Goal: Transaction & Acquisition: Book appointment/travel/reservation

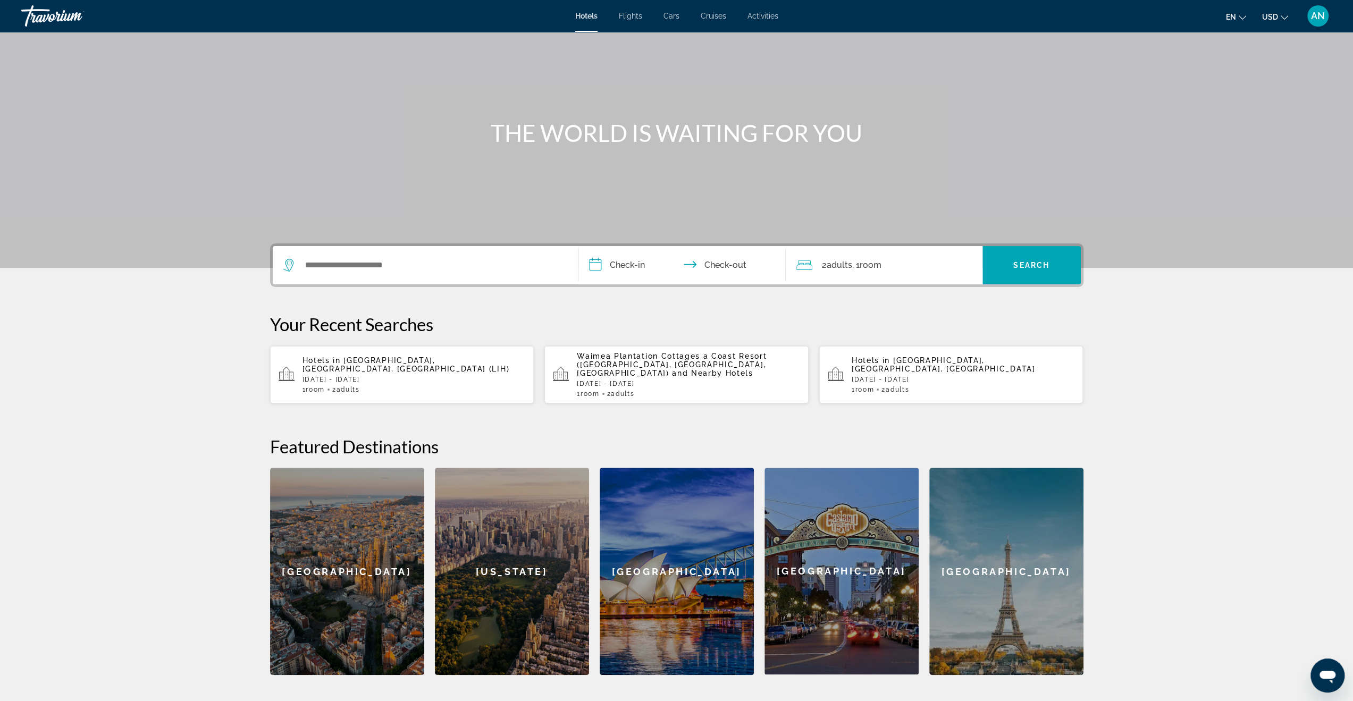
scroll to position [53, 0]
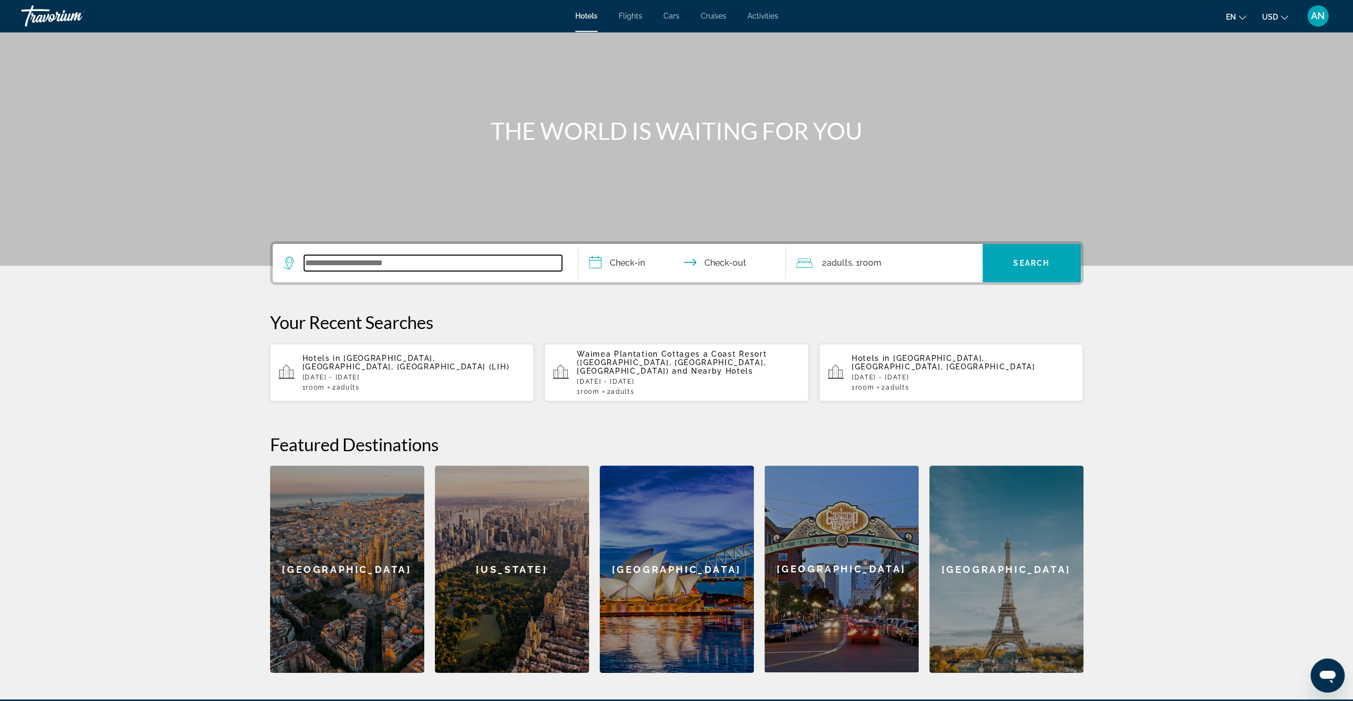
click at [456, 260] on input "Search widget" at bounding box center [433, 263] width 258 height 16
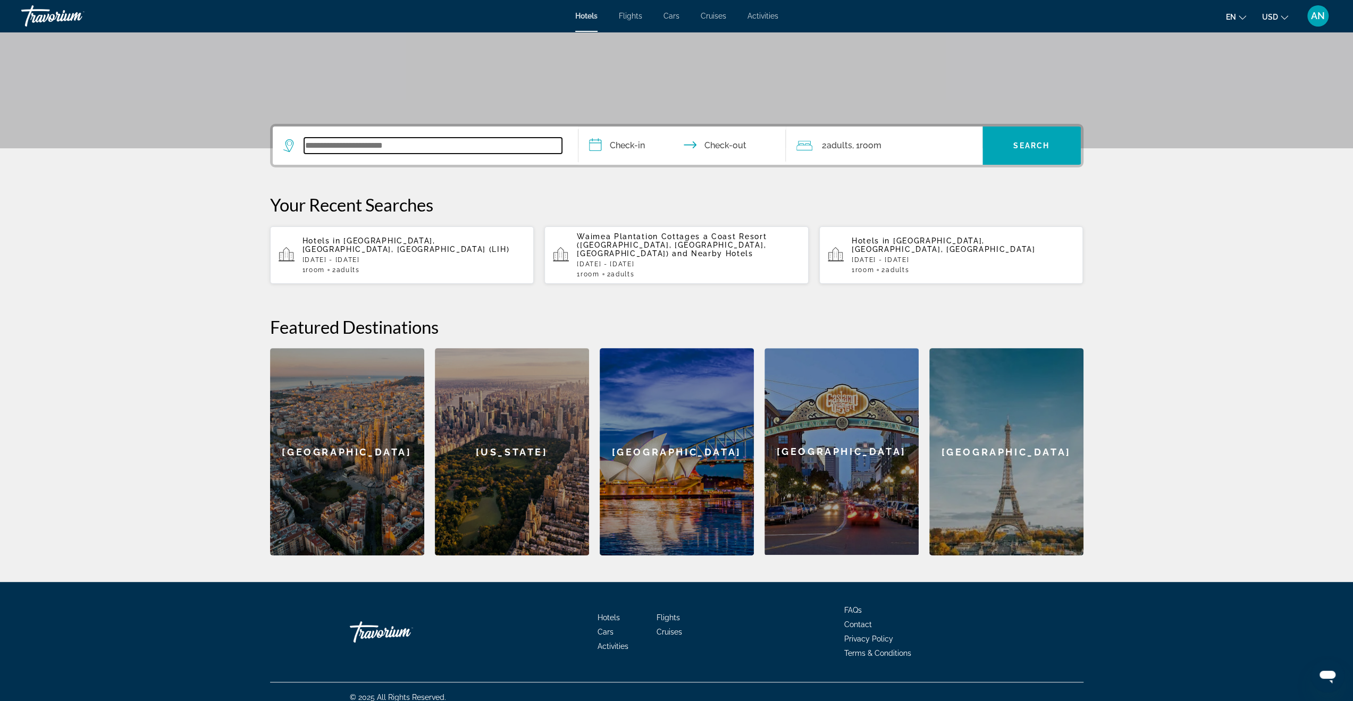
scroll to position [172, 0]
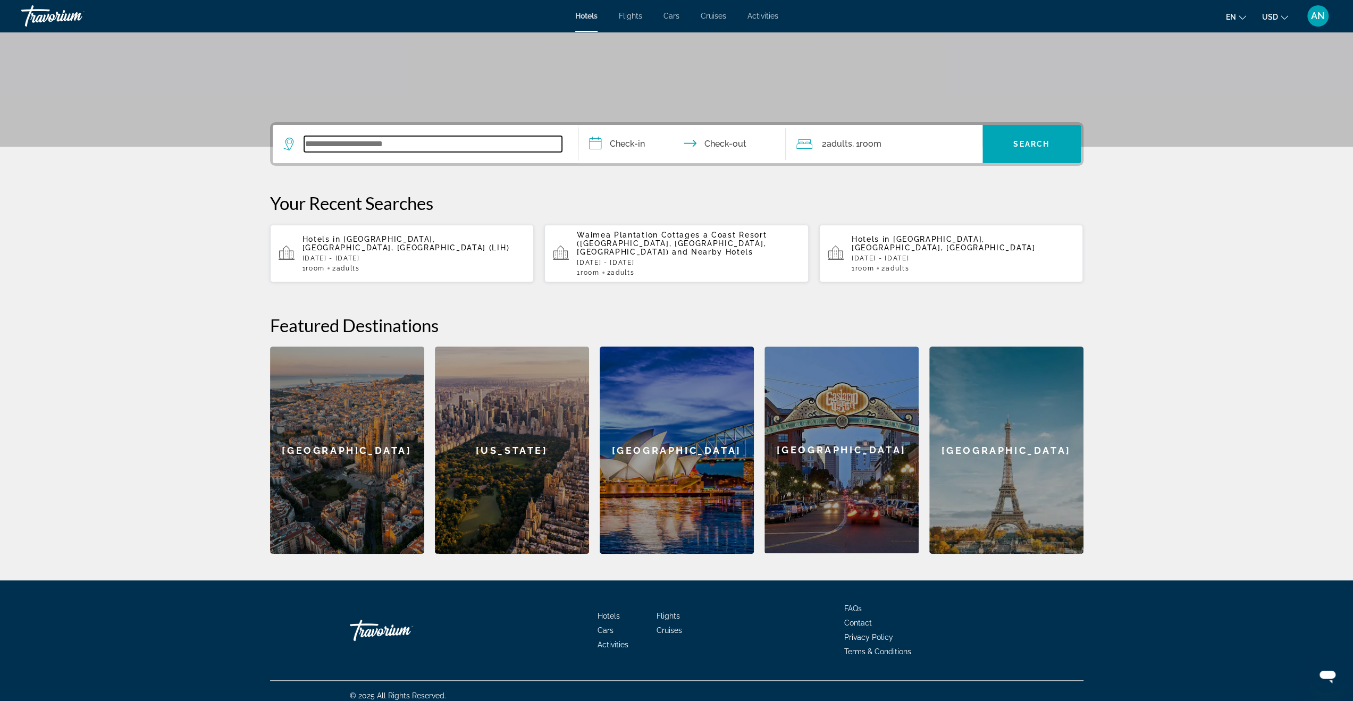
click at [446, 146] on input "Search widget" at bounding box center [433, 144] width 258 height 16
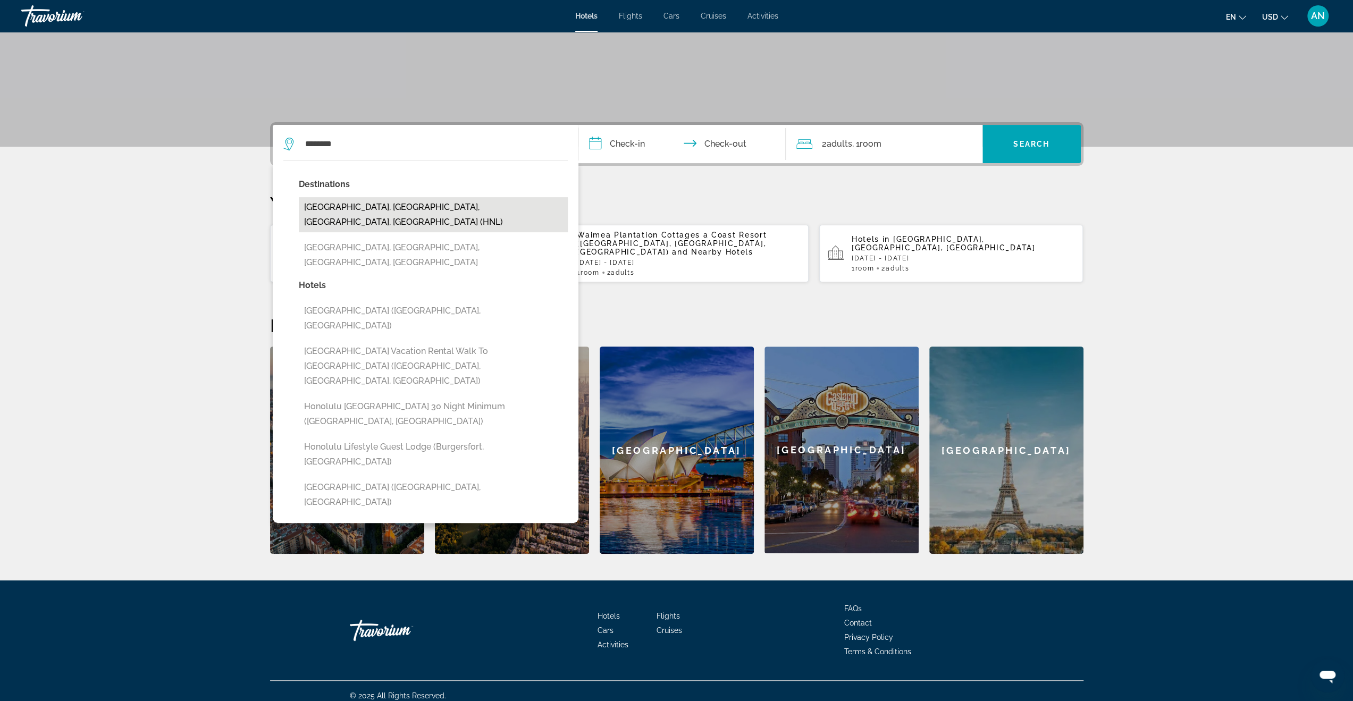
click at [425, 206] on button "[GEOGRAPHIC_DATA], [GEOGRAPHIC_DATA], [GEOGRAPHIC_DATA], [GEOGRAPHIC_DATA] (HNL)" at bounding box center [433, 214] width 269 height 35
type input "**********"
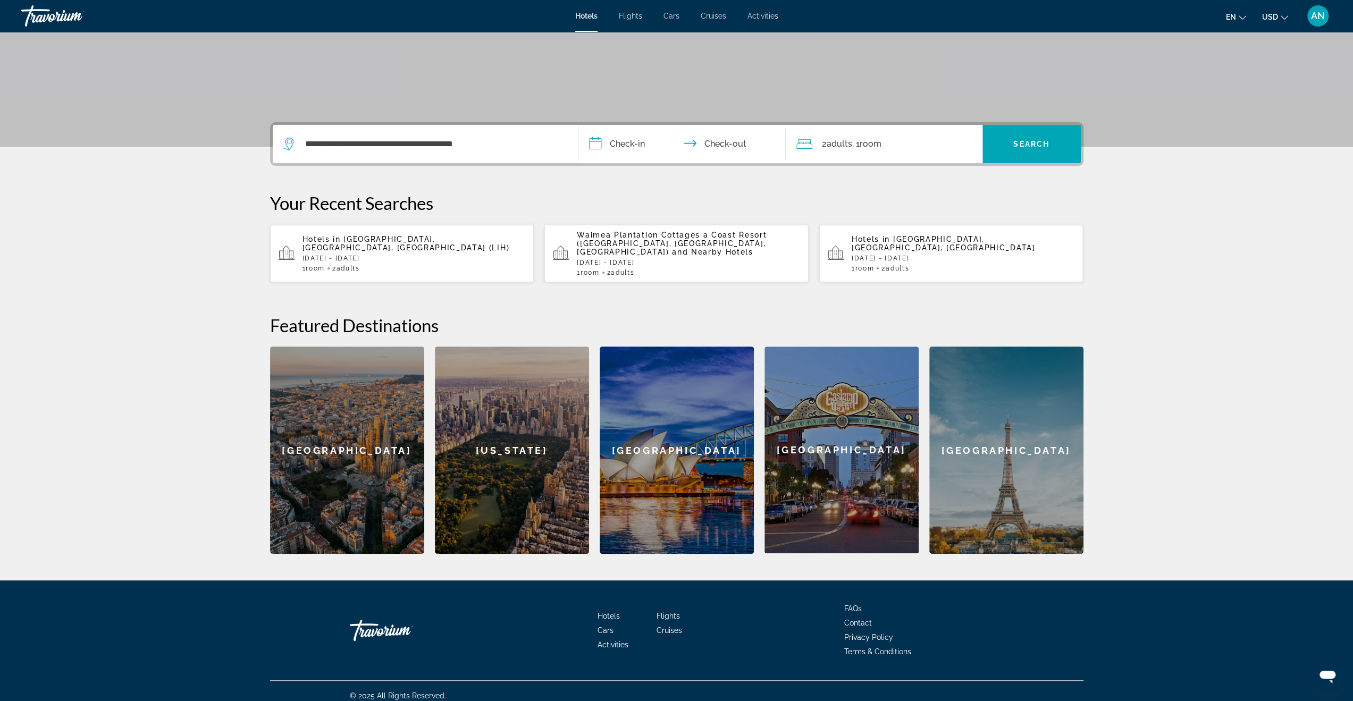
click at [648, 146] on input "**********" at bounding box center [685, 145] width 212 height 41
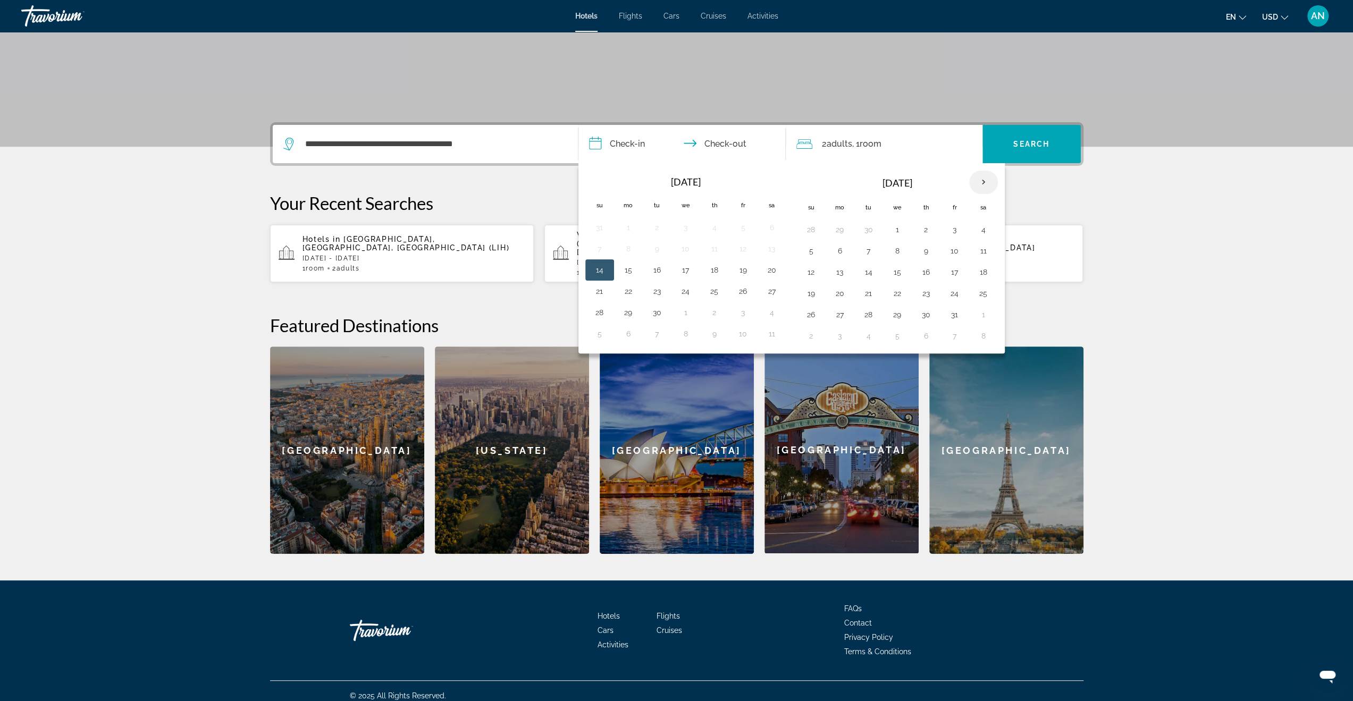
click at [979, 177] on th "Next month" at bounding box center [983, 182] width 29 height 23
click at [811, 246] on button "2" at bounding box center [811, 251] width 17 height 15
click at [953, 248] on button "7" at bounding box center [954, 251] width 17 height 15
type input "**********"
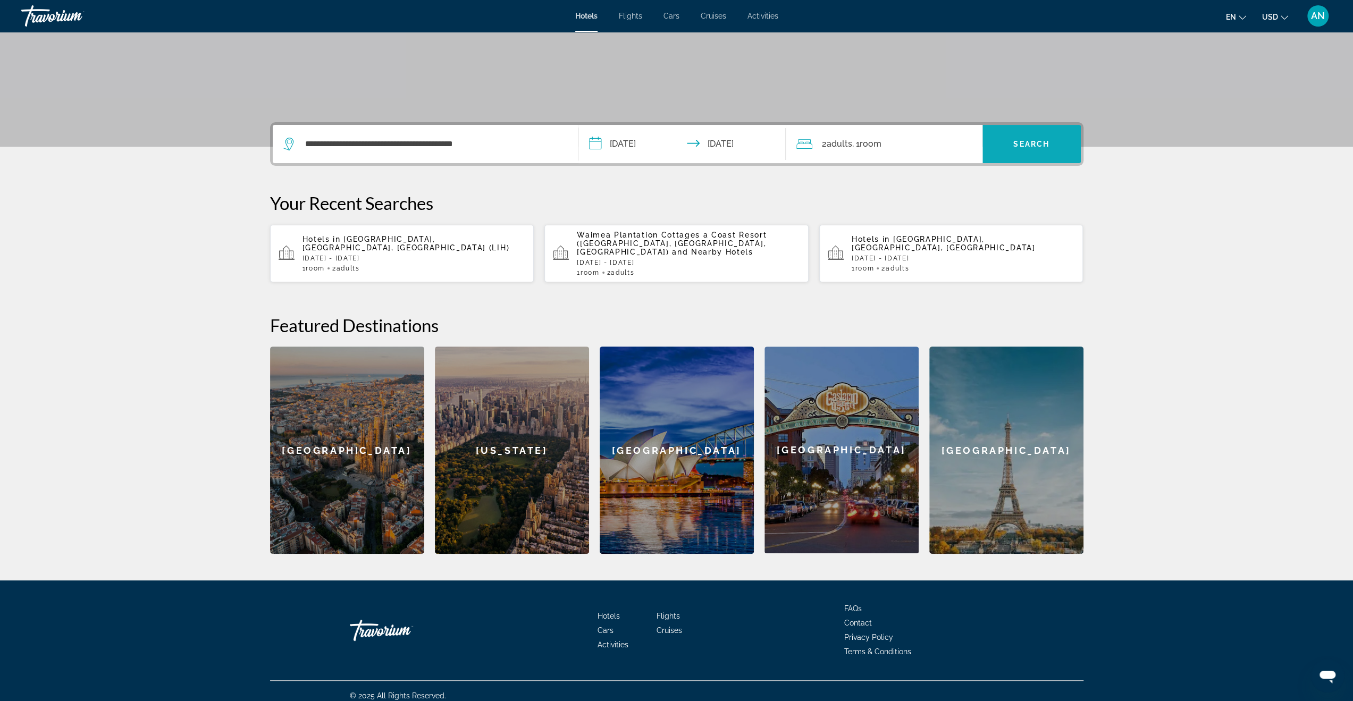
click at [1024, 142] on span "Search" at bounding box center [1031, 144] width 36 height 9
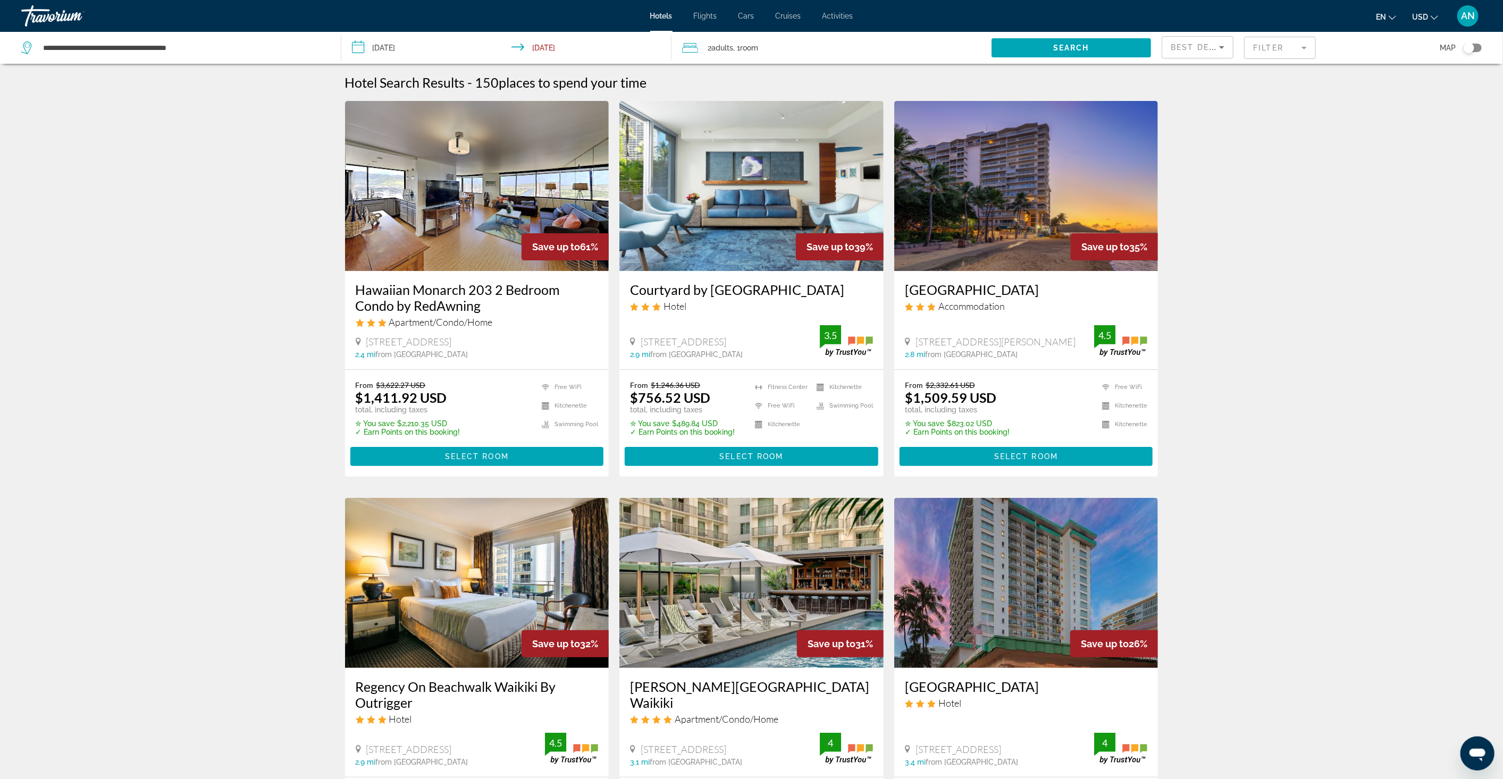
drag, startPoint x: 1466, startPoint y: 48, endPoint x: 1463, endPoint y: 57, distance: 10.1
click at [1361, 48] on div "Toggle map" at bounding box center [1469, 48] width 11 height 11
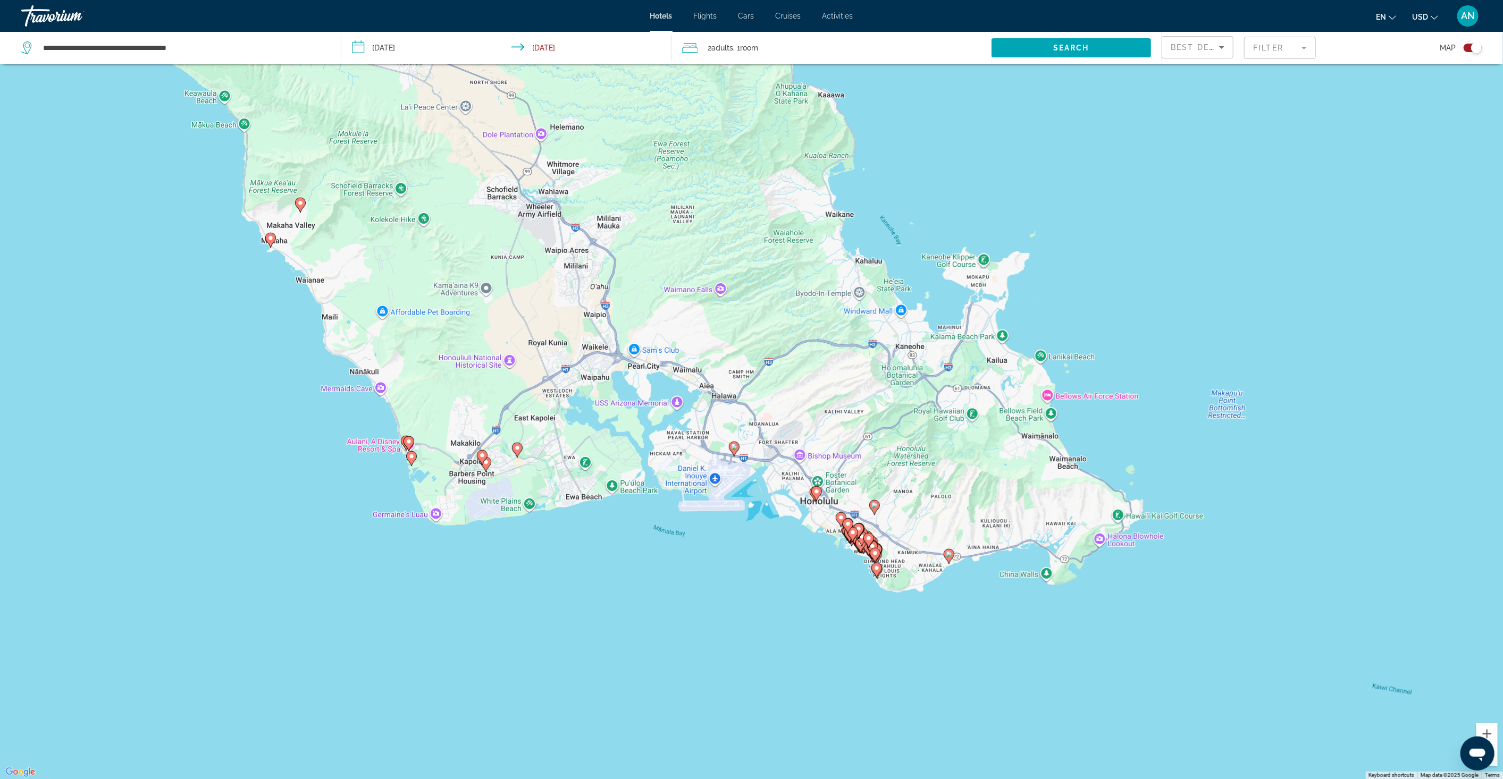
drag, startPoint x: 884, startPoint y: 405, endPoint x: 787, endPoint y: 303, distance: 141.0
click at [757, 245] on div "To activate drag with keyboard, press Alt + Enter. Once in keyboard drag state,…" at bounding box center [751, 389] width 1503 height 779
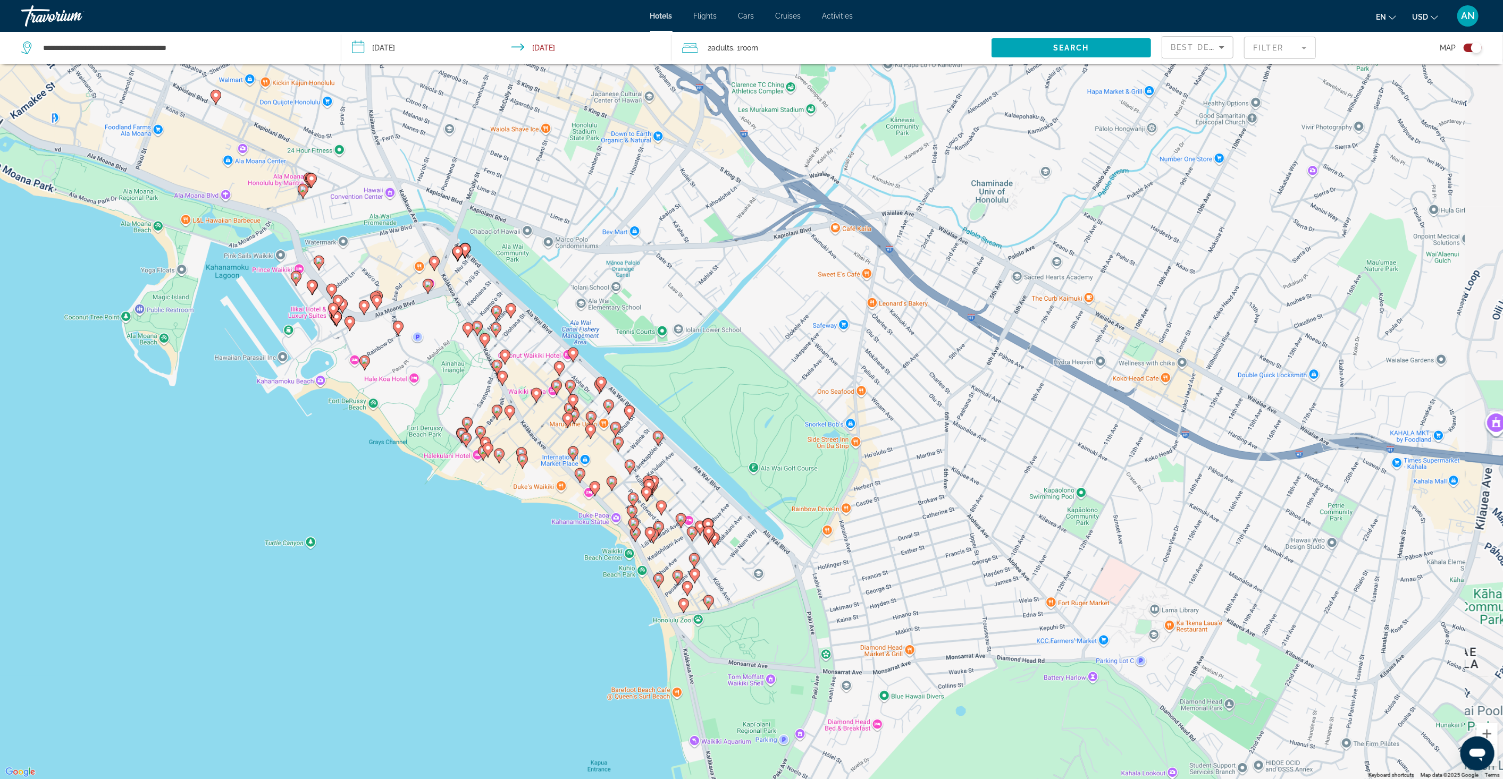
drag, startPoint x: 848, startPoint y: 480, endPoint x: 873, endPoint y: 431, distance: 55.2
click at [873, 431] on div "To activate drag with keyboard, press Alt + Enter. Once in keyboard drag state,…" at bounding box center [751, 389] width 1503 height 779
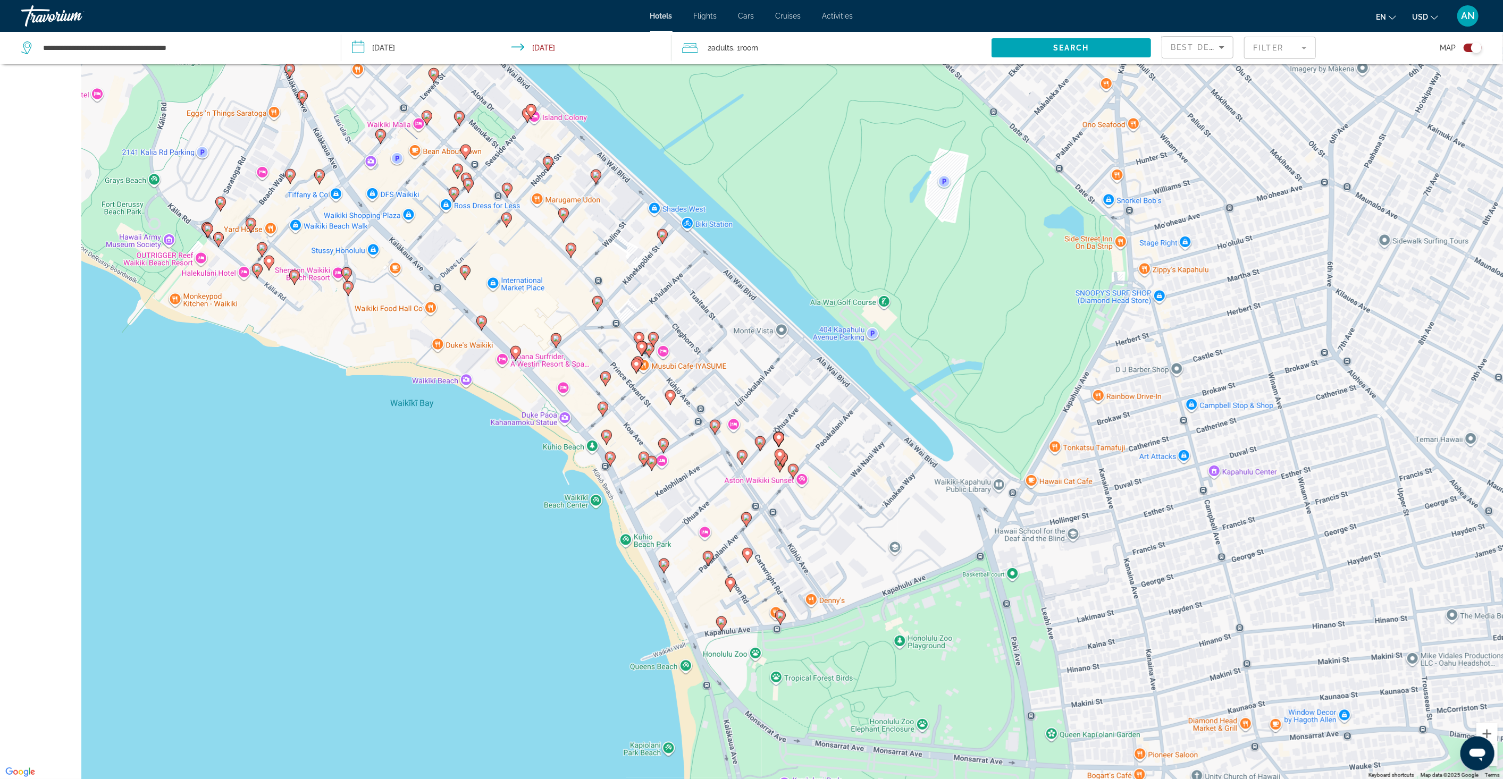
drag, startPoint x: 743, startPoint y: 616, endPoint x: 845, endPoint y: 608, distance: 102.9
click at [845, 608] on div "To activate drag with keyboard, press Alt + Enter. Once in keyboard drag state,…" at bounding box center [751, 389] width 1503 height 779
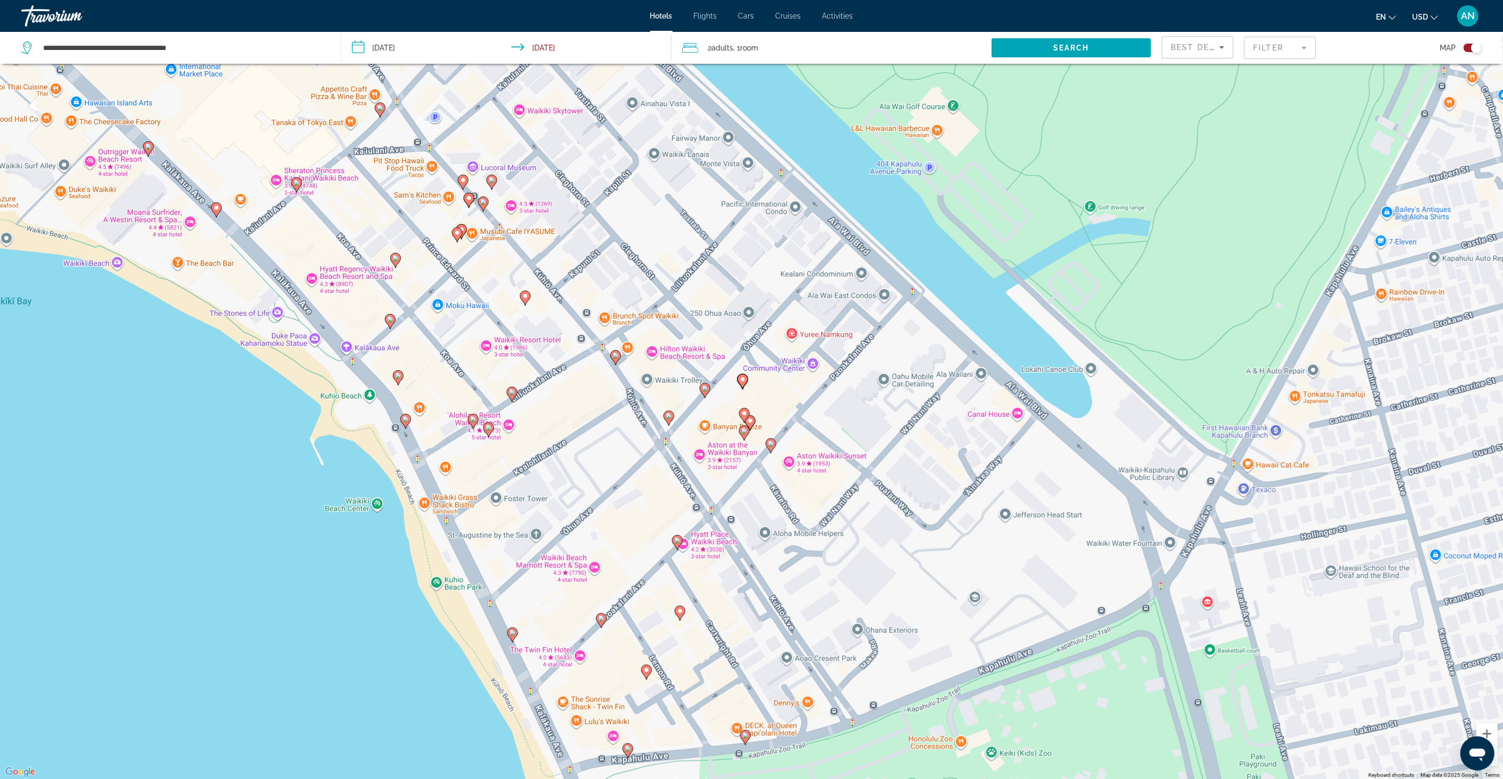
drag, startPoint x: 575, startPoint y: 523, endPoint x: 603, endPoint y: 625, distance: 105.8
click at [603, 625] on g "Main content" at bounding box center [601, 621] width 11 height 15
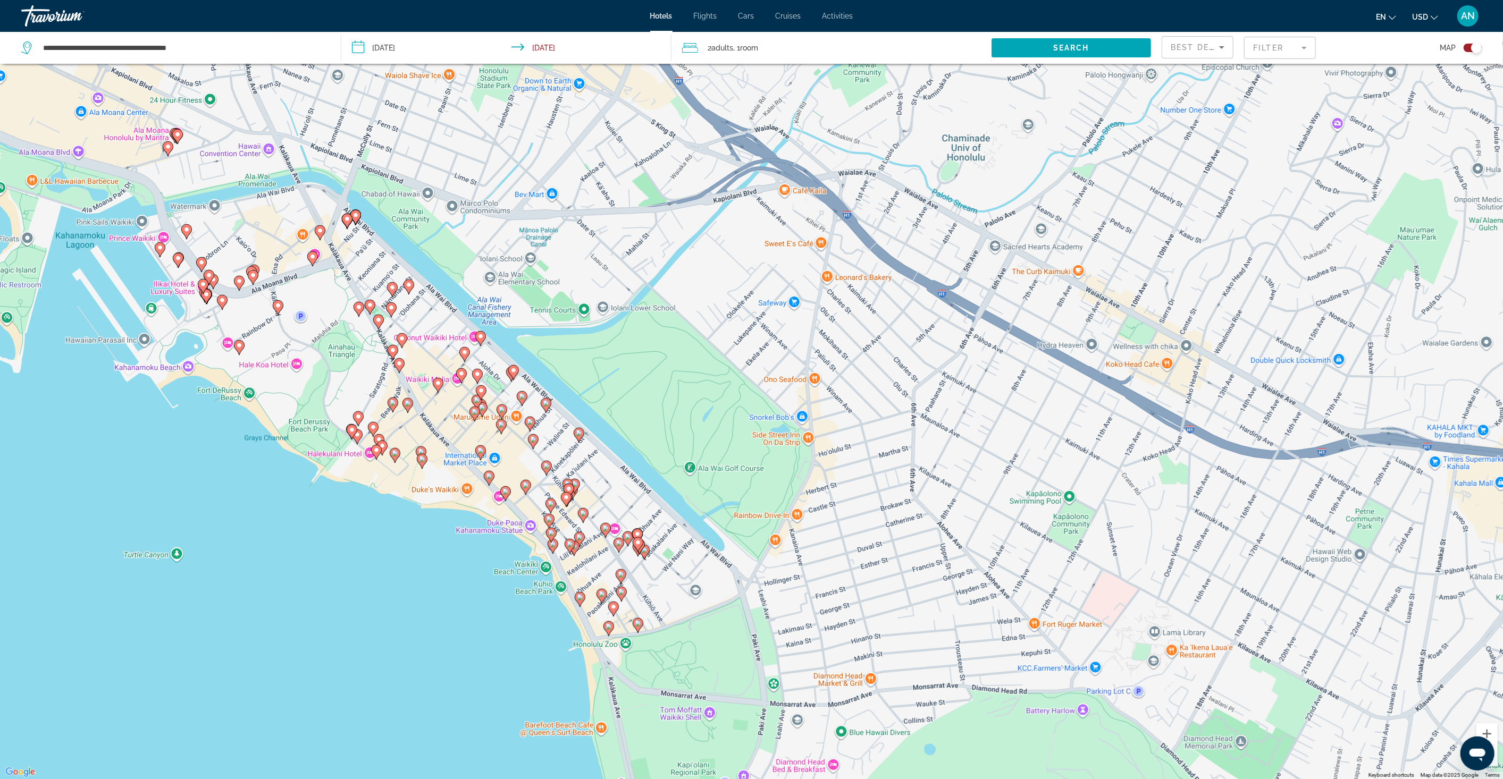
drag, startPoint x: 509, startPoint y: 455, endPoint x: 569, endPoint y: 573, distance: 132.7
click at [569, 573] on div "To activate drag with keyboard, press Alt + Enter. Once in keyboard drag state,…" at bounding box center [751, 389] width 1503 height 779
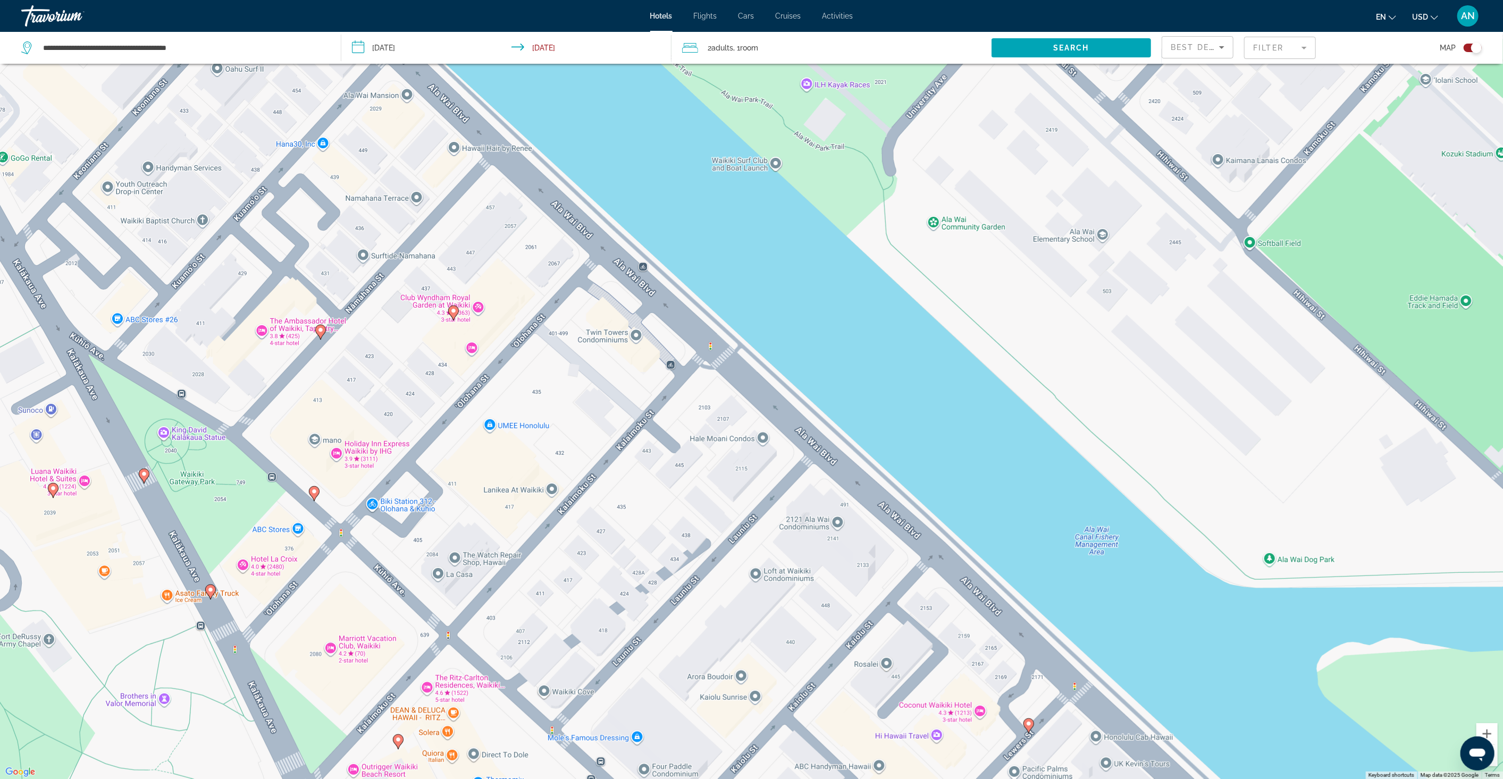
click at [455, 309] on image "Main content" at bounding box center [453, 311] width 6 height 6
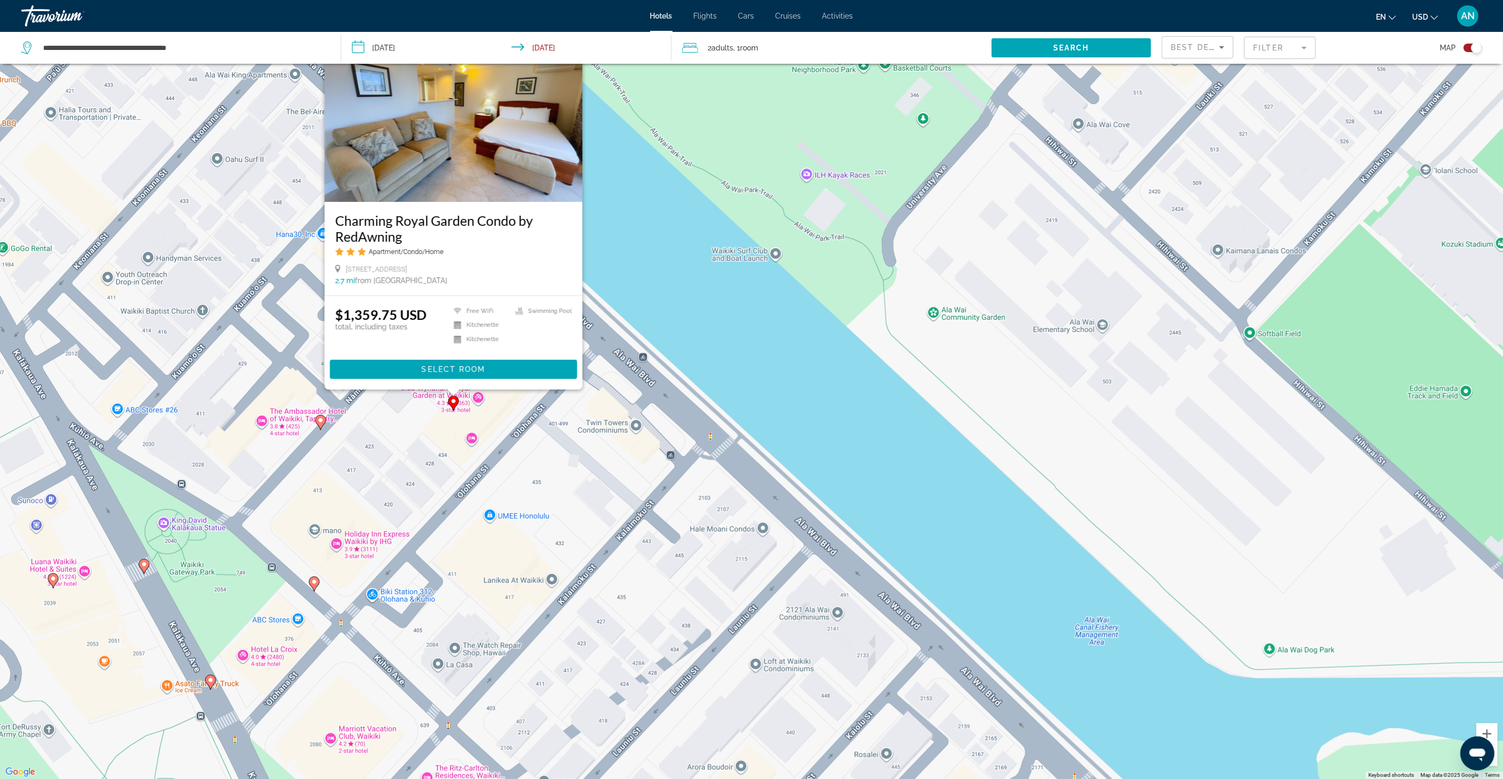
click at [621, 434] on div "To activate drag with keyboard, press Alt + Enter. Once in keyboard drag state,…" at bounding box center [751, 389] width 1503 height 779
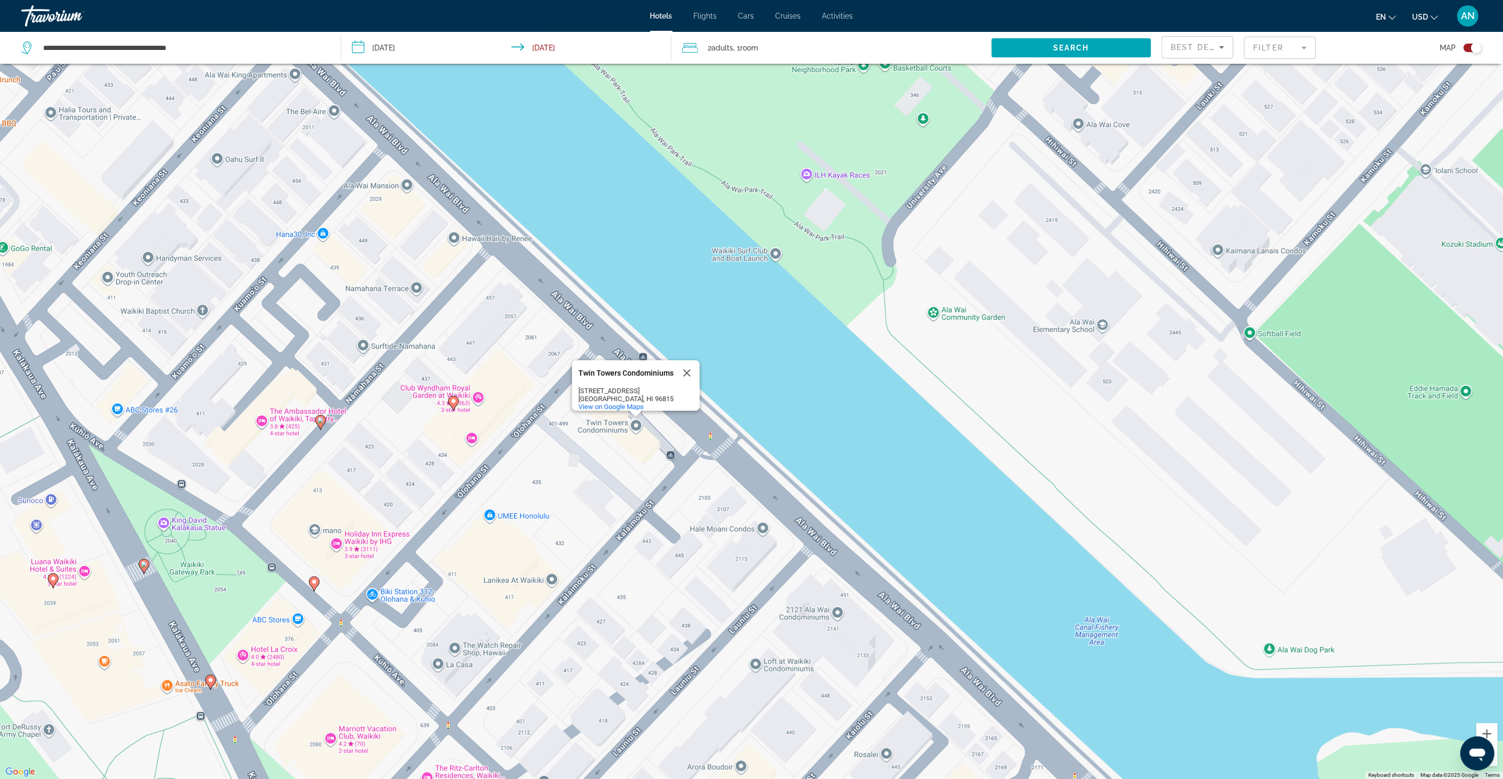
click at [479, 395] on div "To activate drag with keyboard, press Alt + Enter. Once in keyboard drag state,…" at bounding box center [751, 389] width 1503 height 779
click at [528, 341] on button "Close" at bounding box center [529, 346] width 26 height 26
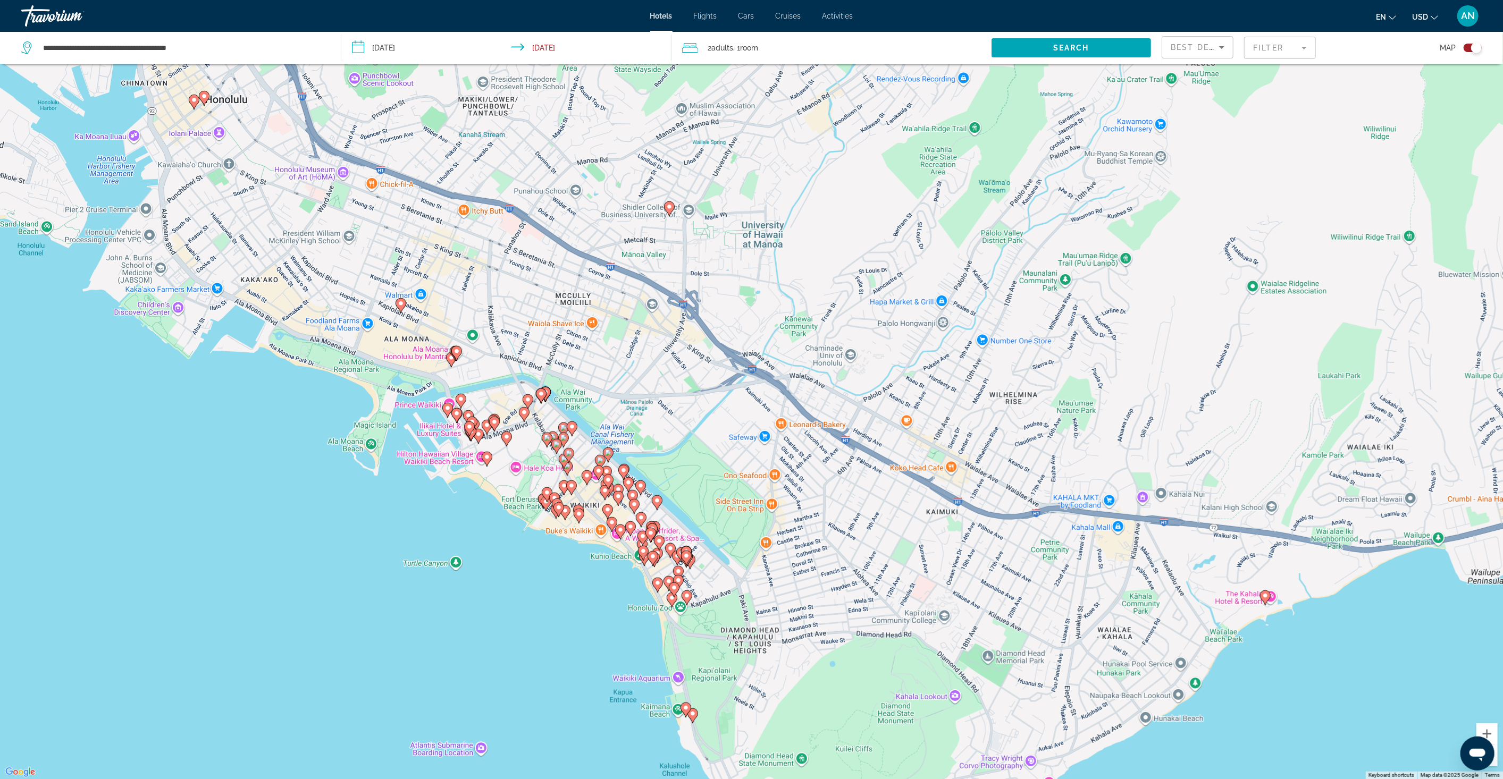
click at [1361, 49] on button "Toggle map" at bounding box center [1469, 48] width 26 height 10
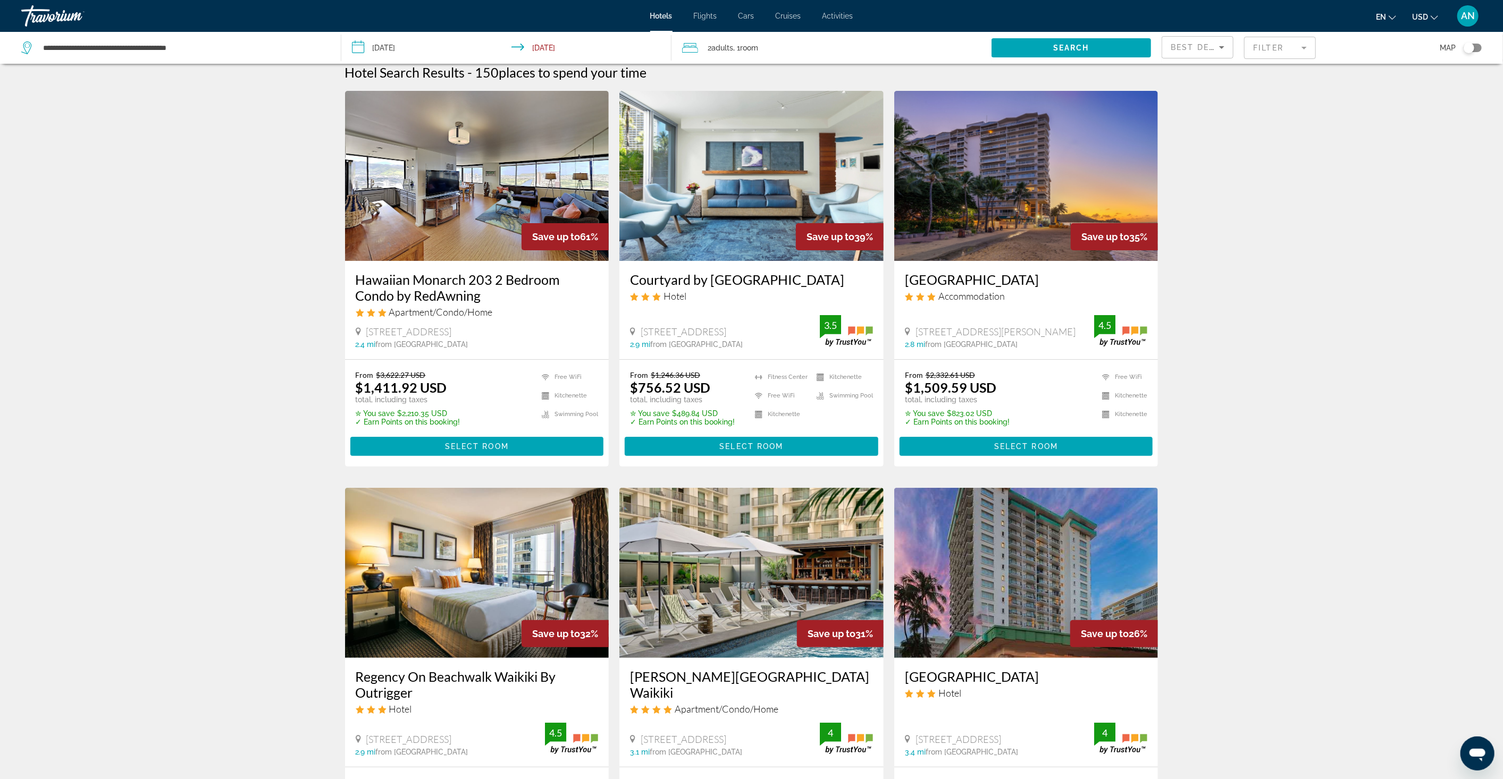
scroll to position [0, 0]
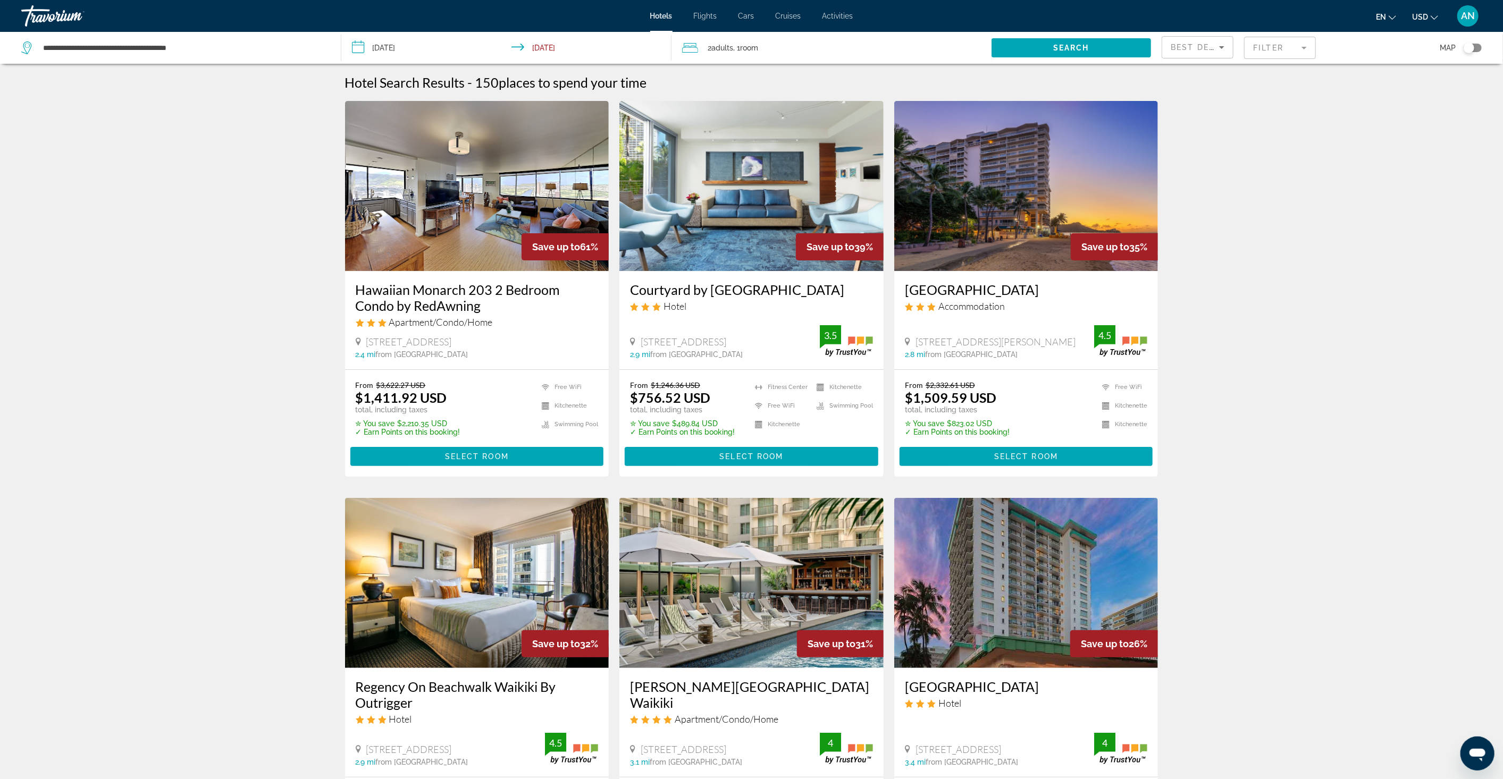
click at [54, 19] on div "Travorium" at bounding box center [74, 16] width 106 height 28
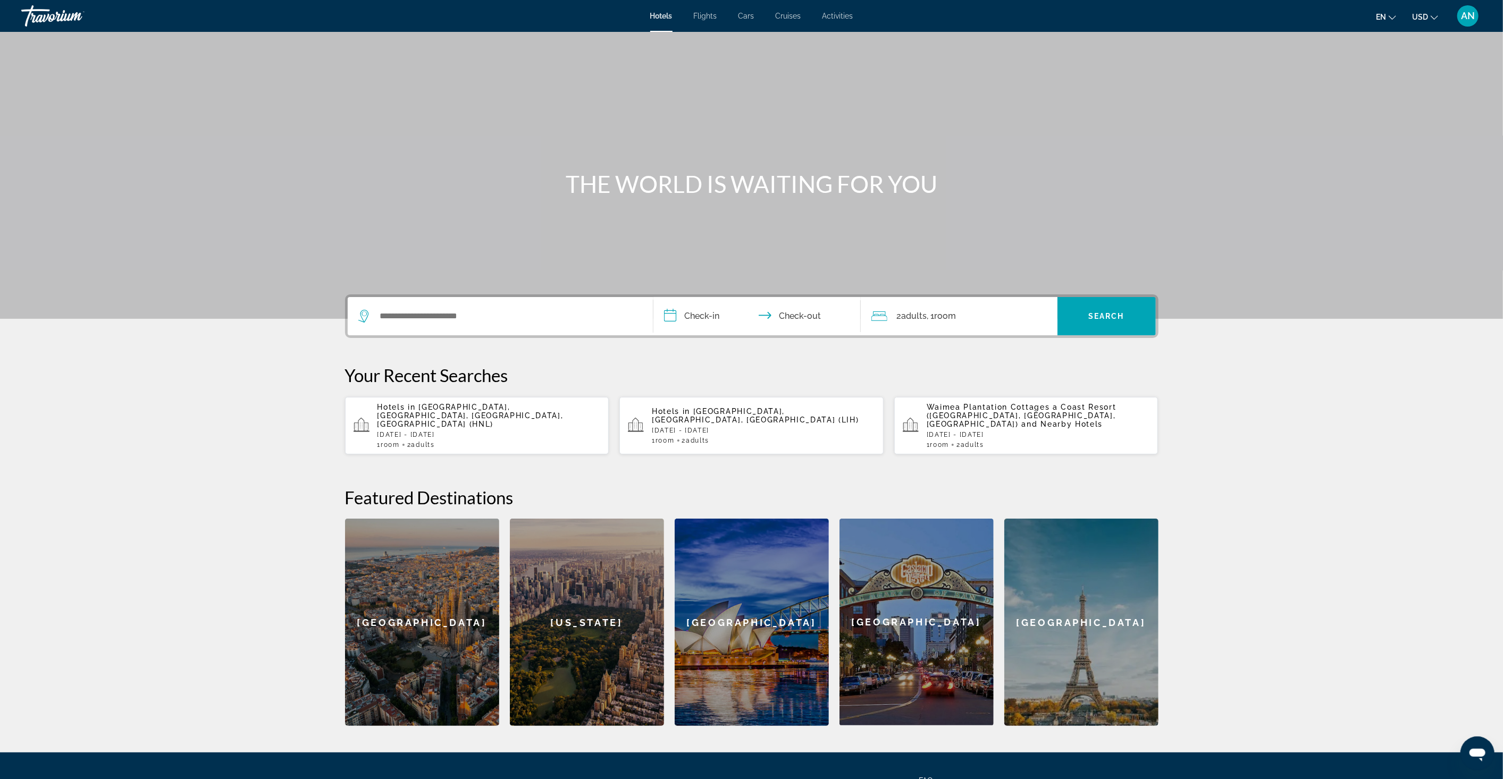
click at [513, 332] on div "Search widget" at bounding box center [500, 316] width 284 height 38
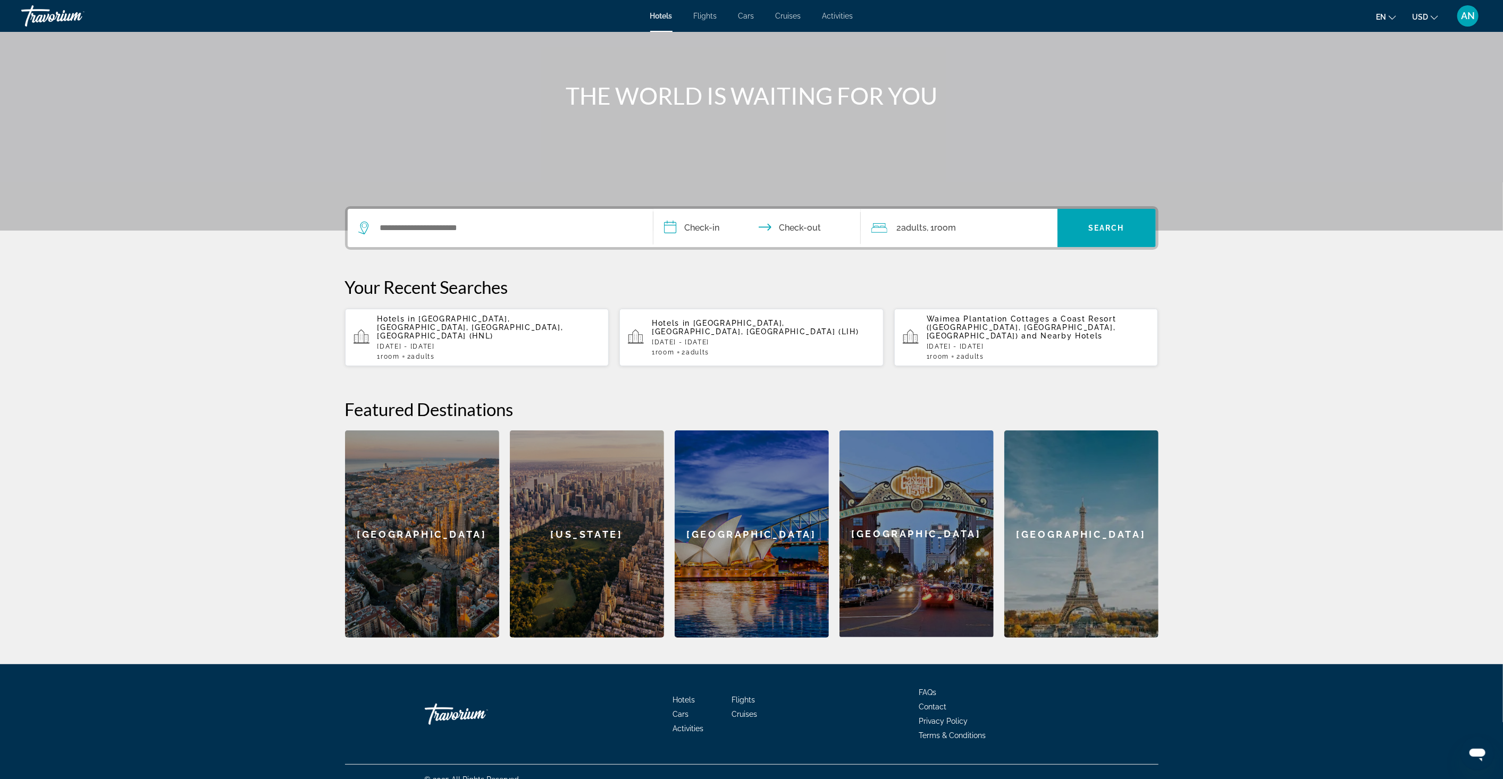
scroll to position [94, 0]
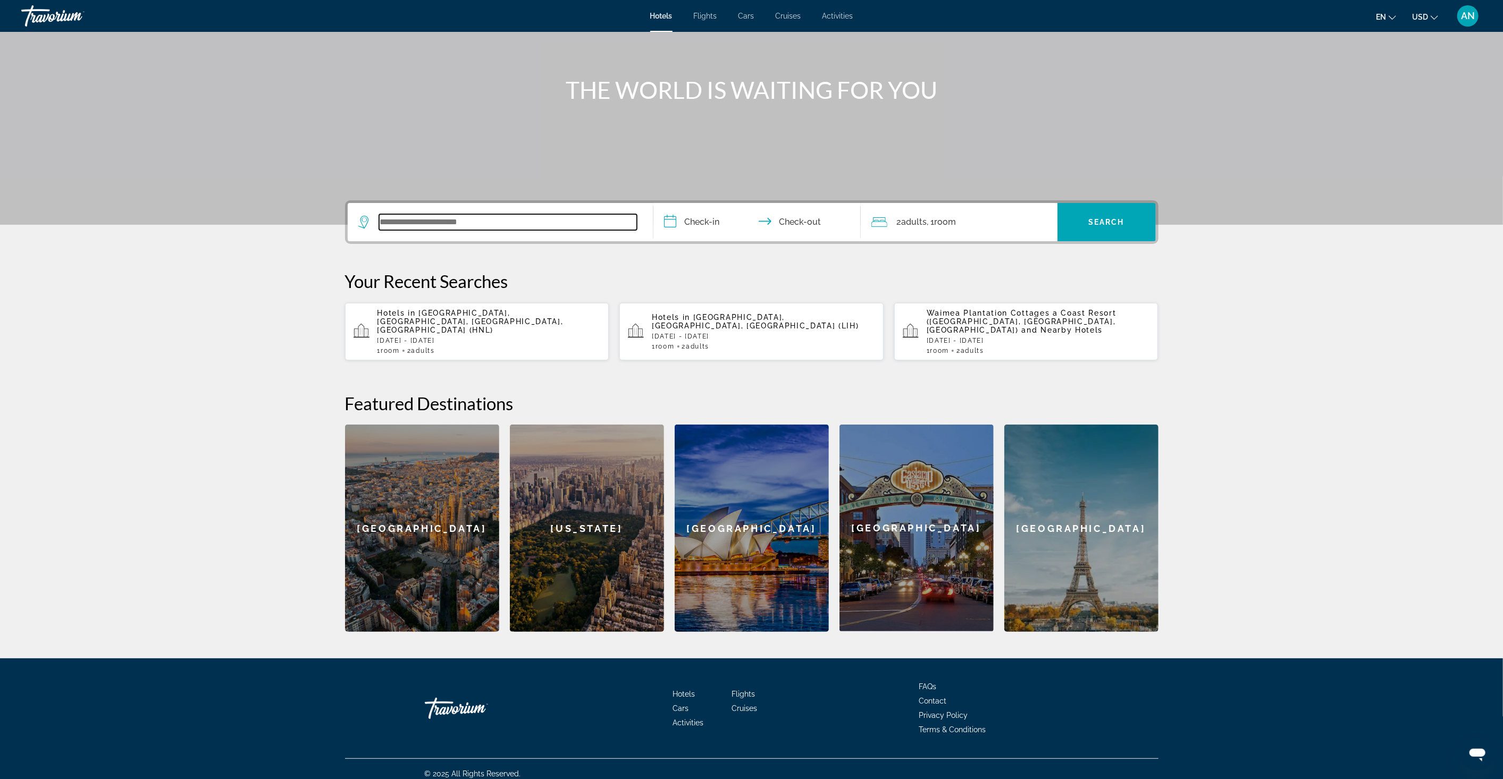
click at [472, 219] on input "Search widget" at bounding box center [508, 222] width 258 height 16
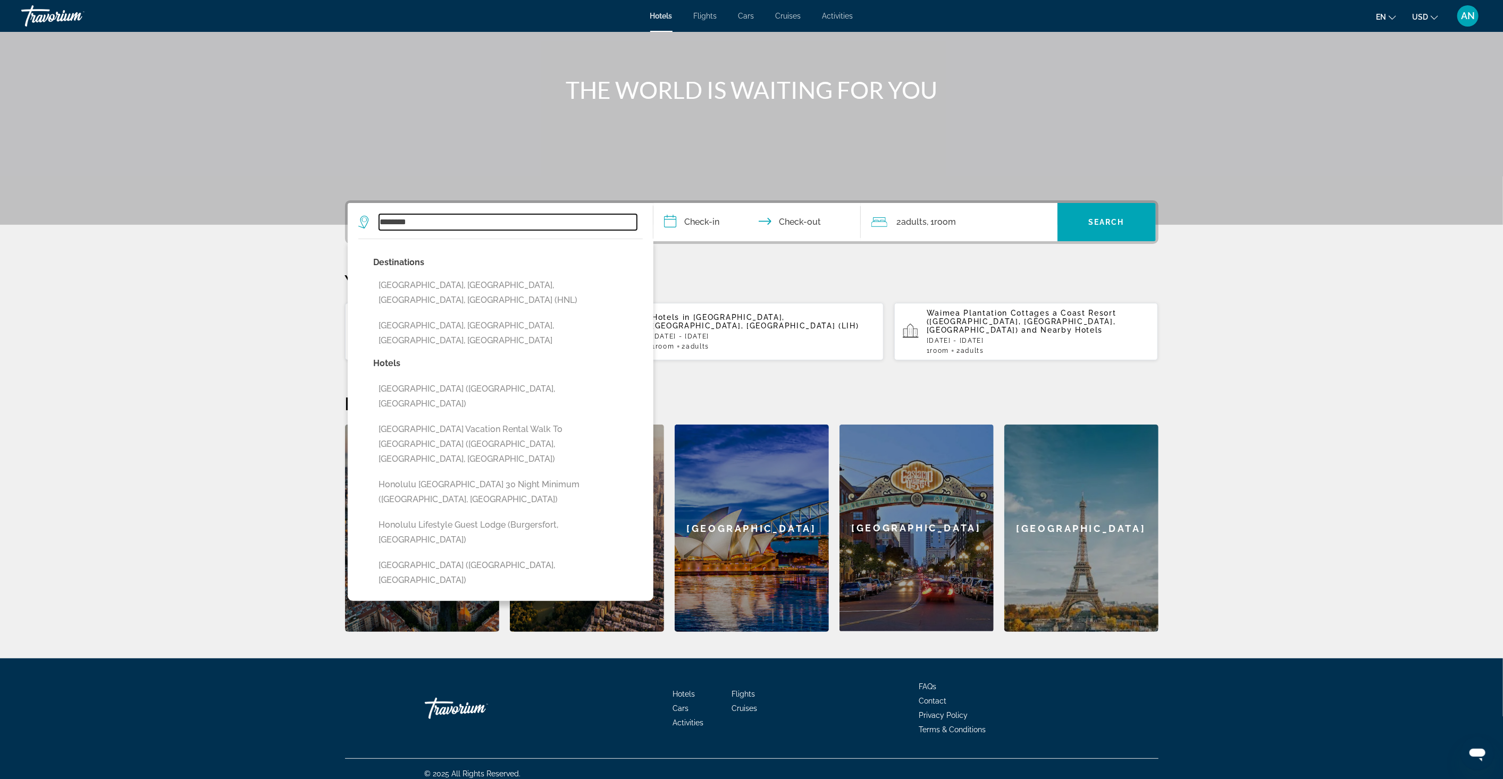
type input "********"
click at [695, 223] on input "**********" at bounding box center [759, 223] width 212 height 41
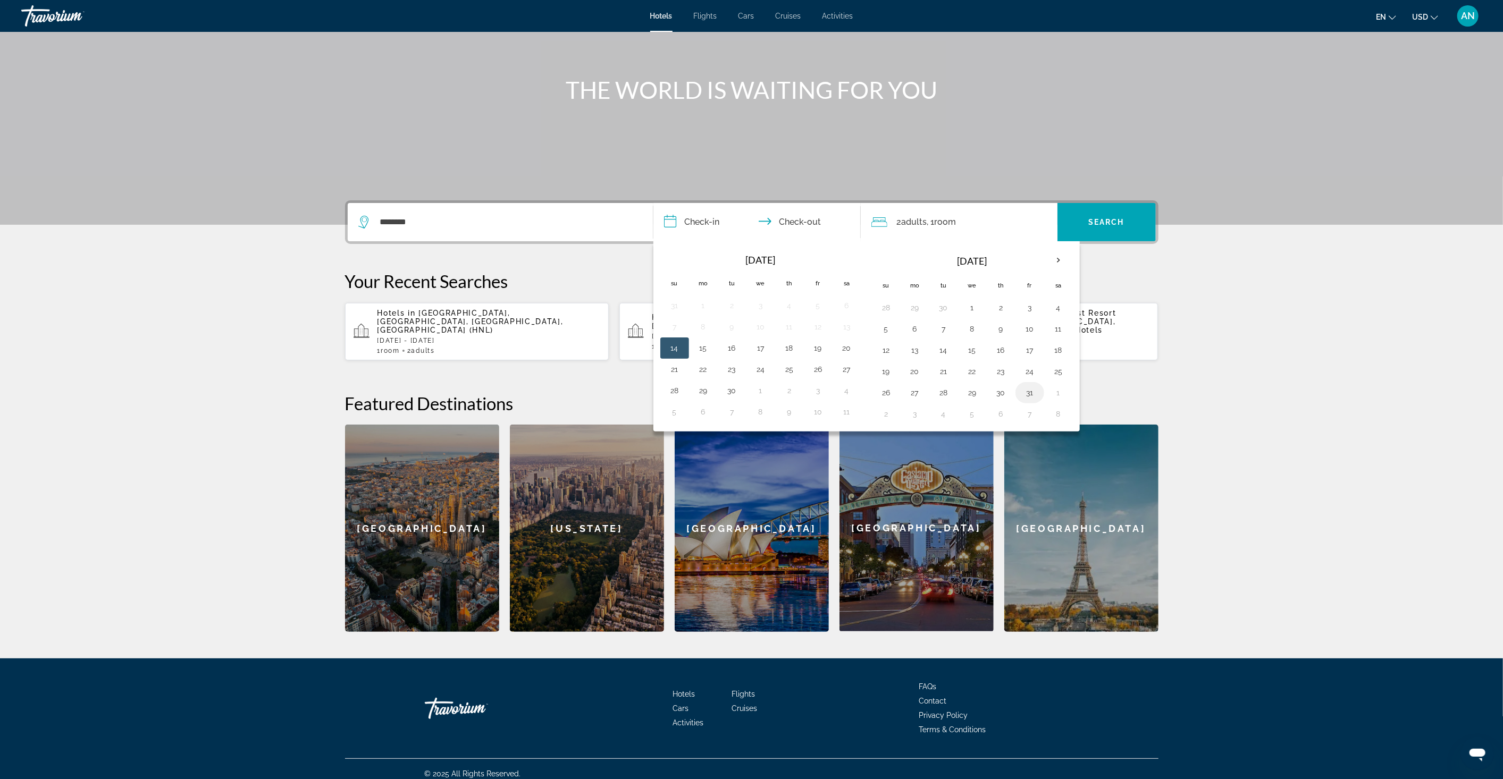
click at [1033, 393] on button "31" at bounding box center [1029, 392] width 17 height 15
click at [1057, 262] on th "Next month" at bounding box center [1058, 260] width 29 height 23
click at [919, 343] on button "10" at bounding box center [915, 350] width 17 height 15
type input "**********"
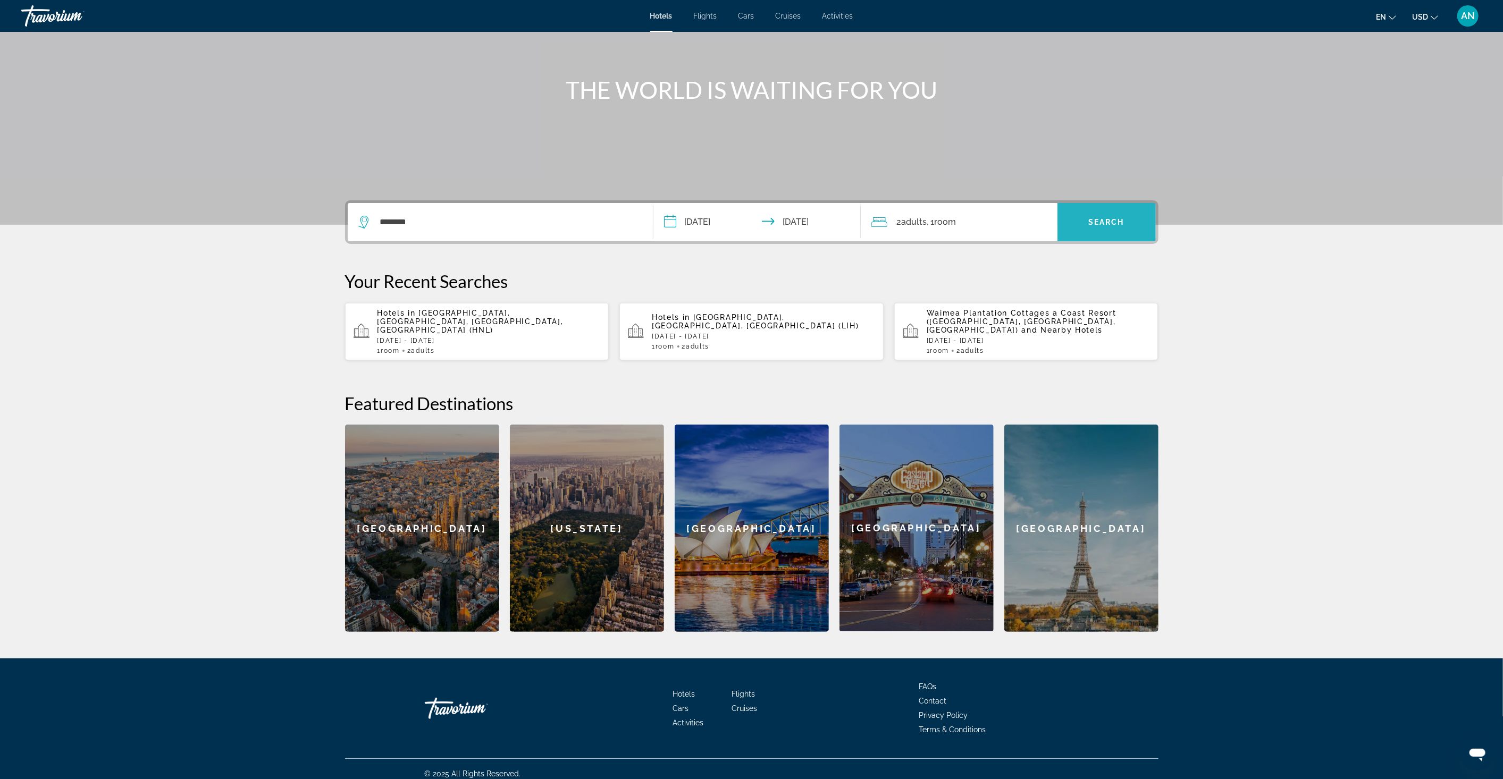
click at [1097, 223] on span "Search" at bounding box center [1106, 222] width 36 height 9
click at [1084, 224] on span "Search widget" at bounding box center [1107, 222] width 98 height 26
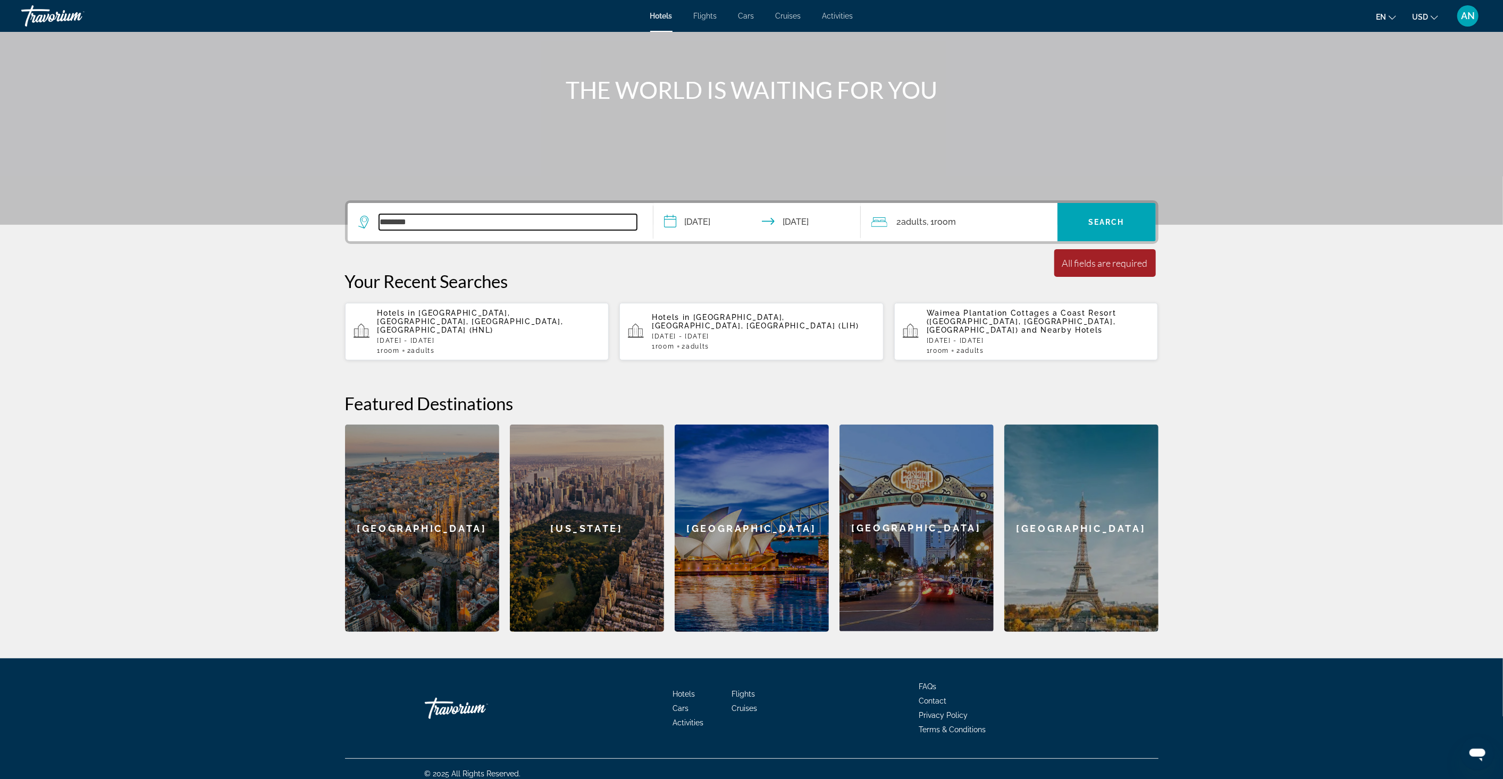
click at [589, 225] on input "********" at bounding box center [508, 222] width 258 height 16
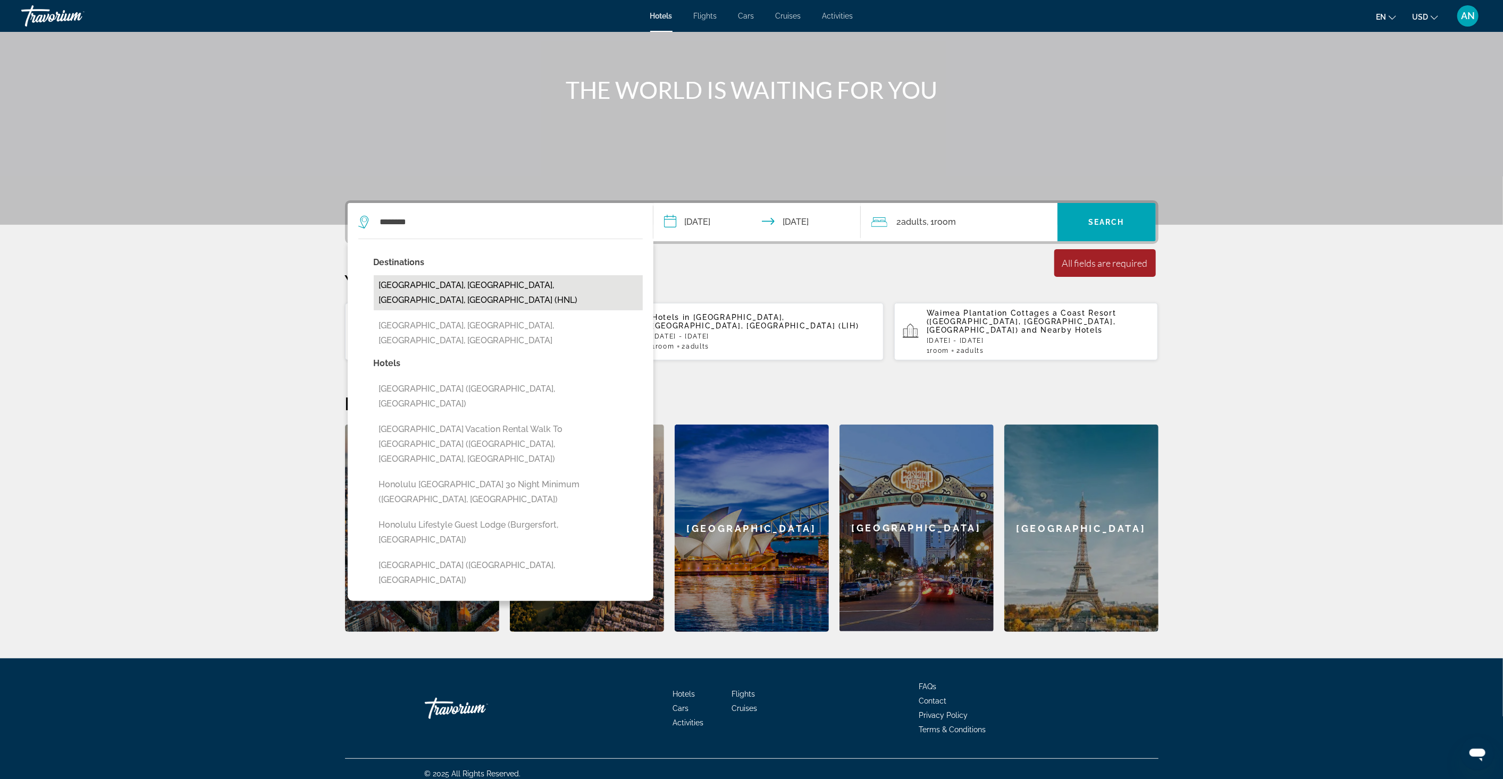
click at [443, 292] on button "Honolulu, Oahu Island, HI, United States (HNL)" at bounding box center [508, 292] width 269 height 35
type input "**********"
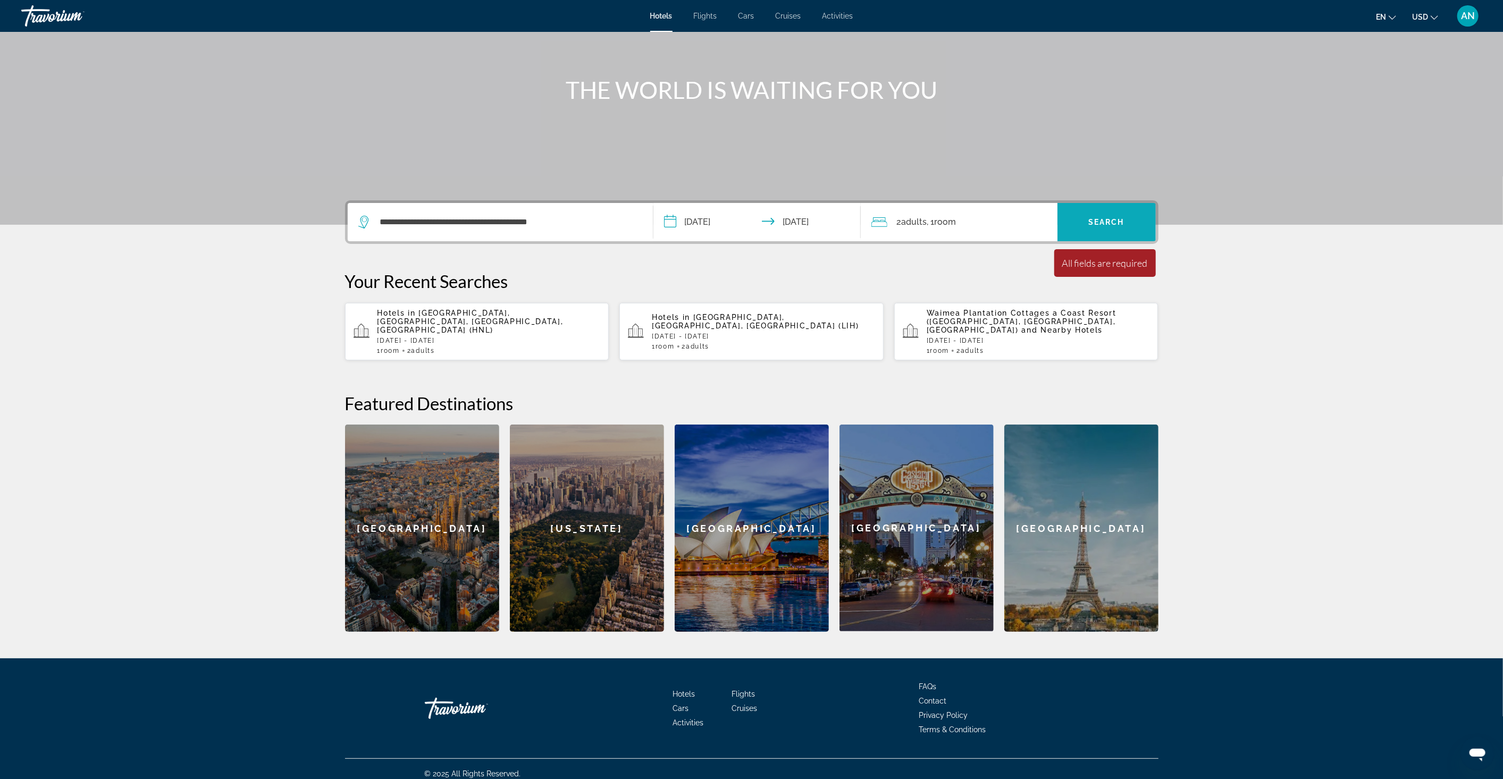
click at [1103, 231] on span "Search widget" at bounding box center [1107, 222] width 98 height 26
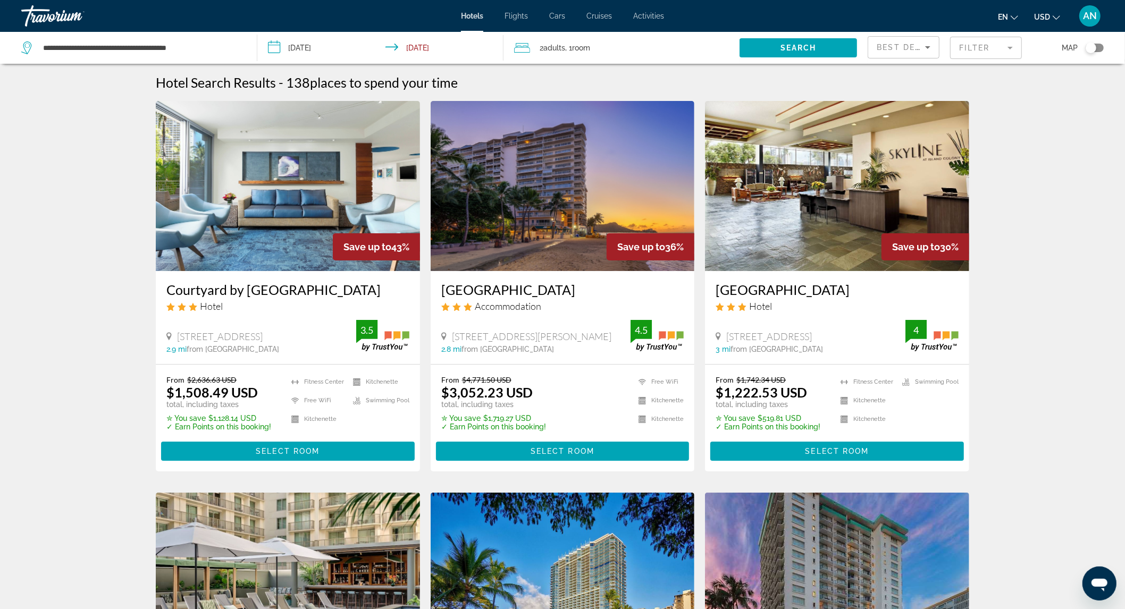
click at [920, 45] on span "Best Deals" at bounding box center [904, 47] width 55 height 9
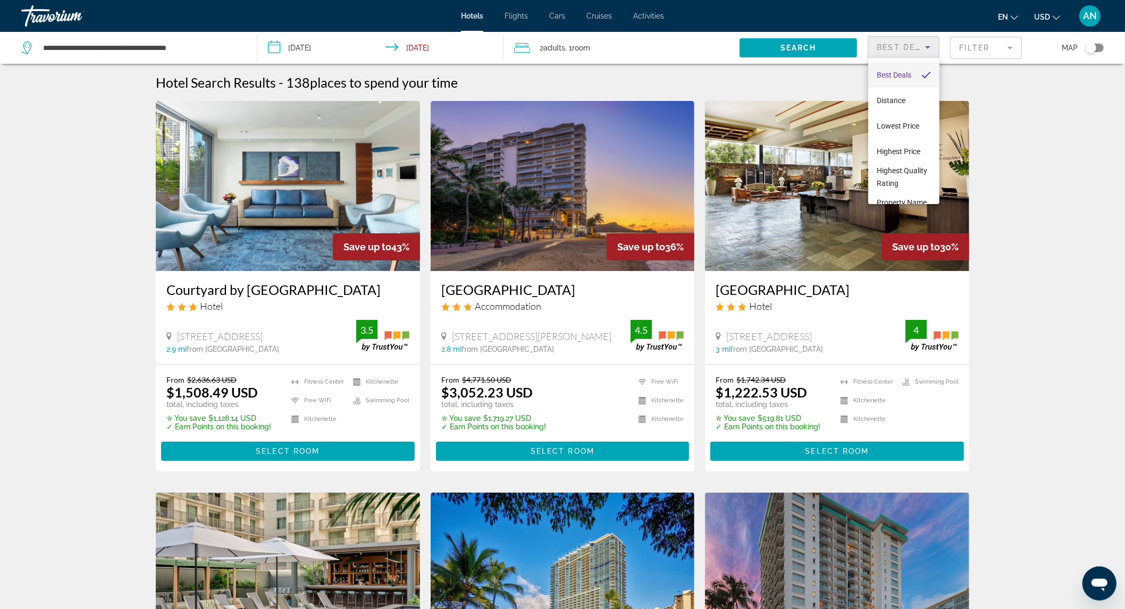
click at [901, 72] on span "Best Deals" at bounding box center [894, 75] width 35 height 13
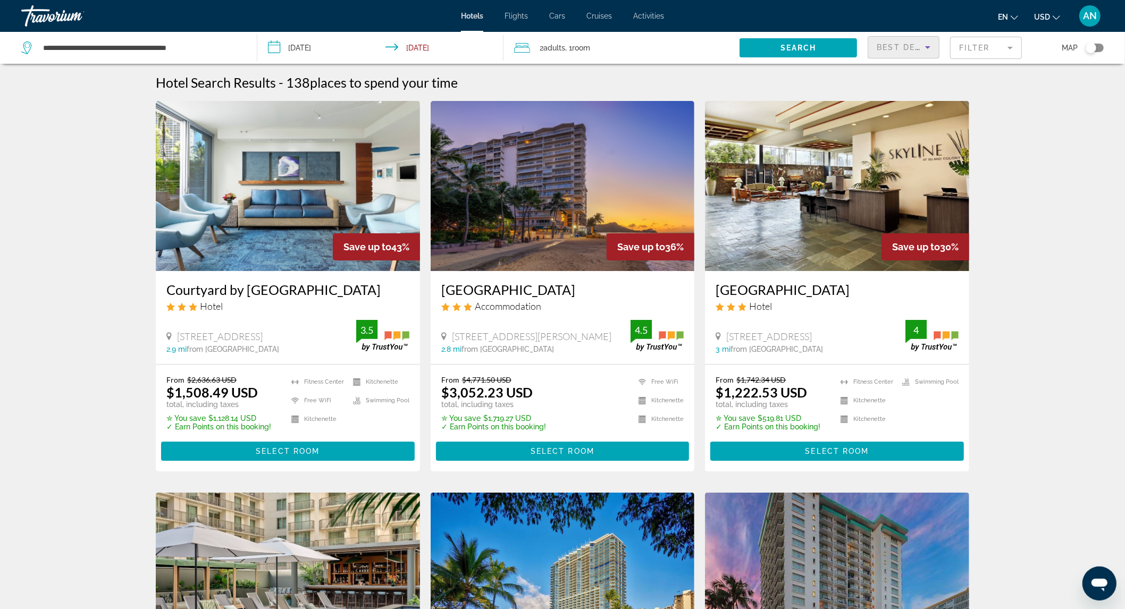
click at [902, 49] on span "Best Deals" at bounding box center [904, 47] width 55 height 9
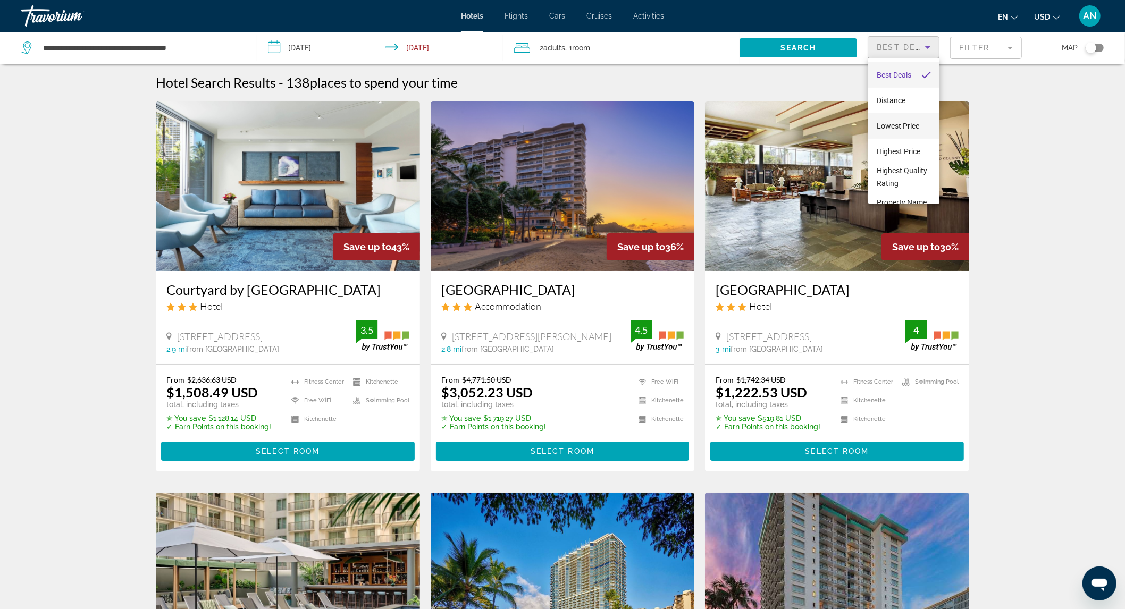
click at [908, 125] on span "Lowest Price" at bounding box center [898, 126] width 43 height 9
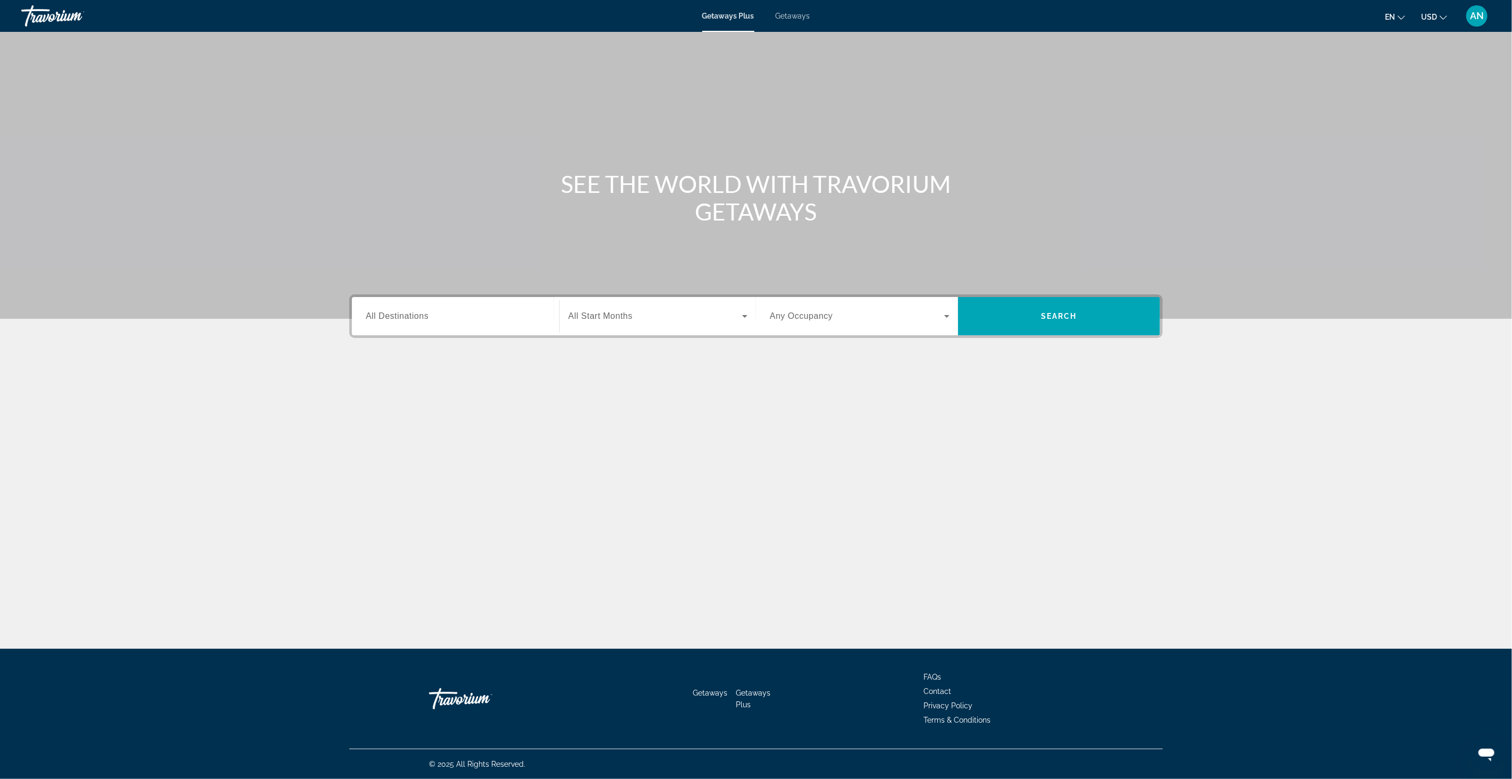
drag, startPoint x: 794, startPoint y: 12, endPoint x: 802, endPoint y: 20, distance: 11.3
click at [794, 12] on span "Getaways" at bounding box center [793, 16] width 35 height 9
click at [458, 313] on input "Destination All Destinations" at bounding box center [456, 317] width 180 height 13
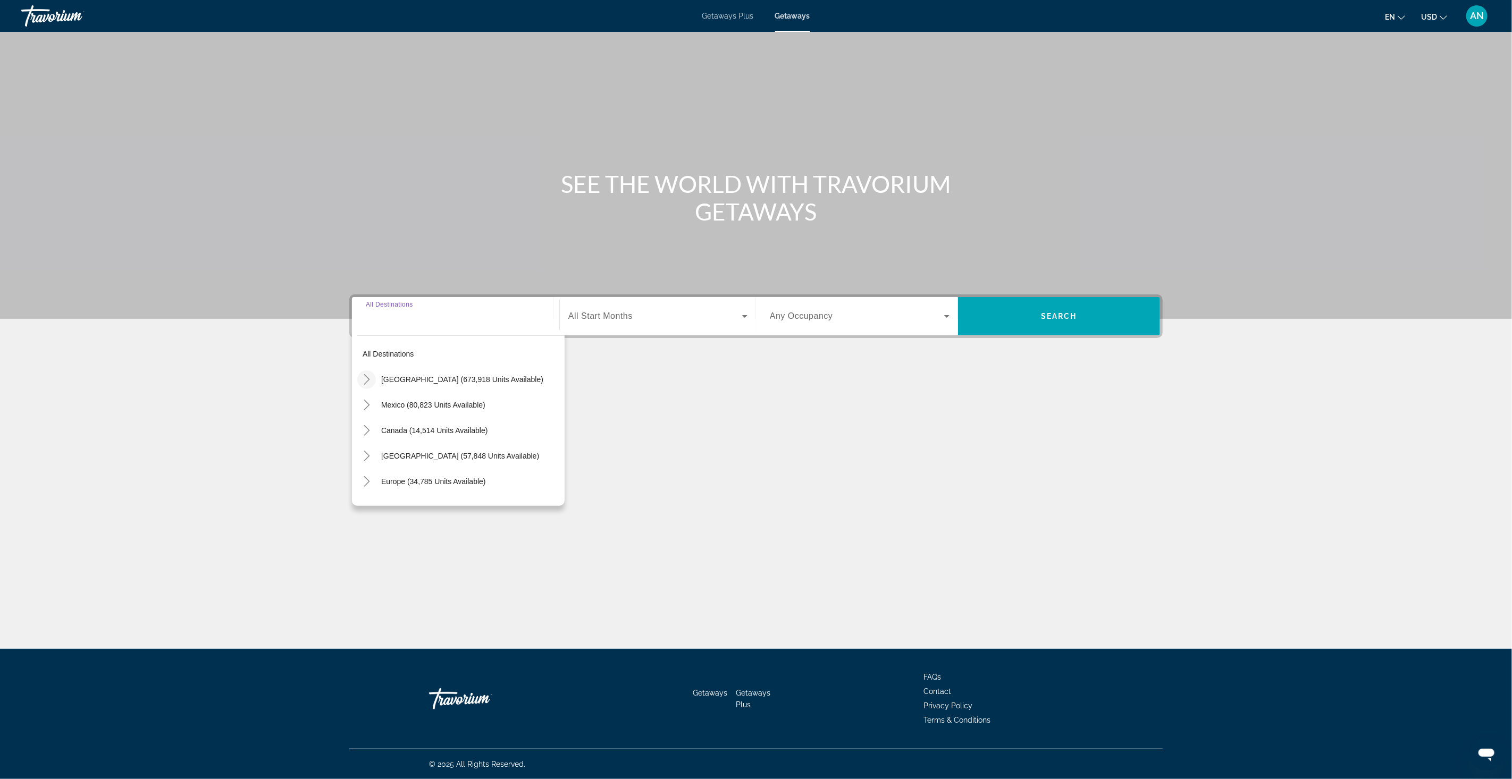
click at [367, 382] on icon "Toggle United States (673,918 units available)" at bounding box center [367, 379] width 11 height 11
click at [406, 367] on span "Search widget" at bounding box center [476, 374] width 178 height 26
type input "**********"
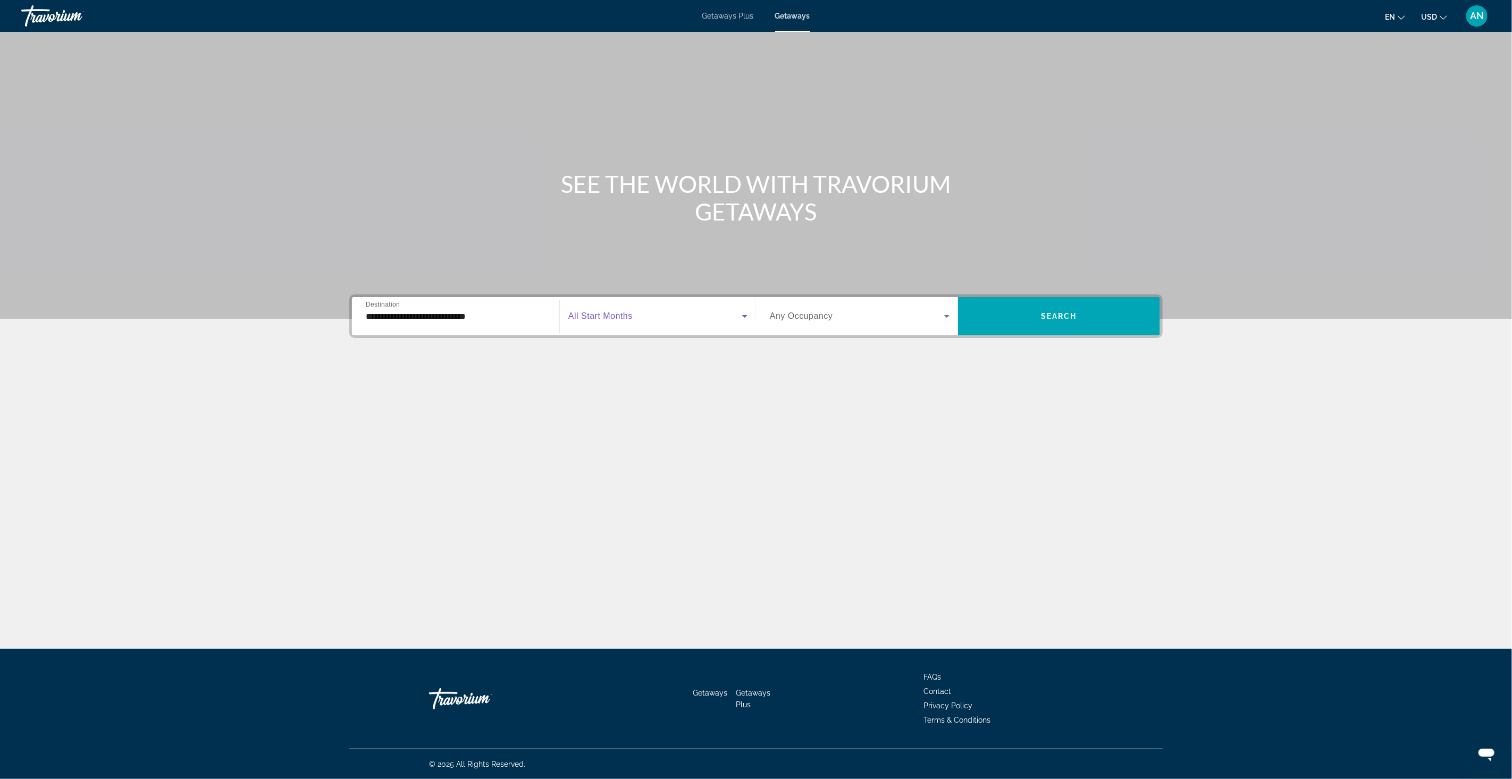
click at [643, 319] on span "Search widget" at bounding box center [655, 316] width 174 height 13
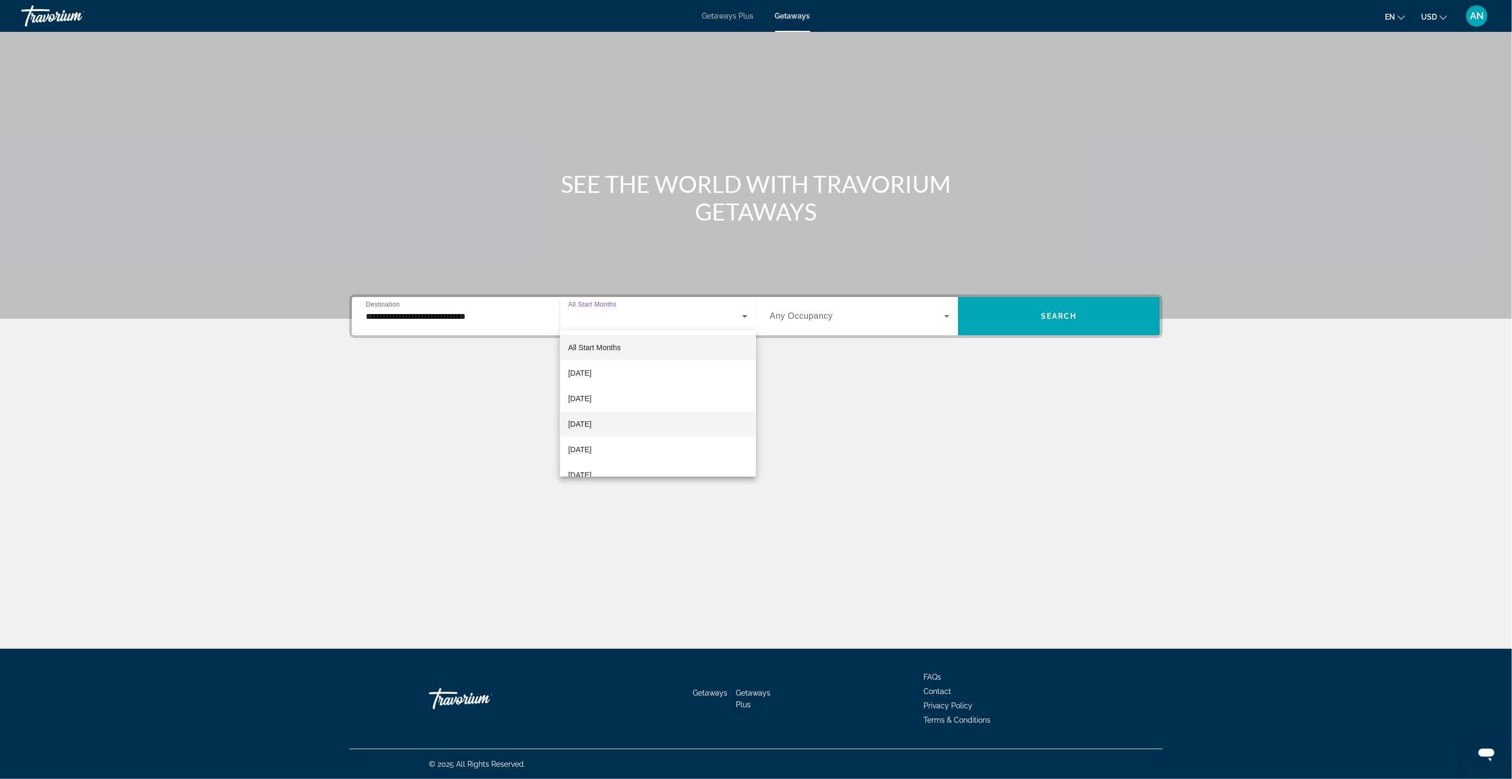
click at [592, 418] on span "November 2025" at bounding box center [579, 424] width 23 height 13
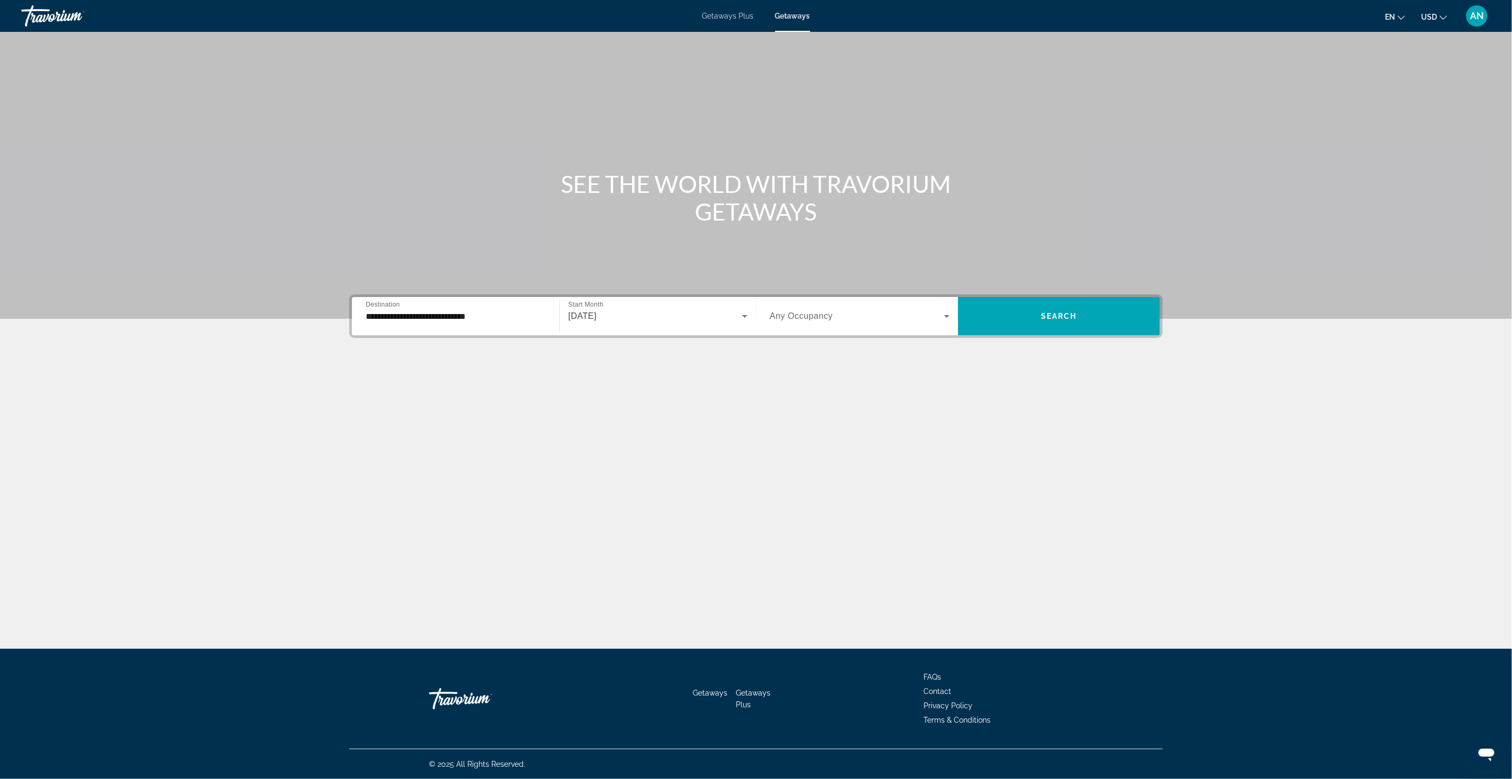
click at [803, 312] on span "Any Occupancy" at bounding box center [801, 316] width 63 height 9
click at [798, 373] on span "2 Travelers" at bounding box center [788, 373] width 37 height 13
click at [1111, 298] on span "Search widget" at bounding box center [1059, 316] width 202 height 38
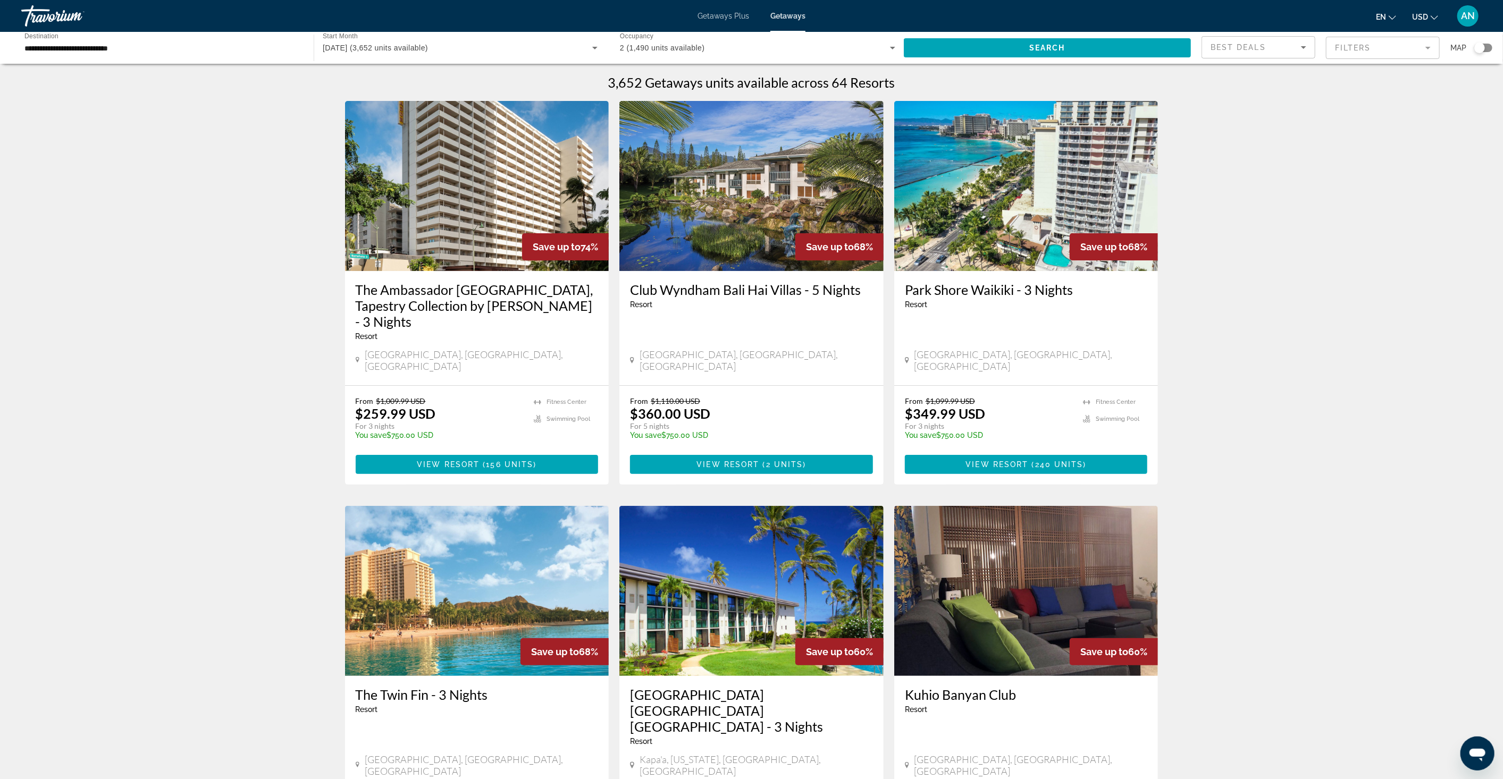
drag, startPoint x: 726, startPoint y: 294, endPoint x: 1321, endPoint y: 326, distance: 596.4
drag, startPoint x: 782, startPoint y: 279, endPoint x: 730, endPoint y: 294, distance: 54.6
click at [731, 357] on div "Save up to 68% Club Wyndham Bali Hai Villas - 5 Nights Resort - This is an adul…" at bounding box center [751, 293] width 264 height 384
click at [741, 460] on span "View Resort" at bounding box center [728, 464] width 63 height 9
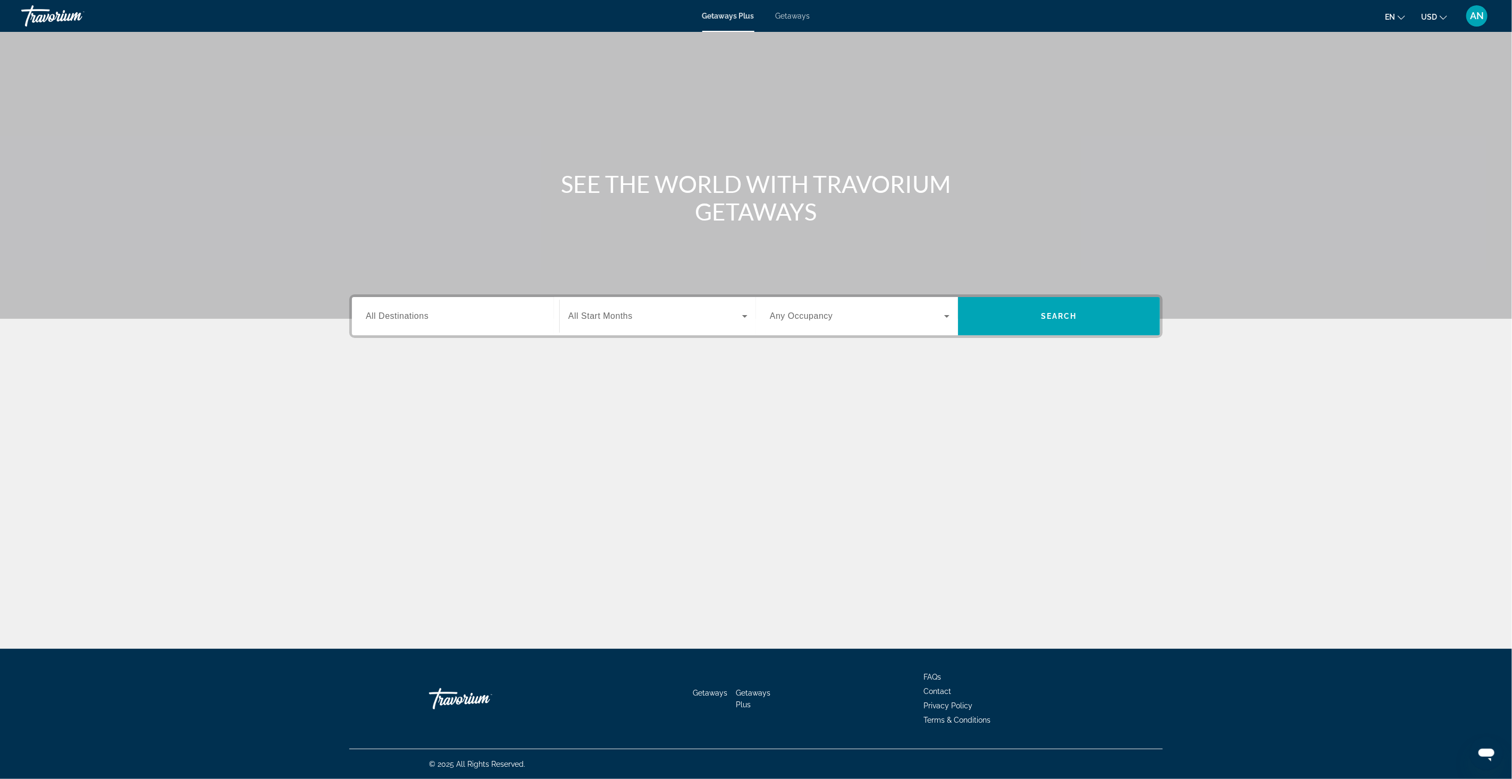
click at [506, 328] on div "Search widget" at bounding box center [456, 316] width 180 height 30
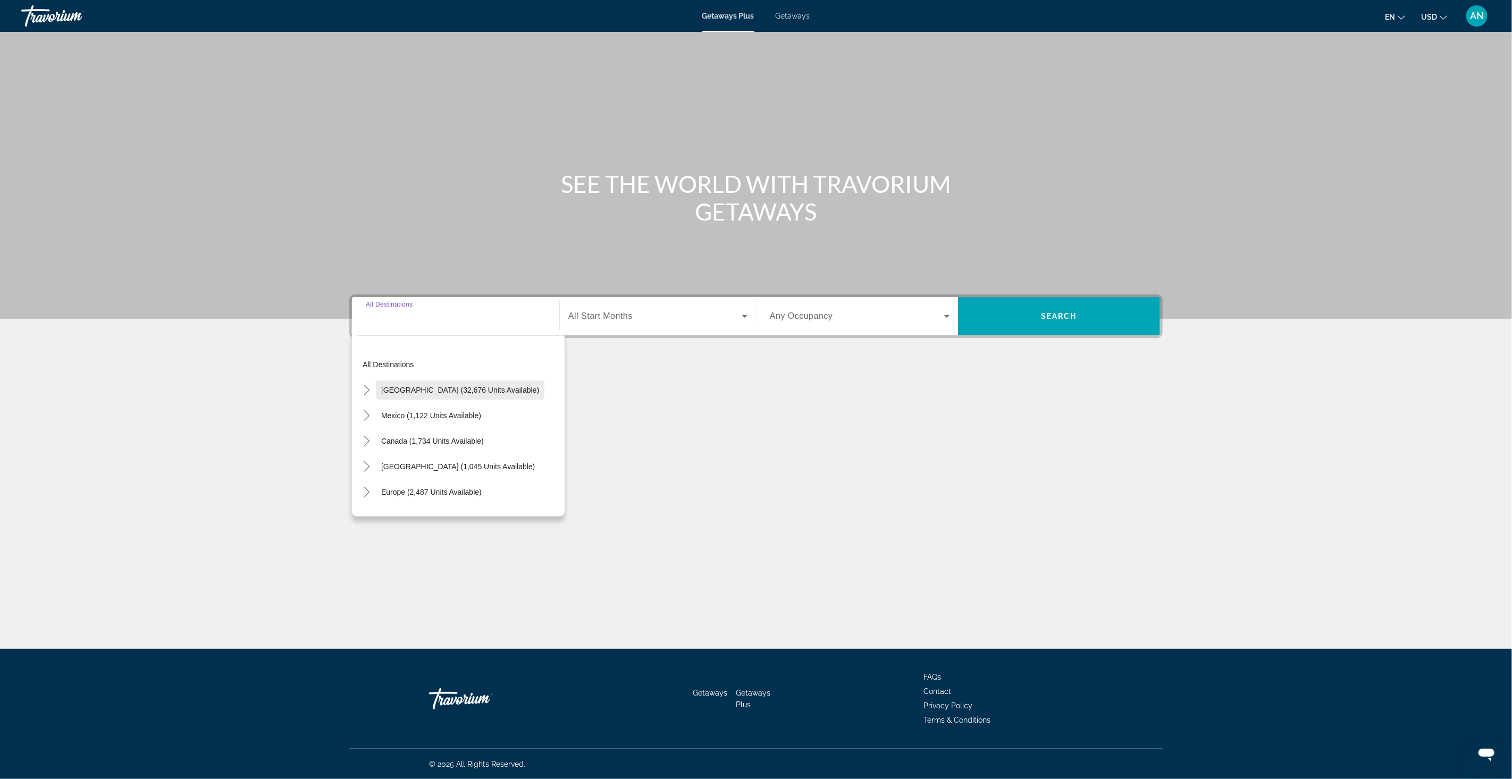
click at [390, 392] on span "United States (32,676 units available)" at bounding box center [460, 390] width 158 height 9
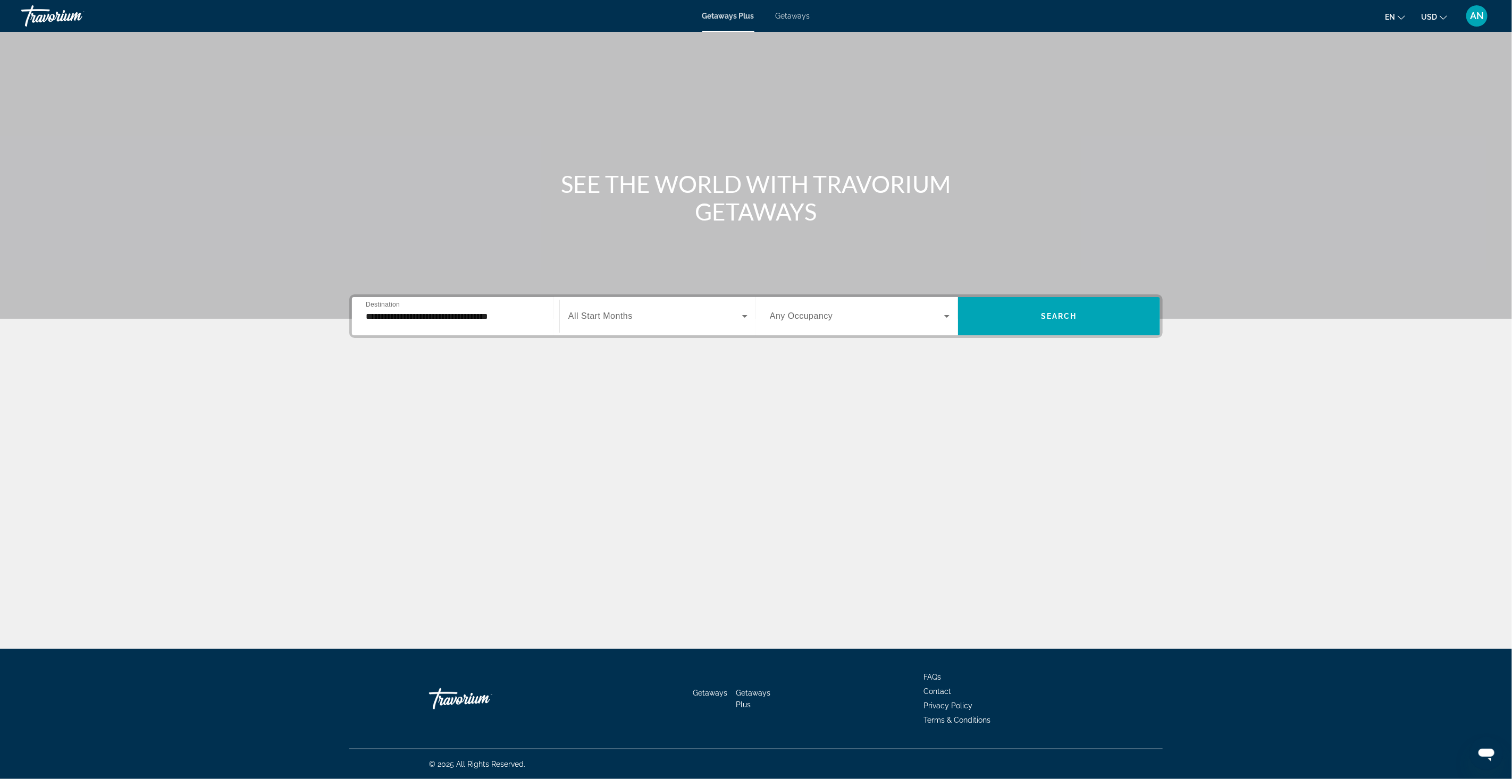
click at [375, 323] on div "**********" at bounding box center [456, 316] width 180 height 30
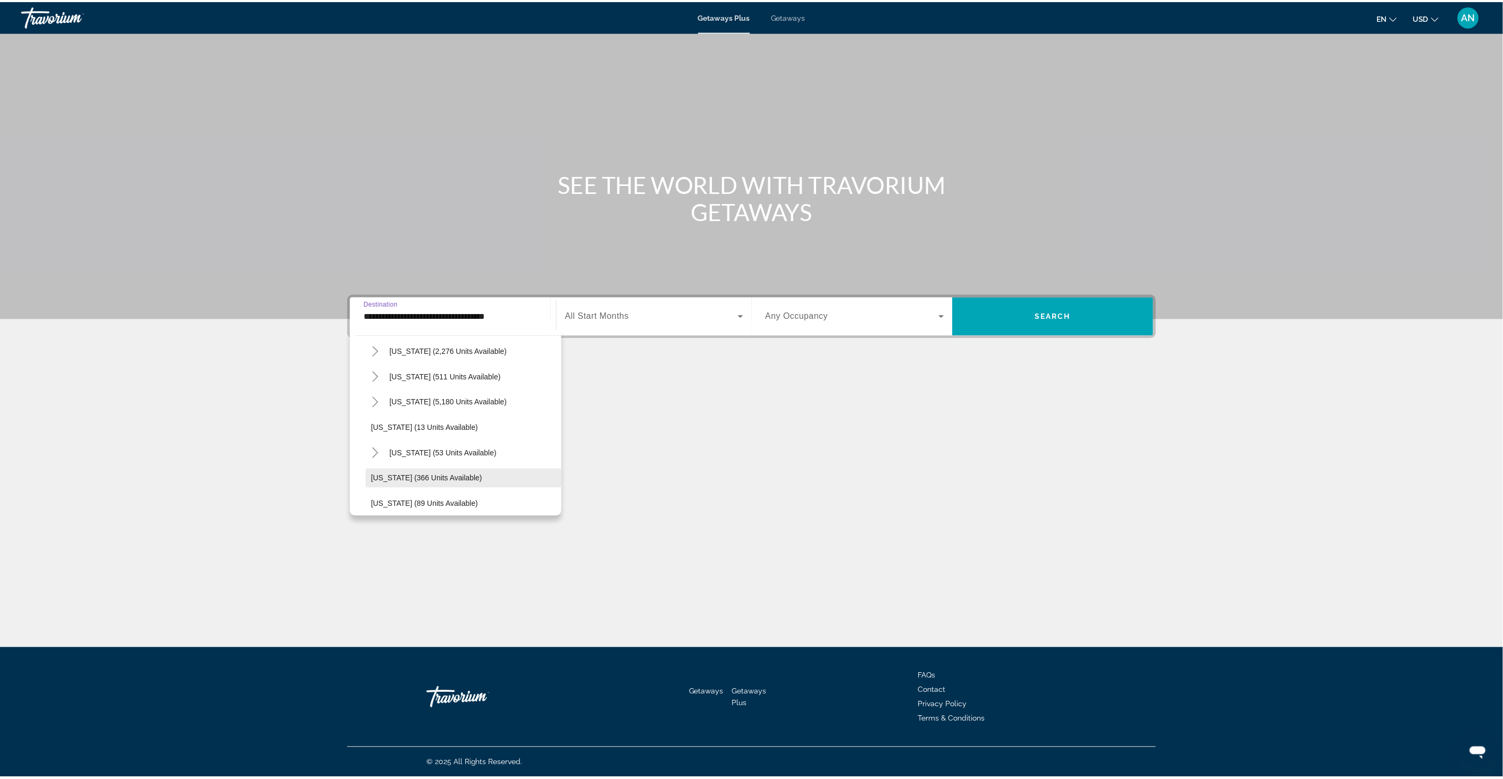
scroll to position [177, 0]
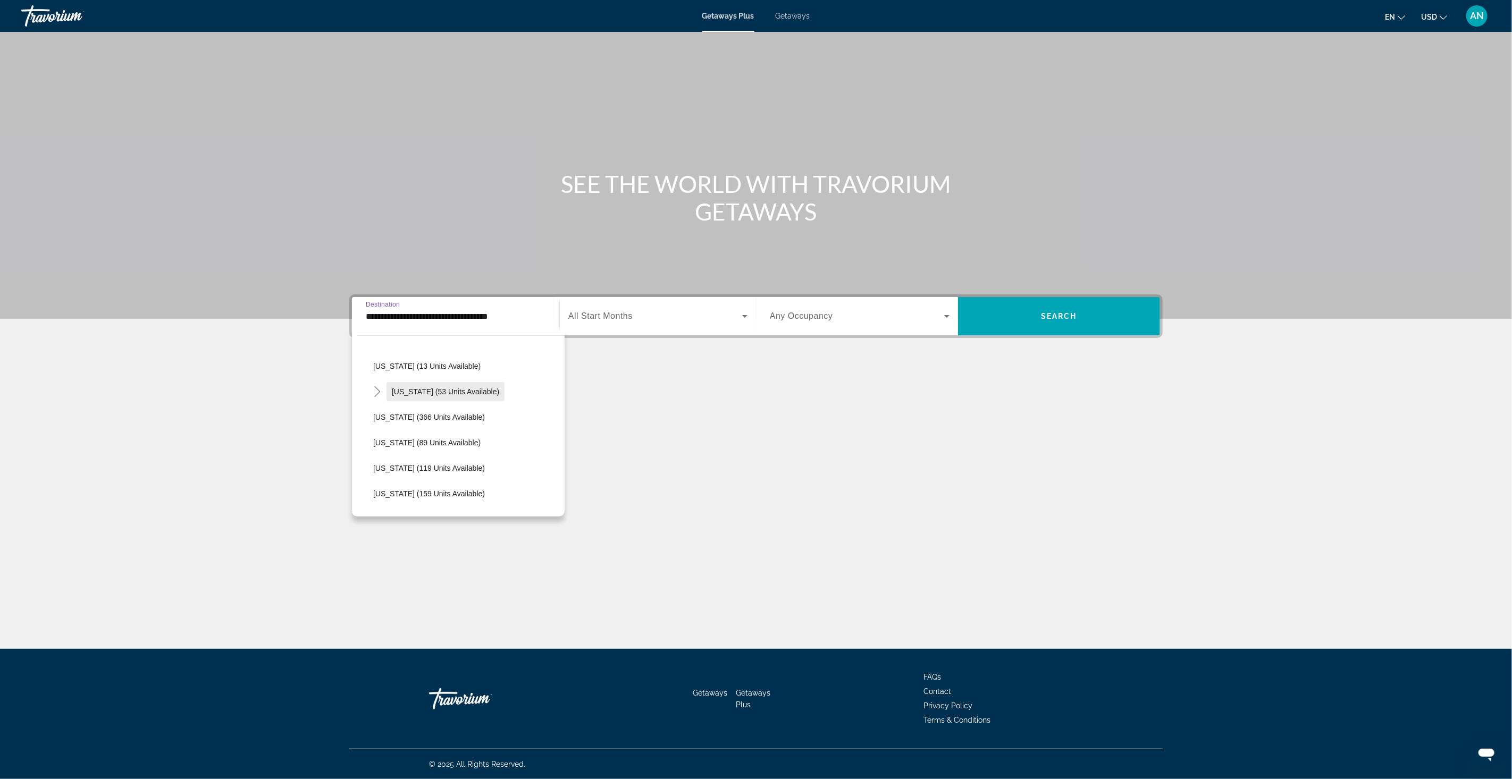
click at [412, 396] on span "Search widget" at bounding box center [446, 392] width 118 height 26
type input "**********"
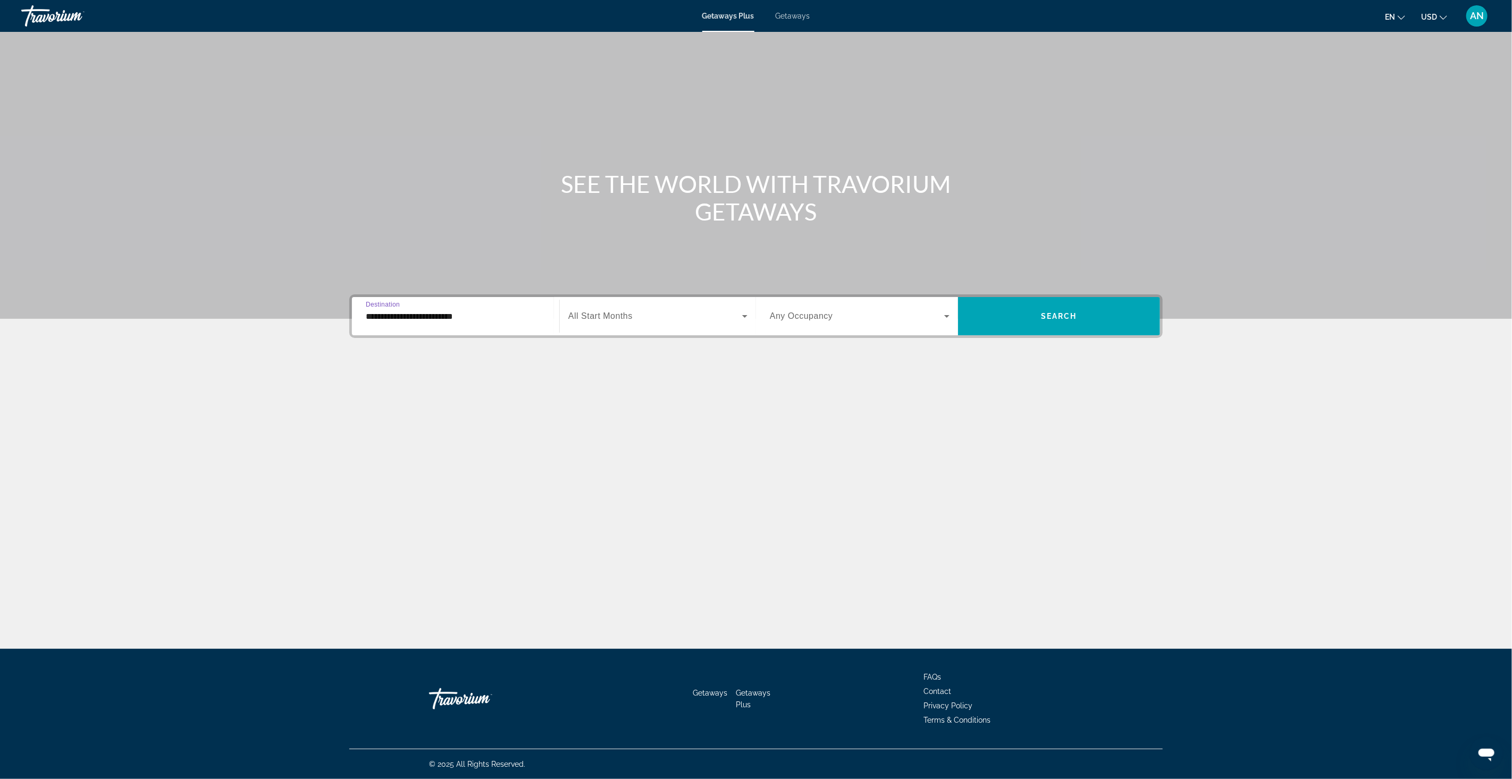
click at [655, 325] on div "Search widget" at bounding box center [657, 316] width 179 height 30
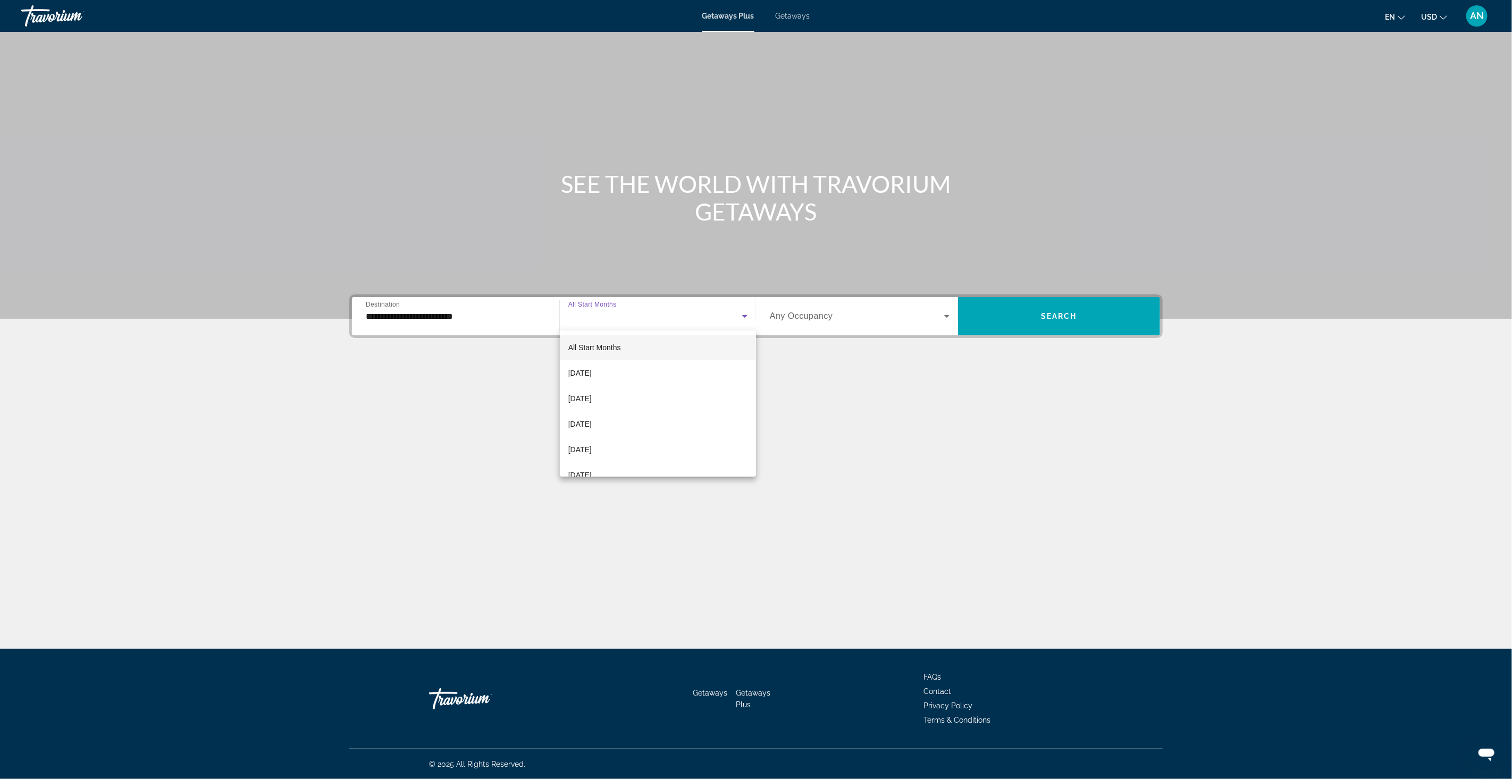
drag, startPoint x: 624, startPoint y: 425, endPoint x: 801, endPoint y: 337, distance: 197.8
click at [626, 426] on mat-option "November 2025" at bounding box center [658, 425] width 197 height 26
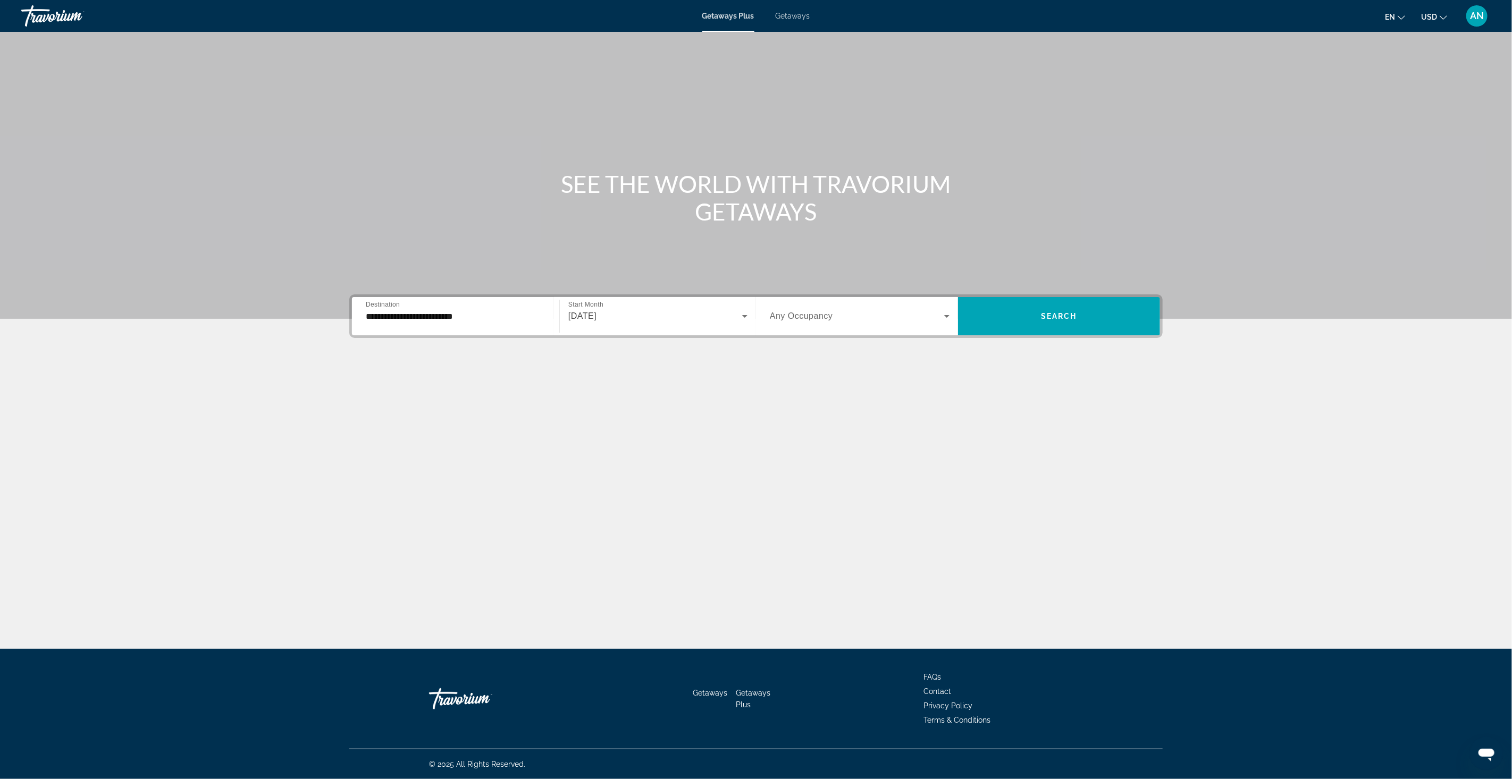
click at [810, 326] on div "Search widget" at bounding box center [860, 316] width 180 height 30
click at [806, 375] on span "2 Travelers" at bounding box center [788, 373] width 37 height 13
click at [1047, 312] on span "Search" at bounding box center [1059, 316] width 36 height 9
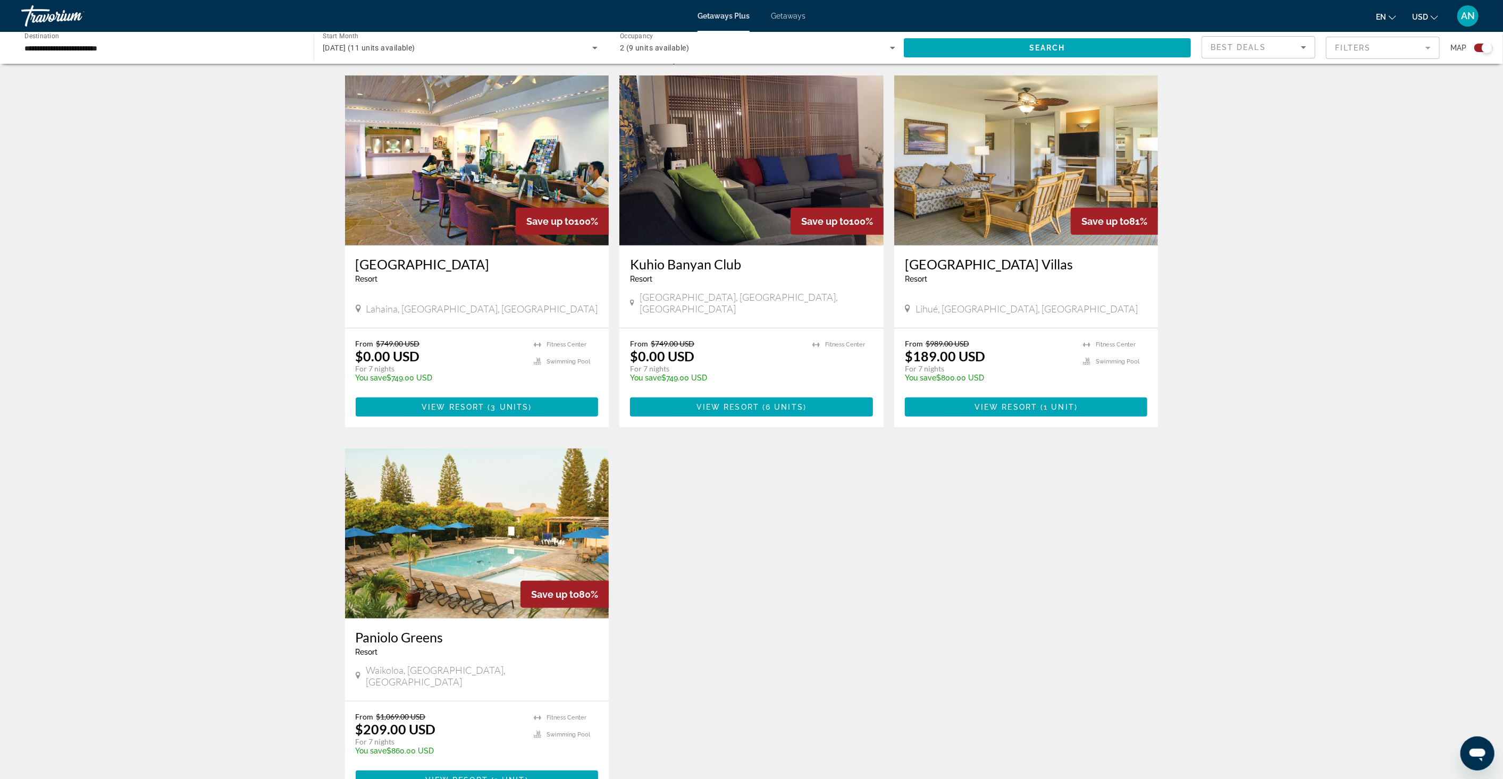
scroll to position [354, 0]
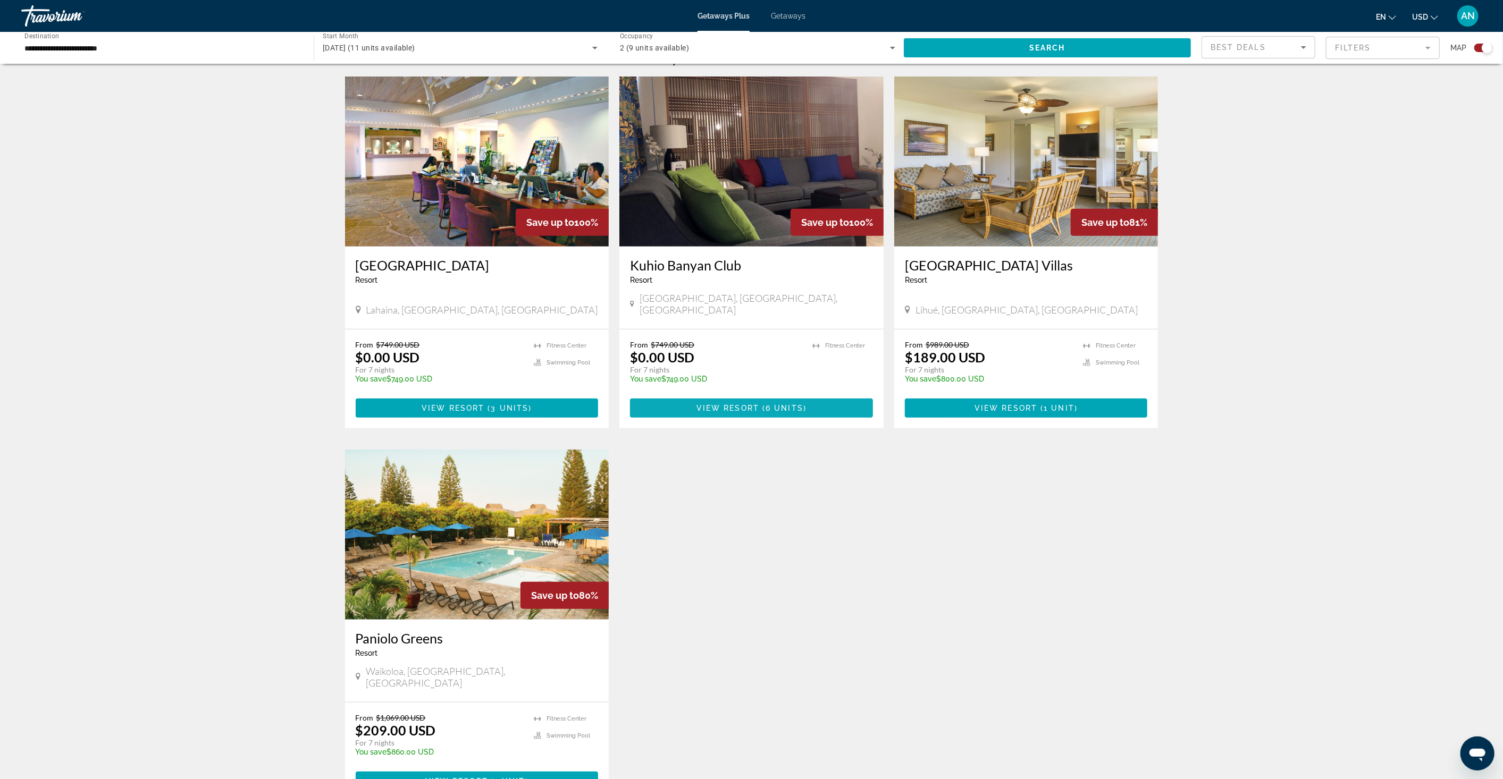
click at [726, 404] on span "View Resort" at bounding box center [728, 408] width 63 height 9
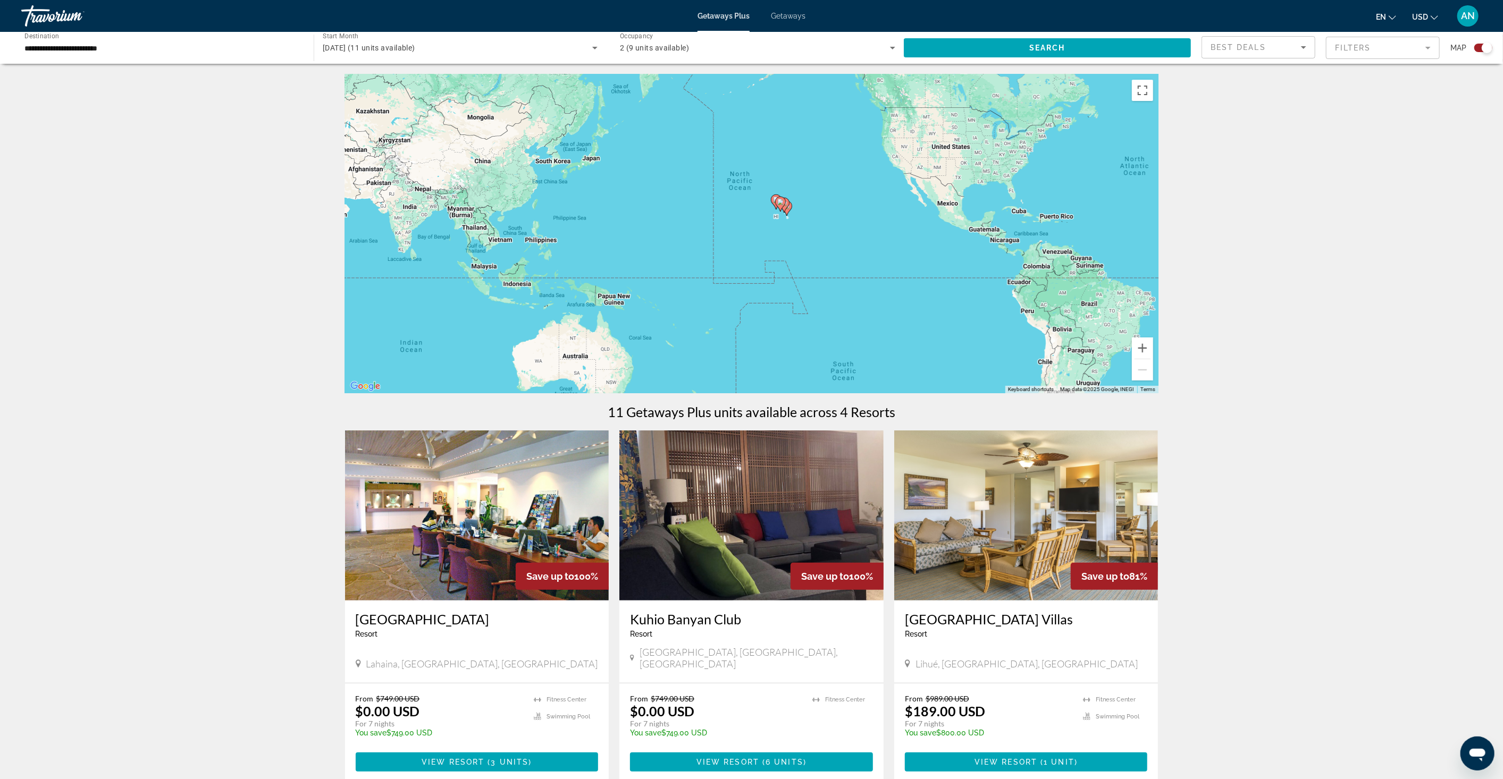
drag, startPoint x: 536, startPoint y: 265, endPoint x: 1104, endPoint y: 304, distance: 569.2
click at [953, 213] on div "To activate drag with keyboard, press Alt + Enter. Once in keyboard drag state,…" at bounding box center [752, 233] width 814 height 319
click at [1141, 342] on button "Zoom in" at bounding box center [1142, 348] width 21 height 21
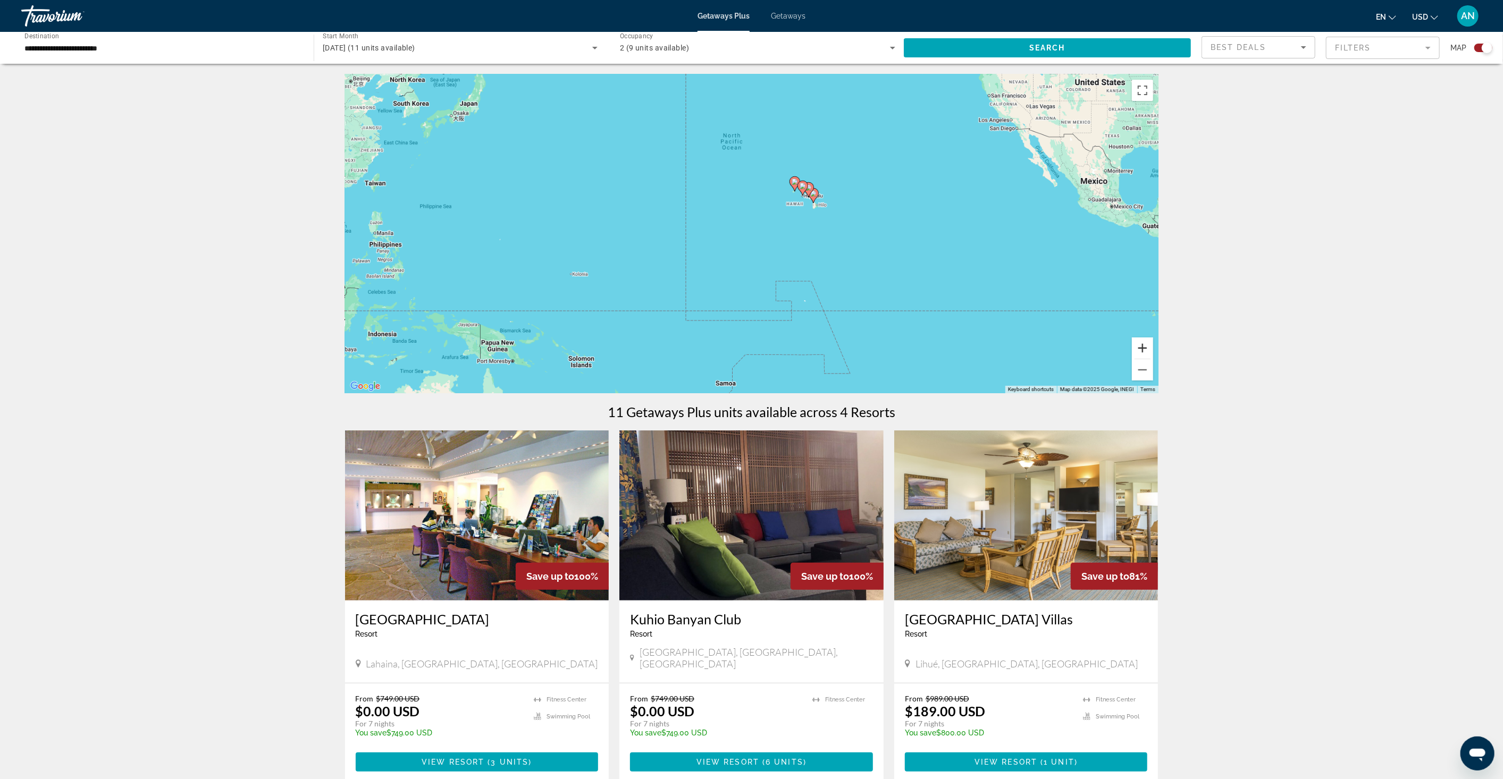
click at [1141, 342] on button "Zoom in" at bounding box center [1142, 348] width 21 height 21
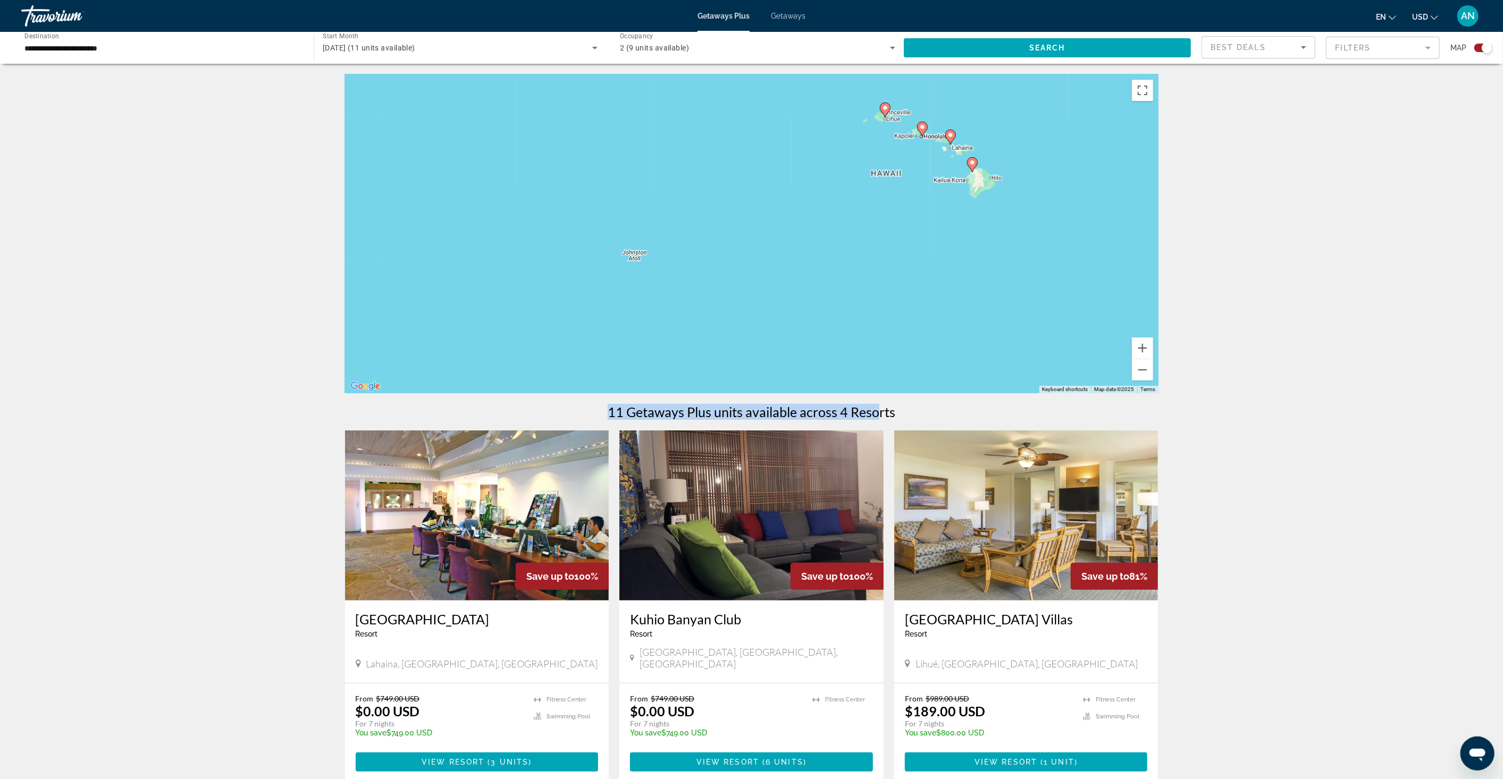
drag, startPoint x: 958, startPoint y: 288, endPoint x: 885, endPoint y: 351, distance: 96.5
click at [880, 394] on div "To navigate the map with touch gestures double-tap and hold your finger on the …" at bounding box center [752, 636] width 856 height 1124
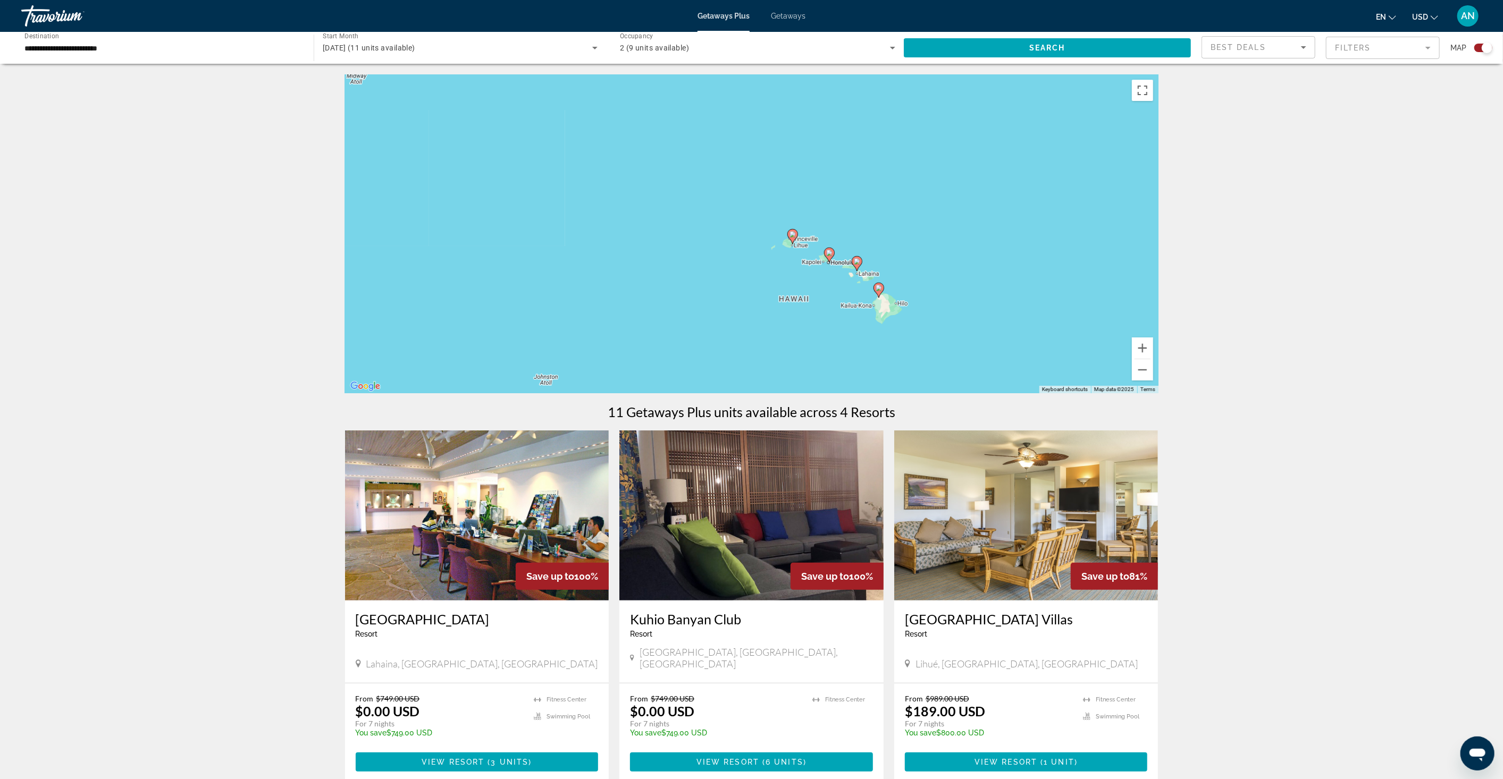
drag, startPoint x: 910, startPoint y: 243, endPoint x: 856, endPoint y: 317, distance: 91.8
click at [856, 317] on div "To activate drag with keyboard, press Alt + Enter. Once in keyboard drag state,…" at bounding box center [752, 233] width 814 height 319
click at [1139, 347] on button "Zoom in" at bounding box center [1142, 348] width 21 height 21
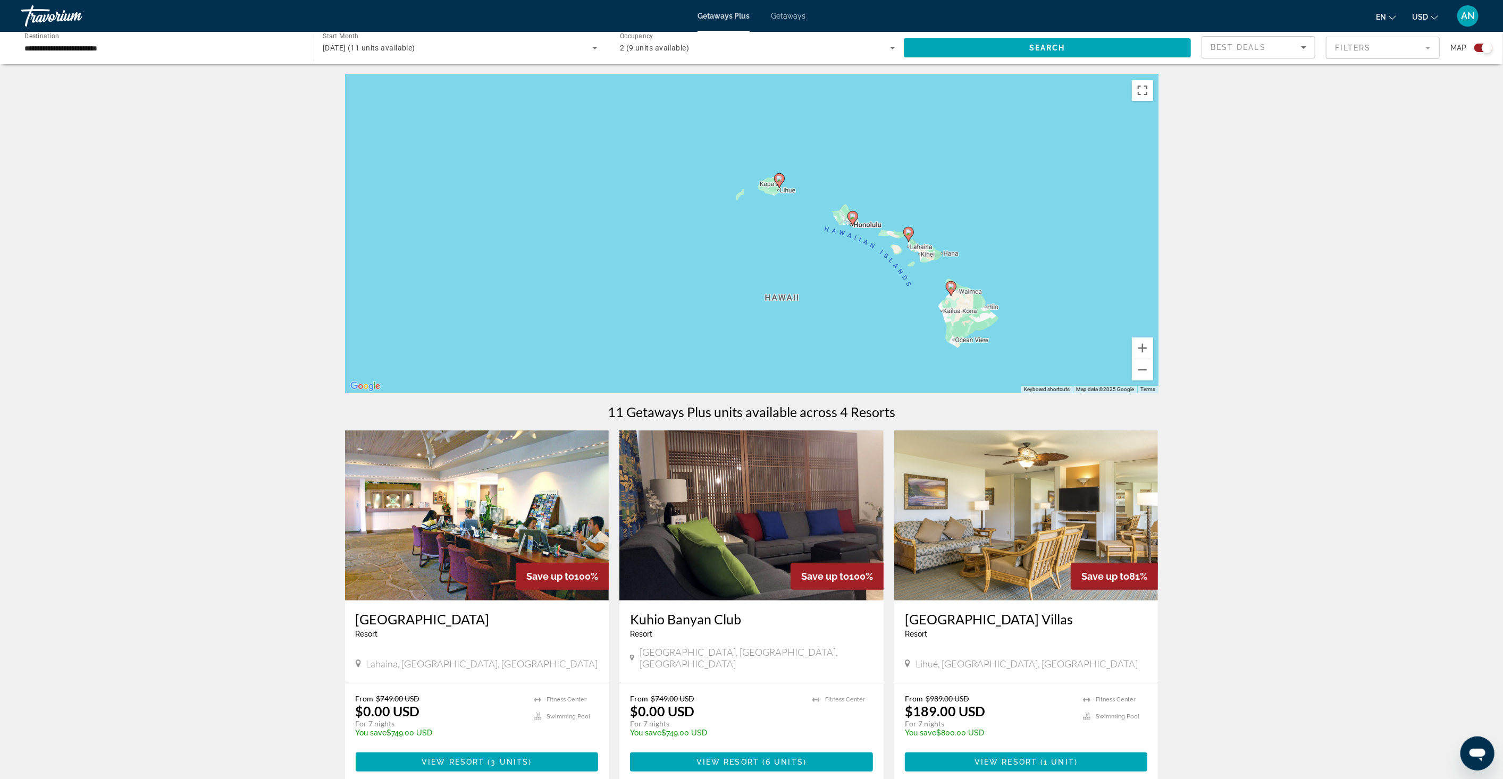
drag, startPoint x: 1016, startPoint y: 301, endPoint x: 961, endPoint y: 232, distance: 87.4
click at [961, 232] on div "To activate drag with keyboard, press Alt + Enter. Once in keyboard drag state,…" at bounding box center [752, 233] width 814 height 319
click at [909, 234] on image "Main content" at bounding box center [909, 232] width 6 height 6
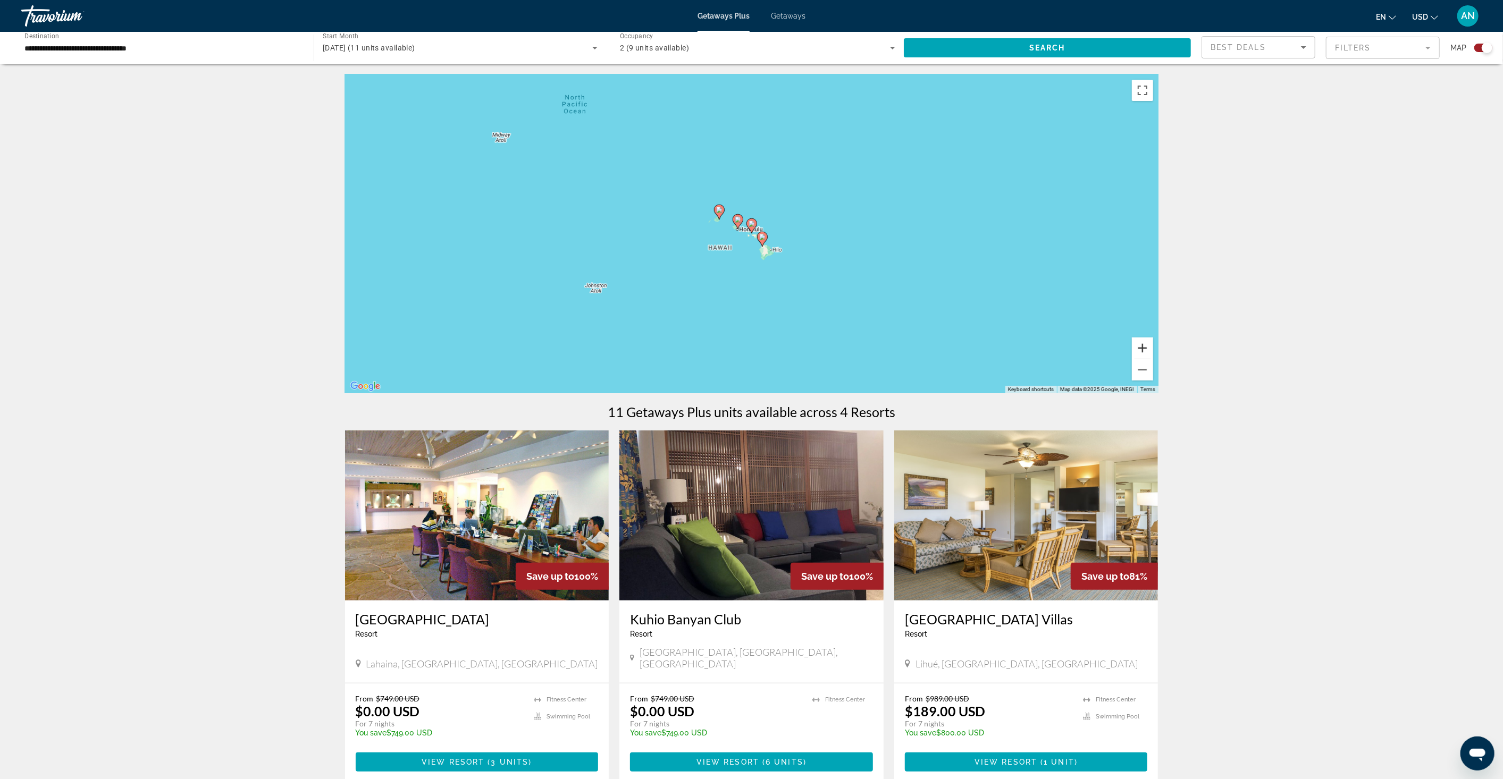
click at [1137, 354] on button "Zoom in" at bounding box center [1142, 348] width 21 height 21
click at [1139, 343] on button "Zoom in" at bounding box center [1142, 348] width 21 height 21
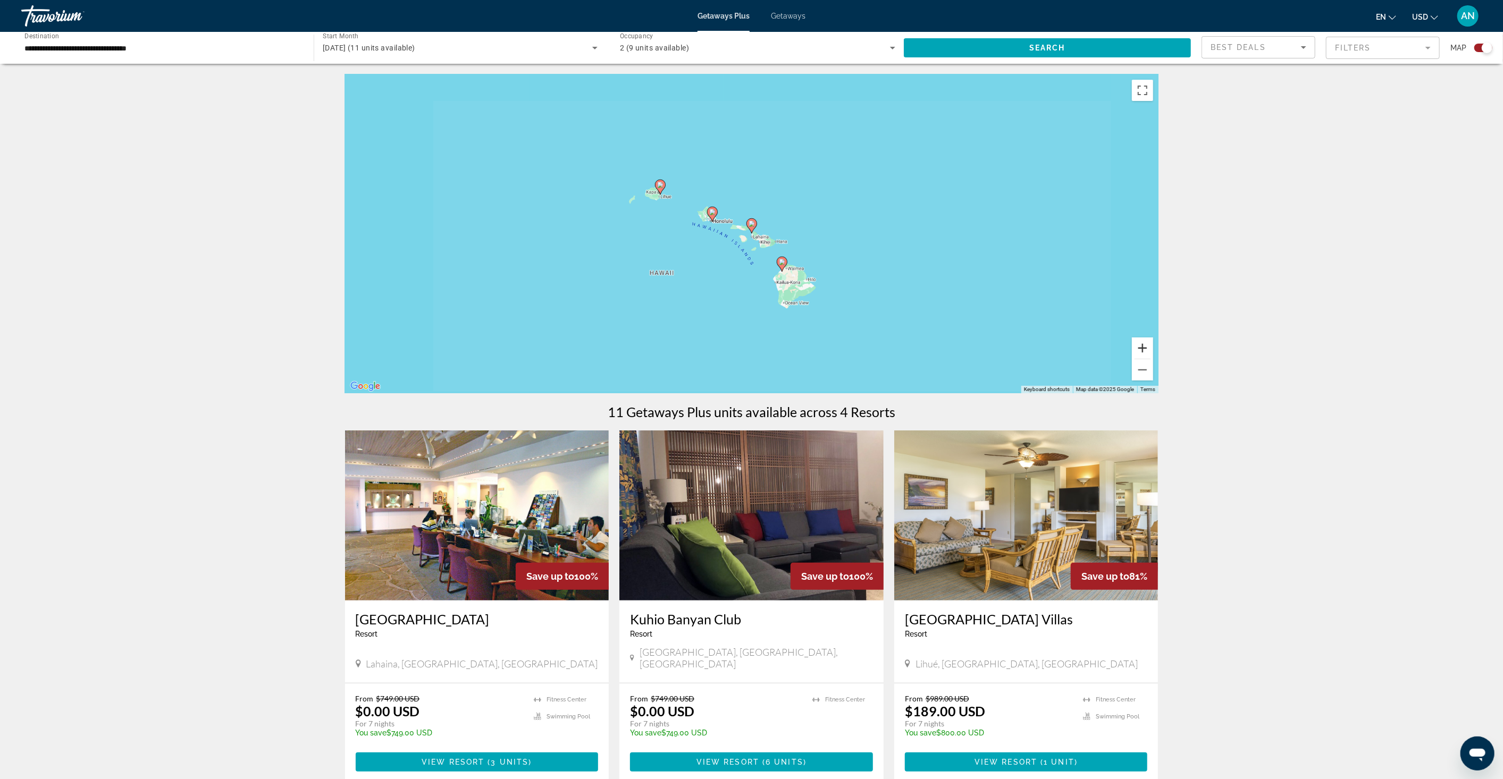
click at [1139, 343] on button "Zoom in" at bounding box center [1142, 348] width 21 height 21
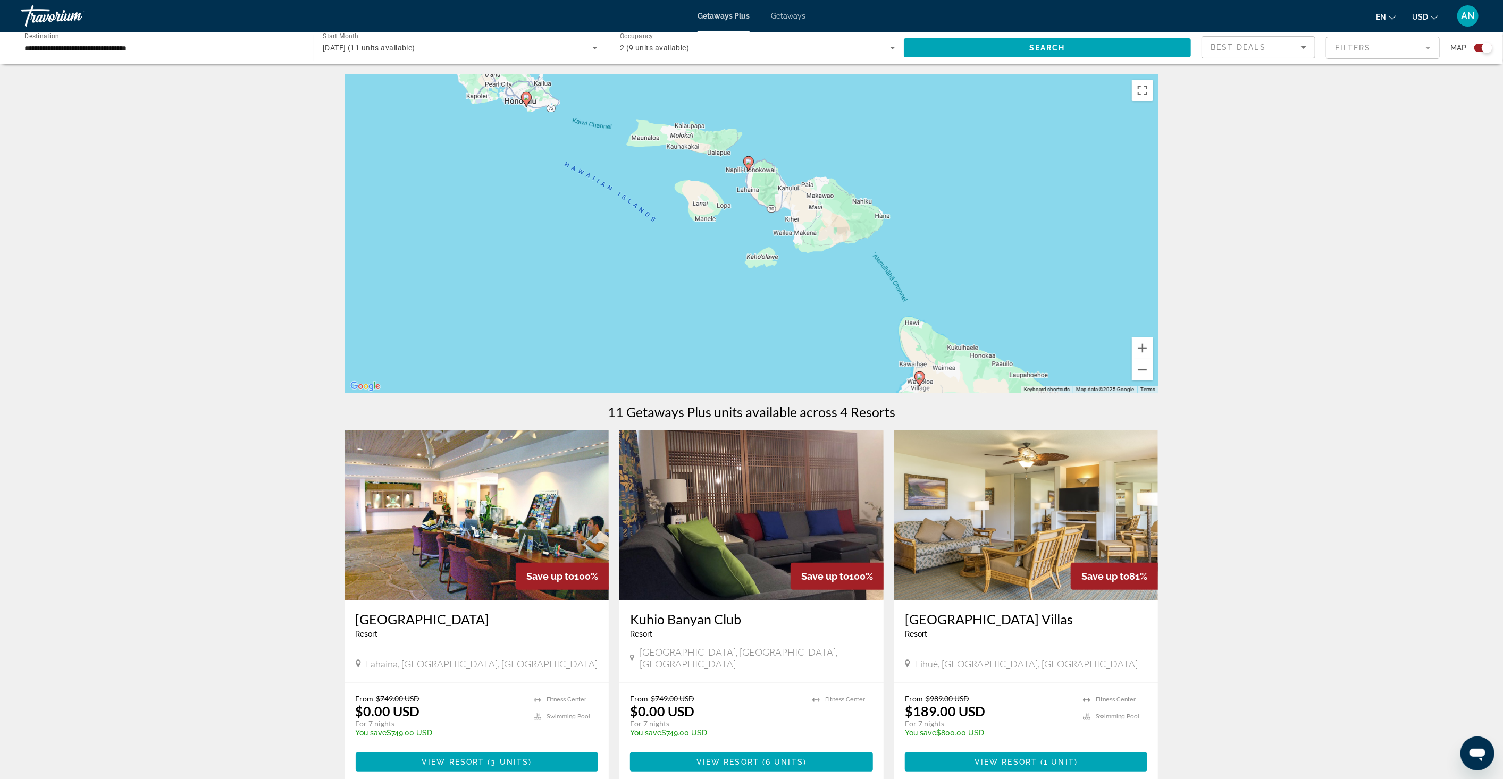
drag, startPoint x: 871, startPoint y: 254, endPoint x: 869, endPoint y: 220, distance: 34.6
click at [869, 220] on div "To activate drag with keyboard, press Alt + Enter. Once in keyboard drag state,…" at bounding box center [752, 233] width 814 height 319
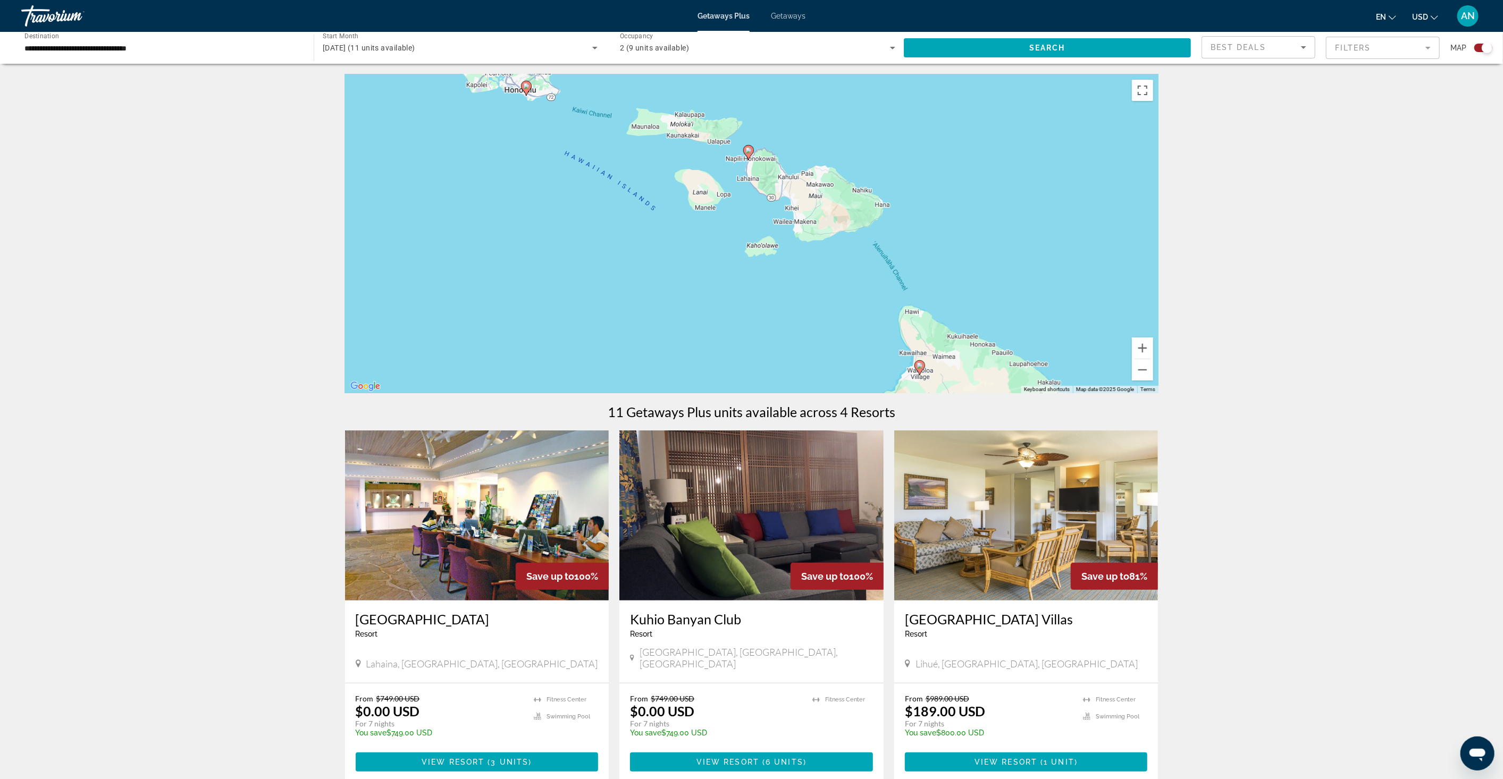
click at [745, 152] on image "Main content" at bounding box center [748, 150] width 6 height 6
type input "**********"
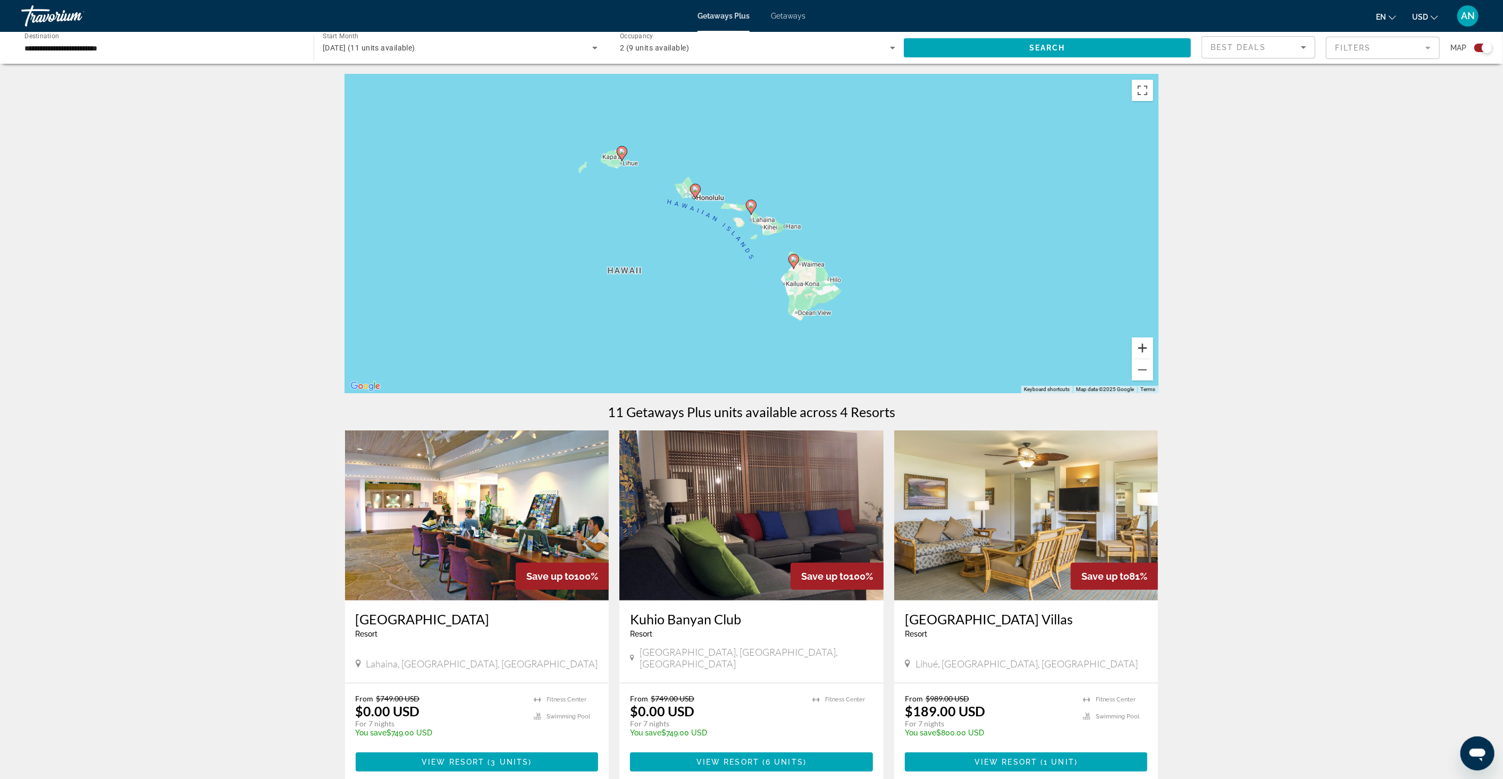
click at [1143, 342] on button "Zoom in" at bounding box center [1142, 348] width 21 height 21
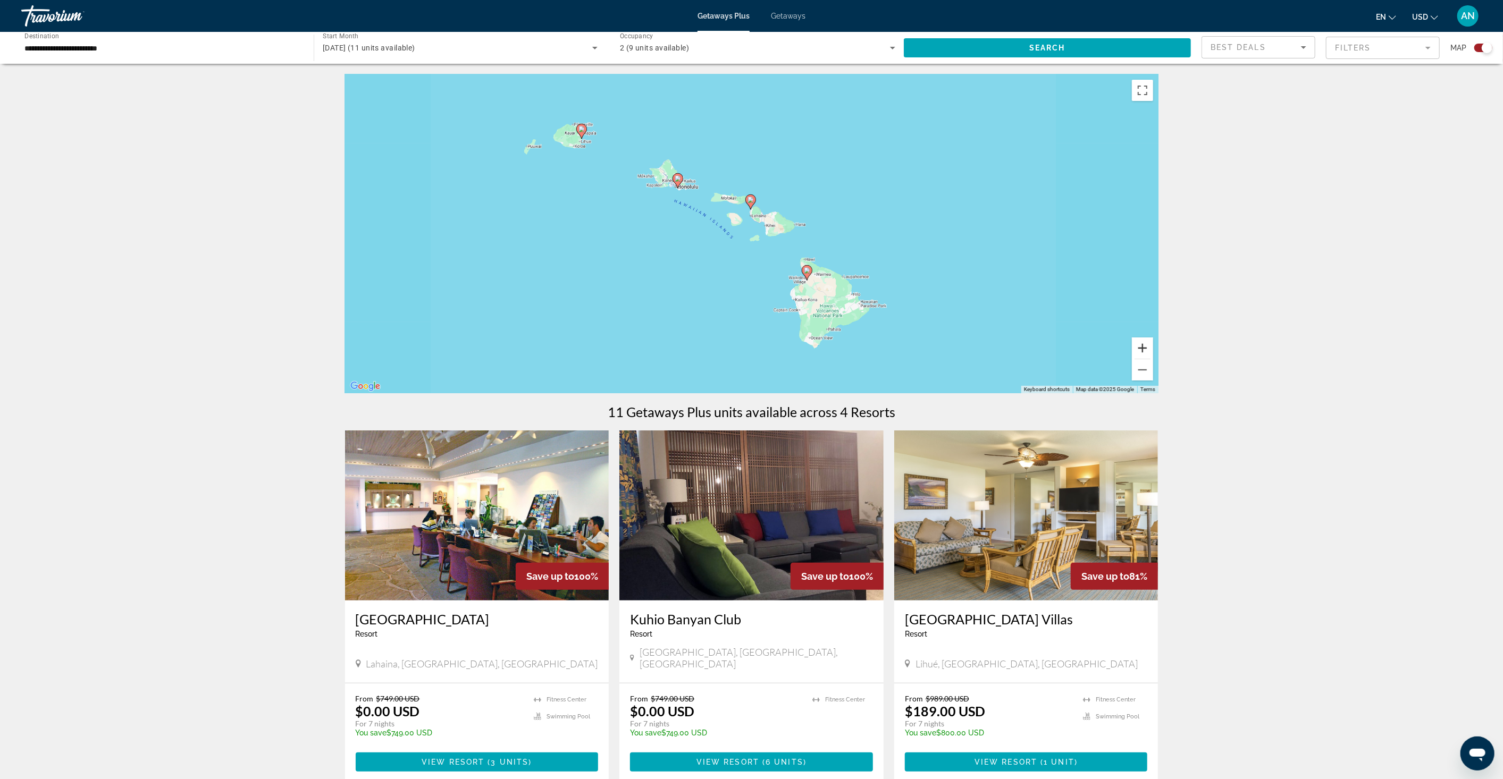
click at [1143, 342] on button "Zoom in" at bounding box center [1142, 348] width 21 height 21
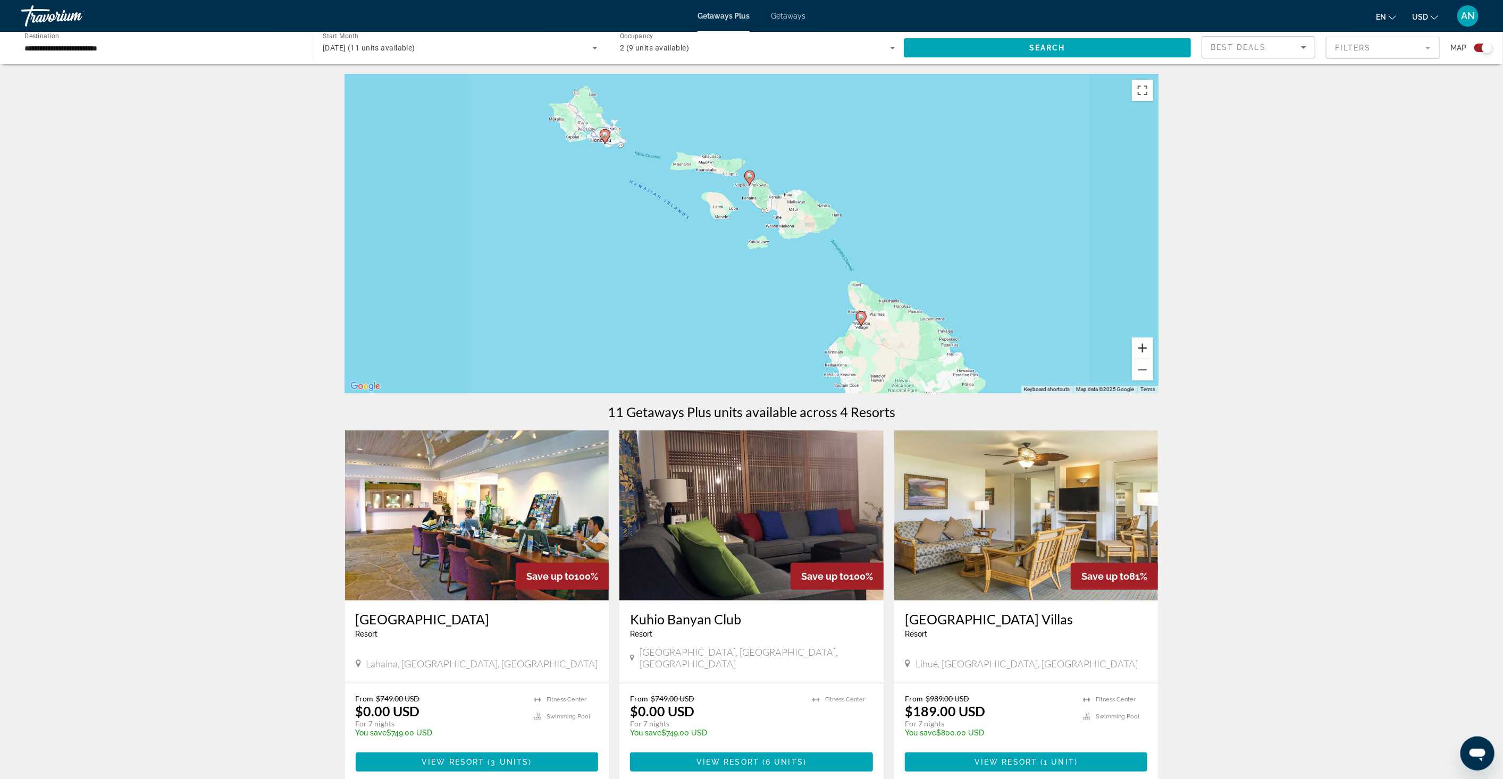
click at [1143, 342] on button "Zoom in" at bounding box center [1142, 348] width 21 height 21
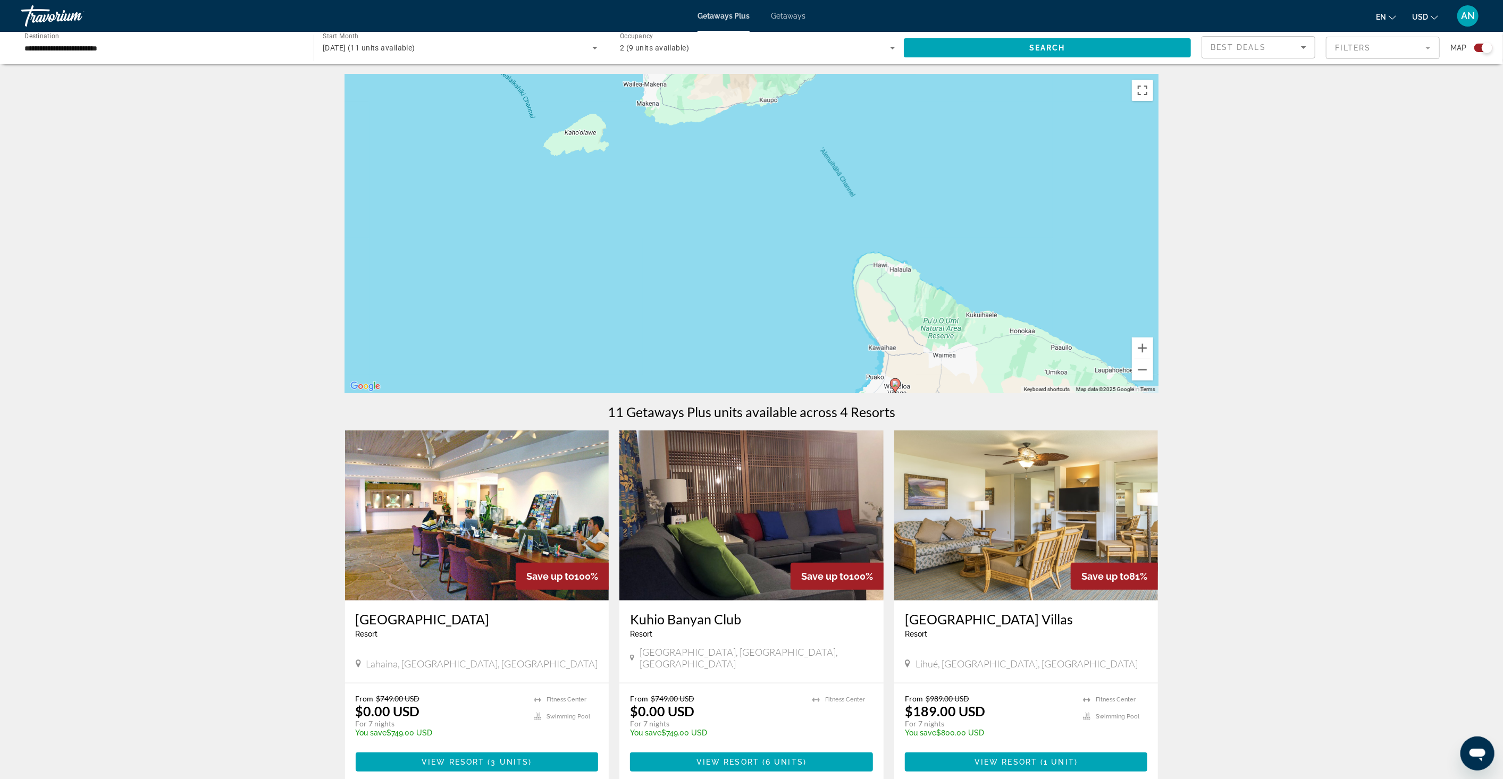
drag, startPoint x: 1034, startPoint y: 291, endPoint x: 849, endPoint y: 142, distance: 237.5
click at [849, 142] on div "To activate drag with keyboard, press Alt + Enter. Once in keyboard drag state,…" at bounding box center [752, 233] width 814 height 319
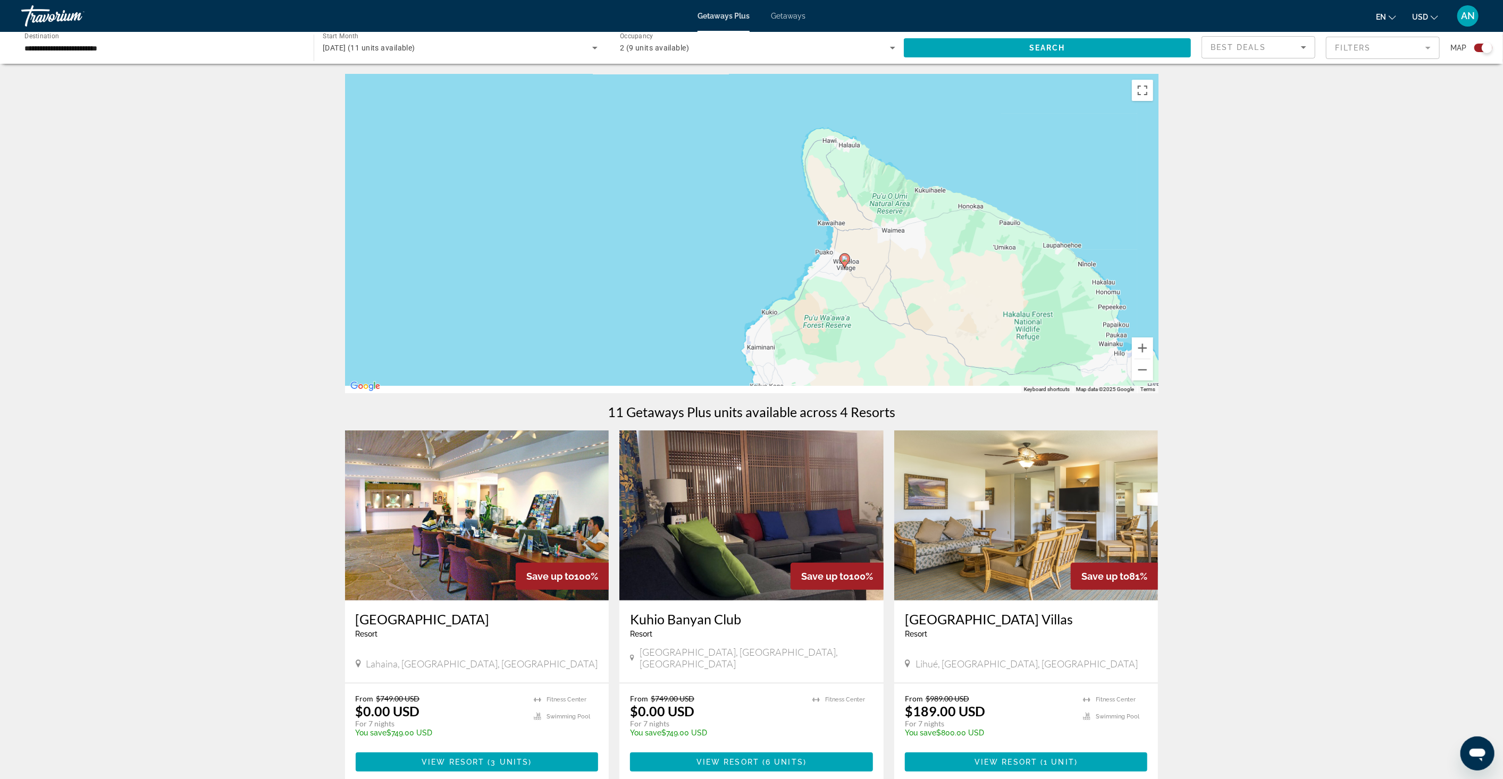
drag, startPoint x: 895, startPoint y: 300, endPoint x: 861, endPoint y: 246, distance: 63.3
click at [861, 246] on div "To activate drag with keyboard, press Alt + Enter. Once in keyboard drag state,…" at bounding box center [752, 233] width 814 height 319
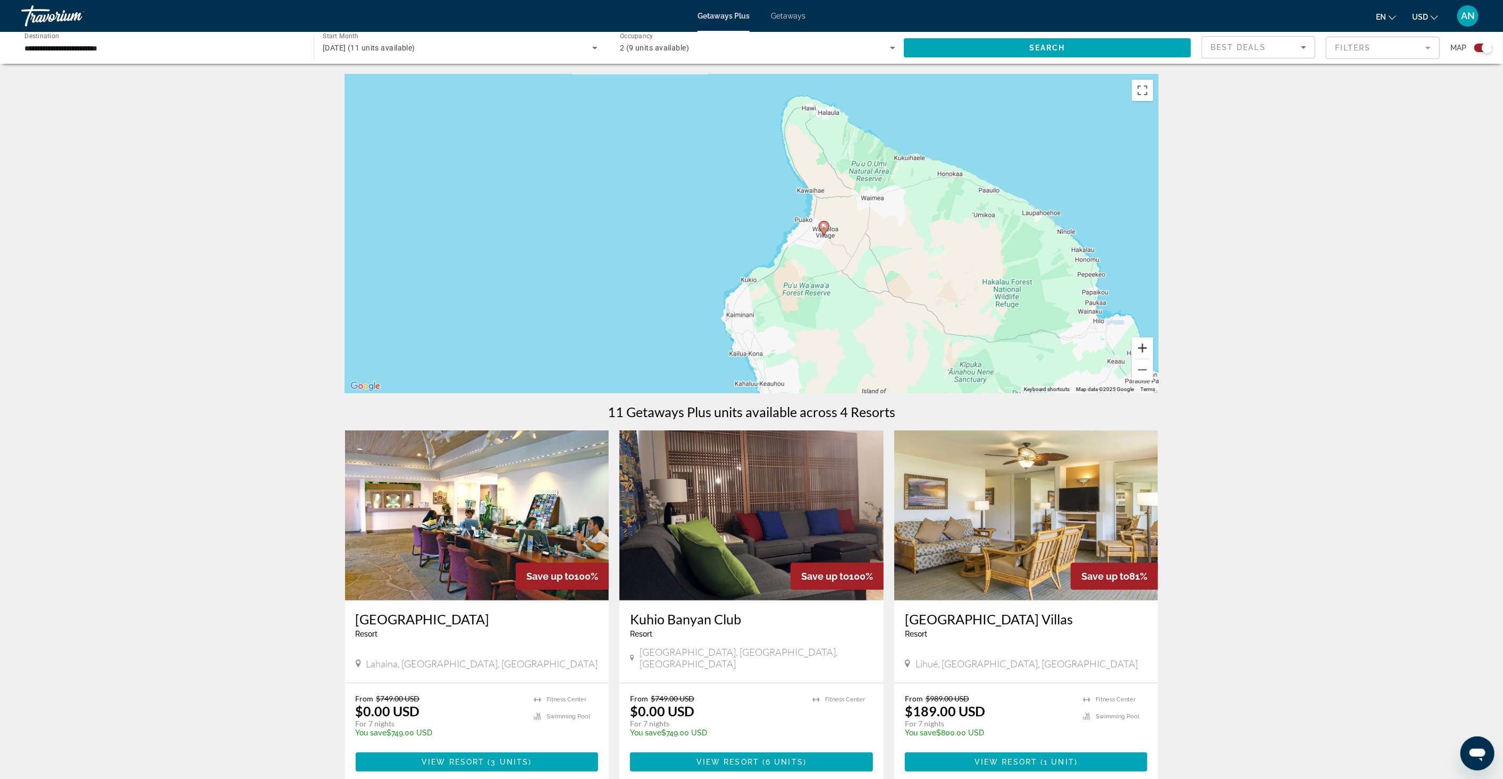
click at [1142, 343] on button "Zoom in" at bounding box center [1142, 348] width 21 height 21
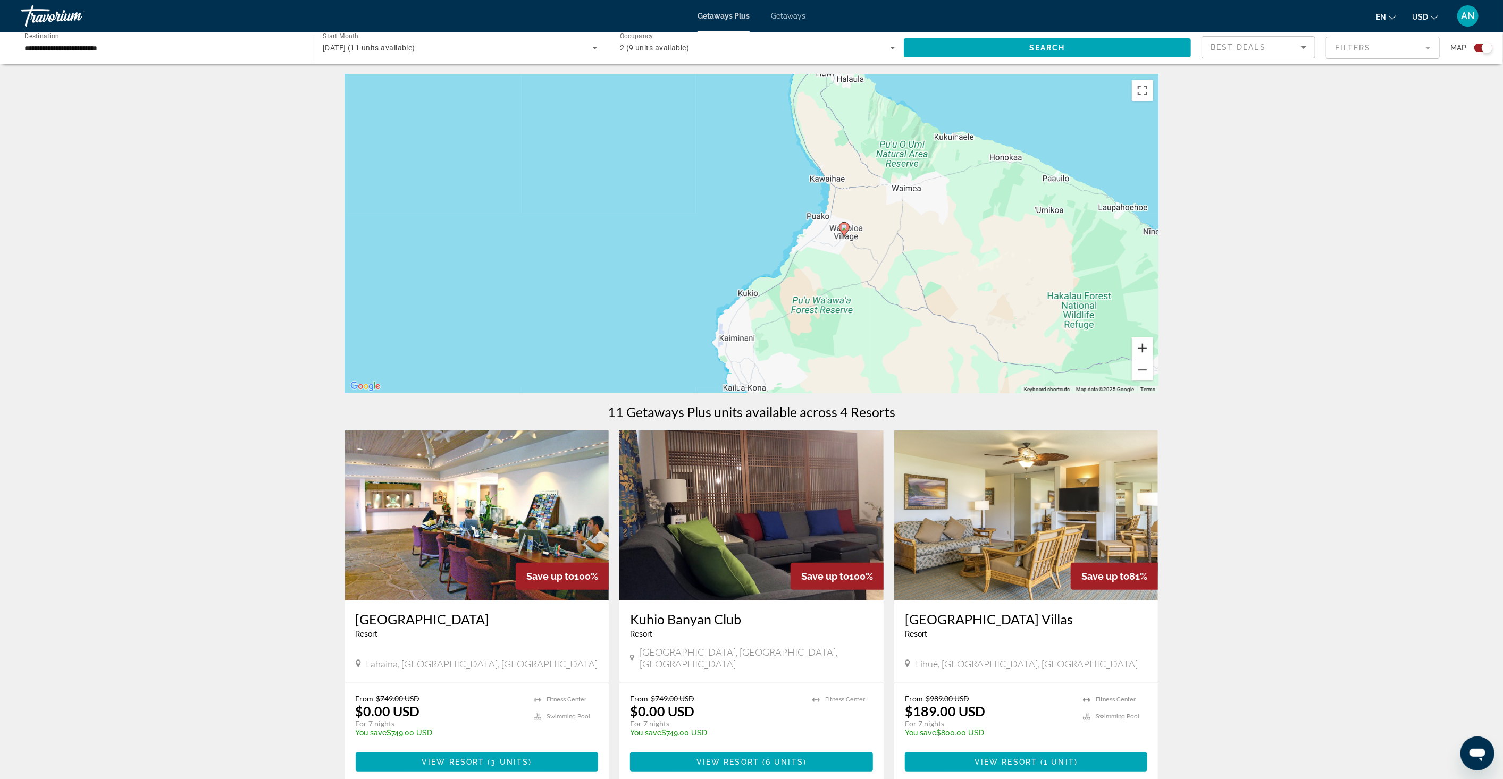
click at [1142, 343] on button "Zoom in" at bounding box center [1142, 348] width 21 height 21
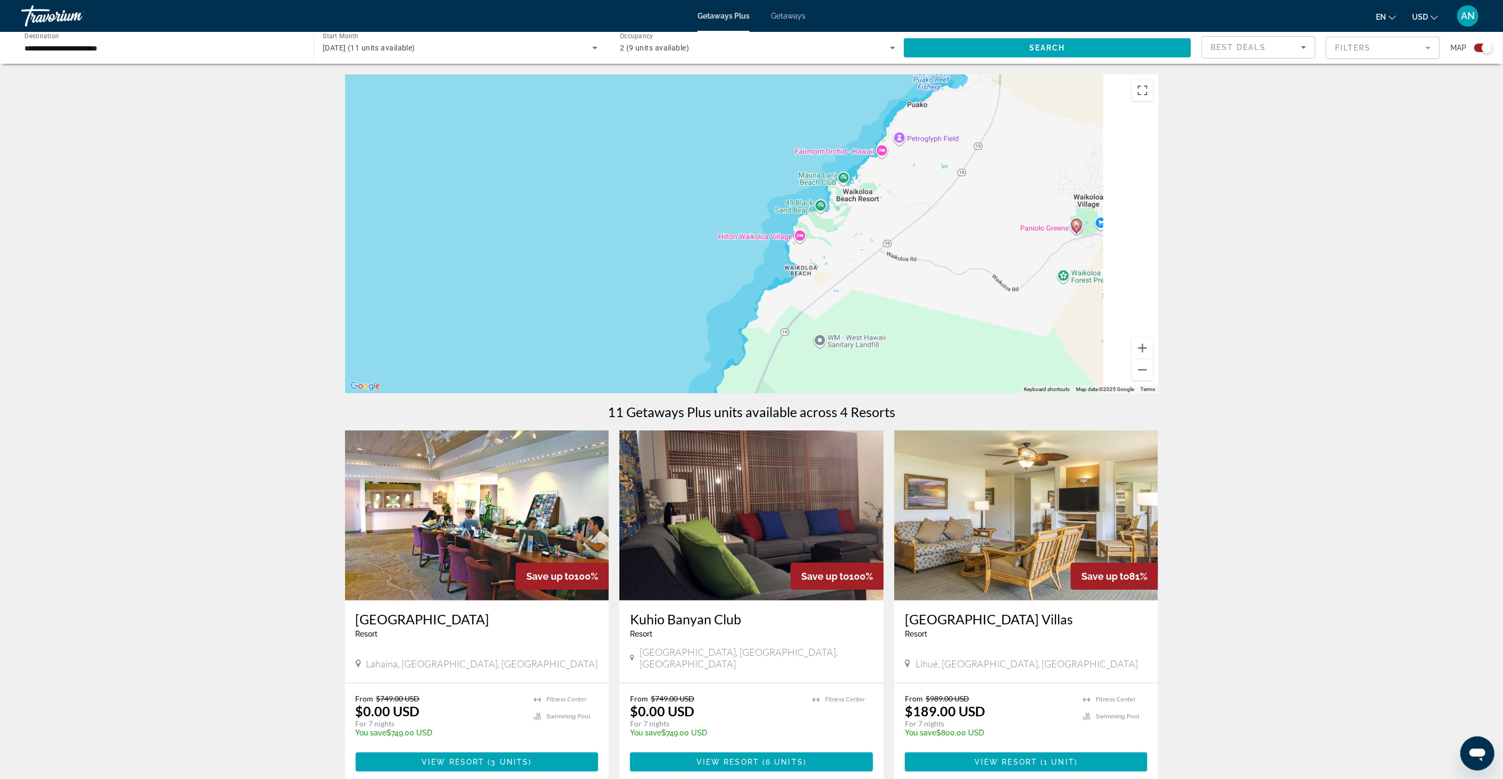
drag, startPoint x: 933, startPoint y: 259, endPoint x: 779, endPoint y: 237, distance: 154.8
click at [779, 237] on div "To activate drag with keyboard, press Alt + Enter. Once in keyboard drag state,…" at bounding box center [752, 233] width 814 height 319
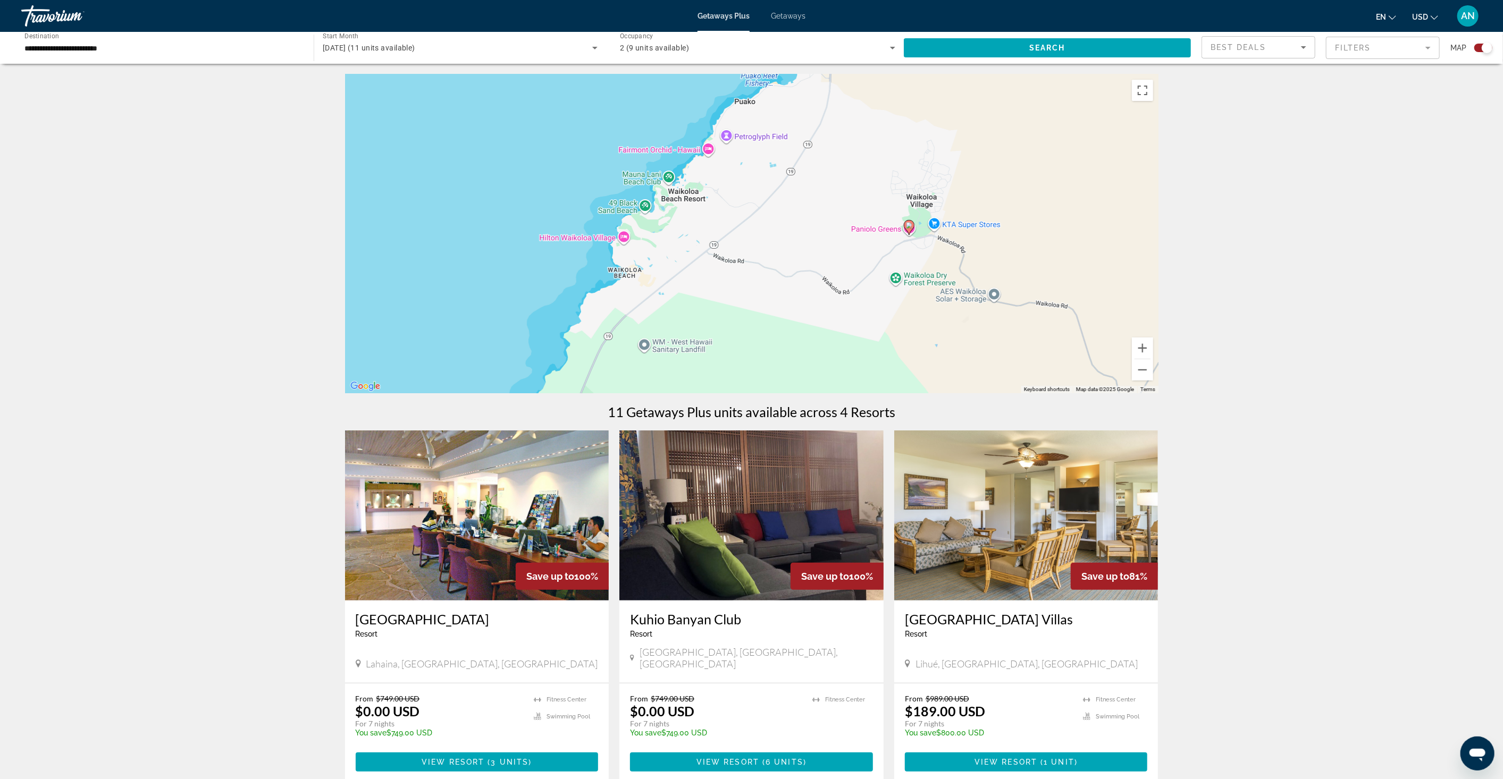
drag, startPoint x: 968, startPoint y: 240, endPoint x: 803, endPoint y: 242, distance: 164.8
click at [803, 242] on div "To activate drag with keyboard, press Alt + Enter. Once in keyboard drag state,…" at bounding box center [752, 233] width 814 height 319
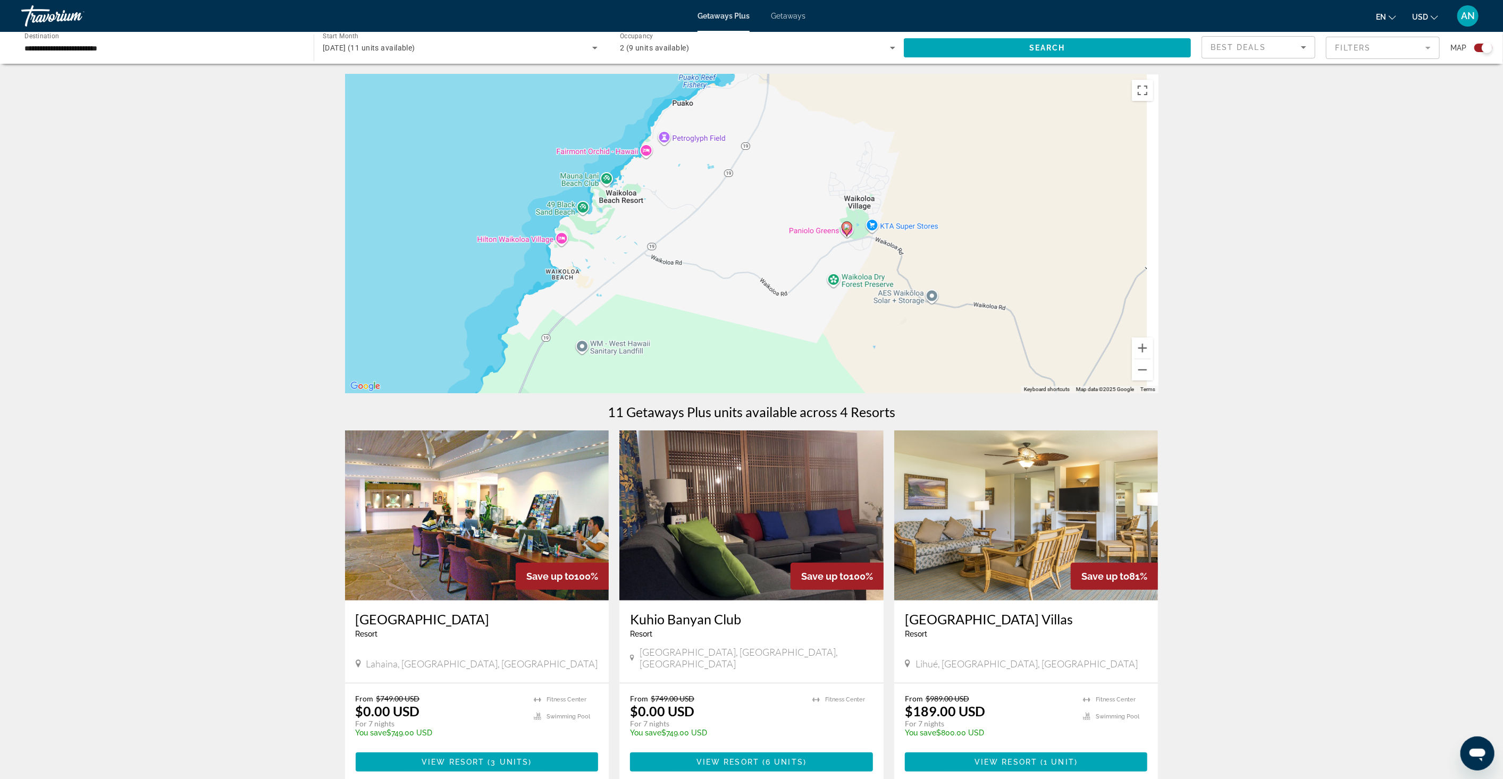
drag, startPoint x: 894, startPoint y: 239, endPoint x: 841, endPoint y: 240, distance: 53.7
click at [841, 240] on div "To activate drag with keyboard, press Alt + Enter. Once in keyboard drag state,…" at bounding box center [752, 233] width 814 height 319
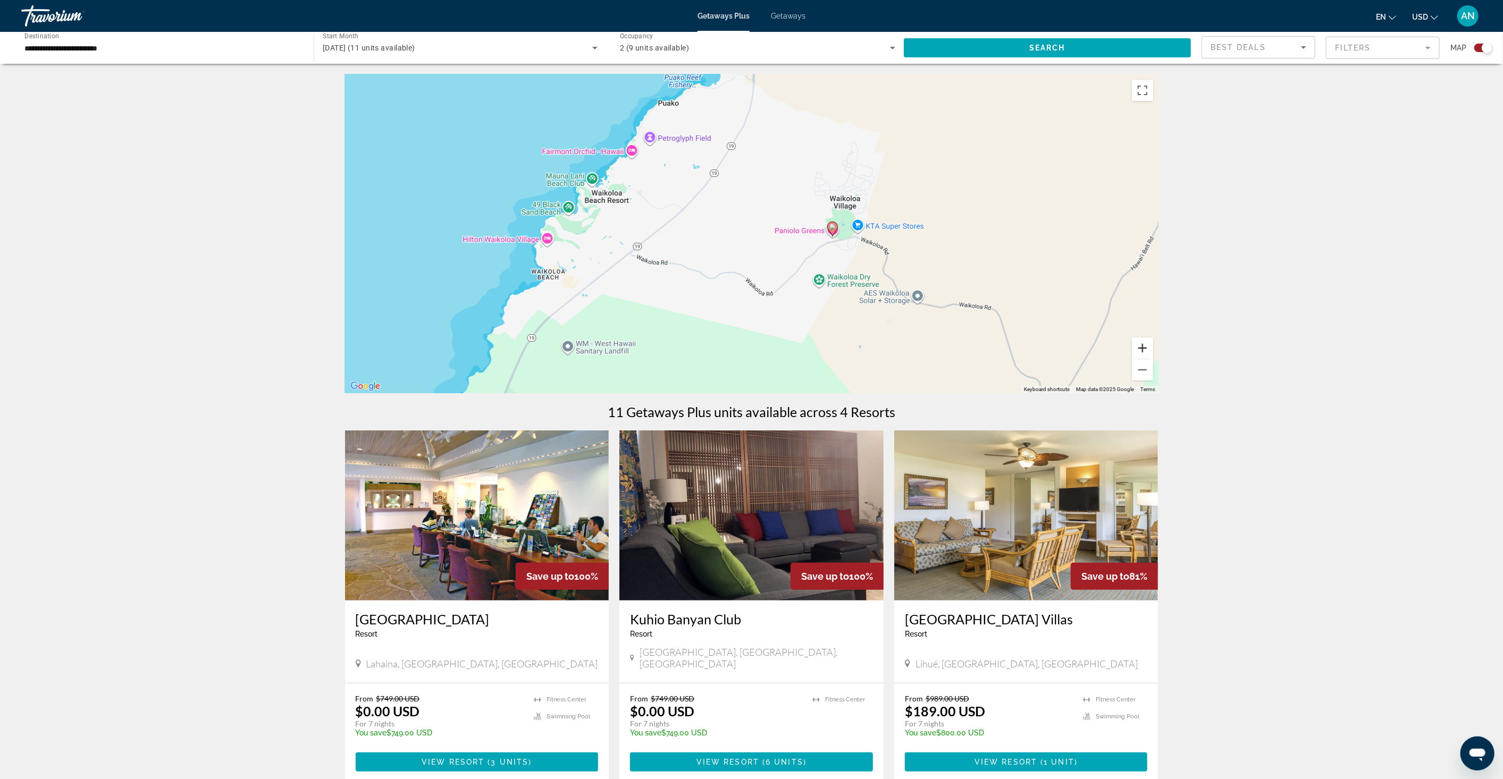
click at [1136, 346] on button "Zoom in" at bounding box center [1142, 348] width 21 height 21
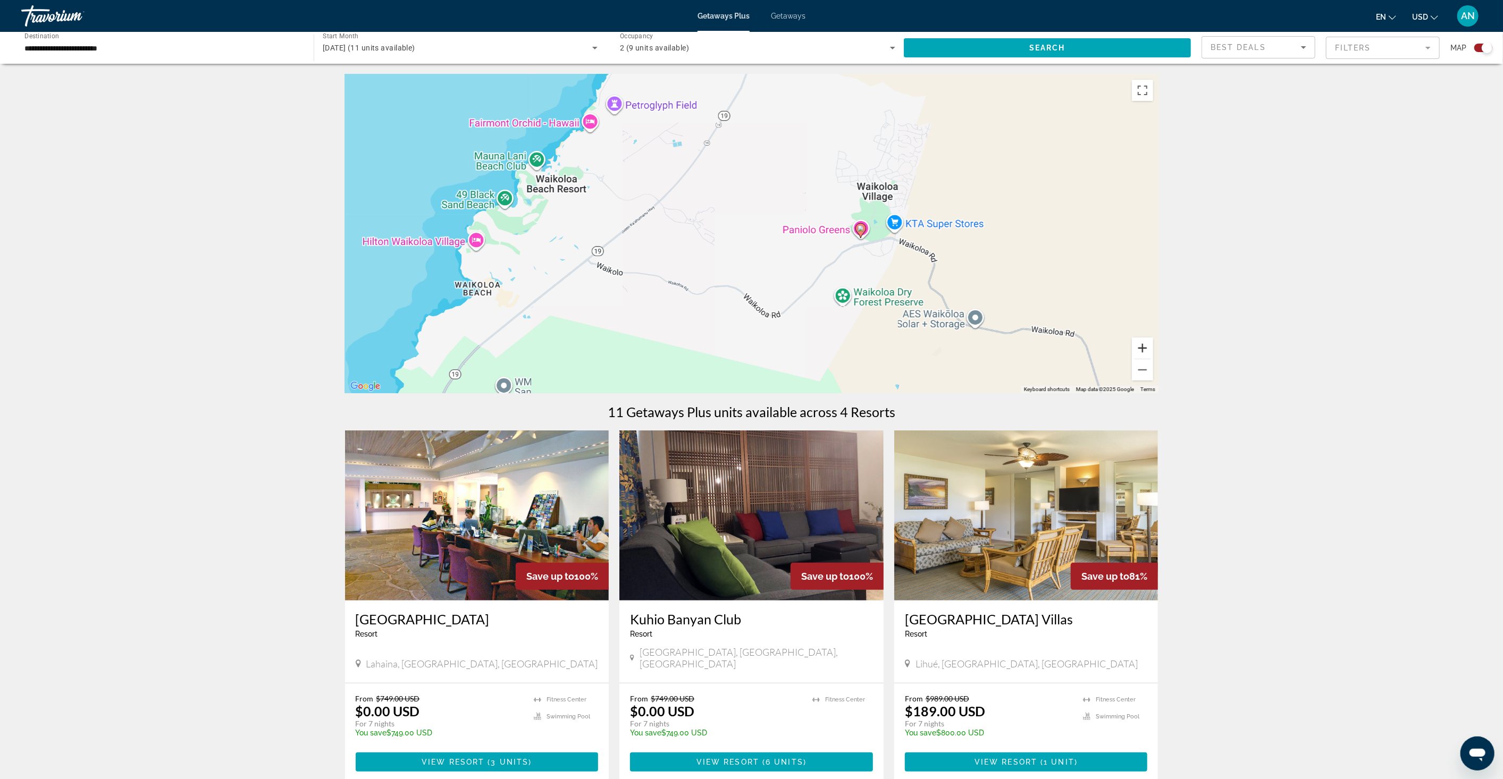
click at [1136, 346] on button "Zoom in" at bounding box center [1142, 348] width 21 height 21
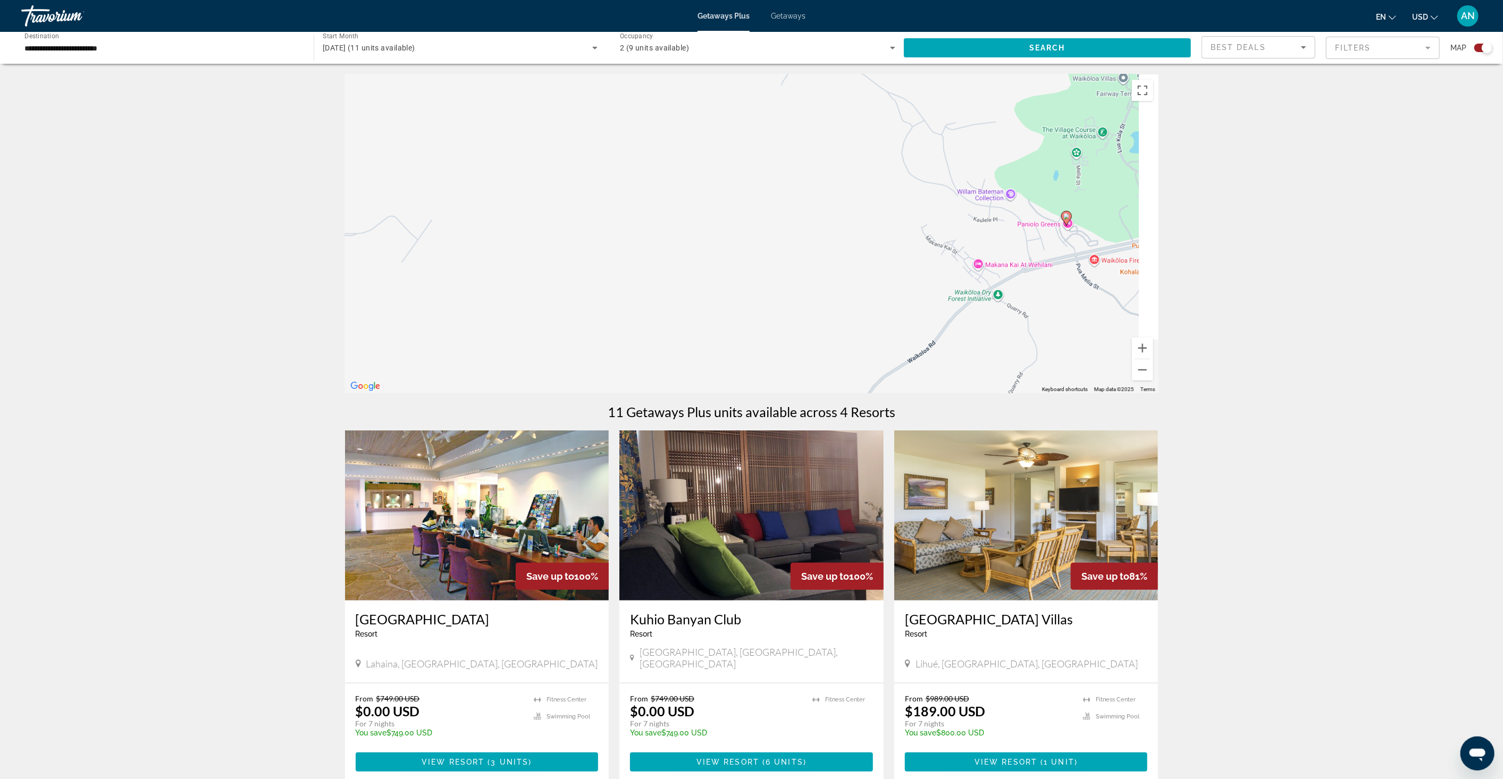
drag, startPoint x: 1006, startPoint y: 280, endPoint x: 827, endPoint y: 247, distance: 182.2
click at [740, 248] on div "To activate drag with keyboard, press Alt + Enter. Once in keyboard drag state,…" at bounding box center [752, 233] width 814 height 319
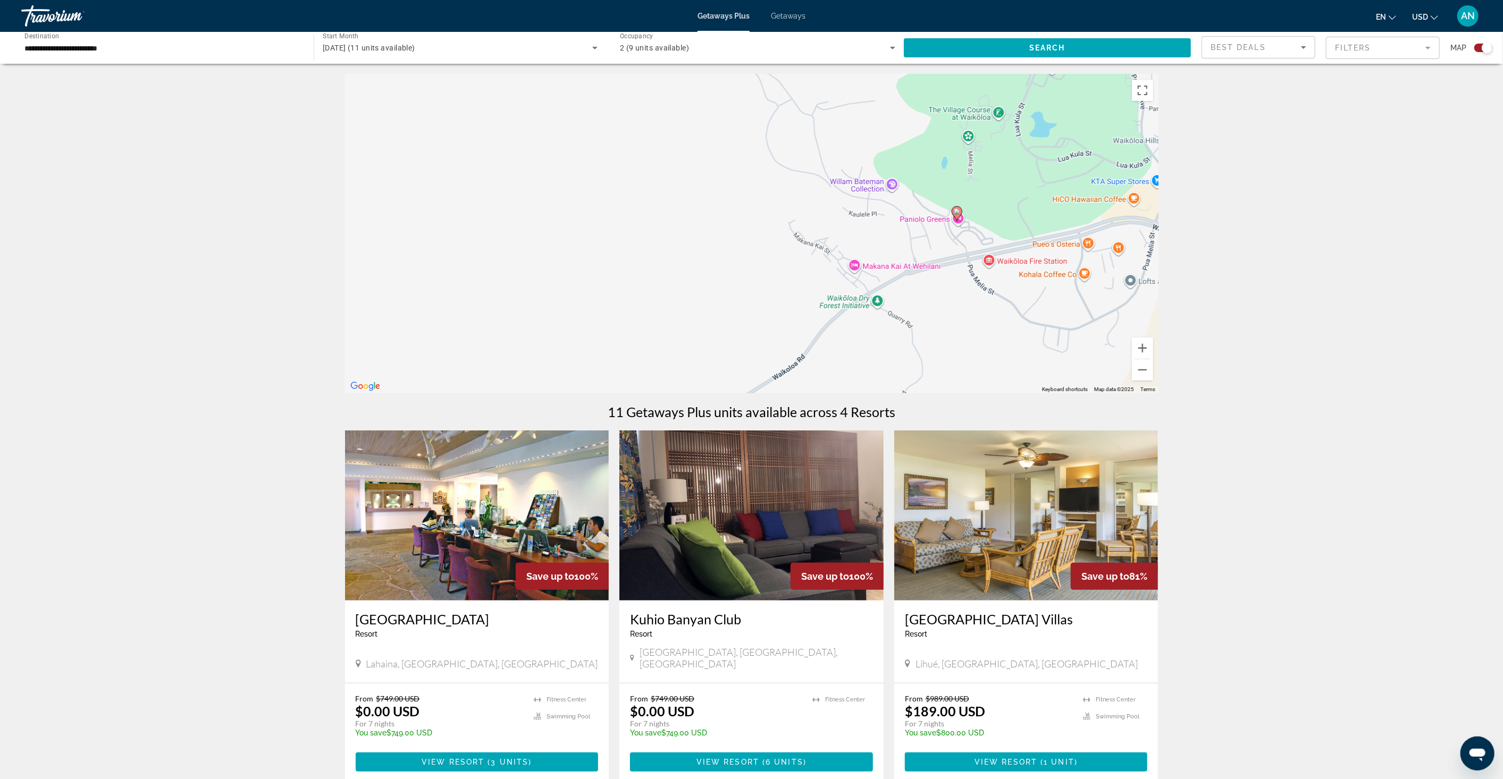
drag, startPoint x: 904, startPoint y: 247, endPoint x: 806, endPoint y: 246, distance: 98.9
click at [806, 246] on div "To activate drag with keyboard, press Alt + Enter. Once in keyboard drag state,…" at bounding box center [752, 233] width 814 height 319
drag, startPoint x: 899, startPoint y: 245, endPoint x: 810, endPoint y: 244, distance: 88.3
click at [810, 244] on div "To activate drag with keyboard, press Alt + Enter. Once in keyboard drag state,…" at bounding box center [752, 233] width 814 height 319
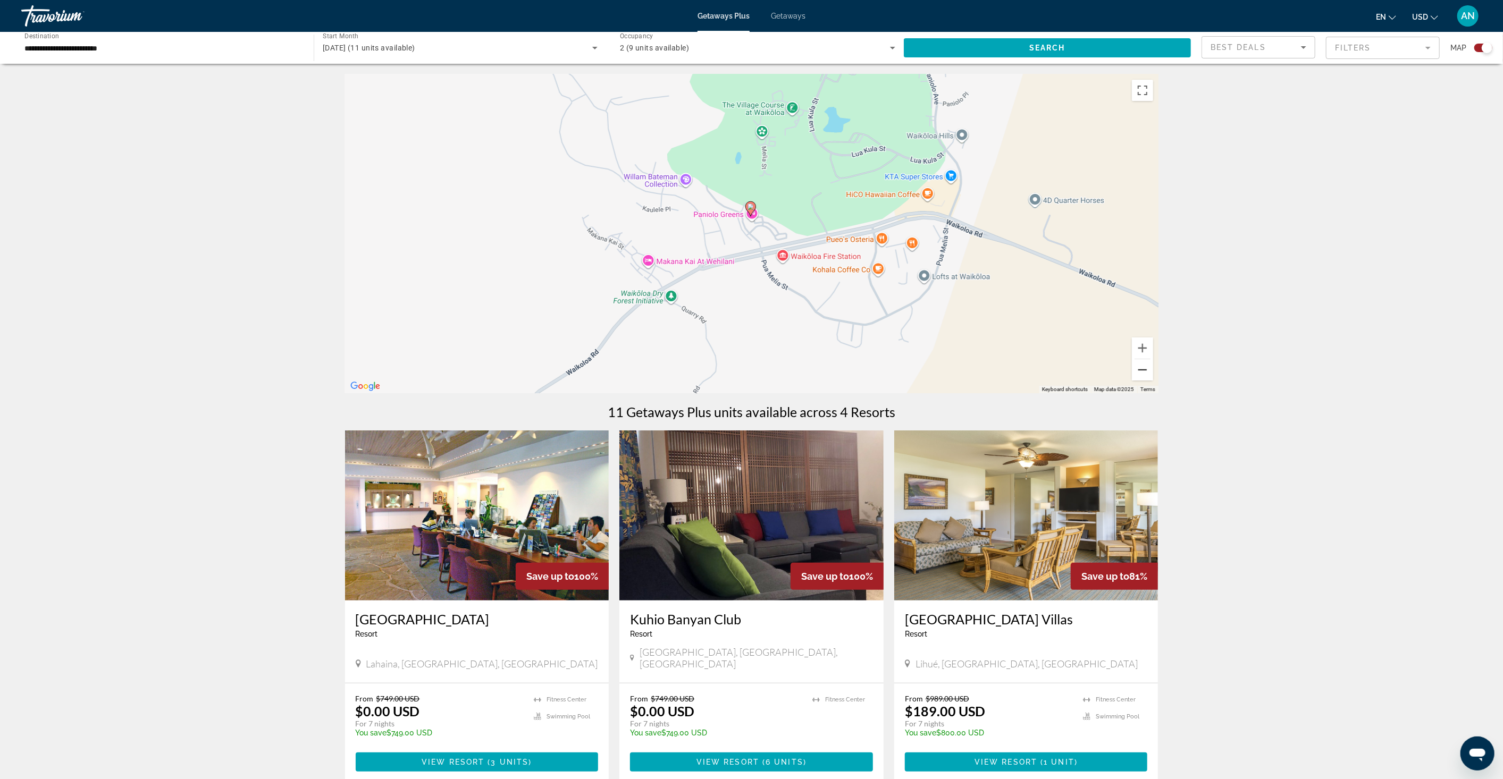
click at [1136, 367] on button "Zoom out" at bounding box center [1142, 369] width 21 height 21
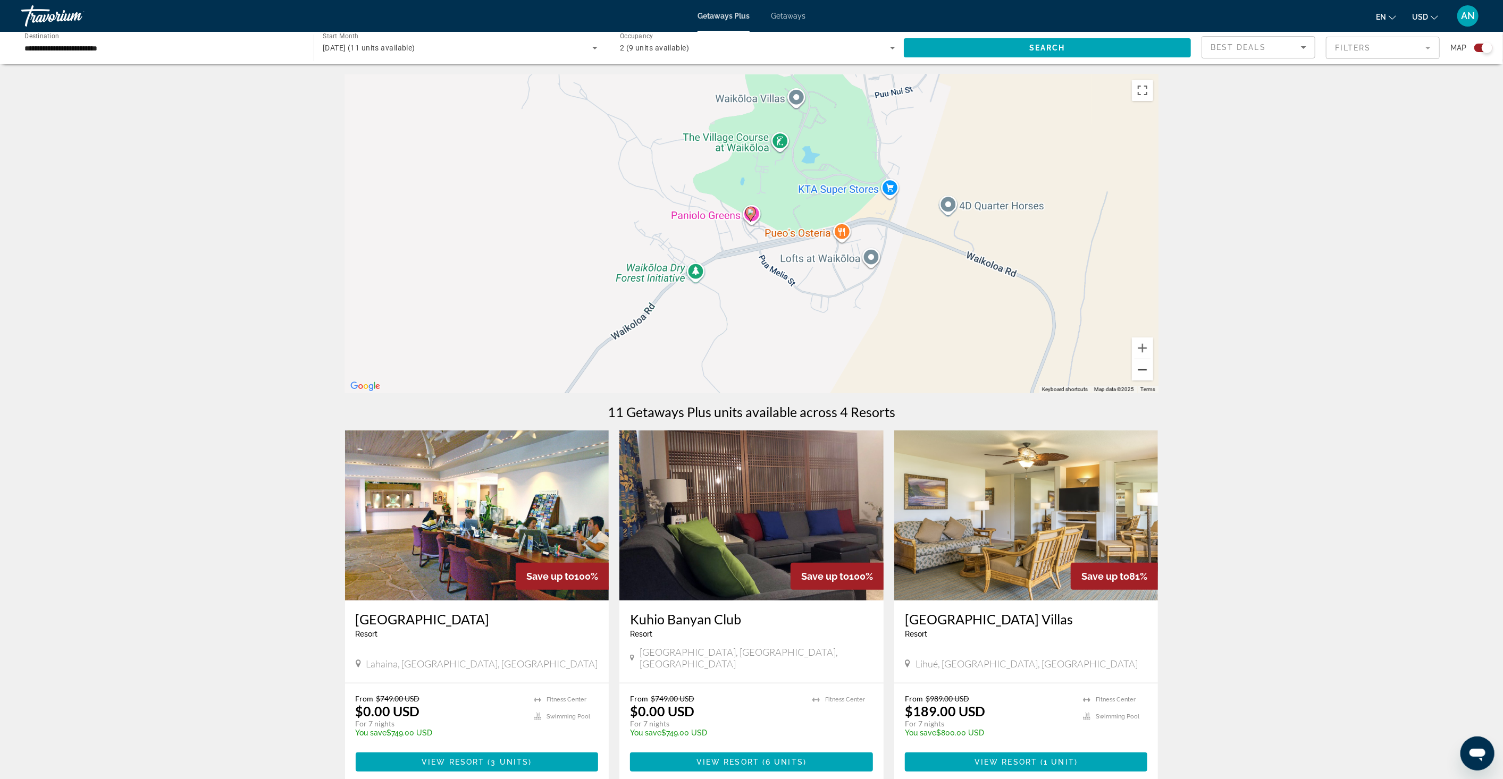
click at [1136, 367] on button "Zoom out" at bounding box center [1142, 369] width 21 height 21
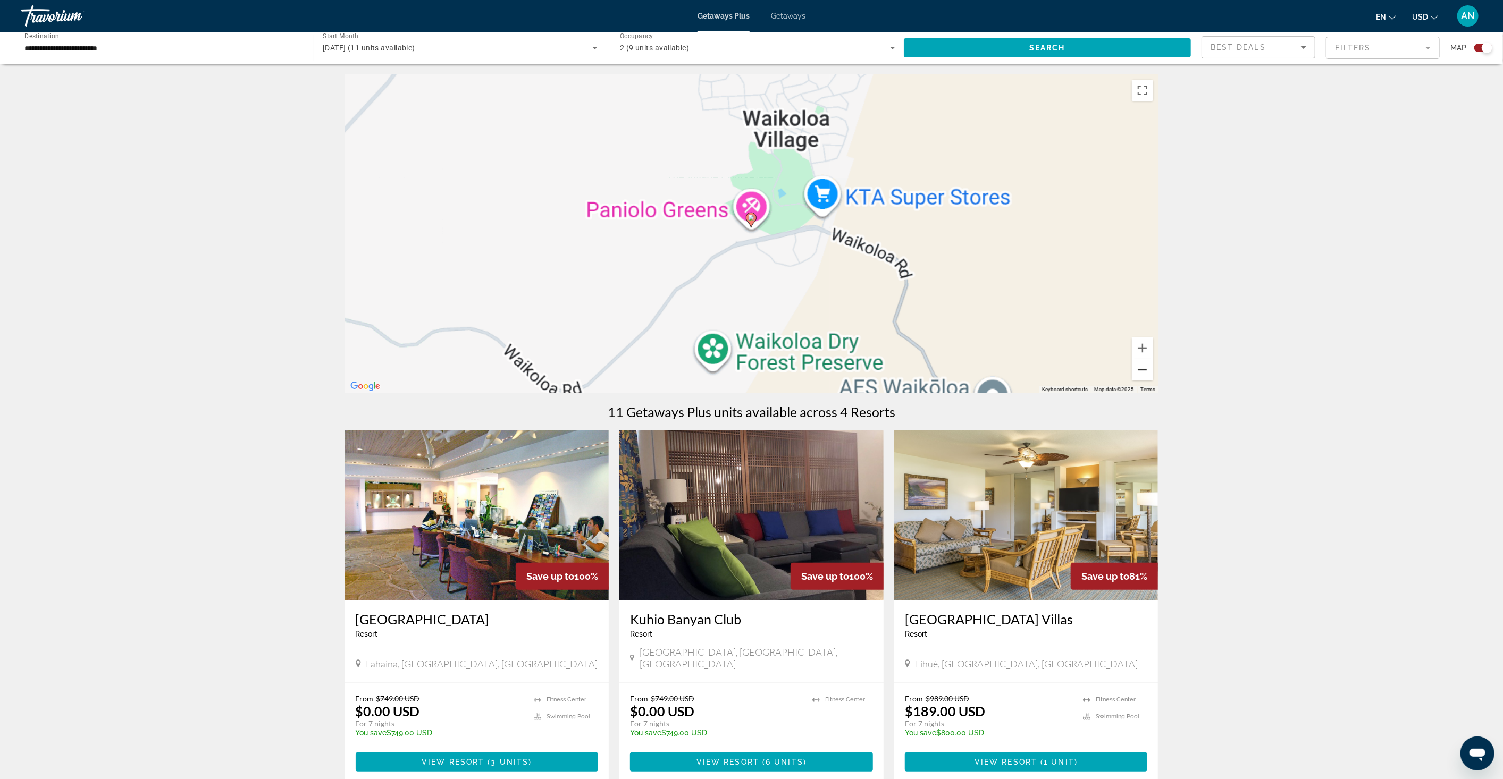
click at [1136, 367] on button "Zoom out" at bounding box center [1142, 369] width 21 height 21
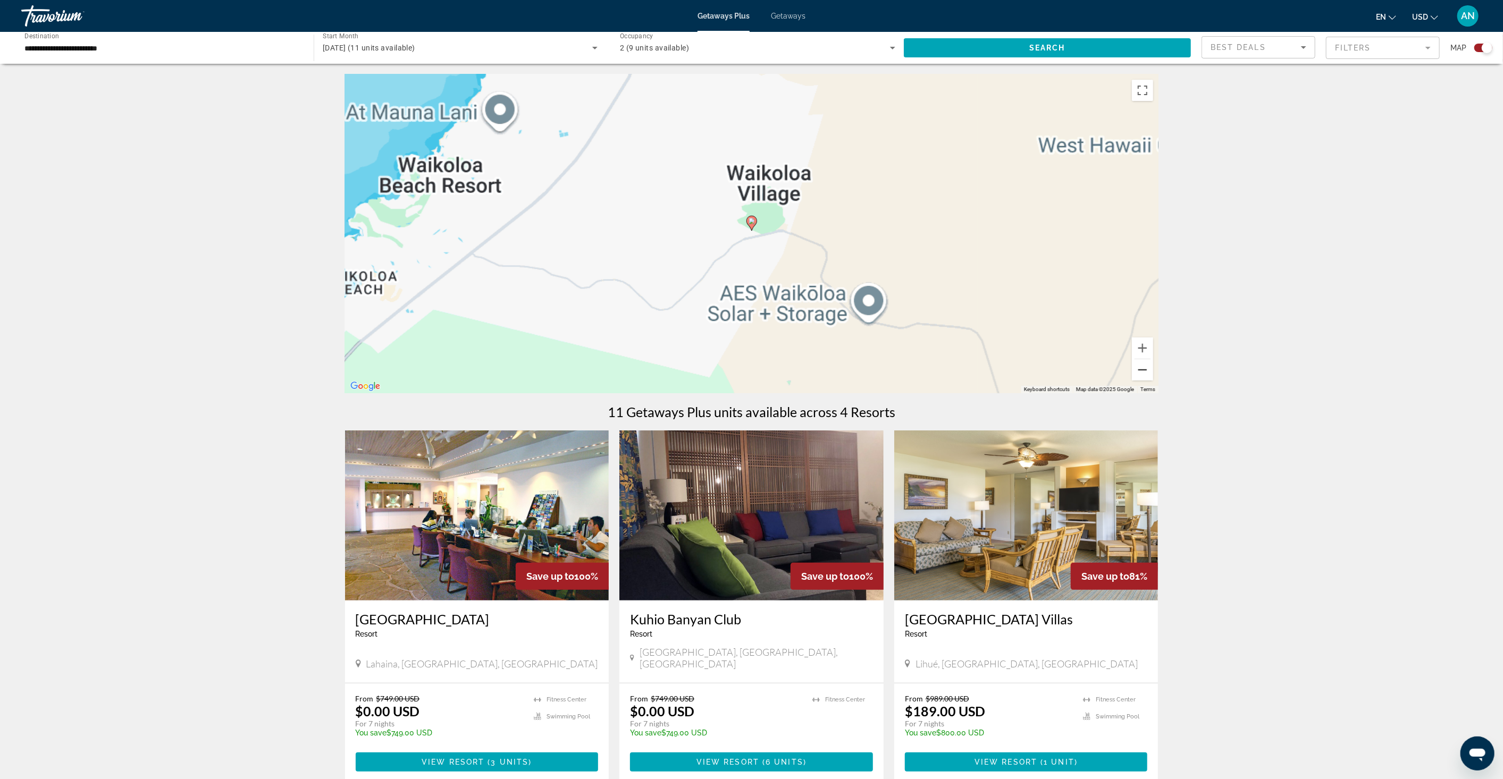
click at [1136, 367] on button "Zoom out" at bounding box center [1142, 369] width 21 height 21
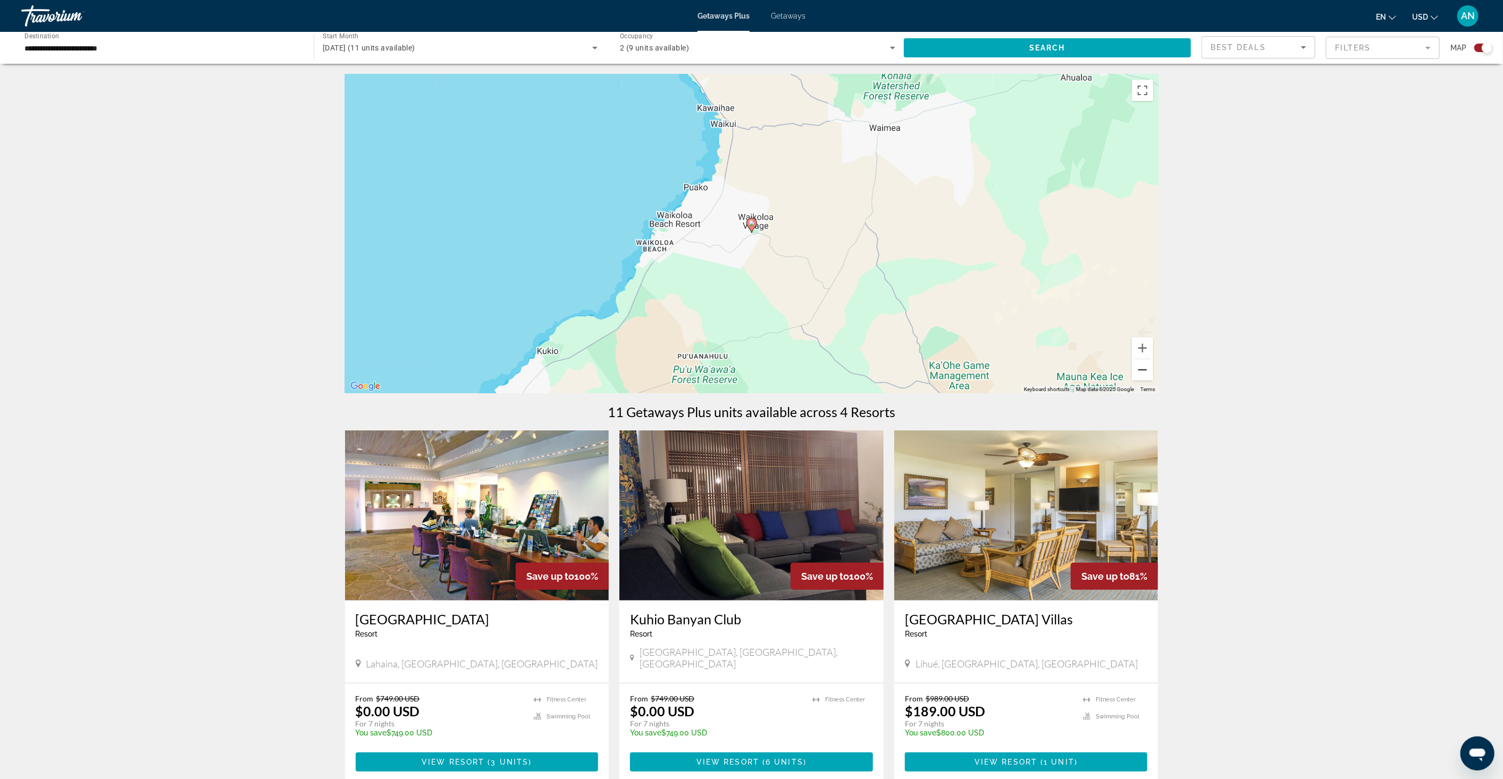
click at [1136, 367] on button "Zoom out" at bounding box center [1142, 369] width 21 height 21
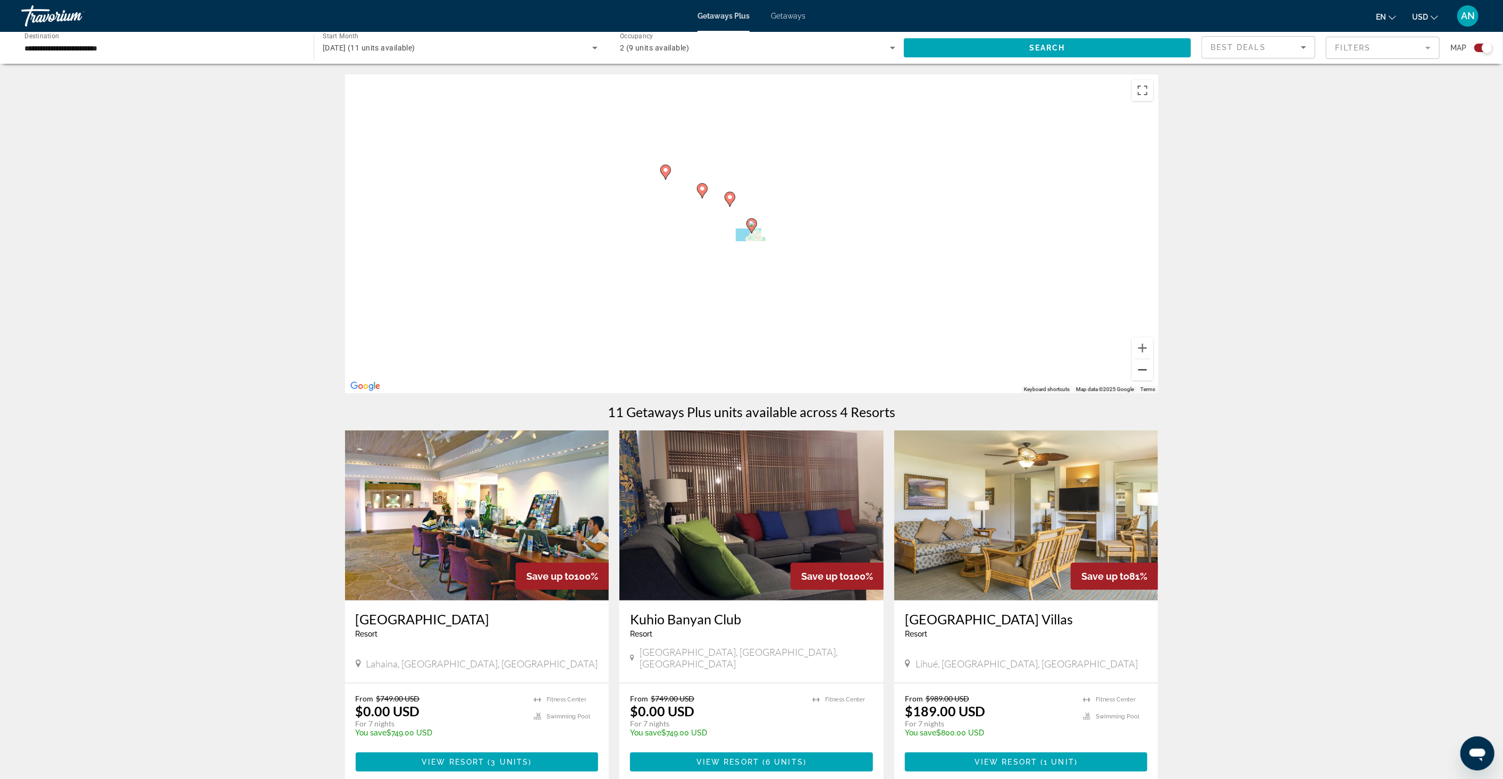
click at [1136, 367] on button "Zoom out" at bounding box center [1142, 369] width 21 height 21
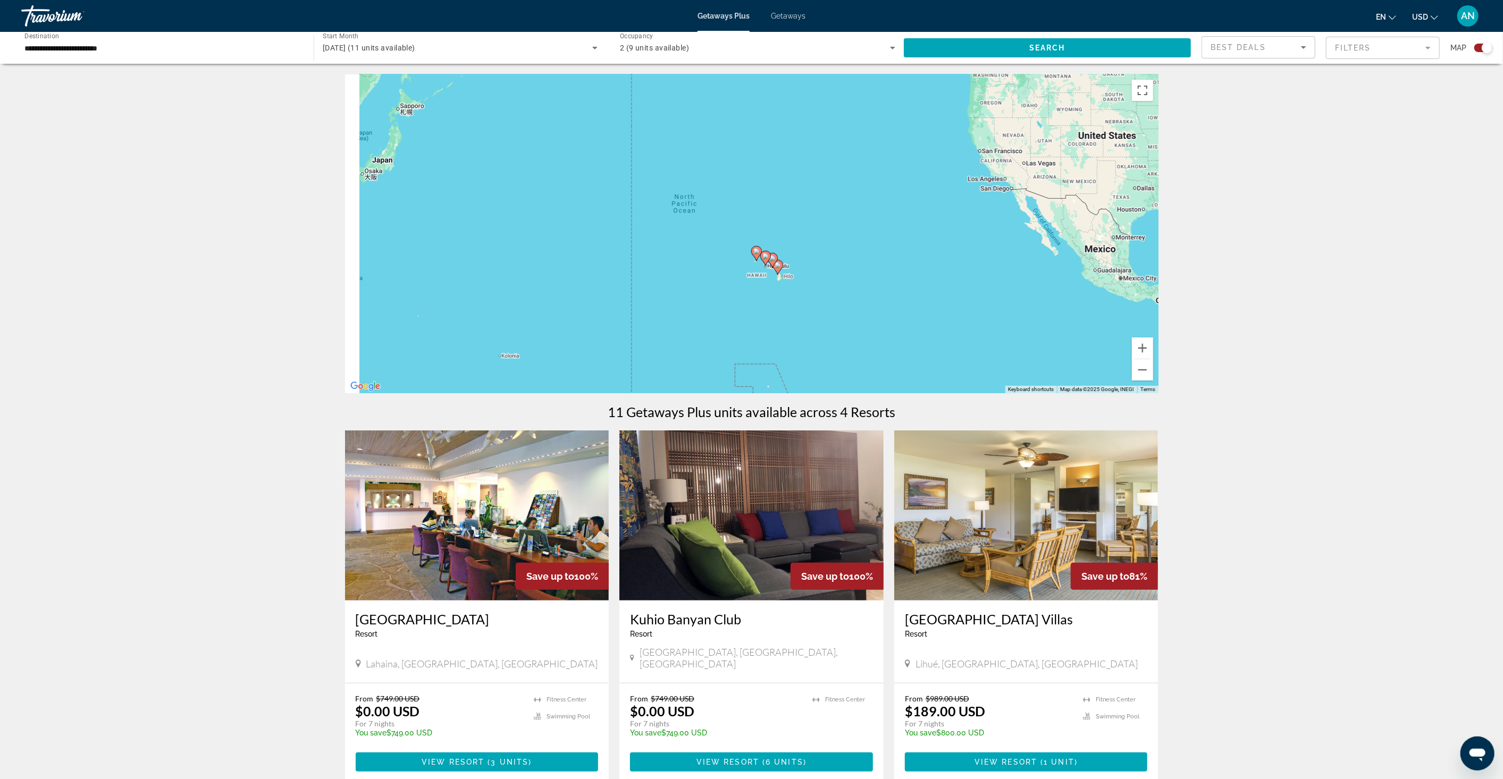
drag, startPoint x: 817, startPoint y: 245, endPoint x: 845, endPoint y: 288, distance: 50.7
click at [845, 288] on div "To activate drag with keyboard, press Alt + Enter. Once in keyboard drag state,…" at bounding box center [752, 233] width 814 height 319
click at [995, 758] on span "View Resort" at bounding box center [1006, 762] width 63 height 9
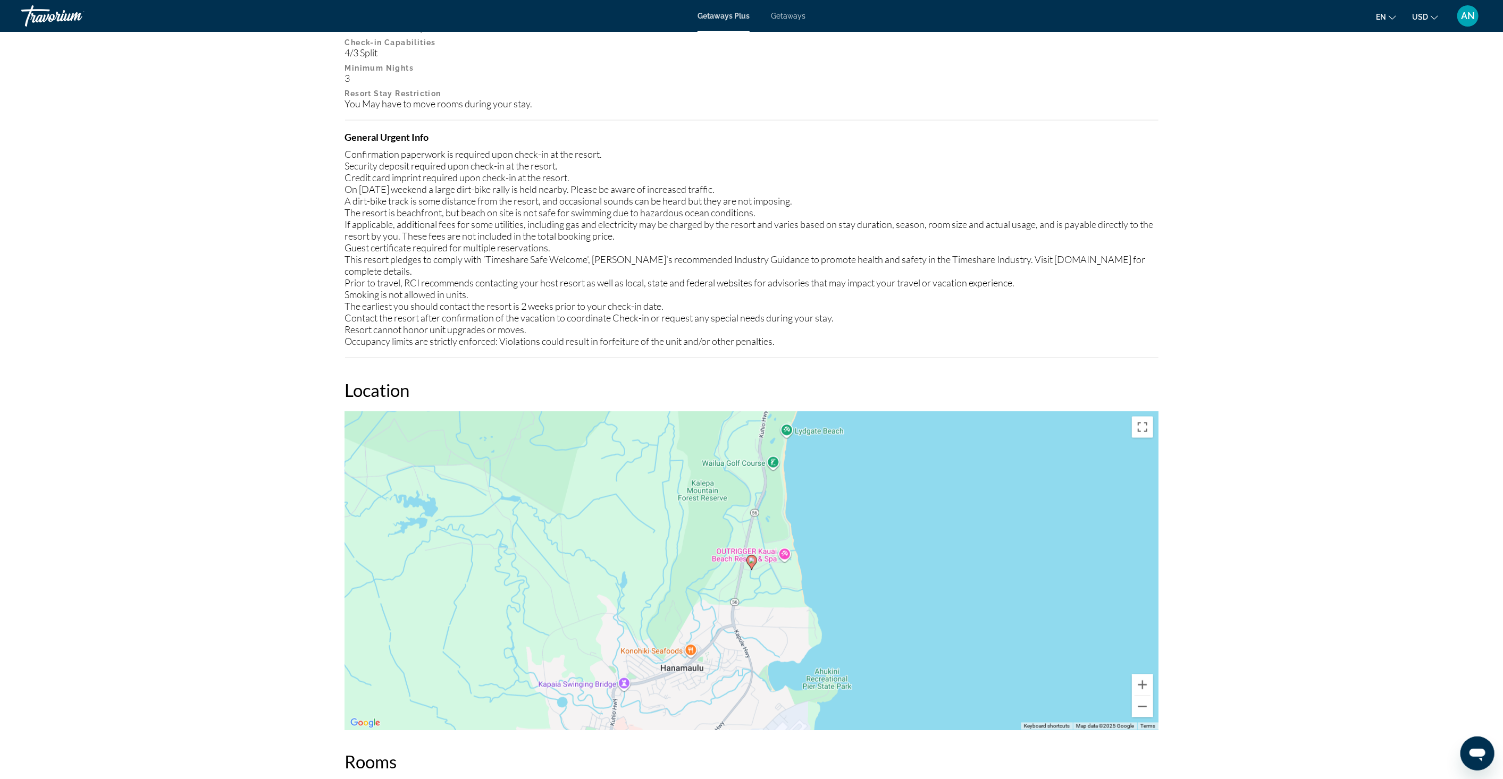
scroll to position [1365, 0]
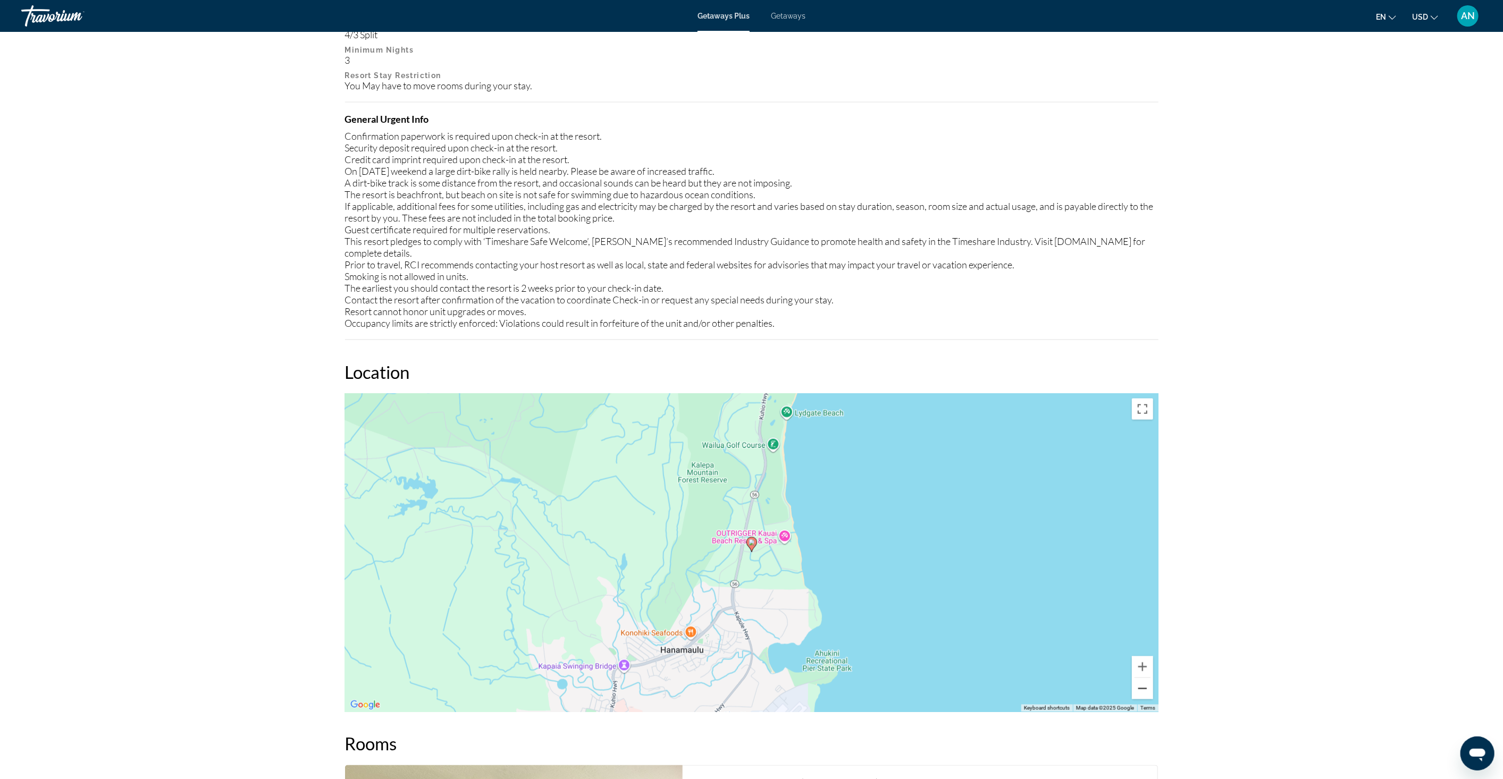
click at [1139, 678] on button "Zoom out" at bounding box center [1142, 688] width 21 height 21
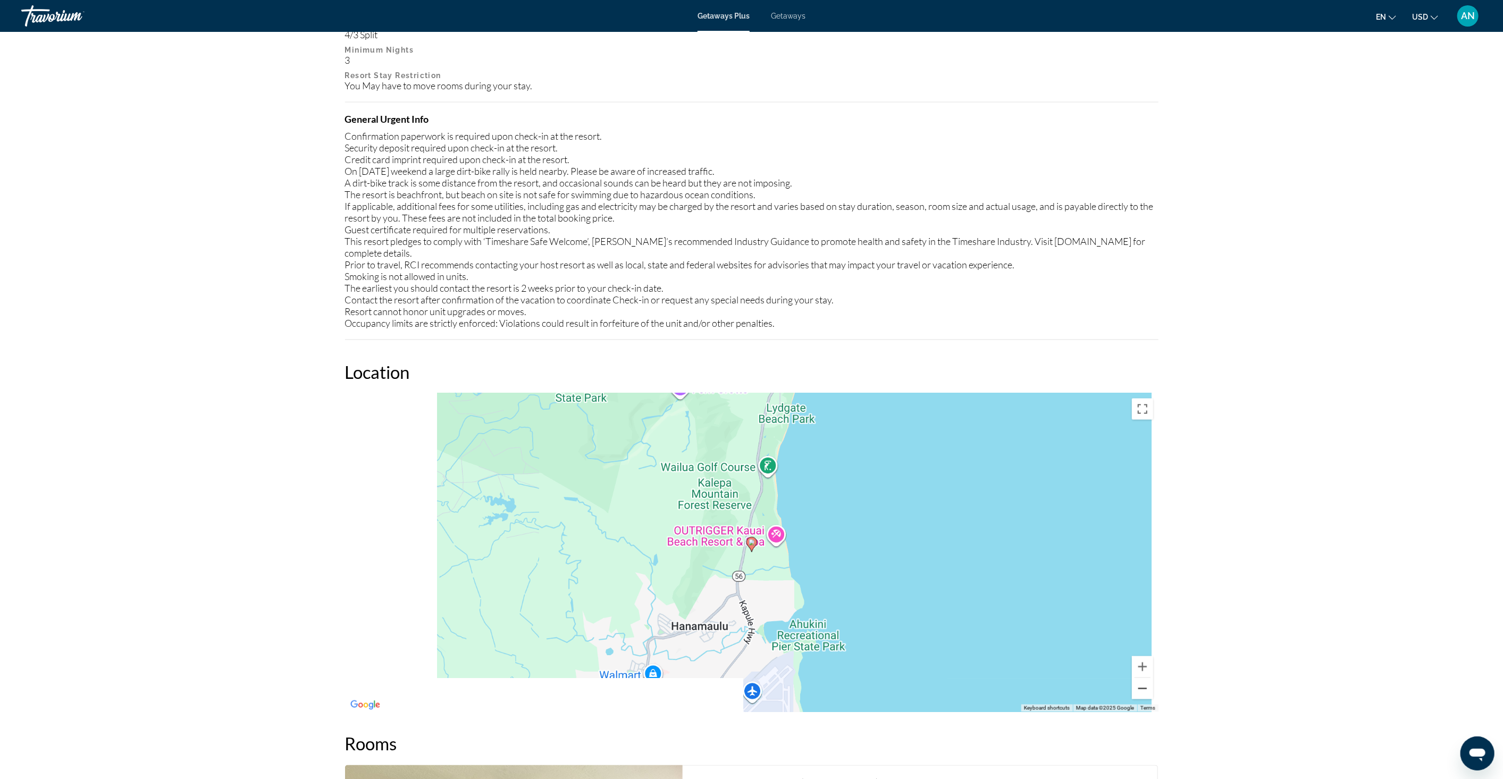
click at [1139, 678] on button "Zoom out" at bounding box center [1142, 688] width 21 height 21
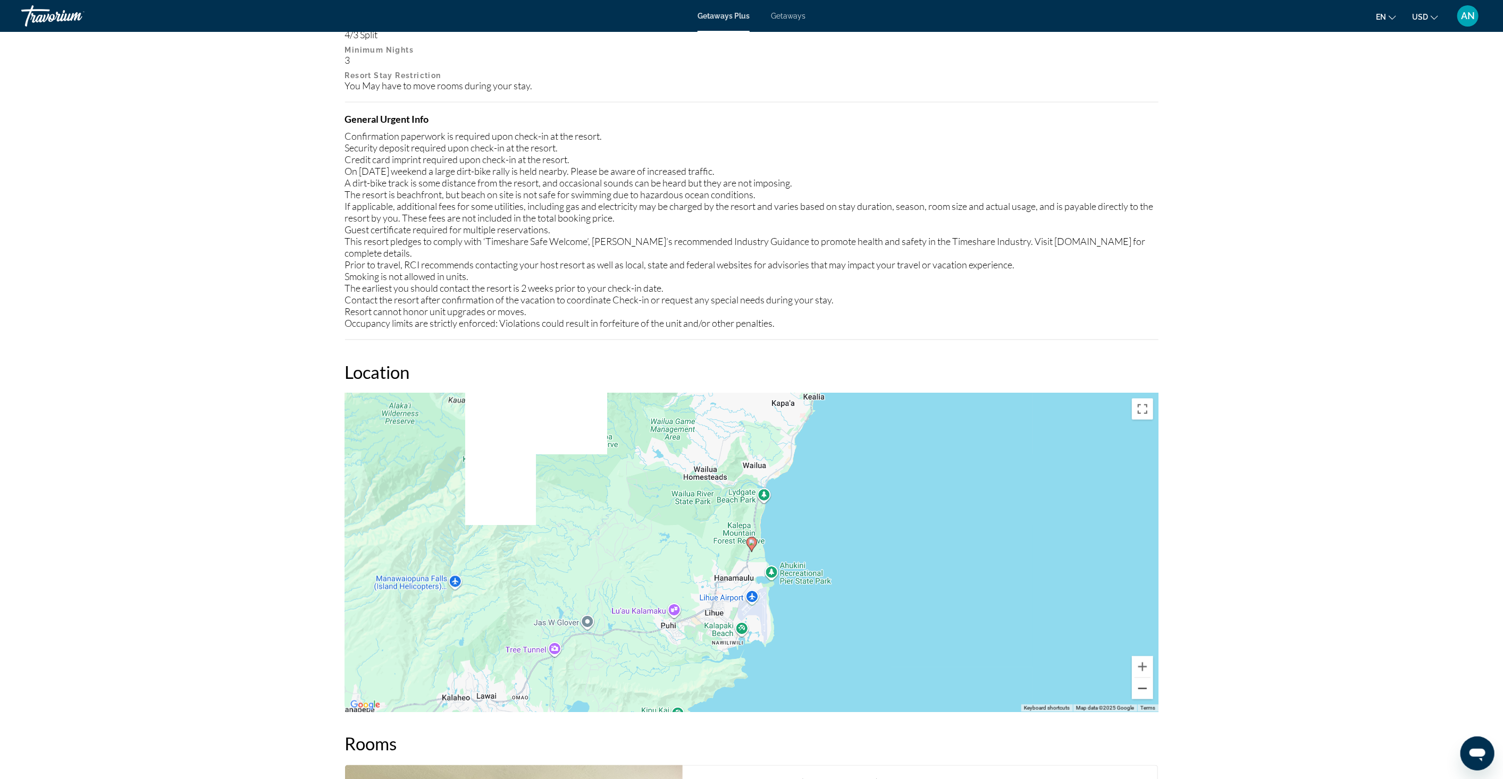
click at [1139, 678] on button "Zoom out" at bounding box center [1142, 688] width 21 height 21
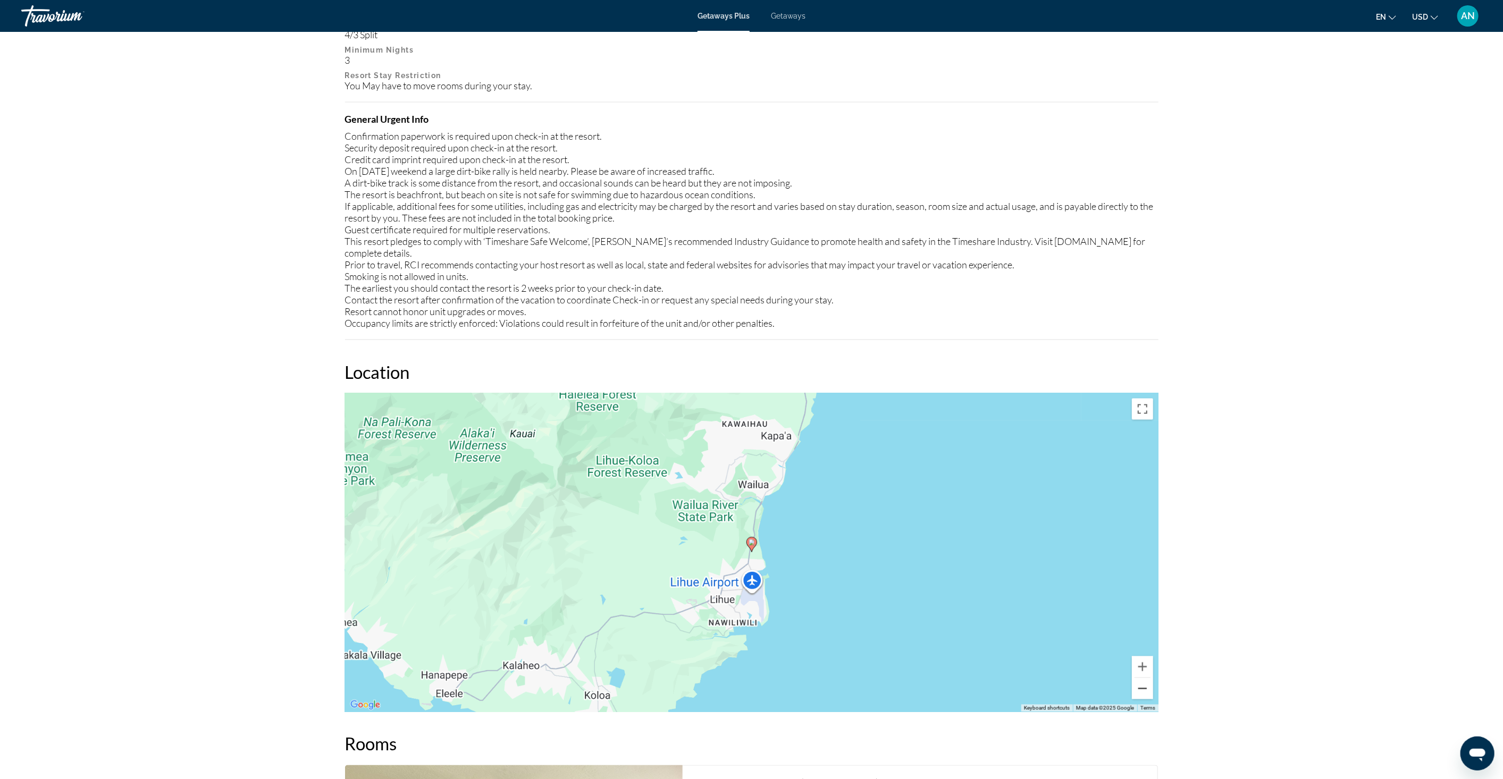
click at [1139, 678] on button "Zoom out" at bounding box center [1142, 688] width 21 height 21
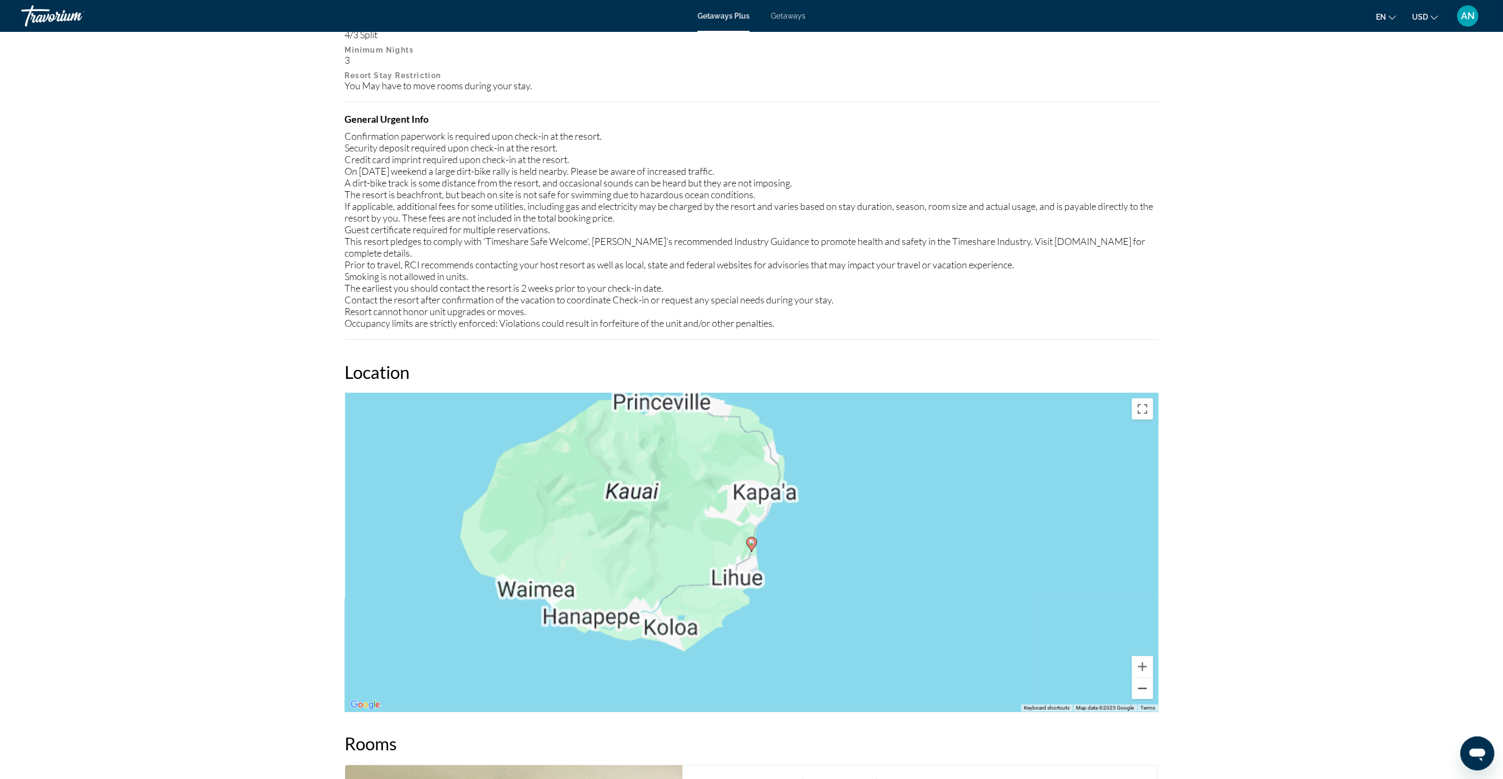
click at [1139, 678] on button "Zoom out" at bounding box center [1142, 688] width 21 height 21
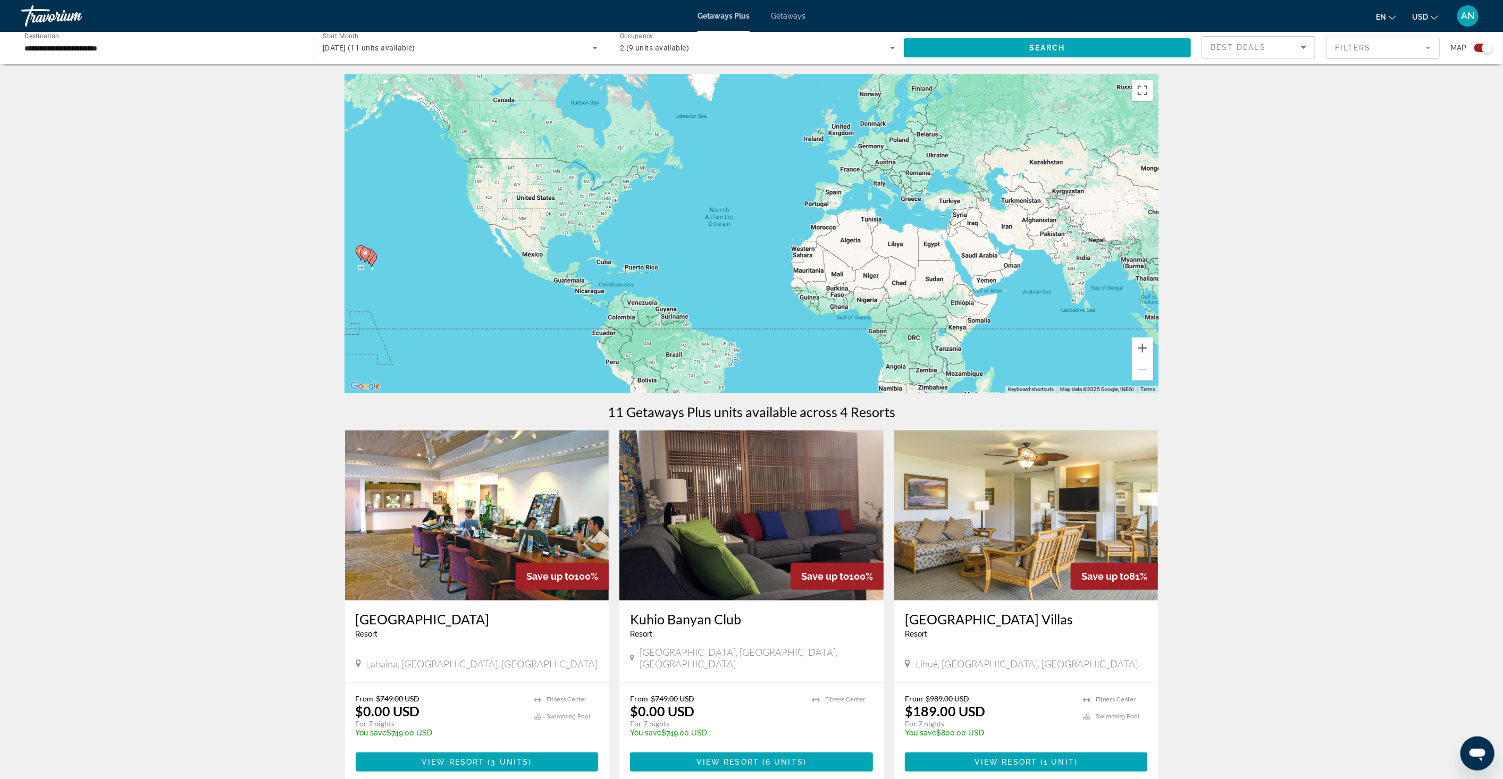
click at [471, 602] on div "Kahana Falls Resort - This is an adults only resort Lahaina, HI, USA" at bounding box center [477, 642] width 264 height 82
click at [500, 740] on div "From $749.00 USD $0.00 USD For 7 nights You save $749.00 USD temp 3.6 Fitness C…" at bounding box center [477, 733] width 264 height 99
click at [500, 750] on span "Main content" at bounding box center [477, 763] width 243 height 26
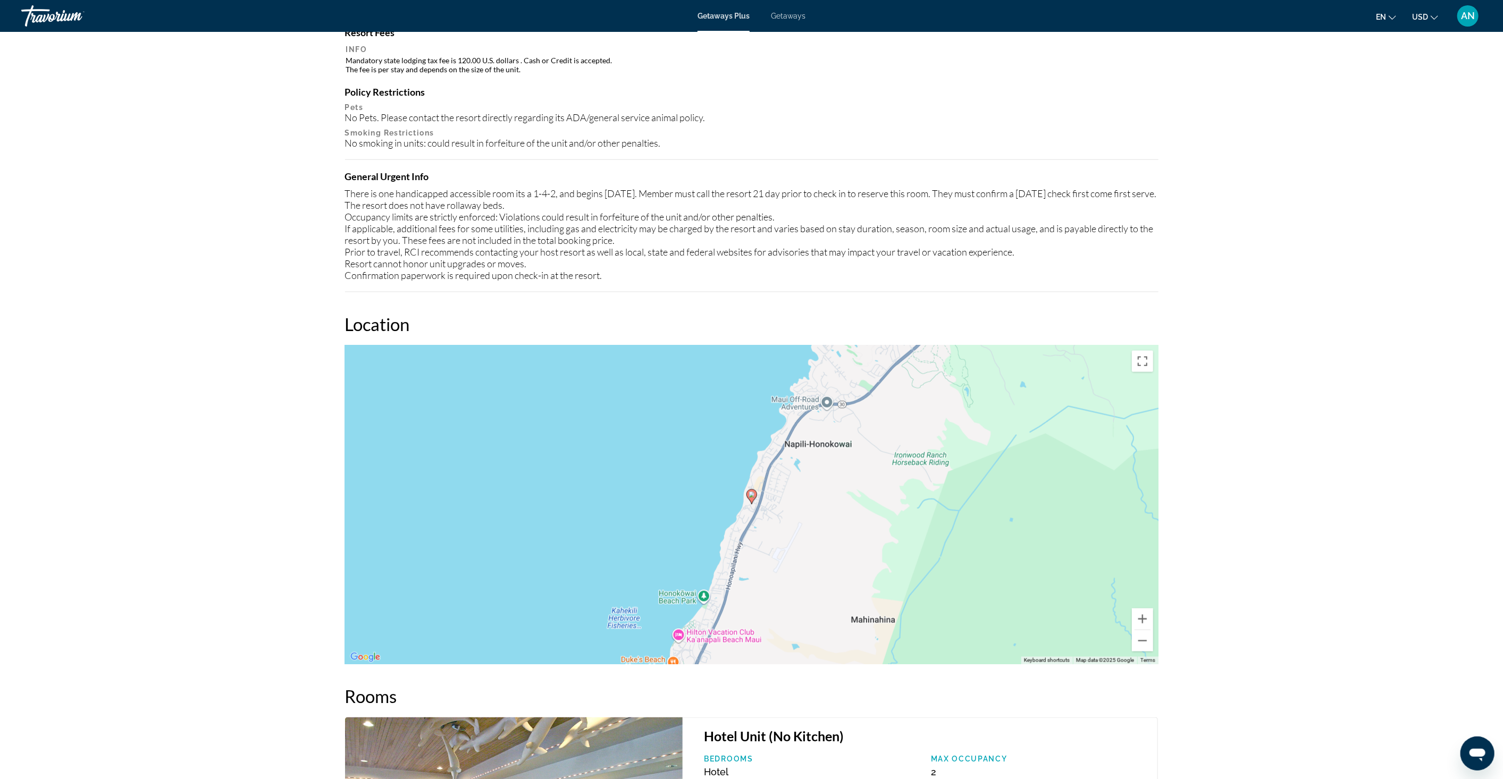
scroll to position [1300, 0]
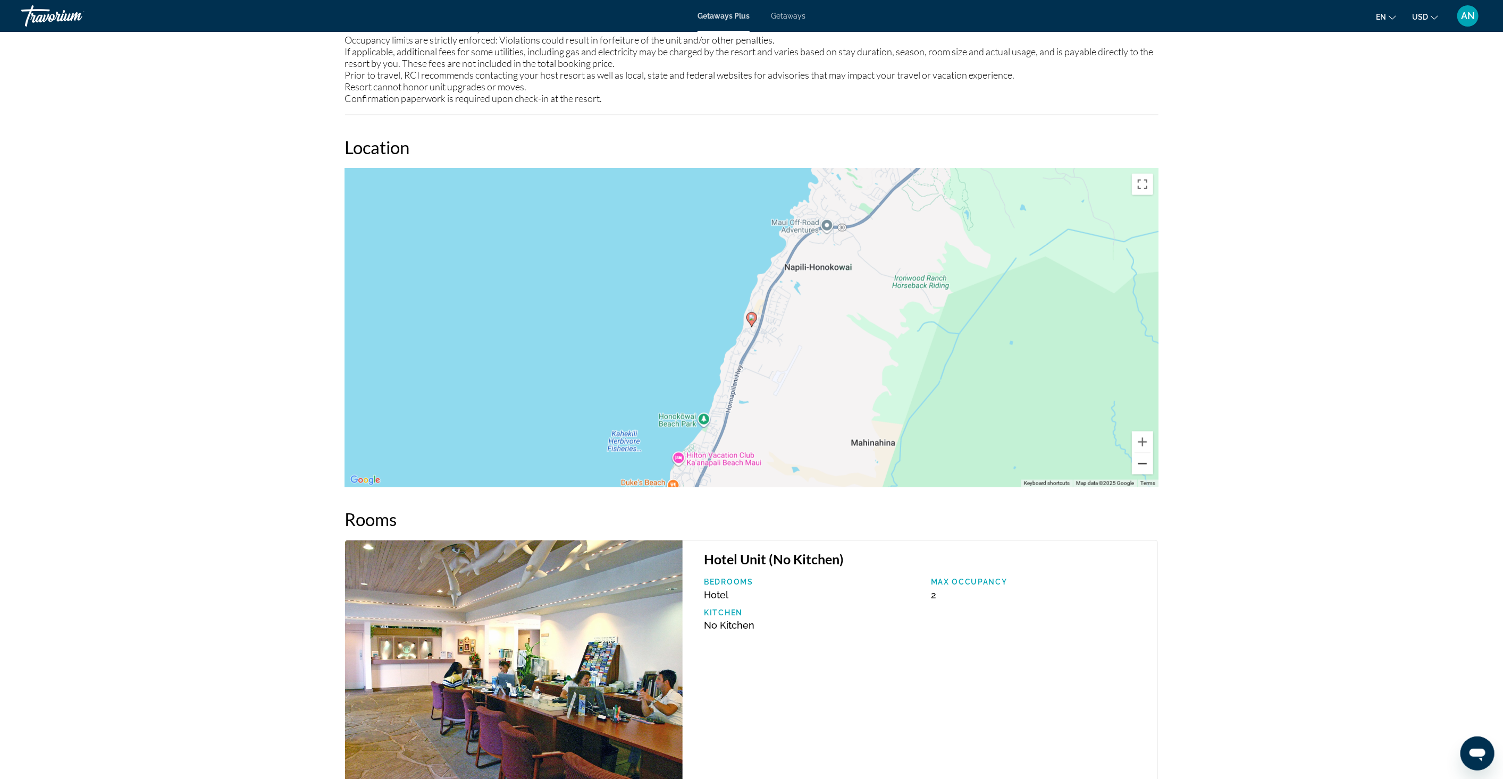
click at [1139, 474] on button "Zoom out" at bounding box center [1142, 464] width 21 height 21
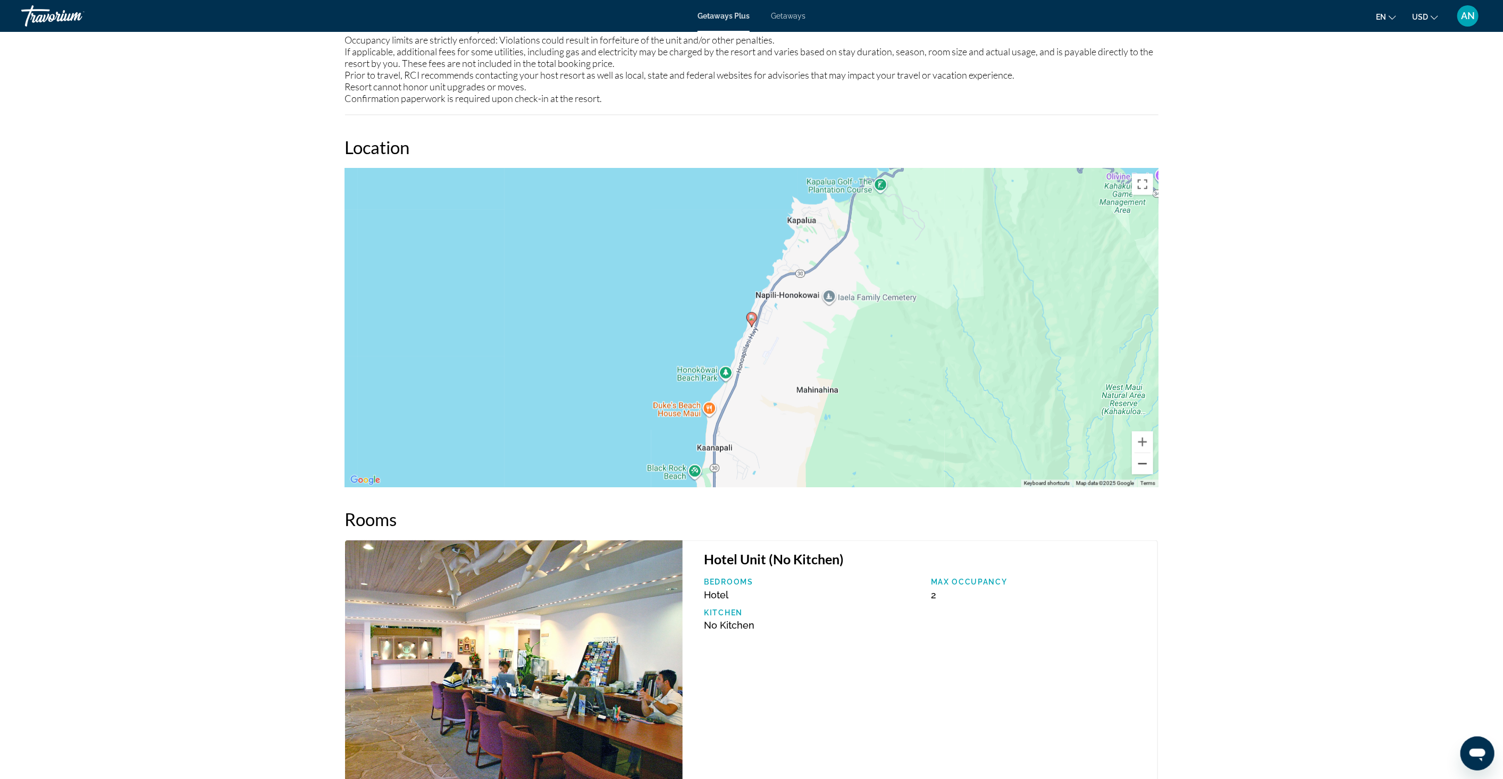
click at [1139, 474] on button "Zoom out" at bounding box center [1142, 464] width 21 height 21
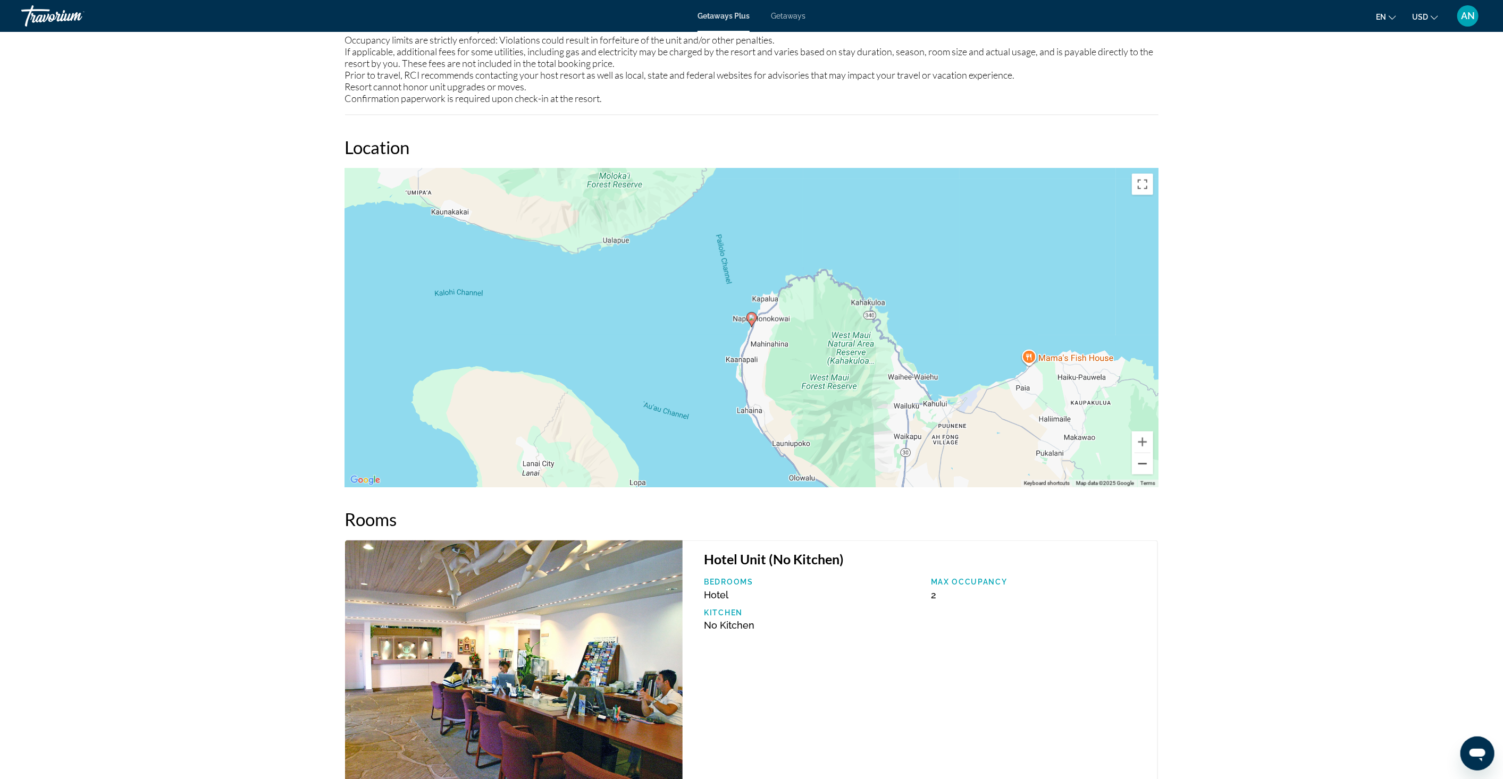
click at [1139, 474] on button "Zoom out" at bounding box center [1142, 464] width 21 height 21
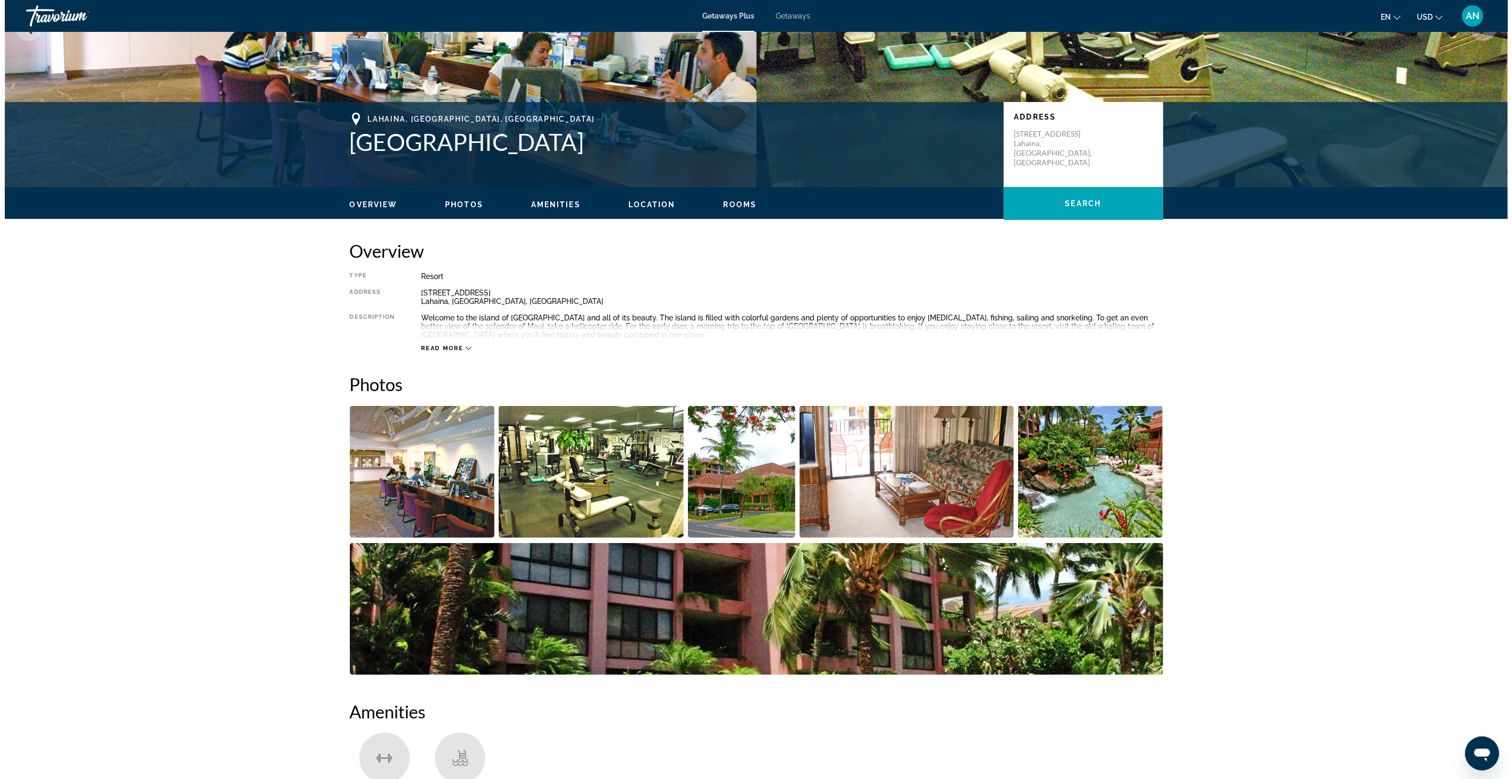
scroll to position [0, 0]
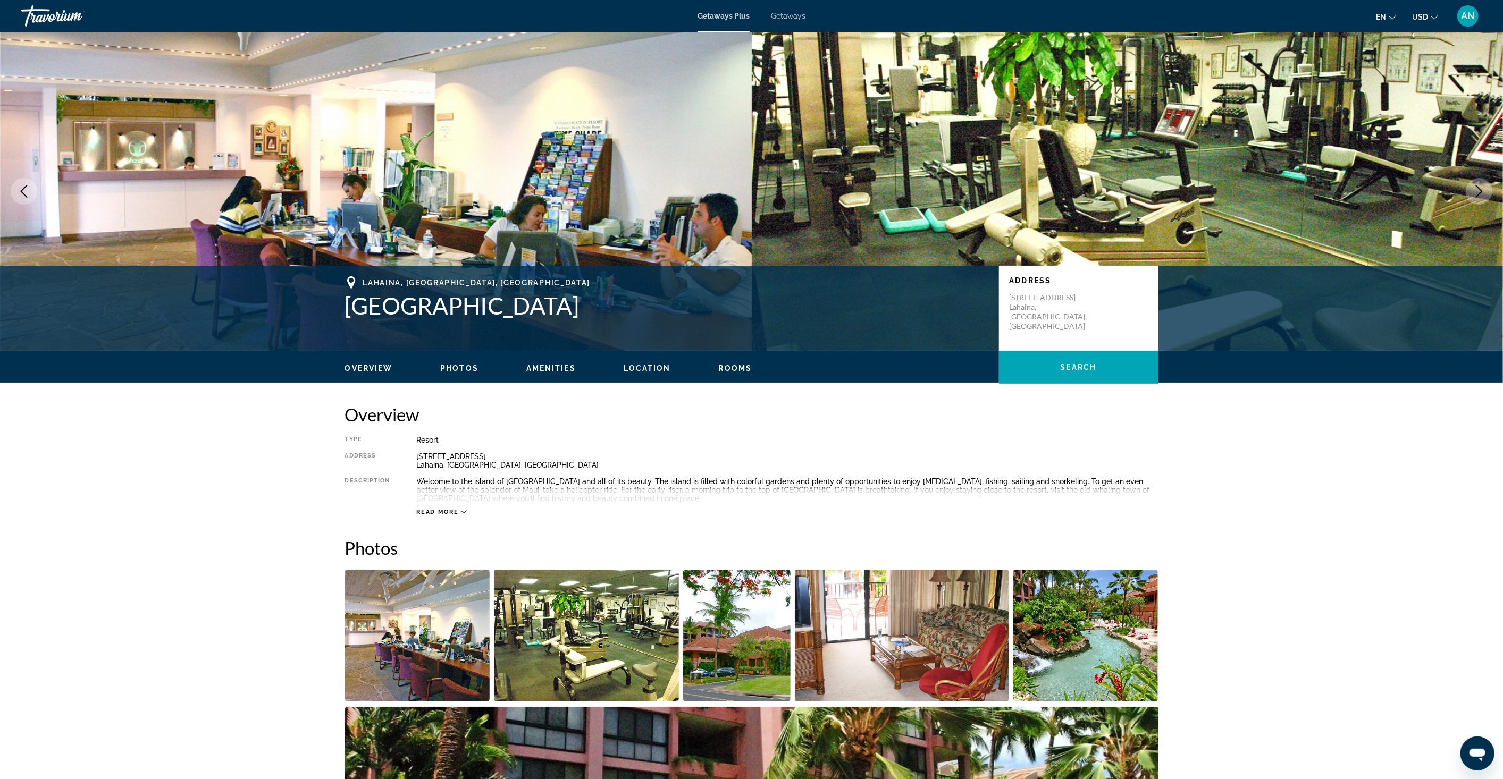
click at [790, 15] on span "Getaways" at bounding box center [788, 16] width 35 height 9
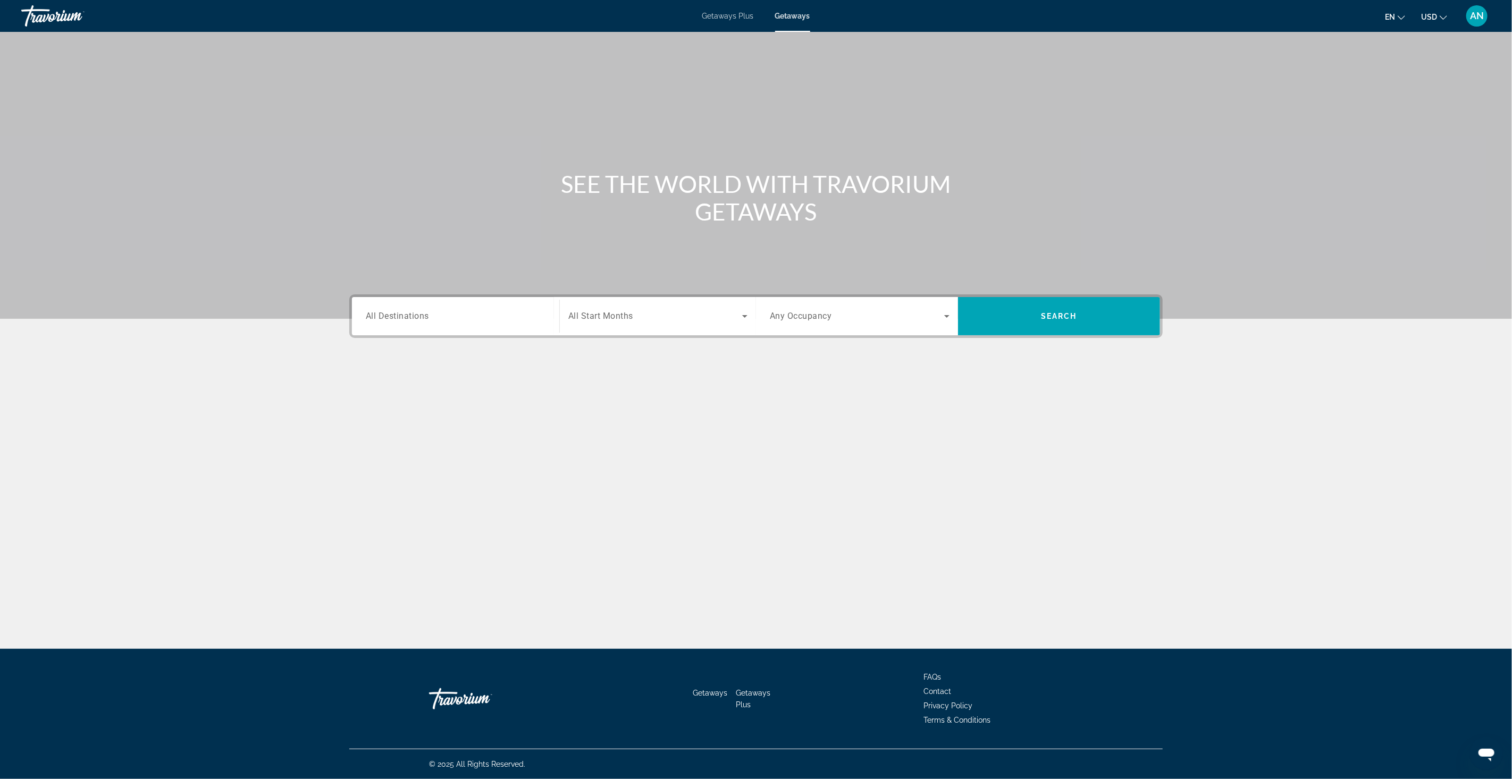
click at [405, 315] on span "All Destinations" at bounding box center [397, 316] width 63 height 10
click at [405, 315] on input "Destination All Destinations" at bounding box center [456, 317] width 180 height 13
click at [363, 384] on icon "Toggle United States (673,918 units available)" at bounding box center [367, 379] width 11 height 11
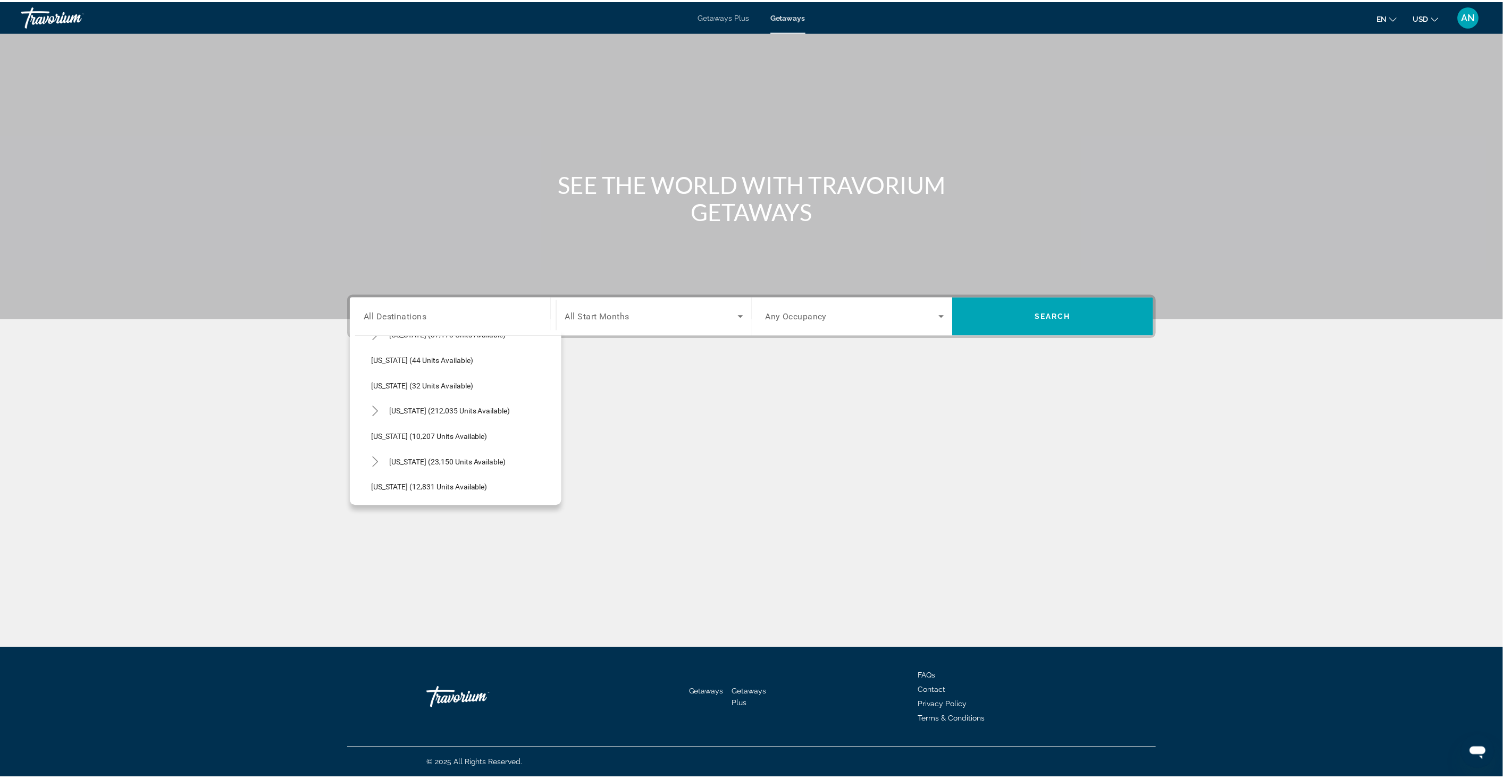
scroll to position [149, 0]
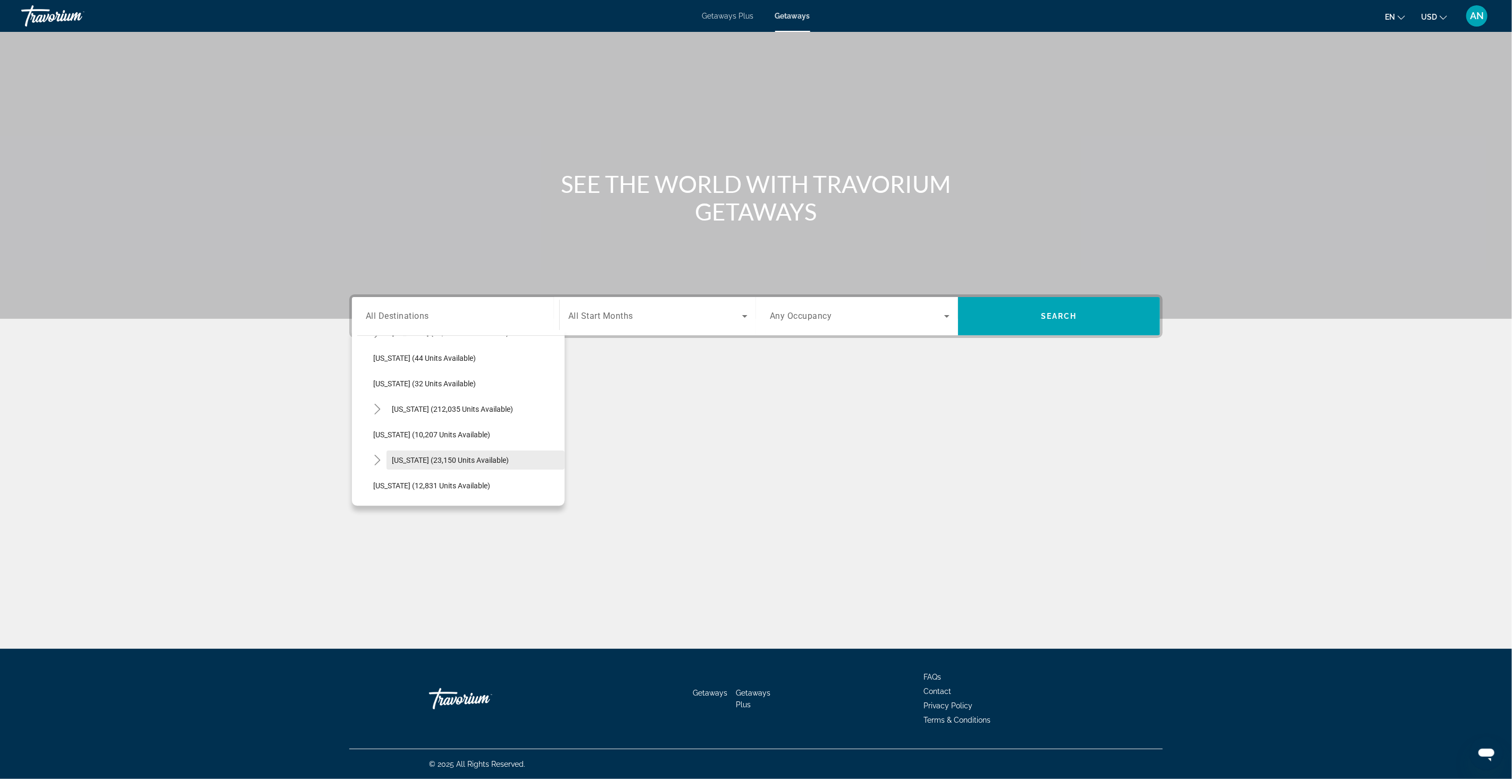
click at [422, 456] on span "[US_STATE] (23,150 units available)" at bounding box center [450, 460] width 117 height 9
type input "**********"
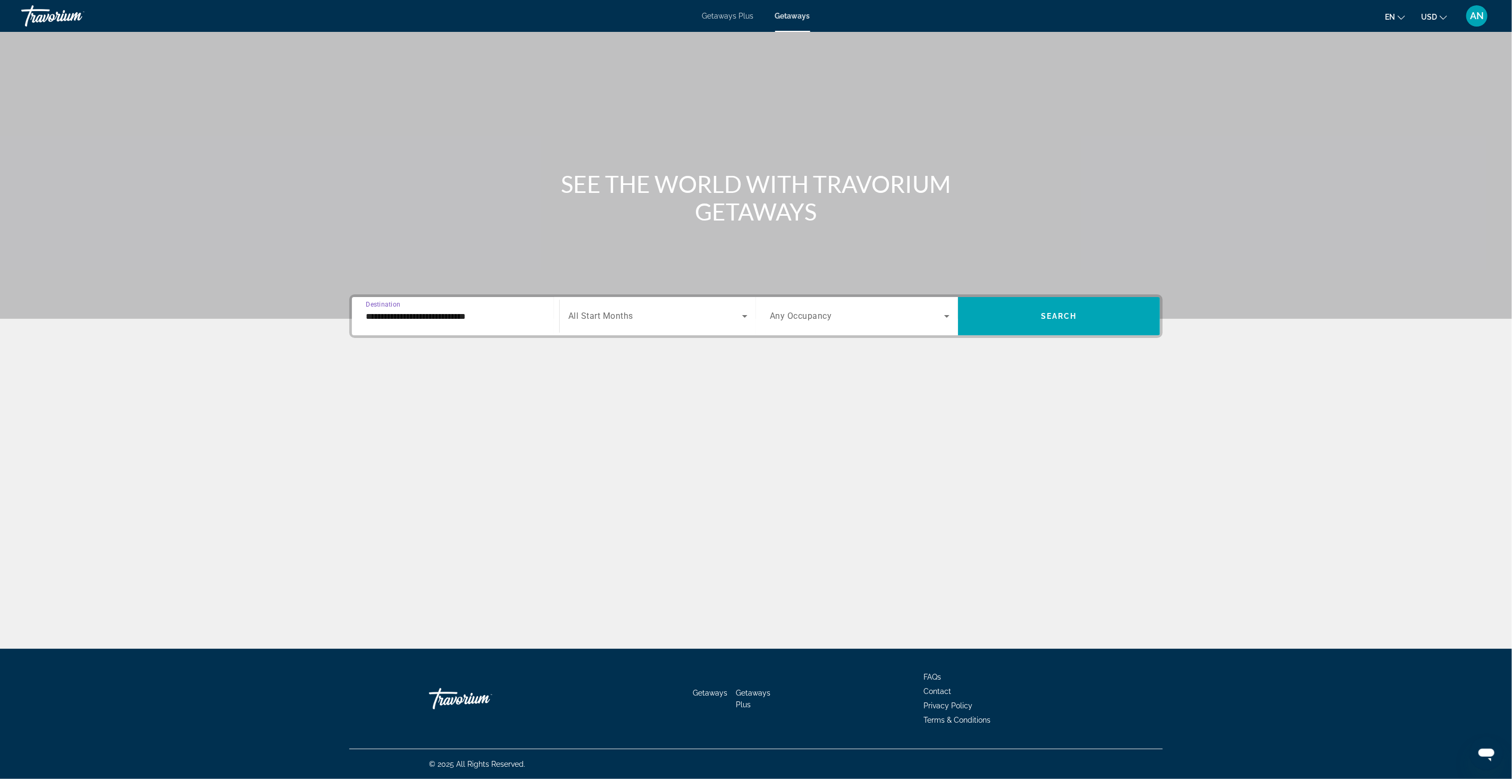
click at [673, 314] on span "Search widget" at bounding box center [655, 316] width 174 height 13
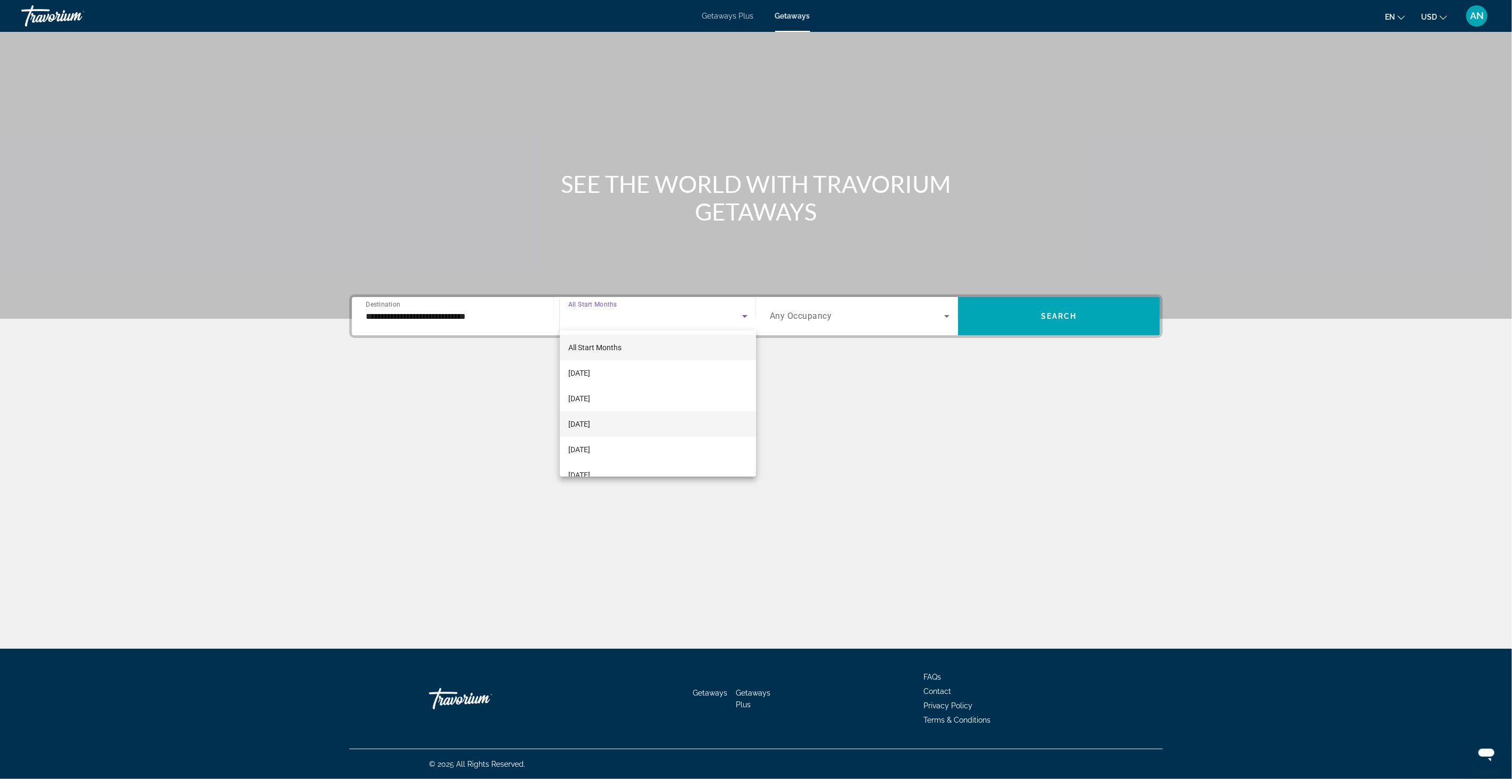
click at [626, 426] on mat-option "November 2025" at bounding box center [658, 425] width 197 height 26
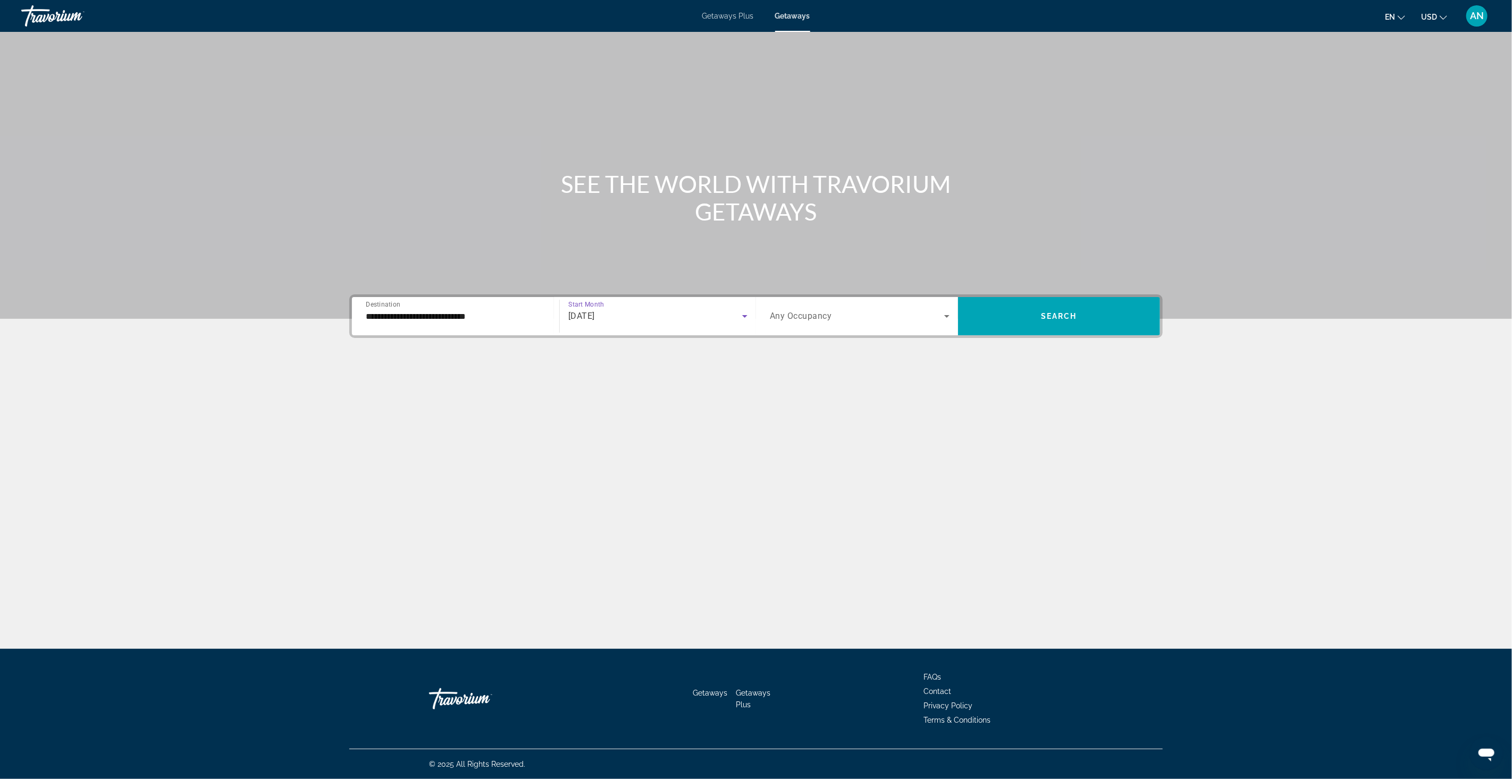
click at [851, 313] on span "Search widget" at bounding box center [857, 316] width 174 height 13
click at [810, 372] on mat-option "2 Travelers" at bounding box center [859, 374] width 197 height 26
click at [1052, 312] on span "Search" at bounding box center [1059, 316] width 36 height 9
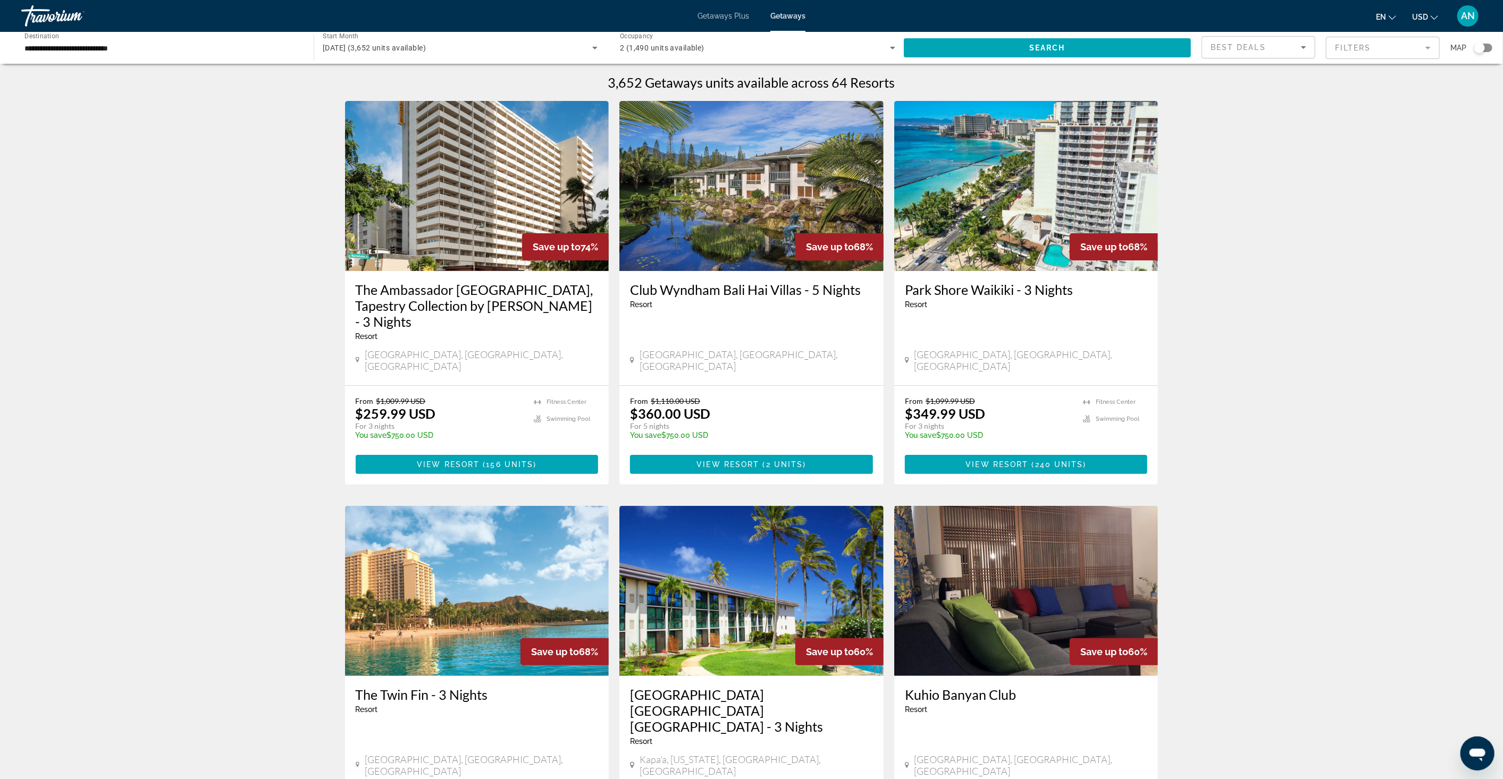
click at [782, 292] on h3 "Club Wyndham Bali Hai Villas - 5 Nights" at bounding box center [751, 290] width 243 height 16
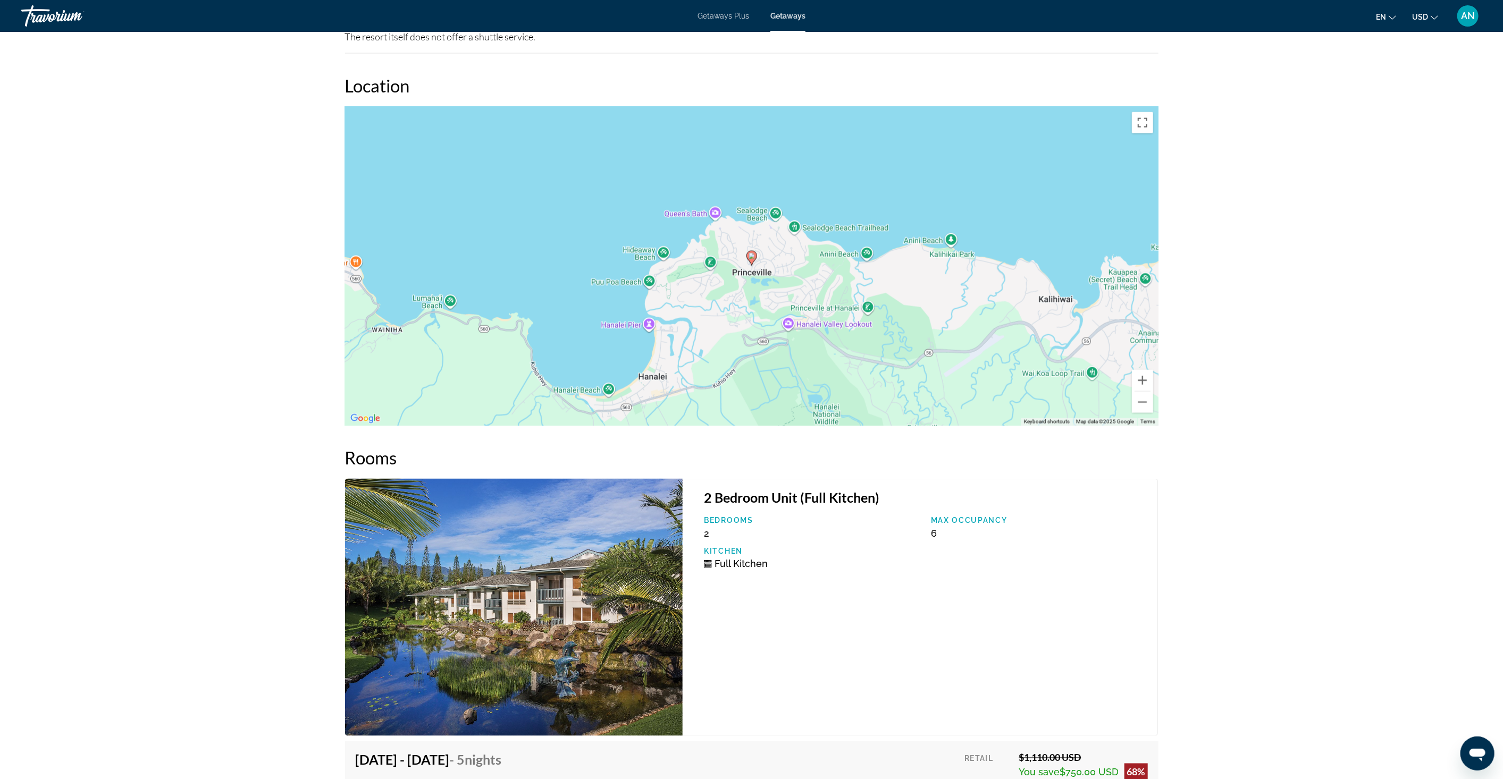
scroll to position [1300, 0]
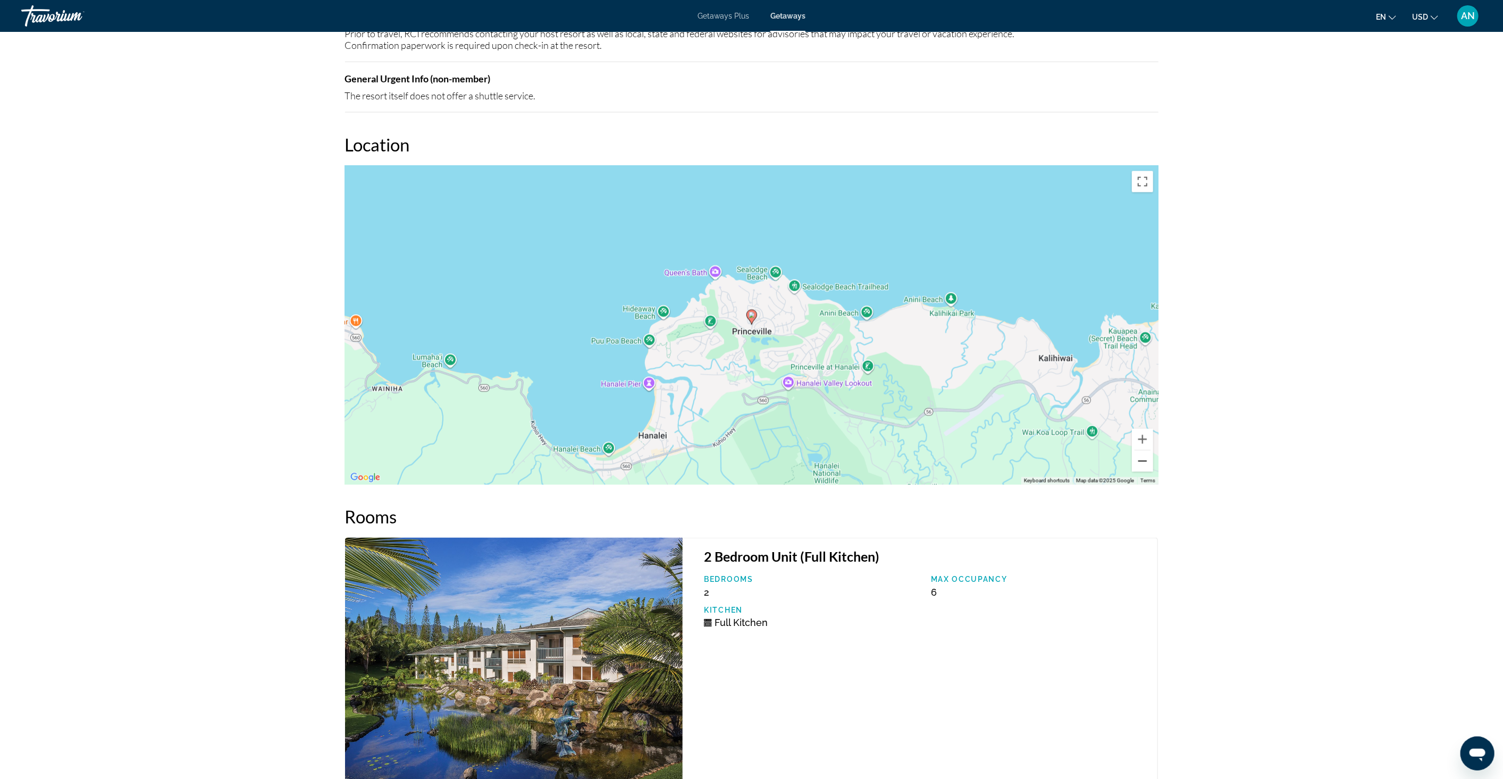
click at [1144, 451] on button "Zoom out" at bounding box center [1142, 461] width 21 height 21
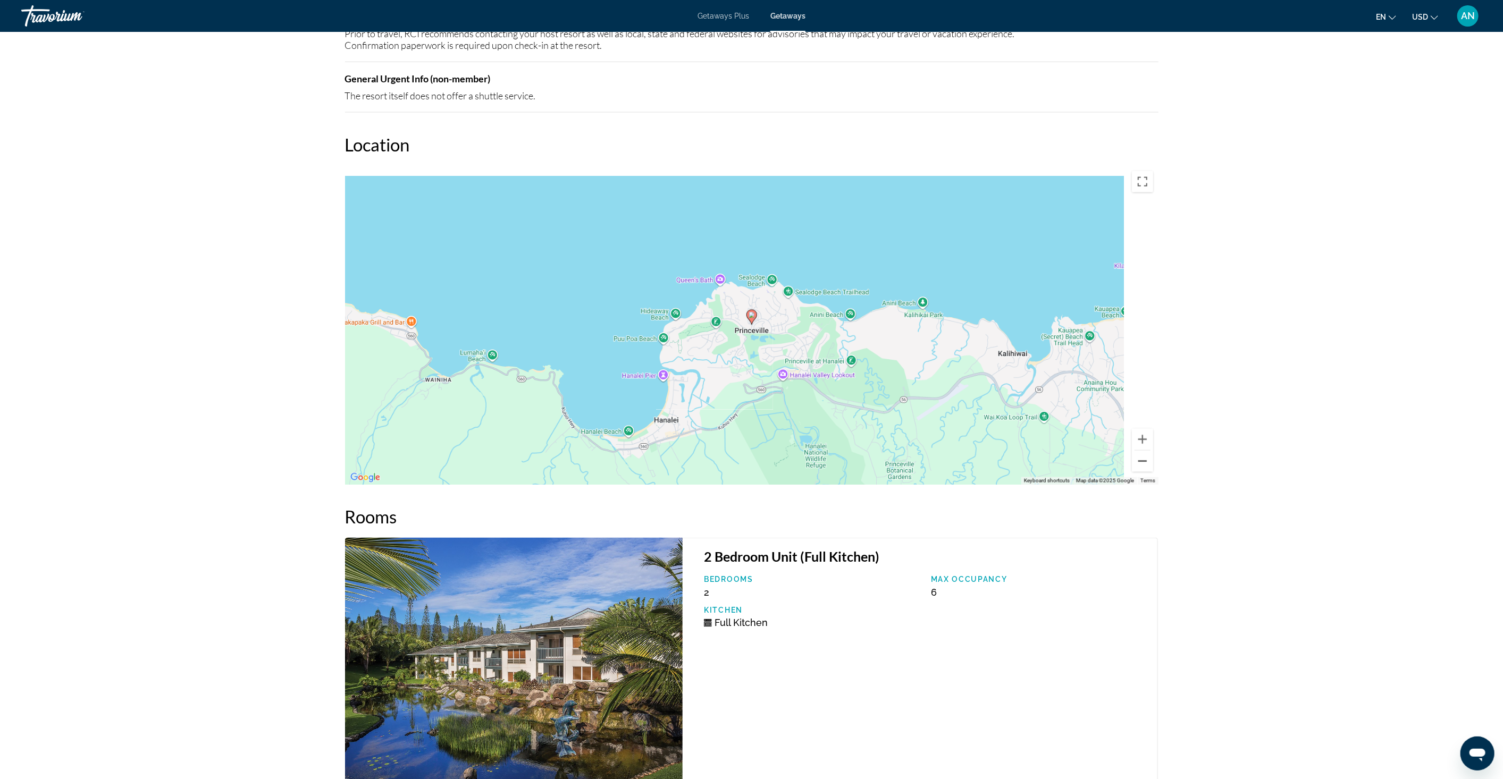
click at [1144, 451] on button "Zoom out" at bounding box center [1142, 461] width 21 height 21
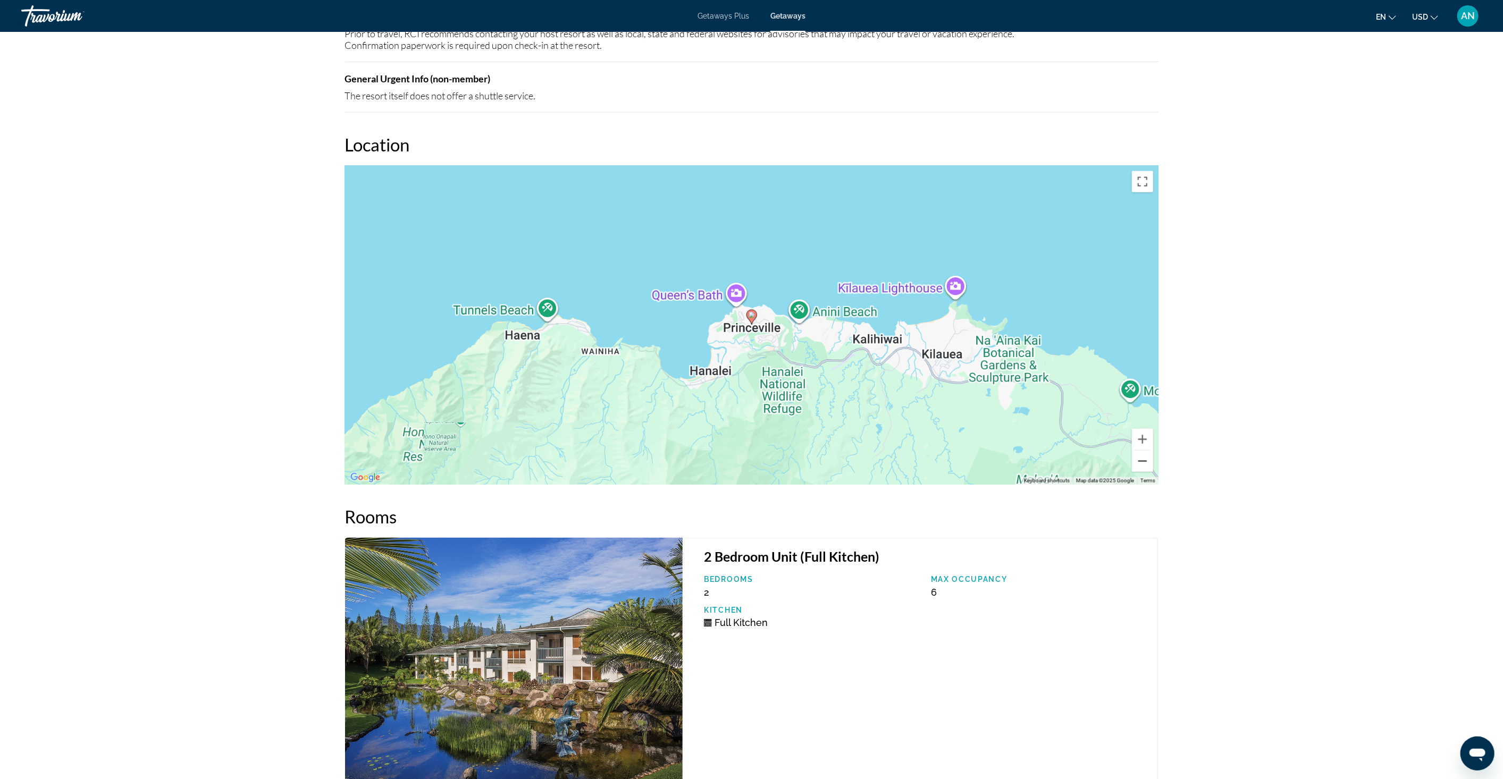
click at [1144, 451] on button "Zoom out" at bounding box center [1142, 461] width 21 height 21
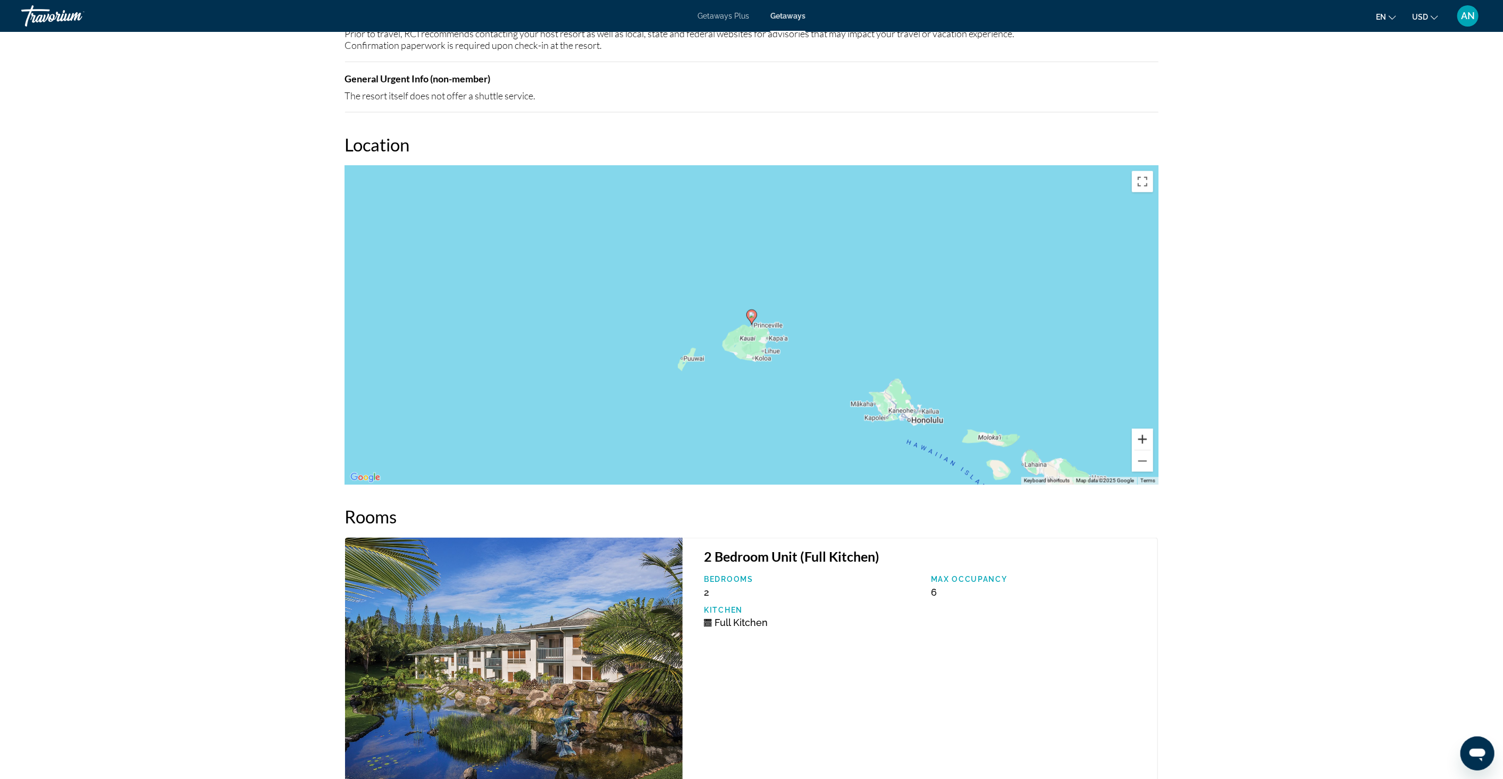
click at [1142, 429] on button "Zoom in" at bounding box center [1142, 439] width 21 height 21
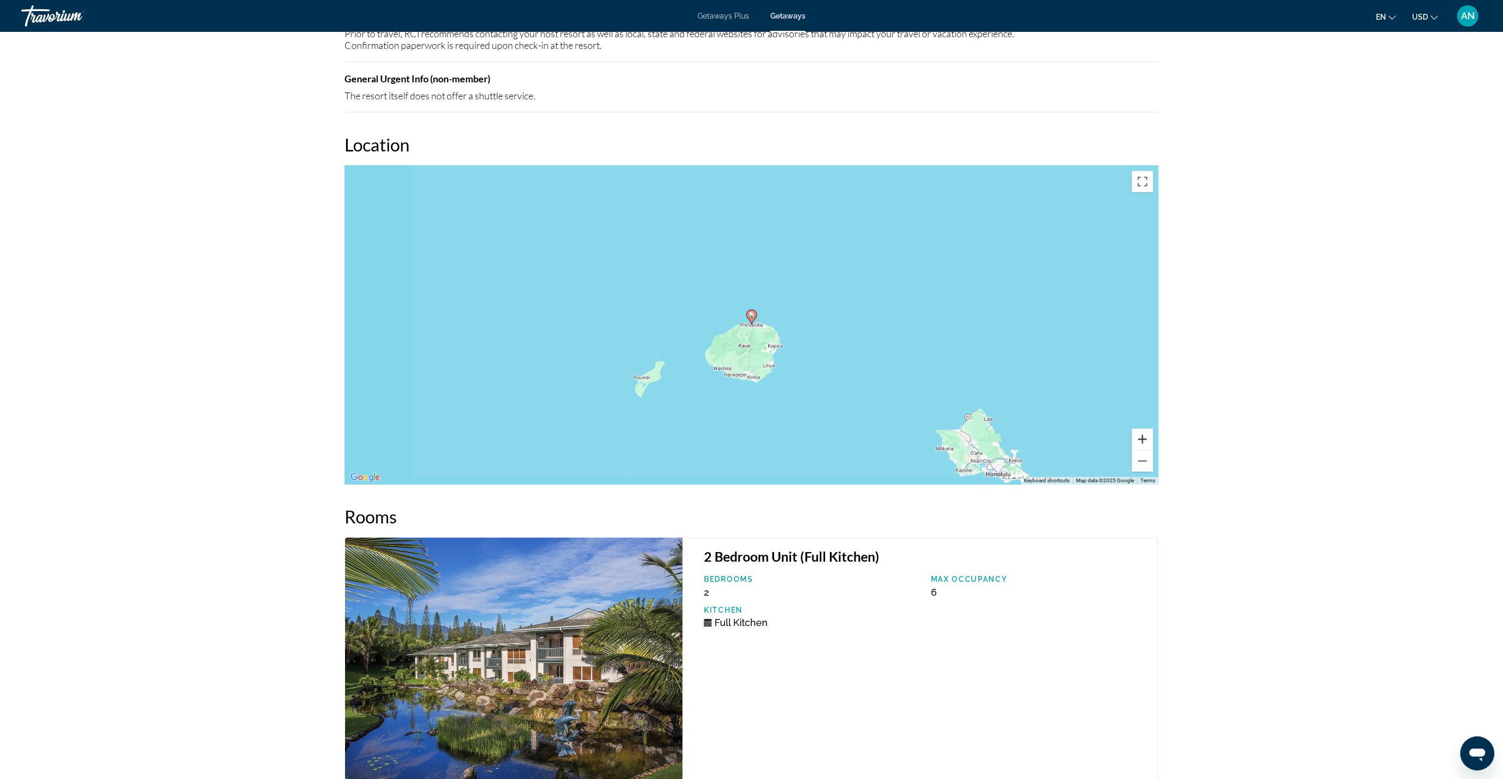
click at [1142, 429] on button "Zoom in" at bounding box center [1142, 439] width 21 height 21
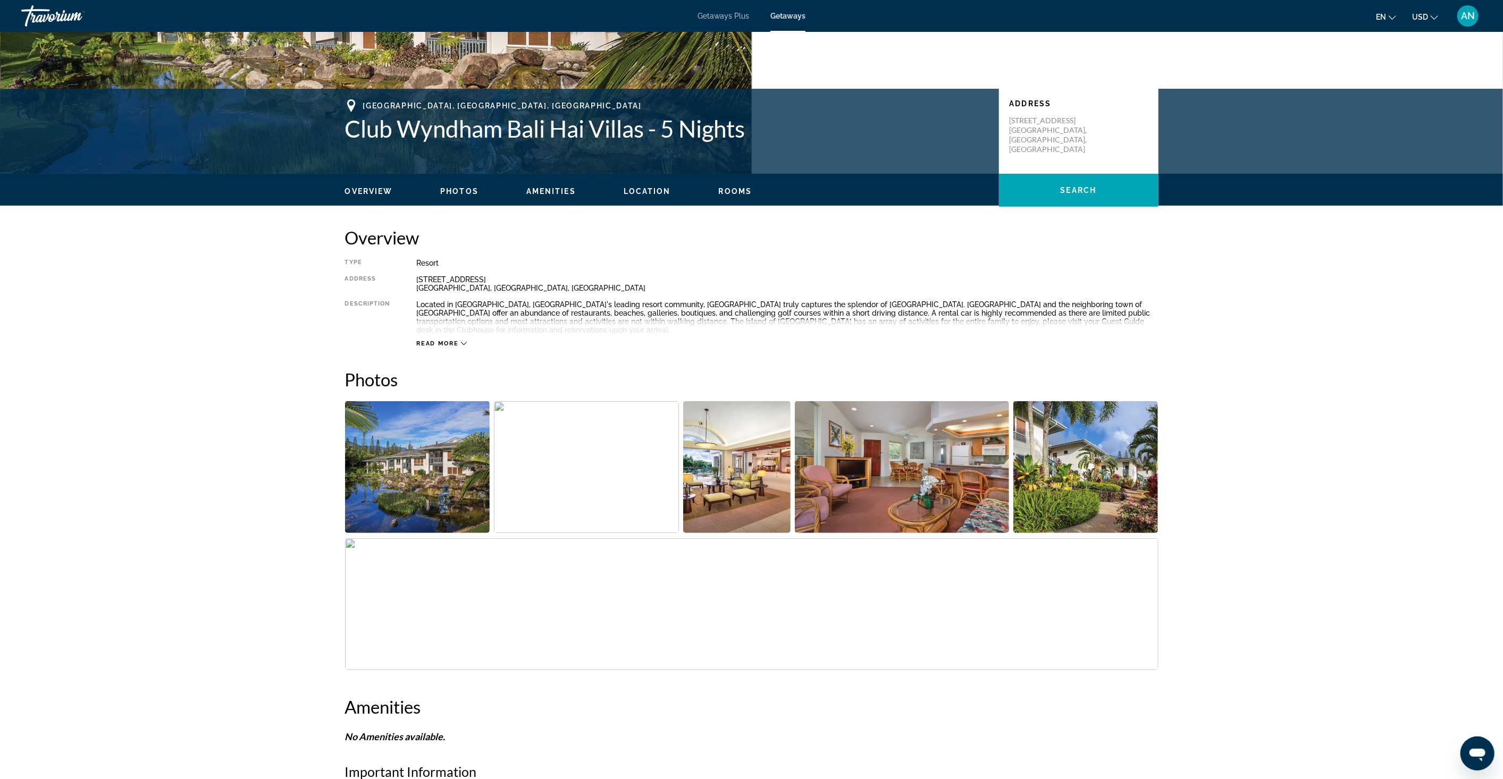
scroll to position [0, 0]
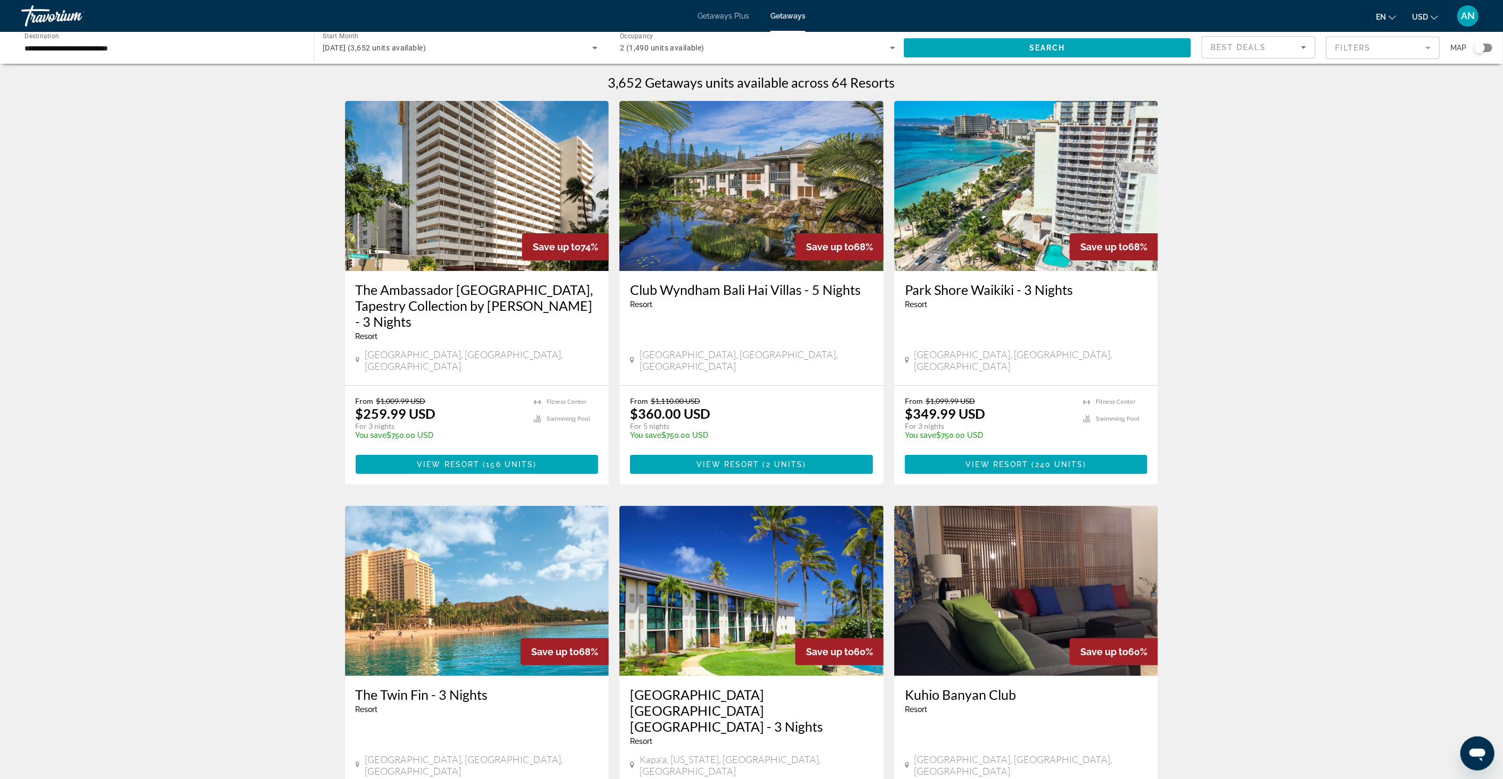
click at [1478, 48] on div "Search widget" at bounding box center [1479, 48] width 11 height 11
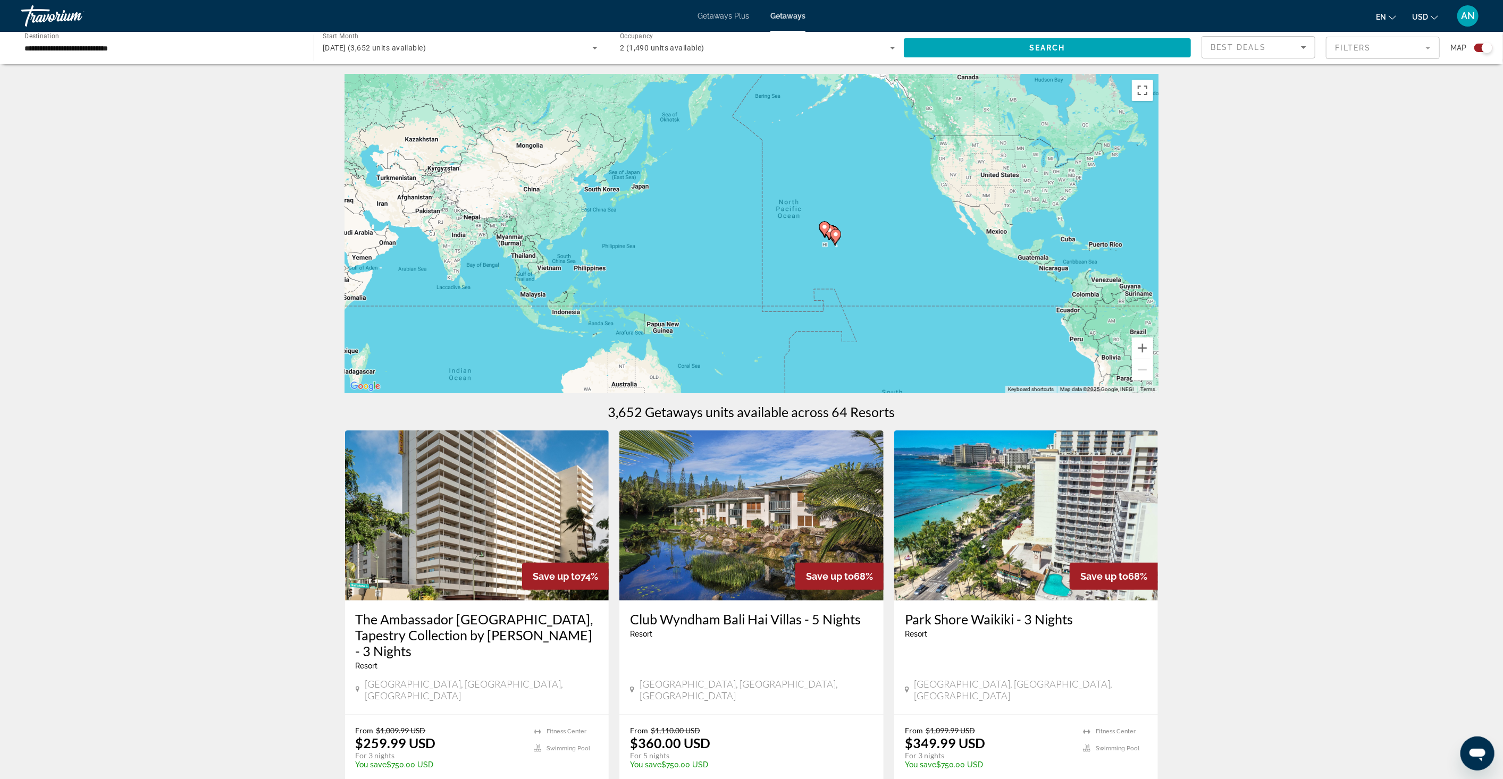
drag, startPoint x: 698, startPoint y: 286, endPoint x: 1152, endPoint y: 263, distance: 455.2
click at [1152, 263] on div "To activate drag with keyboard, press Alt + Enter. Once in keyboard drag state,…" at bounding box center [752, 233] width 814 height 319
click at [1146, 346] on button "Zoom in" at bounding box center [1142, 348] width 21 height 21
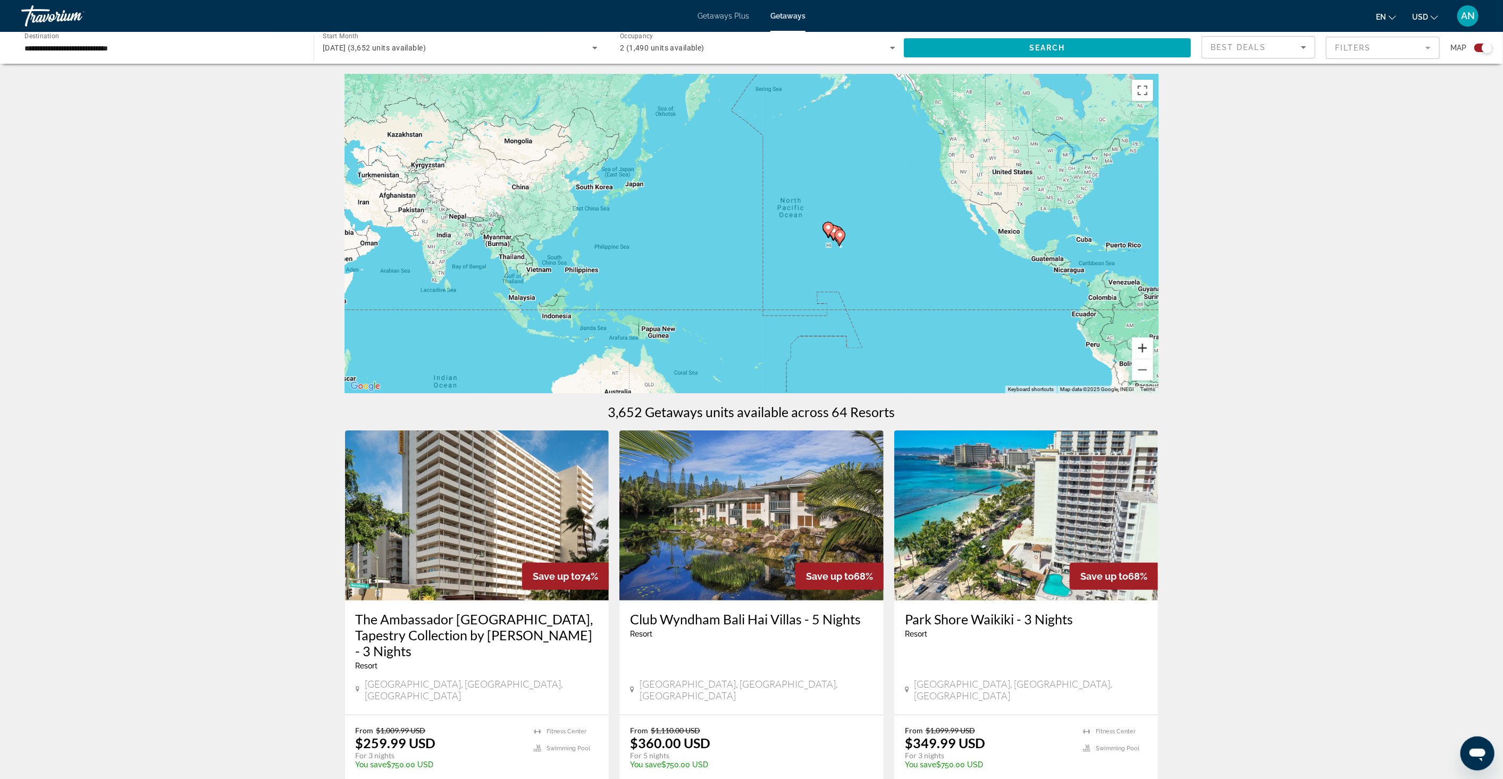
click at [1146, 346] on button "Zoom in" at bounding box center [1142, 348] width 21 height 21
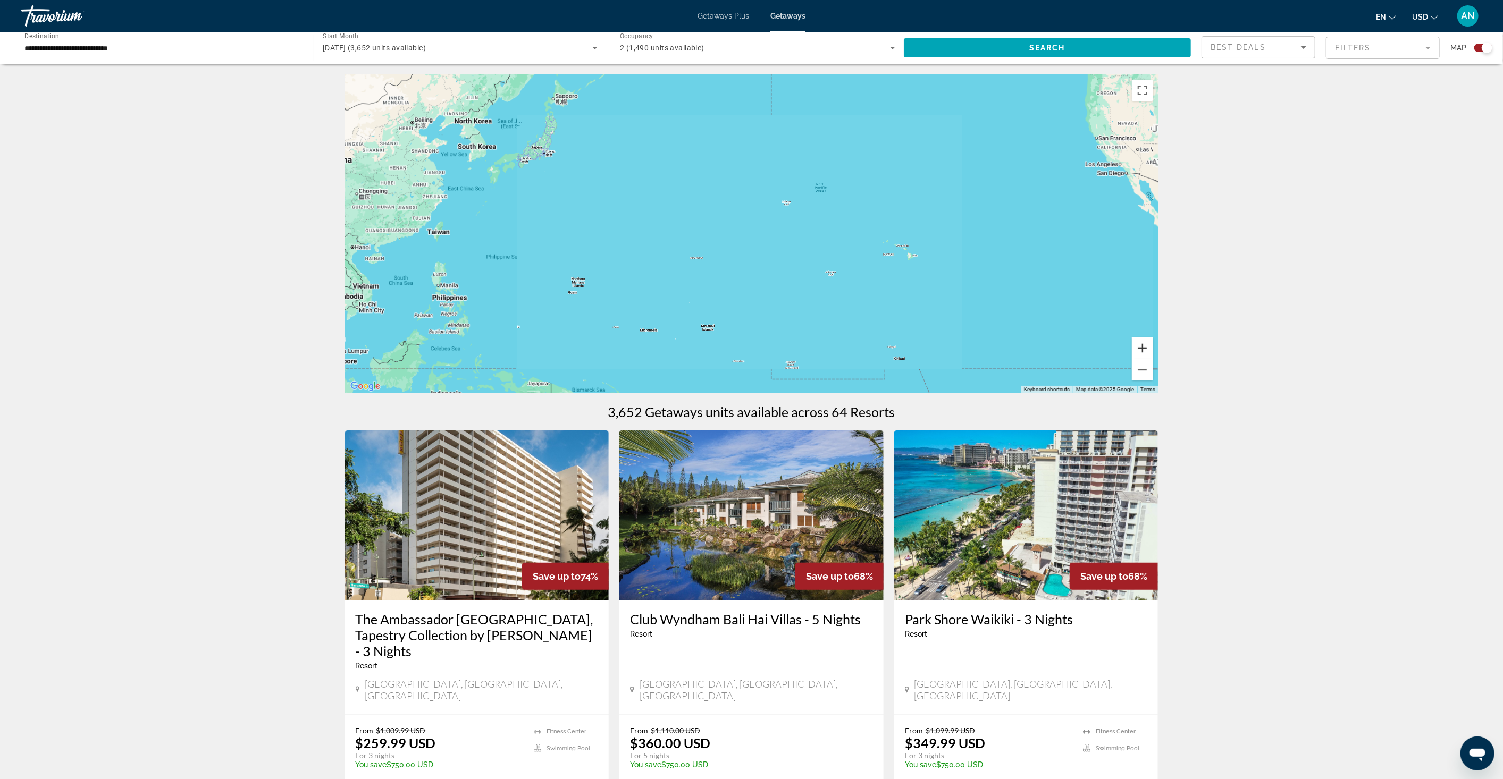
click at [1146, 346] on button "Zoom in" at bounding box center [1142, 348] width 21 height 21
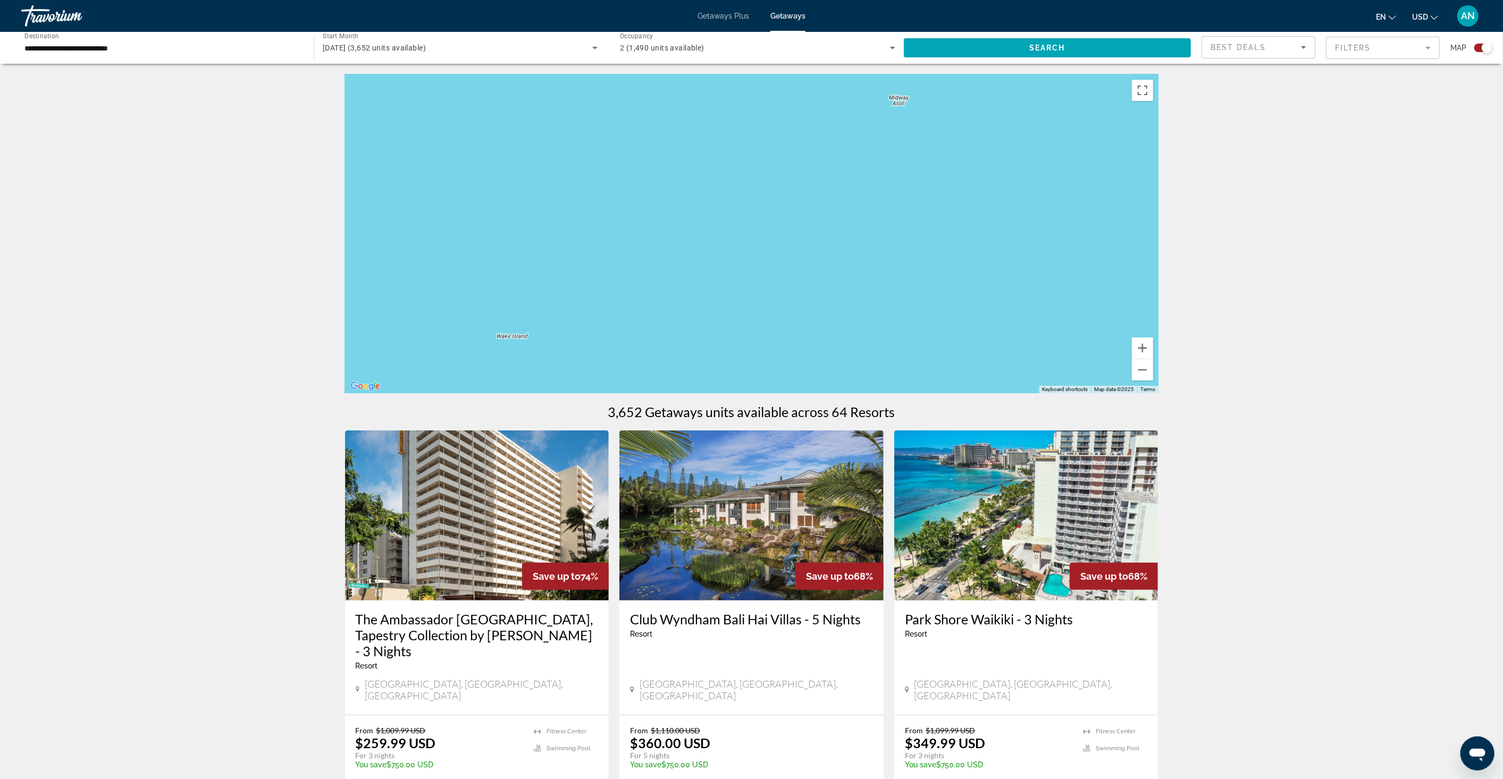
drag, startPoint x: 1060, startPoint y: 306, endPoint x: 792, endPoint y: 269, distance: 270.0
click at [720, 257] on div "Main content" at bounding box center [752, 233] width 814 height 319
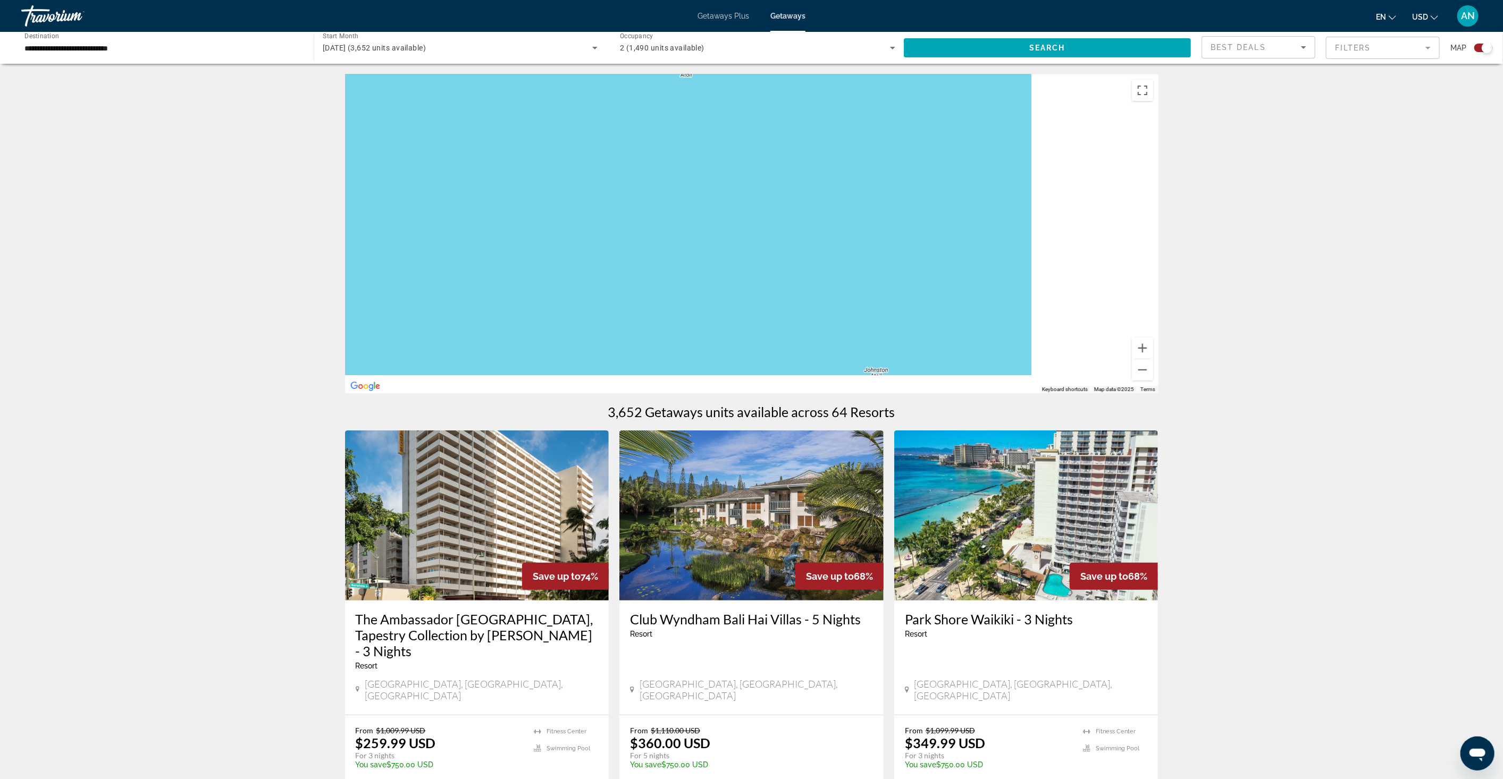
drag, startPoint x: 784, startPoint y: 250, endPoint x: 712, endPoint y: 240, distance: 72.0
click at [712, 240] on div "Main content" at bounding box center [752, 233] width 814 height 319
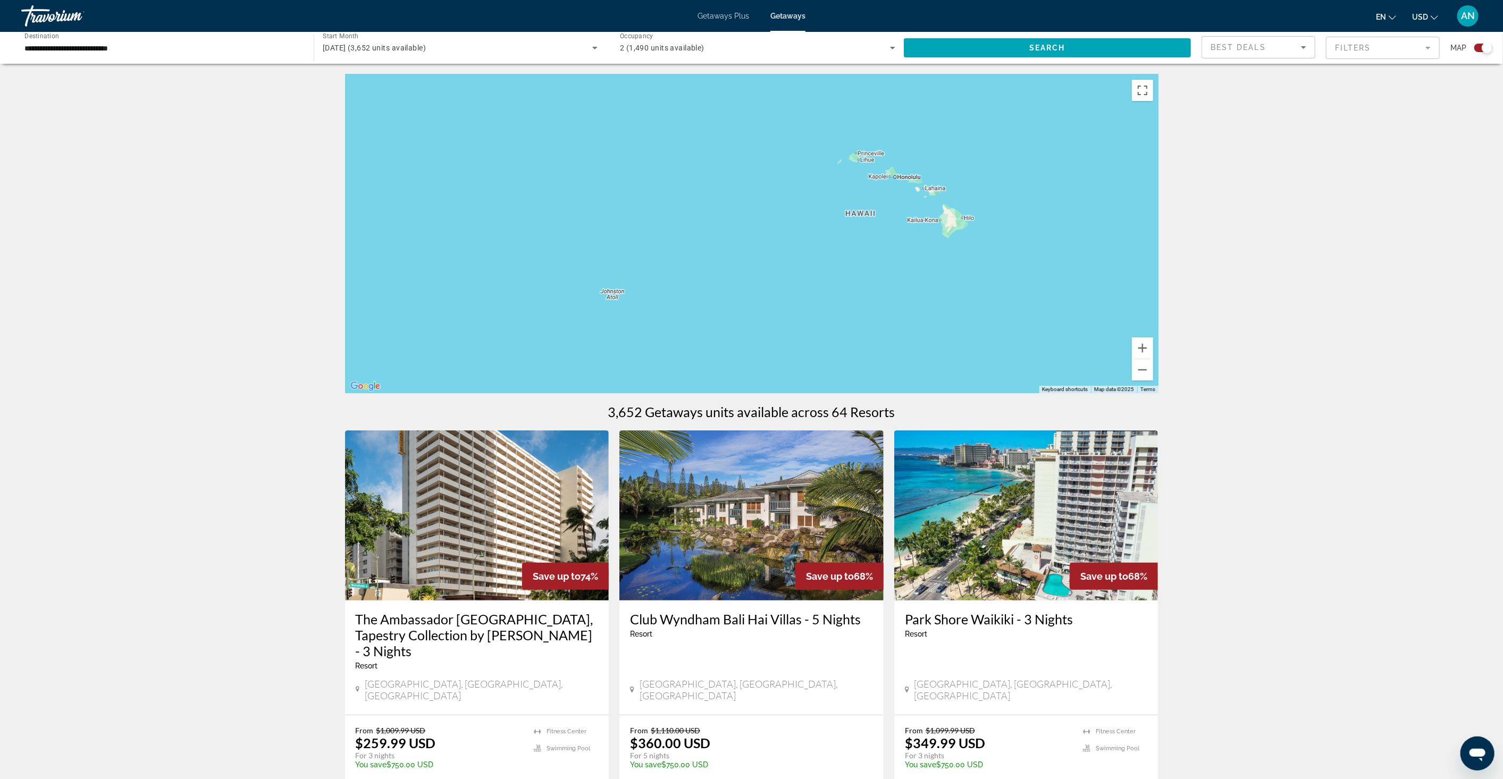
drag, startPoint x: 822, startPoint y: 228, endPoint x: 1001, endPoint y: 315, distance: 198.8
click at [790, 223] on div "Main content" at bounding box center [752, 233] width 814 height 319
click at [1144, 347] on button "Zoom in" at bounding box center [1142, 348] width 21 height 21
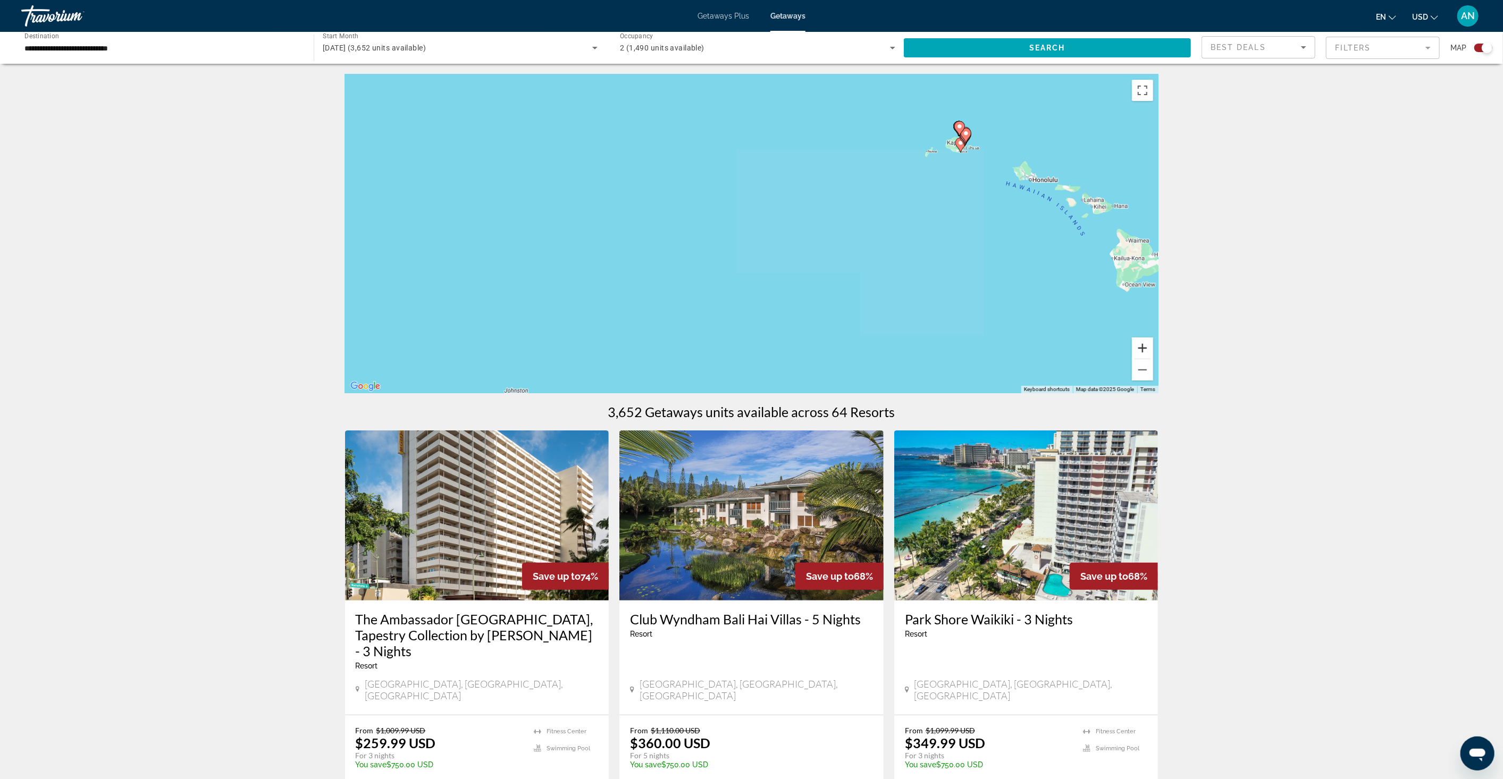
click at [1143, 347] on button "Zoom in" at bounding box center [1142, 348] width 21 height 21
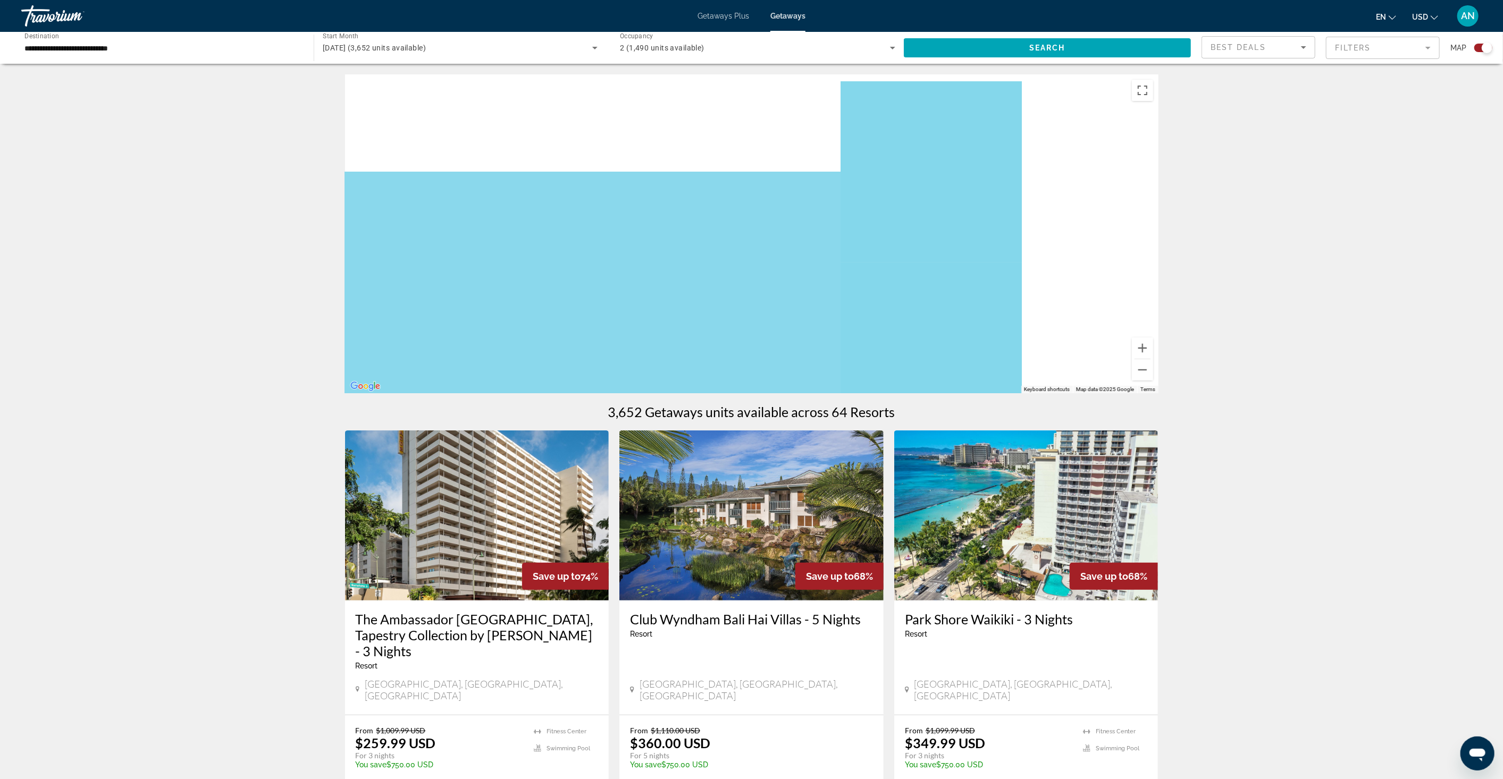
drag, startPoint x: 808, startPoint y: 333, endPoint x: 751, endPoint y: 349, distance: 59.2
click at [751, 349] on div "Main content" at bounding box center [752, 233] width 814 height 319
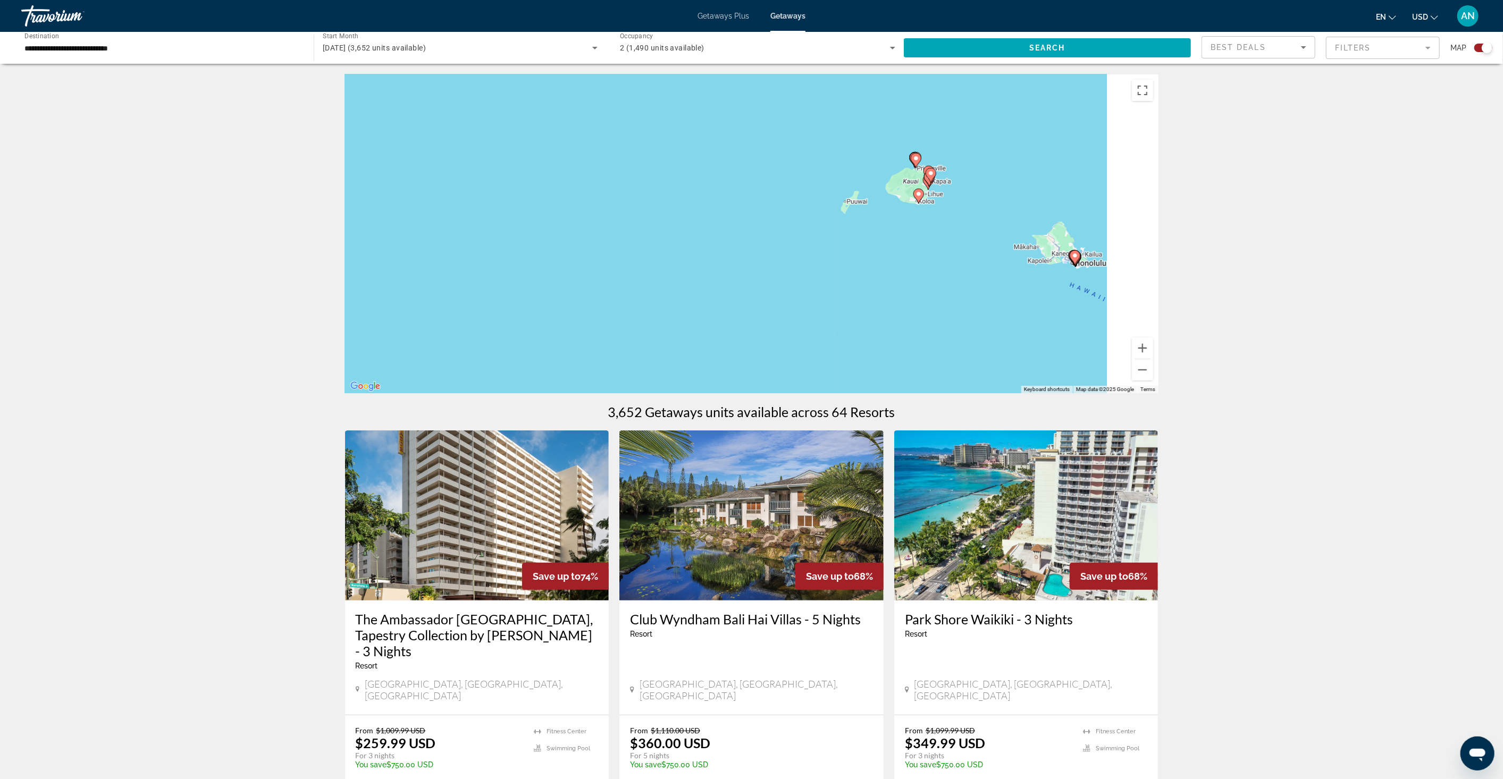
drag, startPoint x: 966, startPoint y: 263, endPoint x: 779, endPoint y: 348, distance: 205.3
click at [784, 350] on div "To activate drag with keyboard, press Alt + Enter. Once in keyboard drag state,…" at bounding box center [752, 233] width 814 height 319
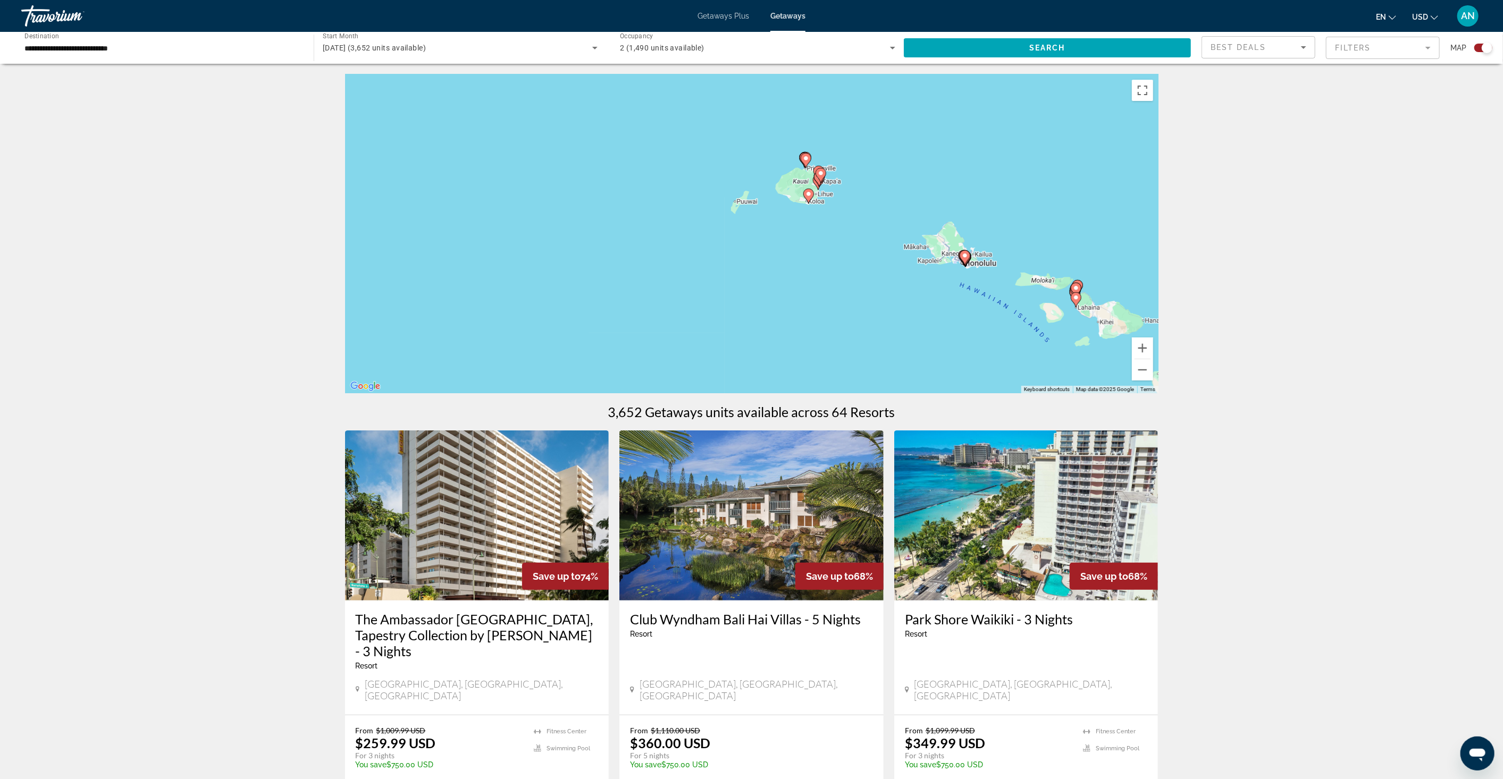
drag, startPoint x: 975, startPoint y: 300, endPoint x: 918, endPoint y: 268, distance: 65.7
click at [918, 268] on div "To activate drag with keyboard, press Alt + Enter. Once in keyboard drag state,…" at bounding box center [752, 233] width 814 height 319
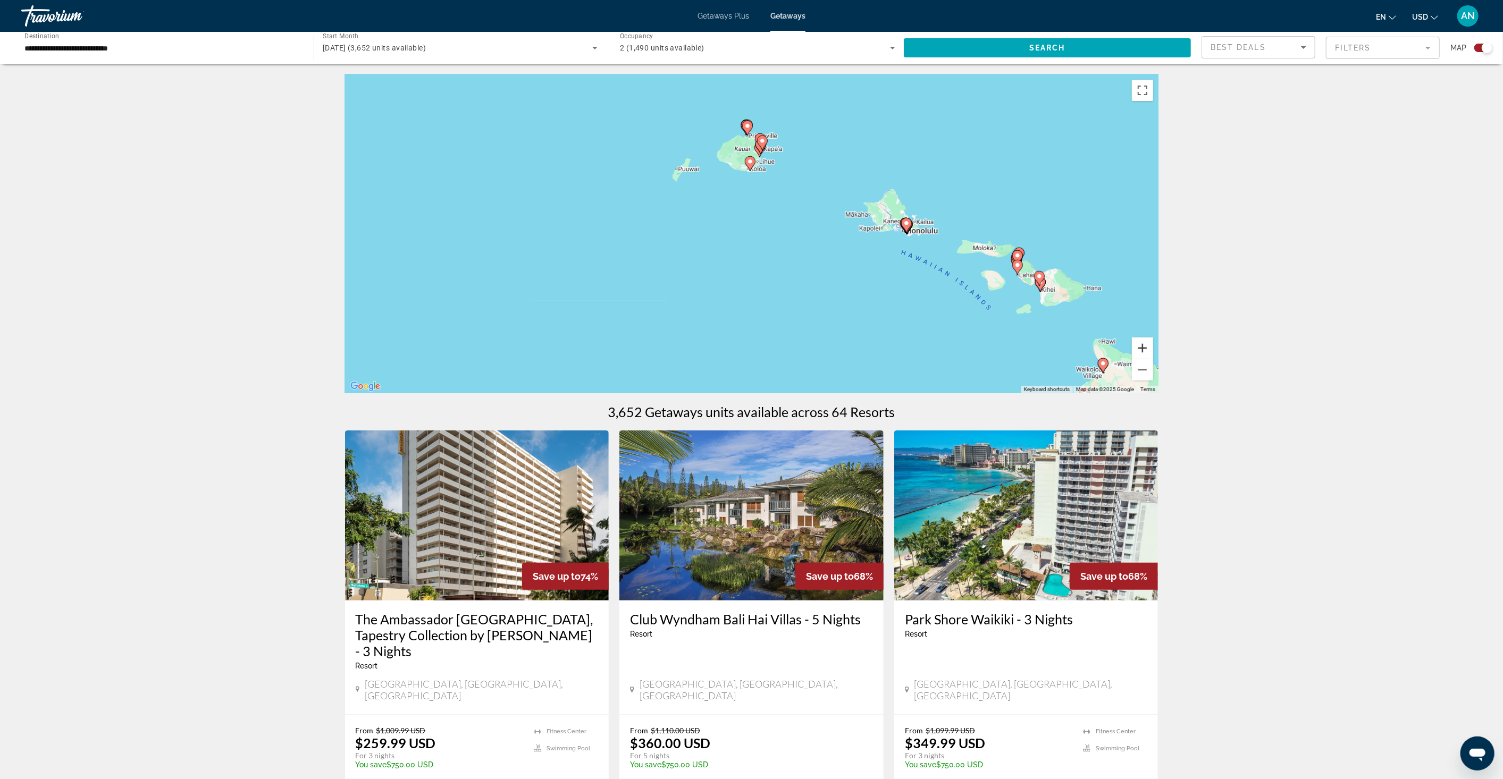
click at [1141, 348] on button "Zoom in" at bounding box center [1142, 348] width 21 height 21
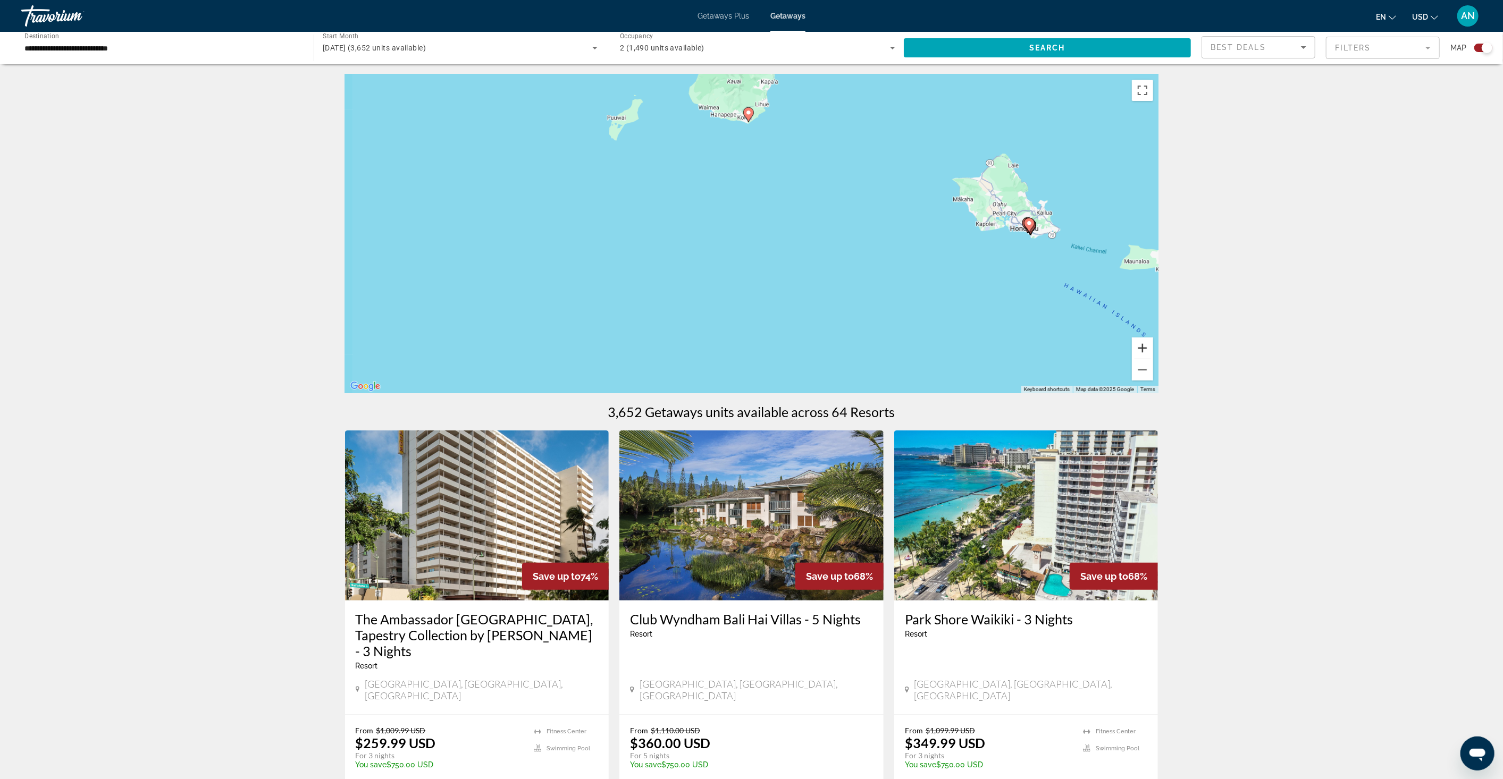
click at [1141, 348] on button "Zoom in" at bounding box center [1142, 348] width 21 height 21
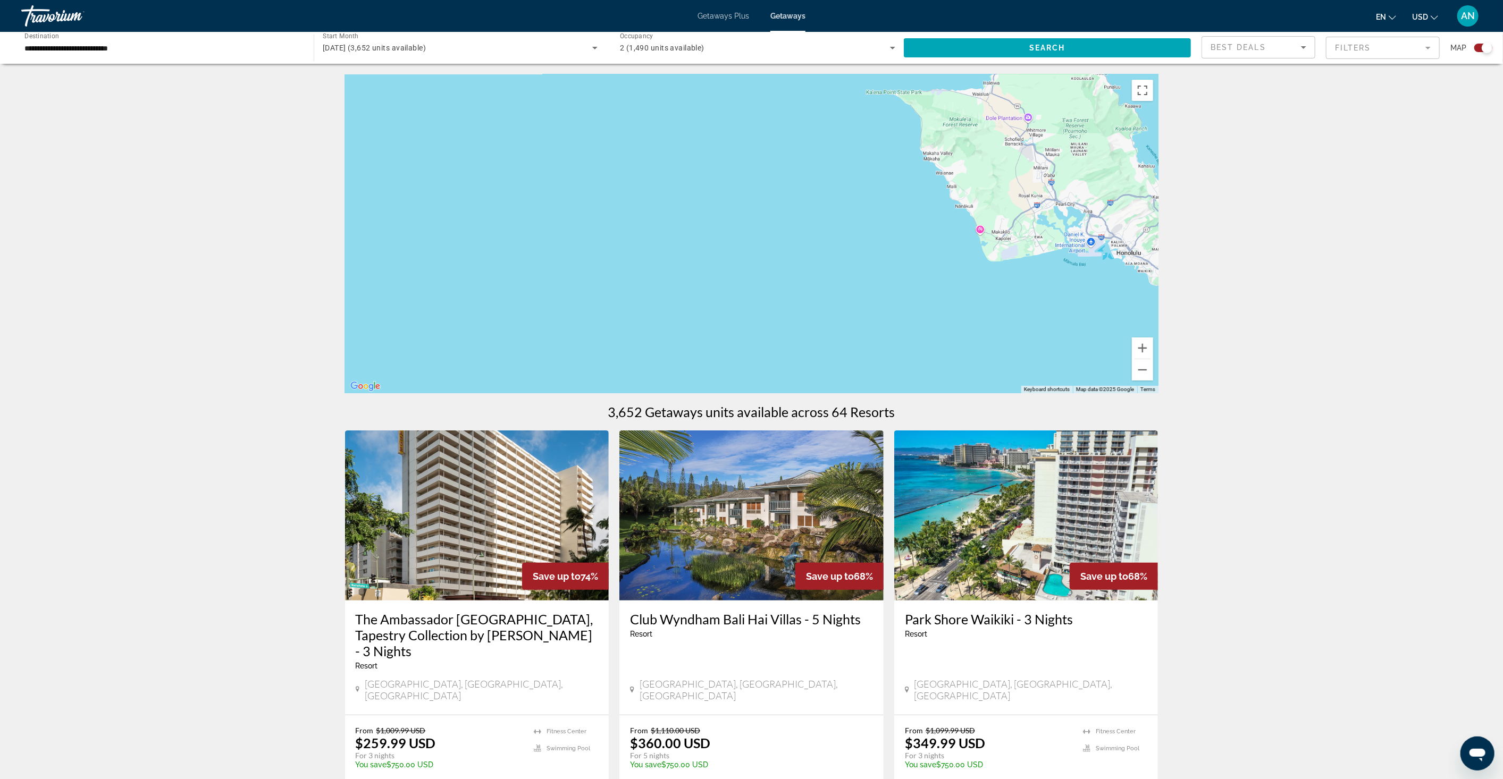
drag, startPoint x: 1080, startPoint y: 271, endPoint x: 558, endPoint y: 303, distance: 523.1
click at [559, 303] on div "Main content" at bounding box center [752, 233] width 814 height 319
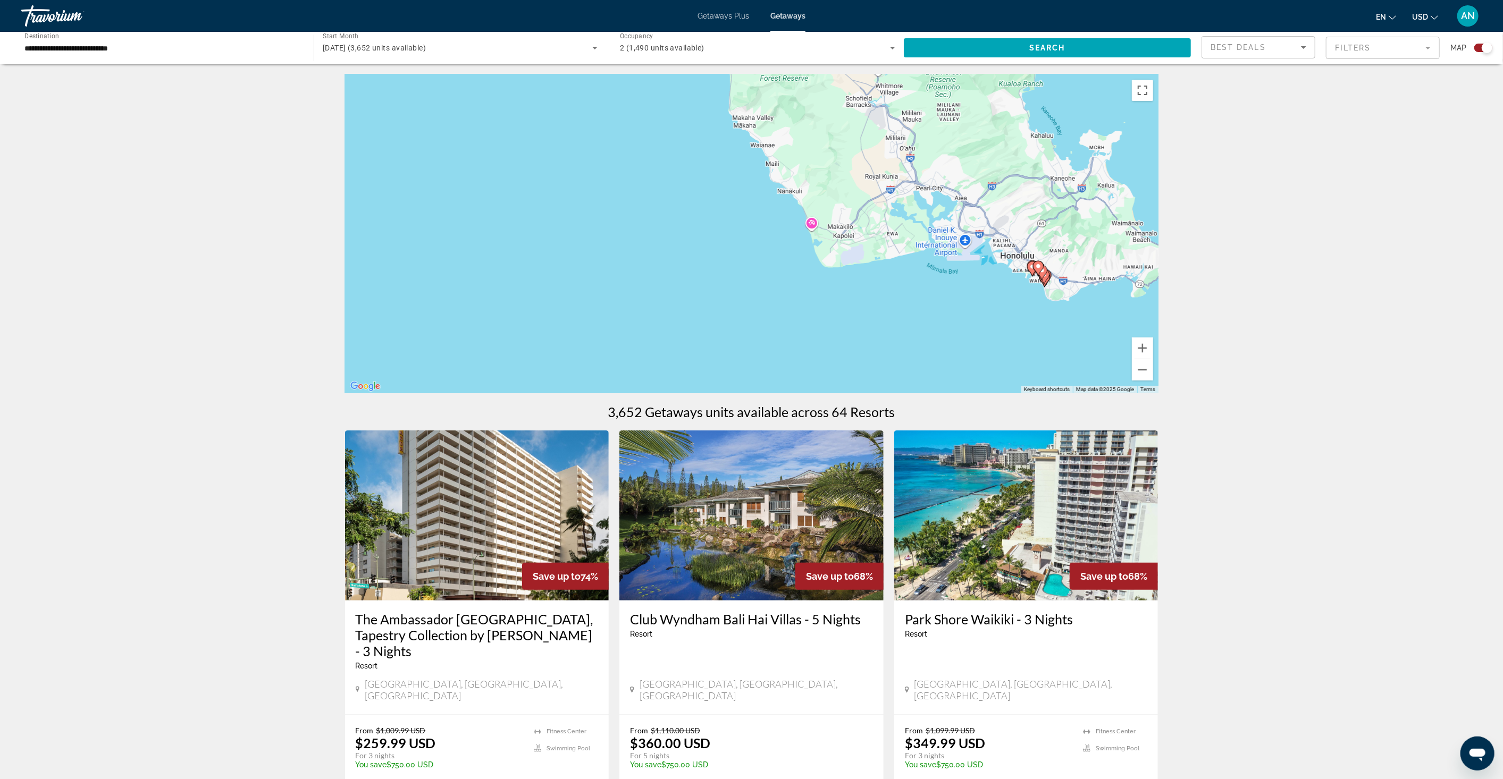
drag, startPoint x: 912, startPoint y: 203, endPoint x: 784, endPoint y: 220, distance: 129.9
click at [750, 216] on div "To activate drag with keyboard, press Alt + Enter. Once in keyboard drag state,…" at bounding box center [752, 233] width 814 height 319
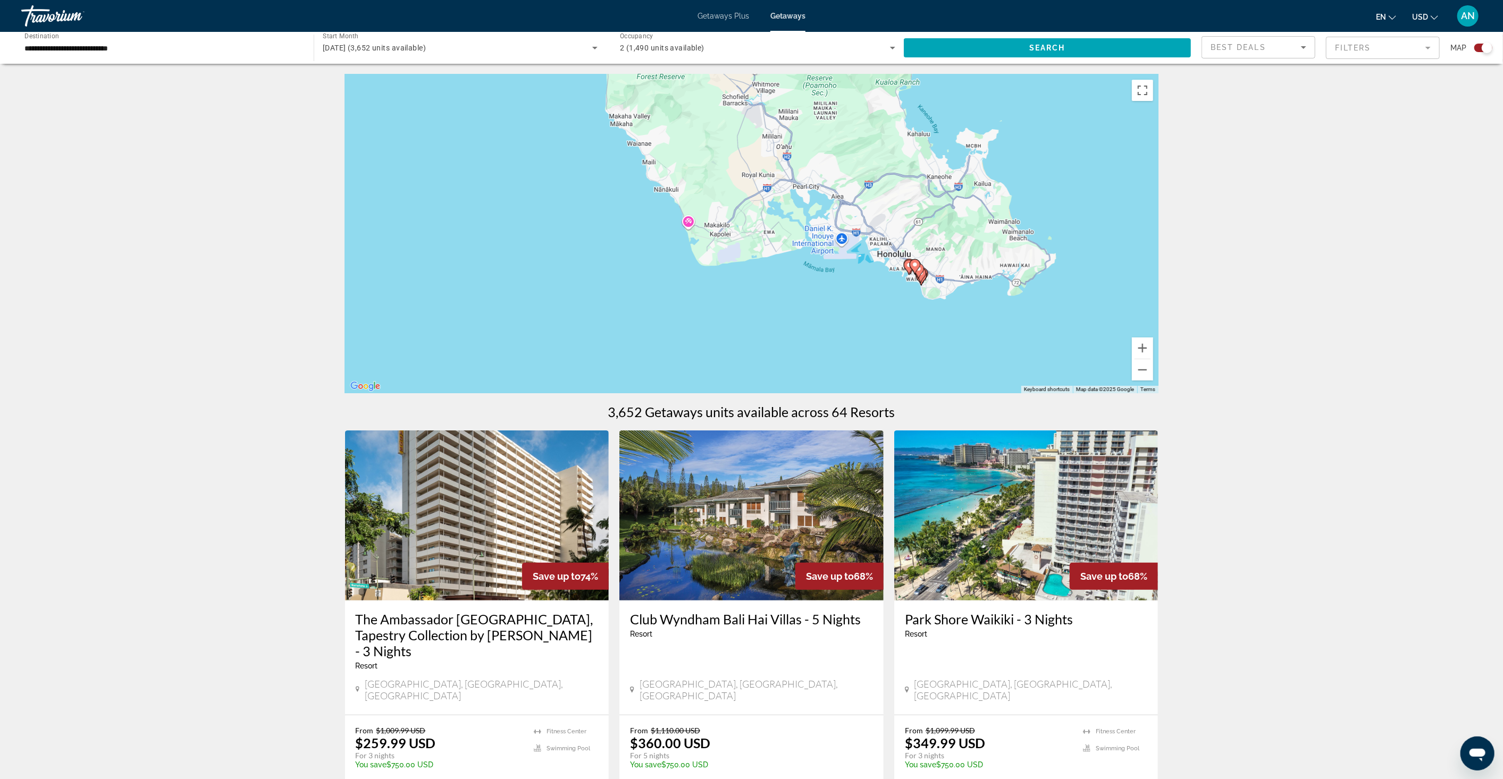
drag, startPoint x: 887, startPoint y: 221, endPoint x: 791, endPoint y: 215, distance: 96.4
click at [791, 215] on div "To activate drag with keyboard, press Alt + Enter. Once in keyboard drag state,…" at bounding box center [752, 233] width 814 height 319
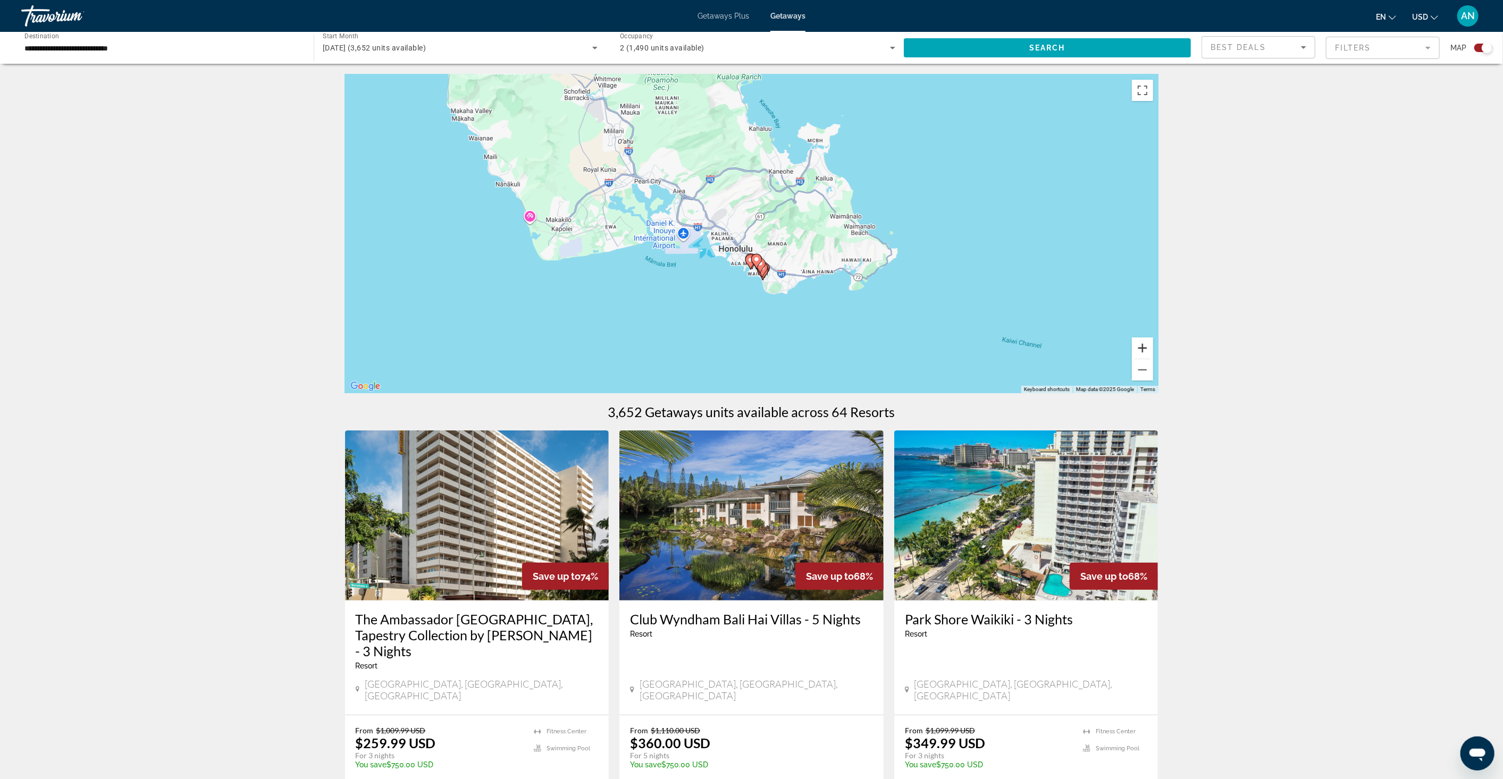
click at [1139, 344] on button "Zoom in" at bounding box center [1142, 348] width 21 height 21
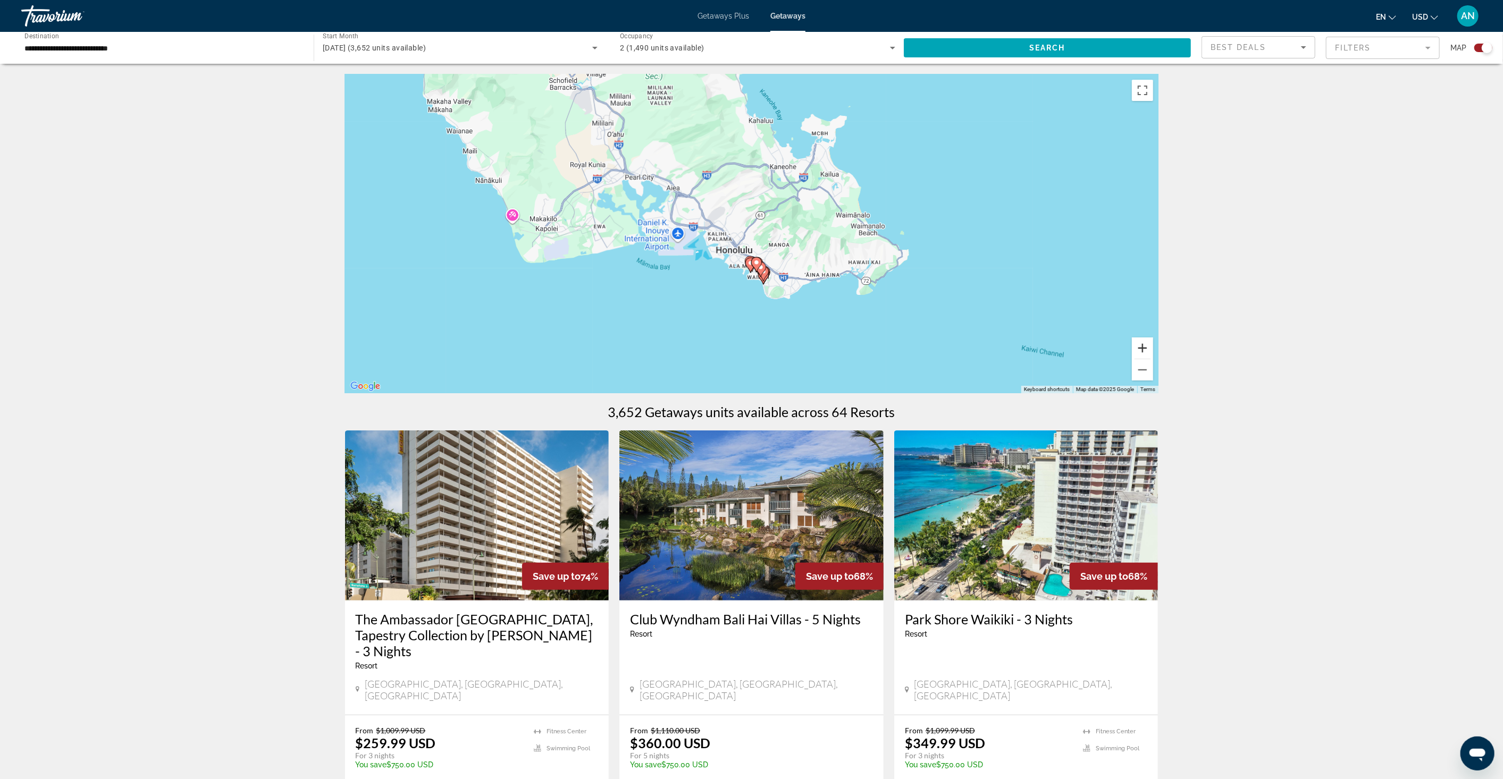
click at [1139, 343] on button "Zoom in" at bounding box center [1142, 348] width 21 height 21
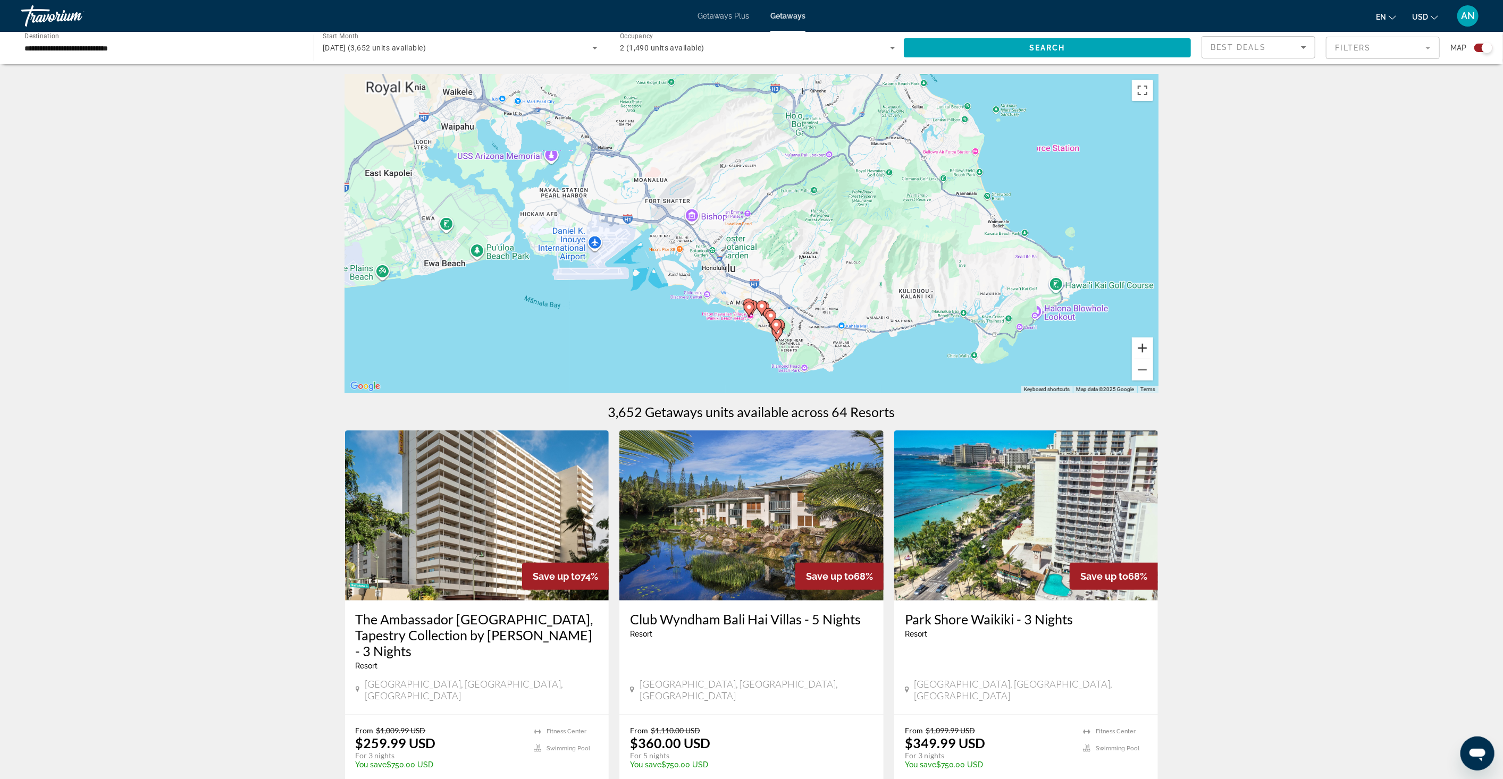
drag, startPoint x: 1139, startPoint y: 343, endPoint x: 899, endPoint y: 309, distance: 243.3
click at [1139, 342] on button "Zoom in" at bounding box center [1142, 348] width 21 height 21
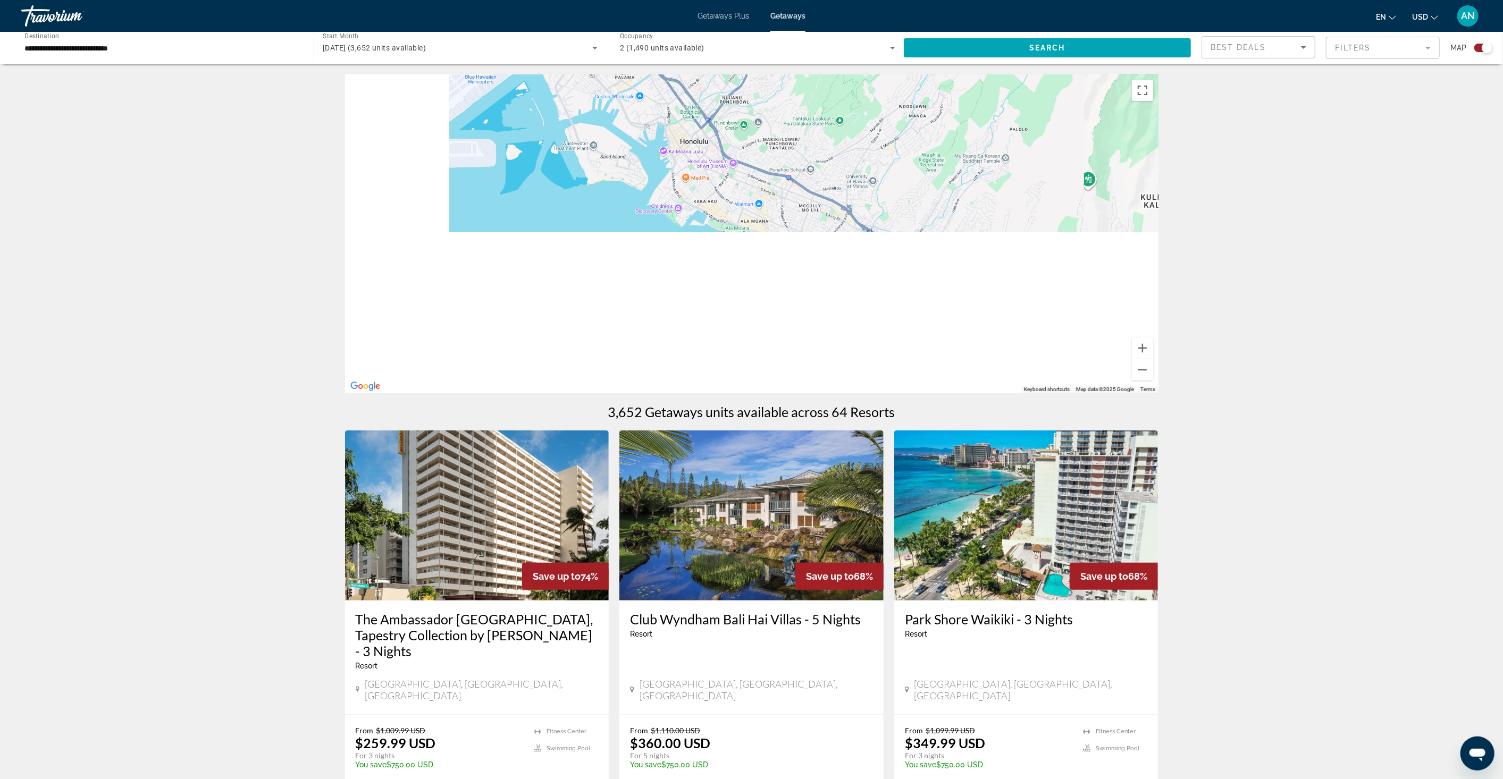
drag, startPoint x: 852, startPoint y: 305, endPoint x: 879, endPoint y: 146, distance: 161.4
click at [881, 144] on div "Main content" at bounding box center [752, 233] width 814 height 319
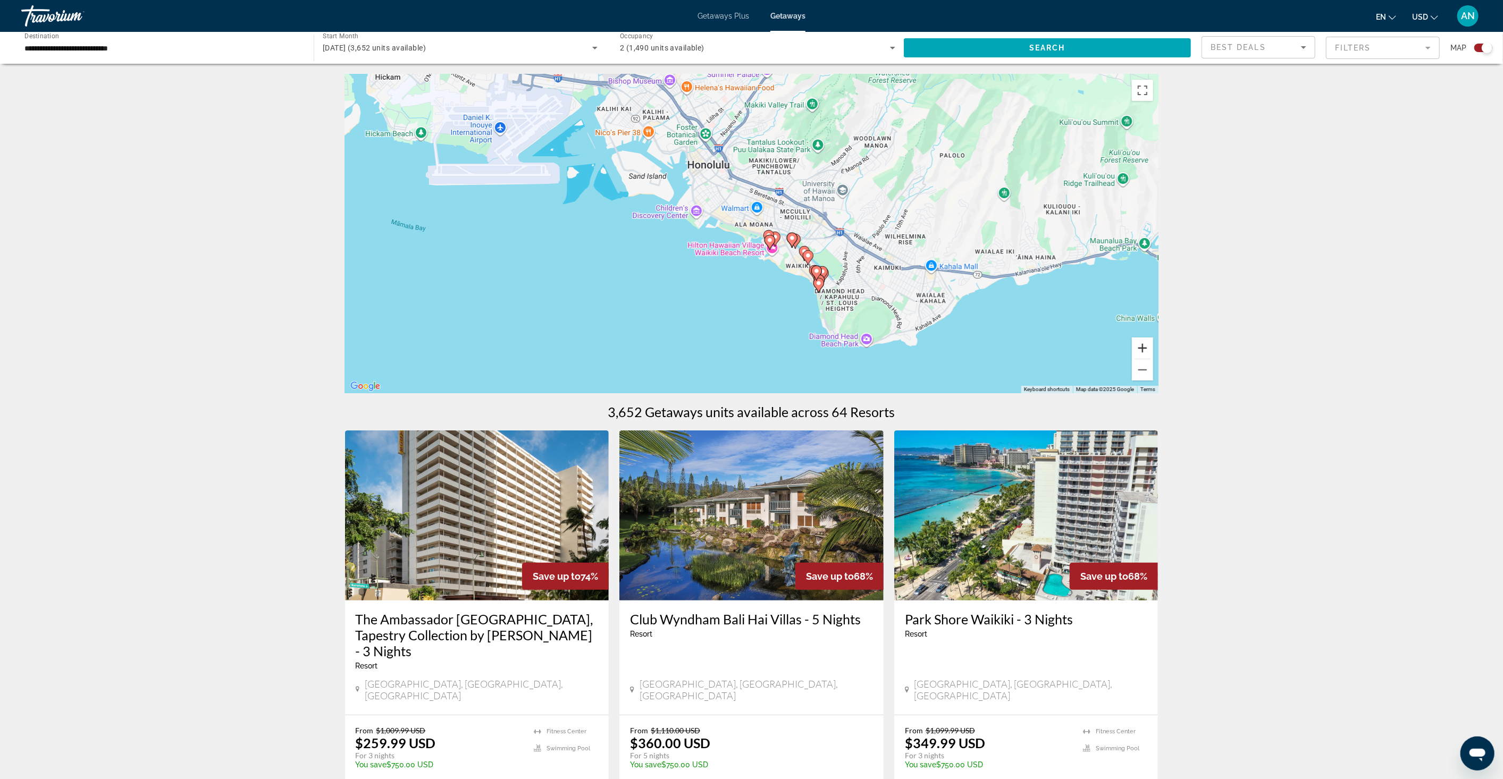
click at [1145, 350] on button "Zoom in" at bounding box center [1142, 348] width 21 height 21
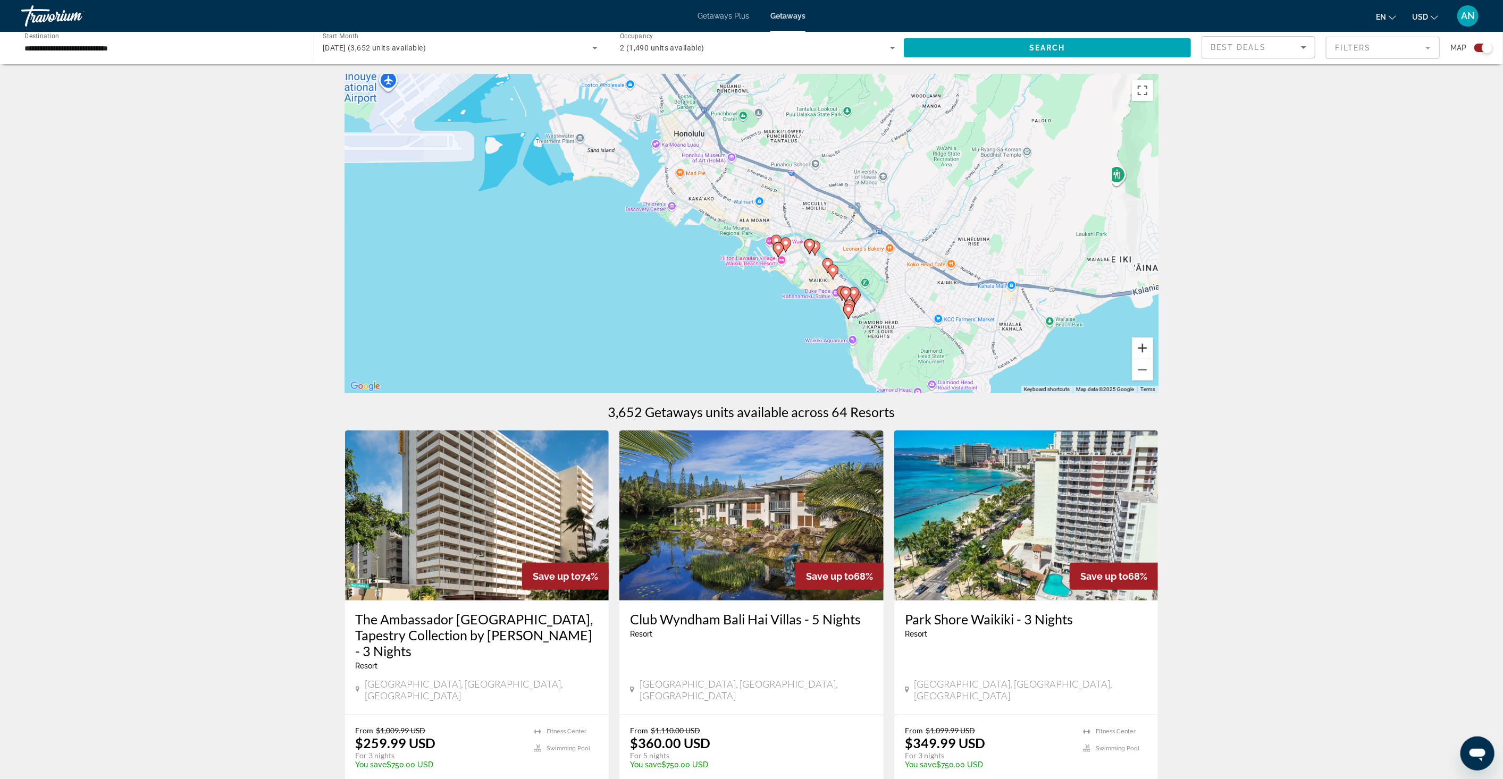
click at [1145, 350] on button "Zoom in" at bounding box center [1142, 348] width 21 height 21
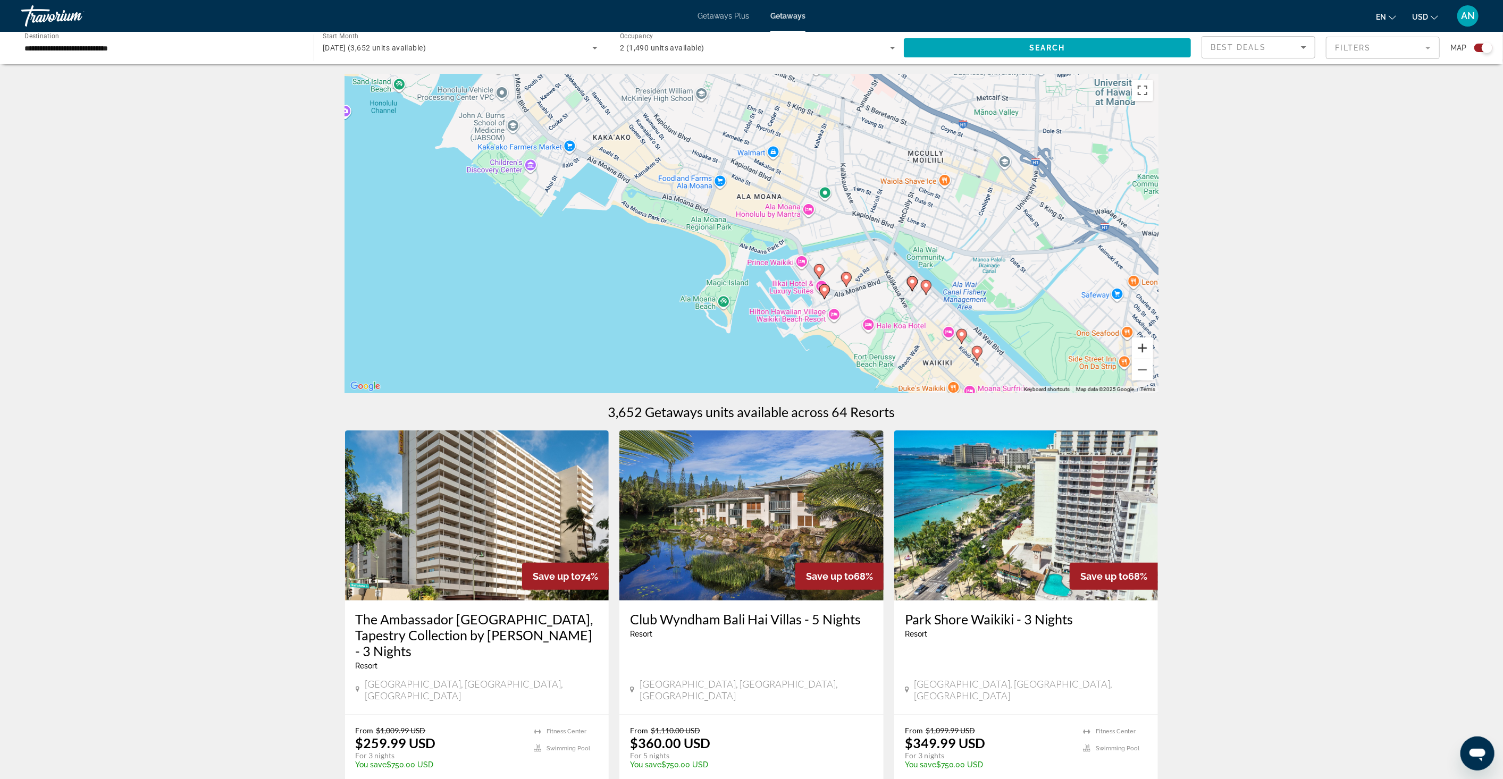
click at [1139, 346] on button "Zoom in" at bounding box center [1142, 348] width 21 height 21
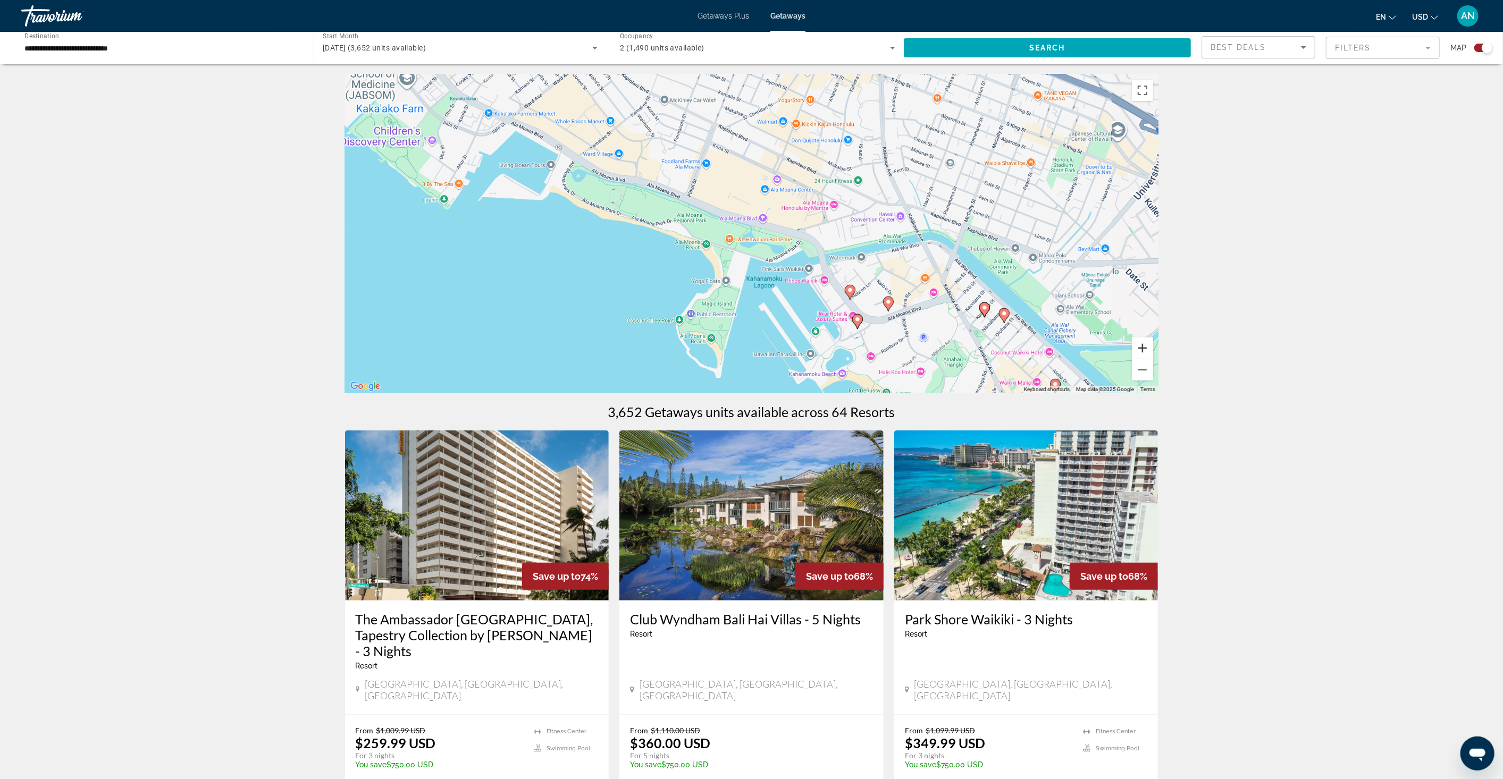
click at [1139, 347] on button "Zoom in" at bounding box center [1142, 348] width 21 height 21
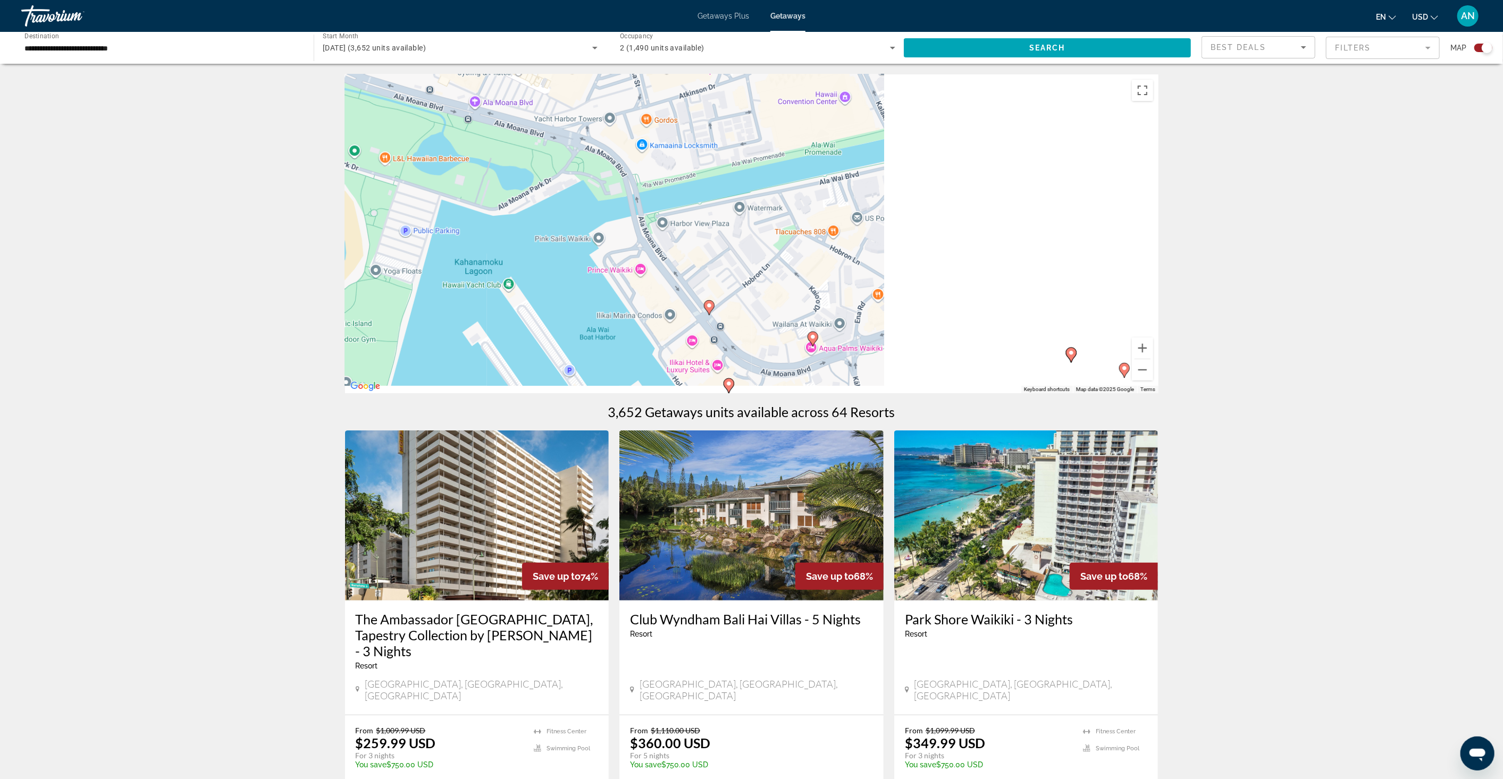
drag, startPoint x: 987, startPoint y: 301, endPoint x: 649, endPoint y: 183, distance: 358.7
click at [649, 183] on div "To activate drag with keyboard, press Alt + Enter. Once in keyboard drag state,…" at bounding box center [752, 233] width 814 height 319
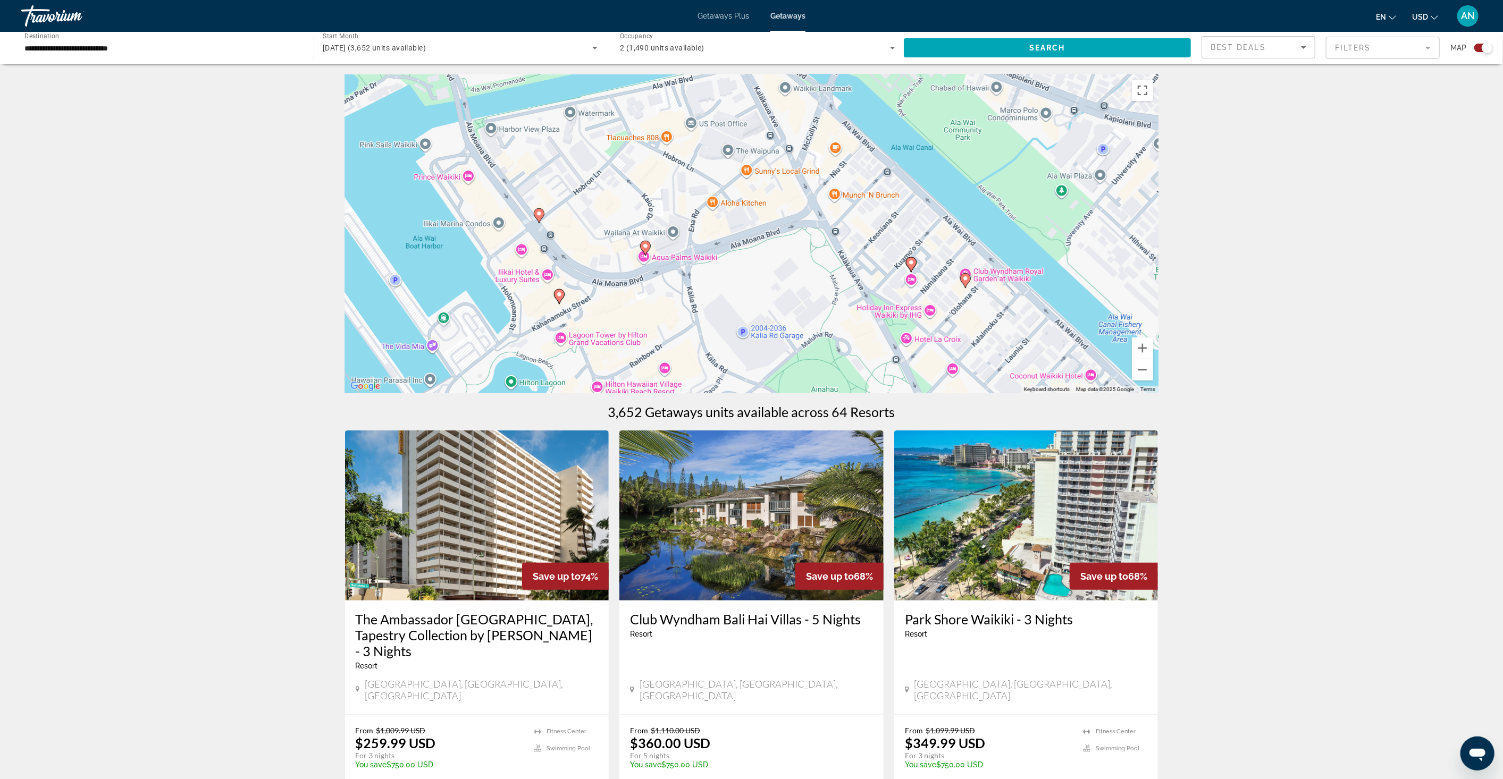
drag, startPoint x: 777, startPoint y: 261, endPoint x: 651, endPoint y: 197, distance: 141.2
click at [651, 197] on div "To activate drag with keyboard, press Alt + Enter. Once in keyboard drag state,…" at bounding box center [752, 233] width 814 height 319
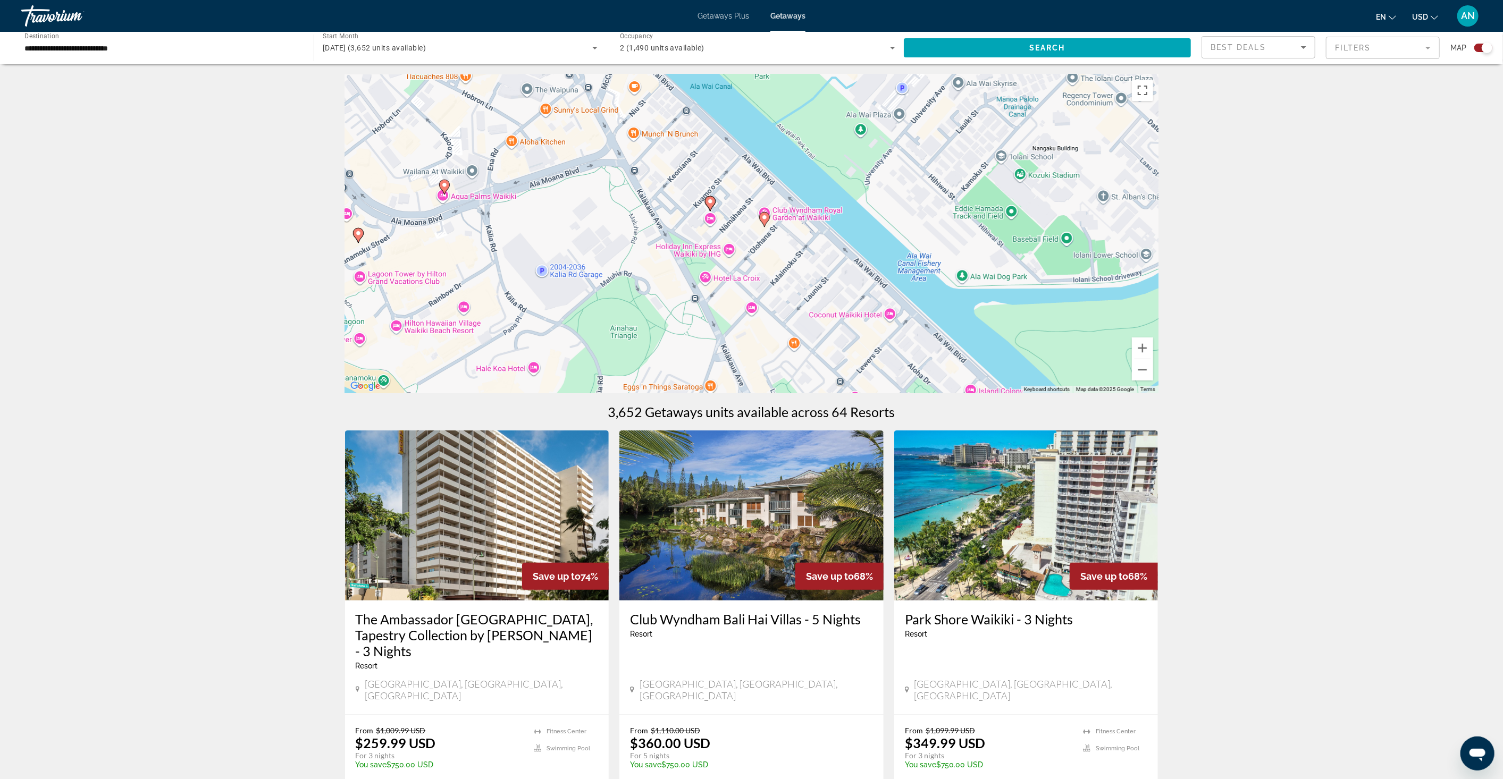
click at [763, 218] on image "Main content" at bounding box center [764, 217] width 6 height 6
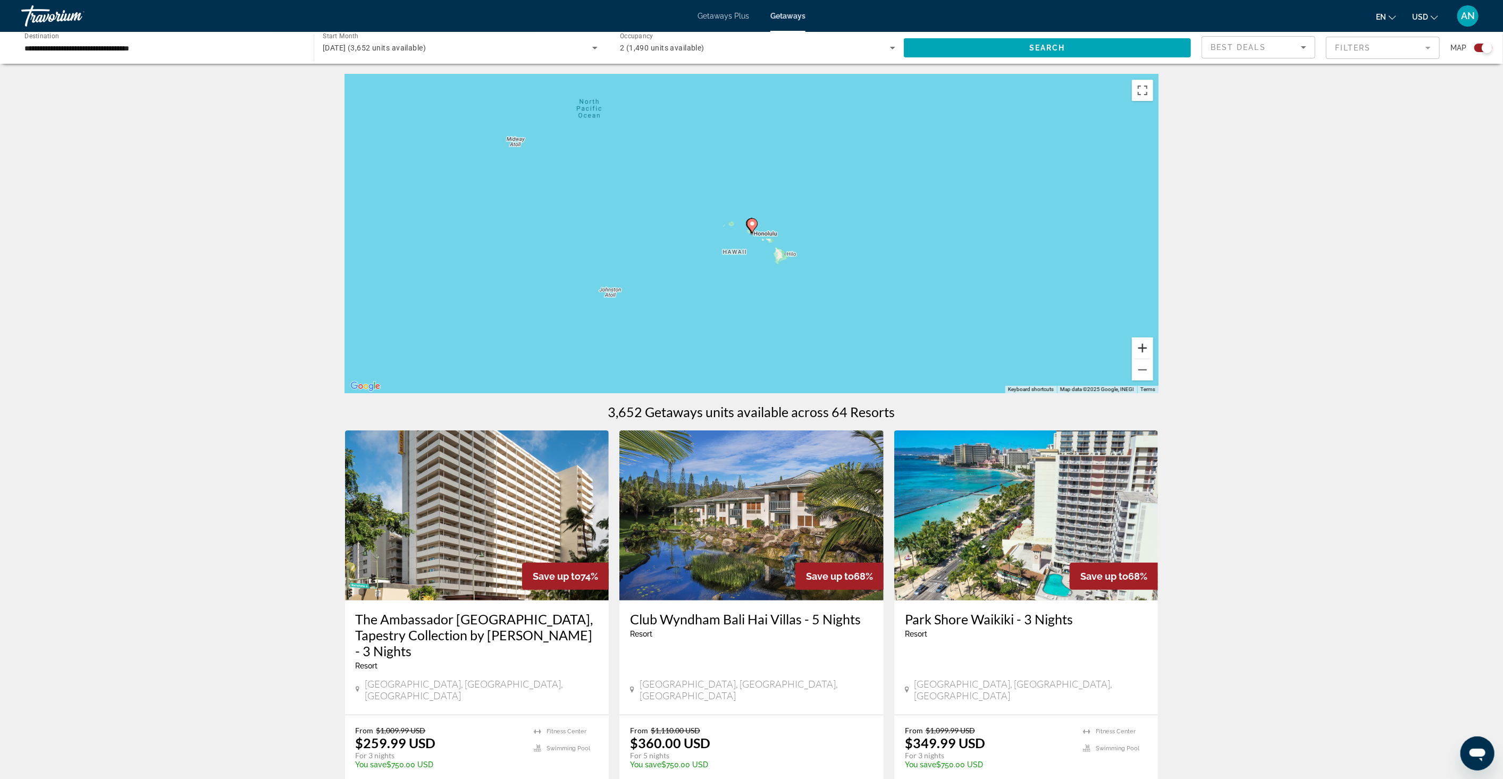
click at [1142, 350] on button "Zoom in" at bounding box center [1142, 348] width 21 height 21
click at [1141, 346] on button "Zoom in" at bounding box center [1142, 348] width 21 height 21
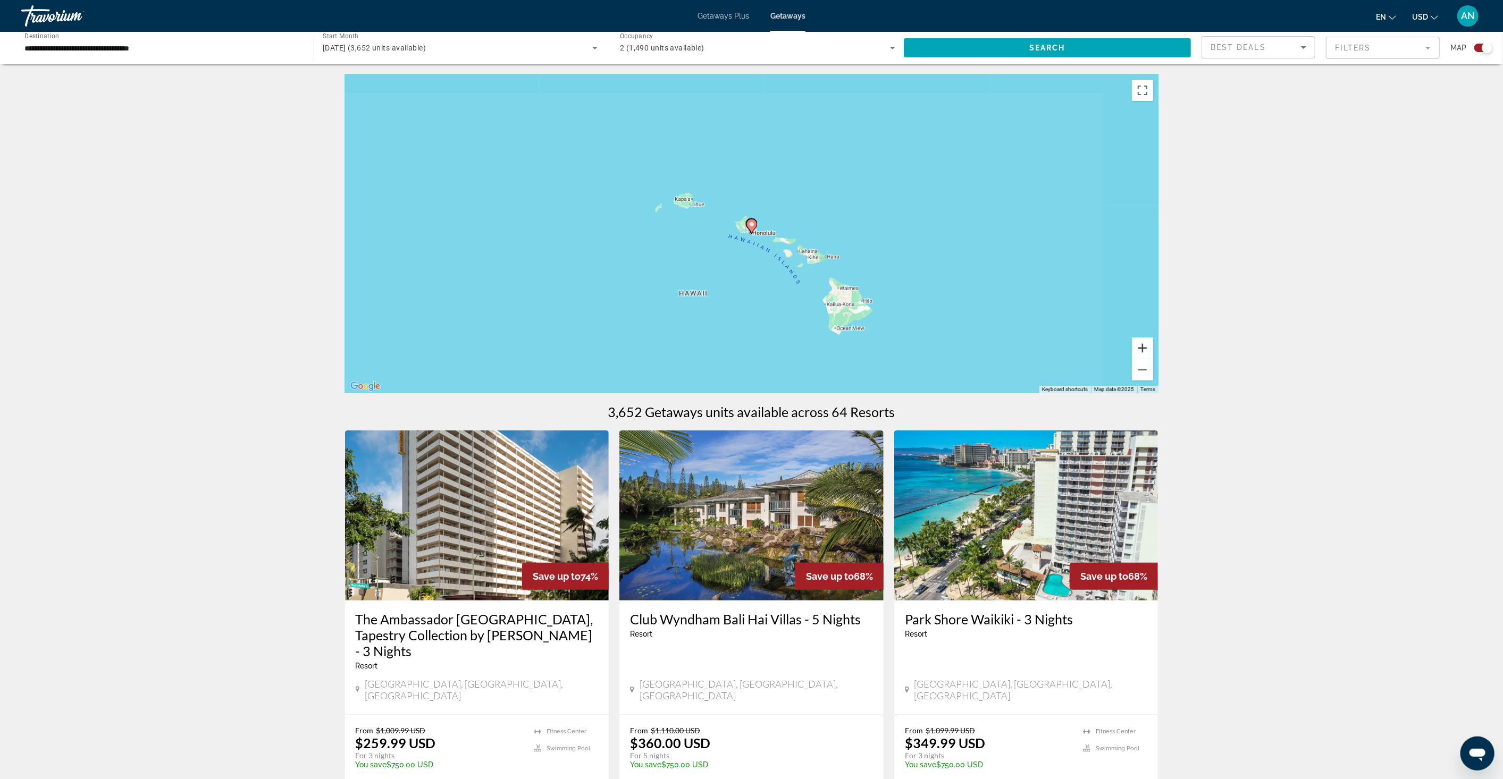
click at [1141, 346] on button "Zoom in" at bounding box center [1142, 348] width 21 height 21
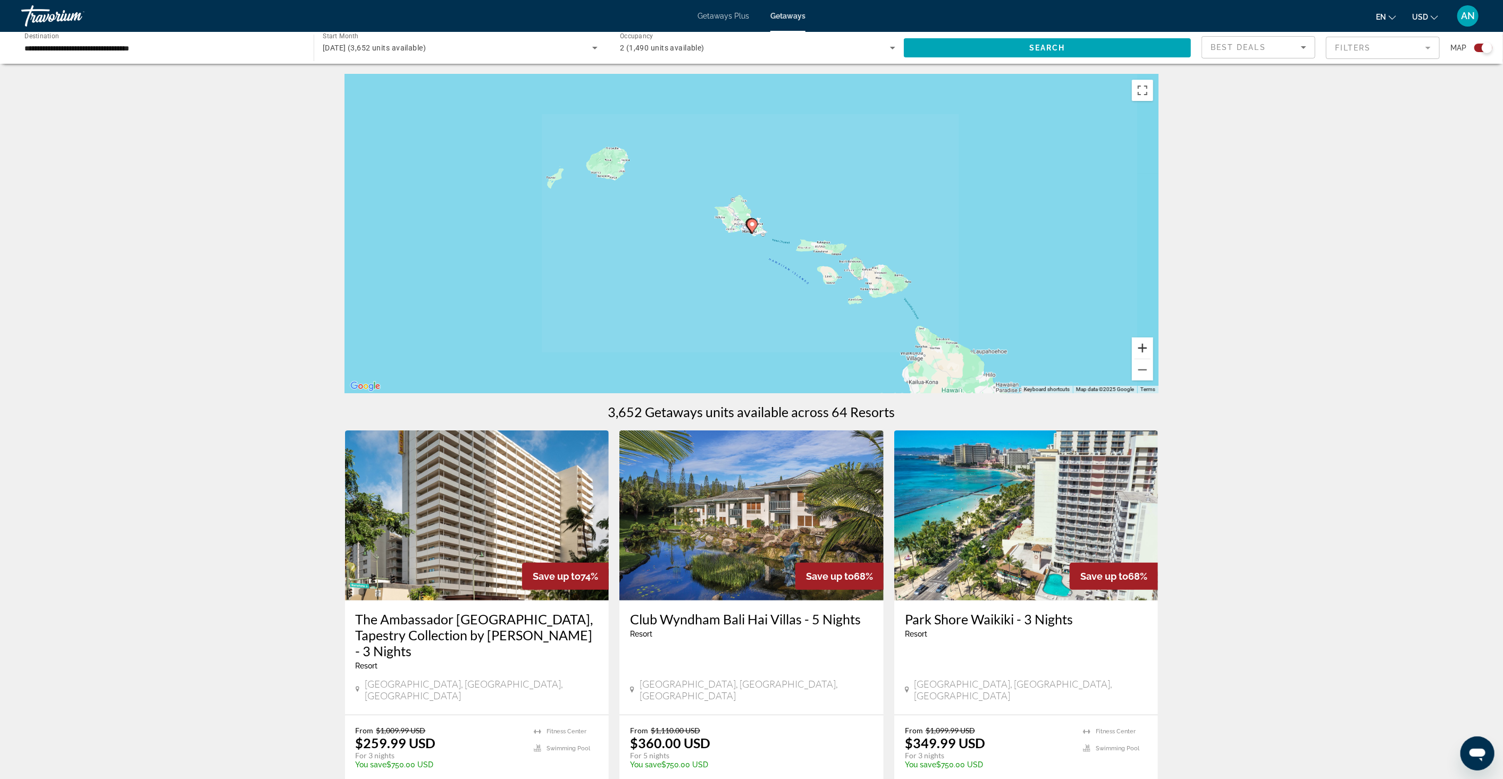
click at [1141, 346] on button "Zoom in" at bounding box center [1142, 348] width 21 height 21
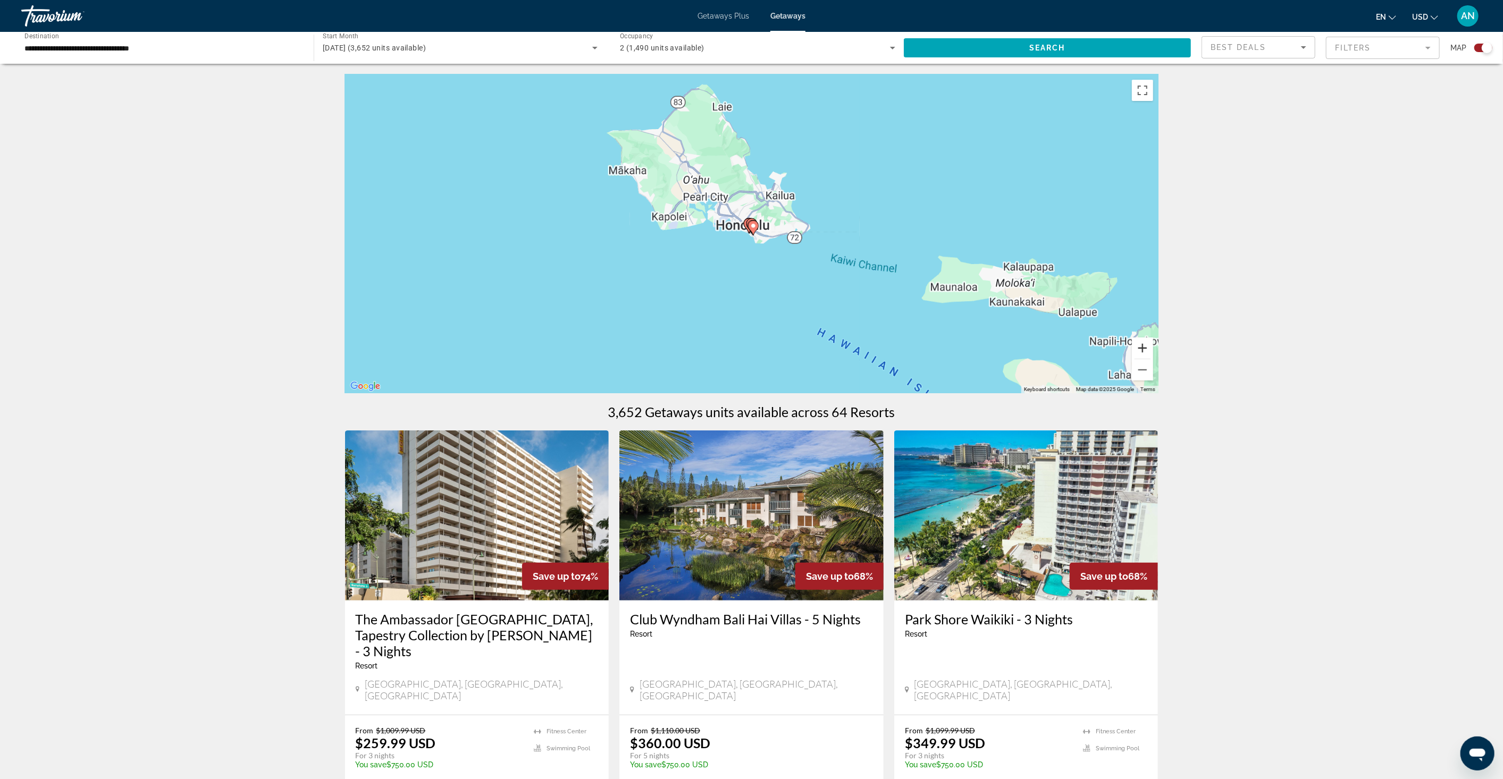
click at [1141, 346] on button "Zoom in" at bounding box center [1142, 348] width 21 height 21
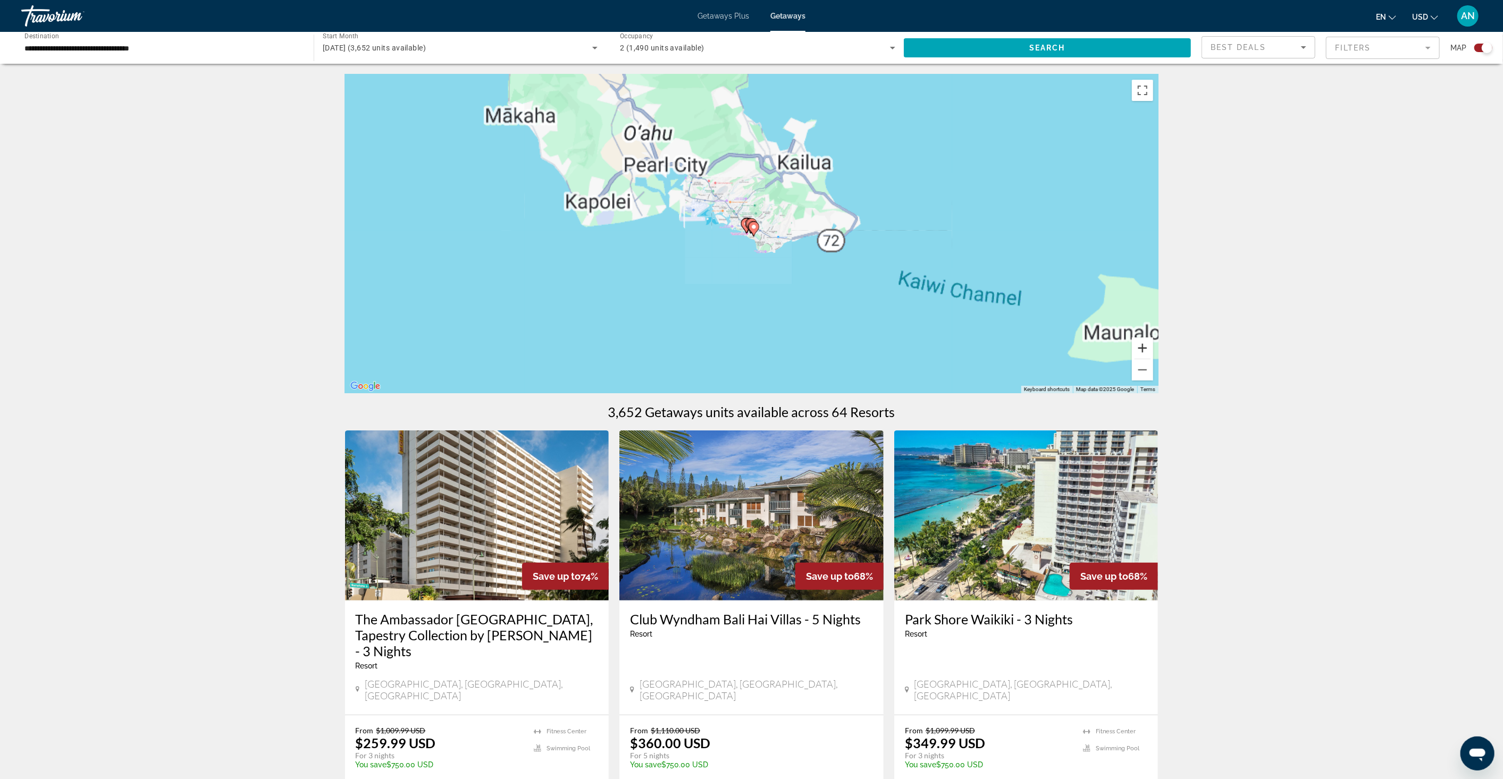
click at [1141, 346] on button "Zoom in" at bounding box center [1142, 348] width 21 height 21
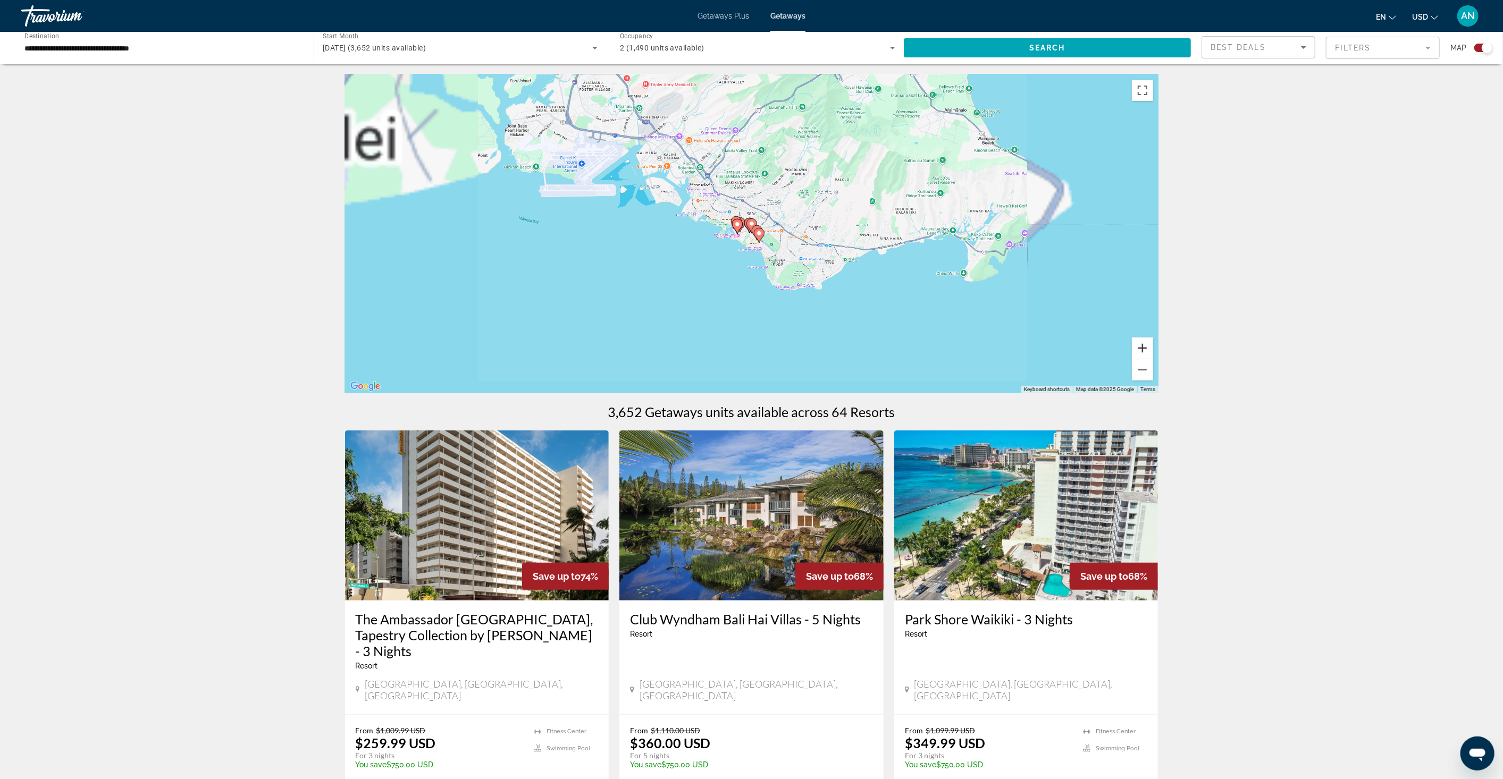
click at [1141, 346] on button "Zoom in" at bounding box center [1142, 348] width 21 height 21
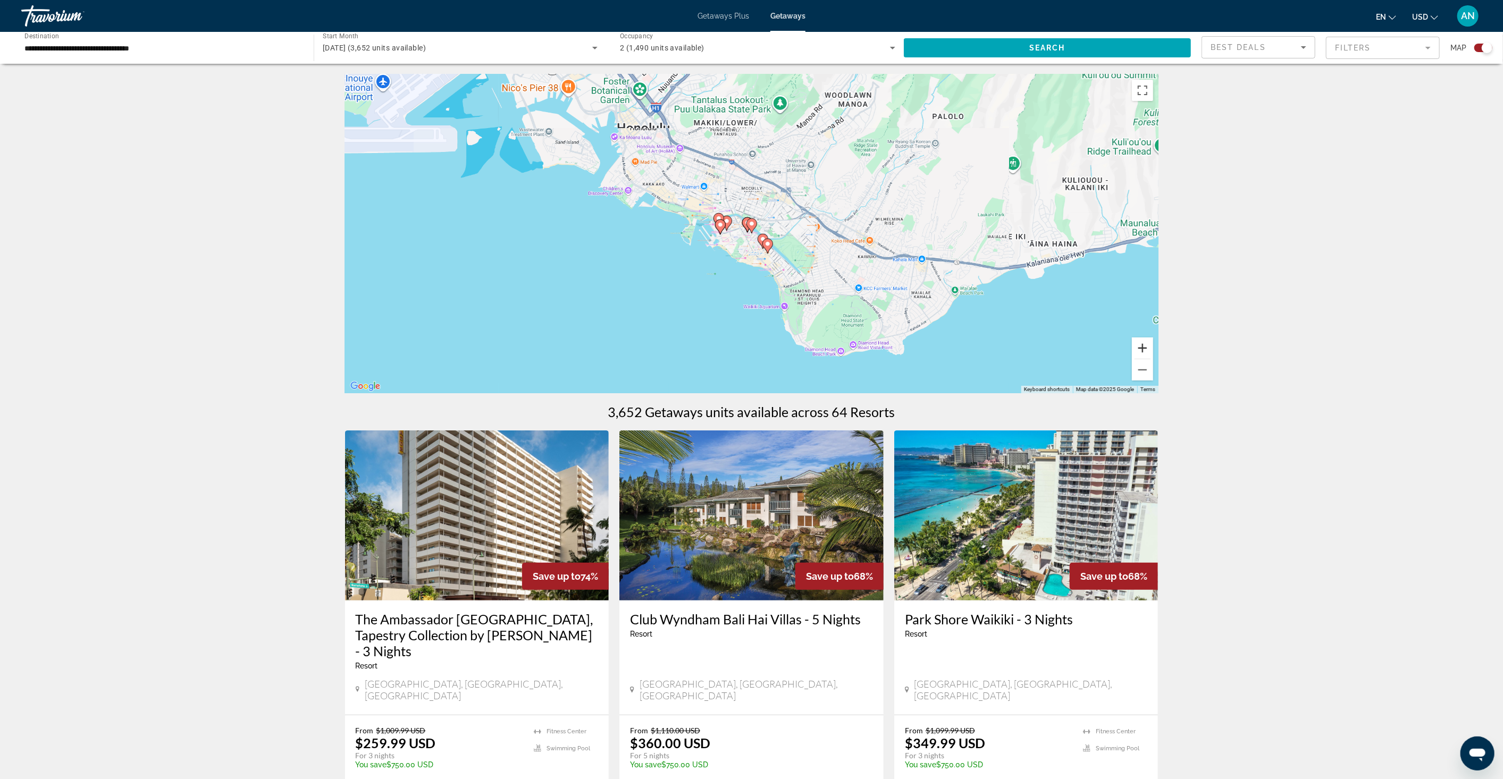
click at [1141, 346] on button "Zoom in" at bounding box center [1142, 348] width 21 height 21
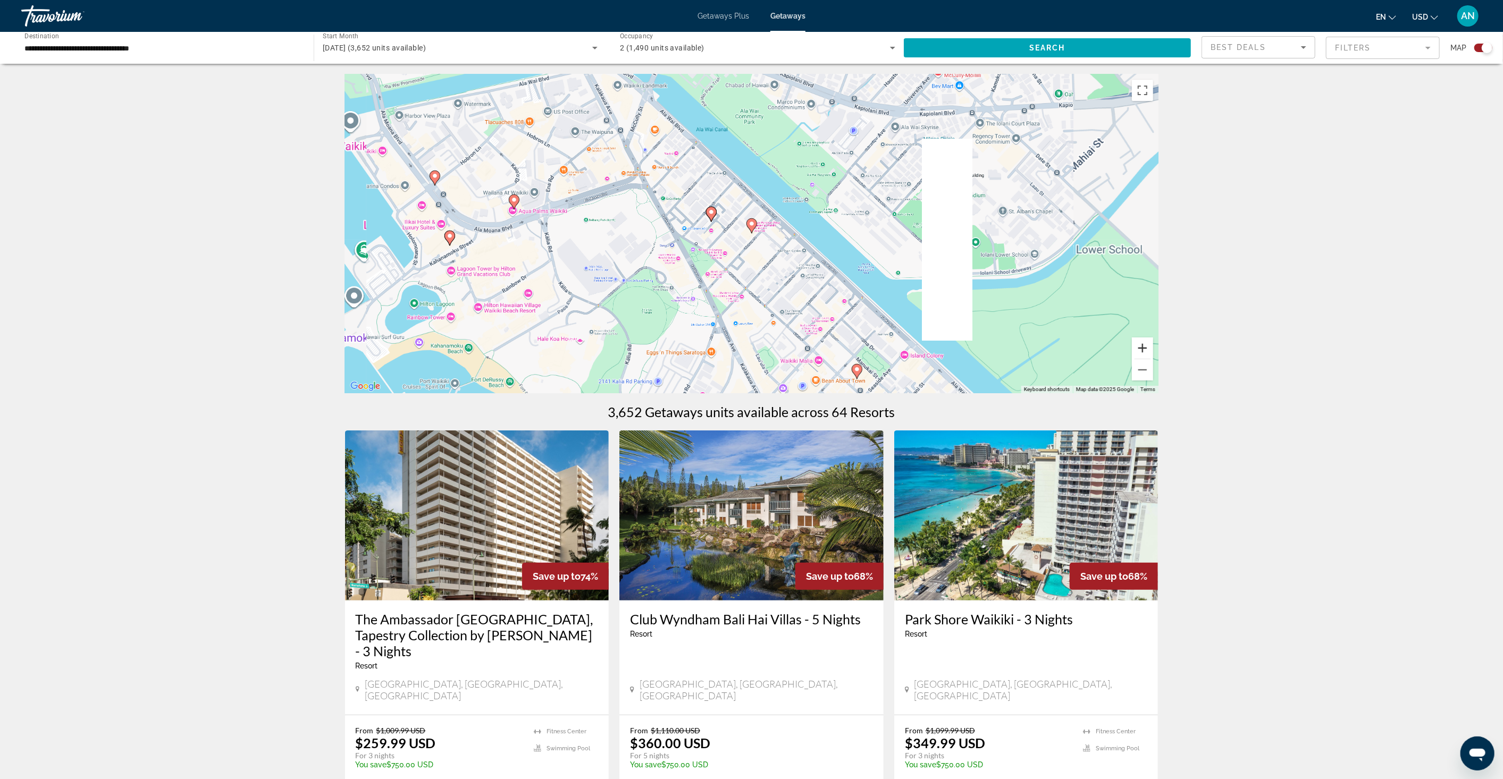
click at [1141, 346] on button "Zoom in" at bounding box center [1142, 348] width 21 height 21
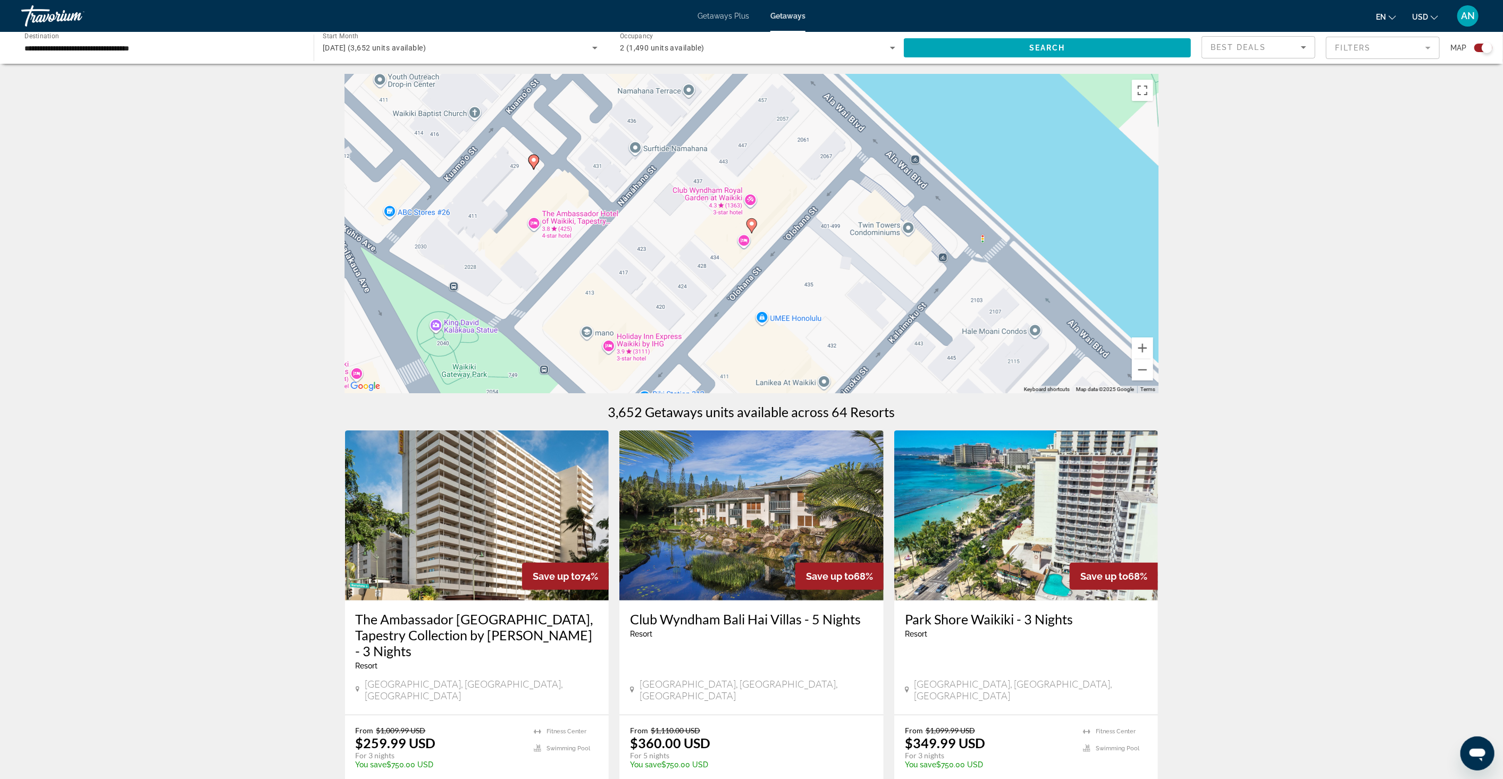
click at [747, 199] on div "To activate drag with keyboard, press Alt + Enter. Once in keyboard drag state,…" at bounding box center [752, 233] width 814 height 319
click at [755, 227] on icon "Main content" at bounding box center [752, 226] width 10 height 14
type input "**********"
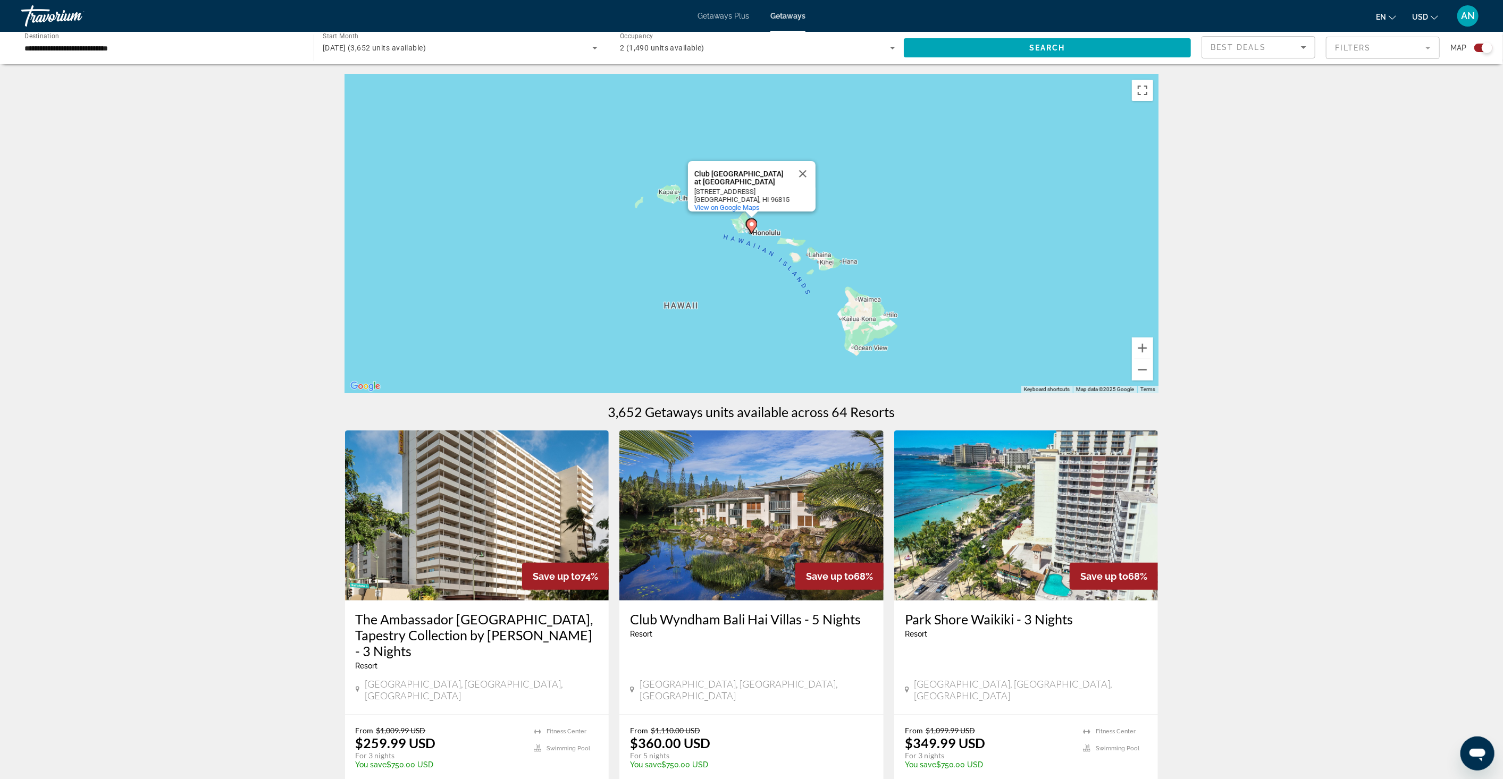
click at [734, 171] on div "Club [GEOGRAPHIC_DATA] at [GEOGRAPHIC_DATA]" at bounding box center [742, 178] width 96 height 16
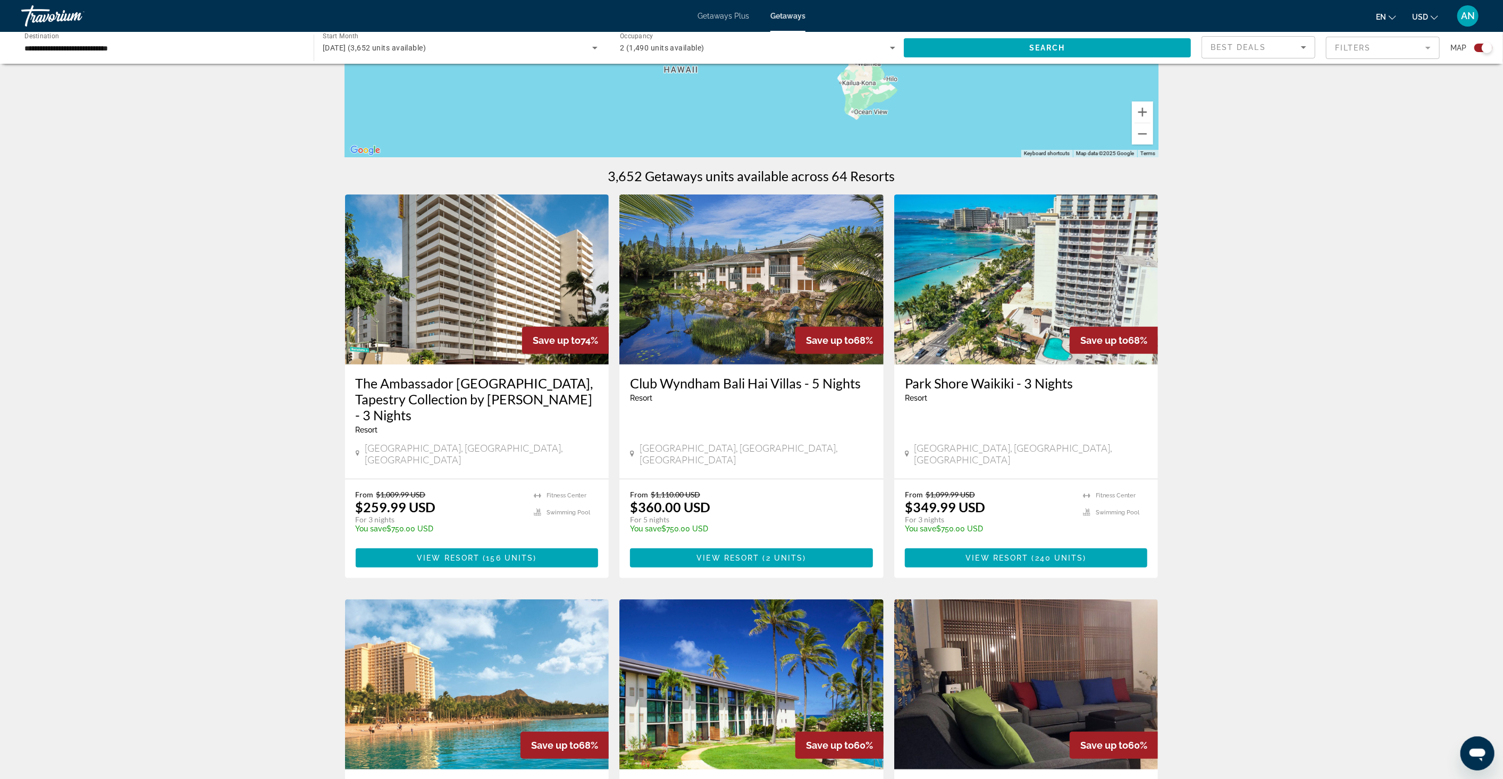
scroll to position [984, 0]
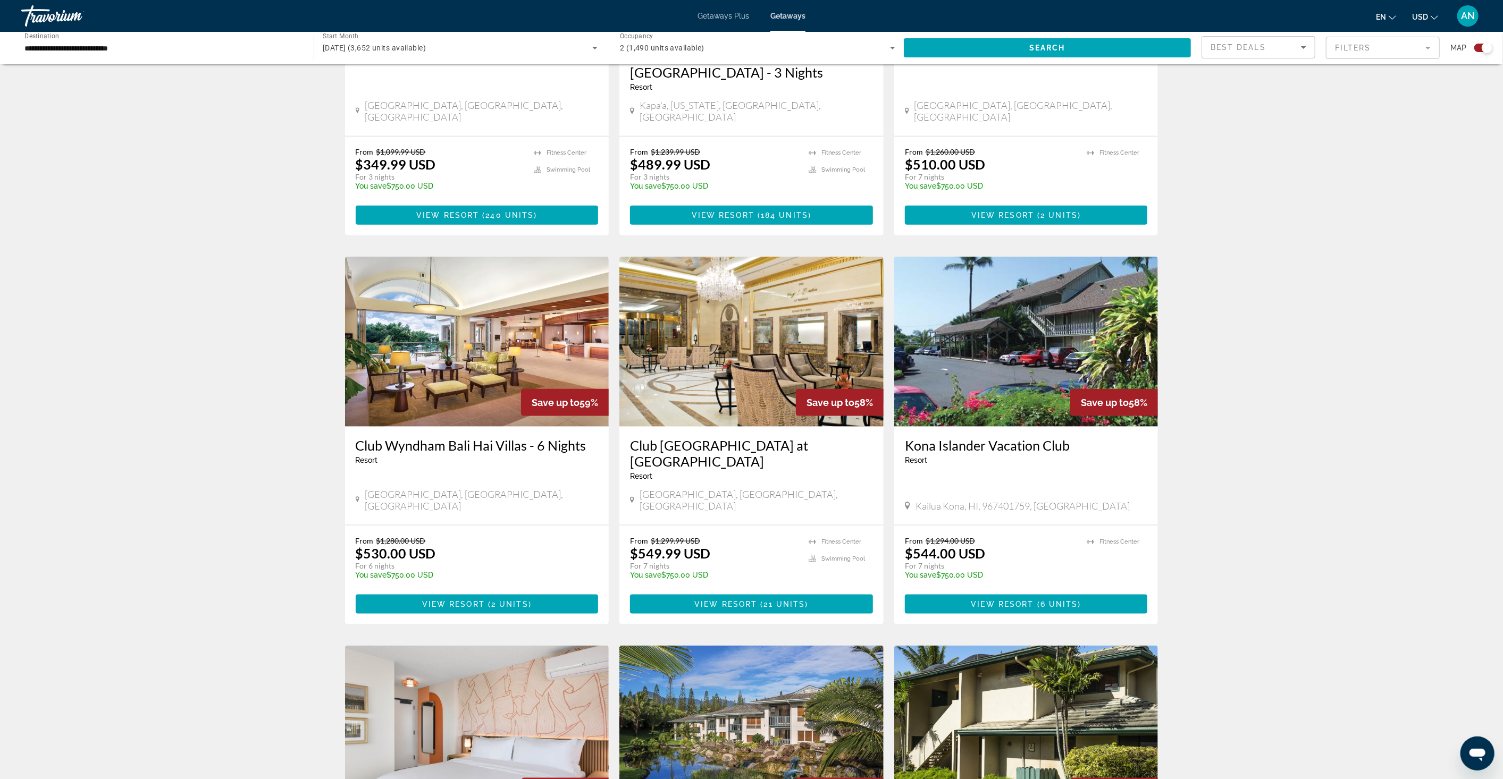
click at [769, 438] on h3 "Club [GEOGRAPHIC_DATA] at [GEOGRAPHIC_DATA]" at bounding box center [751, 454] width 243 height 32
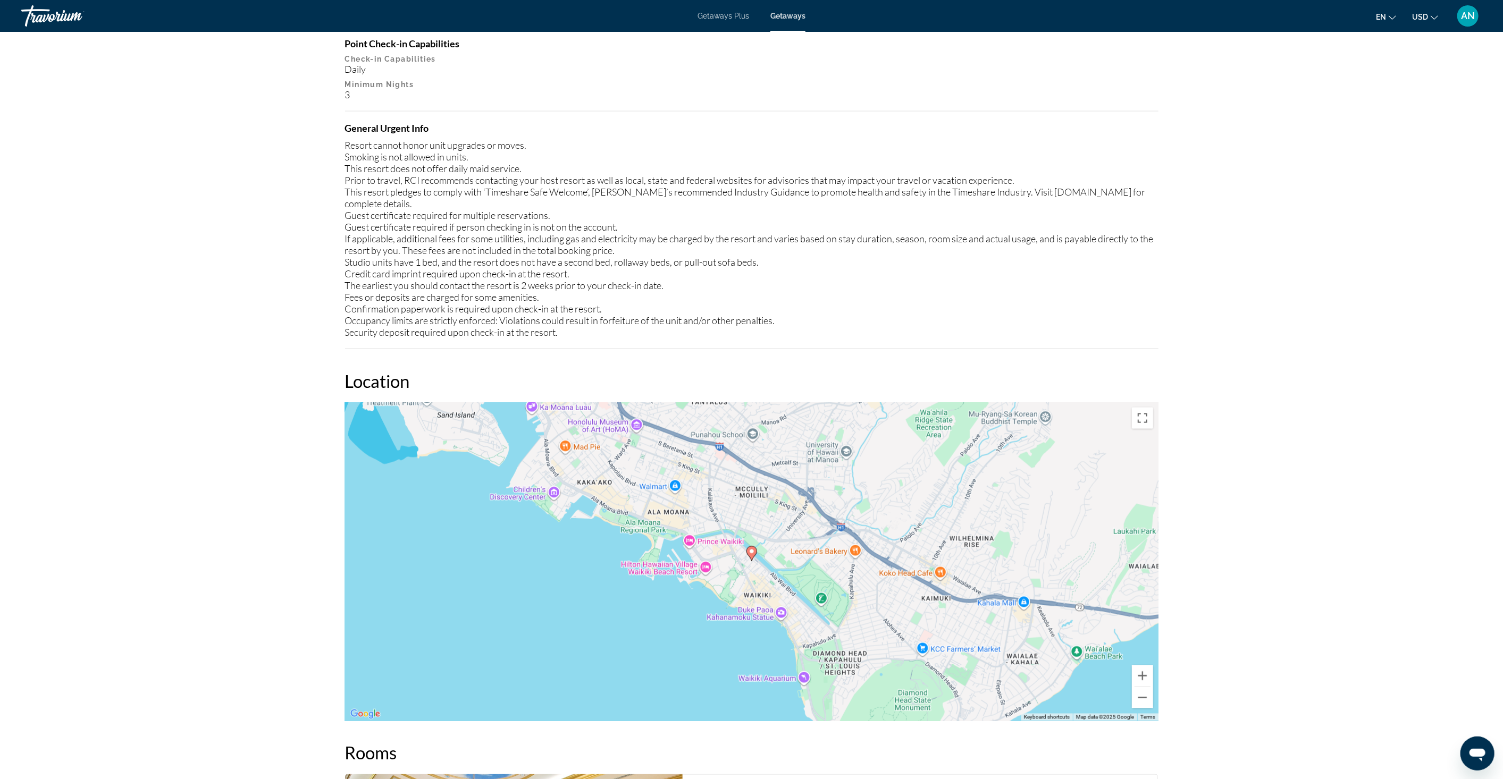
scroll to position [1359, 0]
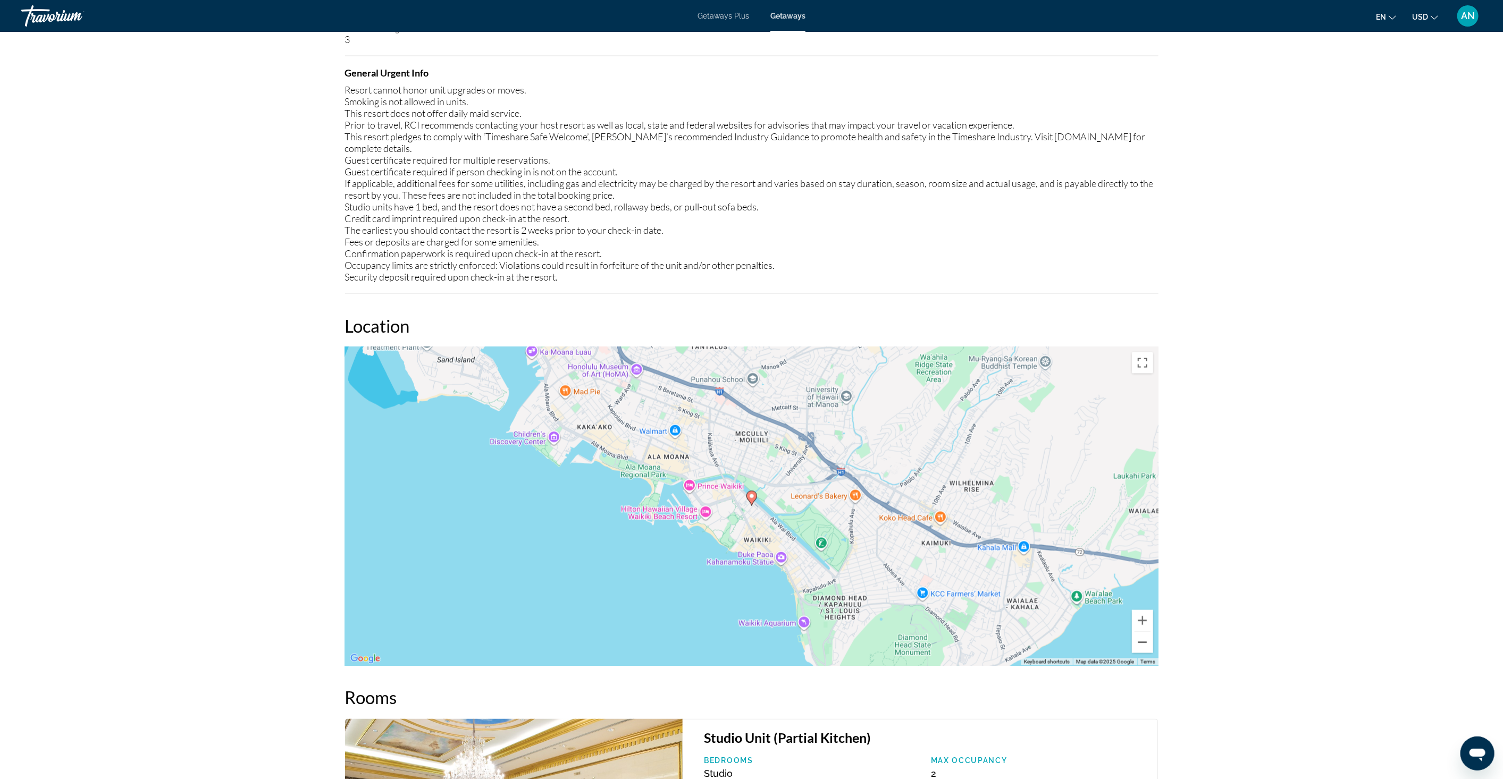
click at [1138, 632] on button "Zoom out" at bounding box center [1142, 642] width 21 height 21
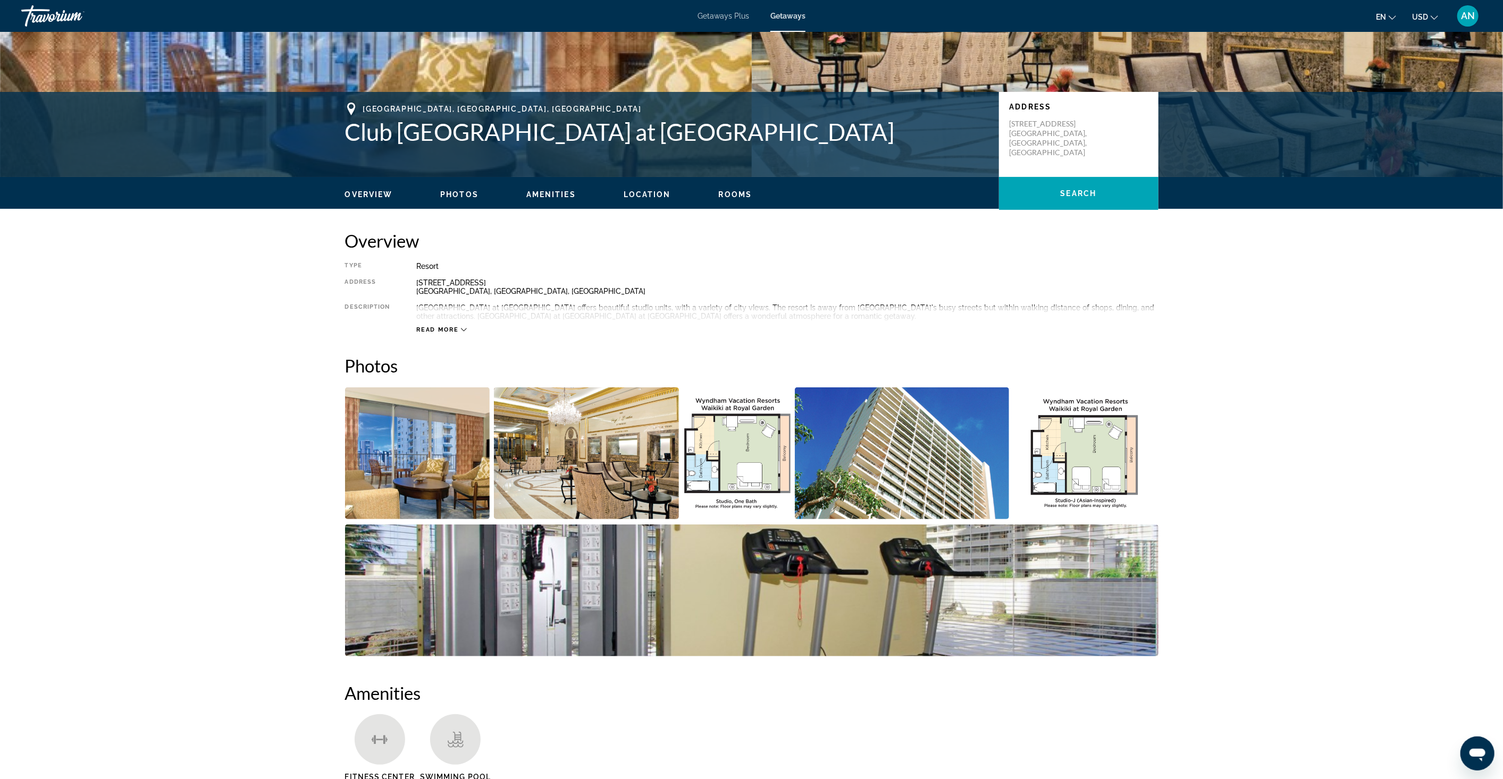
scroll to position [0, 0]
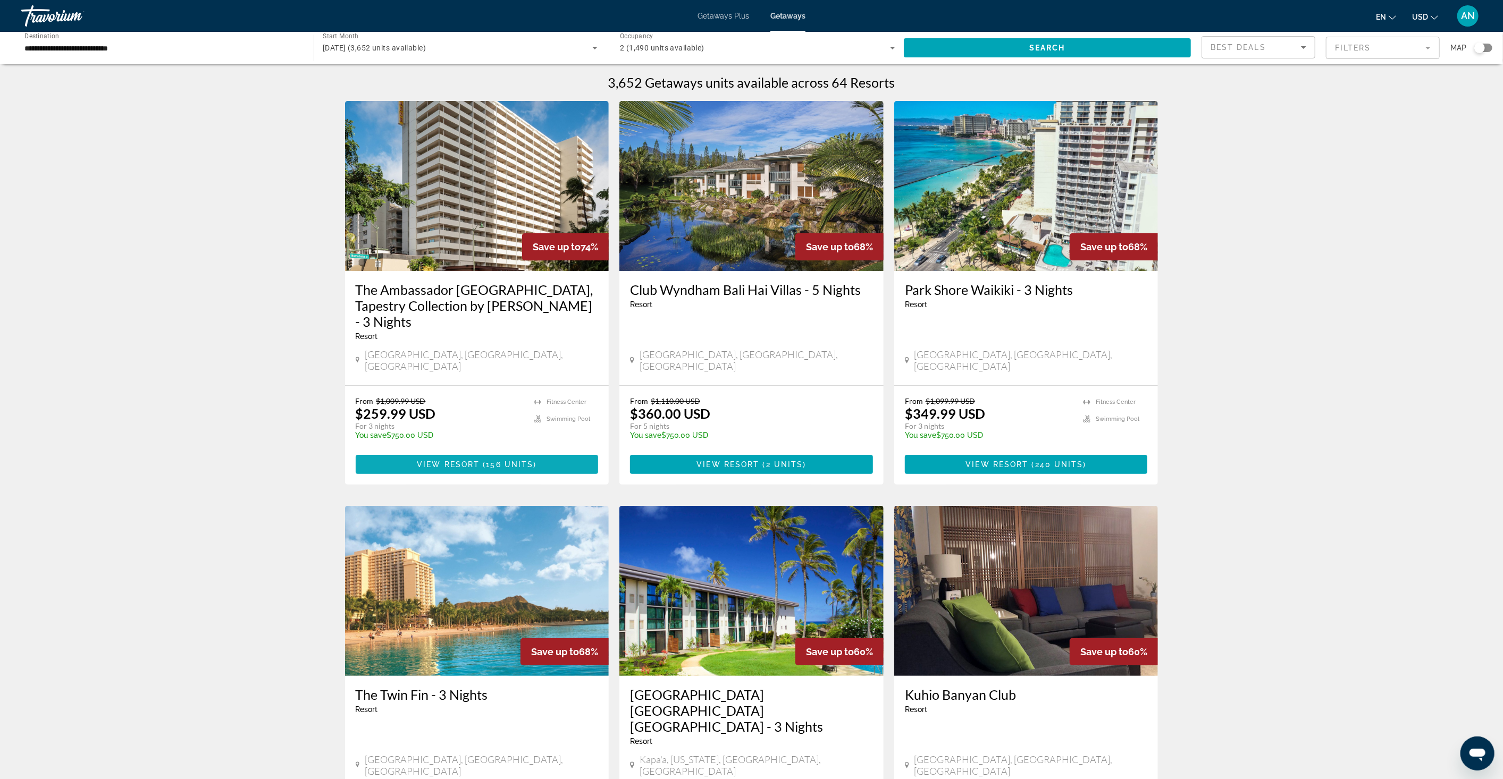
click at [474, 460] on span "View Resort" at bounding box center [448, 464] width 63 height 9
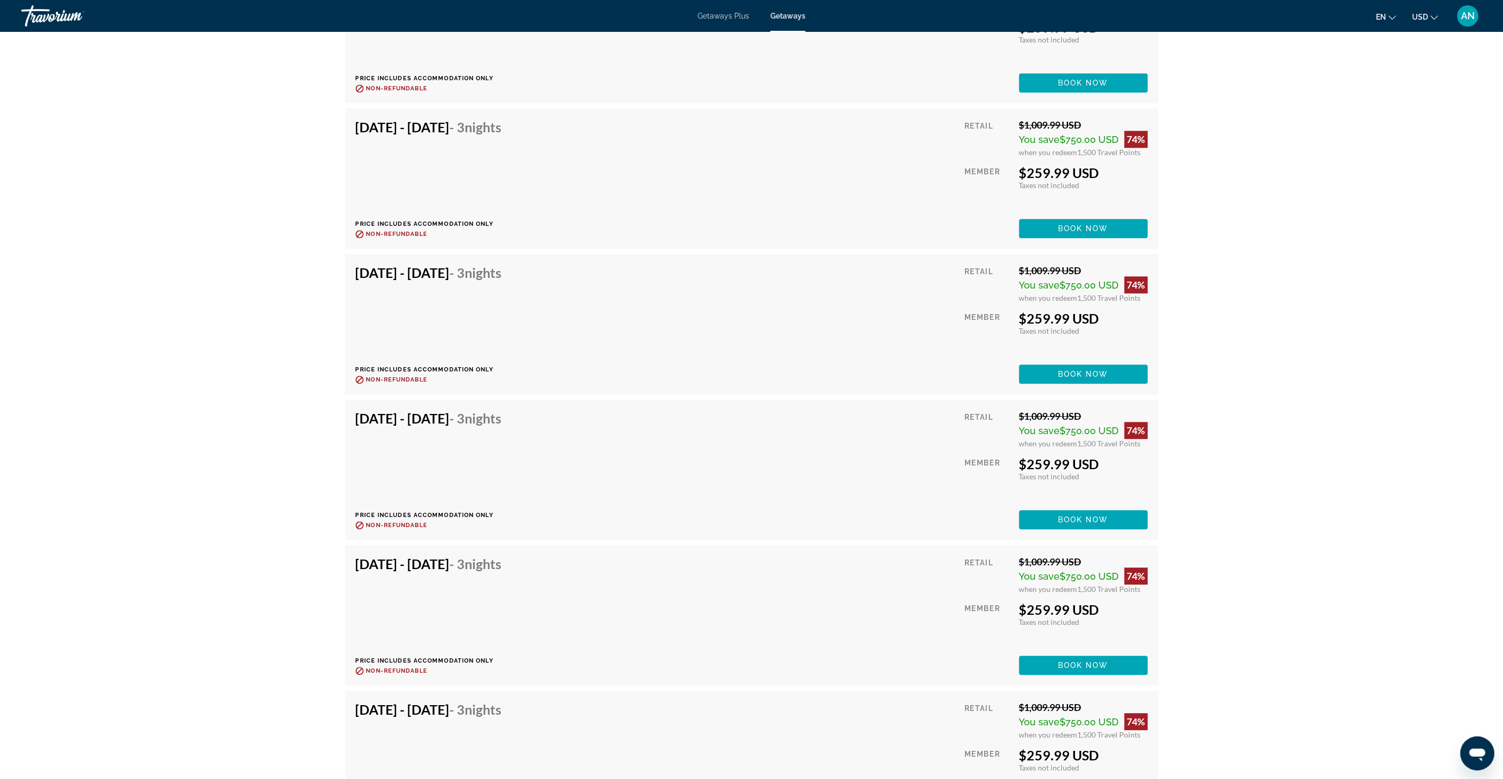
scroll to position [2326, 0]
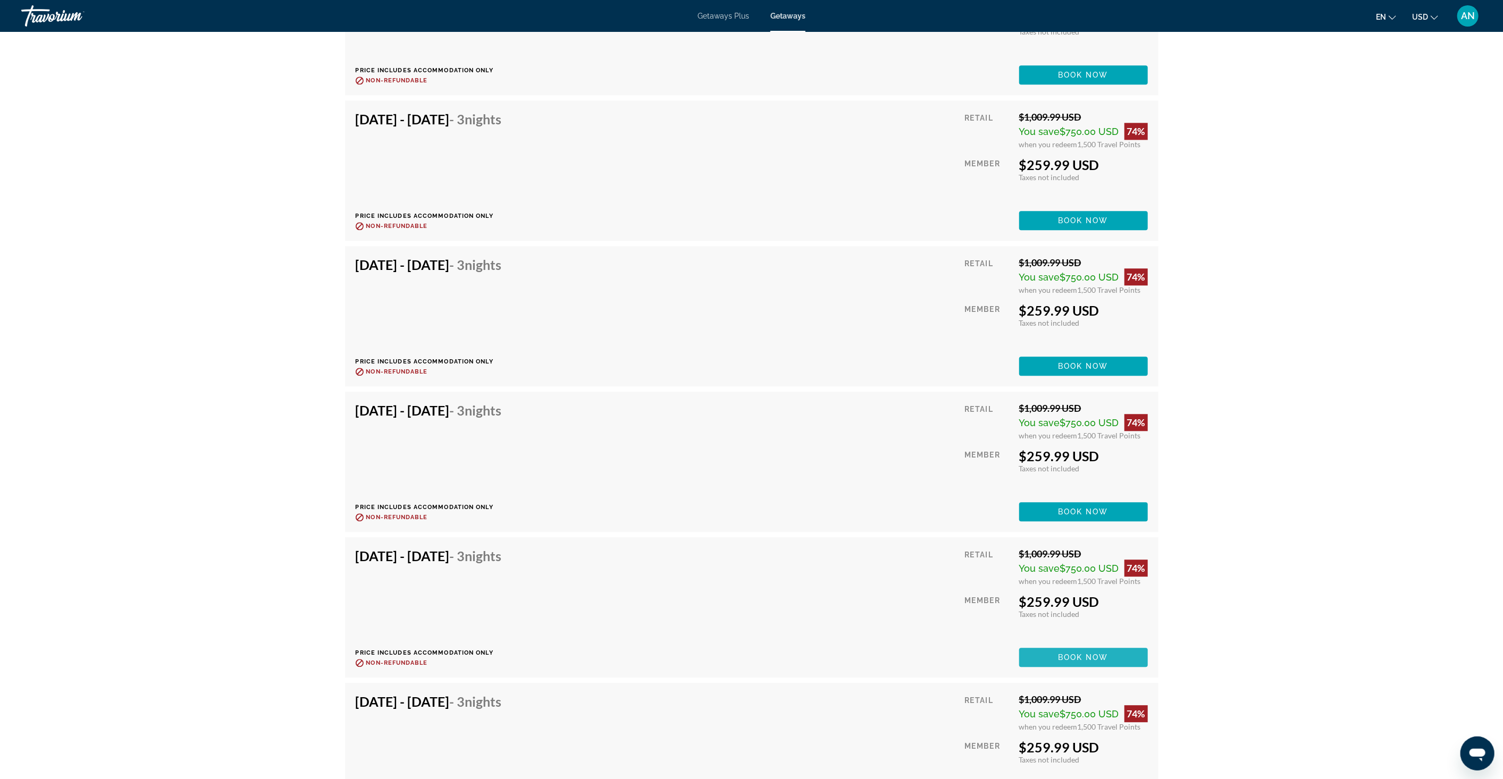
click at [1045, 653] on span "Main content" at bounding box center [1083, 658] width 129 height 26
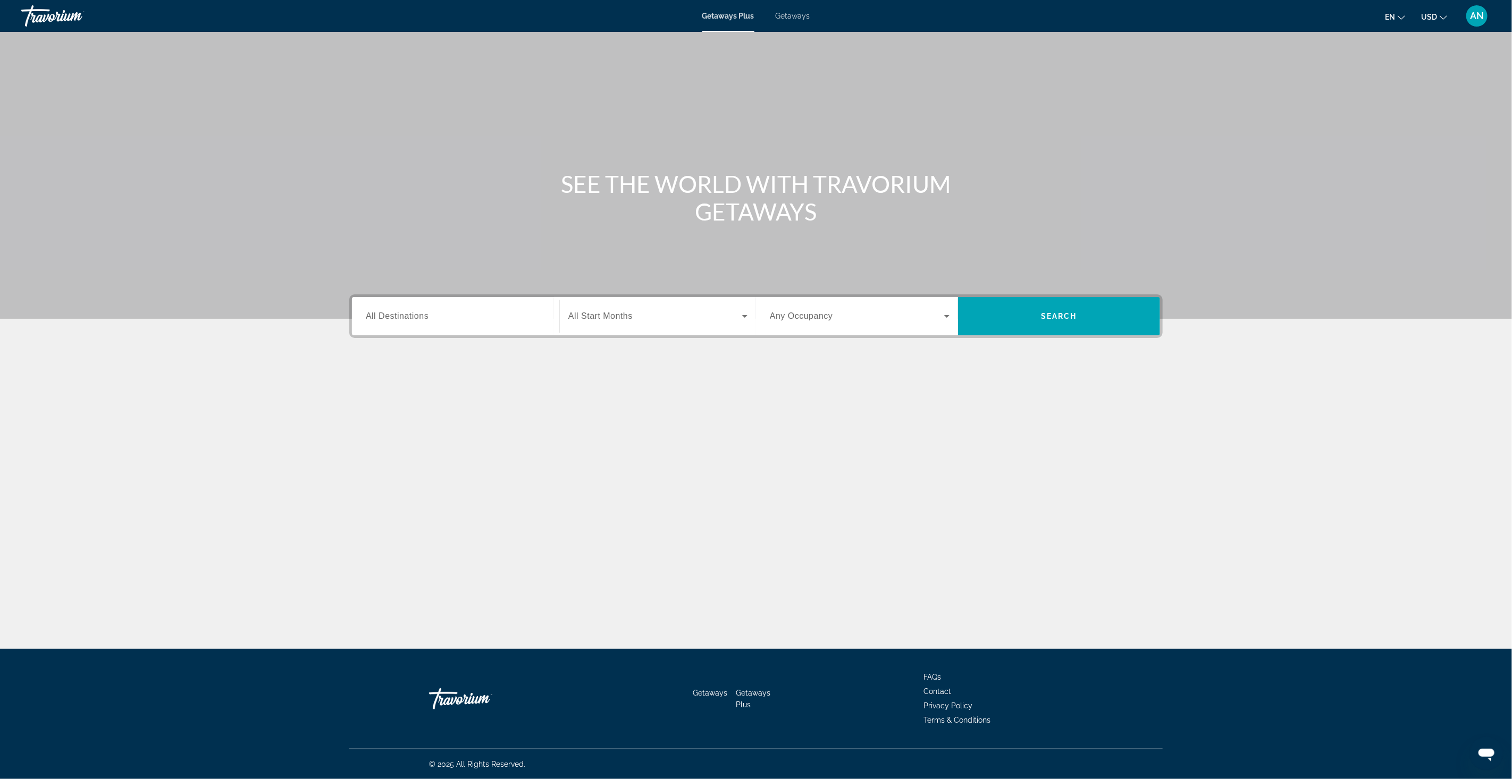
click at [799, 16] on span "Getaways" at bounding box center [793, 16] width 35 height 9
click at [486, 311] on input "Destination All Destinations" at bounding box center [456, 317] width 180 height 13
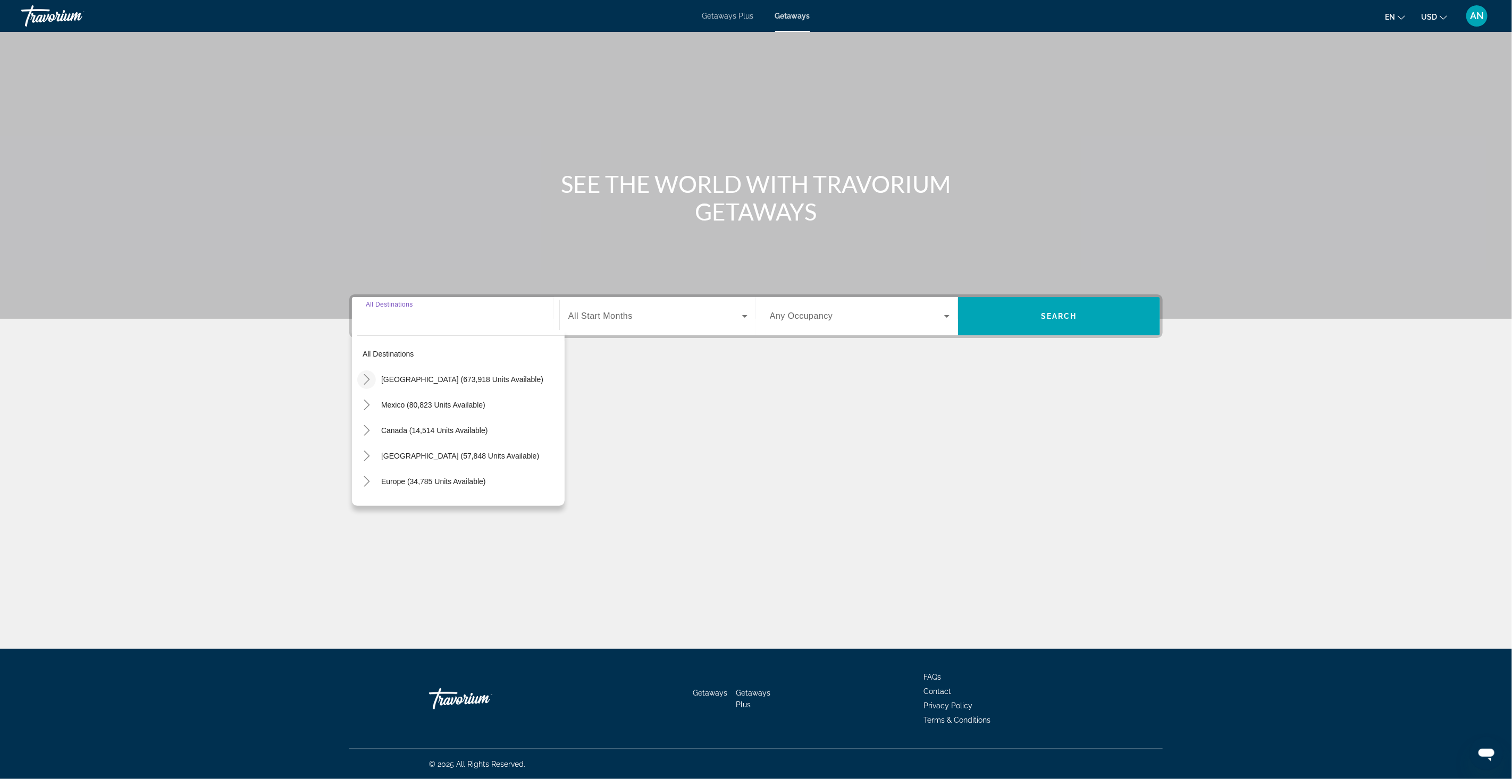
click at [369, 378] on icon "Toggle United States (673,918 units available)" at bounding box center [367, 379] width 11 height 11
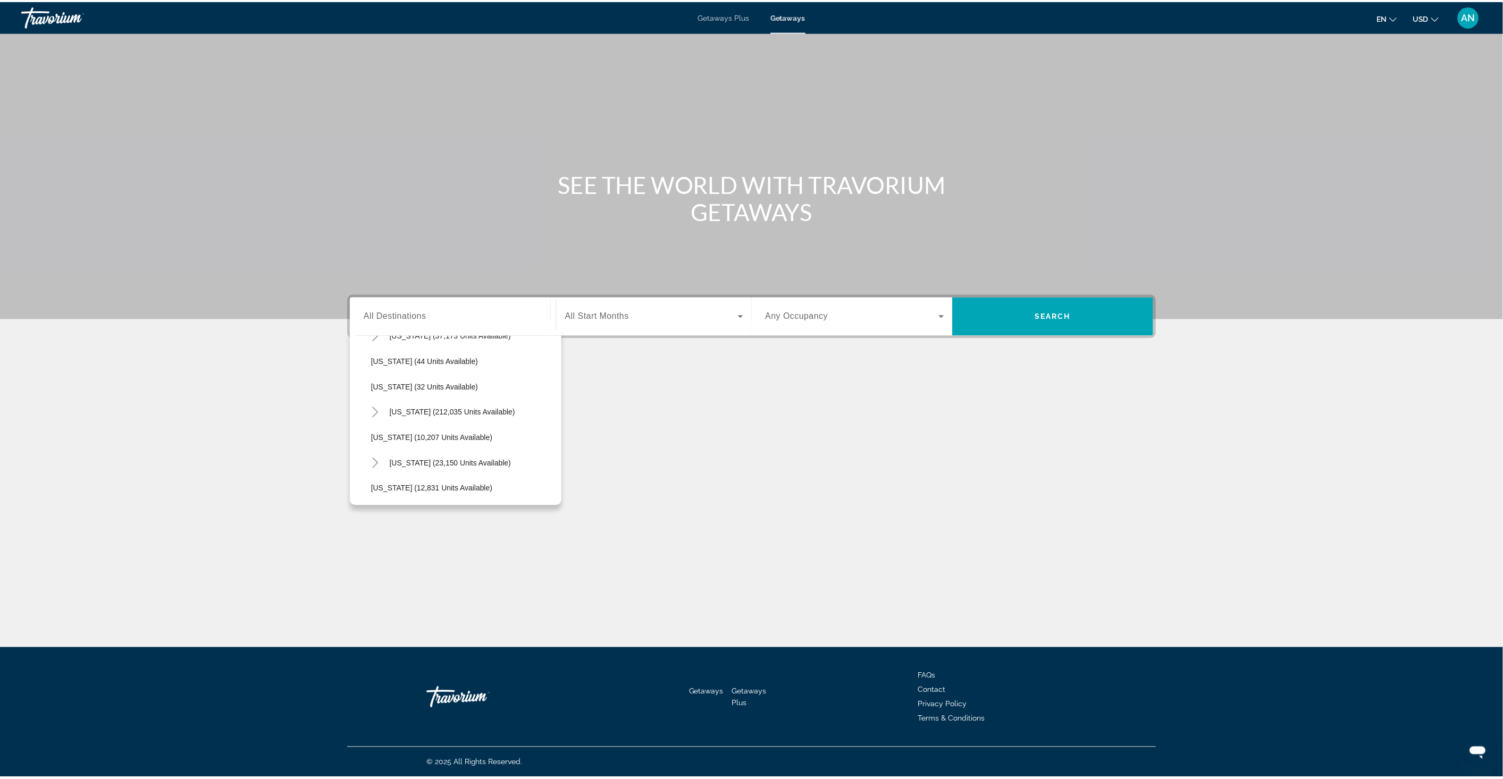
scroll to position [149, 0]
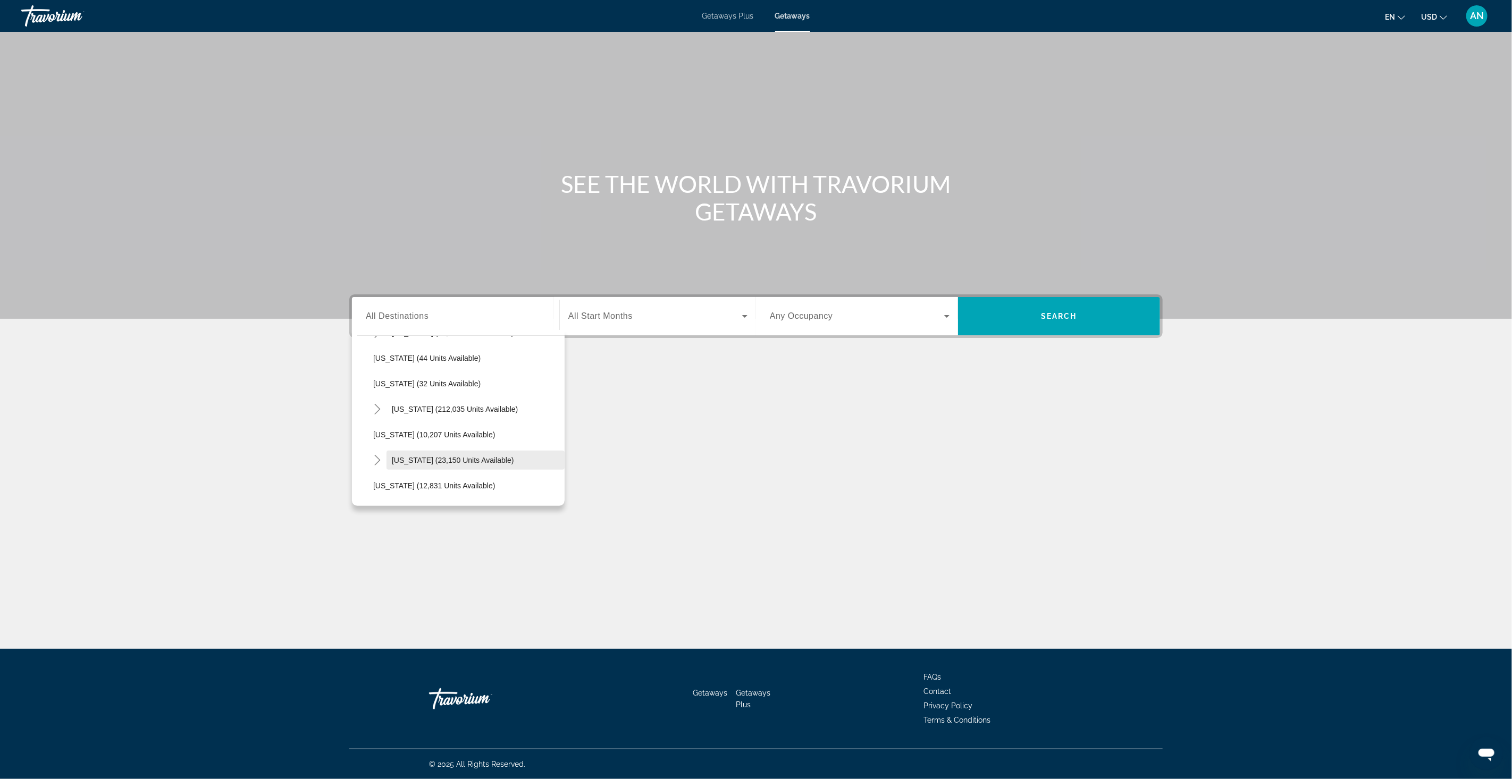
click at [405, 458] on span "Hawaii (23,150 units available)" at bounding box center [453, 460] width 122 height 9
type input "**********"
click at [598, 323] on div "Search widget" at bounding box center [657, 316] width 179 height 30
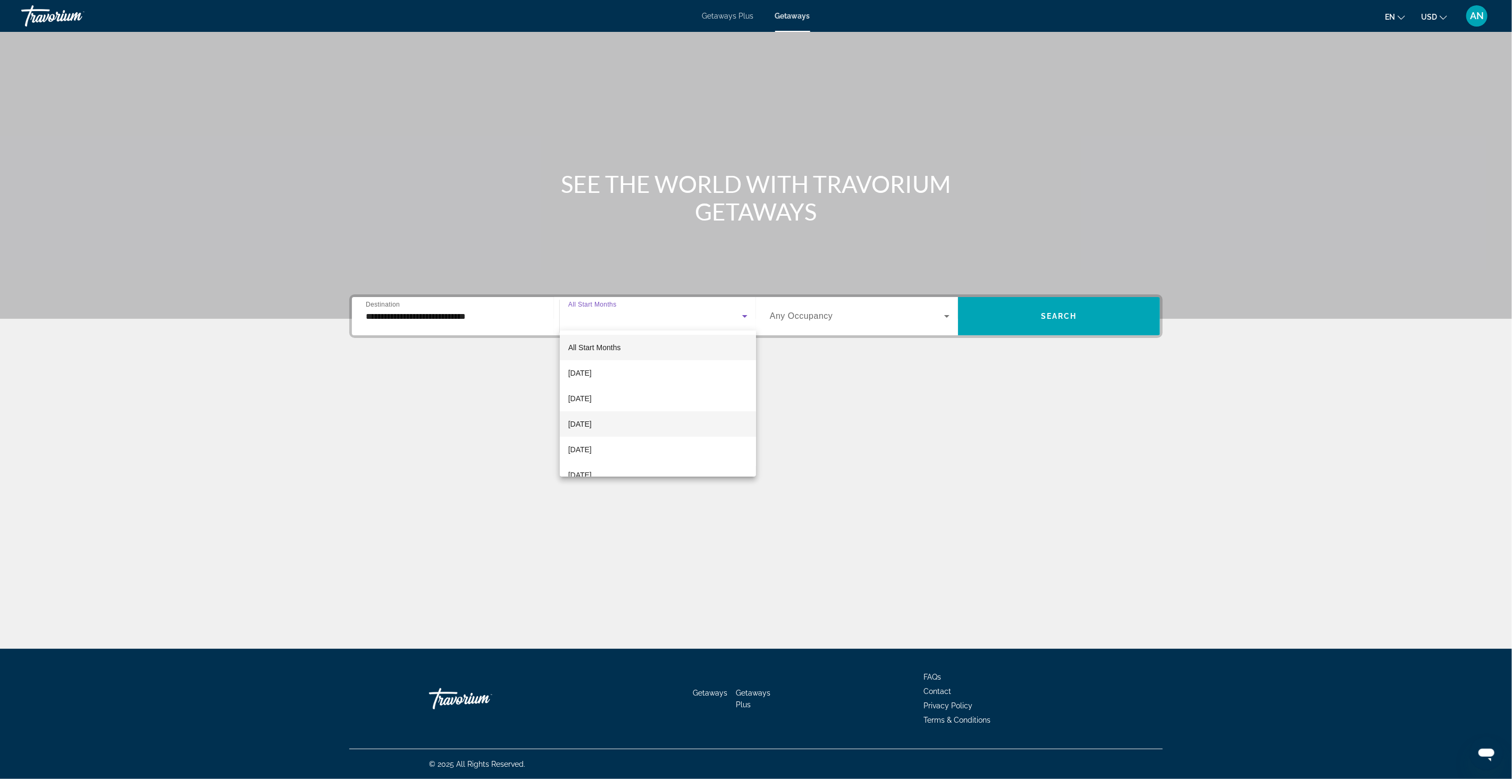
click at [592, 424] on span "November 2025" at bounding box center [579, 424] width 23 height 13
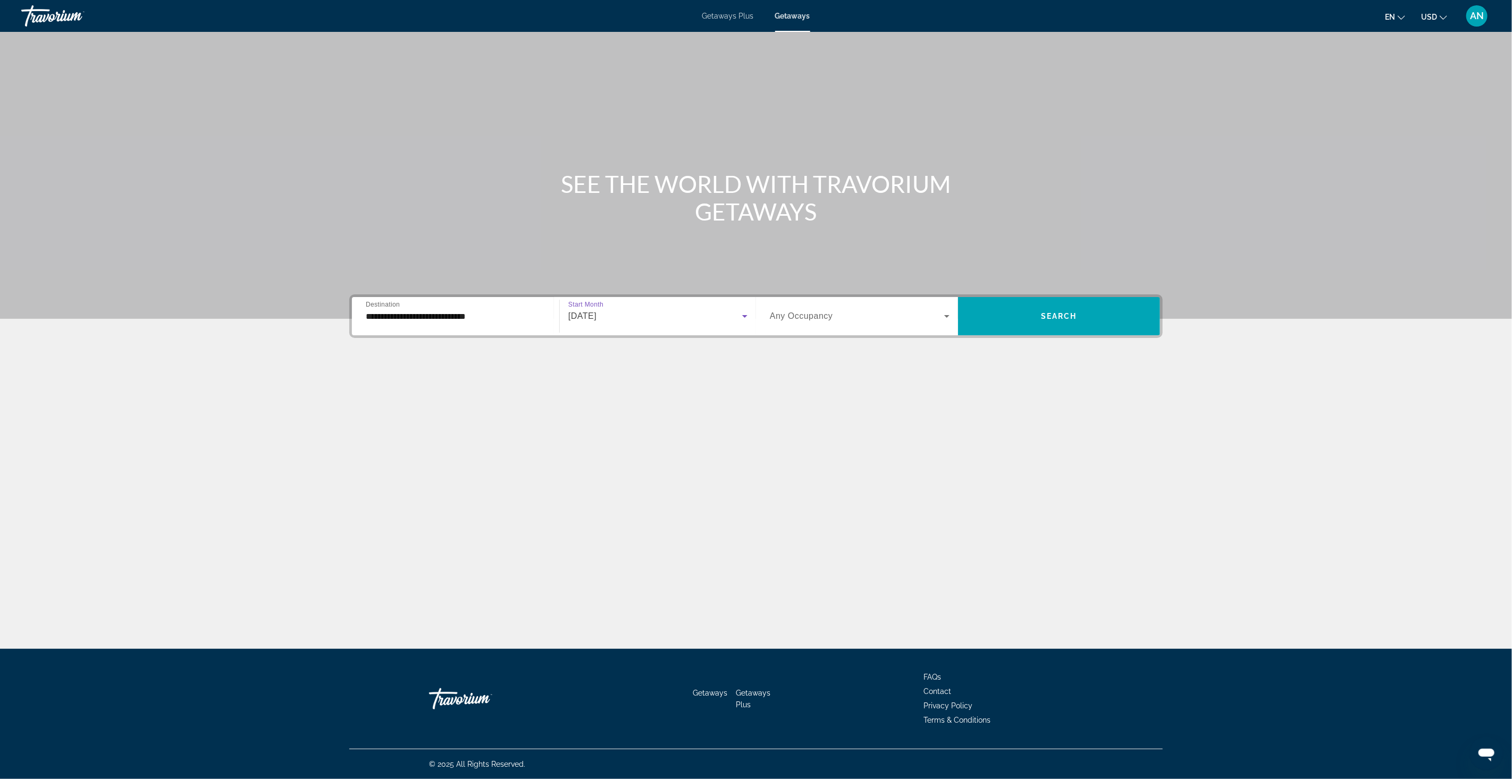
click at [808, 316] on span "Any Occupancy" at bounding box center [801, 316] width 63 height 9
click at [808, 368] on mat-option "2 Travelers" at bounding box center [859, 374] width 197 height 26
click at [1056, 304] on span "Search widget" at bounding box center [1059, 317] width 202 height 26
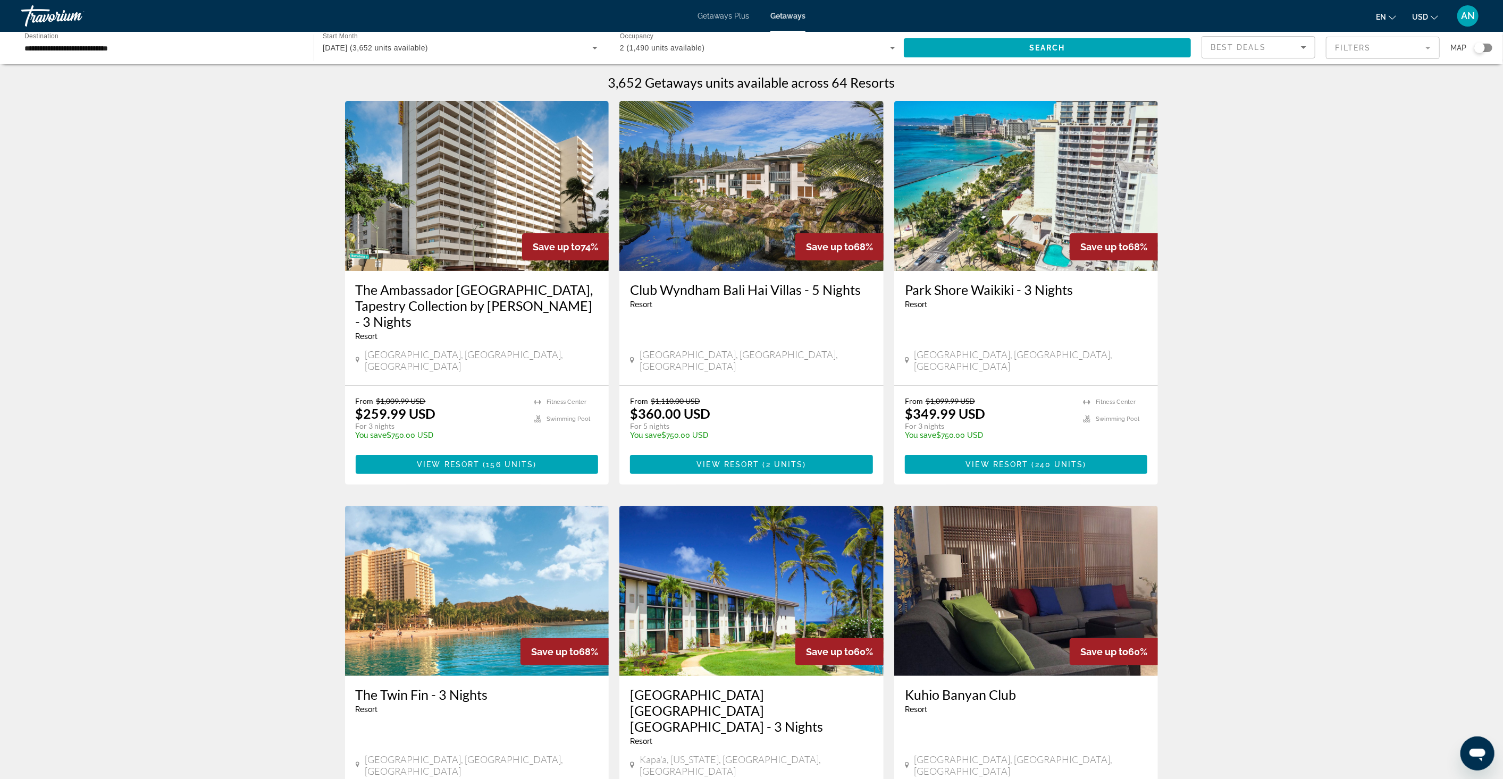
click at [1359, 49] on mat-form-field "Filters" at bounding box center [1383, 48] width 114 height 22
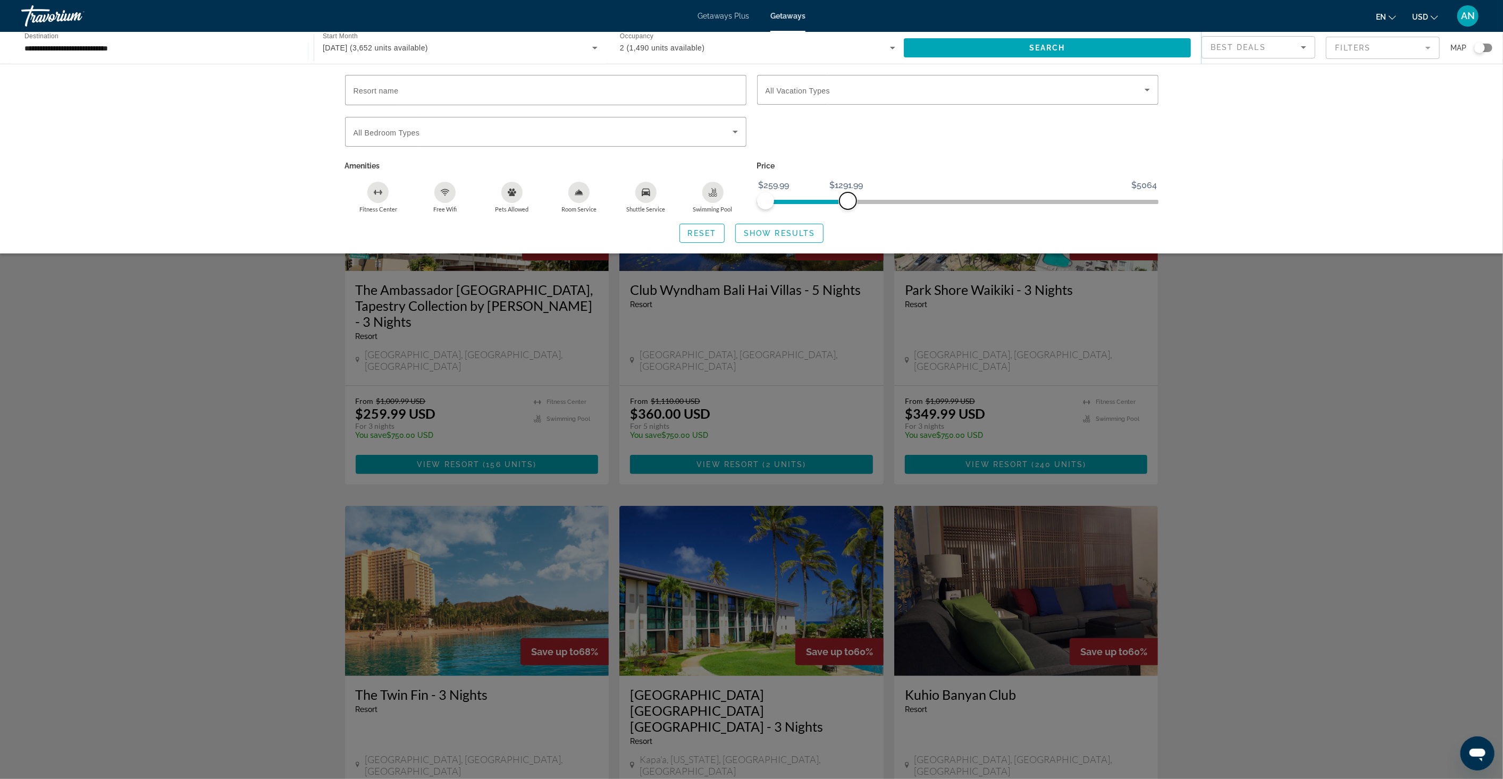
drag, startPoint x: 1149, startPoint y: 198, endPoint x: 848, endPoint y: 199, distance: 300.4
click at [848, 199] on span "ngx-slider-max" at bounding box center [848, 200] width 17 height 17
click at [757, 231] on span "Show Results" at bounding box center [779, 233] width 71 height 9
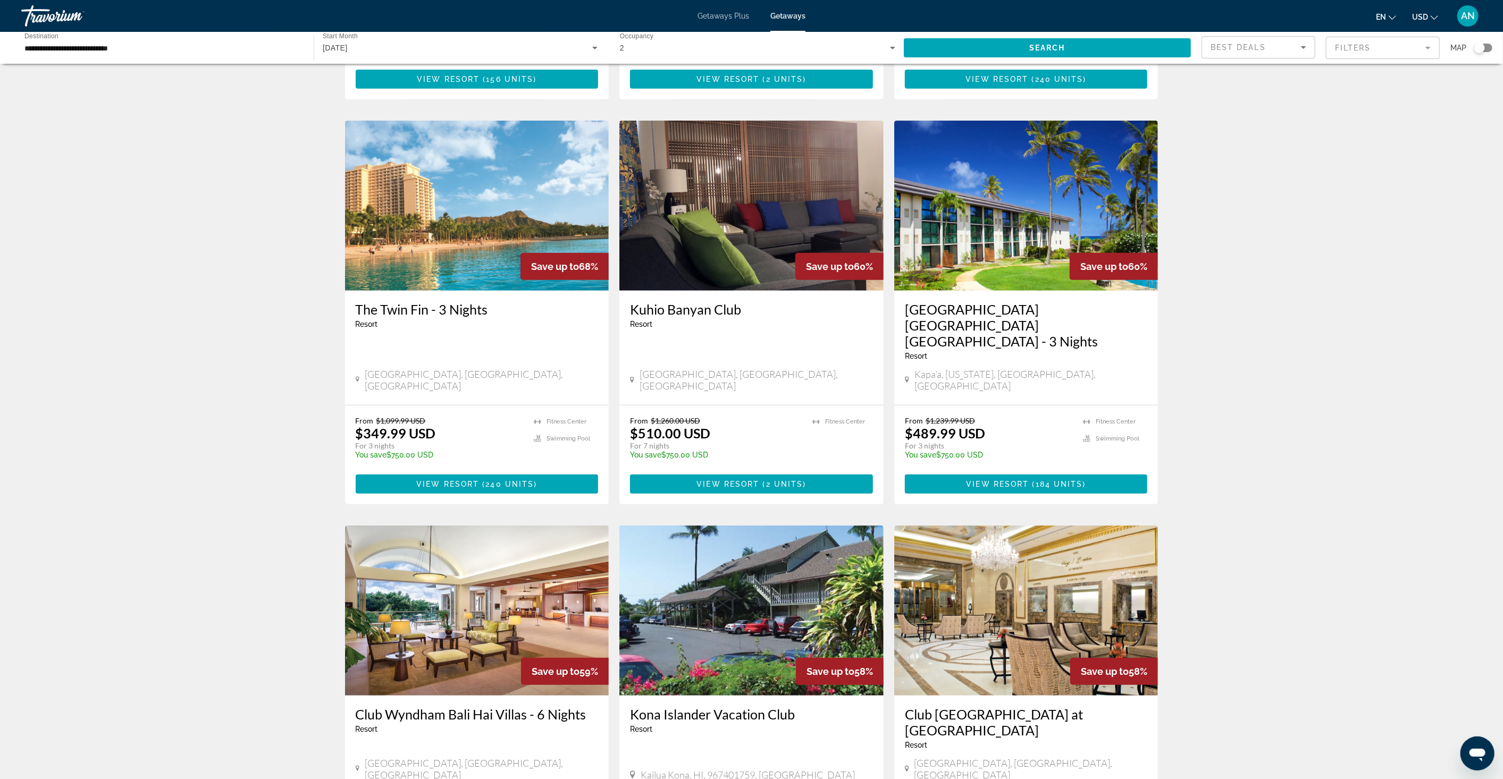
scroll to position [354, 0]
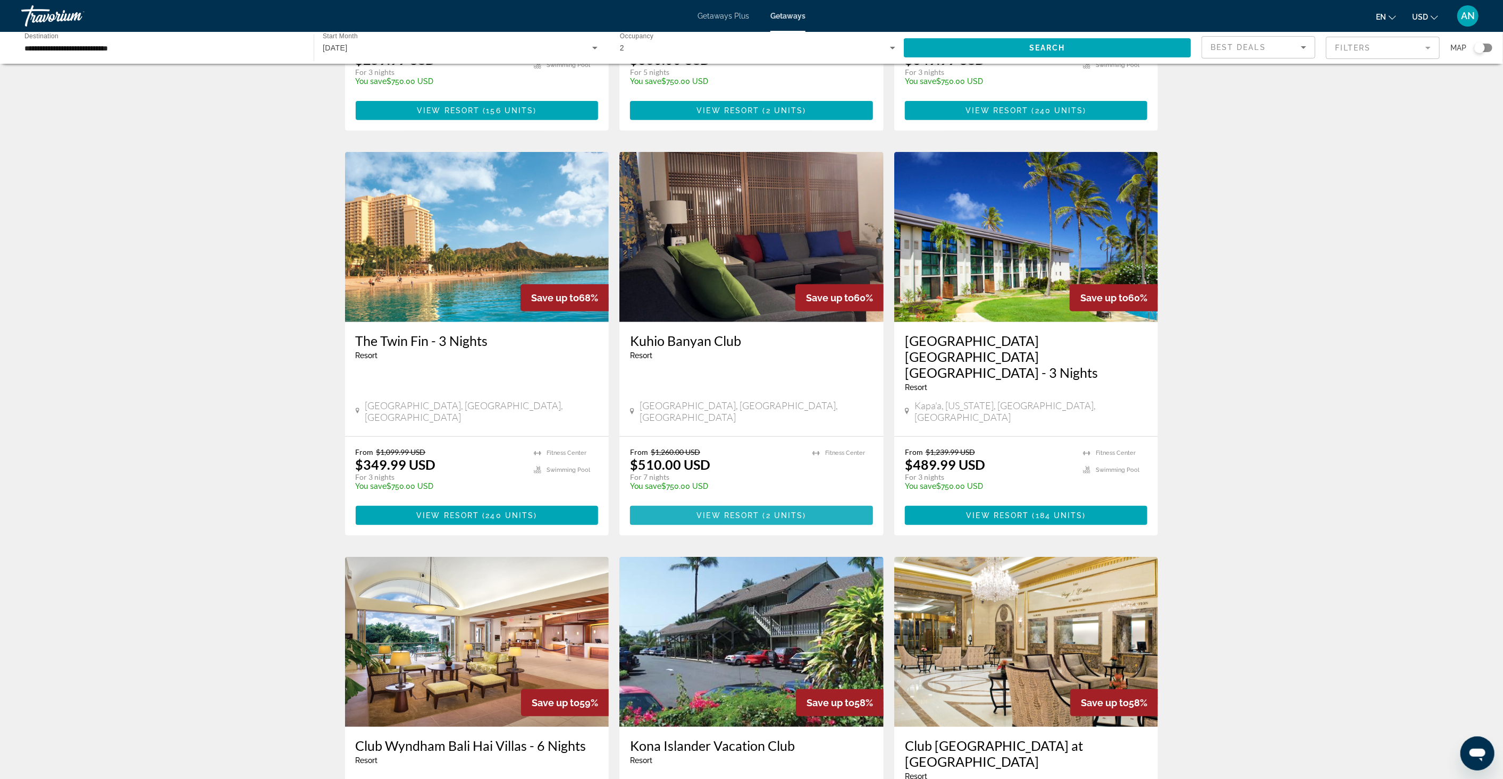
click at [731, 512] on span "View Resort" at bounding box center [728, 516] width 63 height 9
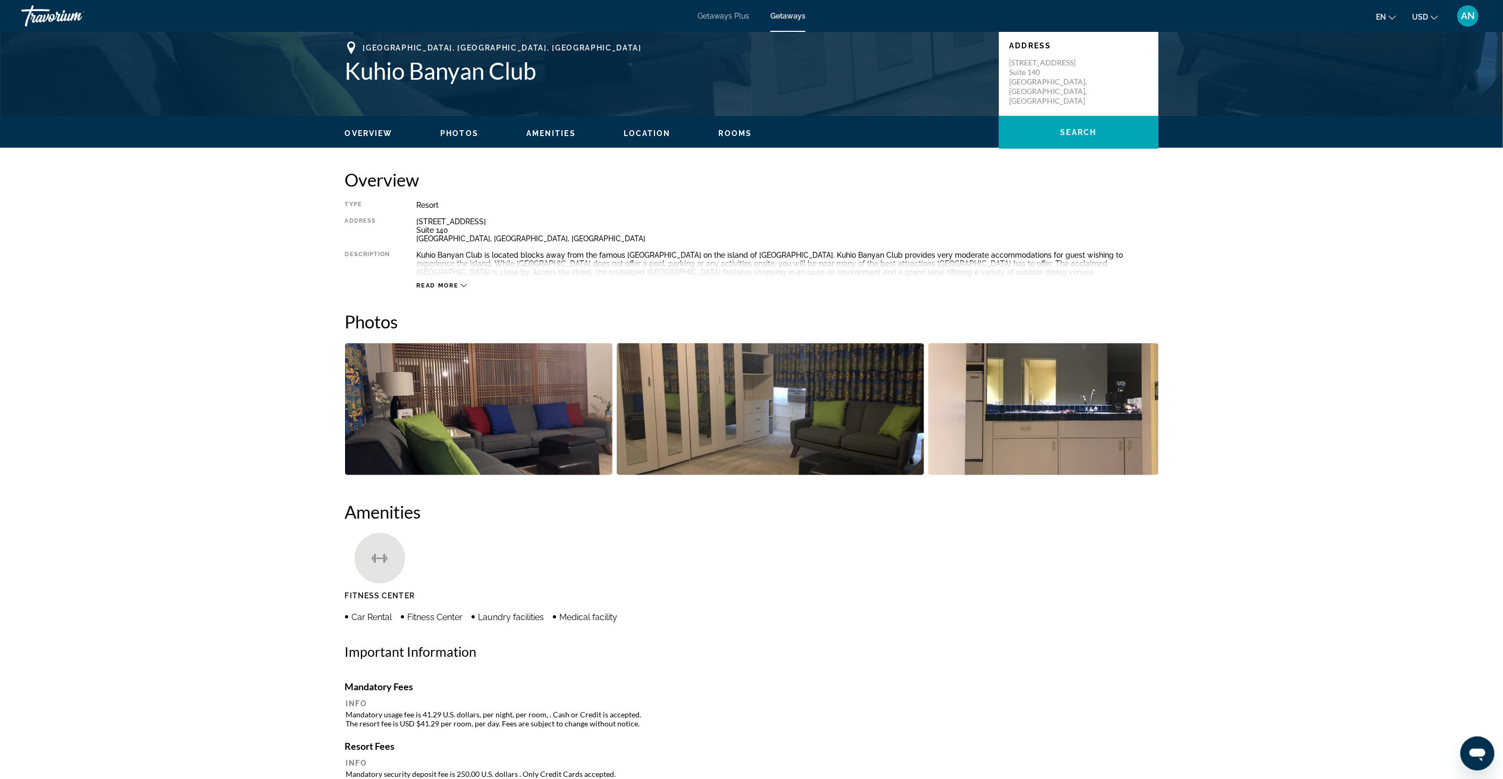
scroll to position [236, 0]
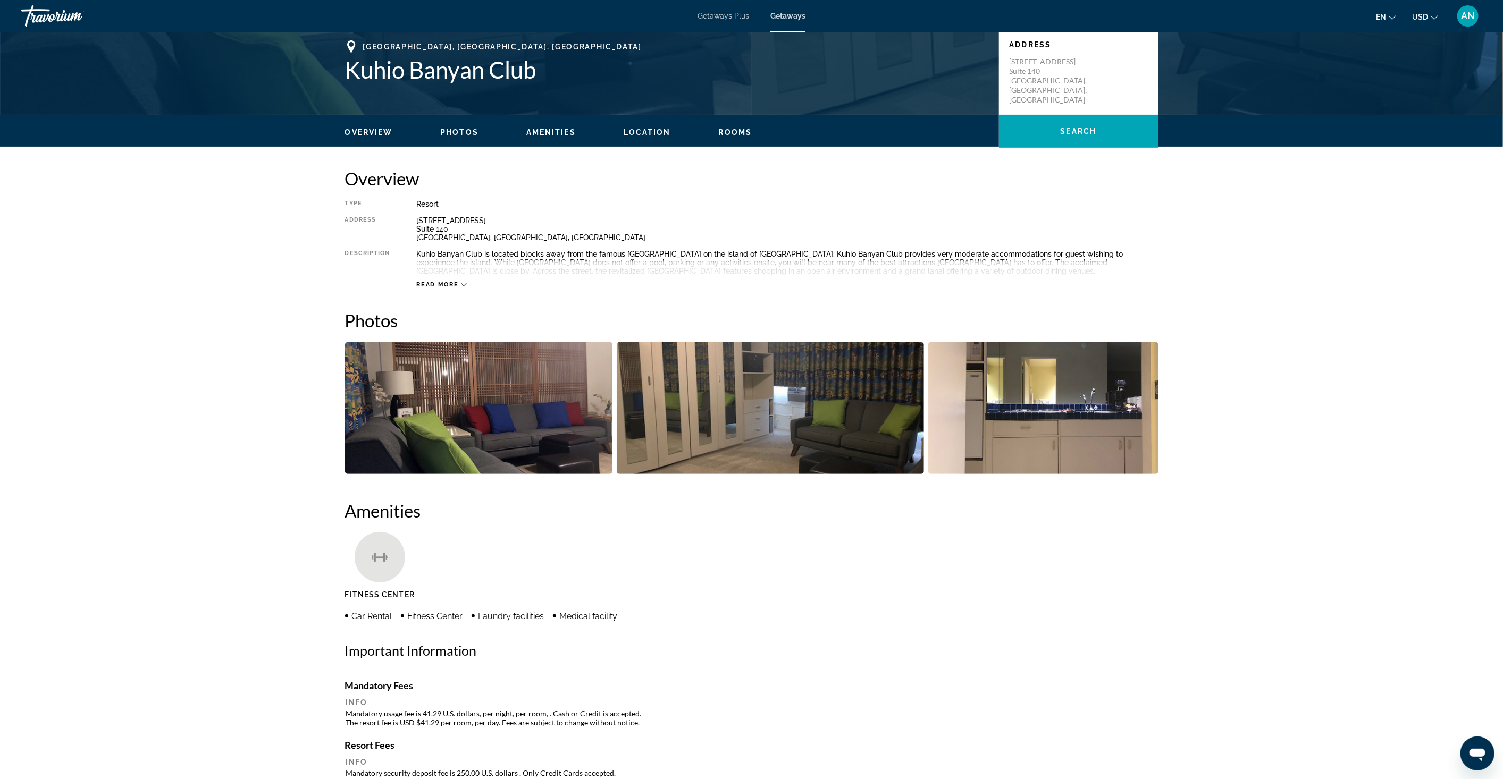
click at [1013, 357] on img "Open full-screen image slider" at bounding box center [1043, 408] width 230 height 132
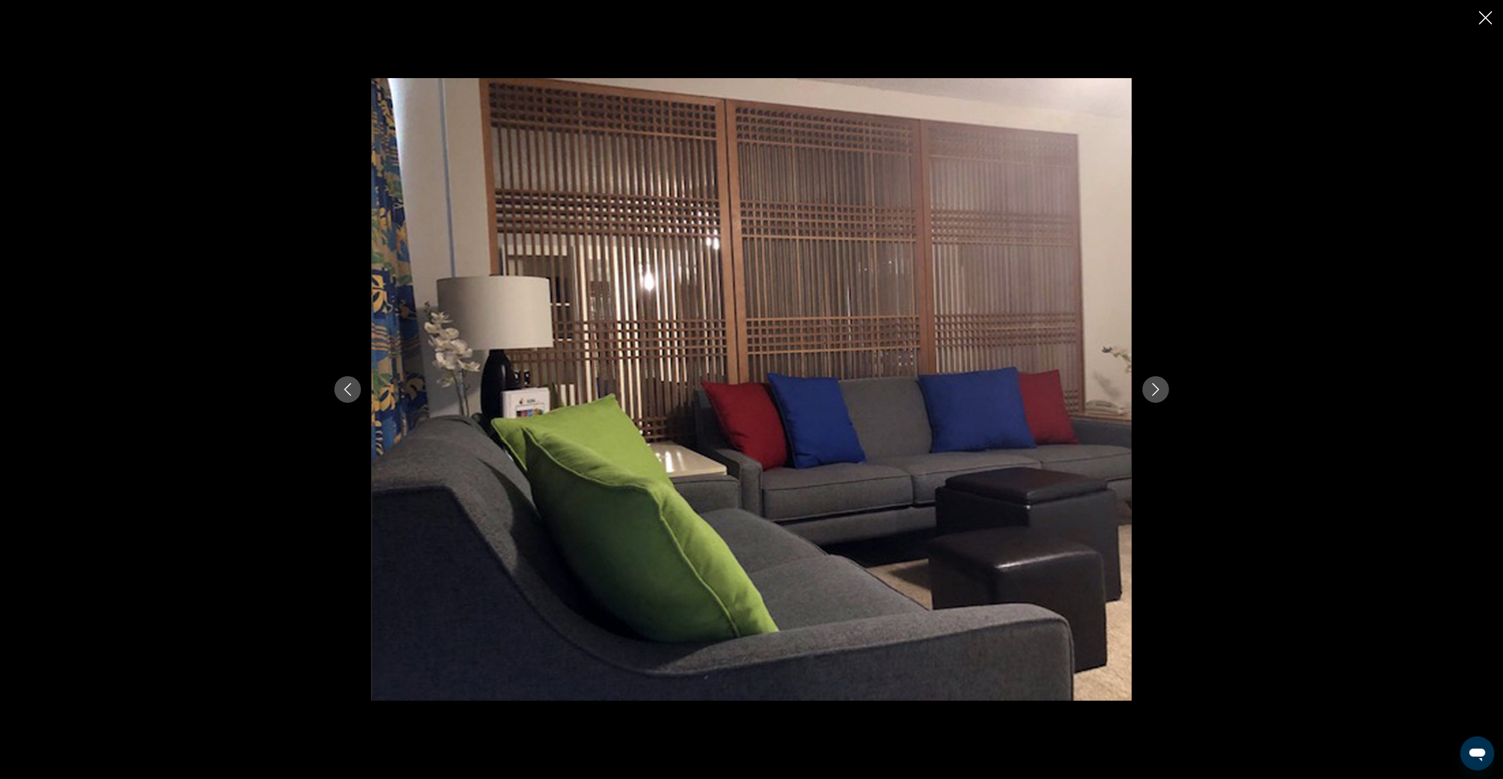
click at [1155, 395] on icon "Next image" at bounding box center [1156, 389] width 13 height 13
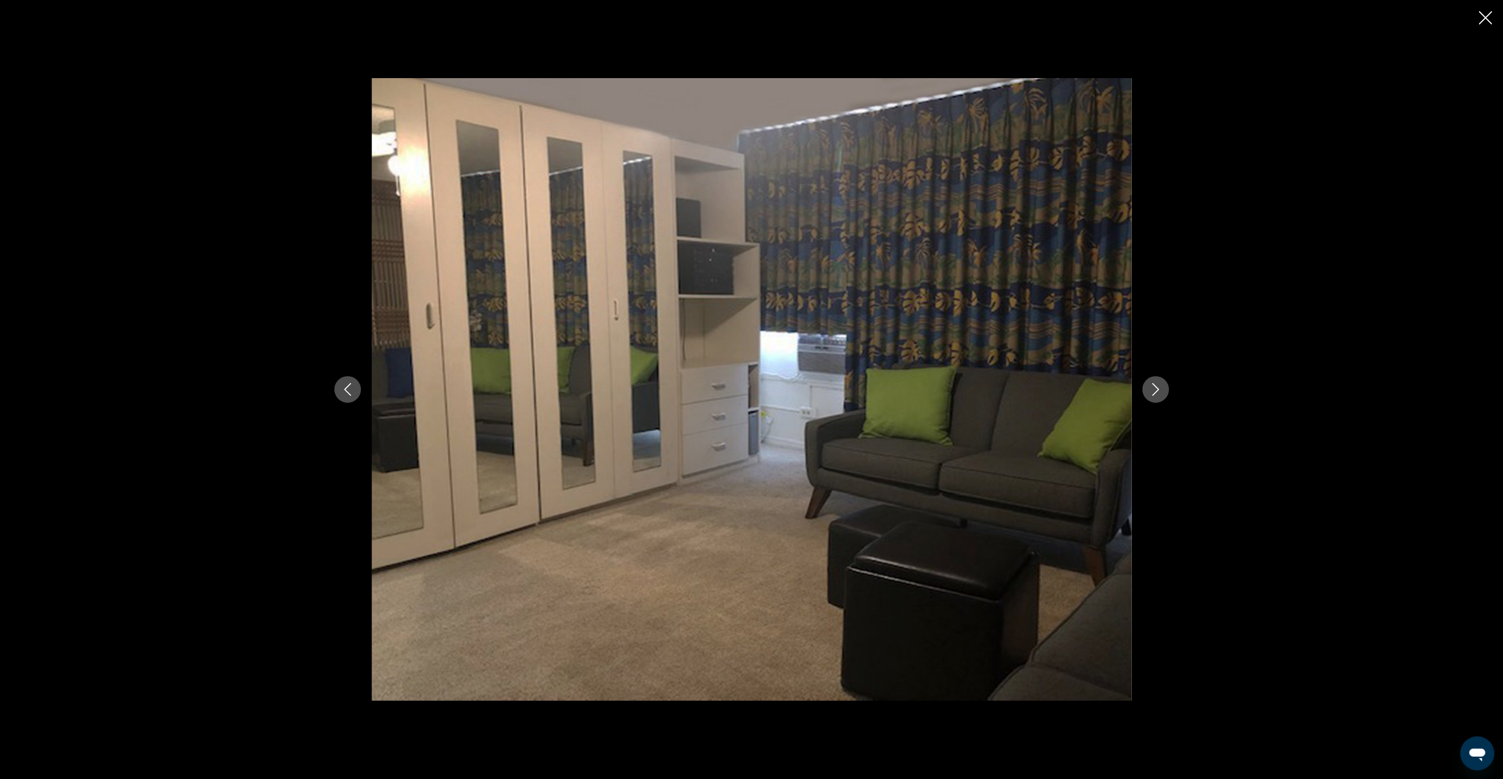
click at [1155, 395] on icon "Next image" at bounding box center [1156, 389] width 13 height 13
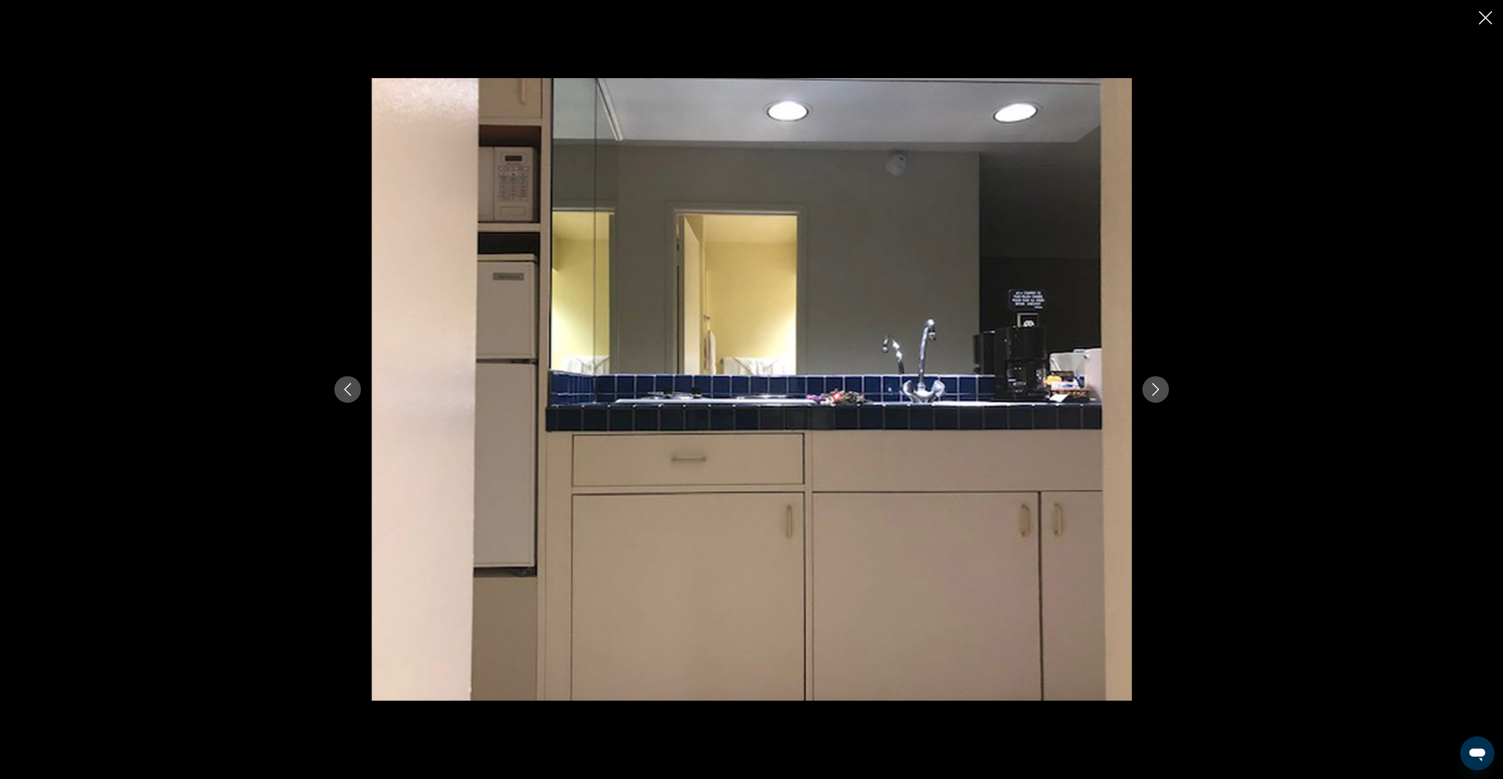
click at [1155, 395] on icon "Next image" at bounding box center [1156, 389] width 13 height 13
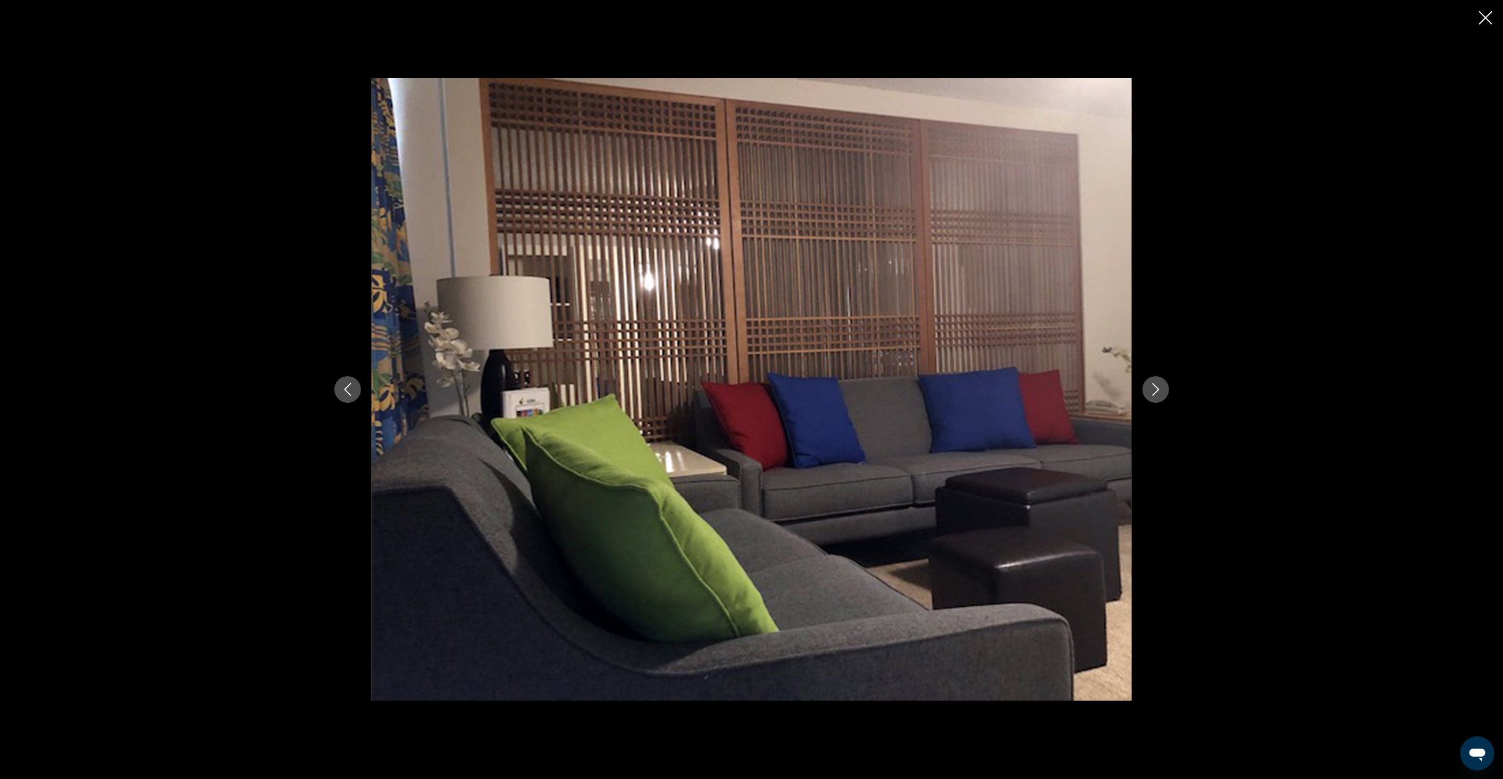
click at [1155, 395] on icon "Next image" at bounding box center [1156, 389] width 13 height 13
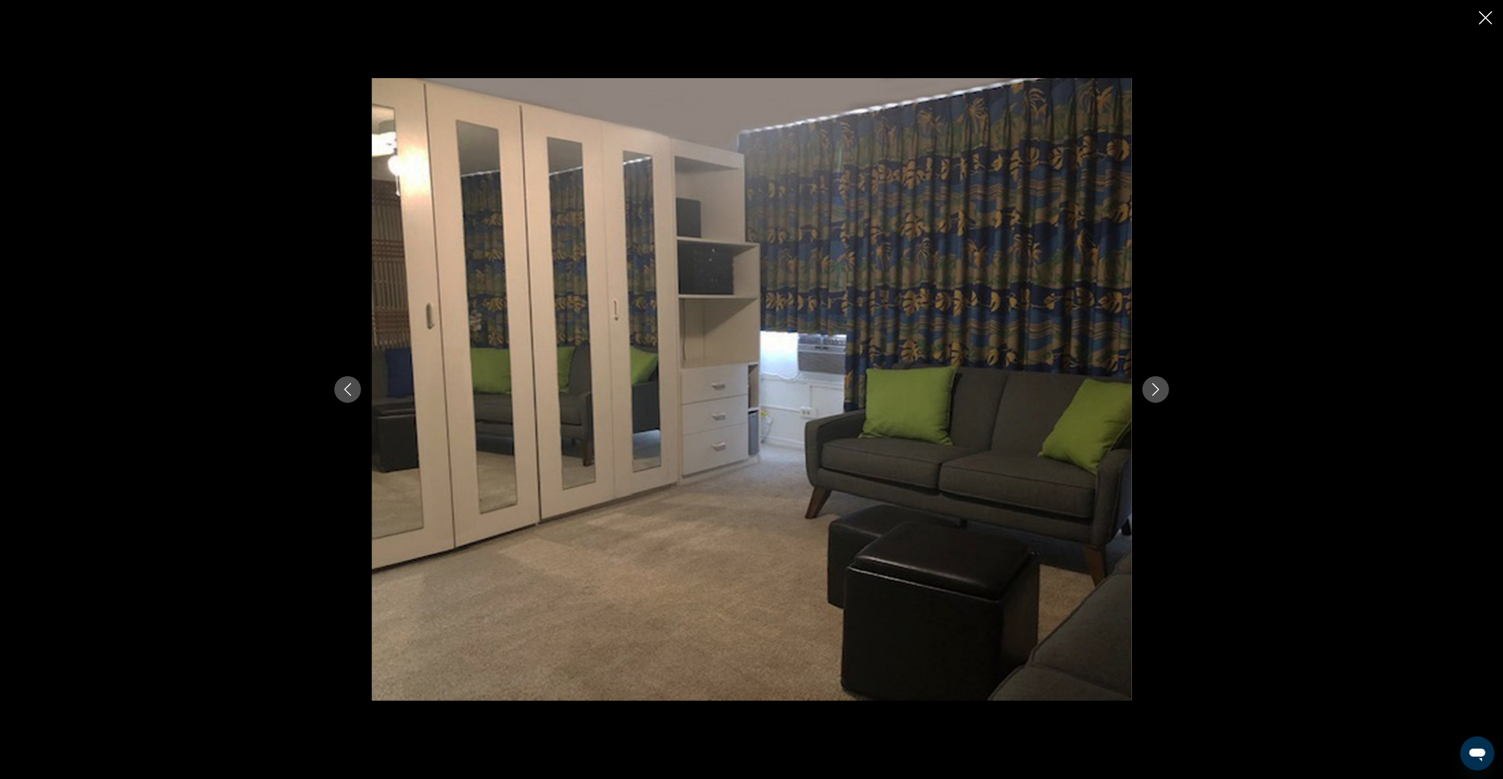
click at [1155, 395] on icon "Next image" at bounding box center [1156, 389] width 13 height 13
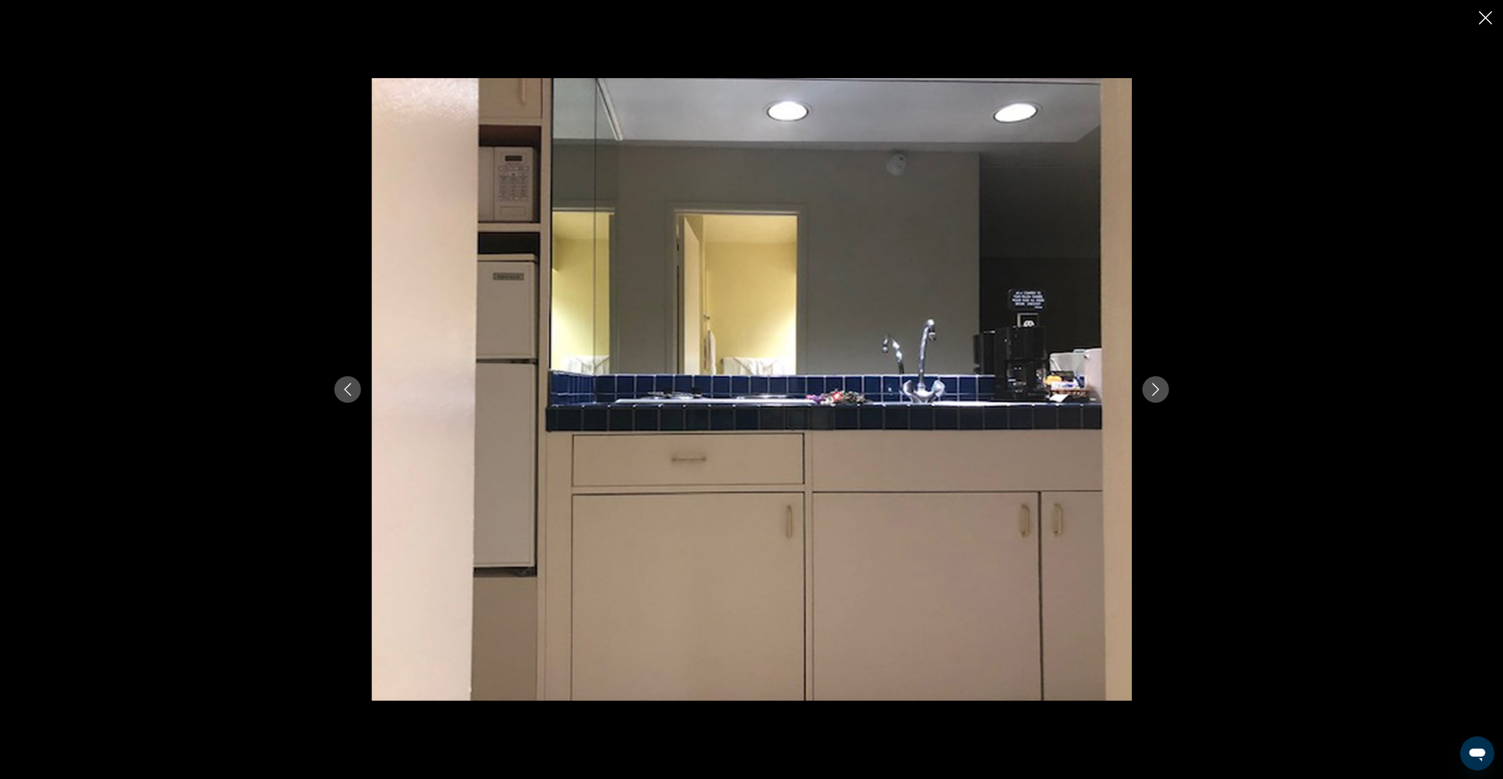
click at [1294, 256] on div "prev next" at bounding box center [751, 389] width 1503 height 779
click at [1486, 16] on icon "Close slideshow" at bounding box center [1485, 17] width 13 height 13
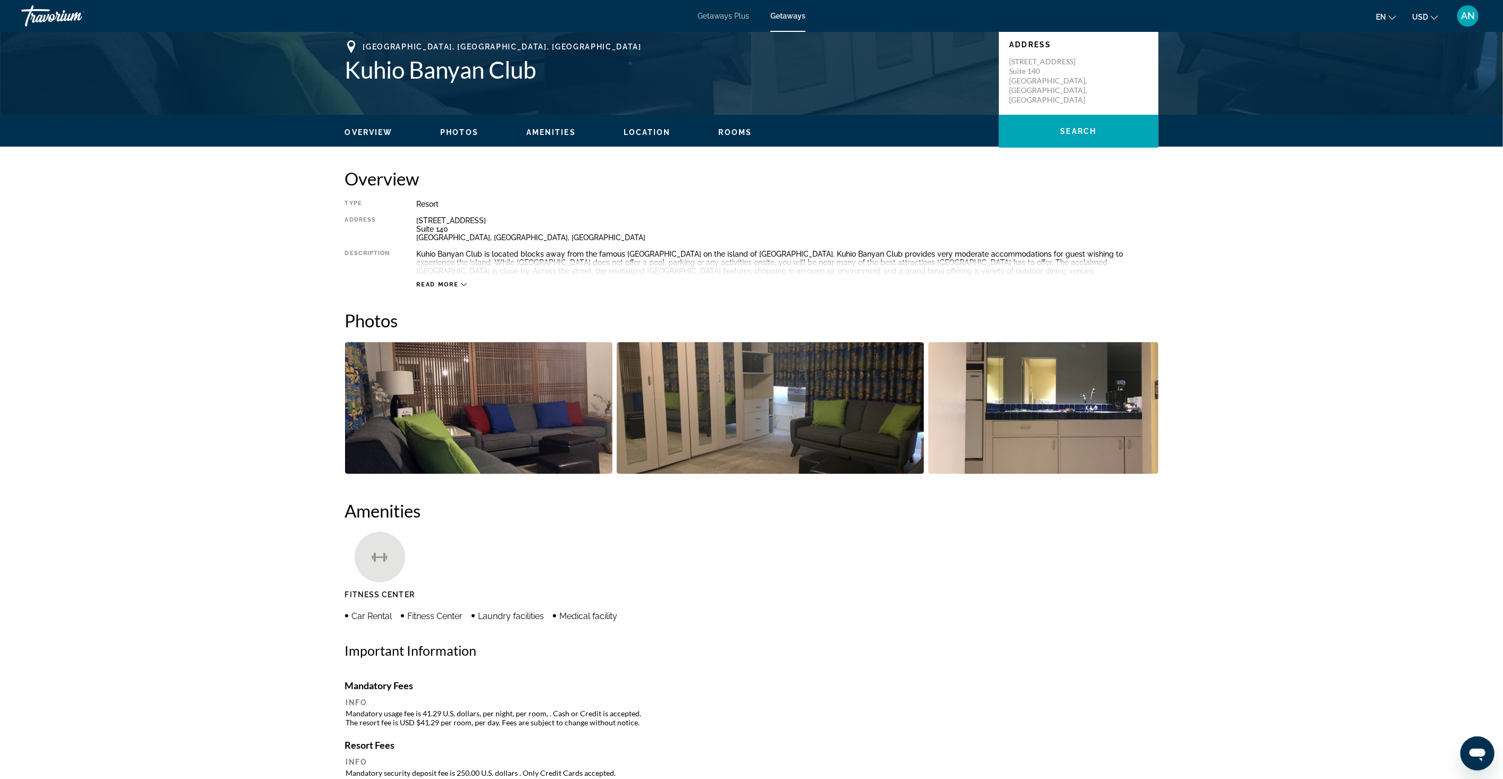
click at [461, 284] on icon "Main content" at bounding box center [464, 285] width 6 height 6
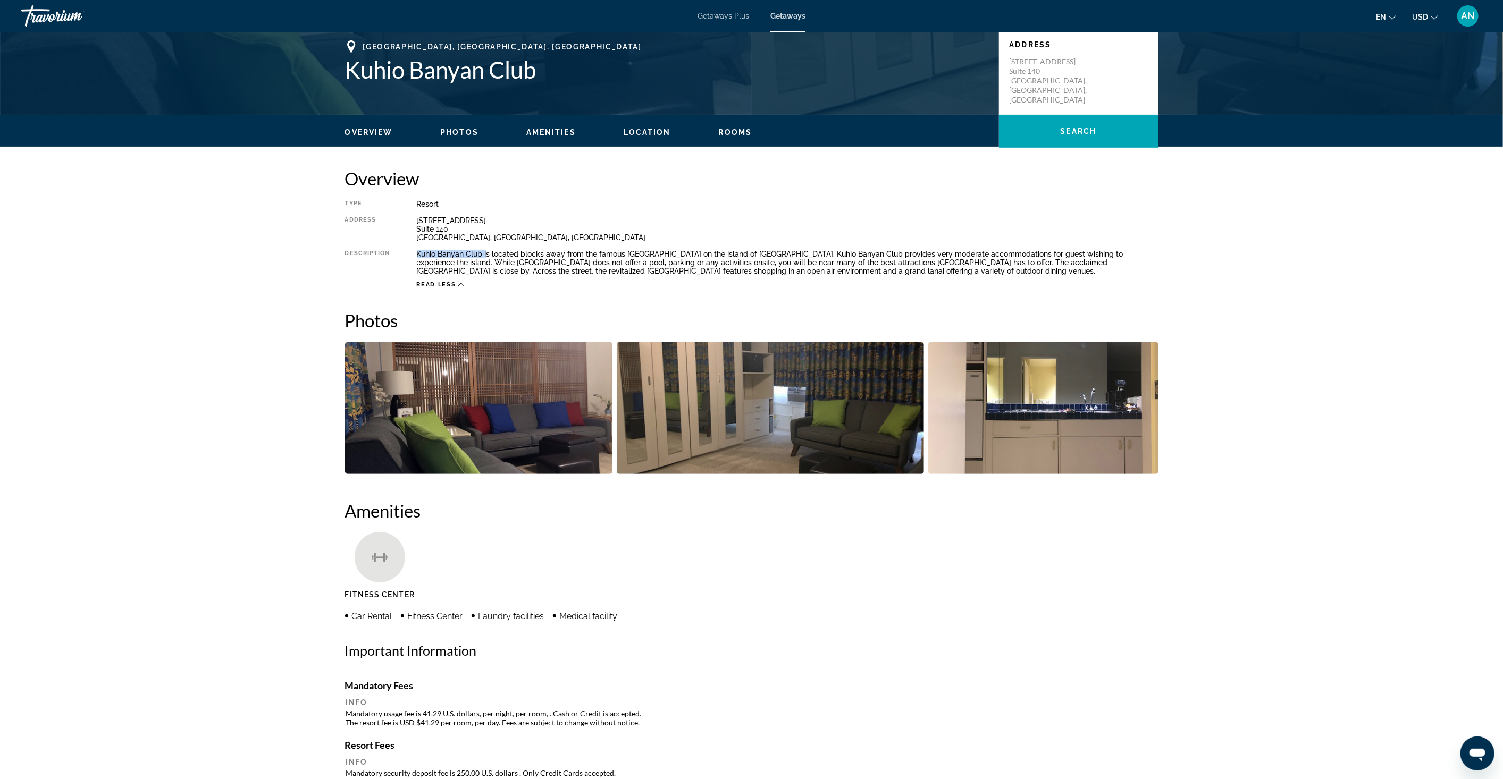
drag, startPoint x: 415, startPoint y: 254, endPoint x: 486, endPoint y: 254, distance: 70.7
click at [486, 254] on div "Type Resort All-Inclusive No All-Inclusive Address 2310 Kuhio Avenue Suite 140 …" at bounding box center [752, 244] width 814 height 89
copy div "Kuhio Banyan Club i"
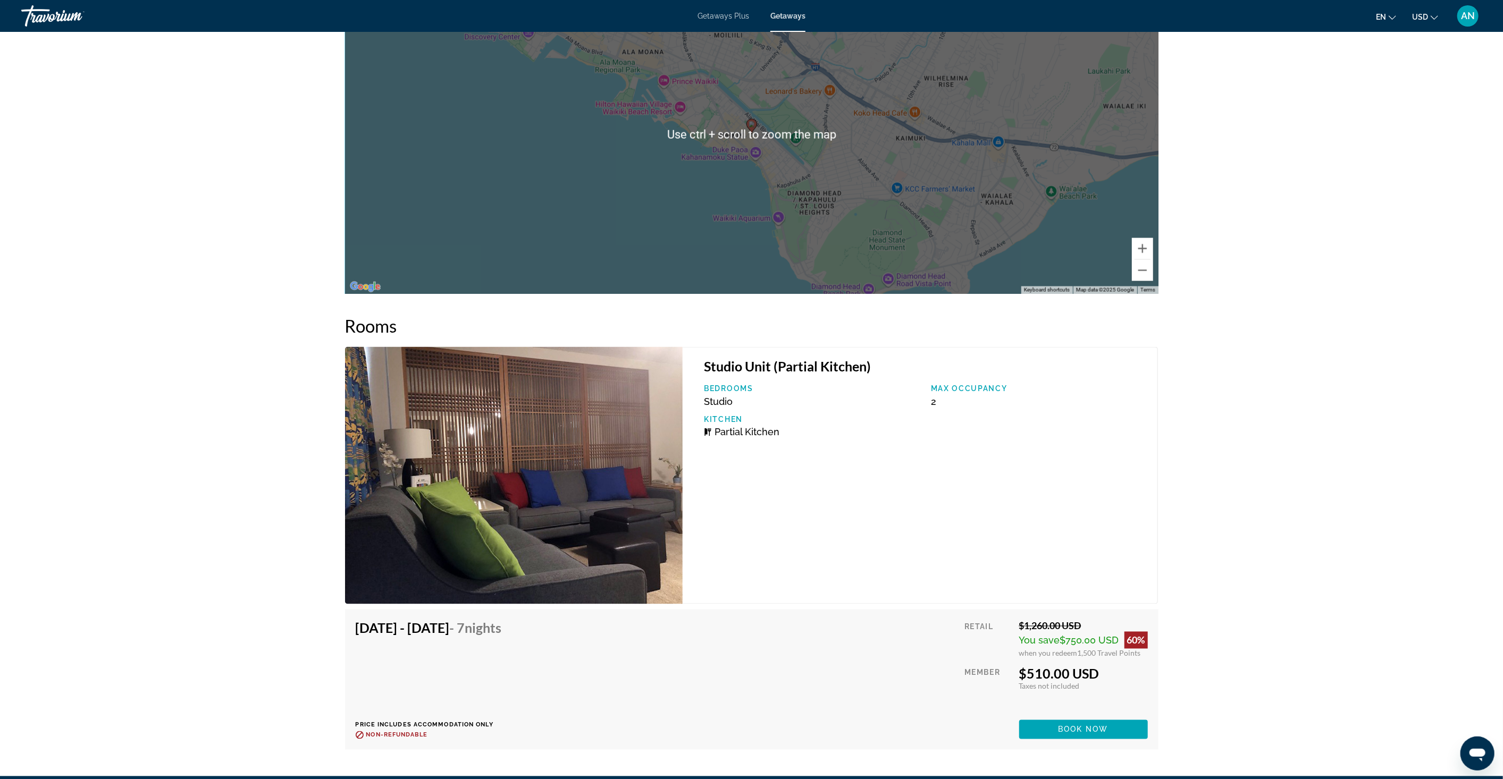
scroll to position [1586, 0]
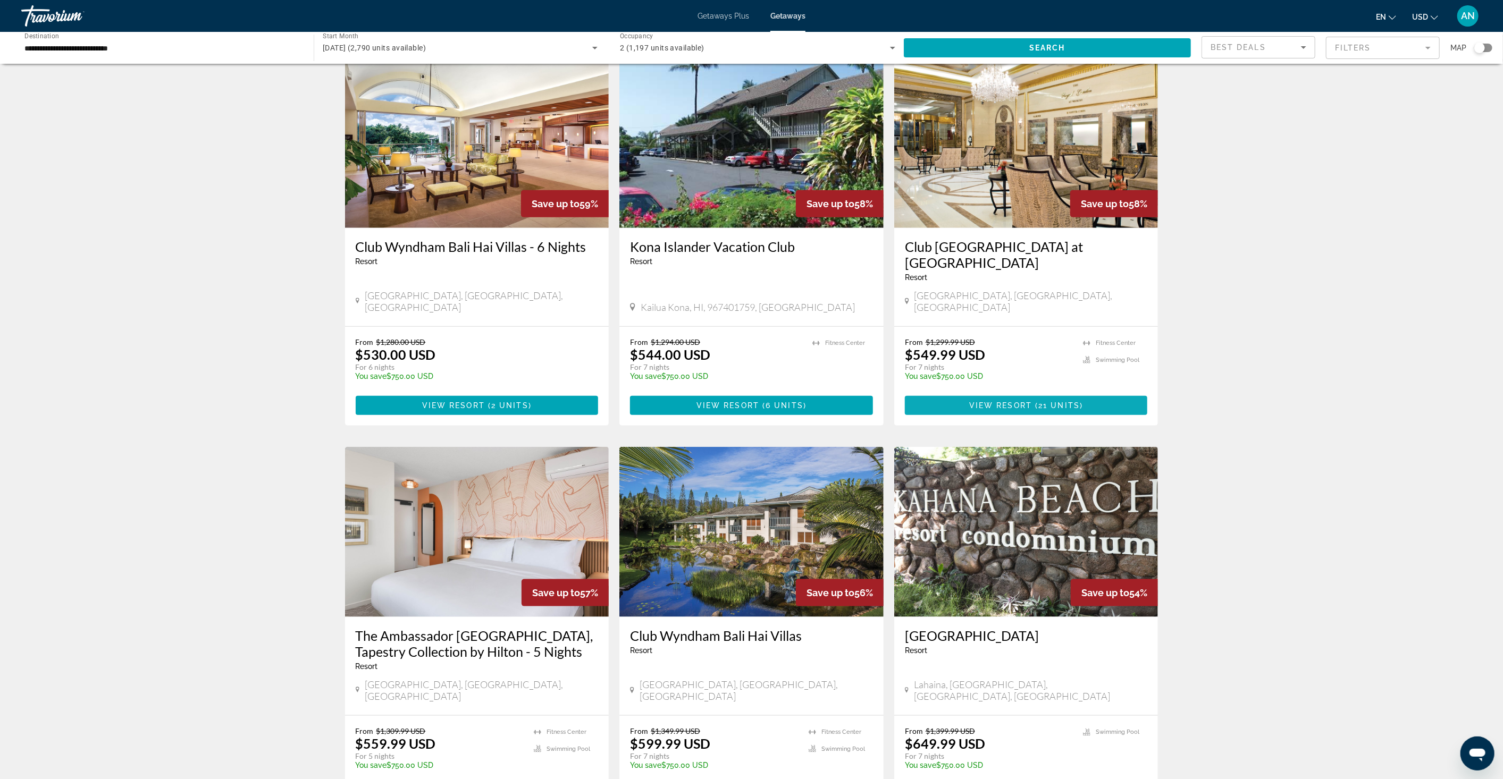
scroll to position [886, 0]
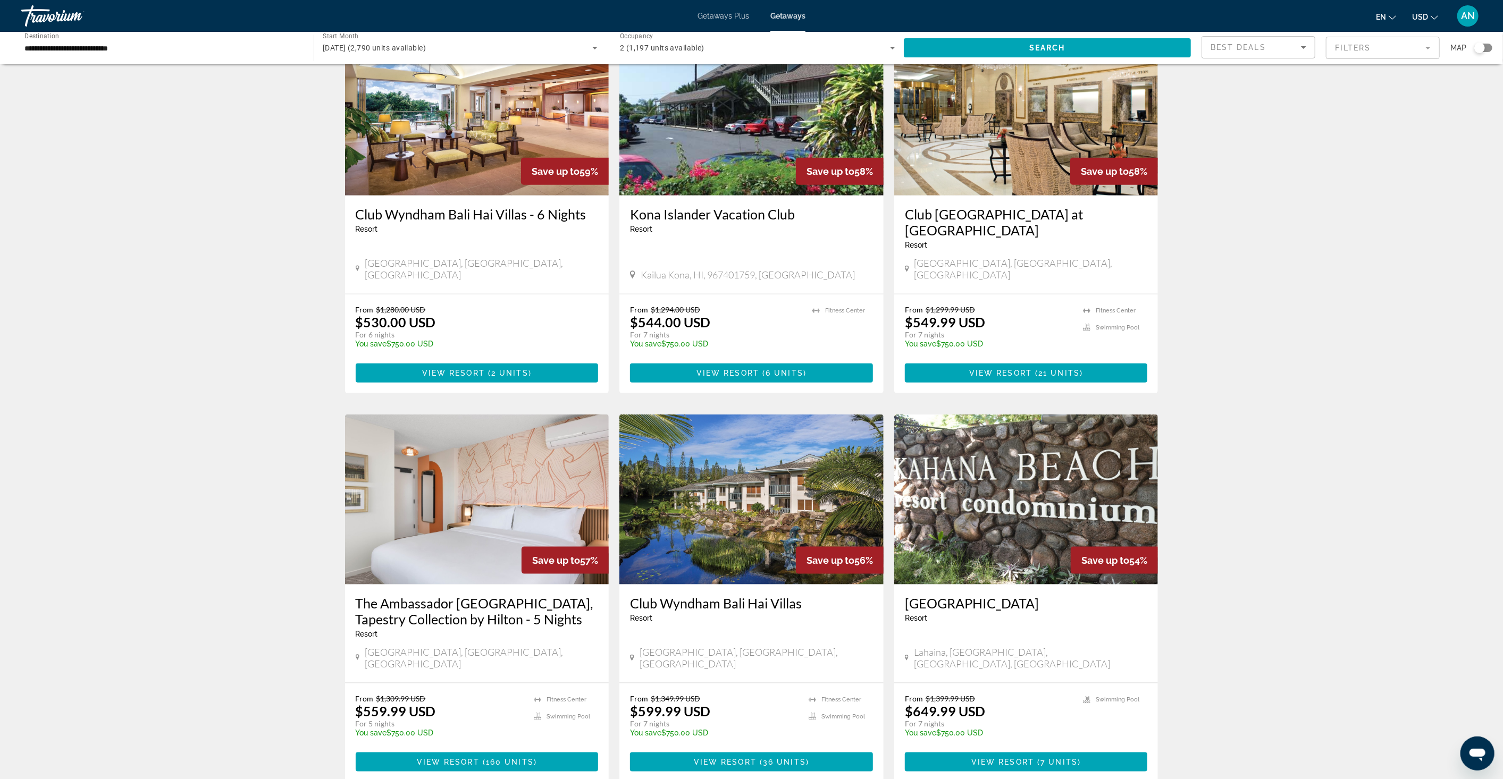
click at [1015, 295] on div "From $1,299.99 USD $549.99 USD For 7 nights You save $750.00 USD temp 4.5 Fitne…" at bounding box center [1026, 344] width 264 height 99
click at [1015, 369] on span "View Resort" at bounding box center [1000, 373] width 63 height 9
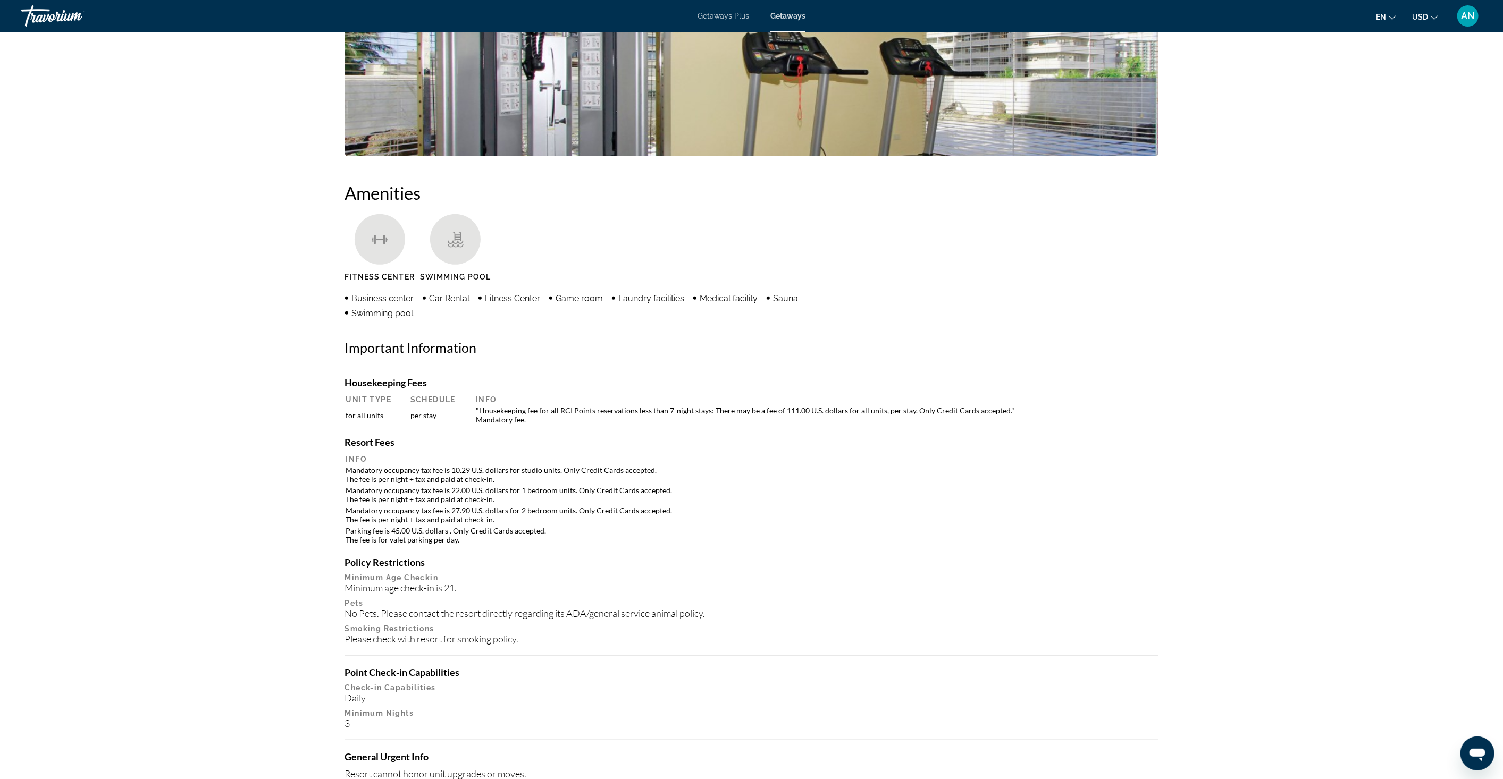
scroll to position [532, 0]
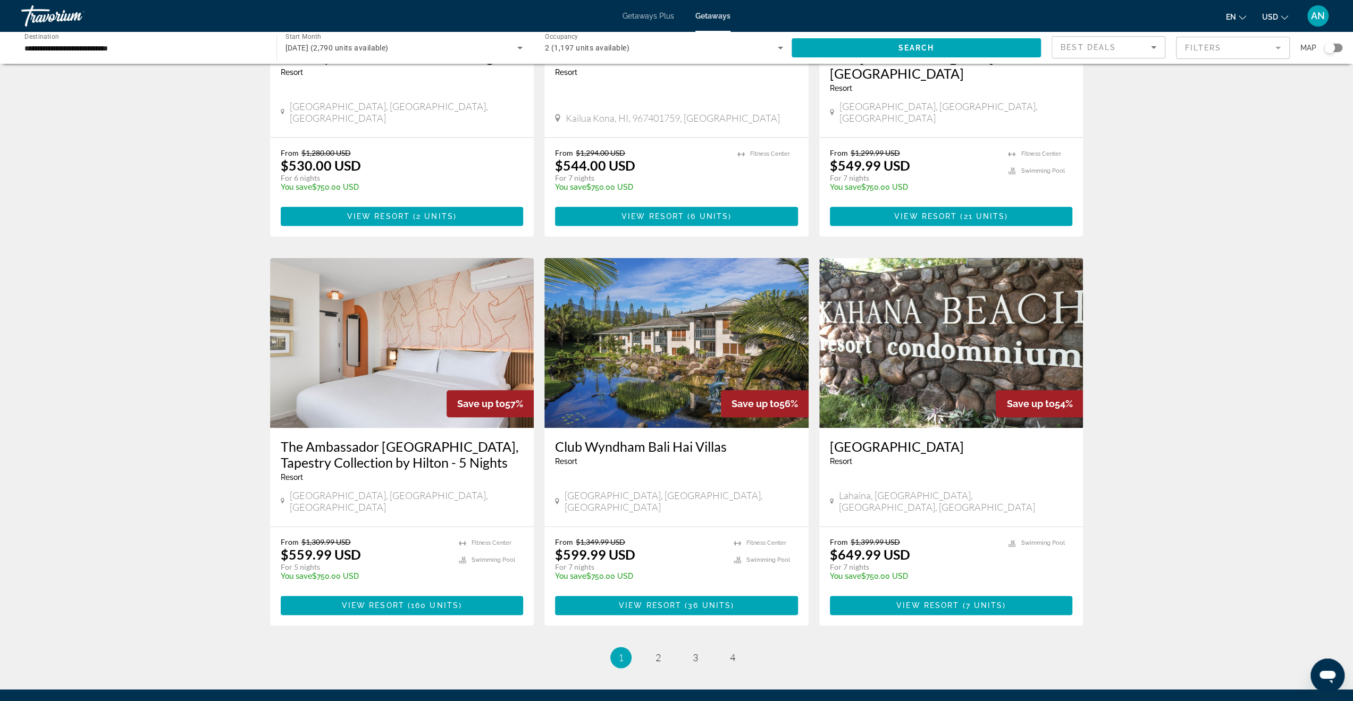
scroll to position [1045, 0]
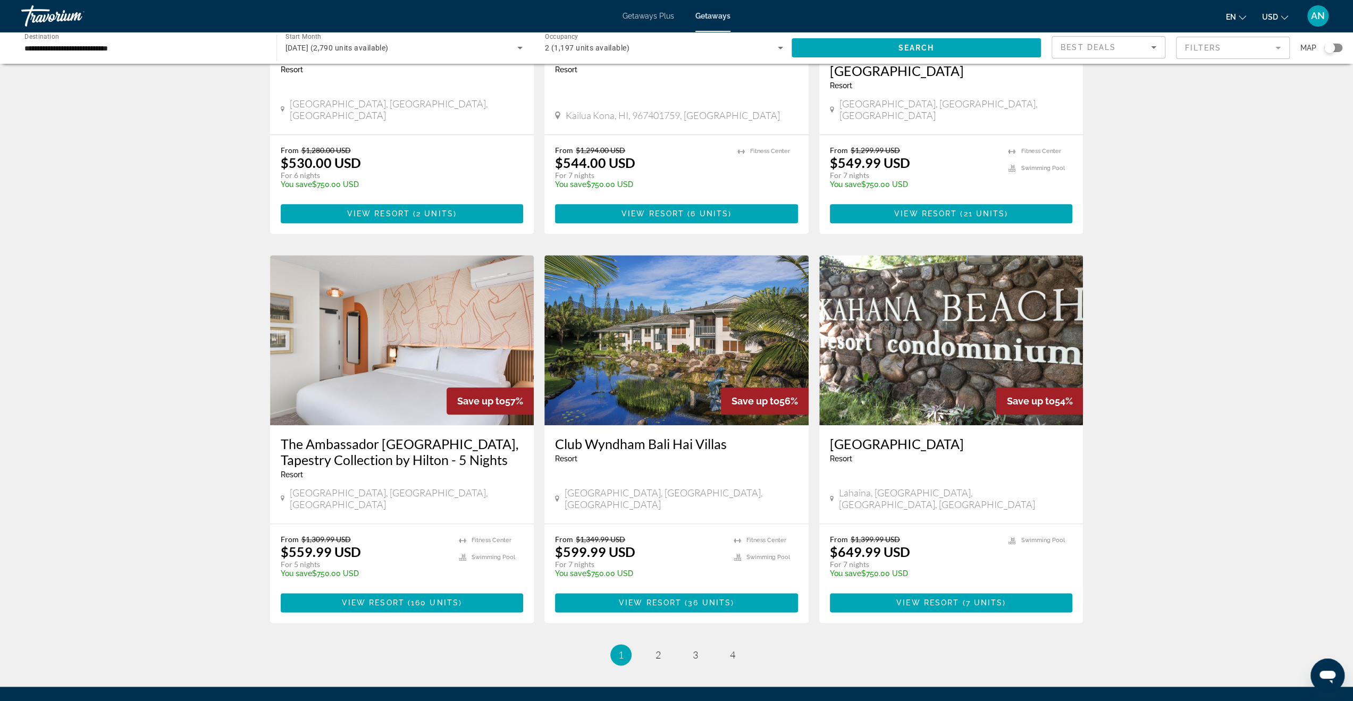
click at [418, 436] on h3 "The Ambassador Hotel of Waikiki, Tapestry Collection by Hilton - 5 Nights" at bounding box center [402, 452] width 243 height 32
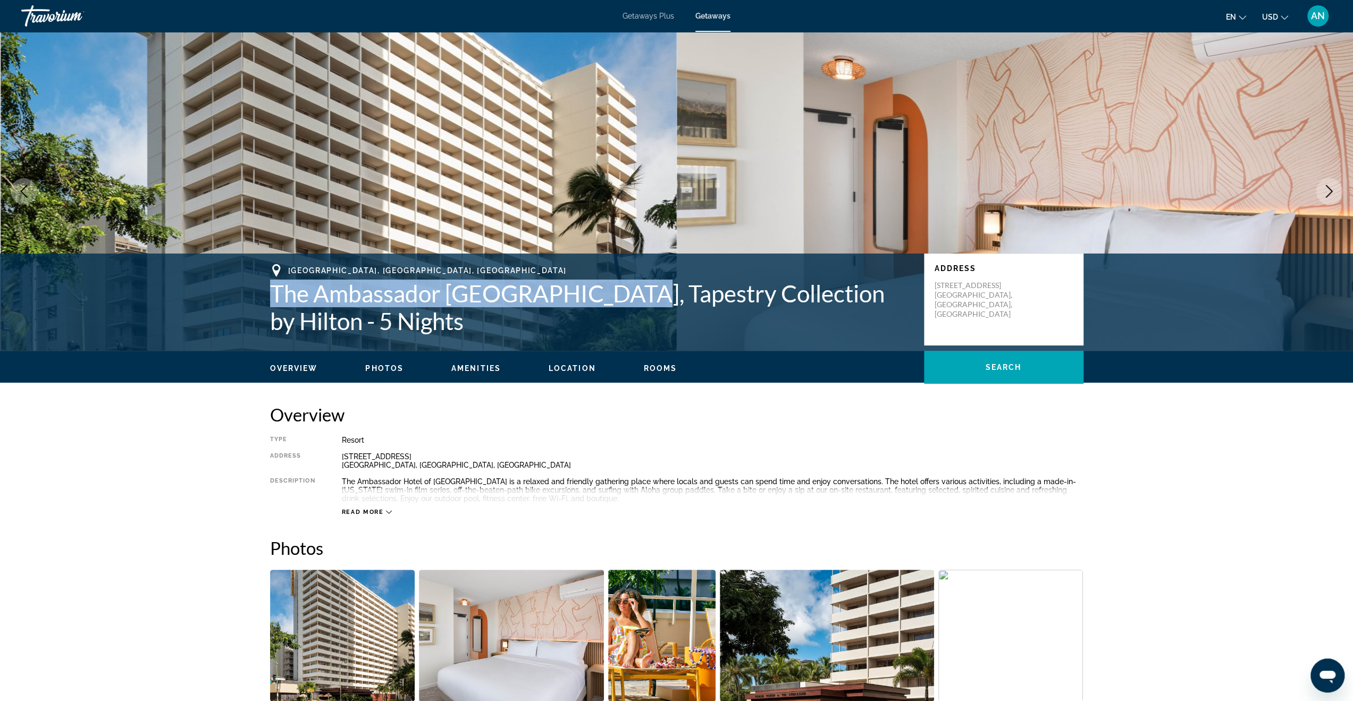
drag, startPoint x: 266, startPoint y: 295, endPoint x: 609, endPoint y: 297, distance: 343.0
click at [609, 297] on div "Honolulu, HI, USA The Ambassador Hotel of Waikiki, Tapestry Collection by Hilto…" at bounding box center [677, 299] width 856 height 71
copy h1 "The Ambassador Hotel of Waikiki"
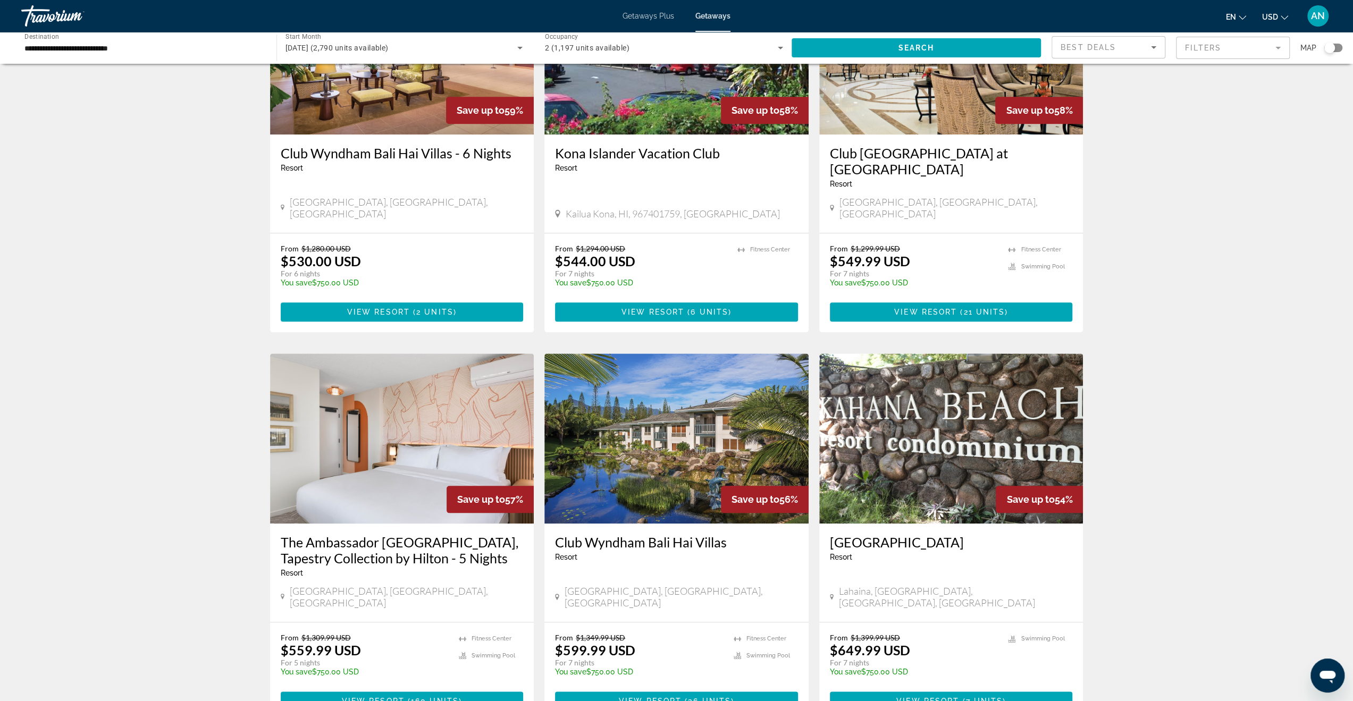
scroll to position [957, 0]
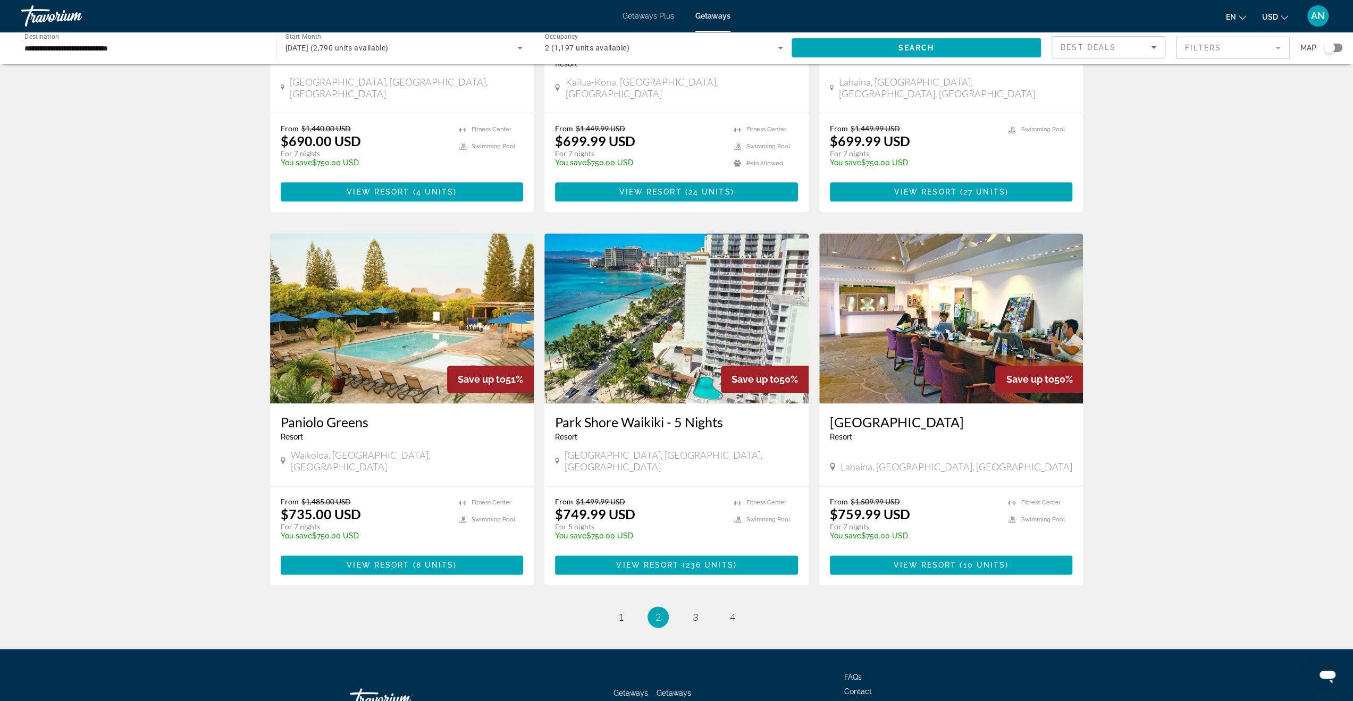
scroll to position [1050, 0]
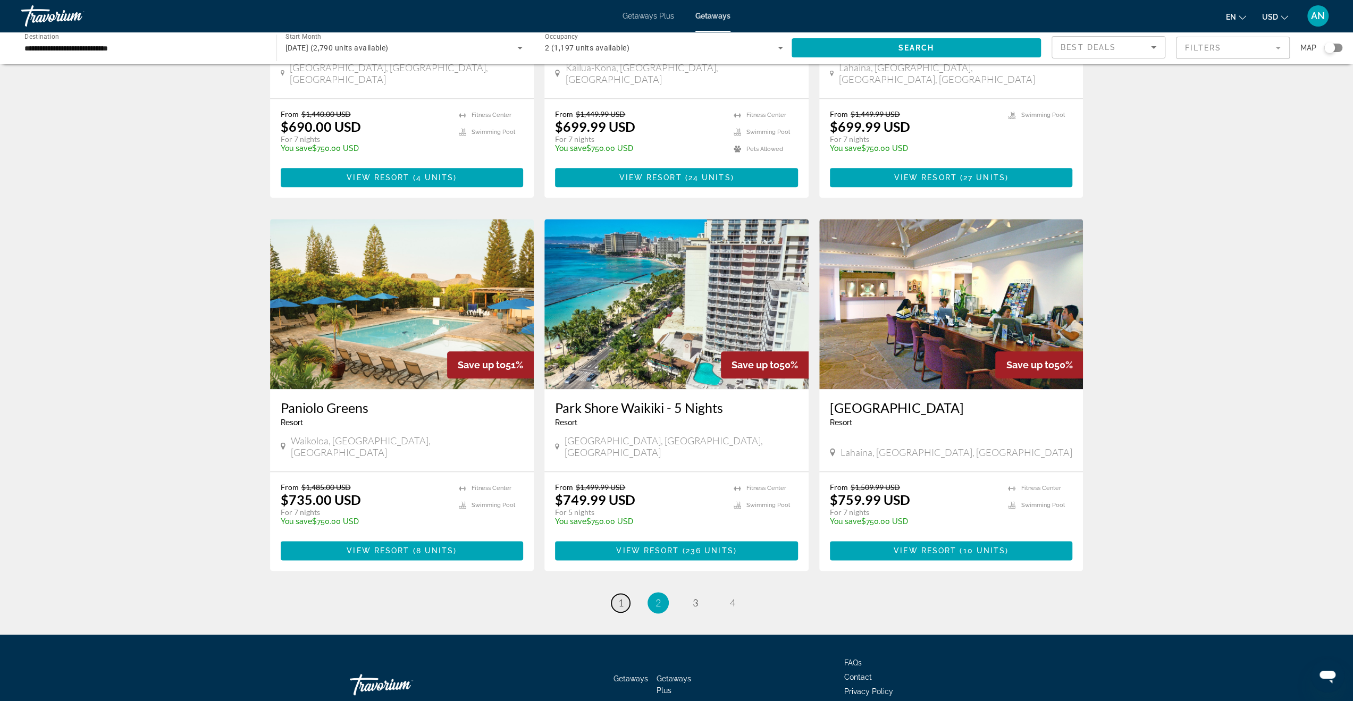
click at [620, 597] on span "1" at bounding box center [620, 603] width 5 height 12
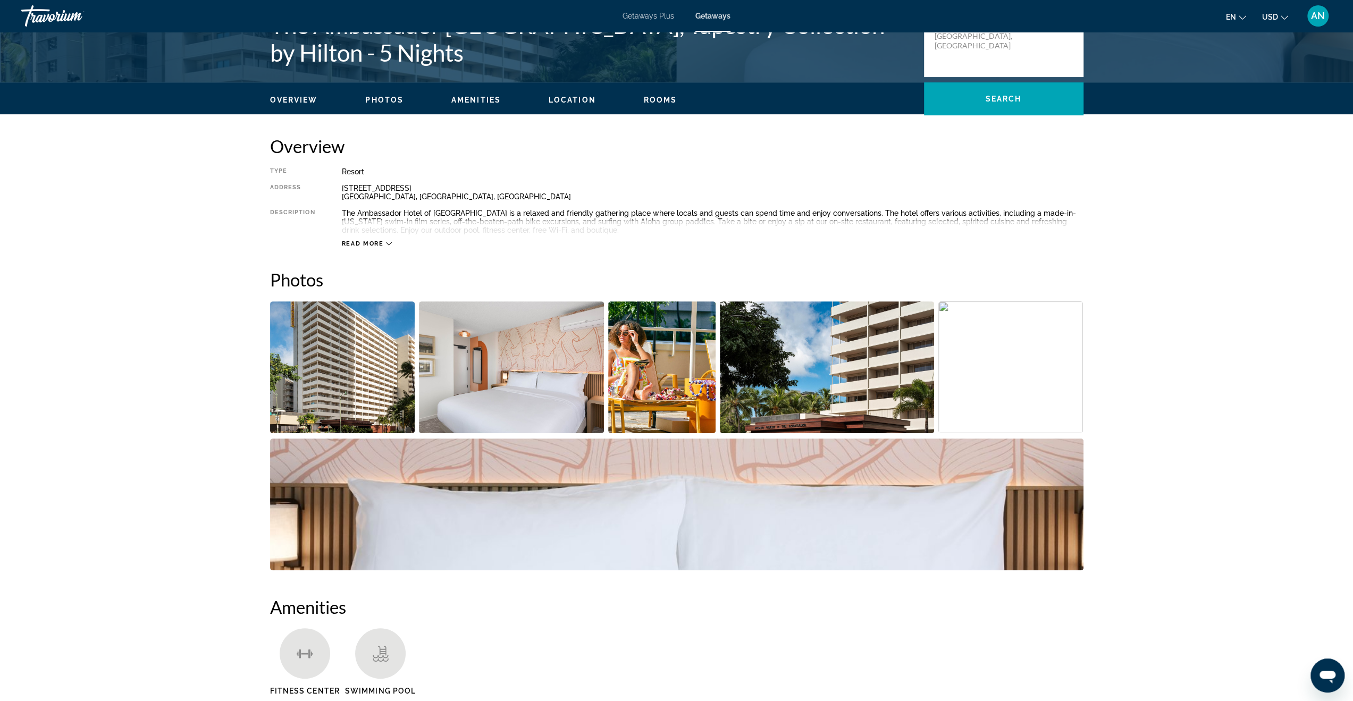
scroll to position [106, 0]
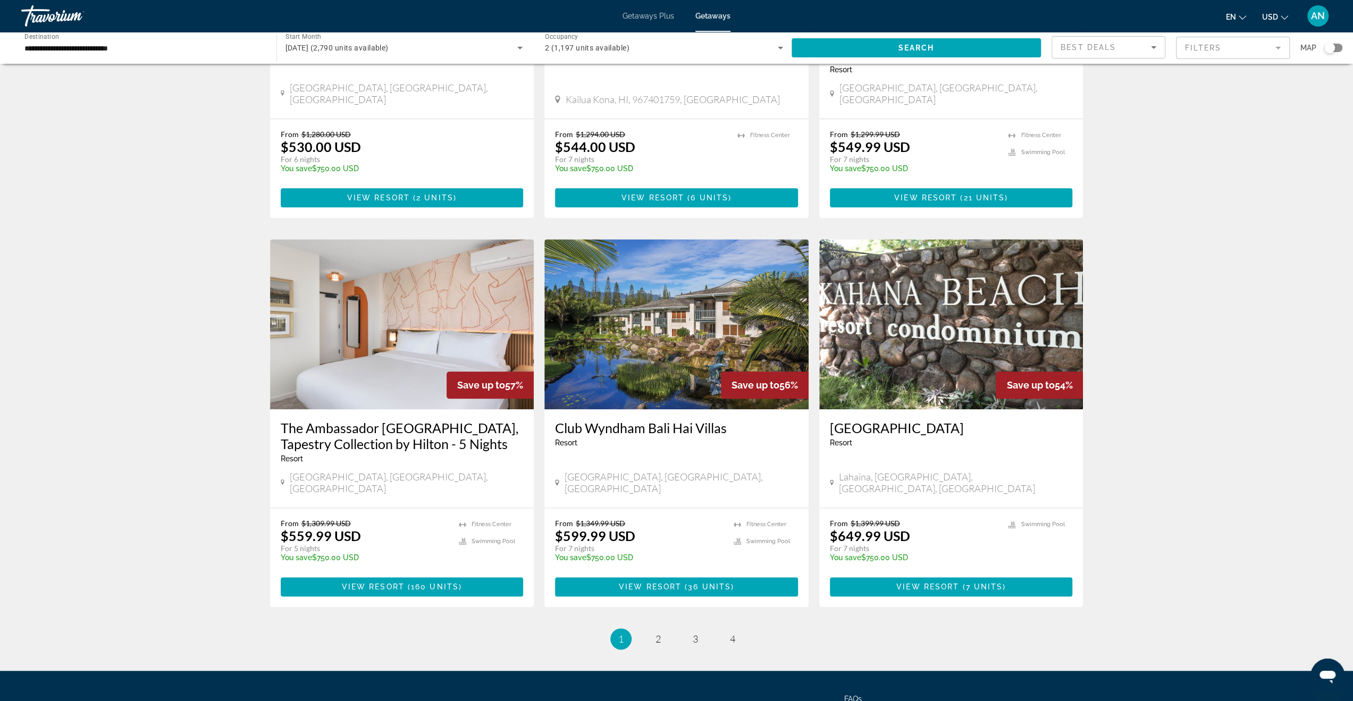
scroll to position [1066, 0]
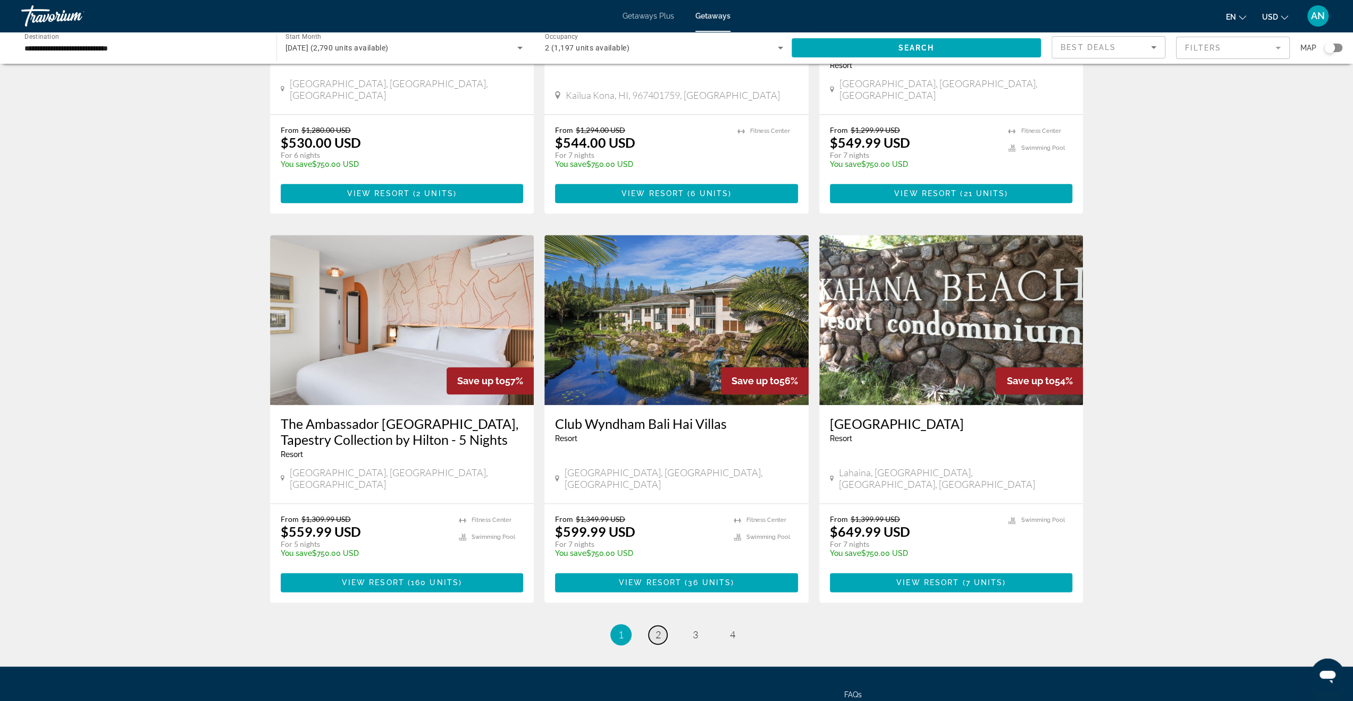
click at [651, 626] on link "page 2" at bounding box center [658, 635] width 19 height 19
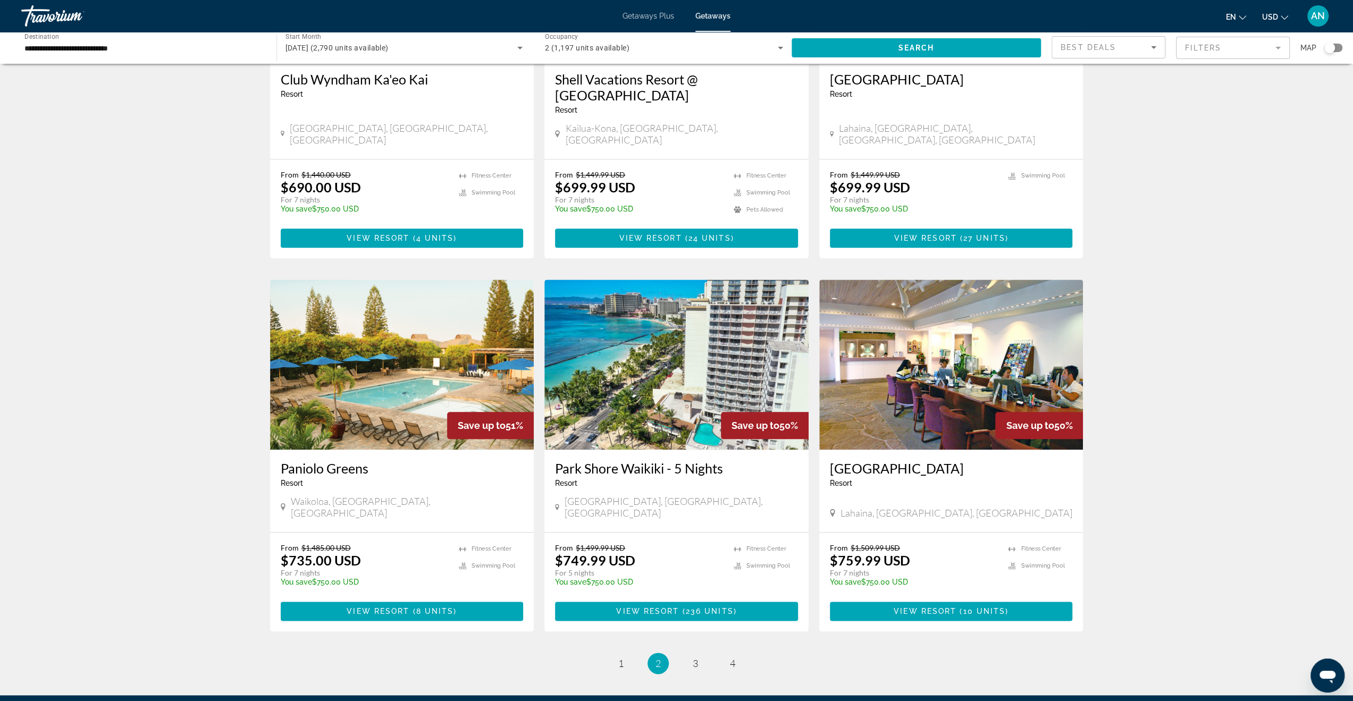
scroll to position [1010, 0]
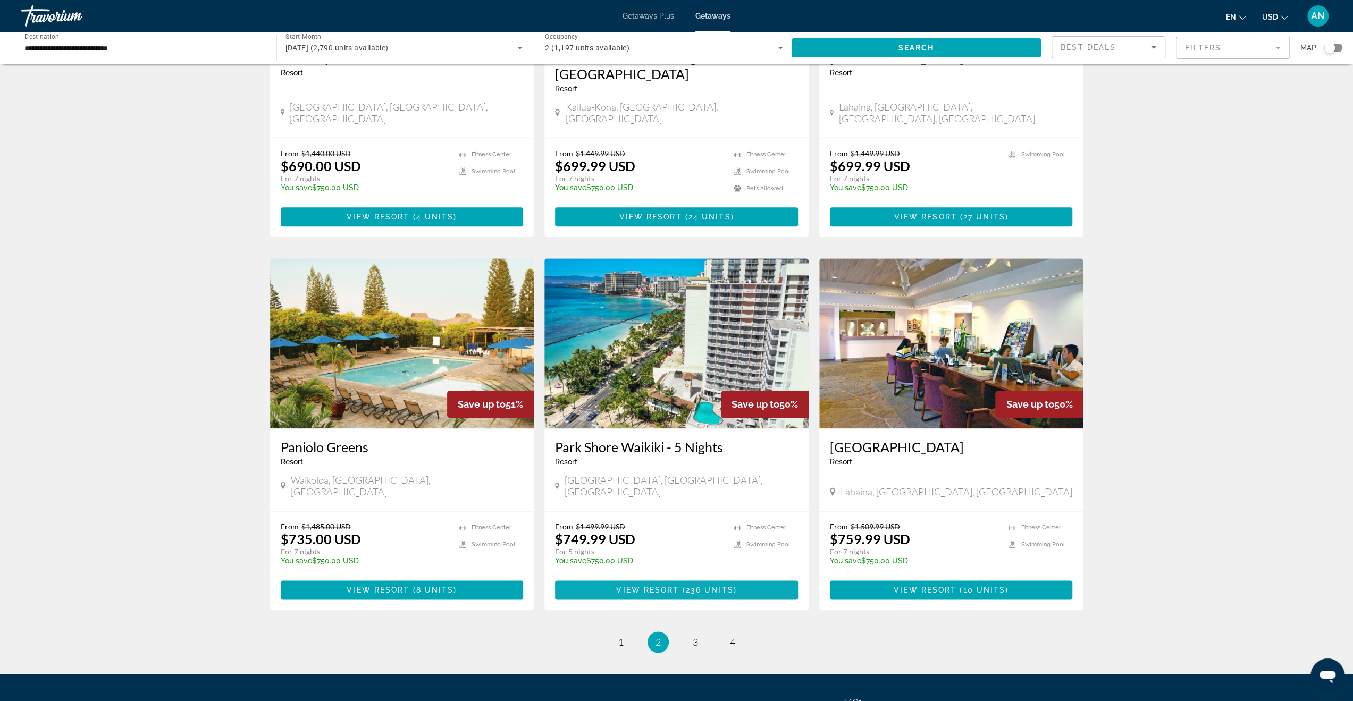
click at [682, 577] on span "Main content" at bounding box center [676, 590] width 243 height 26
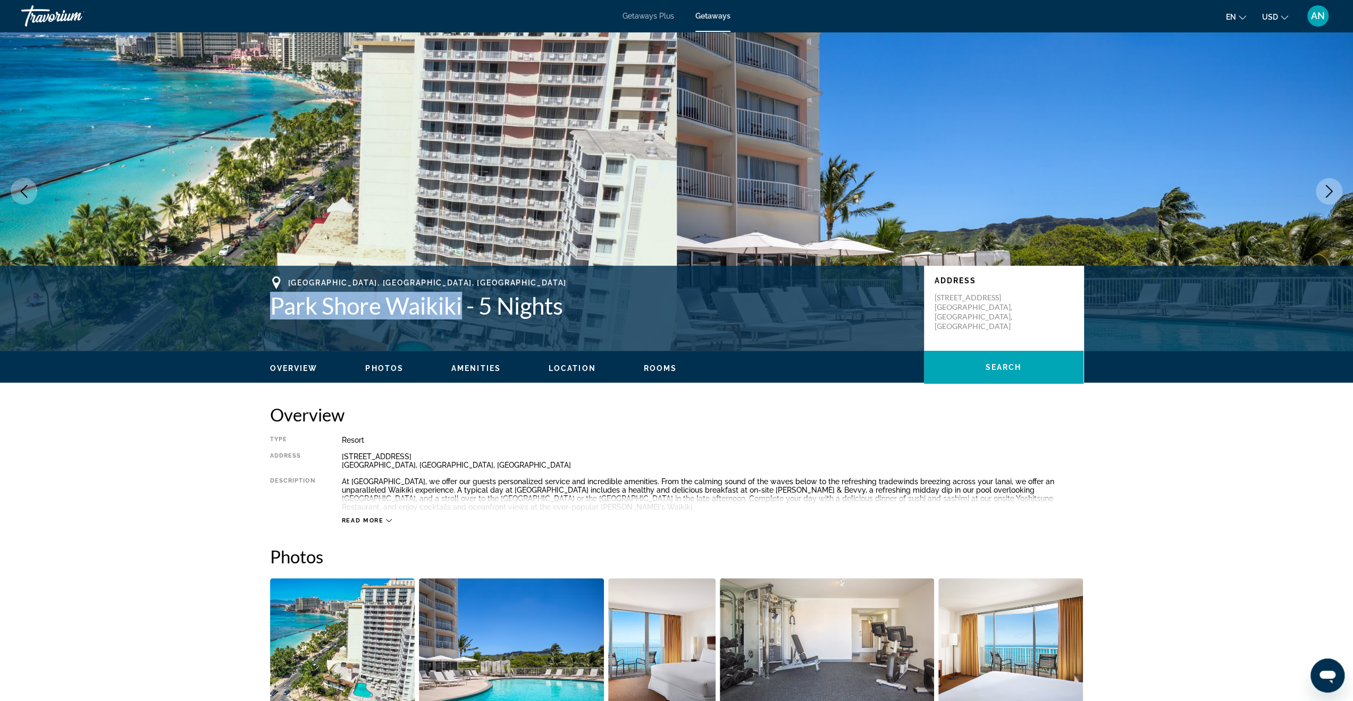
drag, startPoint x: 271, startPoint y: 308, endPoint x: 463, endPoint y: 302, distance: 191.5
click at [463, 302] on h1 "Park Shore Waikiki - 5 Nights" at bounding box center [591, 306] width 643 height 28
copy h1 "Park Shore Waikiki"
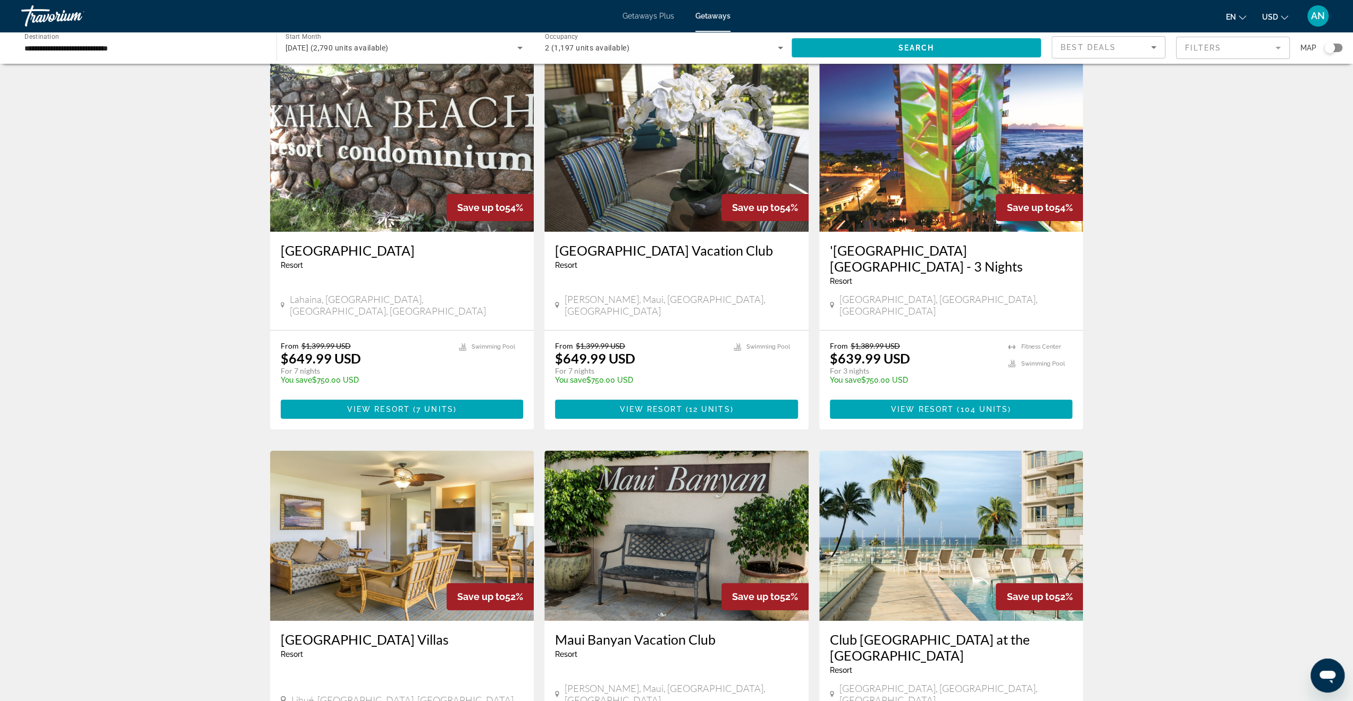
scroll to position [252, 0]
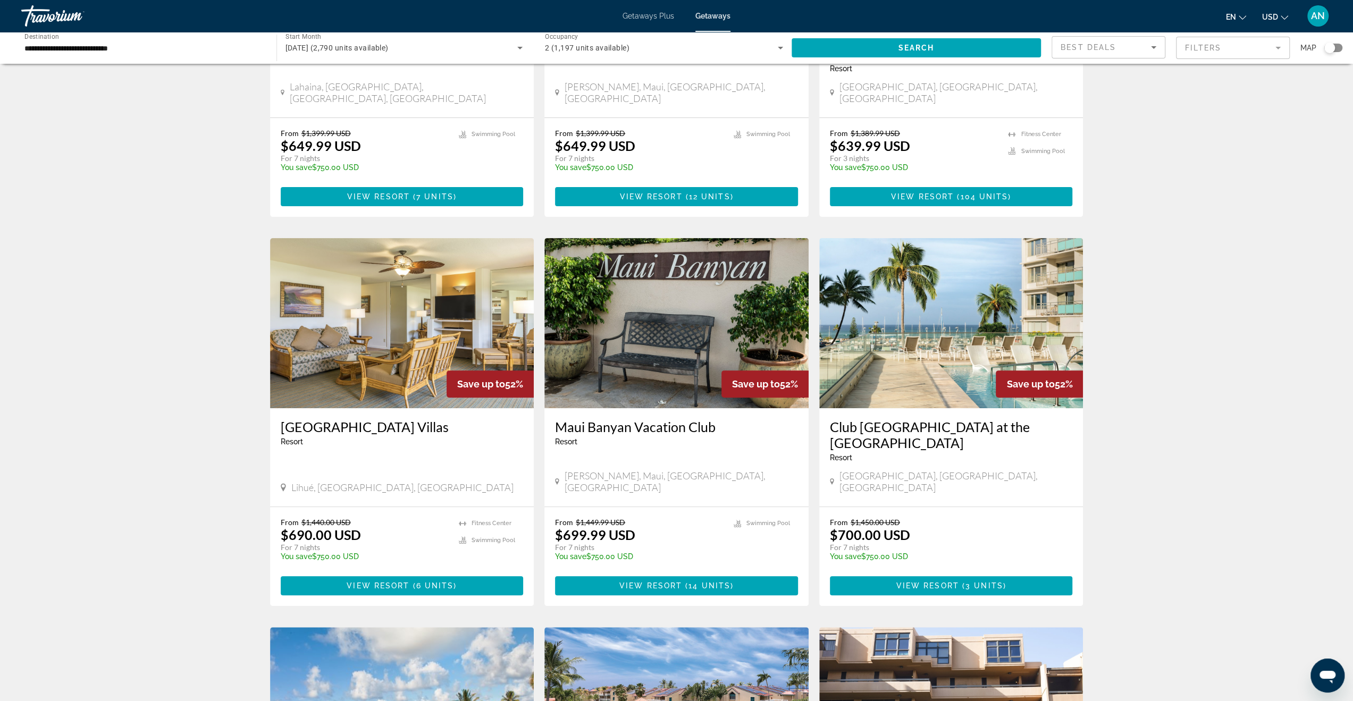
click at [912, 419] on h3 "Club [GEOGRAPHIC_DATA] at the [GEOGRAPHIC_DATA]" at bounding box center [951, 435] width 243 height 32
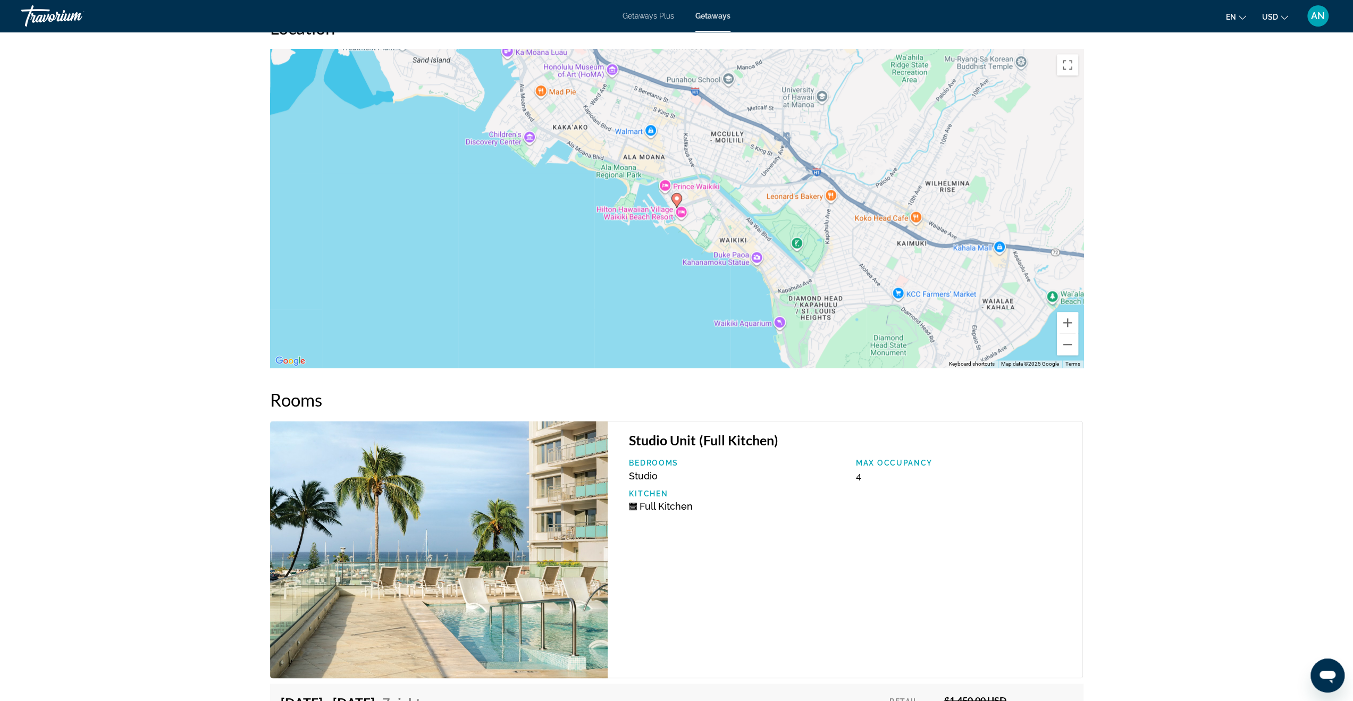
scroll to position [1362, 0]
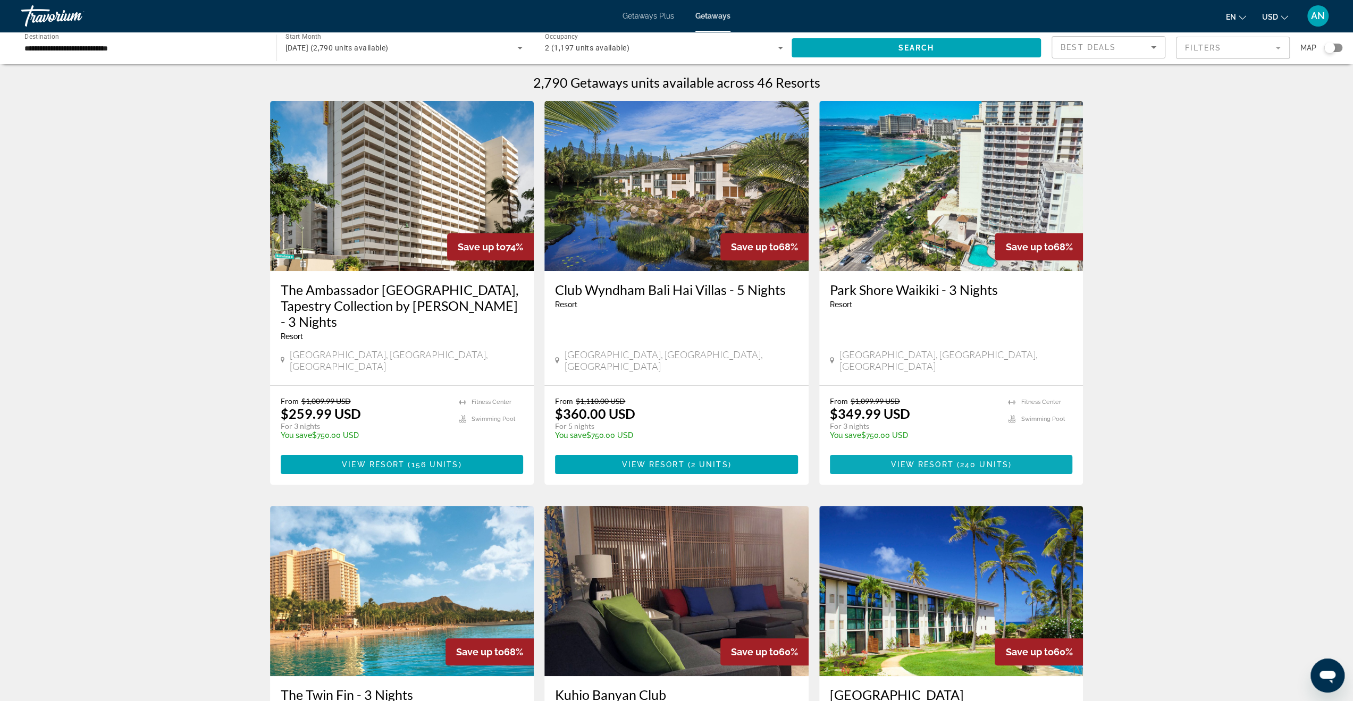
click at [967, 460] on span "240 units" at bounding box center [984, 464] width 48 height 9
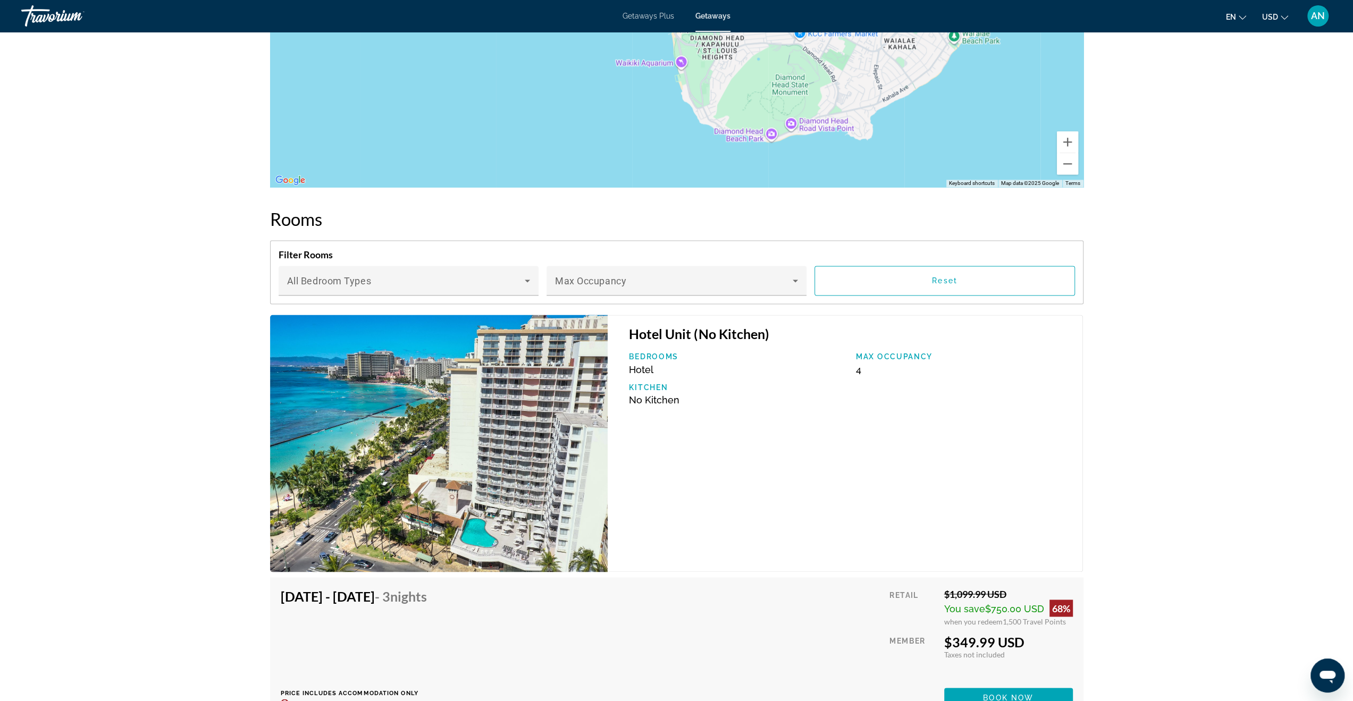
scroll to position [1232, 0]
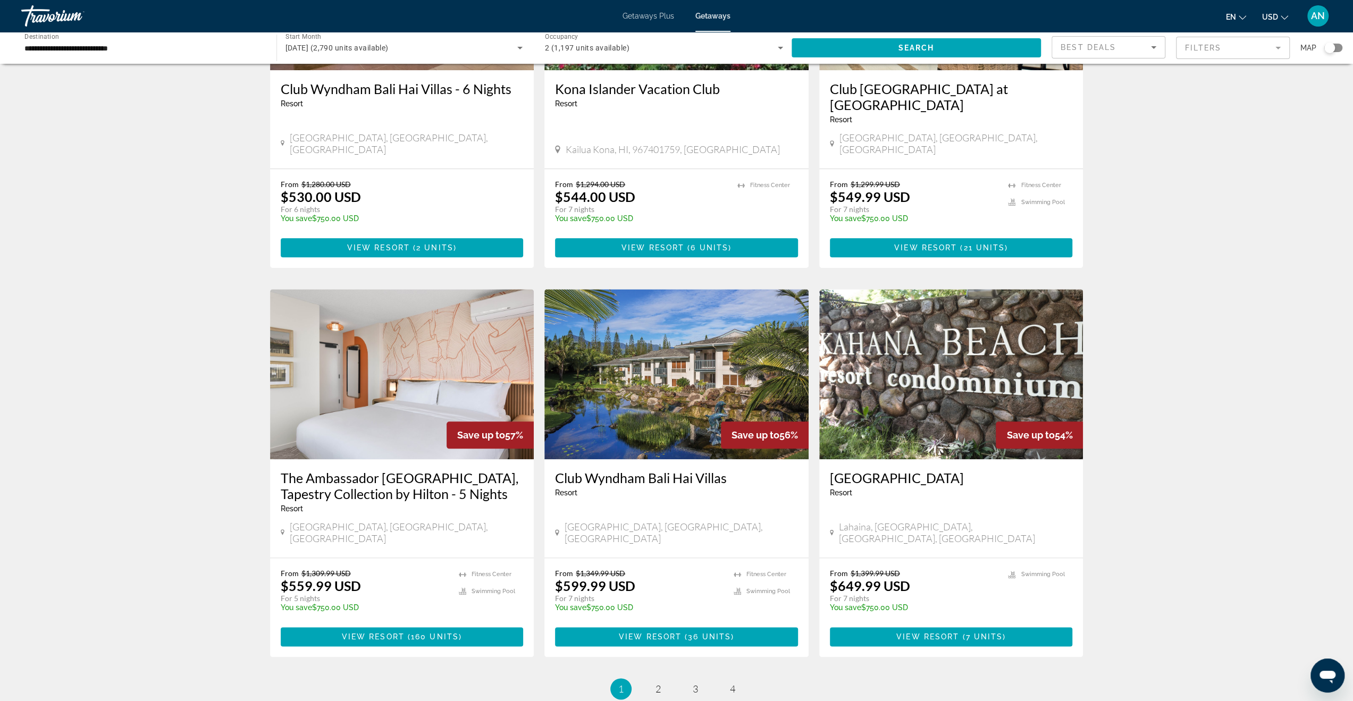
scroll to position [1010, 0]
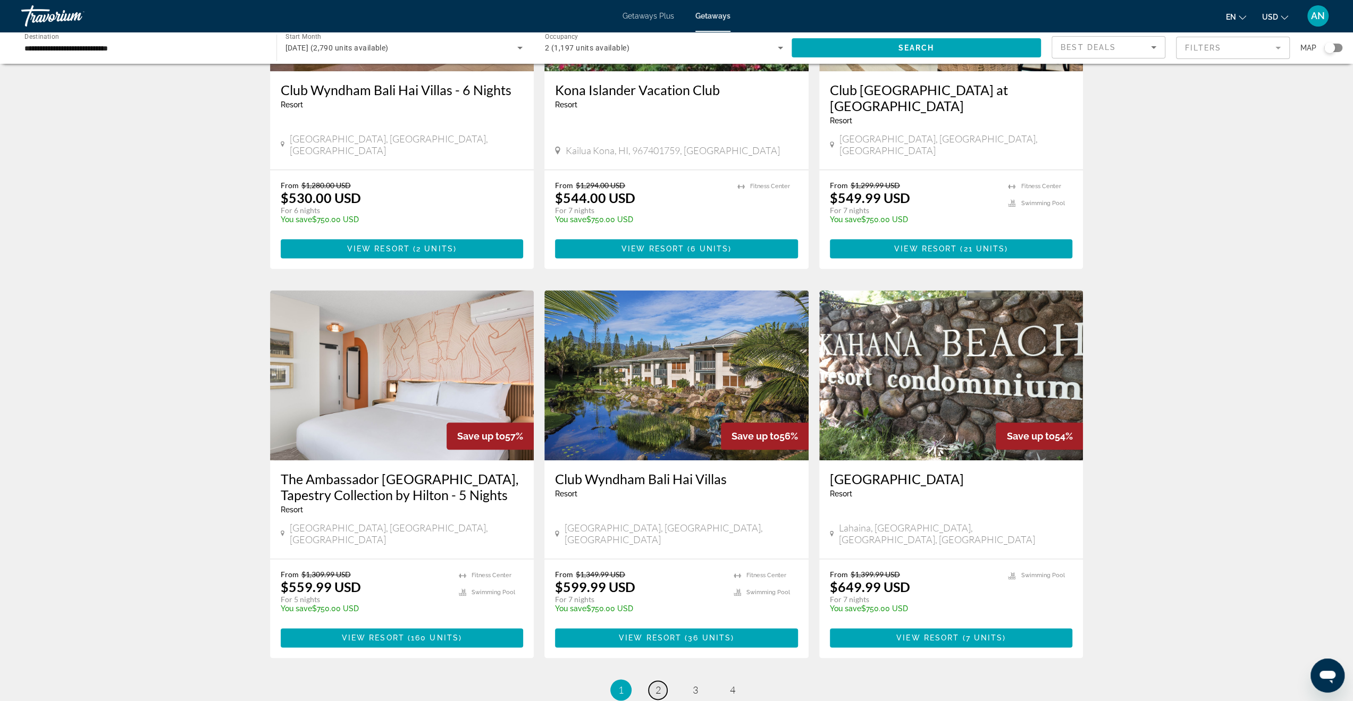
click at [656, 684] on span "2" at bounding box center [658, 690] width 5 height 12
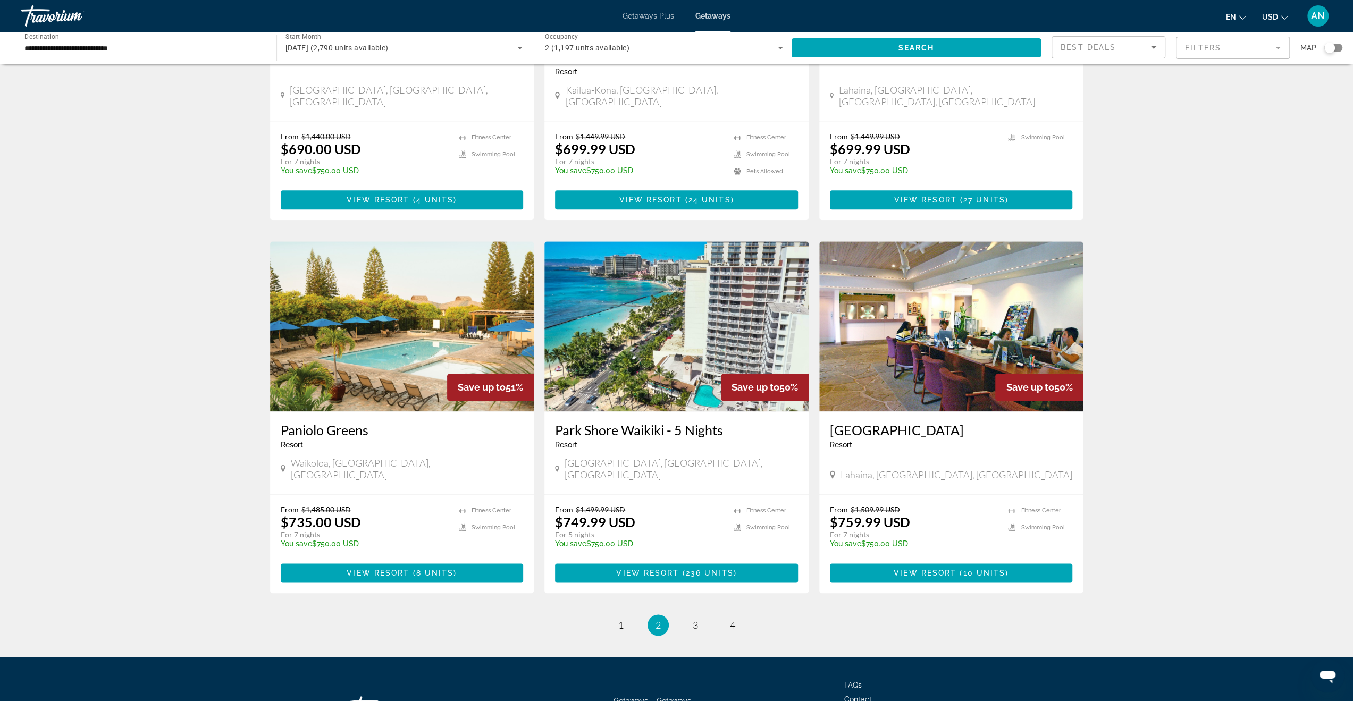
scroll to position [1050, 0]
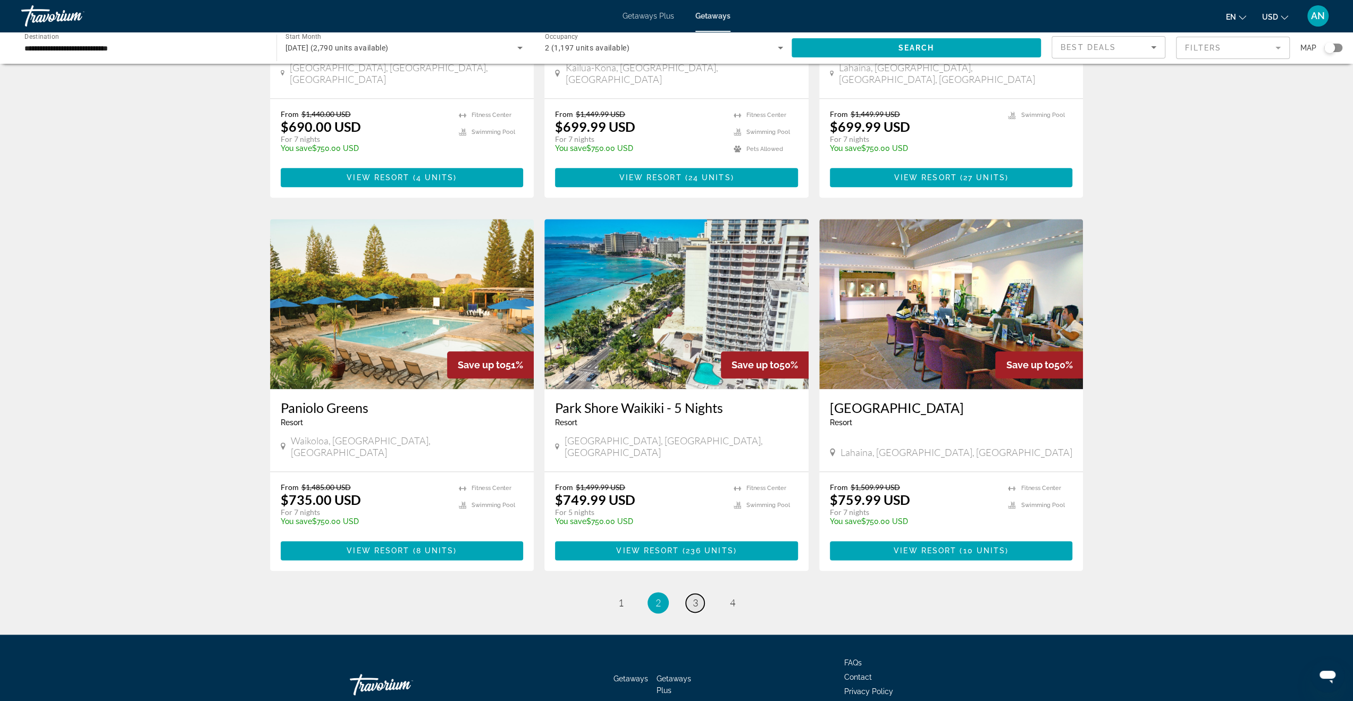
click at [696, 597] on span "3" at bounding box center [695, 603] width 5 height 12
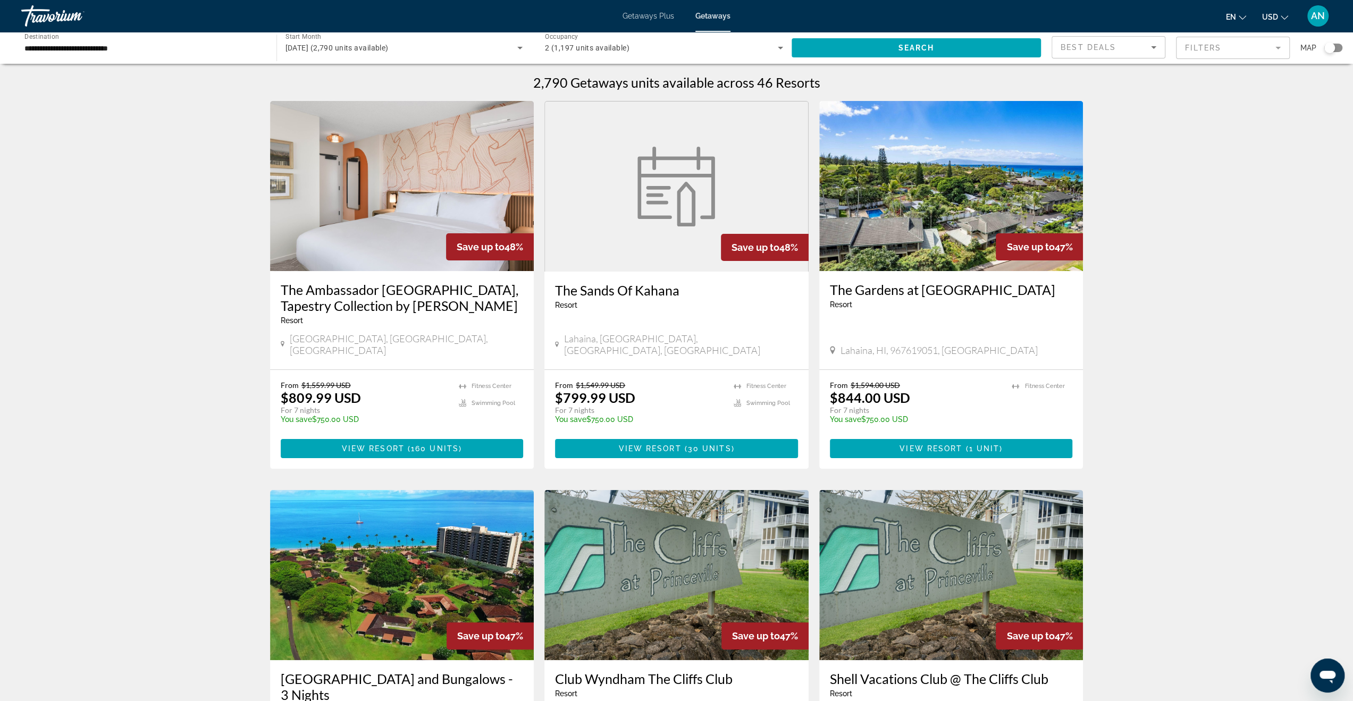
click at [407, 54] on div "[DATE] (2,790 units available)" at bounding box center [405, 48] width 238 height 30
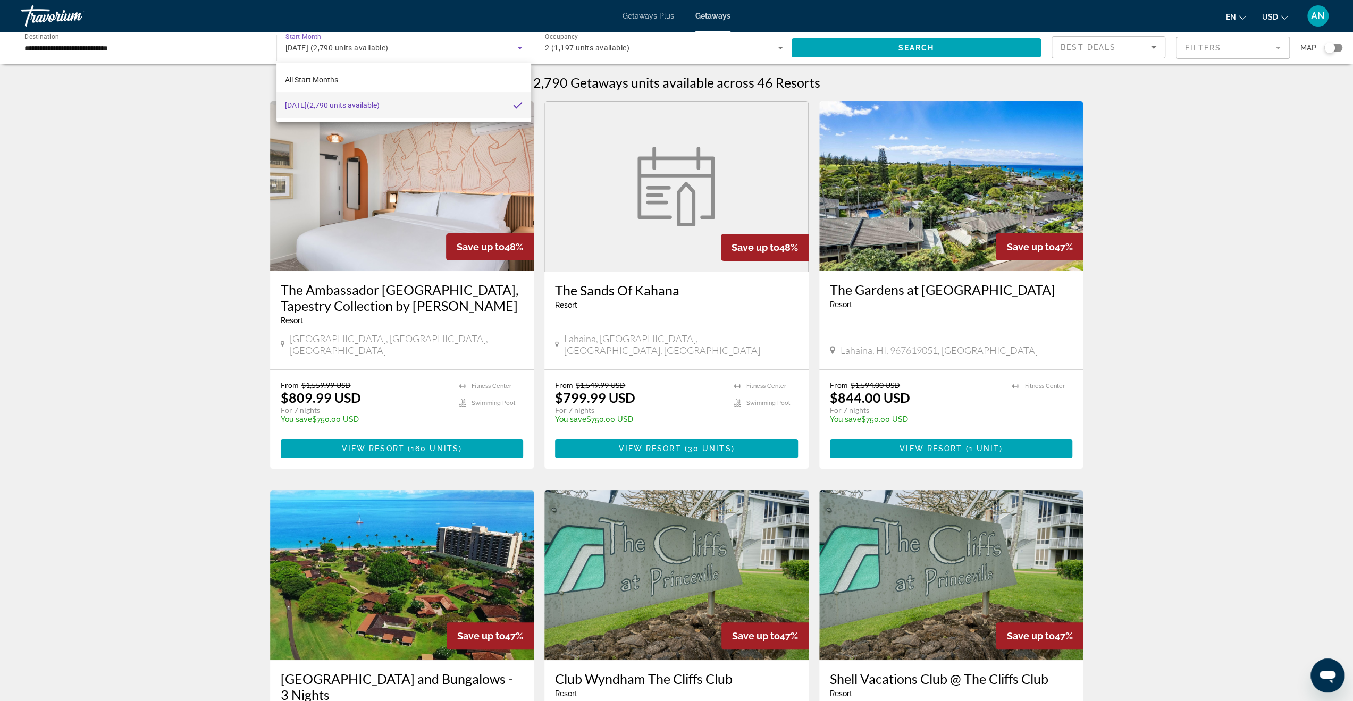
click at [370, 51] on div at bounding box center [676, 350] width 1353 height 701
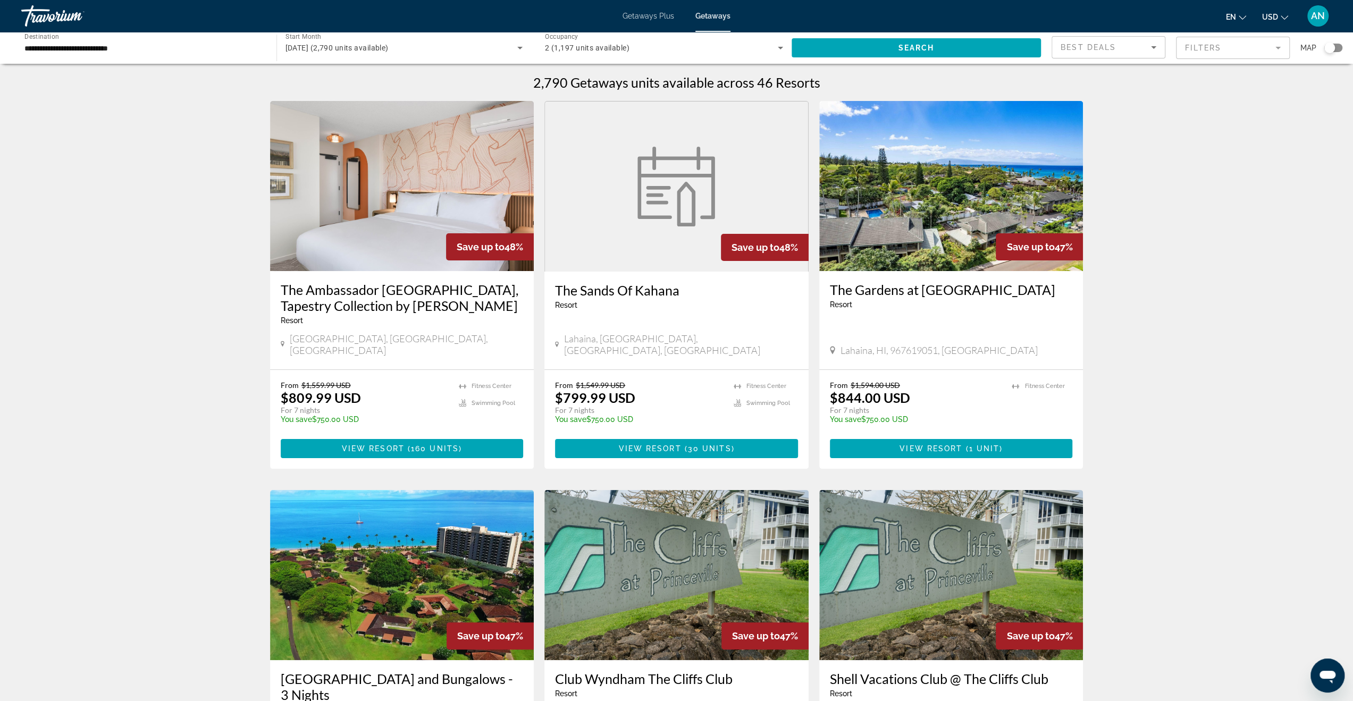
click at [389, 40] on div "[DATE] (2,790 units available)" at bounding box center [405, 48] width 238 height 30
click at [376, 78] on mat-option "All Start Months" at bounding box center [403, 80] width 255 height 26
click at [372, 53] on span "Search widget" at bounding box center [402, 47] width 232 height 13
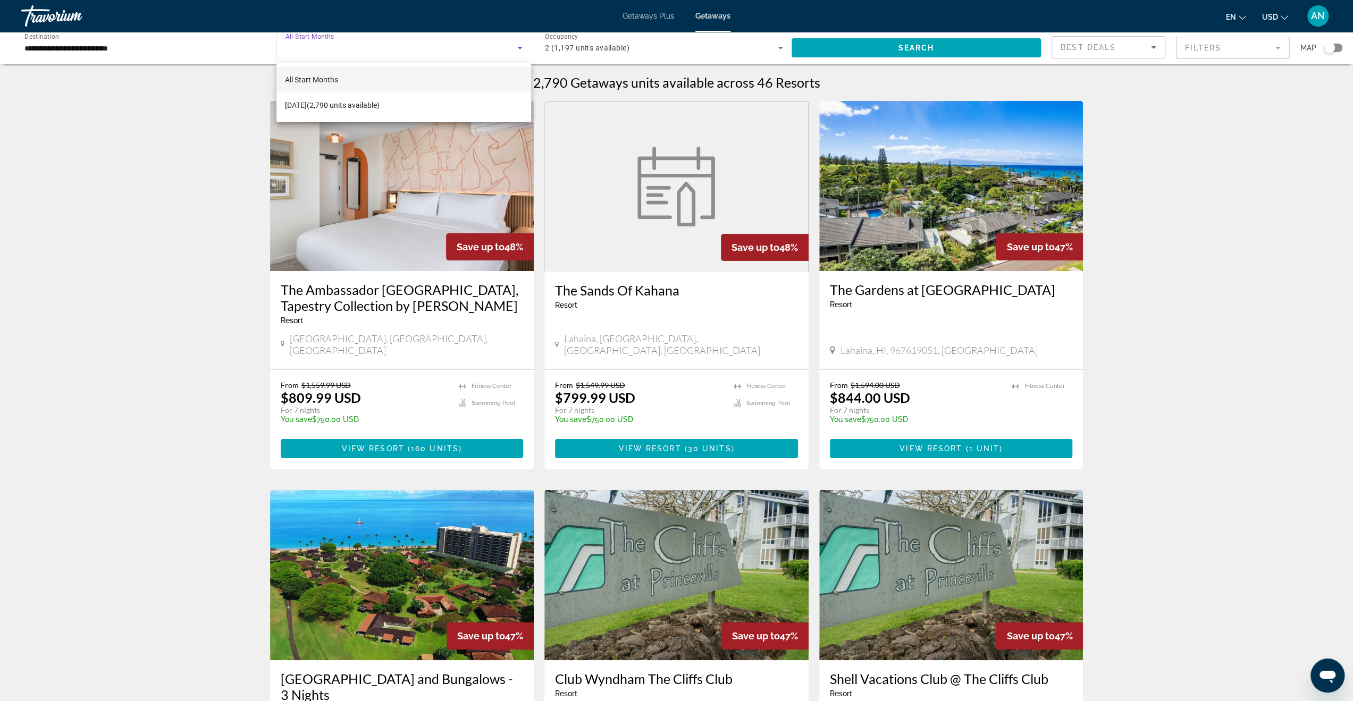
click at [123, 47] on div at bounding box center [676, 350] width 1353 height 701
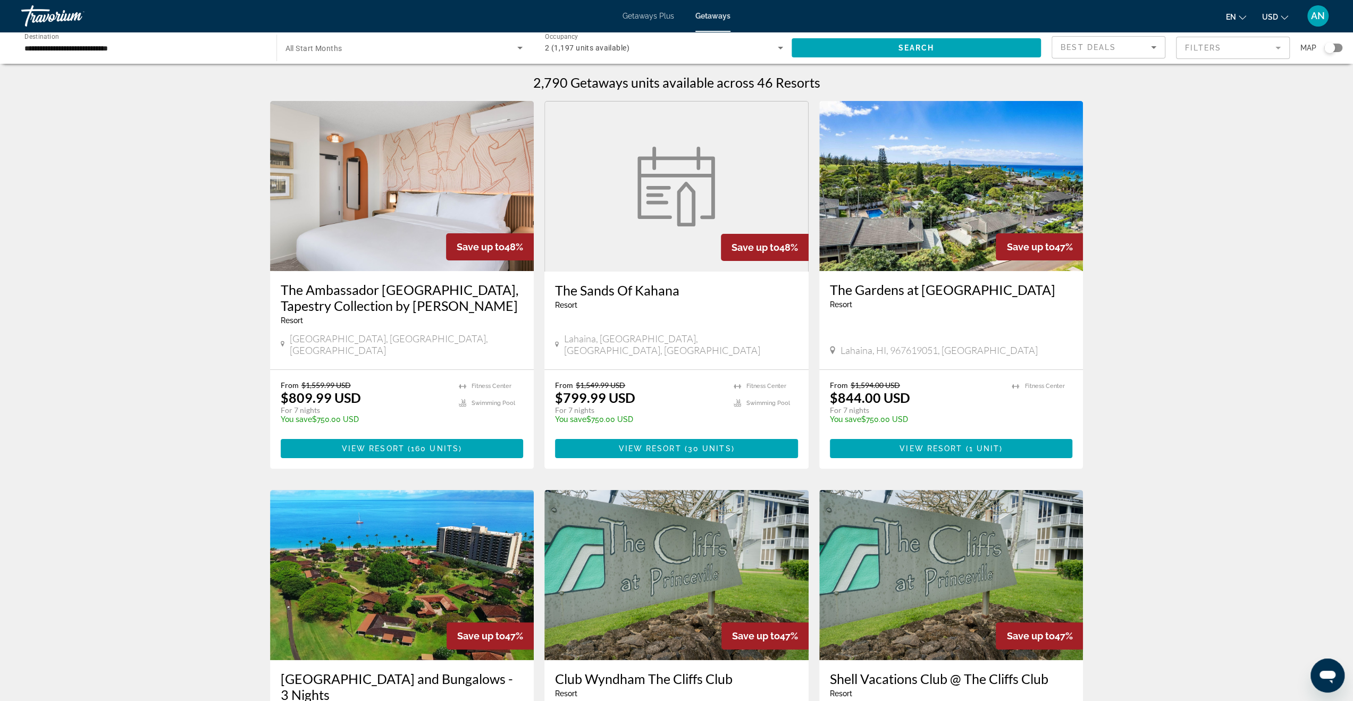
click at [81, 48] on input "**********" at bounding box center [143, 48] width 238 height 13
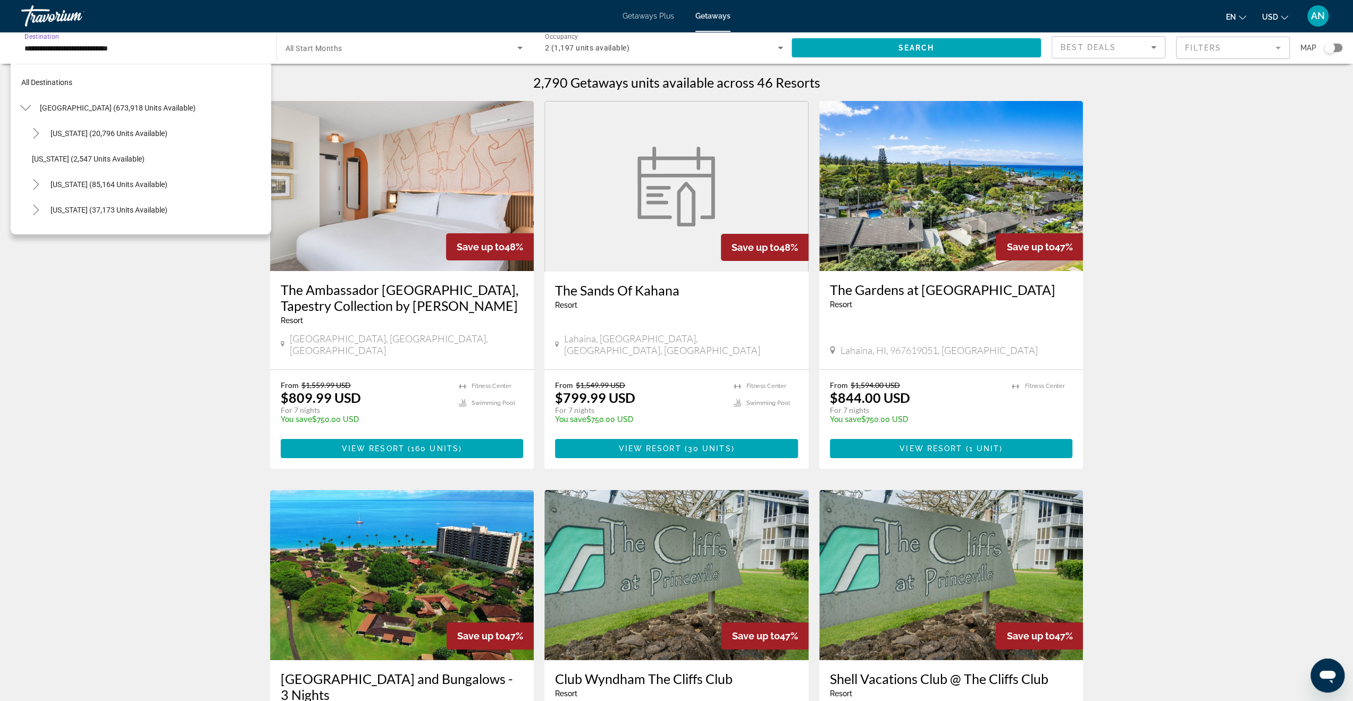
scroll to position [191, 0]
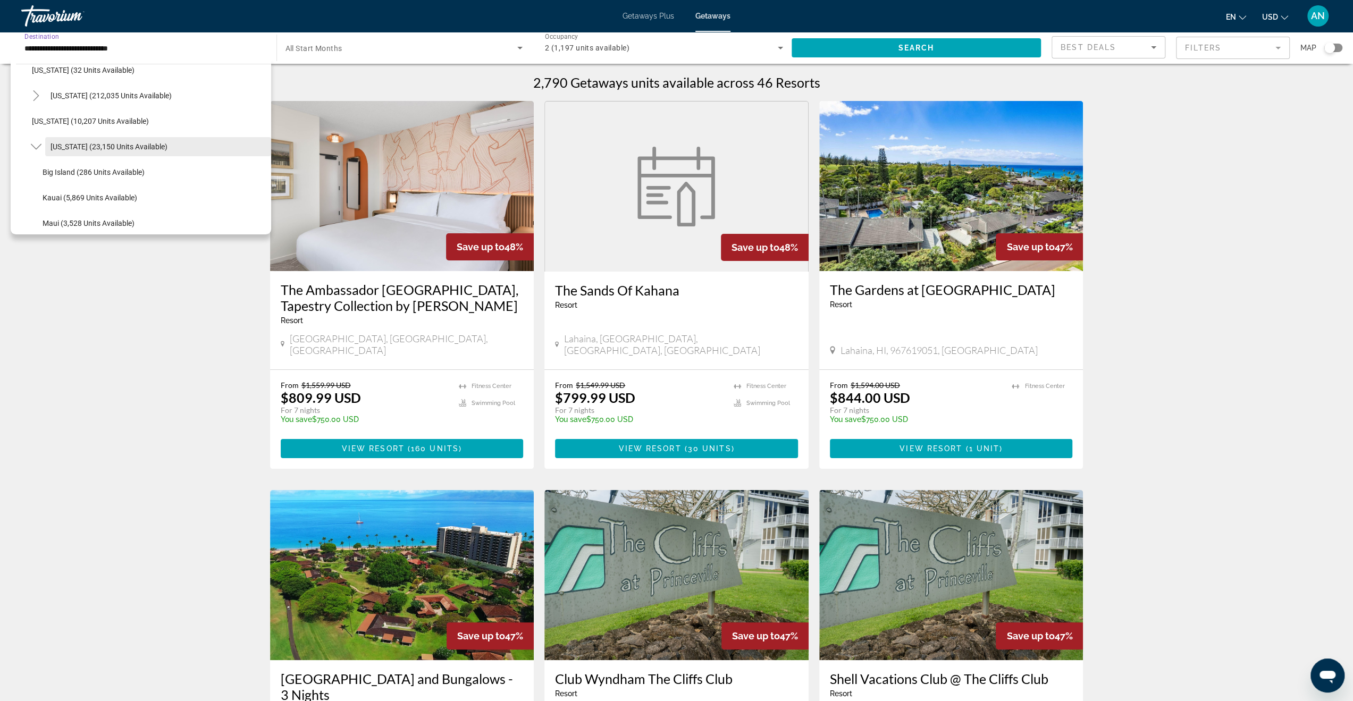
click at [87, 147] on span "[US_STATE] (23,150 units available)" at bounding box center [109, 146] width 117 height 9
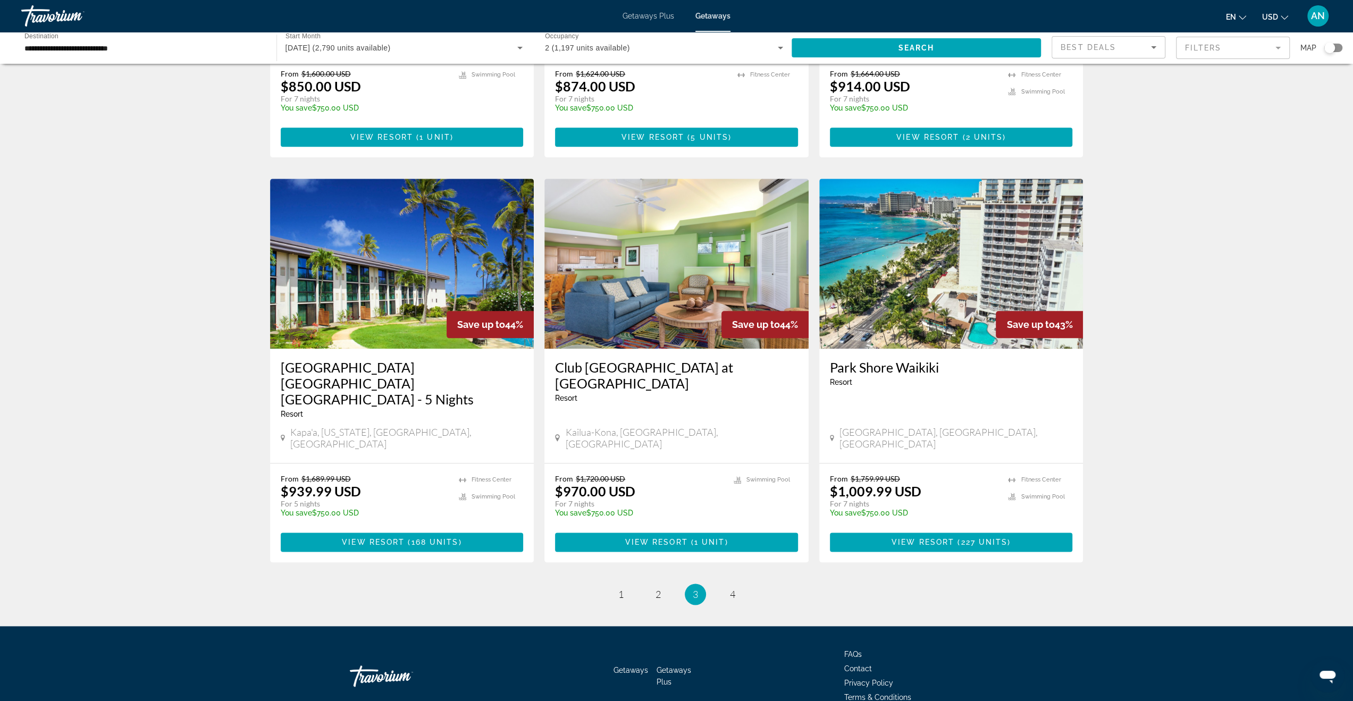
scroll to position [1066, 0]
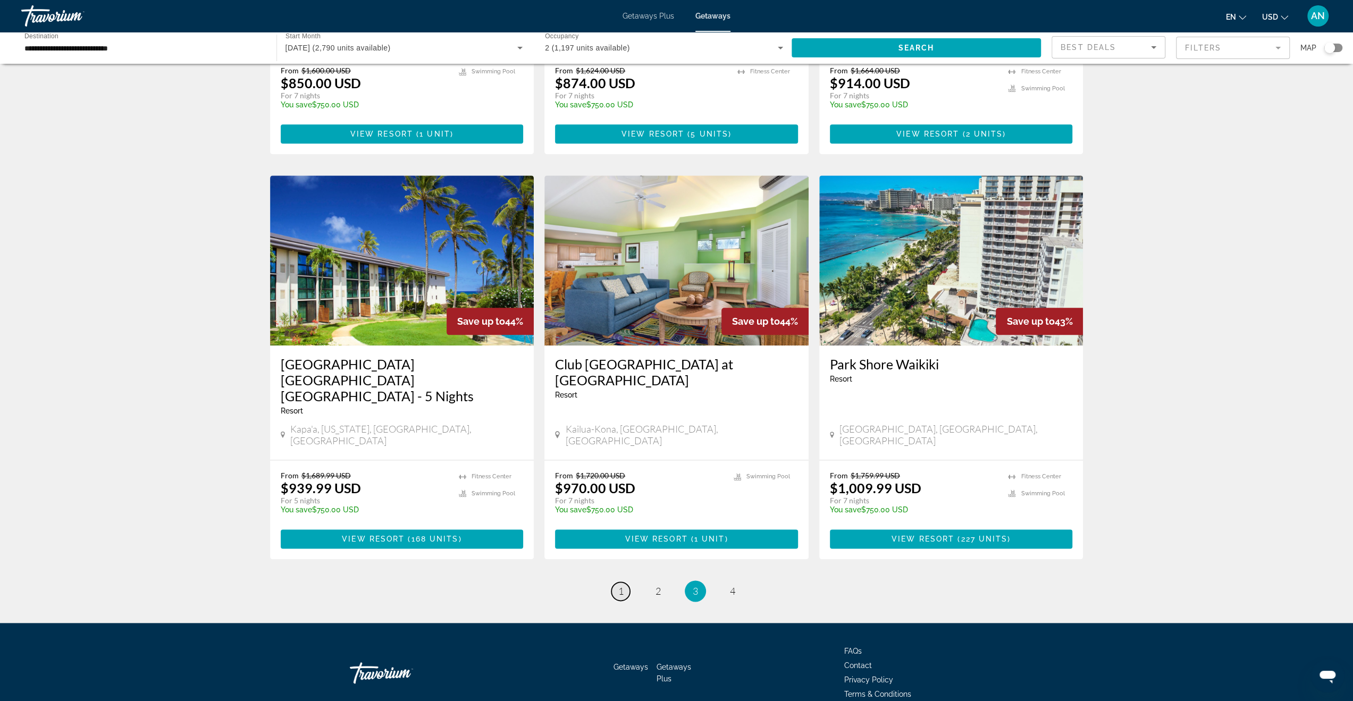
click at [619, 585] on span "1" at bounding box center [620, 591] width 5 height 12
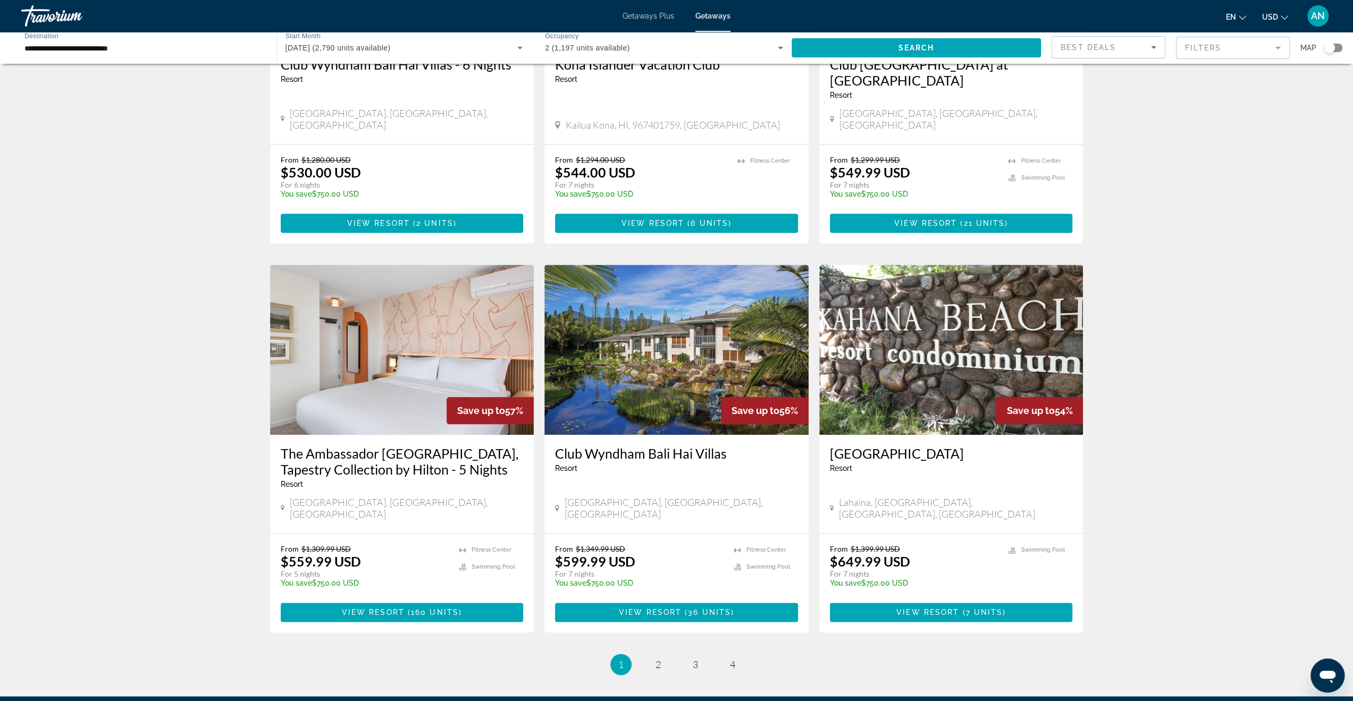
scroll to position [1063, 0]
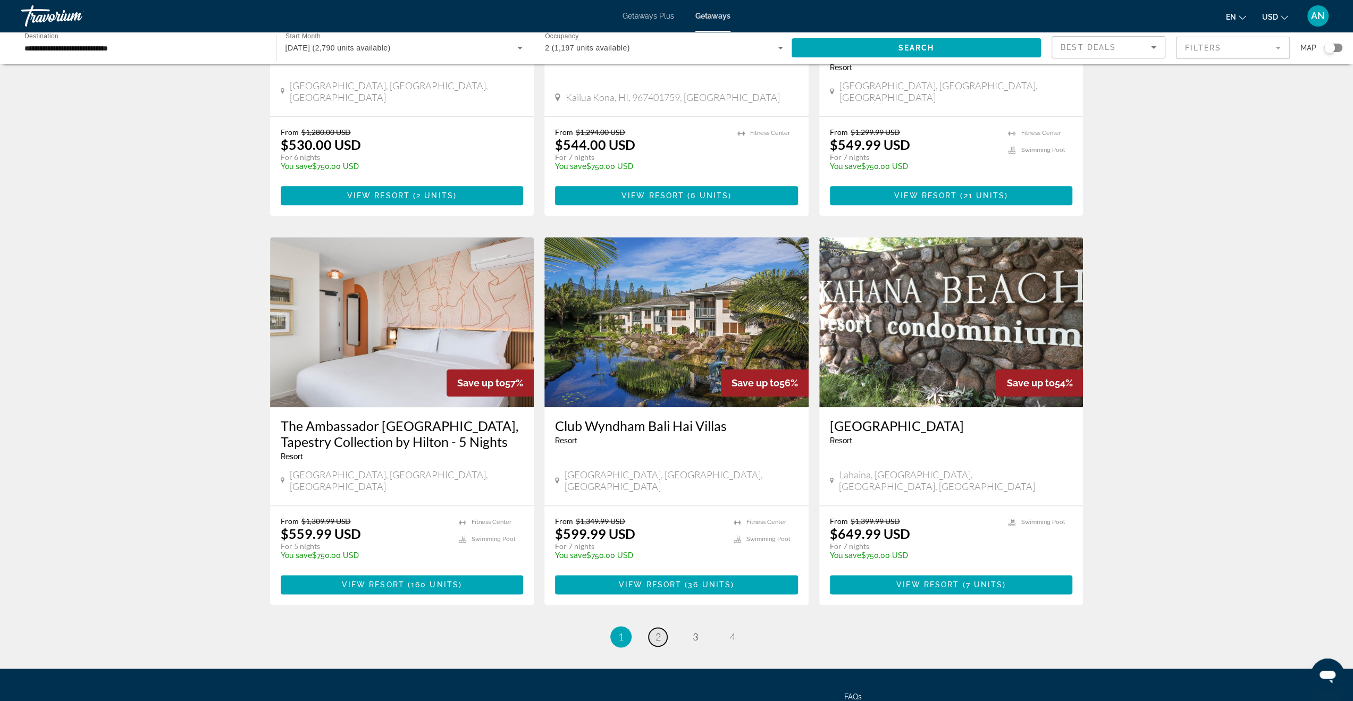
click at [657, 631] on span "2" at bounding box center [658, 637] width 5 height 12
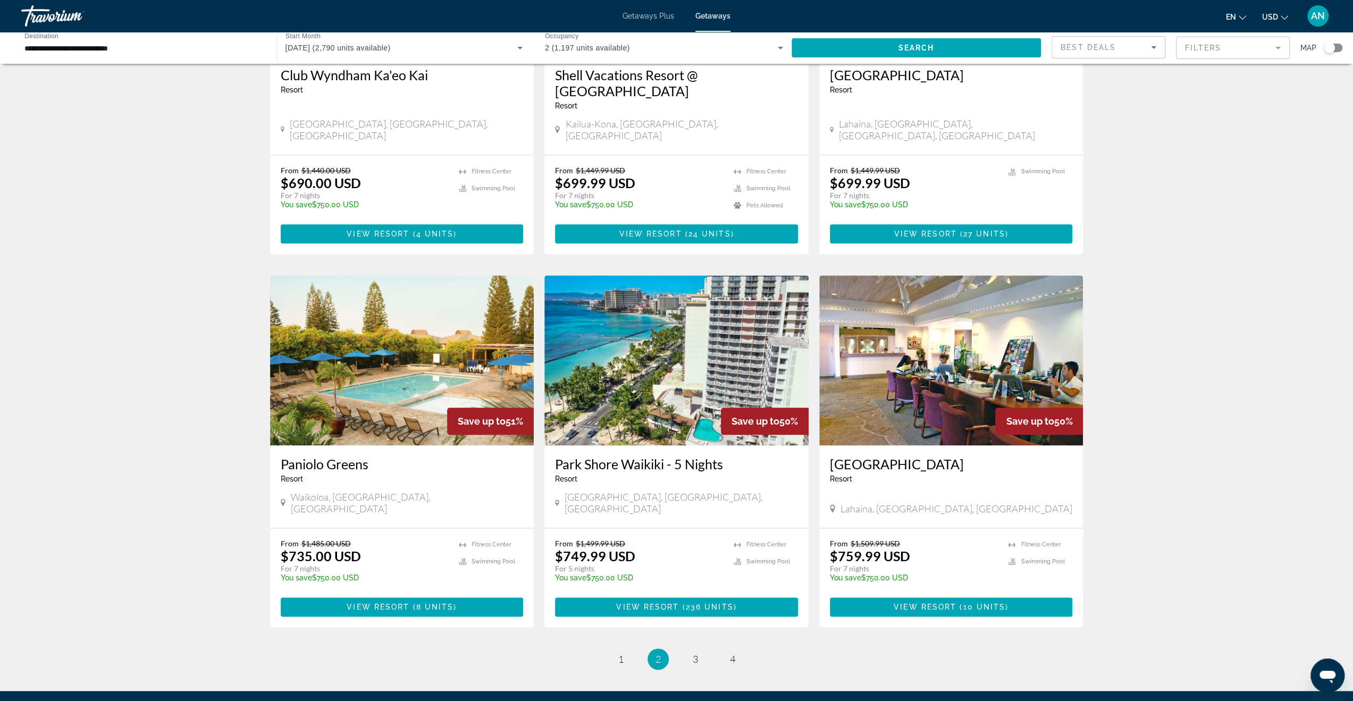
scroll to position [1010, 0]
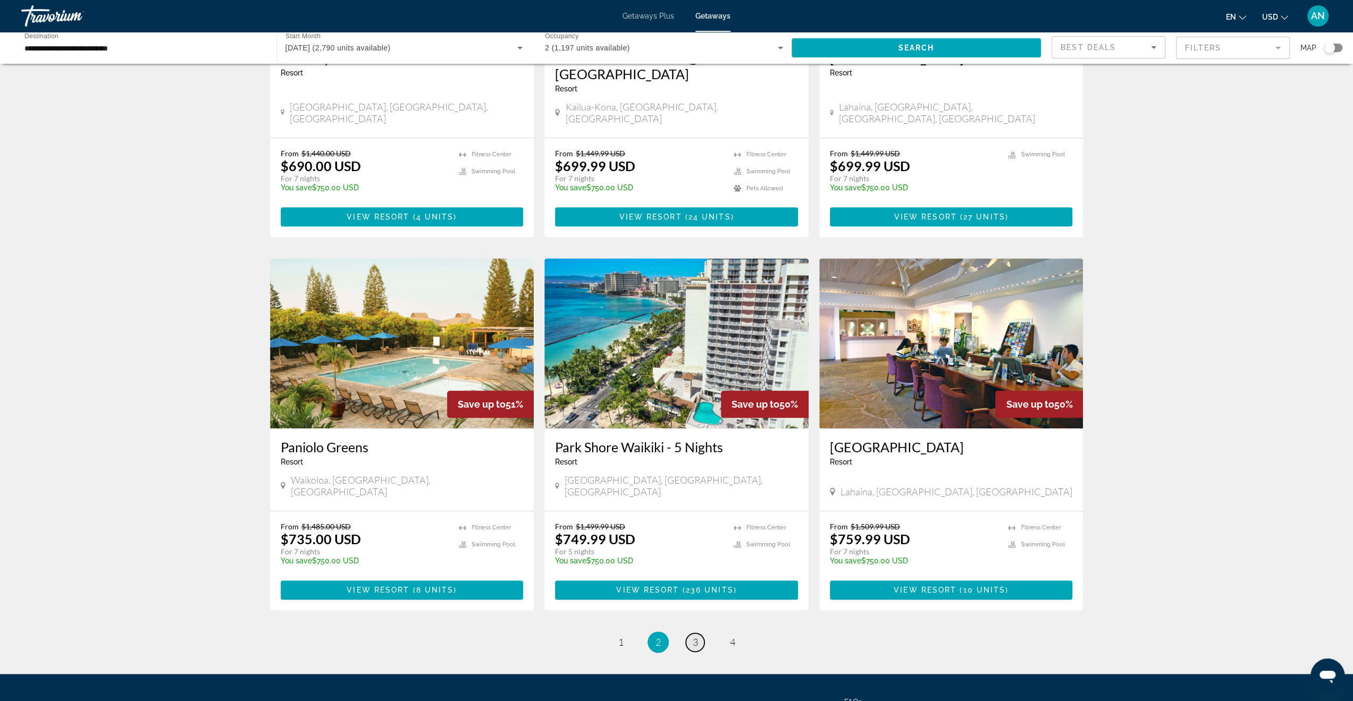
click at [698, 633] on link "page 3" at bounding box center [695, 642] width 19 height 19
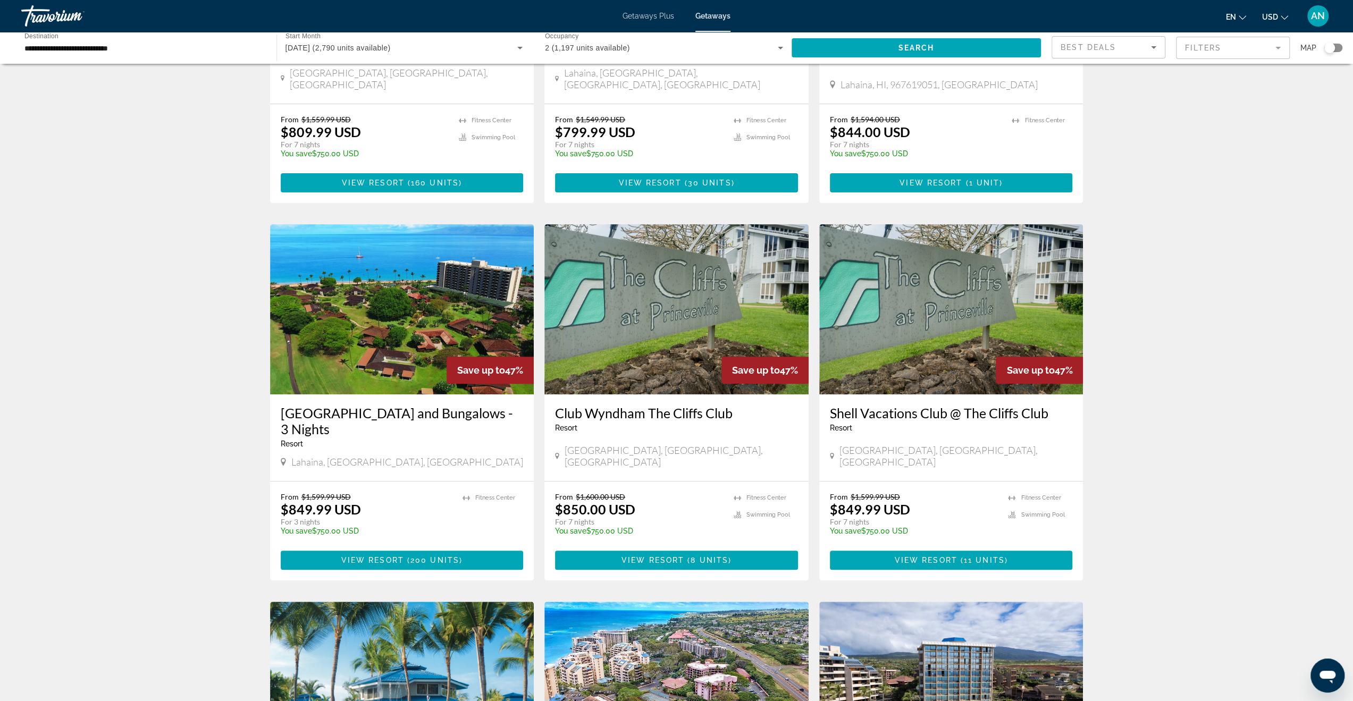
scroll to position [106, 0]
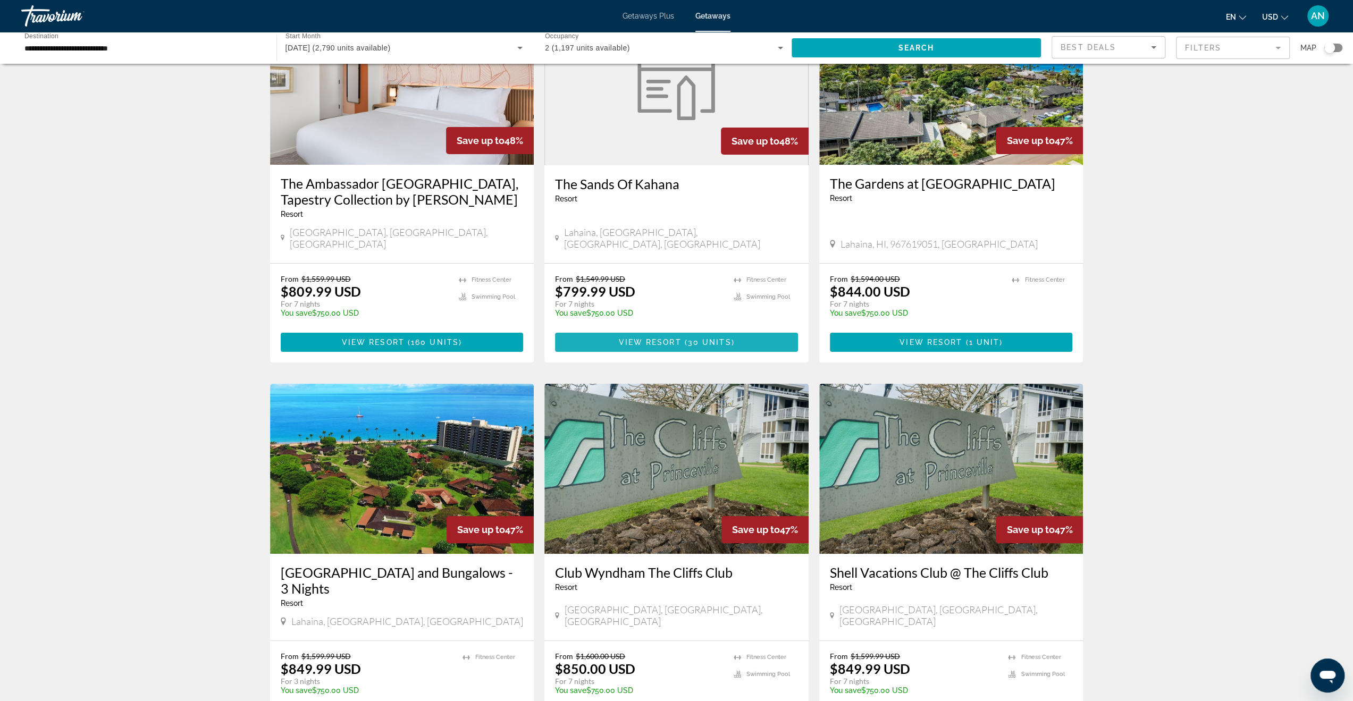
click at [657, 338] on span "View Resort" at bounding box center [649, 342] width 63 height 9
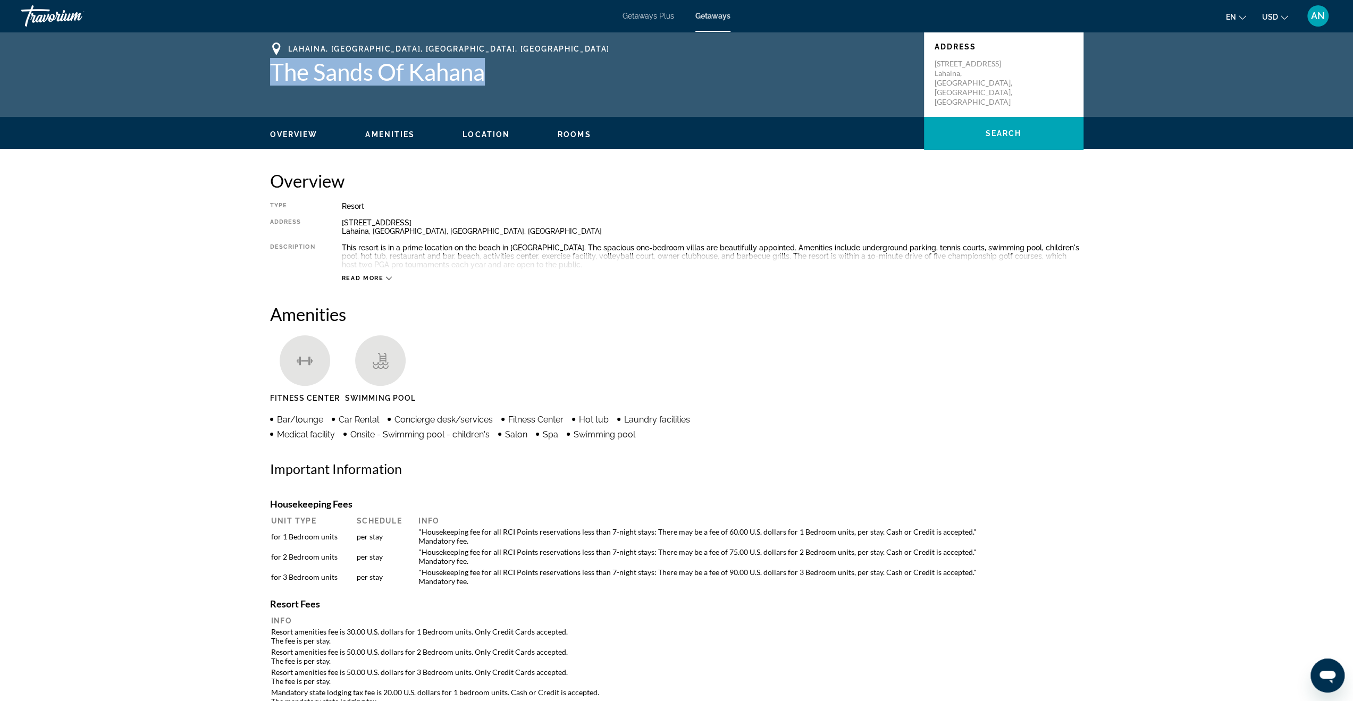
drag, startPoint x: 271, startPoint y: 72, endPoint x: 526, endPoint y: 68, distance: 255.3
click at [526, 68] on div "Lahaina, Maui, HI, USA The Sands Of Kahana Address 4299 Lower Honoapiilani High…" at bounding box center [677, 75] width 856 height 64
copy h1 "The Sands Of Kahana"
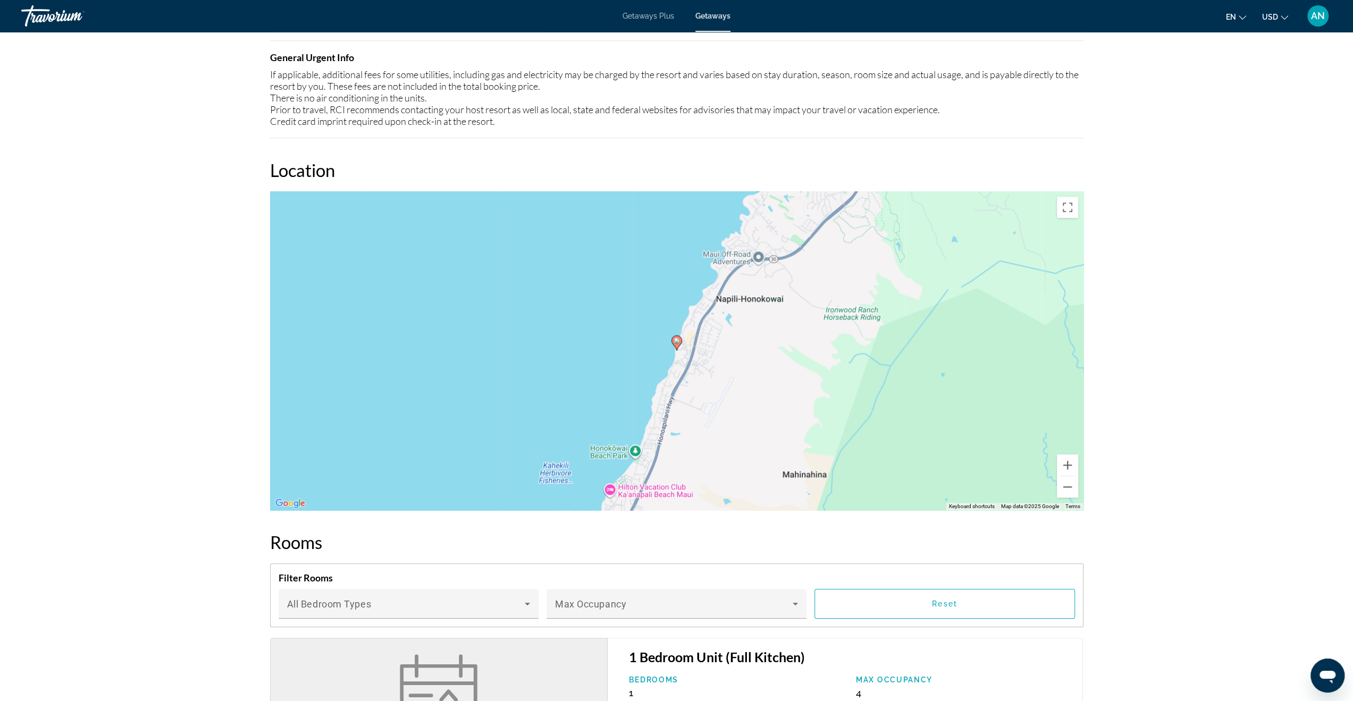
scroll to position [1223, 0]
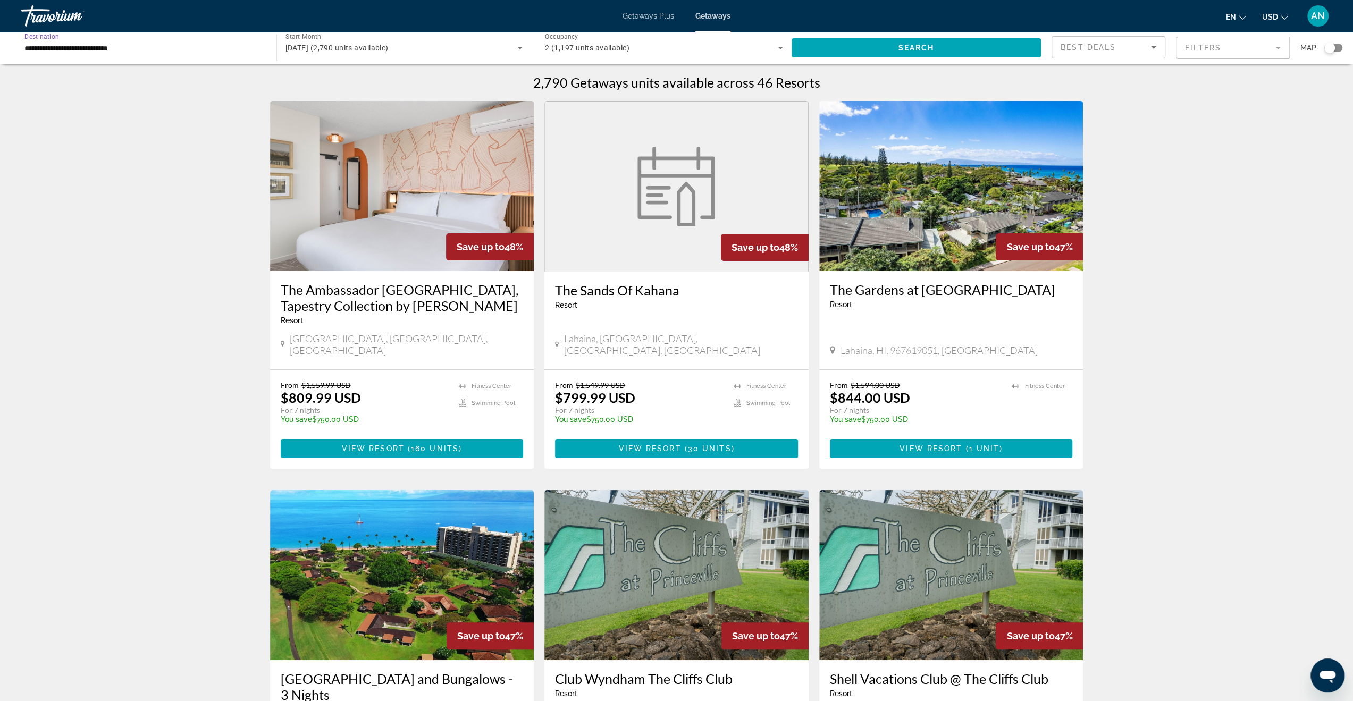
click at [79, 47] on input "**********" at bounding box center [143, 48] width 238 height 13
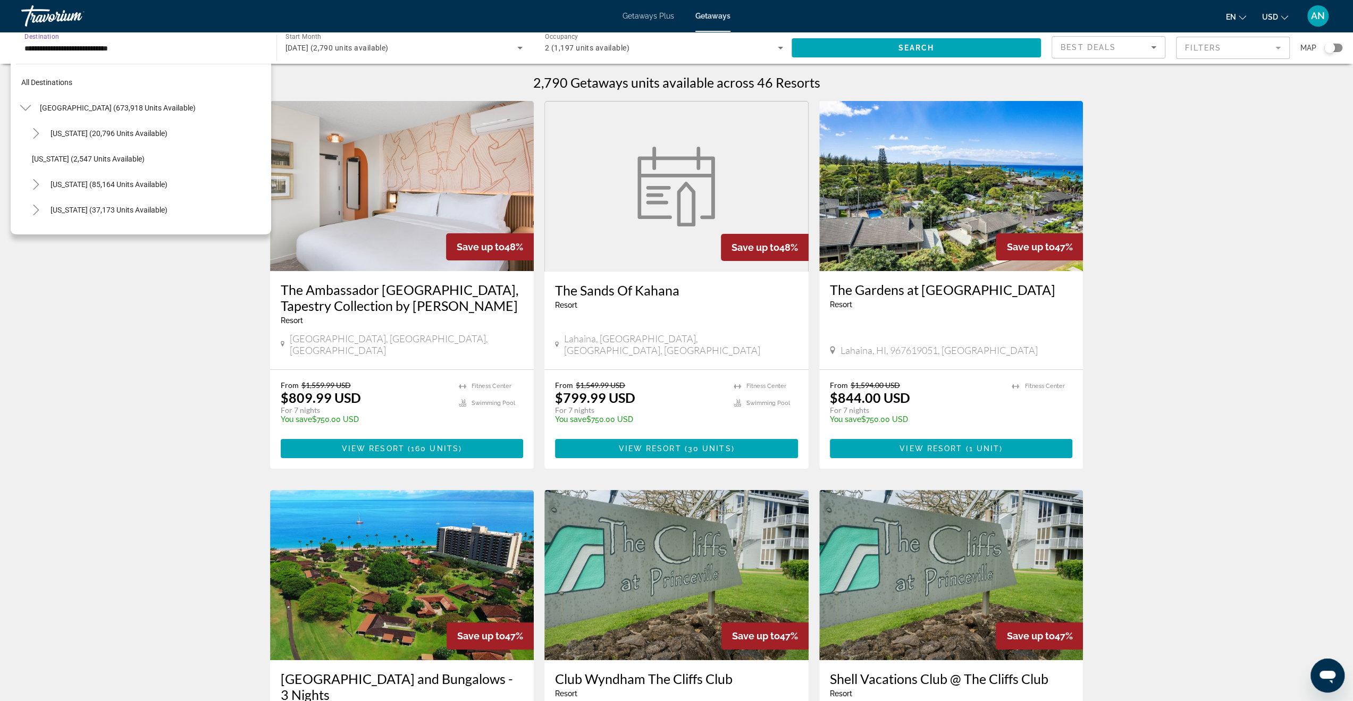
scroll to position [191, 0]
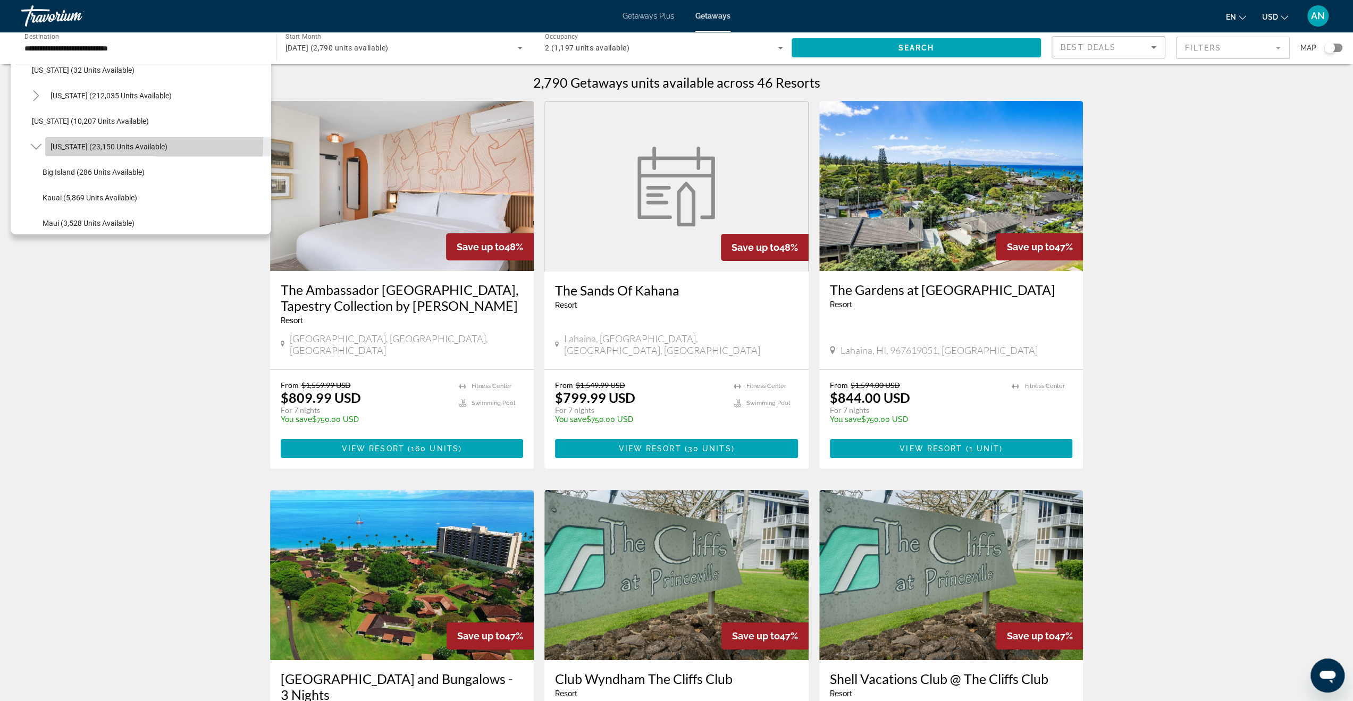
click at [74, 142] on span "[US_STATE] (23,150 units available)" at bounding box center [109, 146] width 117 height 9
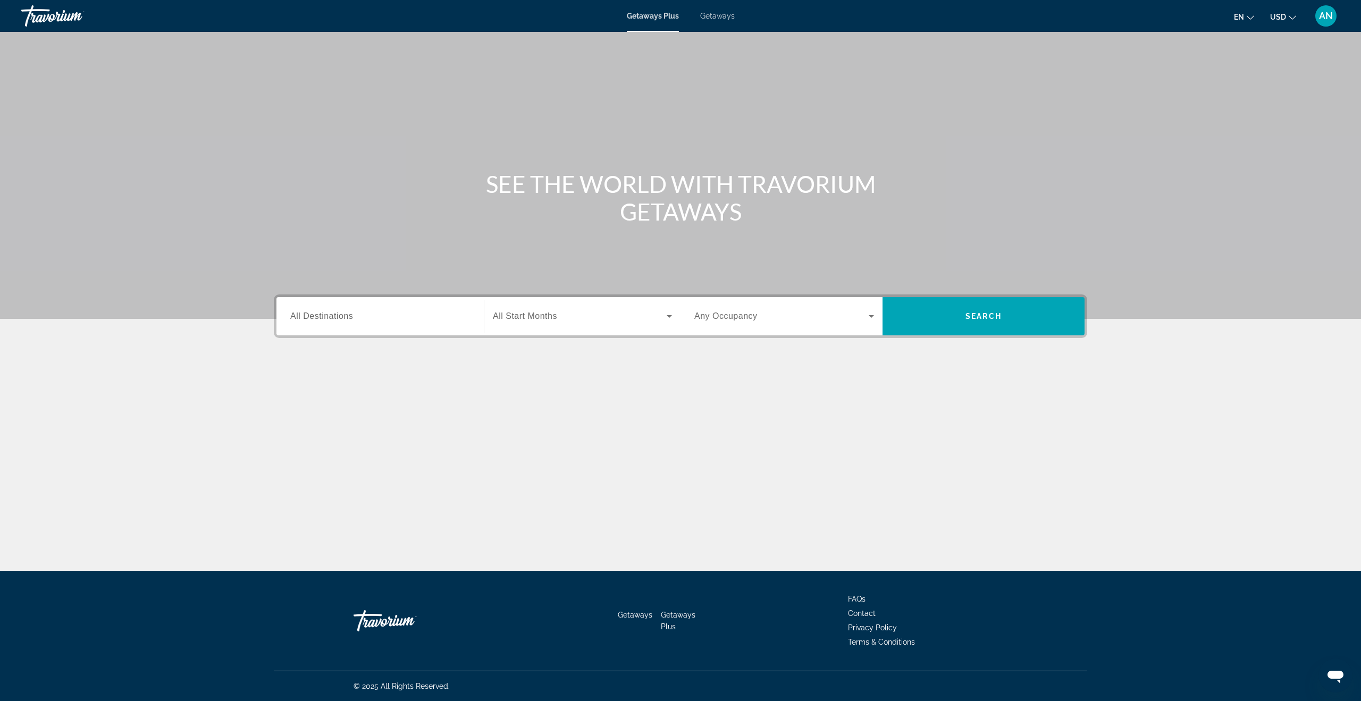
click at [375, 315] on input "Destination All Destinations" at bounding box center [380, 317] width 180 height 13
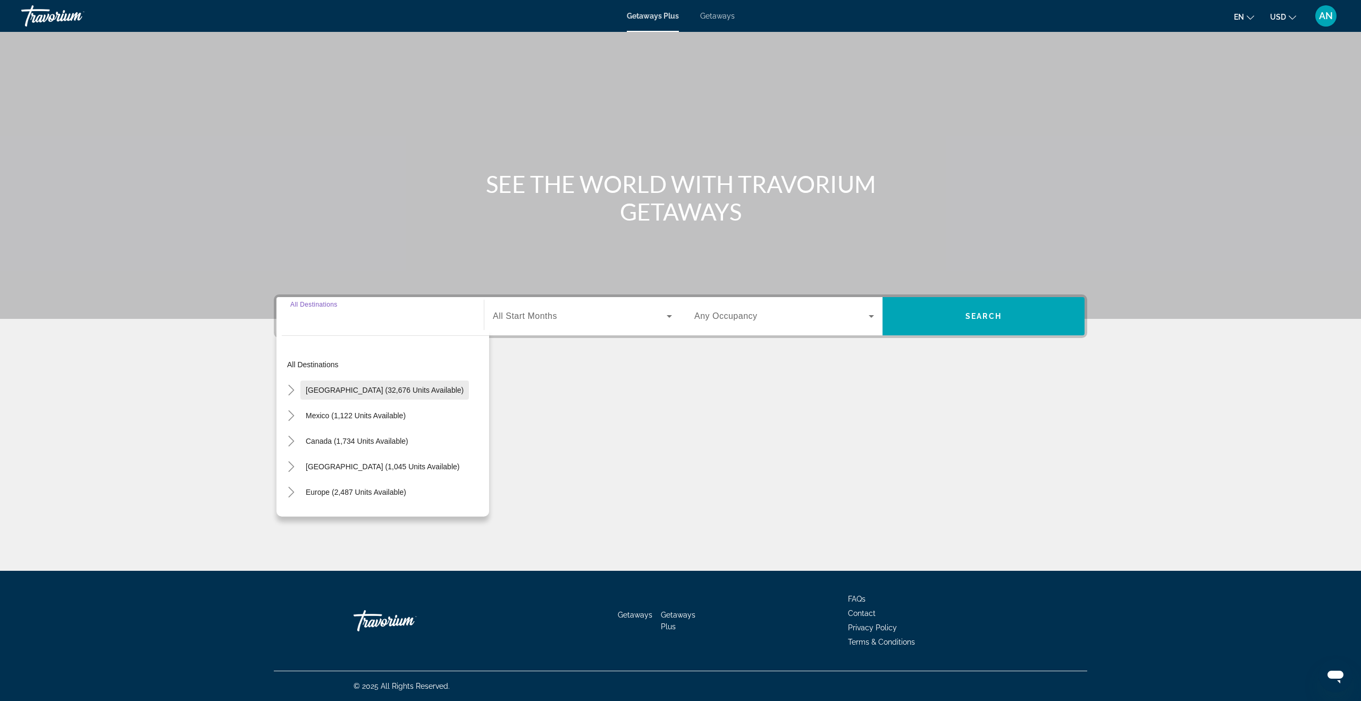
click at [332, 393] on span "[GEOGRAPHIC_DATA] (32,676 units available)" at bounding box center [385, 390] width 158 height 9
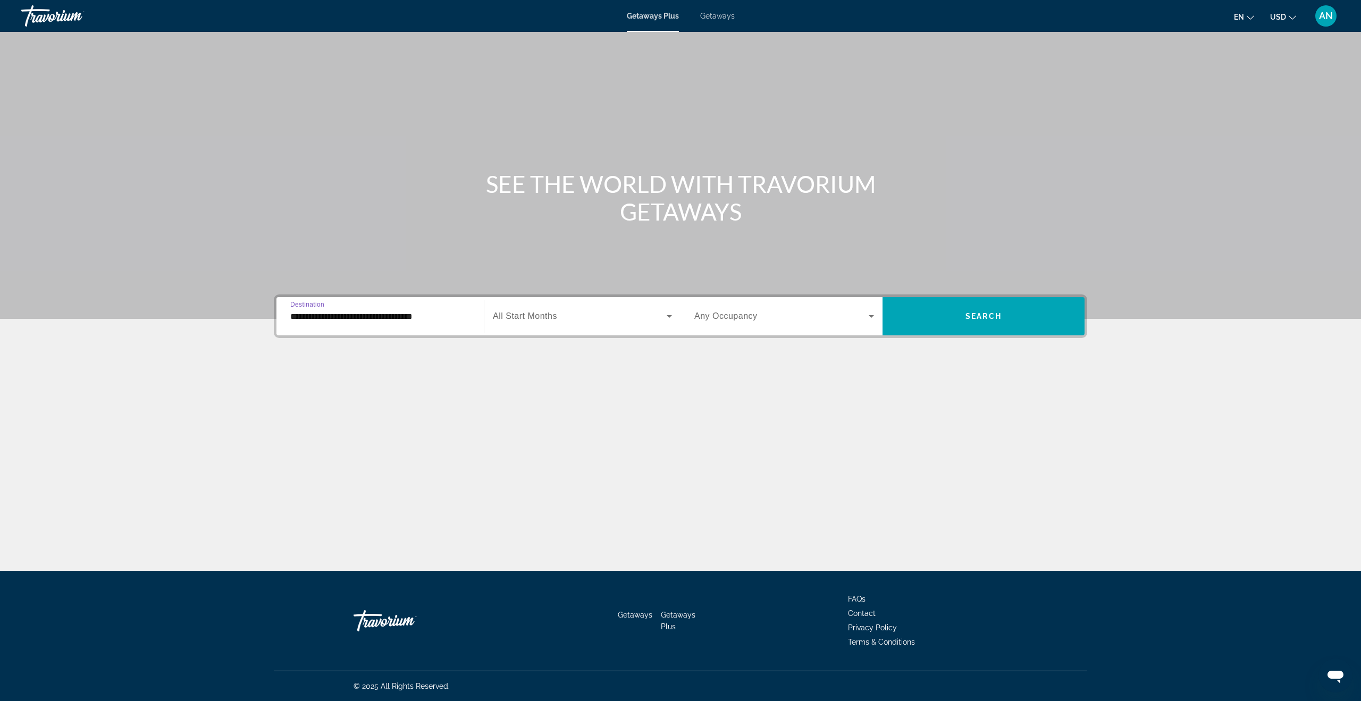
click at [363, 320] on input "**********" at bounding box center [380, 317] width 180 height 13
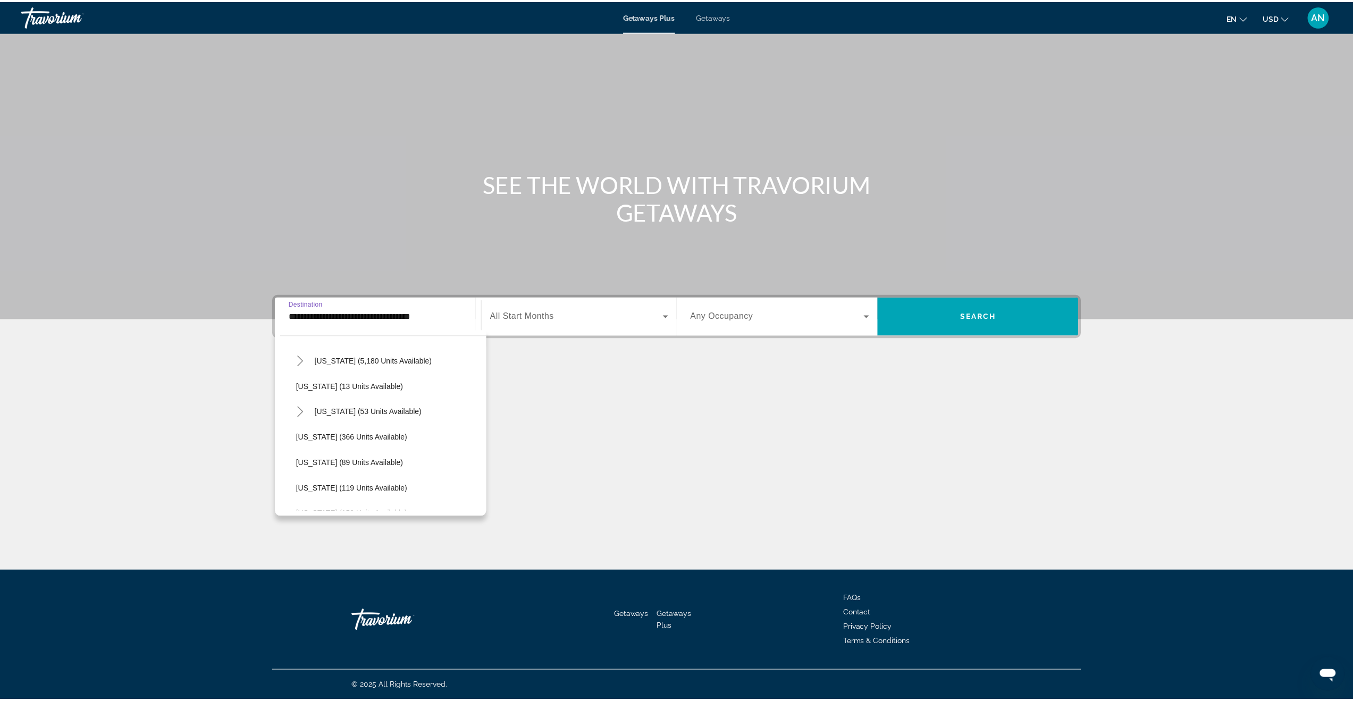
scroll to position [160, 0]
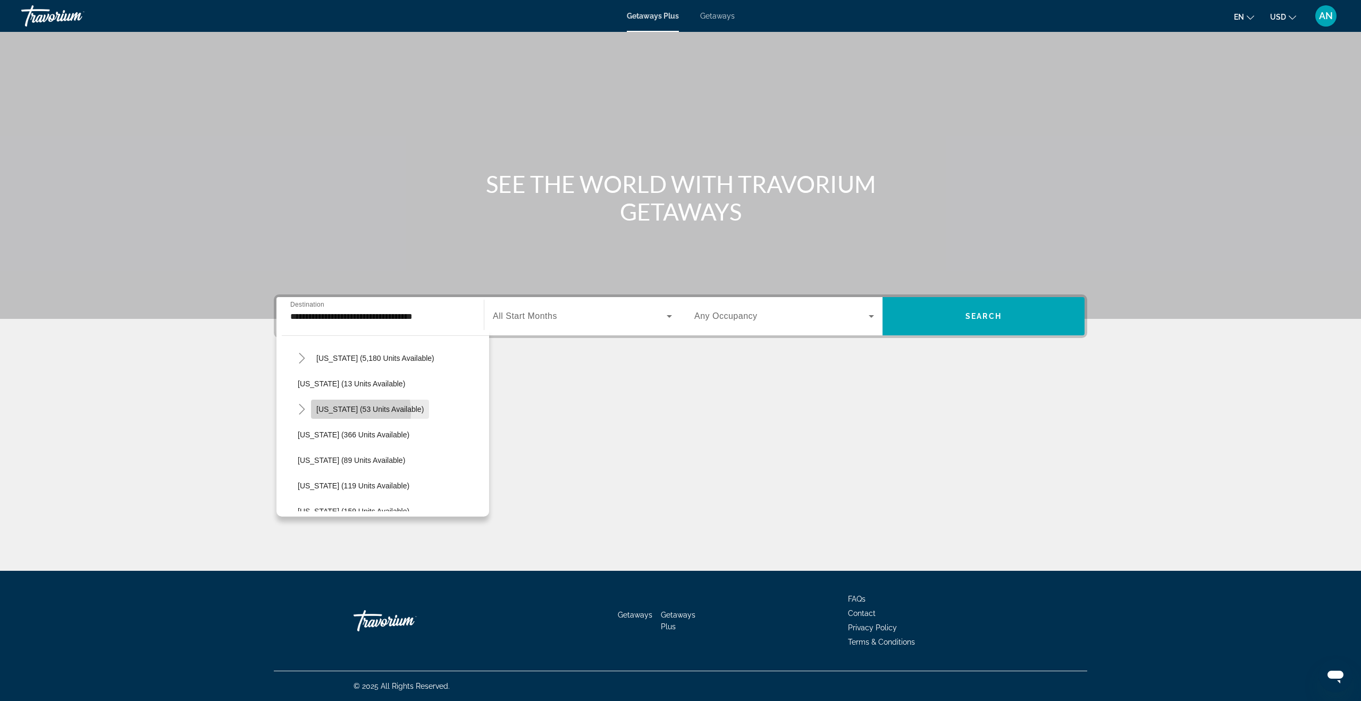
click at [326, 413] on span "[US_STATE] (53 units available)" at bounding box center [369, 409] width 107 height 9
type input "**********"
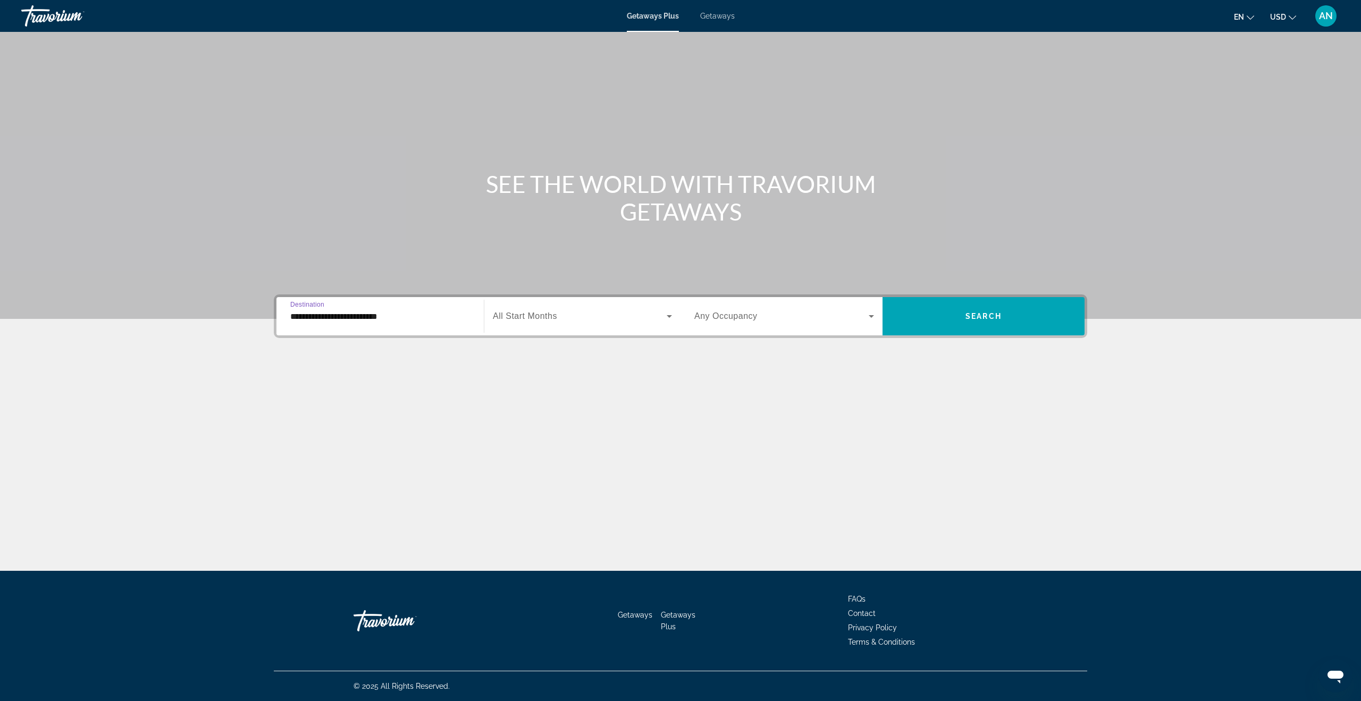
click at [537, 324] on div "Search widget" at bounding box center [582, 316] width 179 height 30
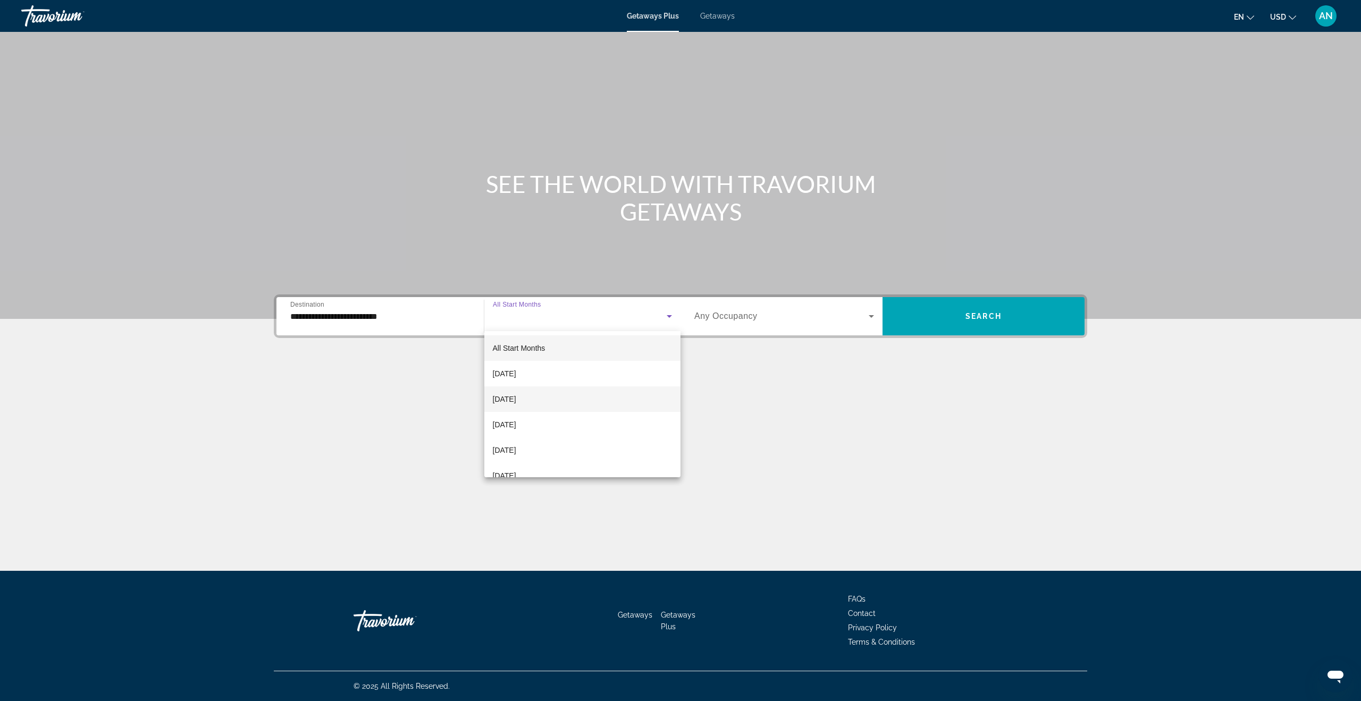
click at [516, 395] on span "[DATE]" at bounding box center [504, 399] width 23 height 13
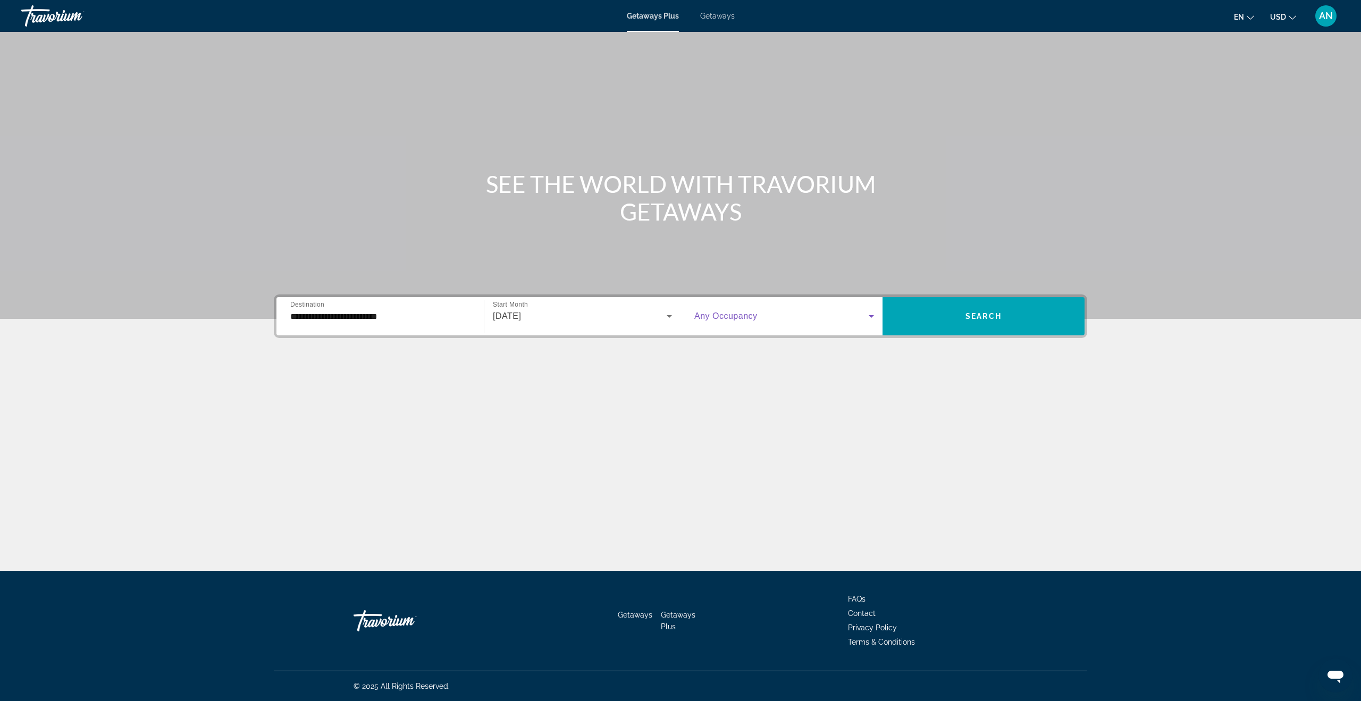
click at [782, 316] on span "Search widget" at bounding box center [781, 316] width 174 height 13
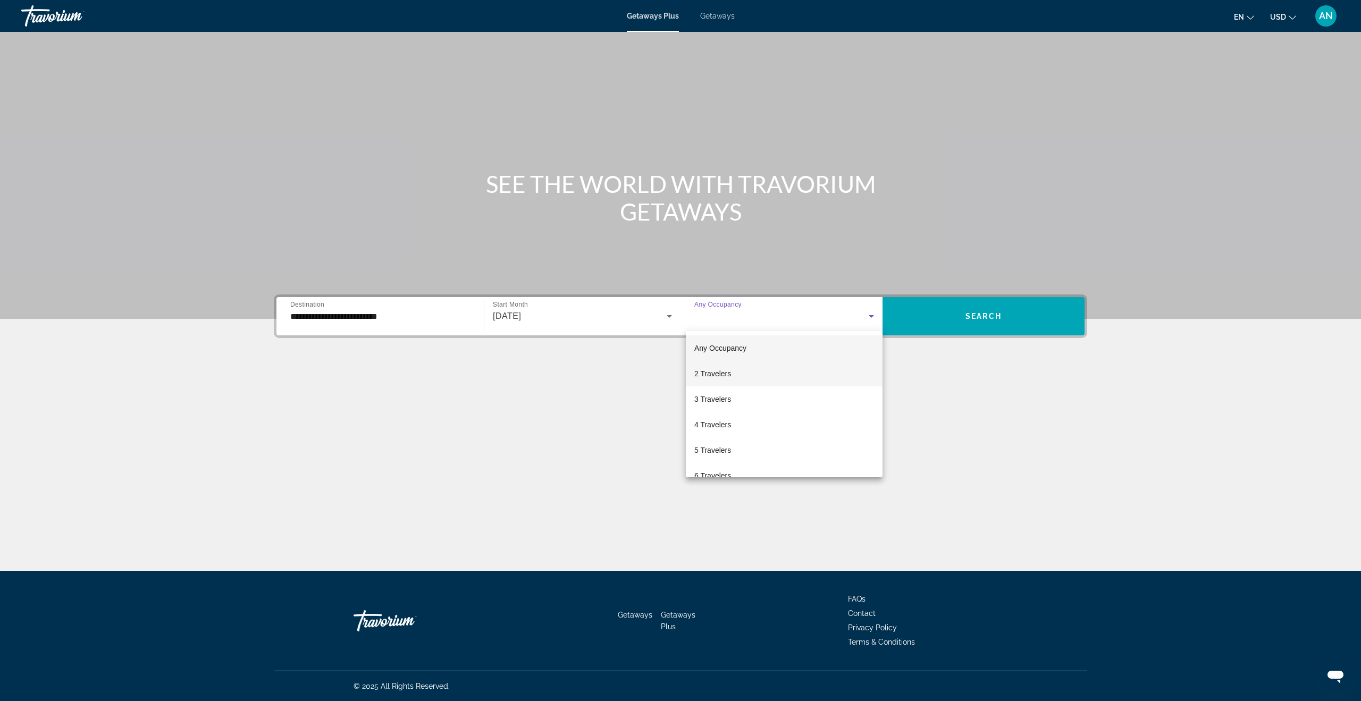
click at [749, 373] on mat-option "2 Travelers" at bounding box center [784, 374] width 197 height 26
click at [1072, 315] on span "Search widget" at bounding box center [984, 317] width 202 height 26
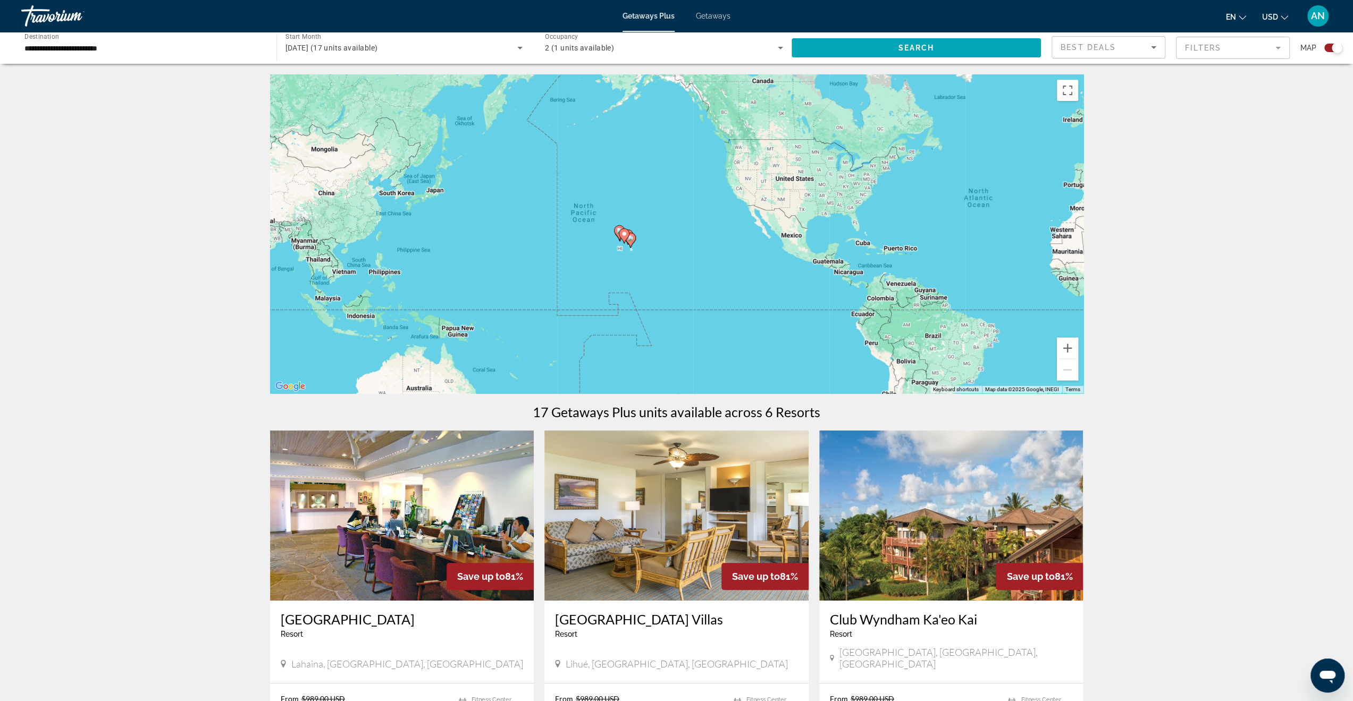
drag, startPoint x: 516, startPoint y: 252, endPoint x: 971, endPoint y: 254, distance: 455.7
click at [861, 225] on div "To activate drag with keyboard, press Alt + Enter. Once in keyboard drag state,…" at bounding box center [677, 233] width 814 height 319
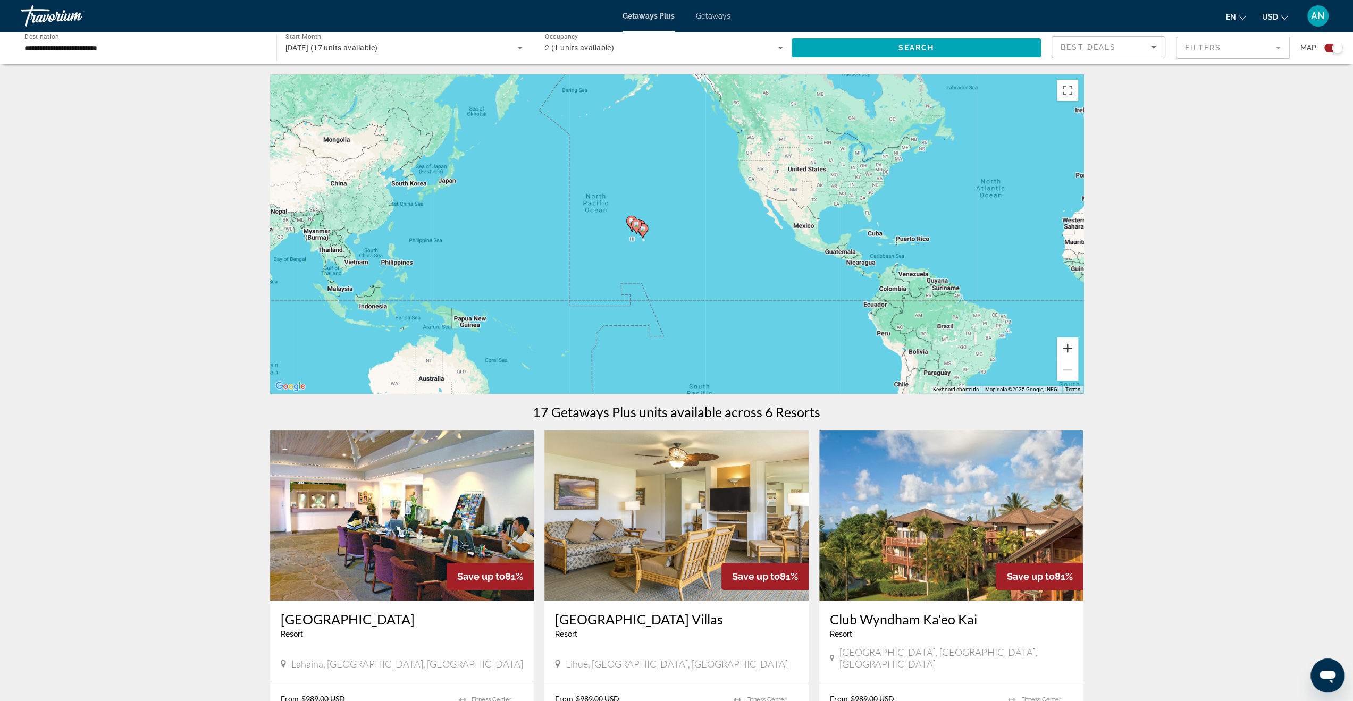
click at [1069, 345] on button "Zoom in" at bounding box center [1067, 348] width 21 height 21
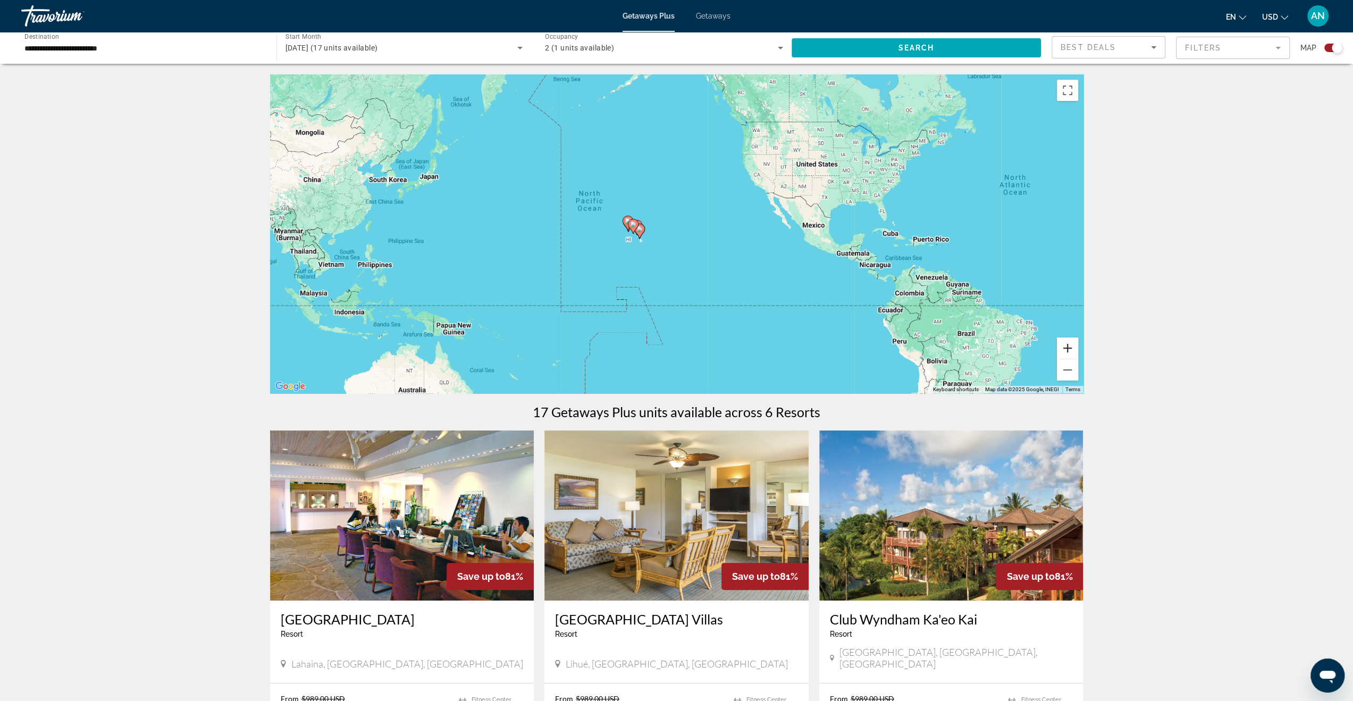
click at [1068, 345] on button "Zoom in" at bounding box center [1067, 348] width 21 height 21
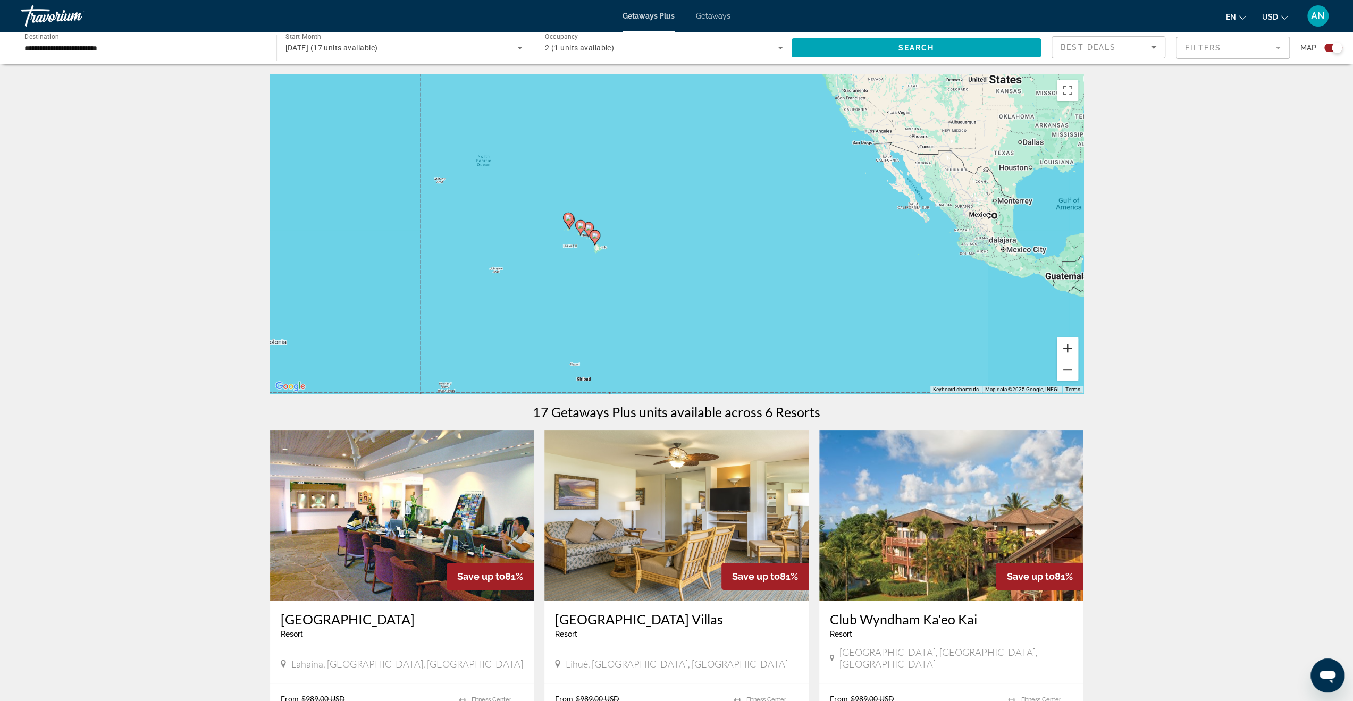
click at [1068, 345] on button "Zoom in" at bounding box center [1067, 348] width 21 height 21
click at [1068, 344] on button "Zoom in" at bounding box center [1067, 348] width 21 height 21
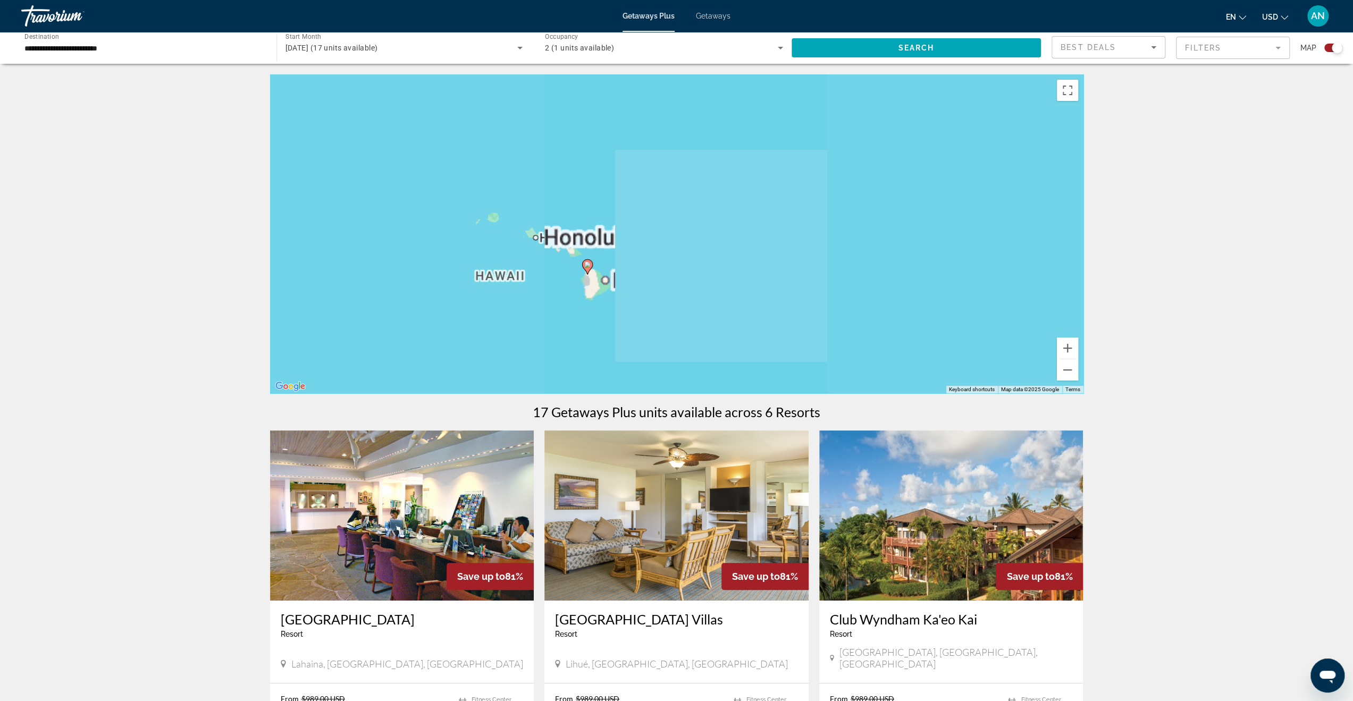
drag, startPoint x: 547, startPoint y: 281, endPoint x: 841, endPoint y: 284, distance: 294.1
click at [836, 281] on div "To activate drag with keyboard, press Alt + Enter. Once in keyboard drag state,…" at bounding box center [677, 233] width 814 height 319
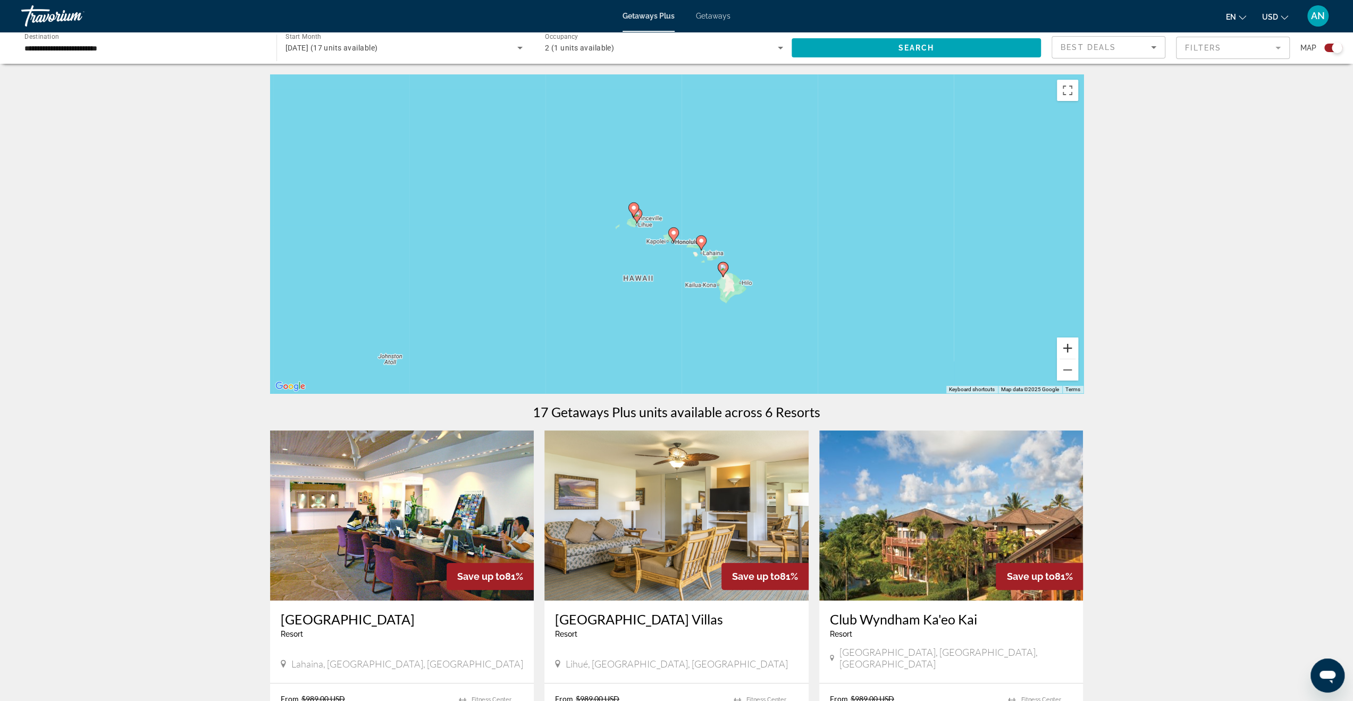
click at [1064, 342] on button "Zoom in" at bounding box center [1067, 348] width 21 height 21
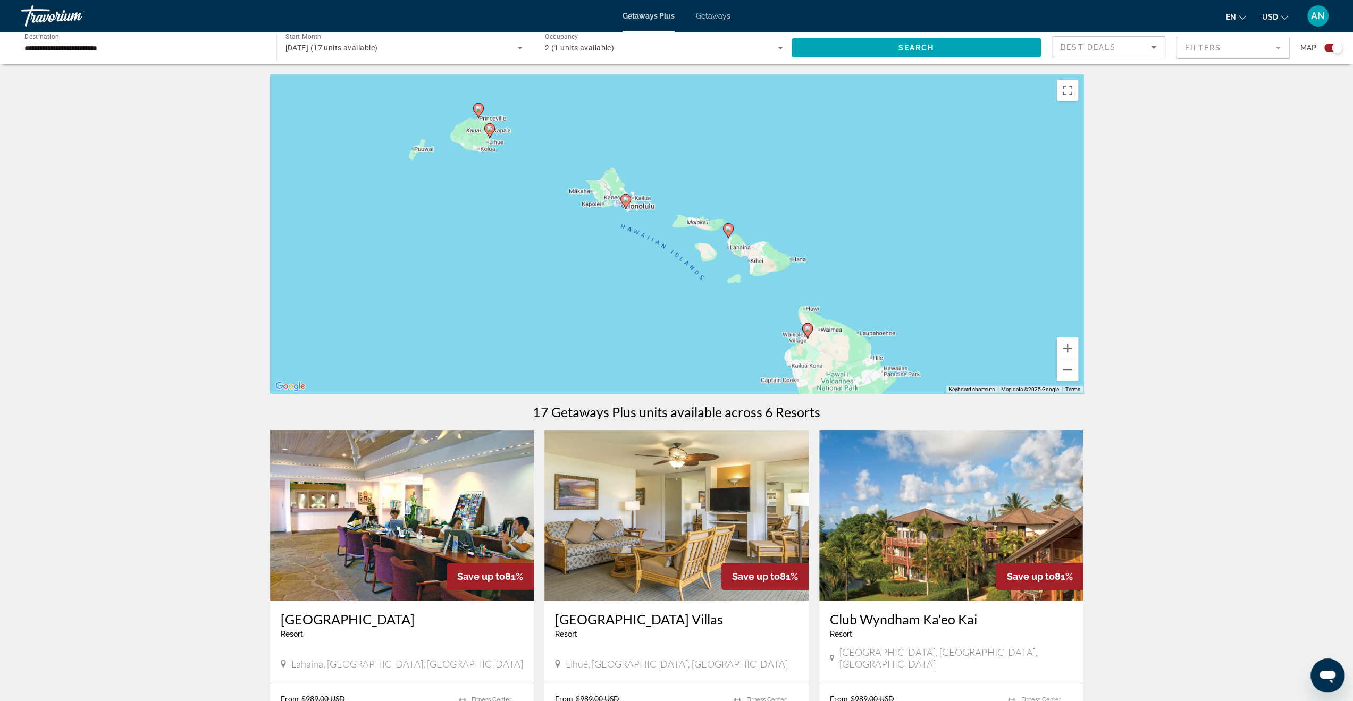
drag, startPoint x: 882, startPoint y: 329, endPoint x: 843, endPoint y: 270, distance: 70.6
click at [843, 270] on div "To activate drag with keyboard, press Alt + Enter. Once in keyboard drag state,…" at bounding box center [677, 233] width 814 height 319
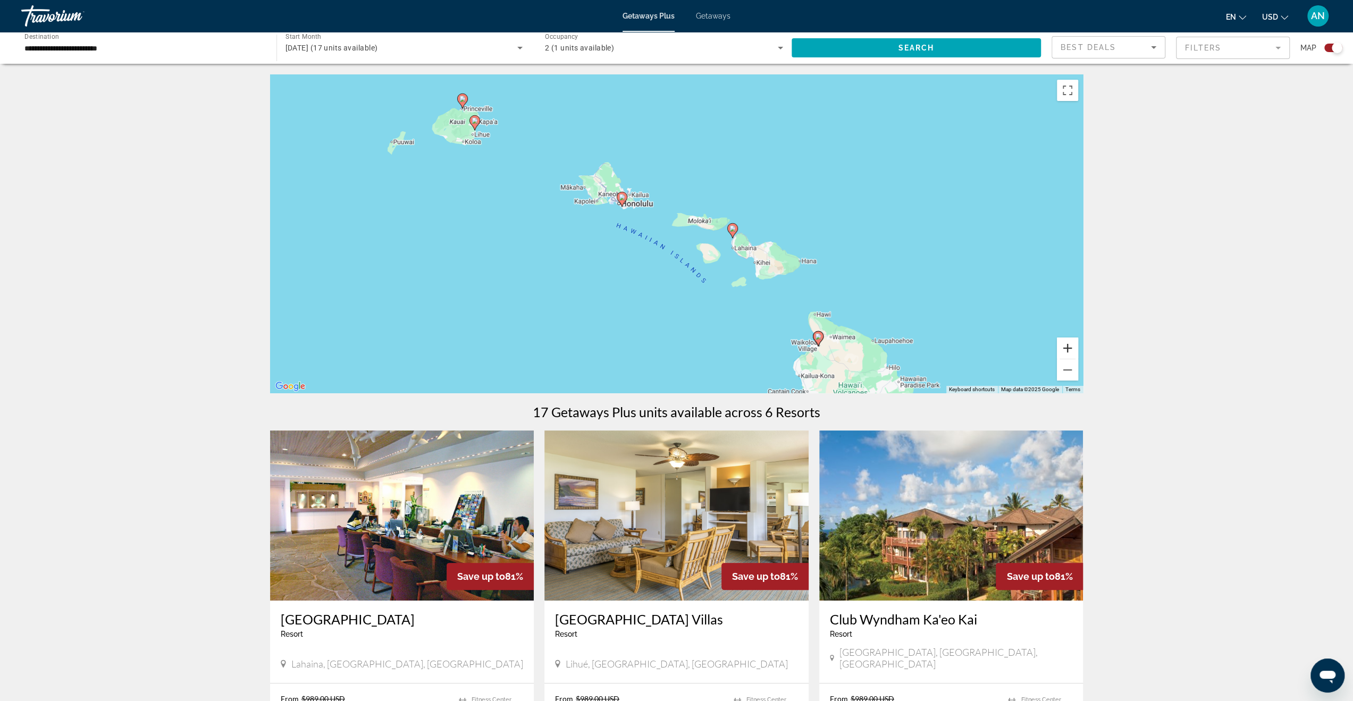
click at [1068, 348] on button "Zoom in" at bounding box center [1067, 348] width 21 height 21
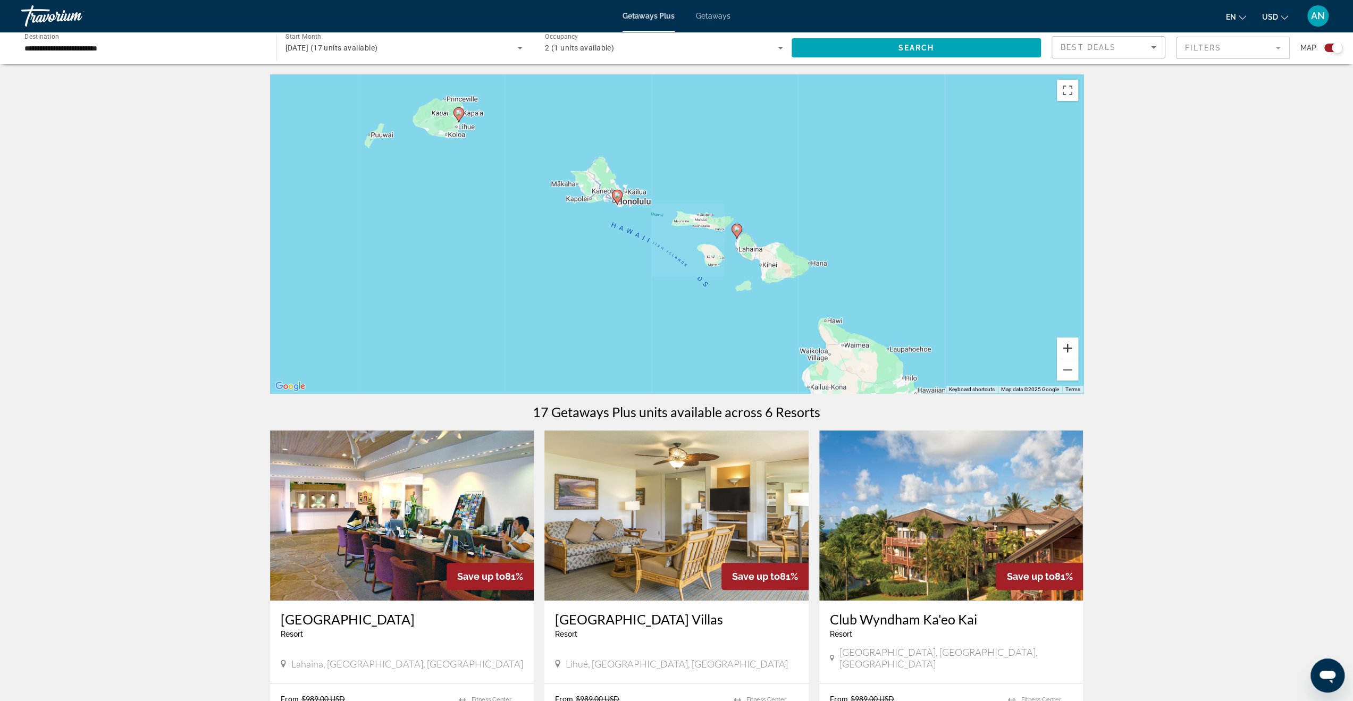
click at [1068, 347] on button "Zoom in" at bounding box center [1067, 348] width 21 height 21
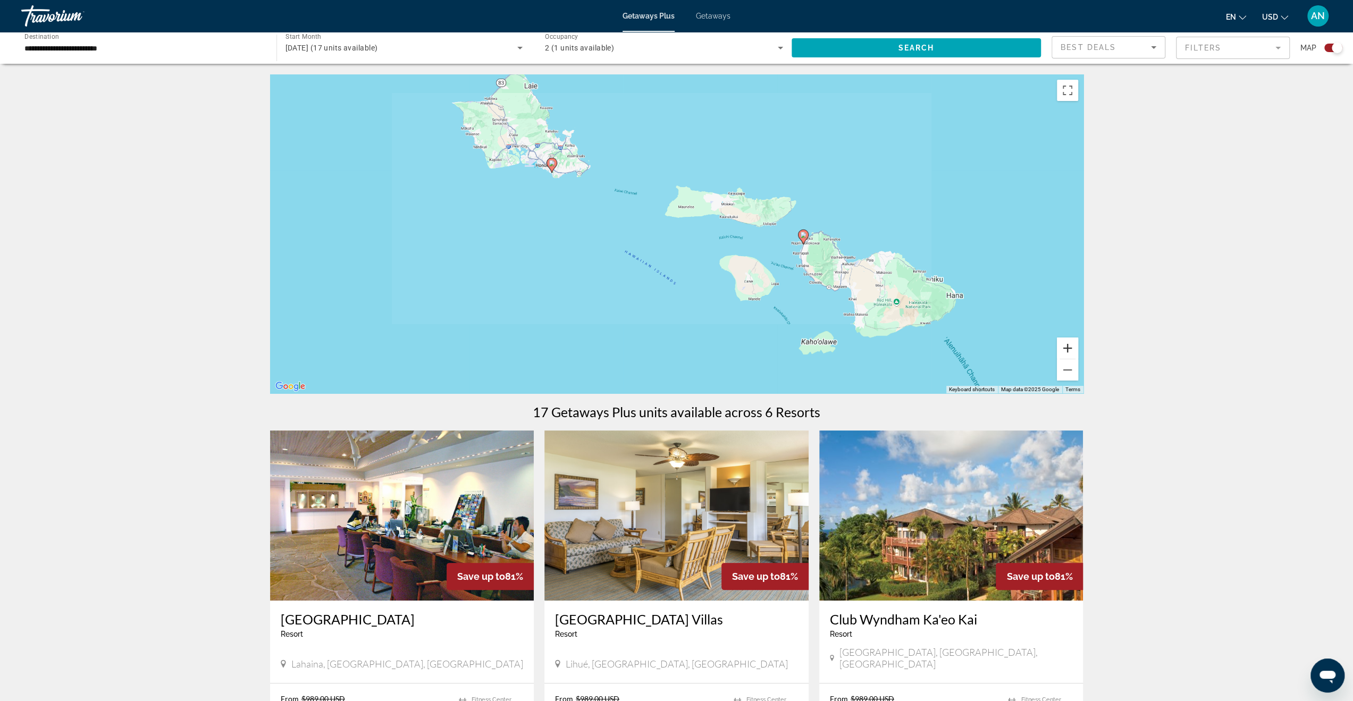
click at [1068, 347] on button "Zoom in" at bounding box center [1067, 348] width 21 height 21
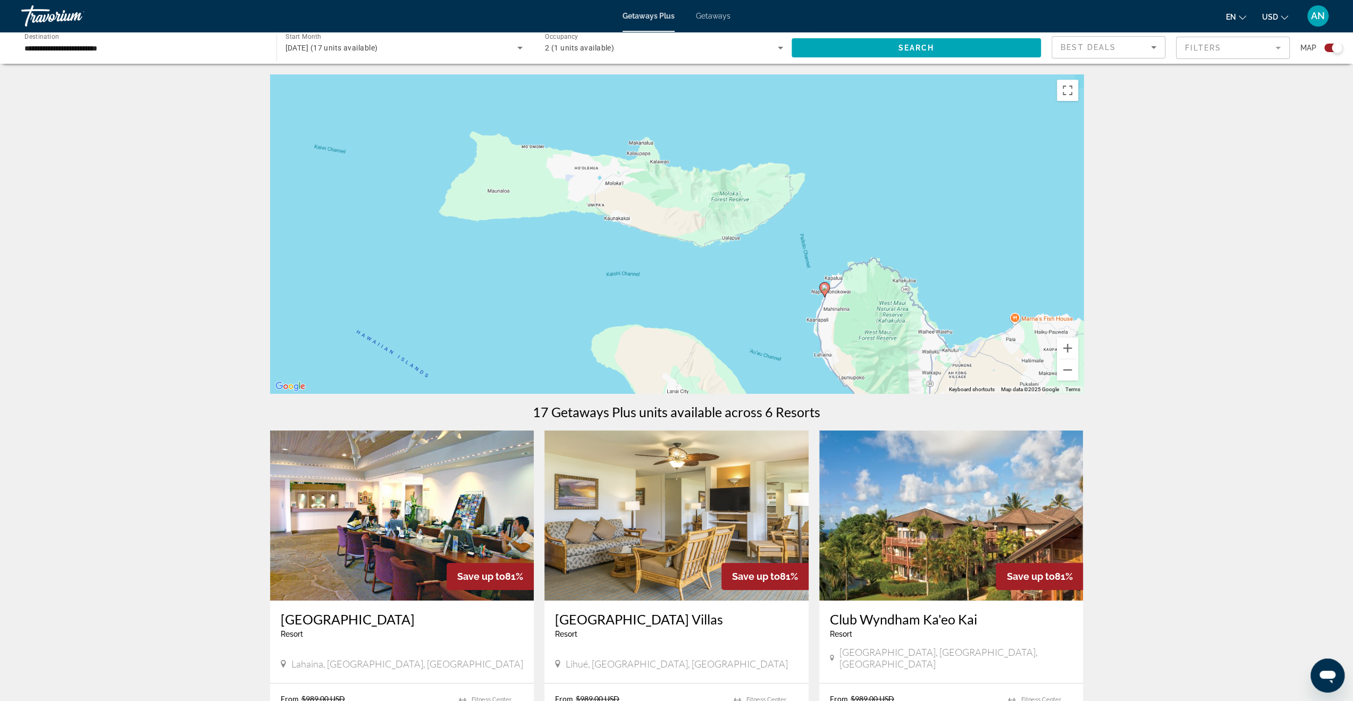
drag, startPoint x: 765, startPoint y: 329, endPoint x: 682, endPoint y: 323, distance: 83.7
click at [682, 323] on div "To activate drag with keyboard, press Alt + Enter. Once in keyboard drag state,…" at bounding box center [677, 233] width 814 height 319
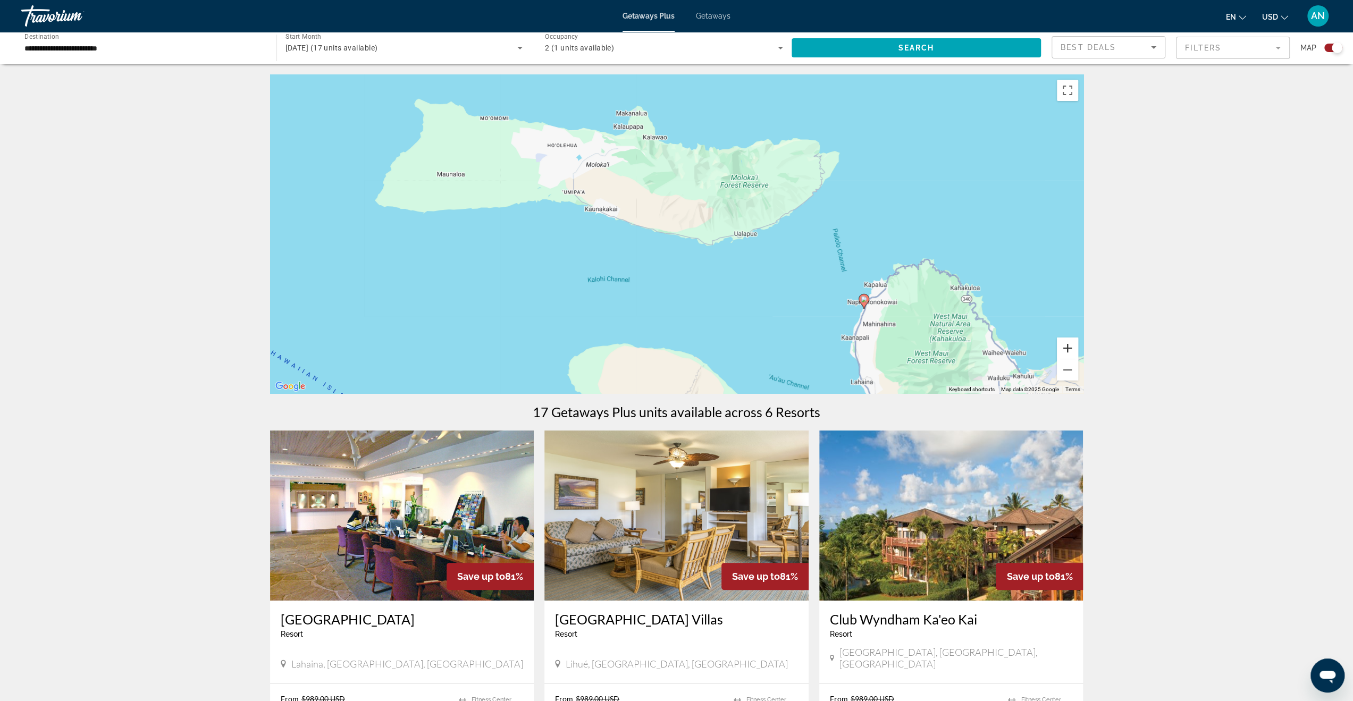
click at [1067, 350] on button "Zoom in" at bounding box center [1067, 348] width 21 height 21
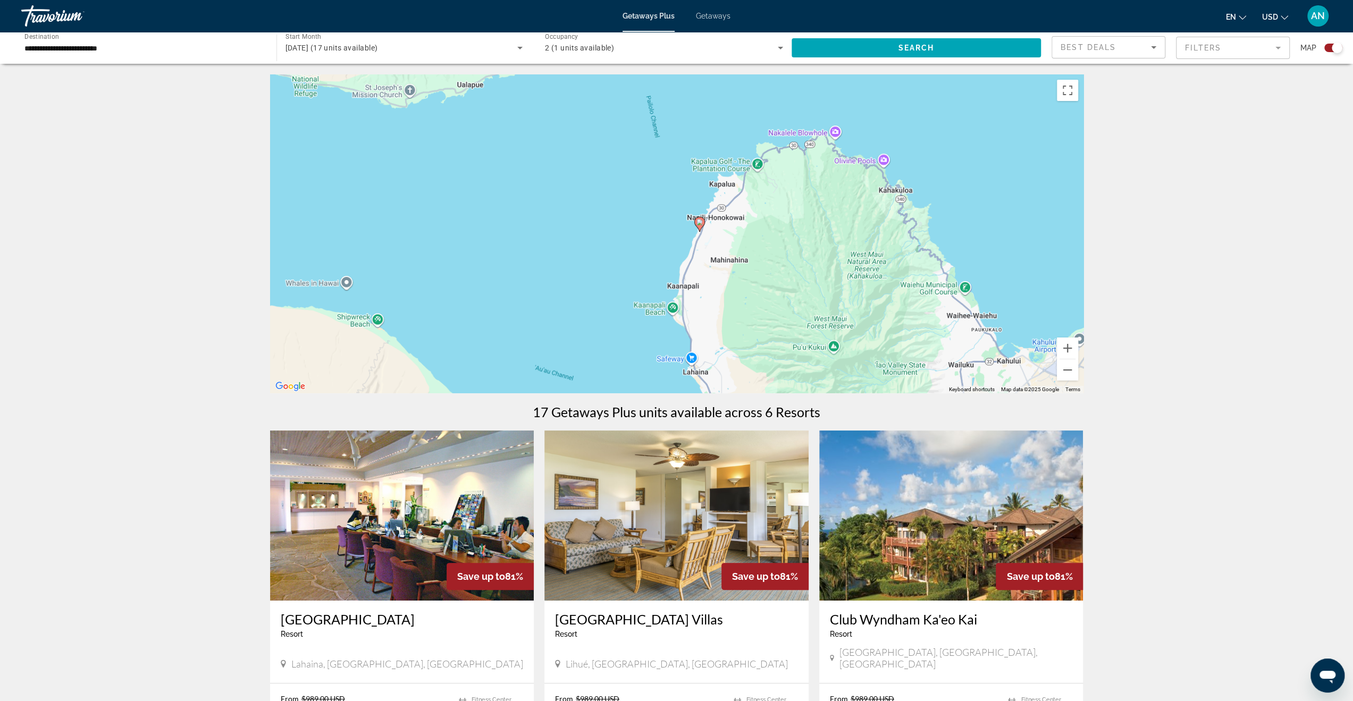
drag, startPoint x: 936, startPoint y: 314, endPoint x: 640, endPoint y: 194, distance: 320.1
click at [640, 194] on div "To activate drag with keyboard, press Alt + Enter. Once in keyboard drag state,…" at bounding box center [677, 233] width 814 height 319
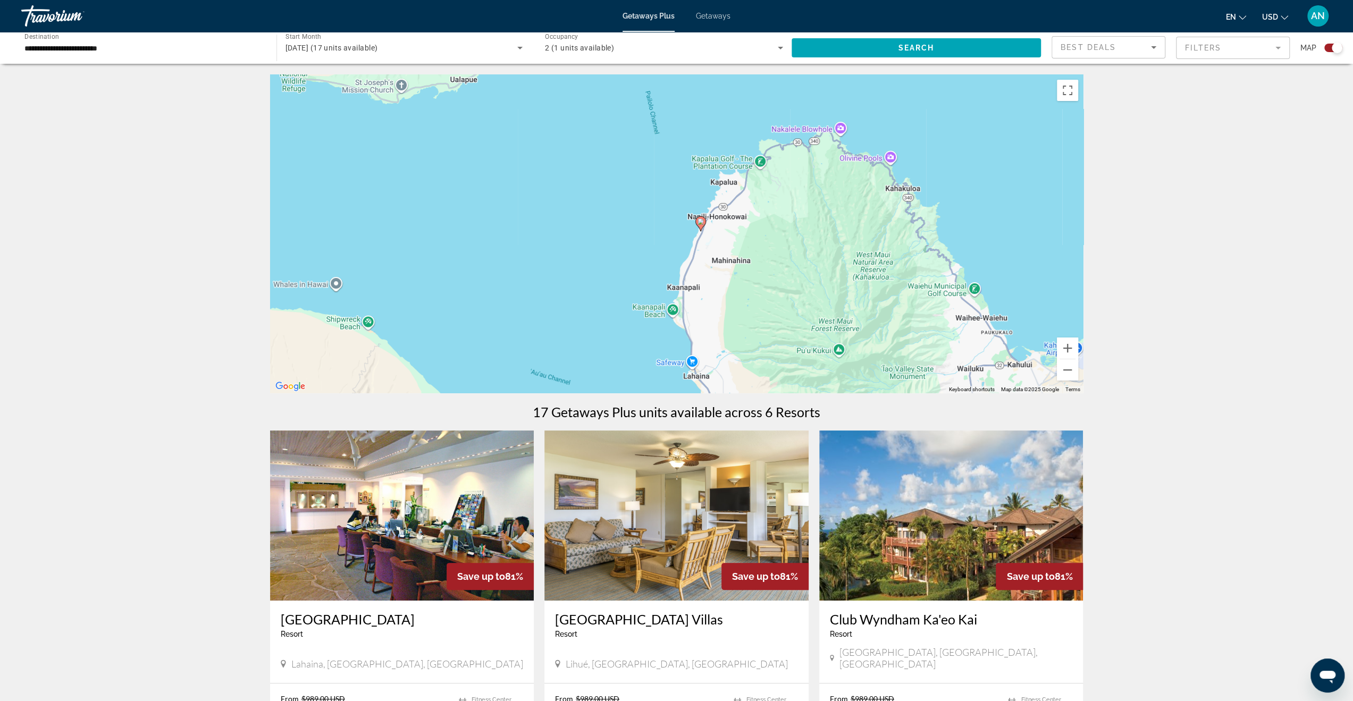
scroll to position [160, 0]
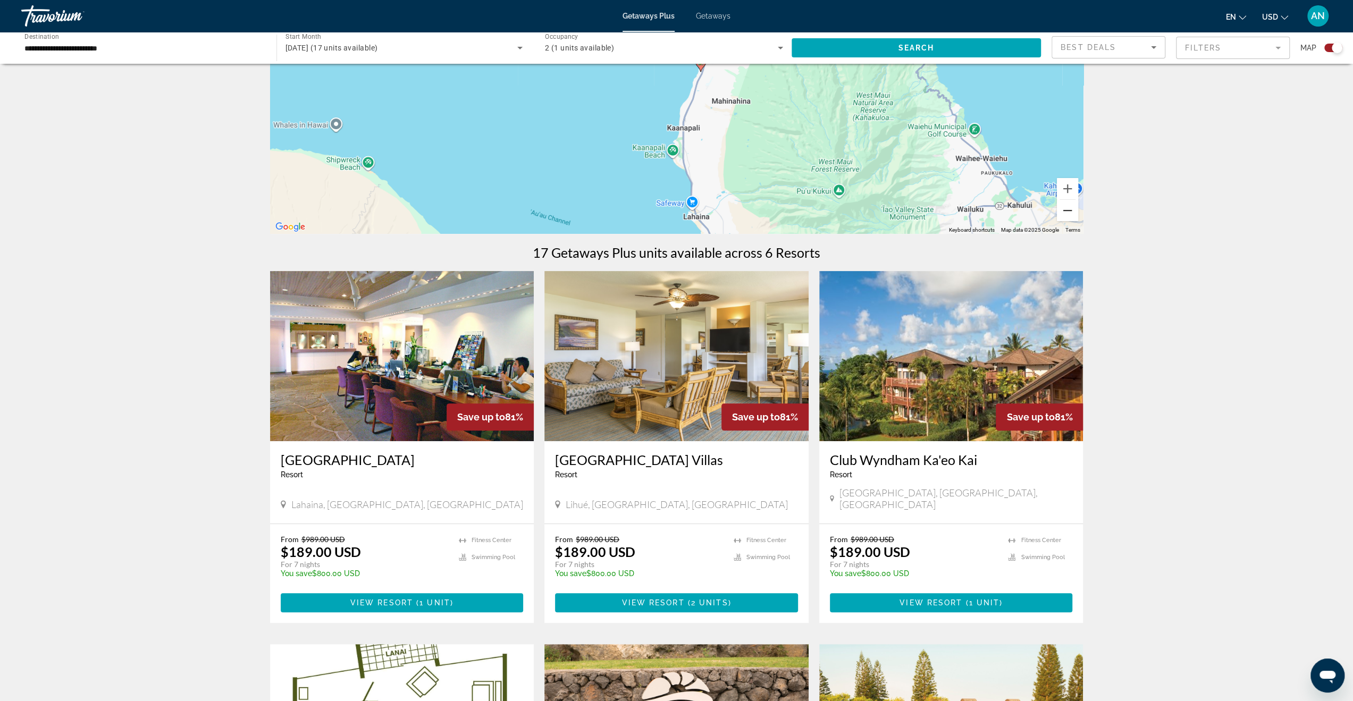
click at [1064, 211] on button "Zoom out" at bounding box center [1067, 210] width 21 height 21
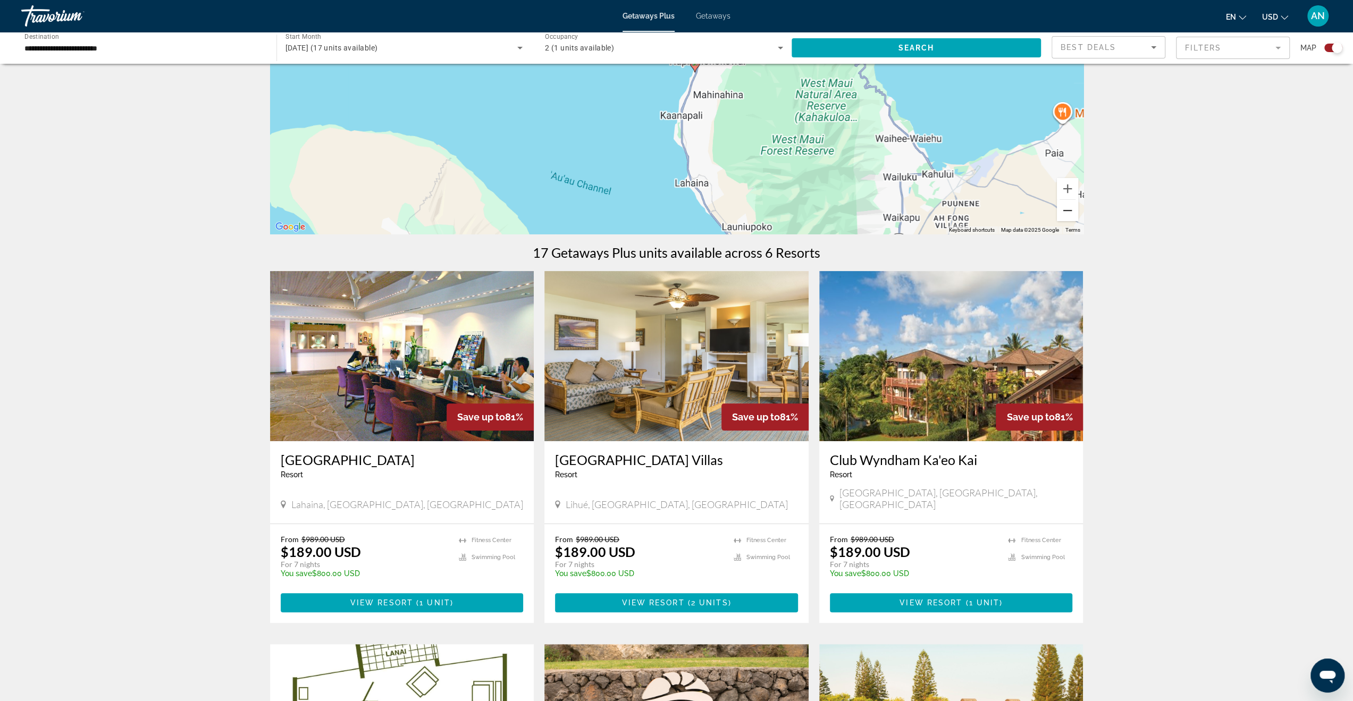
drag, startPoint x: 1064, startPoint y: 211, endPoint x: 941, endPoint y: 177, distance: 128.0
click at [1064, 211] on button "Zoom out" at bounding box center [1067, 210] width 21 height 21
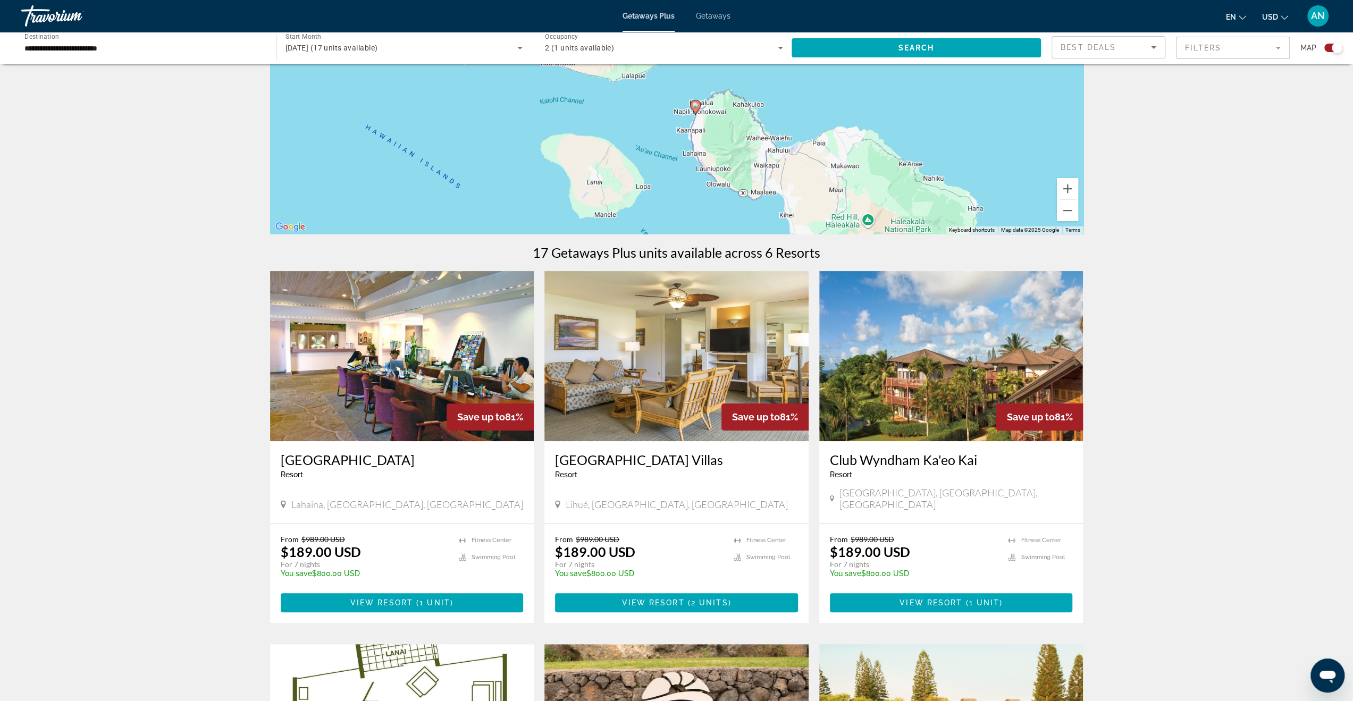
drag, startPoint x: 884, startPoint y: 156, endPoint x: 903, endPoint y: 220, distance: 66.5
click at [903, 220] on div "To activate drag with keyboard, press Alt + Enter. Once in keyboard drag state,…" at bounding box center [677, 74] width 814 height 319
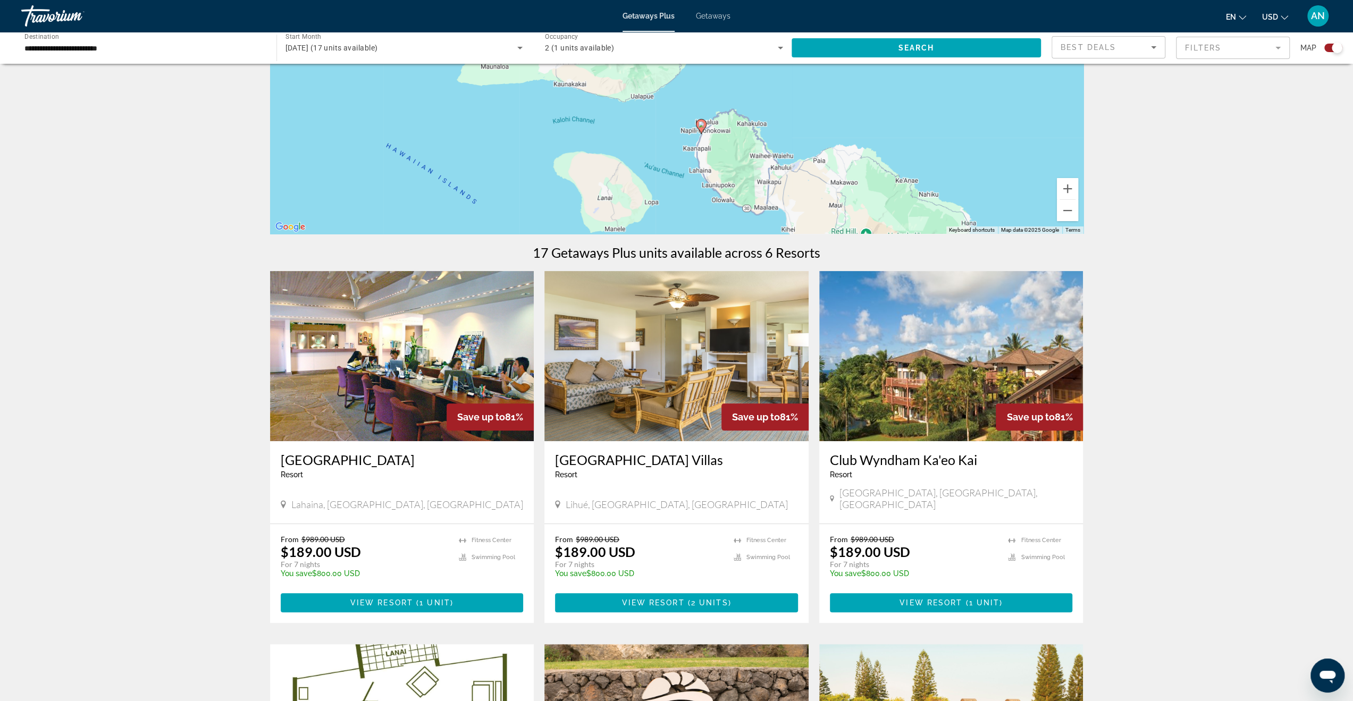
click at [702, 128] on icon "Main content" at bounding box center [701, 127] width 10 height 14
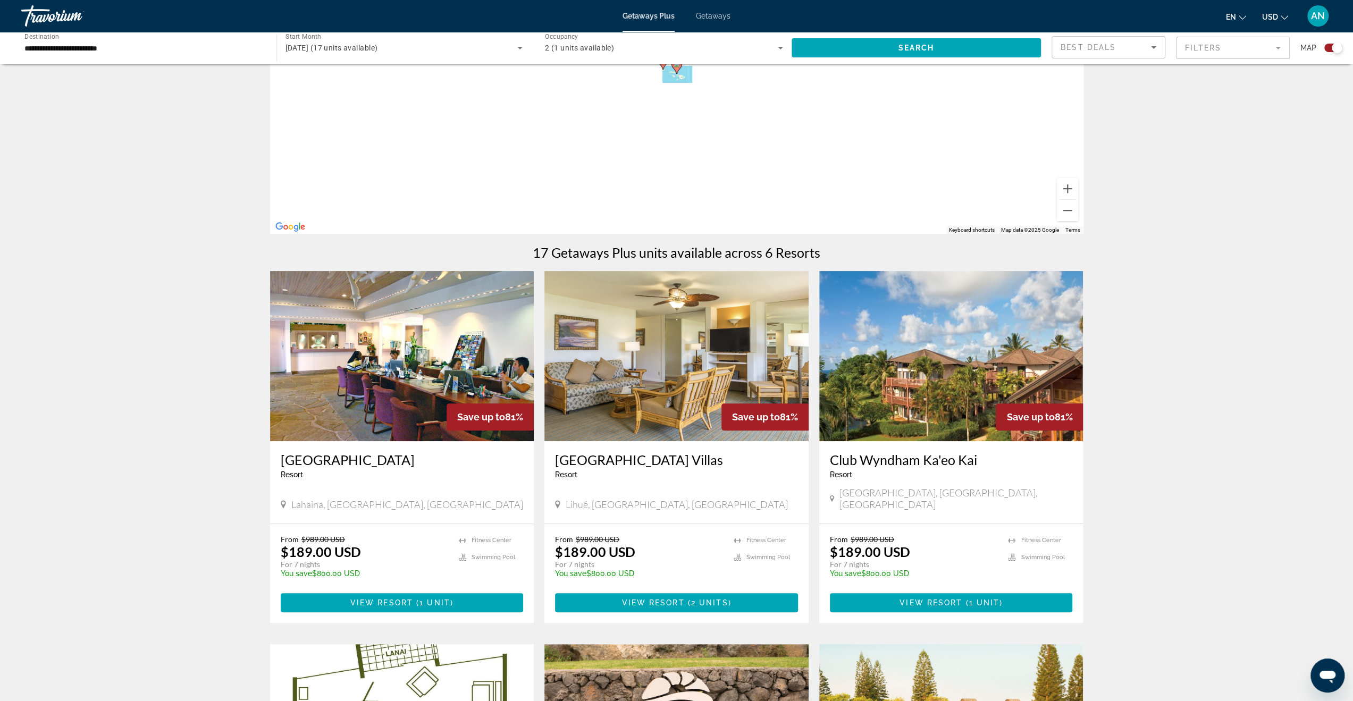
type input "**********"
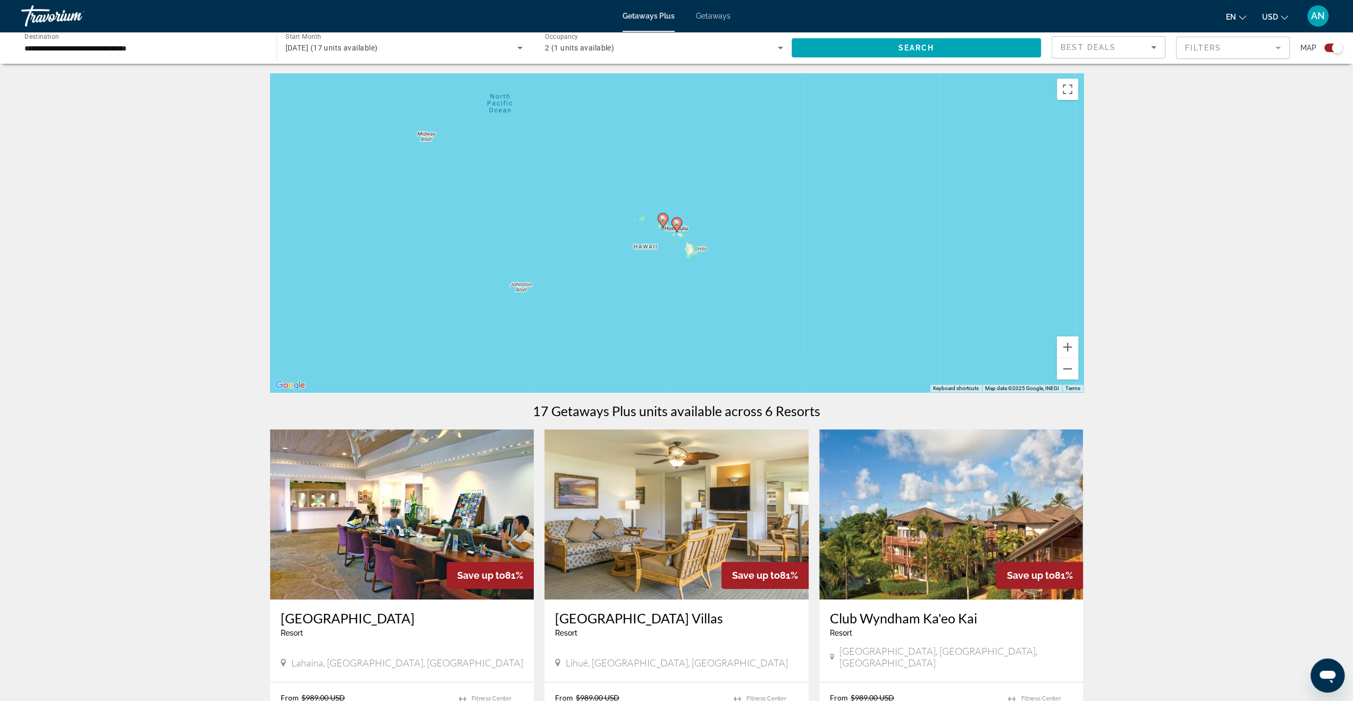
scroll to position [0, 0]
click at [1067, 348] on button "Zoom in" at bounding box center [1067, 348] width 21 height 21
click at [1068, 347] on button "Zoom in" at bounding box center [1067, 348] width 21 height 21
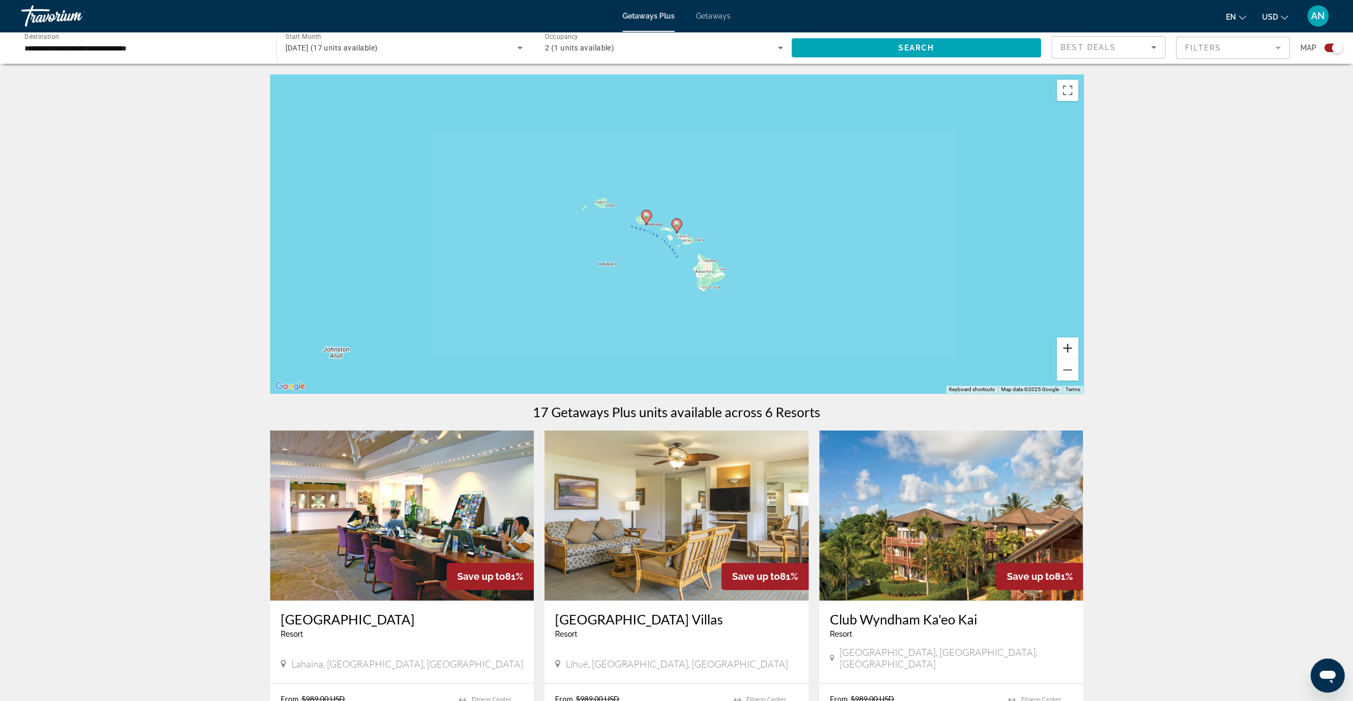
click at [1068, 347] on button "Zoom in" at bounding box center [1067, 348] width 21 height 21
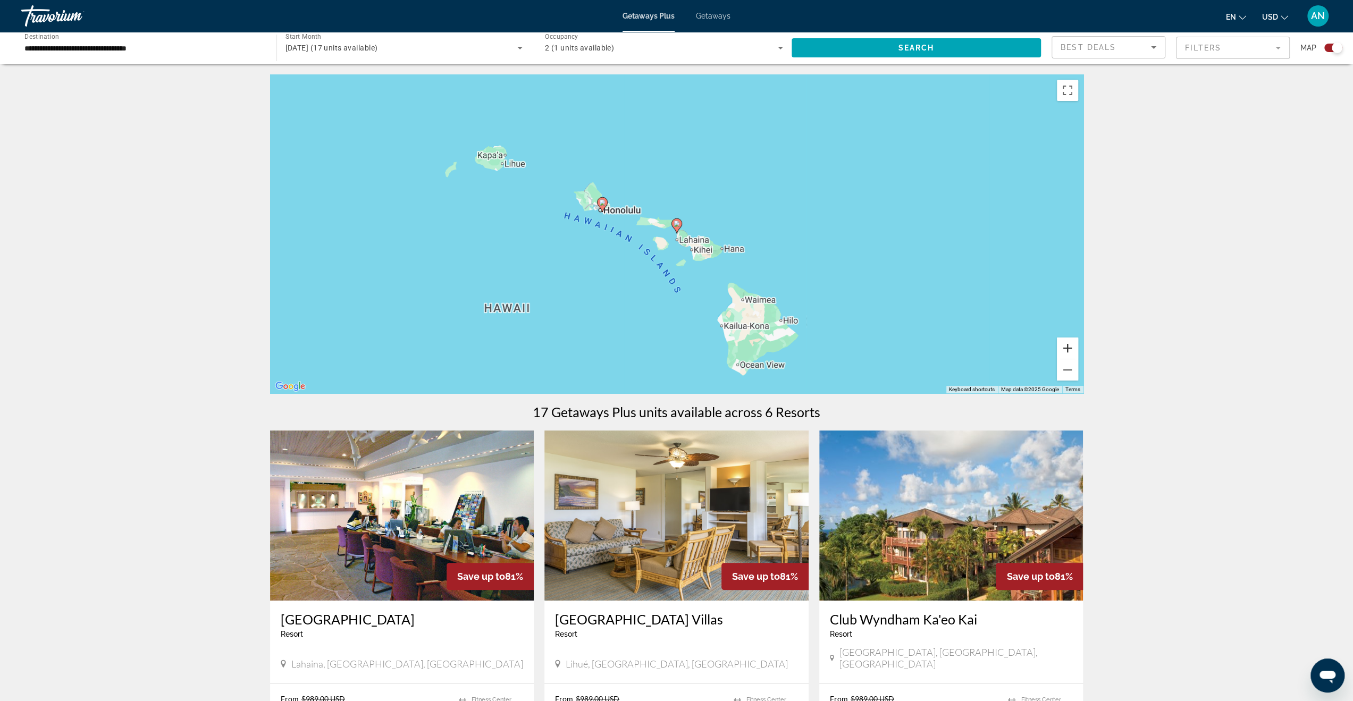
click at [1068, 347] on button "Zoom in" at bounding box center [1067, 348] width 21 height 21
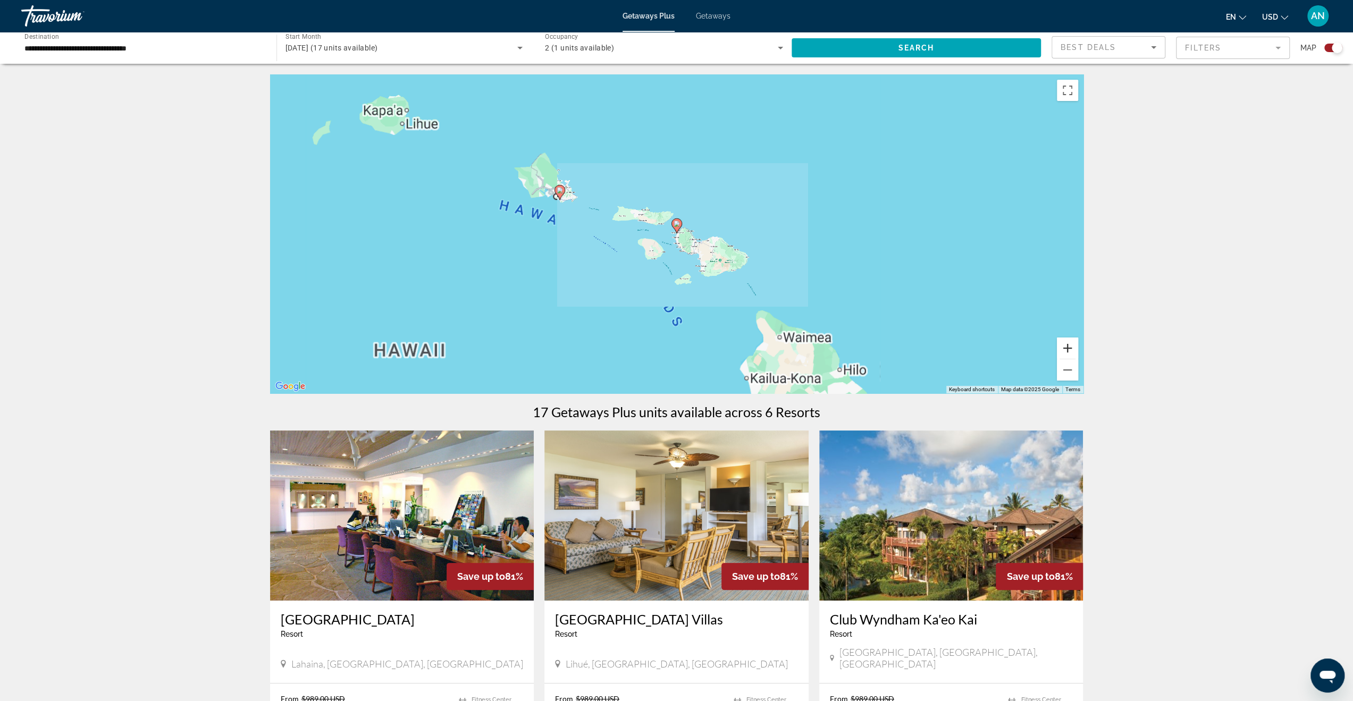
click at [1068, 347] on button "Zoom in" at bounding box center [1067, 348] width 21 height 21
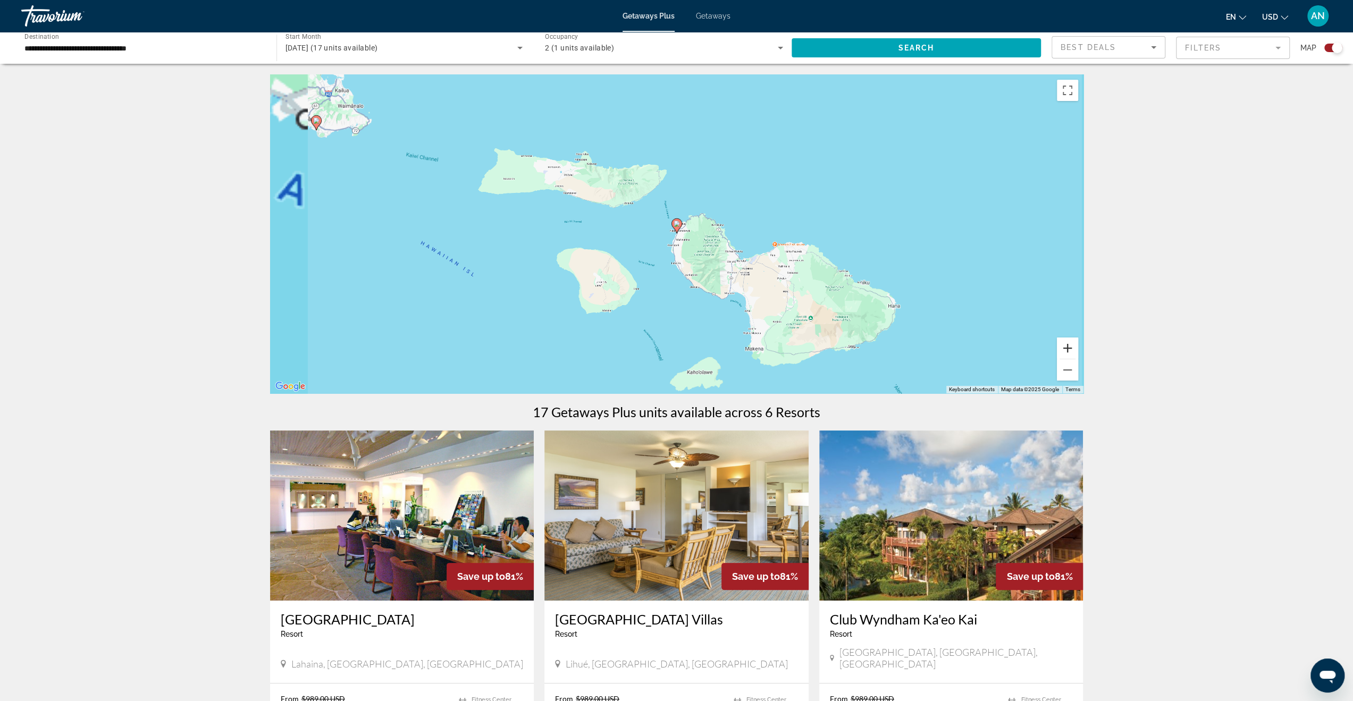
click at [1068, 347] on button "Zoom in" at bounding box center [1067, 348] width 21 height 21
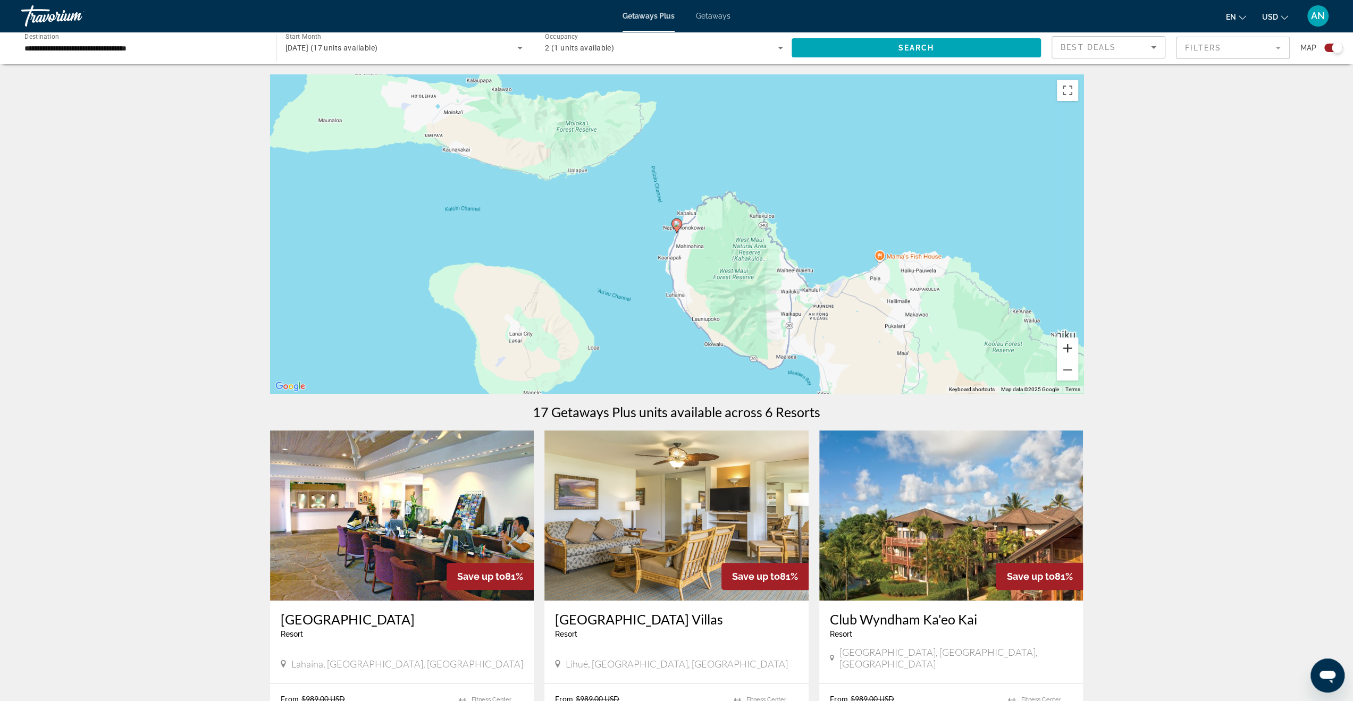
click at [1068, 347] on button "Zoom in" at bounding box center [1067, 348] width 21 height 21
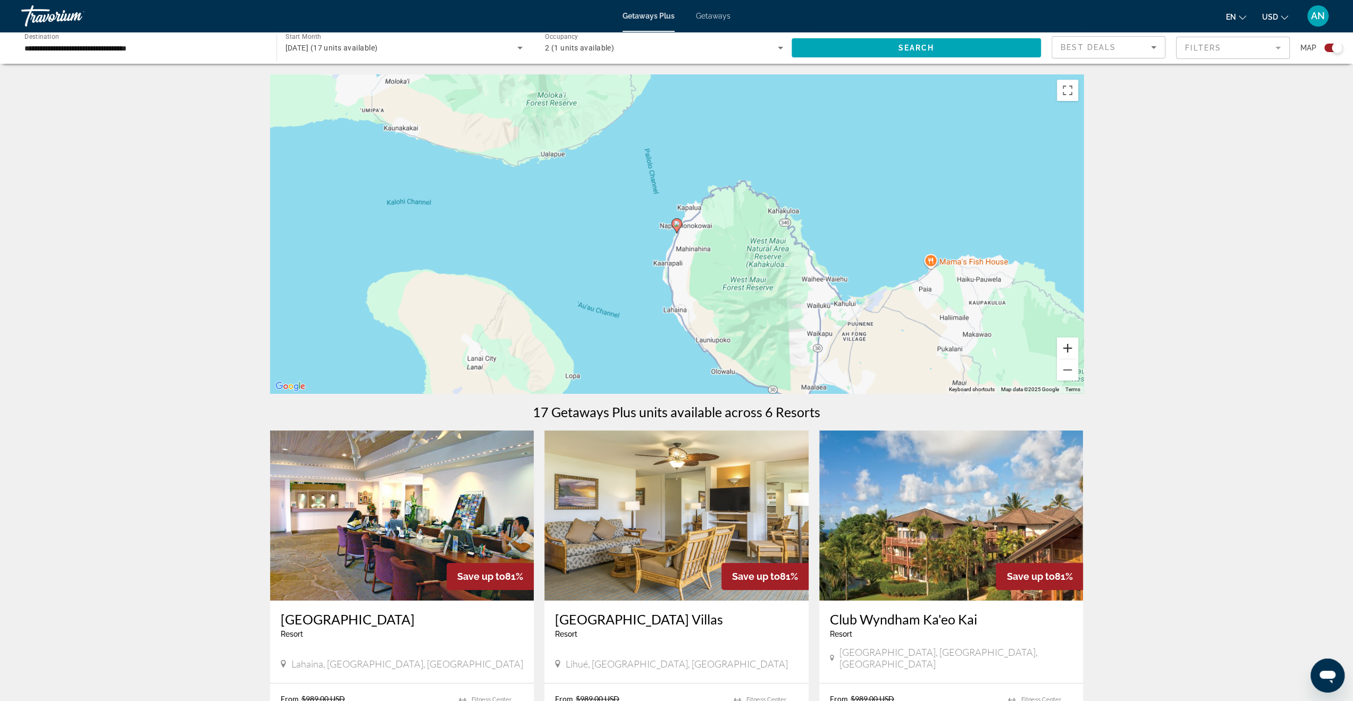
click at [1068, 347] on button "Zoom in" at bounding box center [1067, 348] width 21 height 21
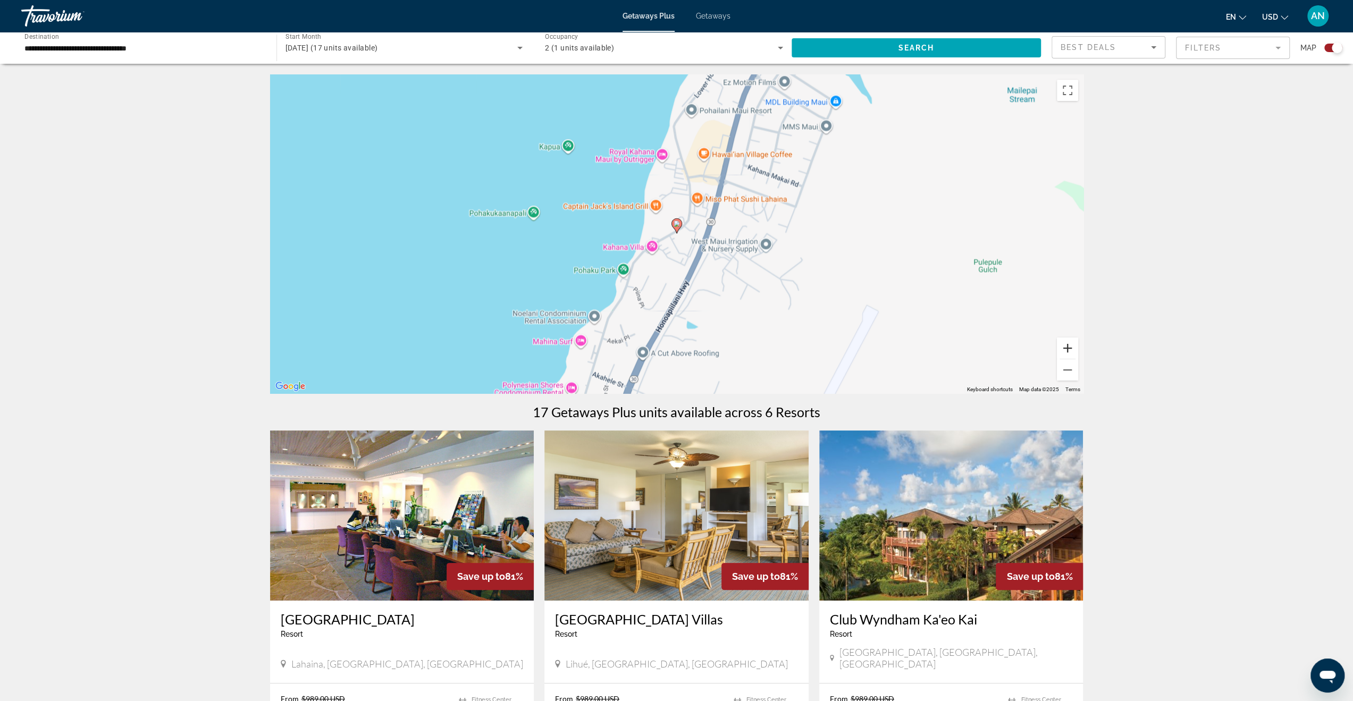
click at [1068, 347] on button "Zoom in" at bounding box center [1067, 348] width 21 height 21
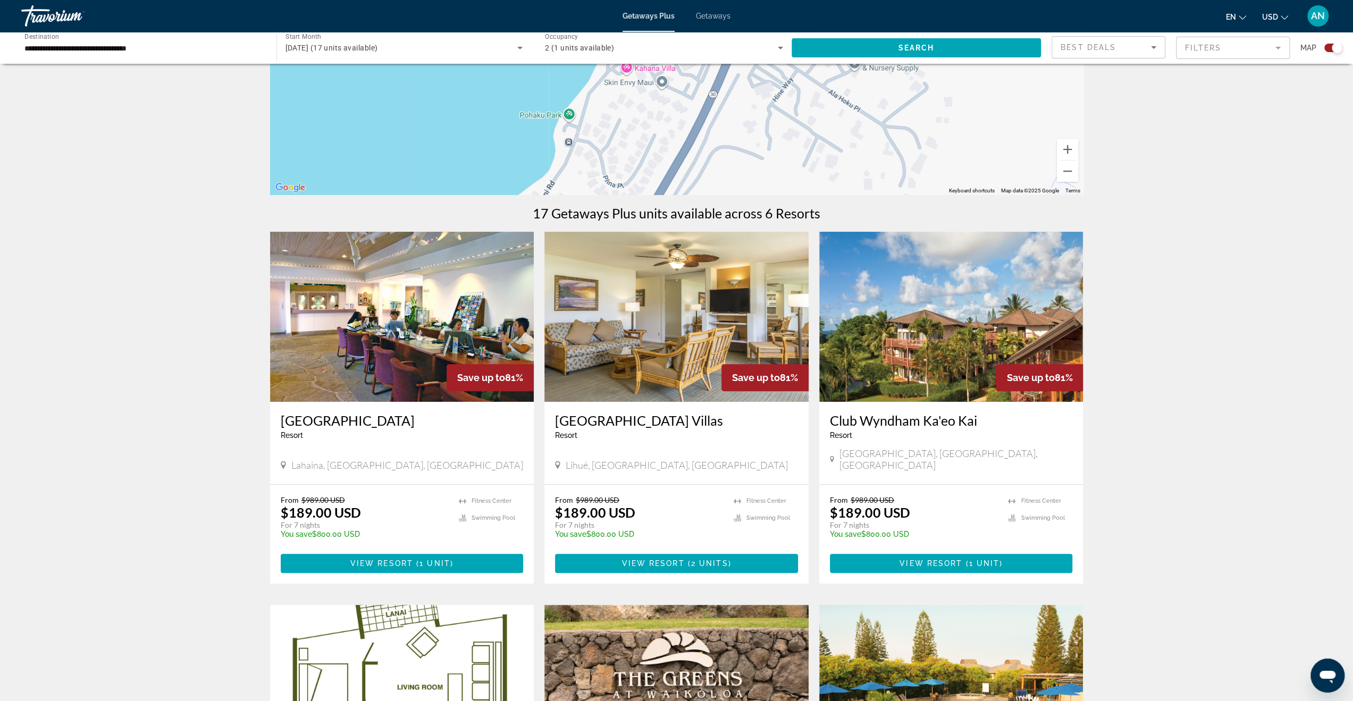
scroll to position [319, 0]
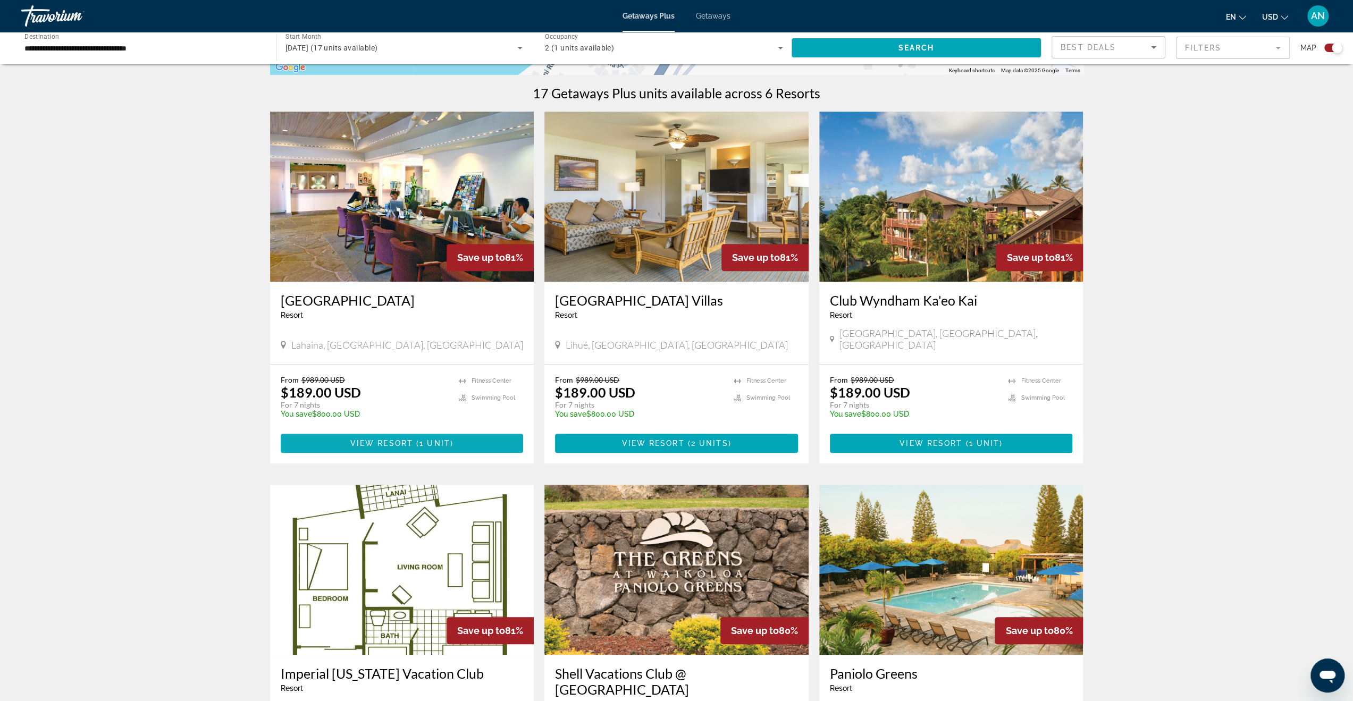
click at [427, 438] on span "Main content" at bounding box center [402, 444] width 243 height 26
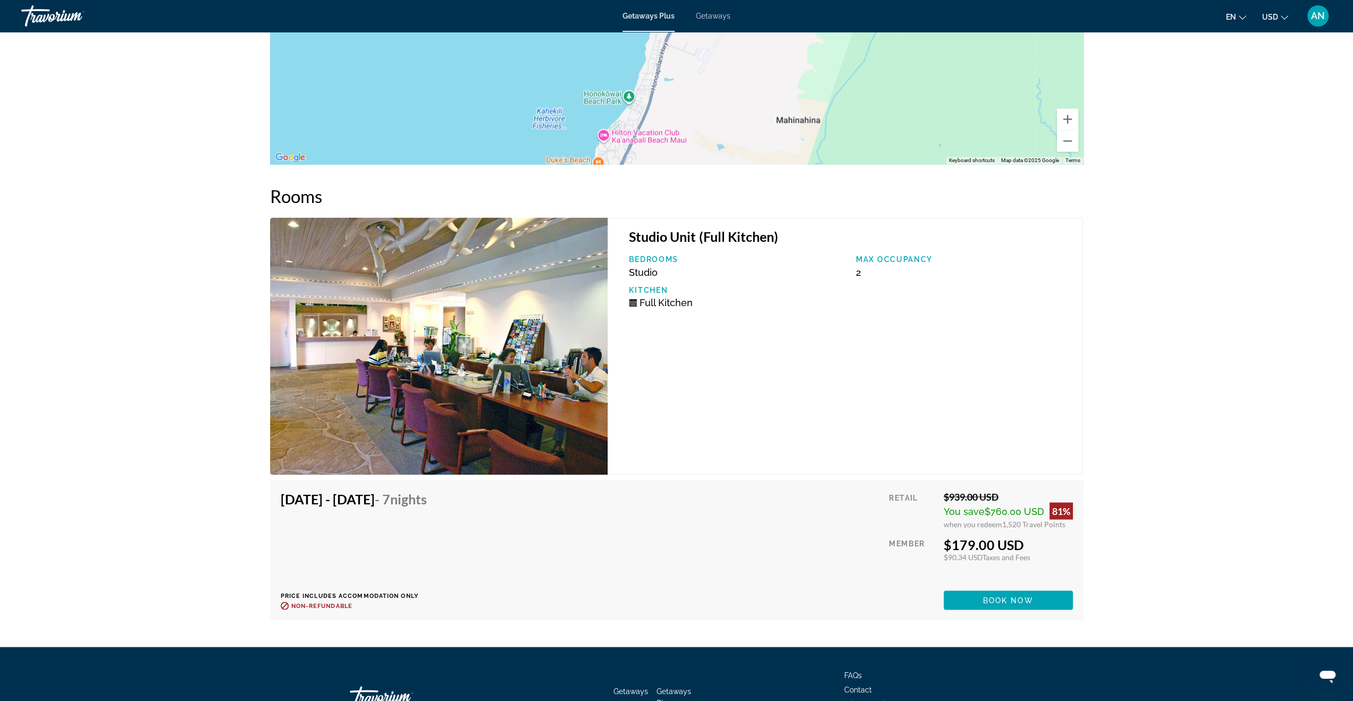
scroll to position [1710, 0]
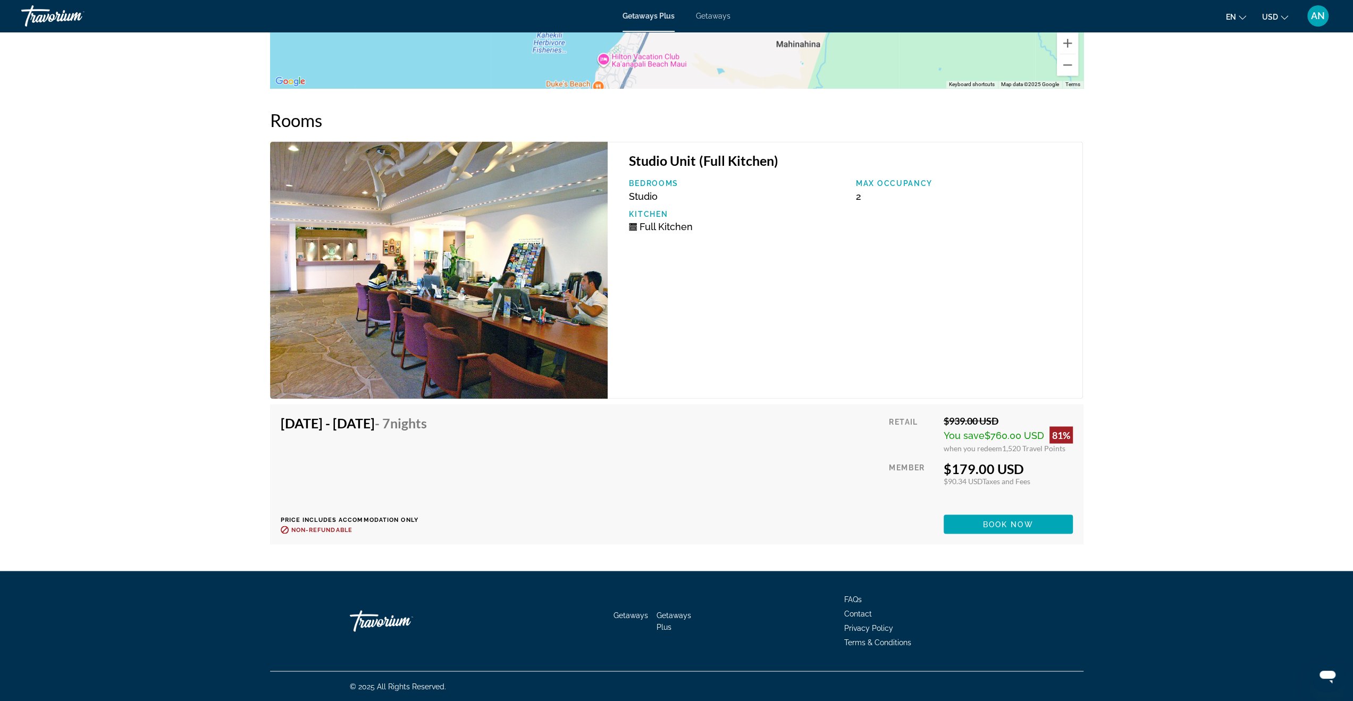
drag, startPoint x: 952, startPoint y: 467, endPoint x: 1049, endPoint y: 464, distance: 96.3
click at [1049, 464] on div "$179.00 USD" at bounding box center [1008, 468] width 129 height 16
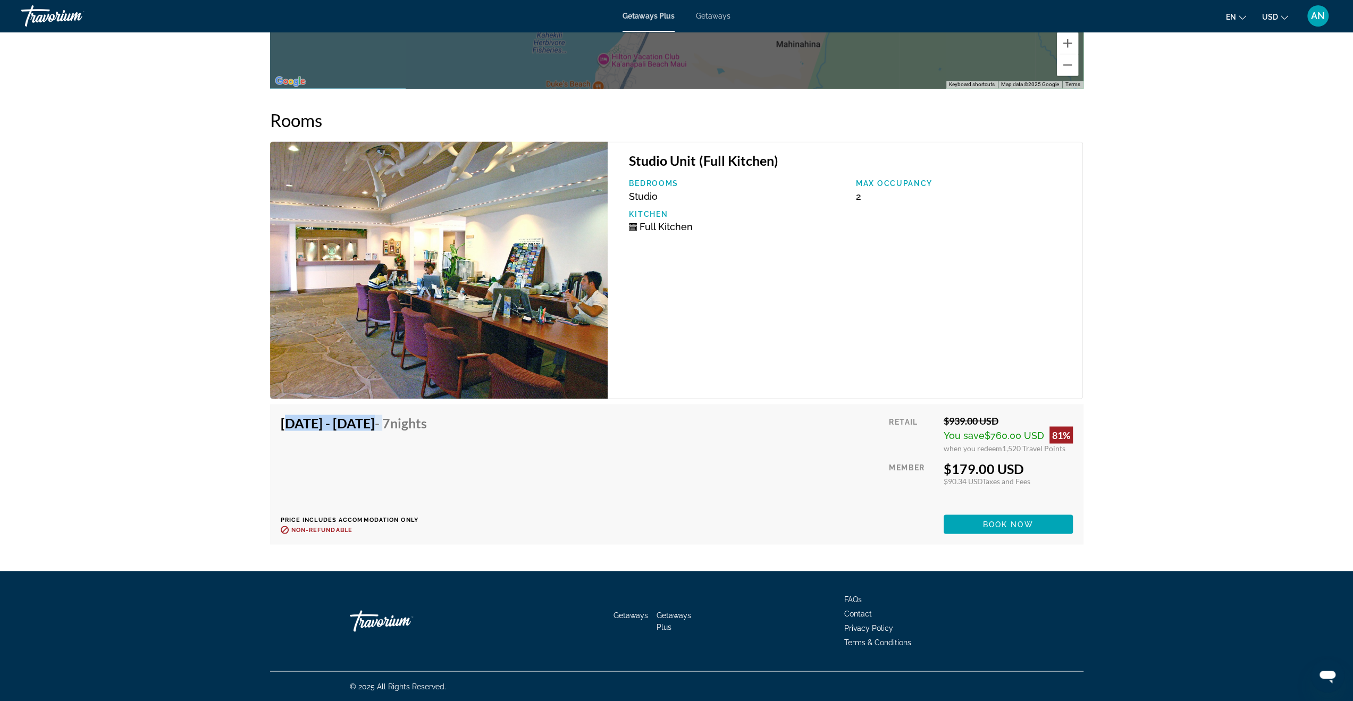
drag, startPoint x: 446, startPoint y: 426, endPoint x: 265, endPoint y: 427, distance: 180.8
click at [265, 427] on div "[DATE] - [DATE] - 7 Nights Price includes accommodation only Refundable until :…" at bounding box center [677, 477] width 824 height 146
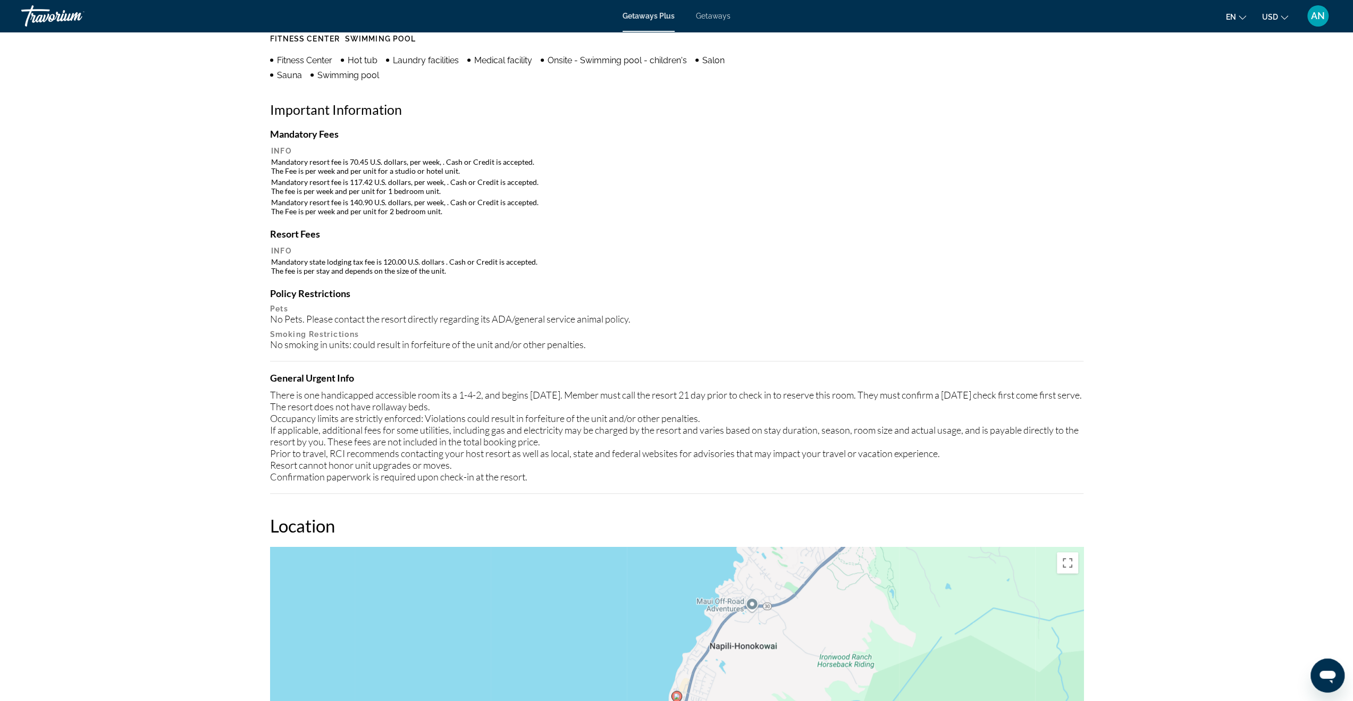
scroll to position [912, 0]
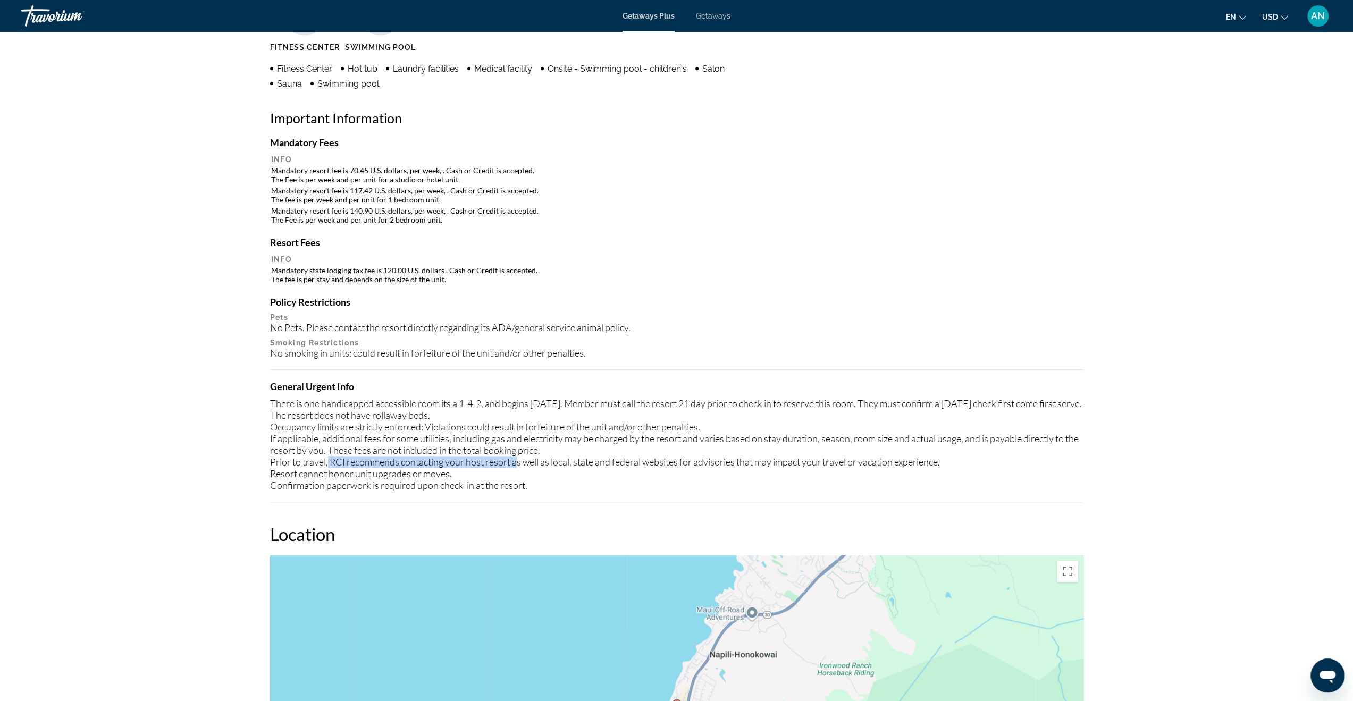
drag, startPoint x: 335, startPoint y: 474, endPoint x: 519, endPoint y: 472, distance: 184.0
click at [519, 472] on div "There is one handicapped accessible room its a 1-4-2, and begins [DATE]. Member…" at bounding box center [677, 445] width 814 height 94
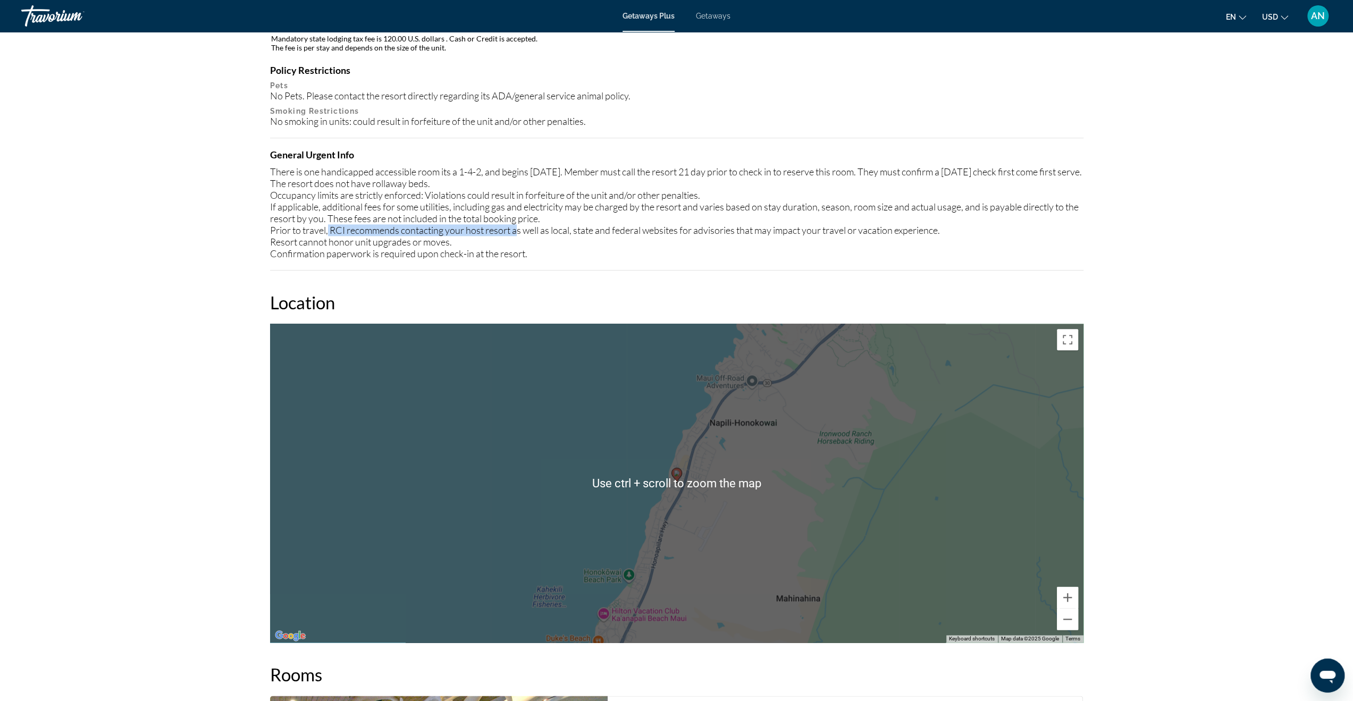
scroll to position [1285, 0]
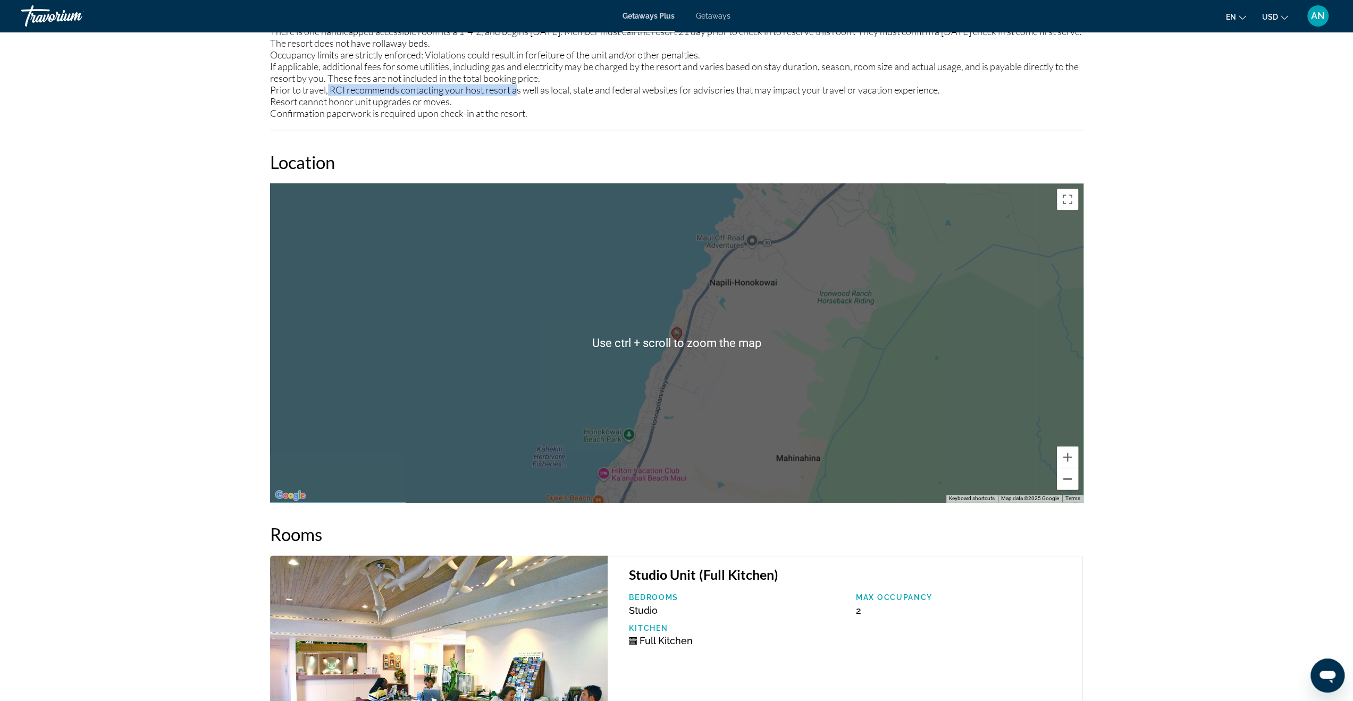
click at [1074, 488] on button "Zoom out" at bounding box center [1067, 478] width 21 height 21
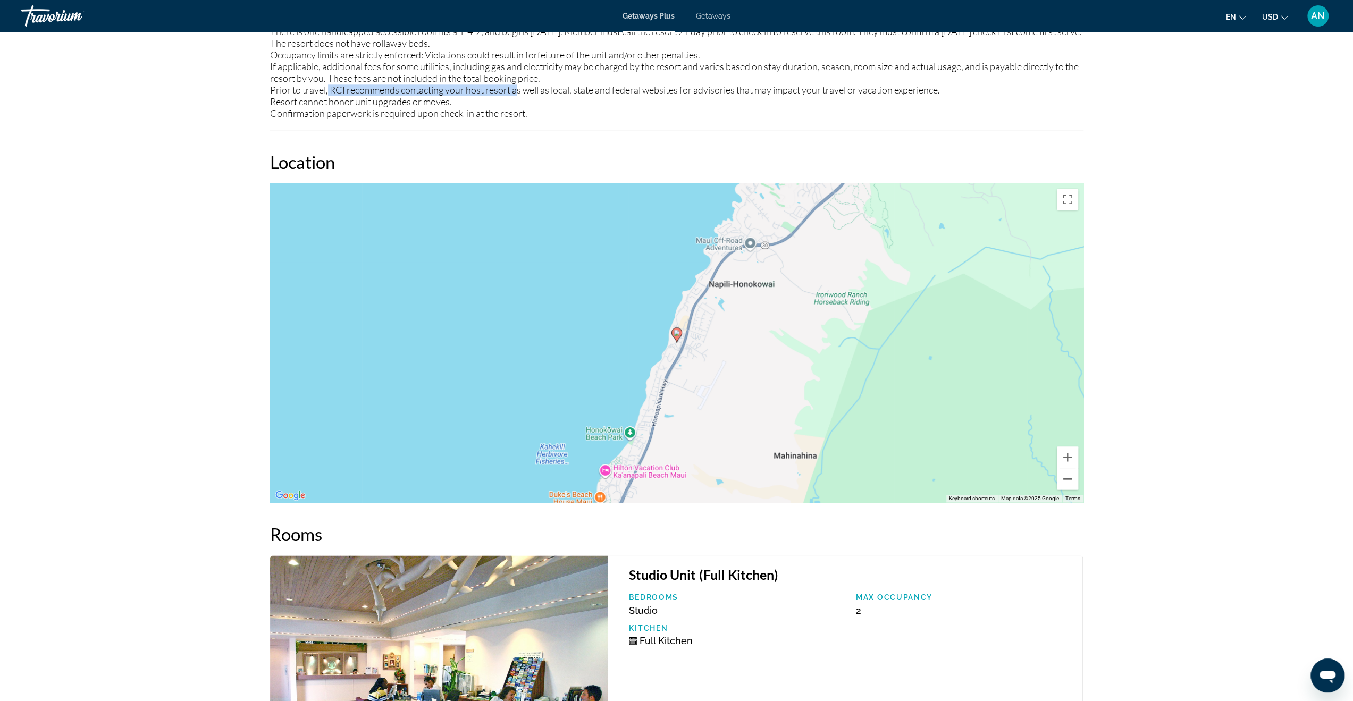
click at [1074, 488] on button "Zoom out" at bounding box center [1067, 478] width 21 height 21
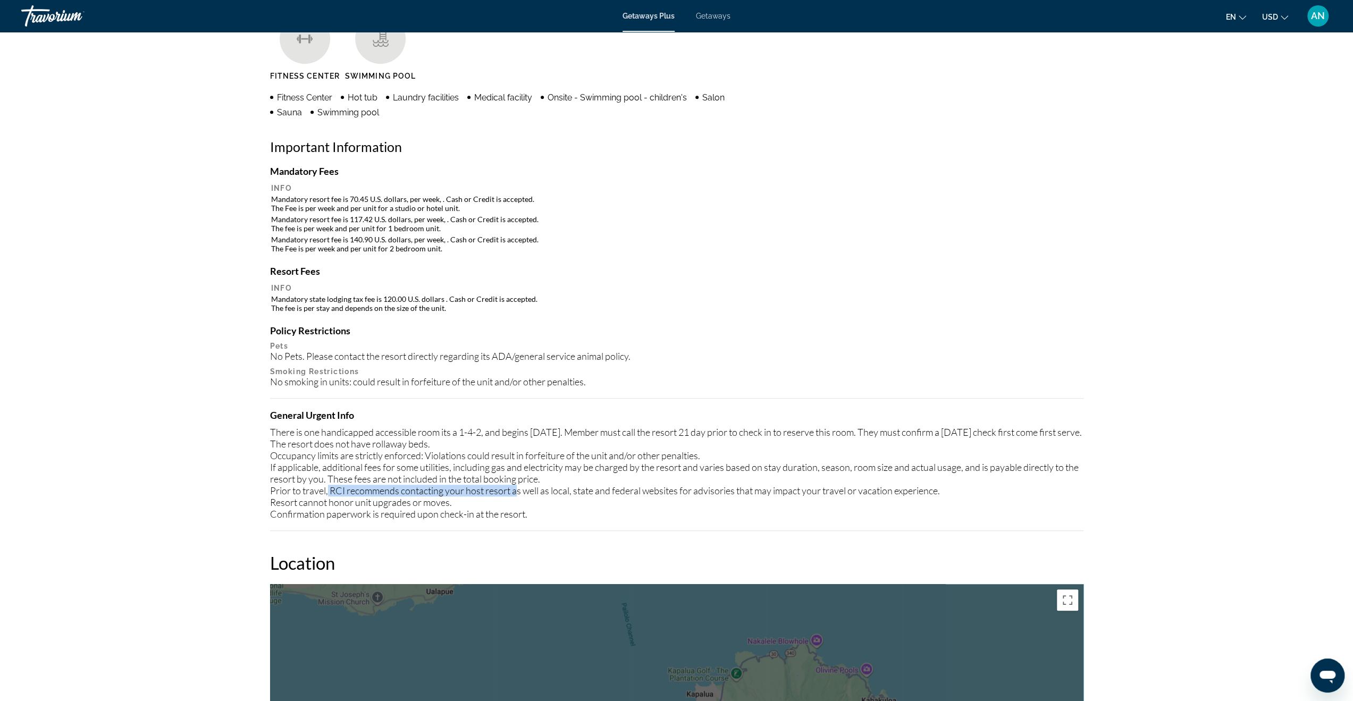
scroll to position [1019, 0]
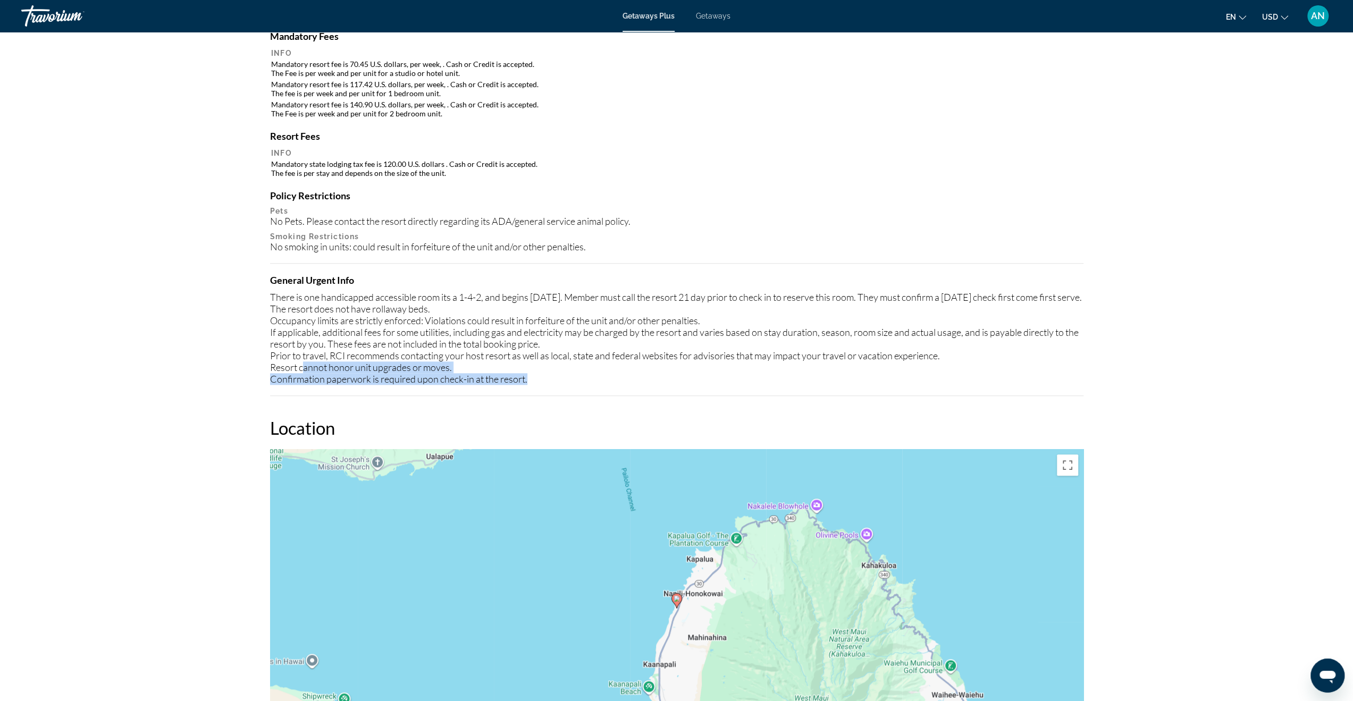
drag, startPoint x: 555, startPoint y: 391, endPoint x: 303, endPoint y: 379, distance: 252.8
click at [303, 379] on div "There is one handicapped accessible room its a 1-4-2, and begins [DATE]. Member…" at bounding box center [677, 338] width 814 height 94
click at [769, 382] on div "There is one handicapped accessible room its a 1-4-2, and begins [DATE]. Member…" at bounding box center [677, 338] width 814 height 94
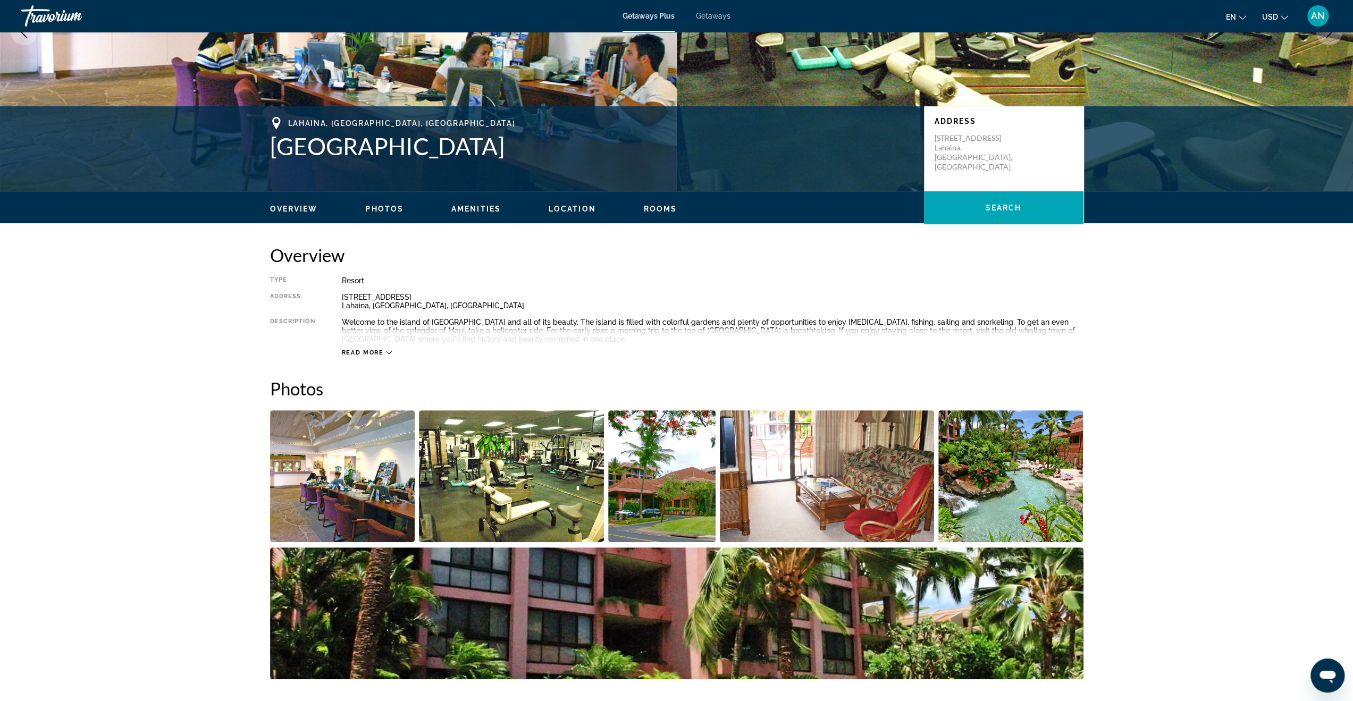
scroll to position [0, 0]
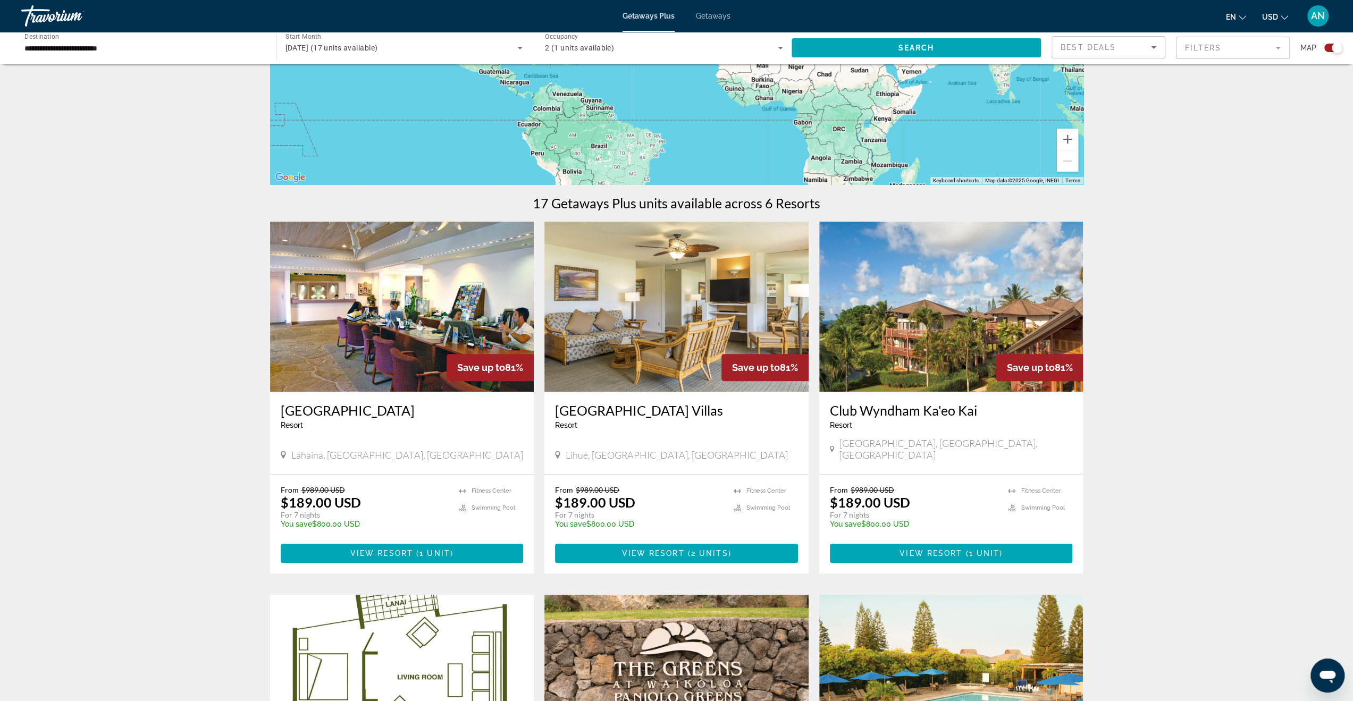
scroll to position [213, 0]
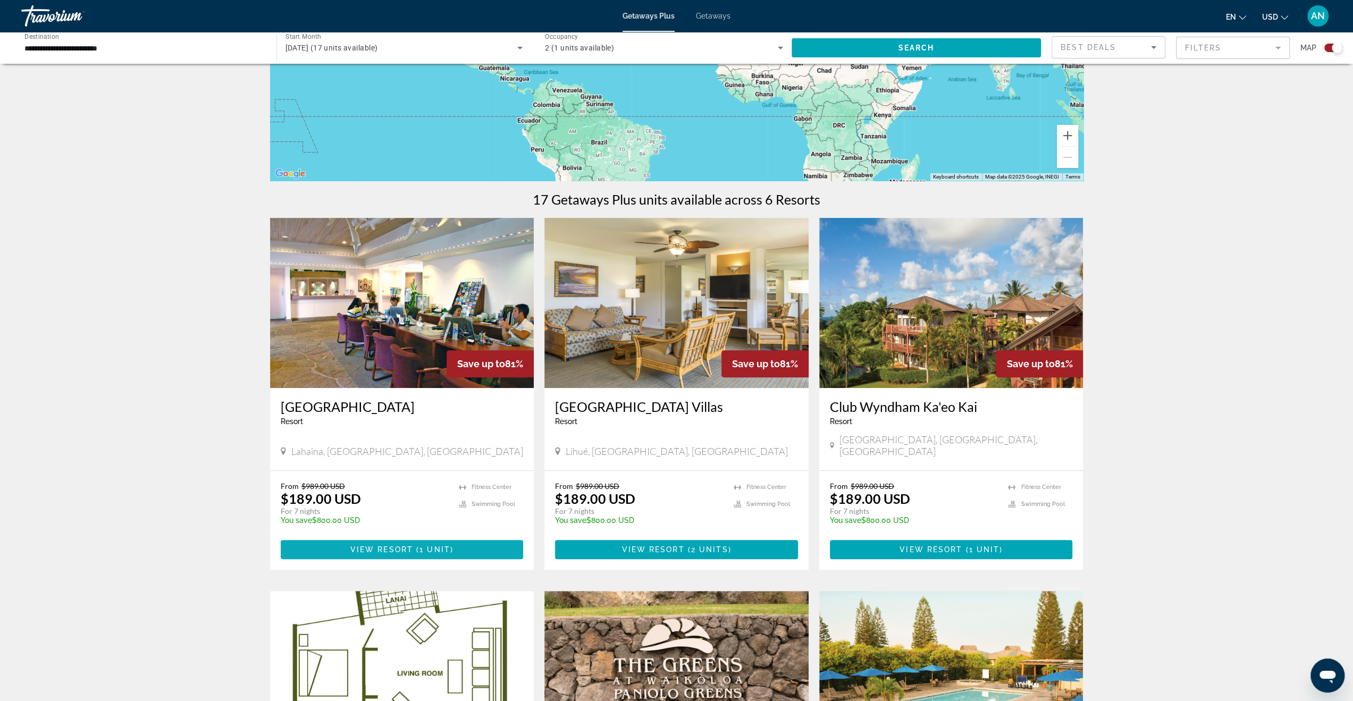
click at [403, 546] on span "View Resort" at bounding box center [381, 550] width 63 height 9
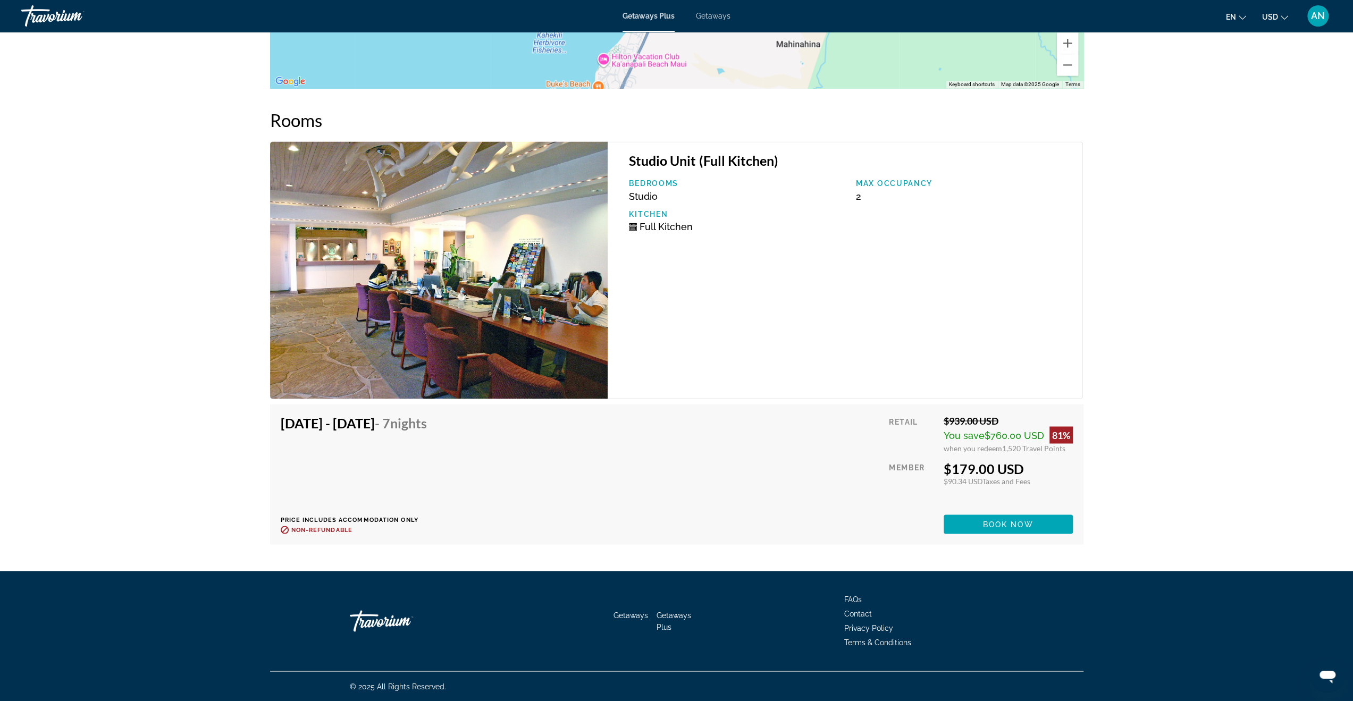
scroll to position [1710, 0]
drag, startPoint x: 997, startPoint y: 446, endPoint x: 1068, endPoint y: 447, distance: 70.7
click at [1068, 447] on div "when you redeem 1,520 Travel Points" at bounding box center [1008, 447] width 129 height 9
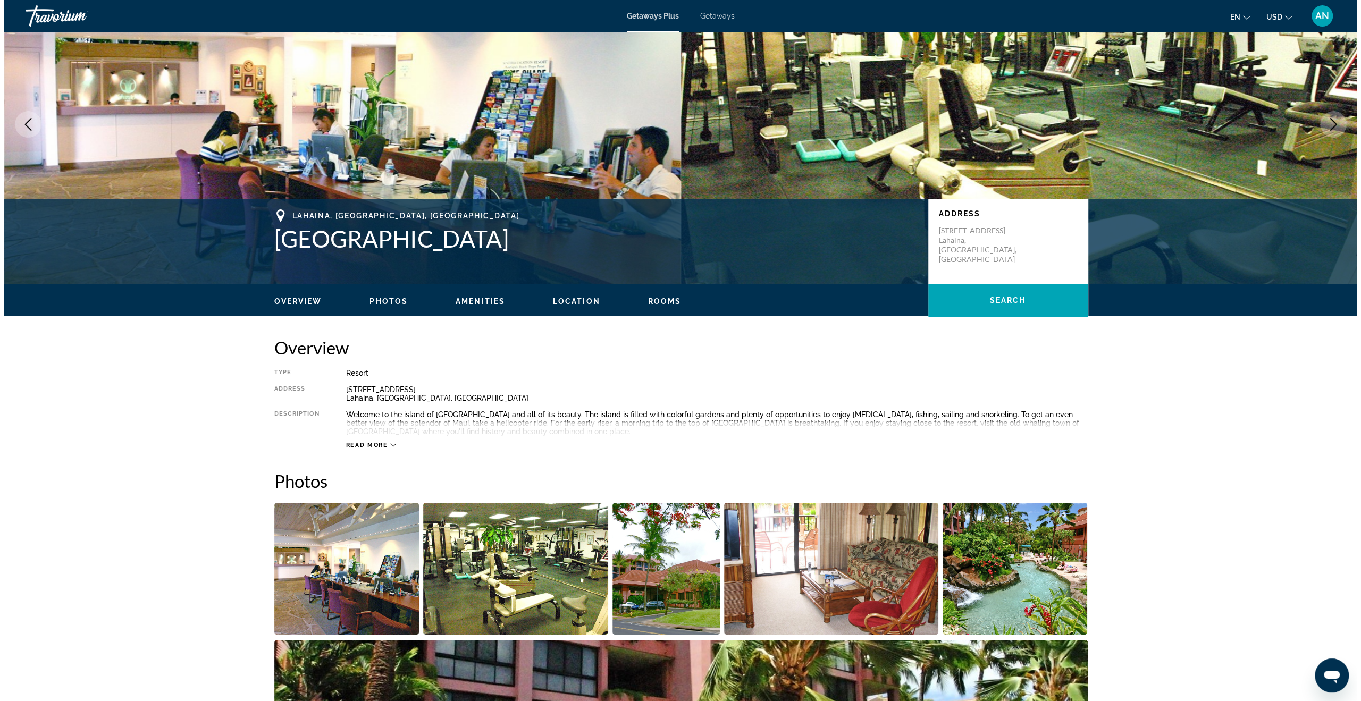
scroll to position [0, 0]
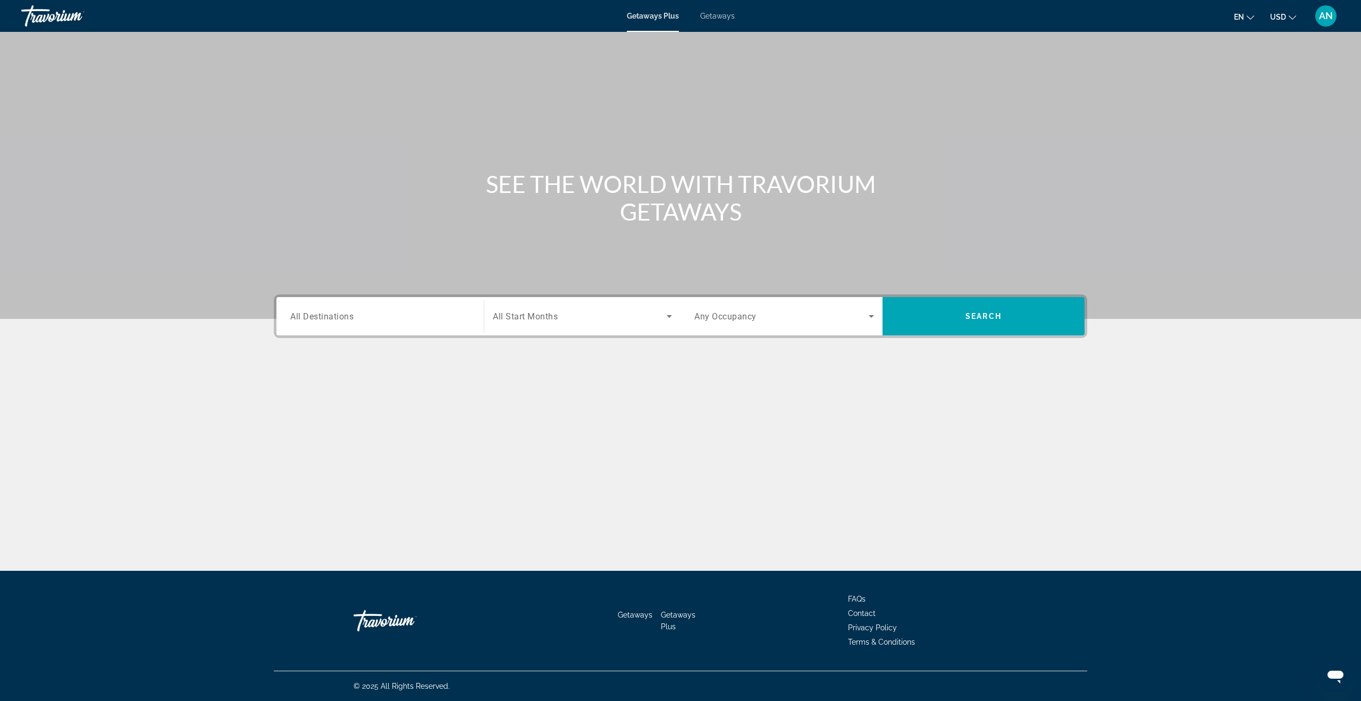
click at [343, 326] on div "Search widget" at bounding box center [380, 316] width 180 height 30
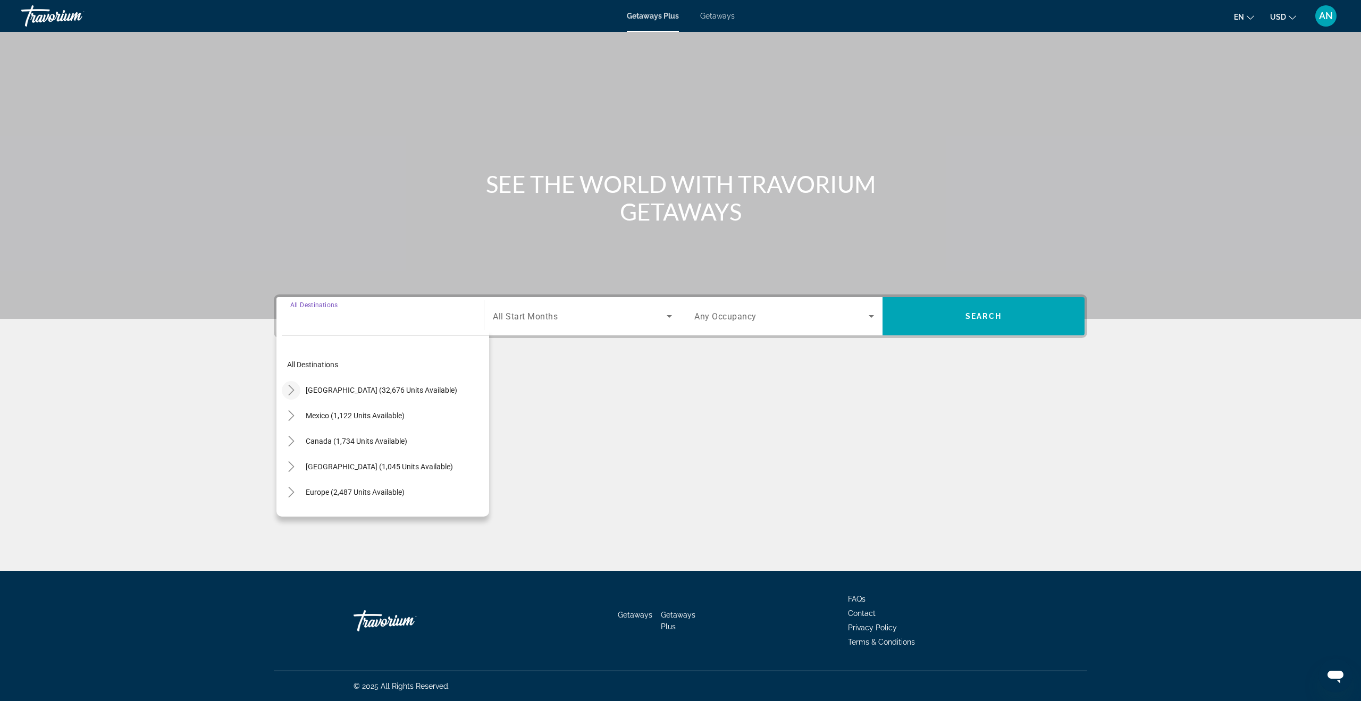
click at [290, 390] on icon "Toggle United States (32,676 units available)" at bounding box center [291, 390] width 11 height 11
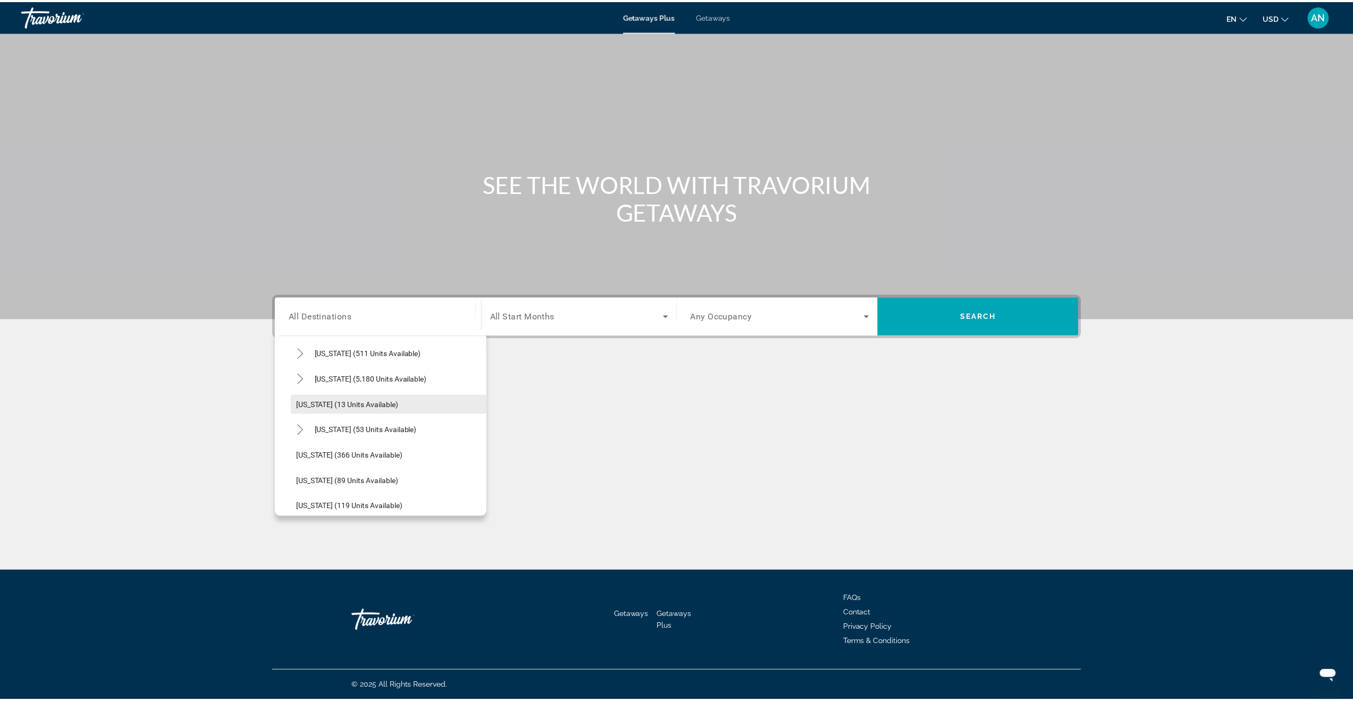
scroll to position [137, 0]
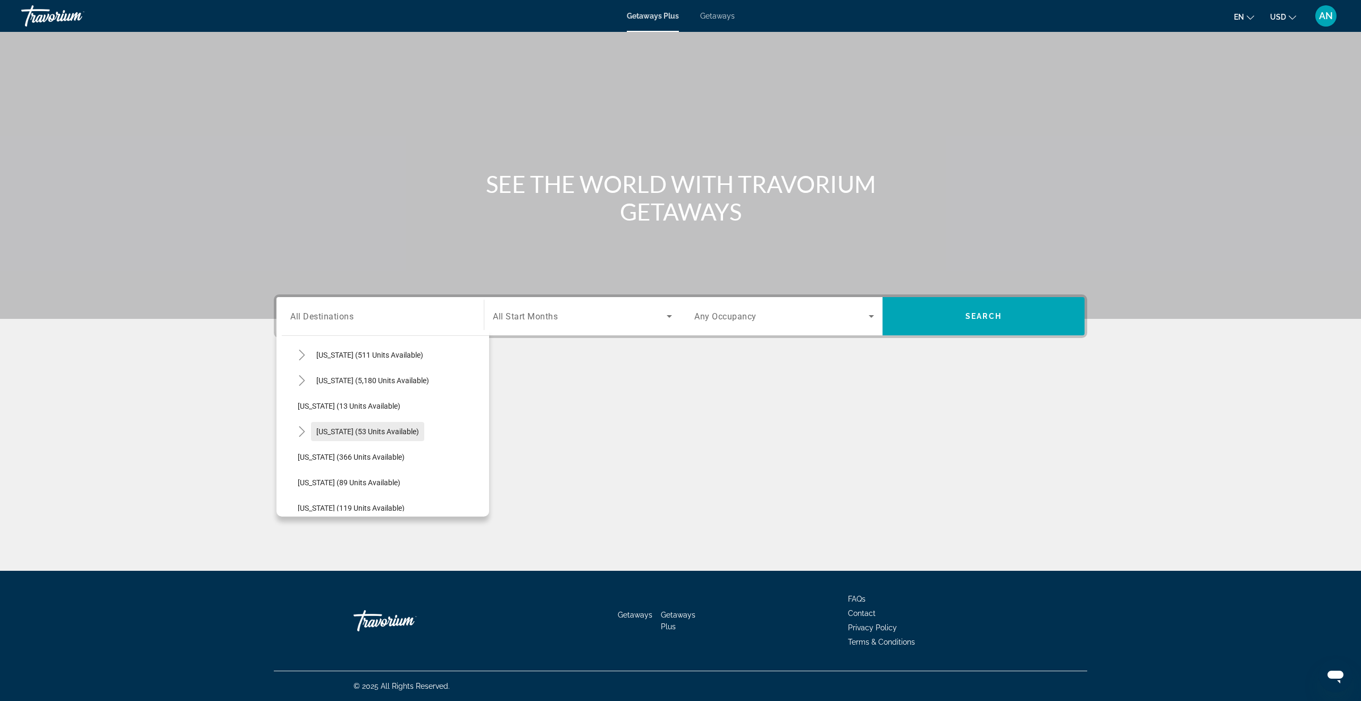
click at [337, 430] on span "[US_STATE] (53 units available)" at bounding box center [367, 431] width 103 height 9
type input "**********"
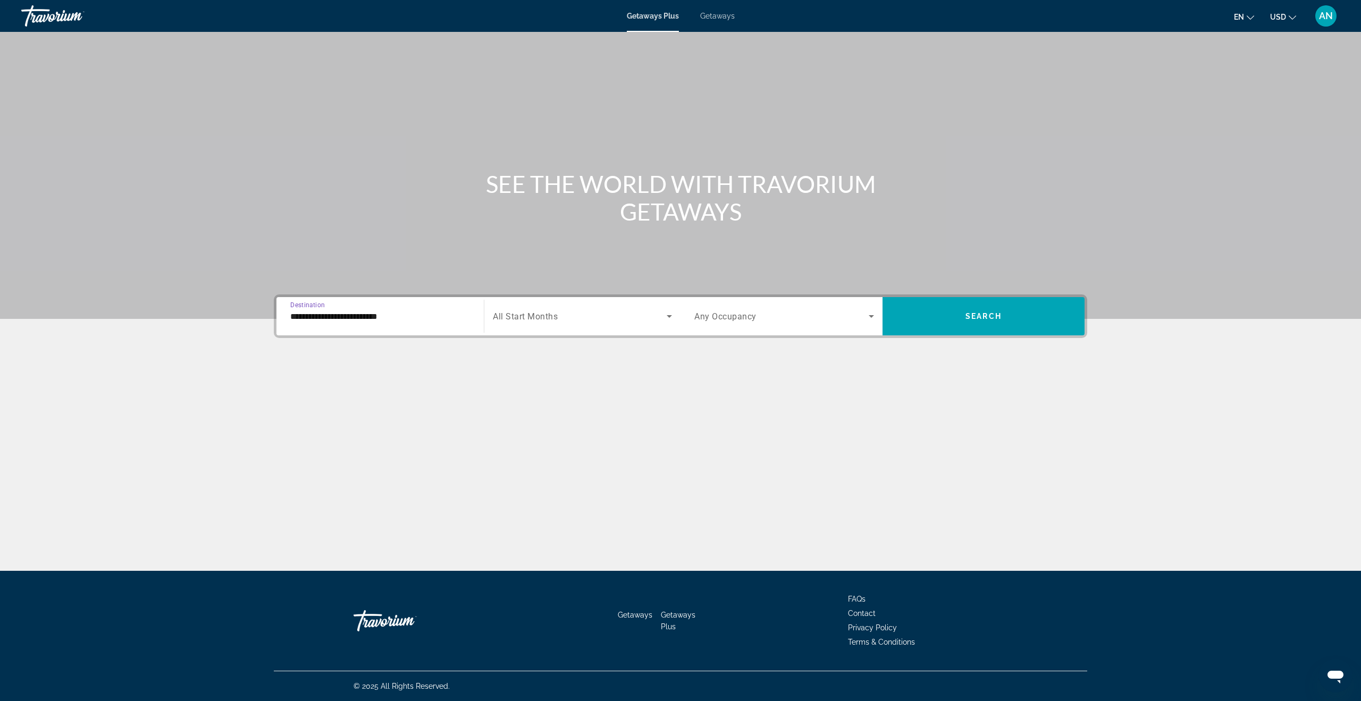
click at [515, 331] on div "Search widget" at bounding box center [582, 316] width 179 height 30
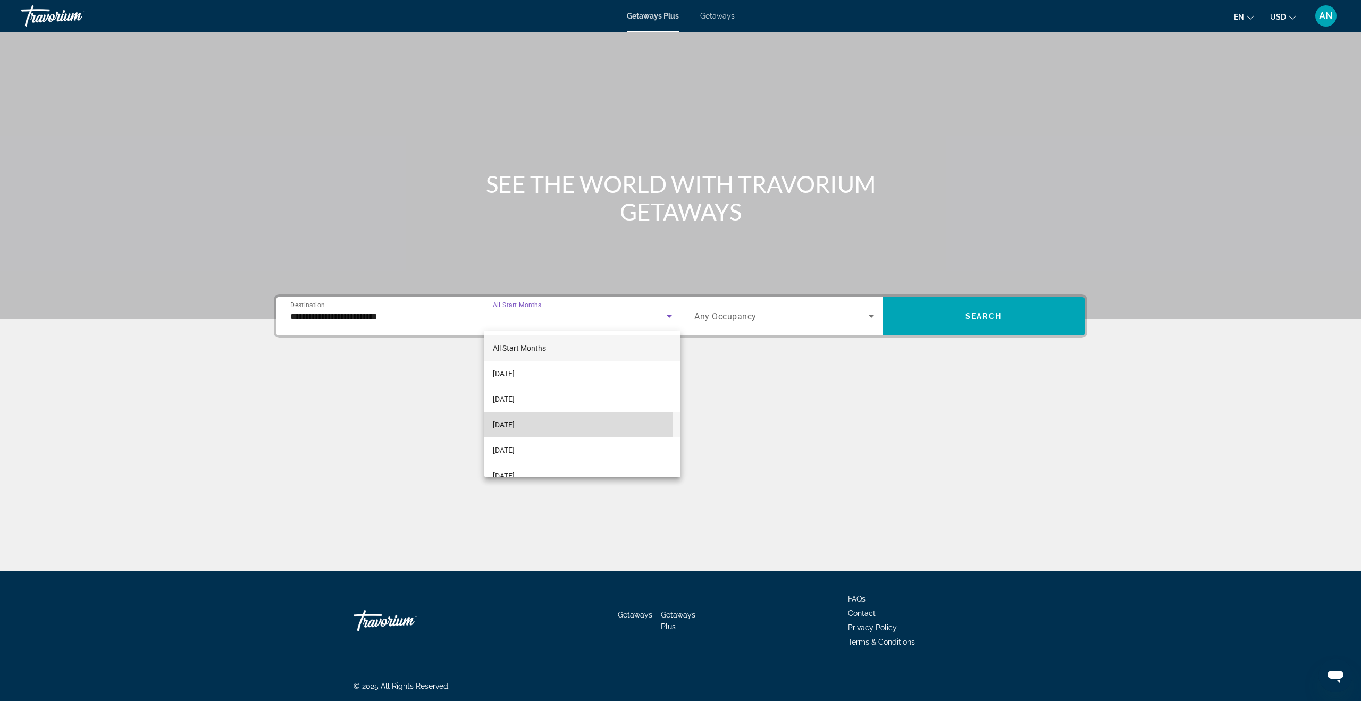
click at [515, 424] on span "[DATE]" at bounding box center [504, 424] width 22 height 13
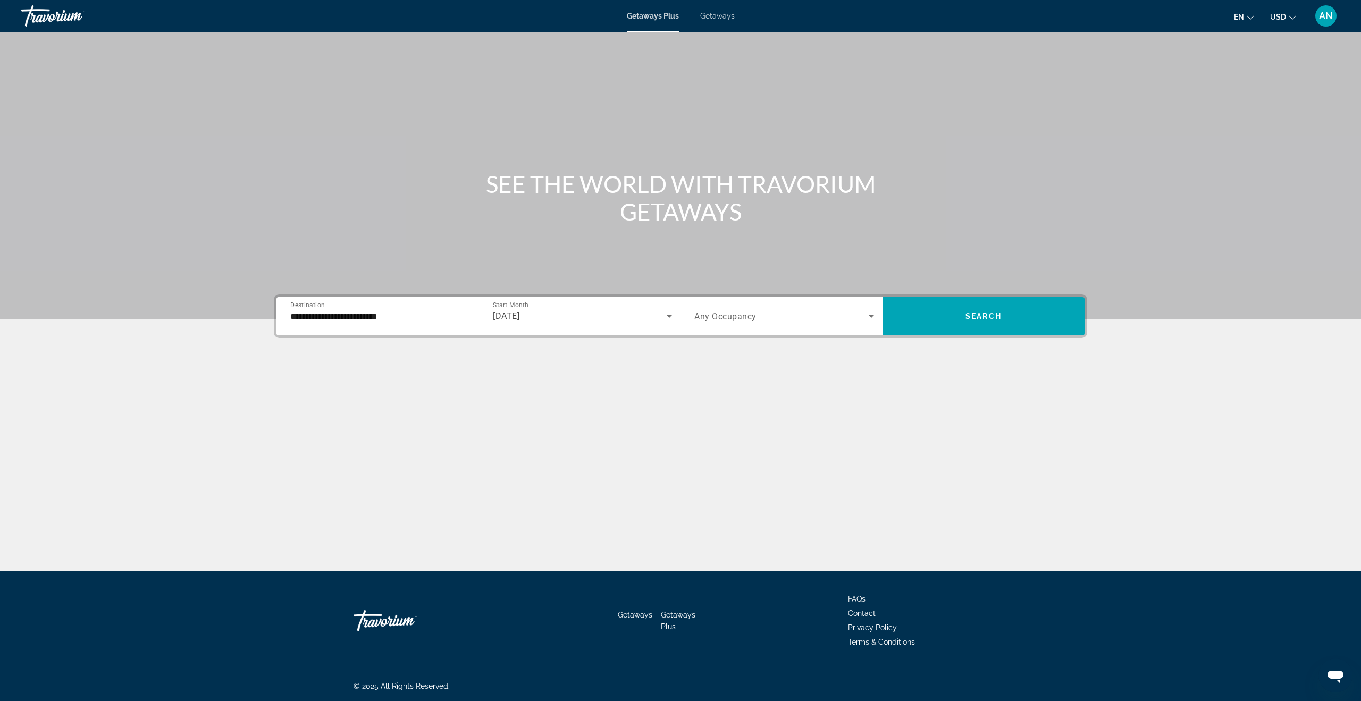
click at [774, 325] on div "Search widget" at bounding box center [784, 316] width 180 height 30
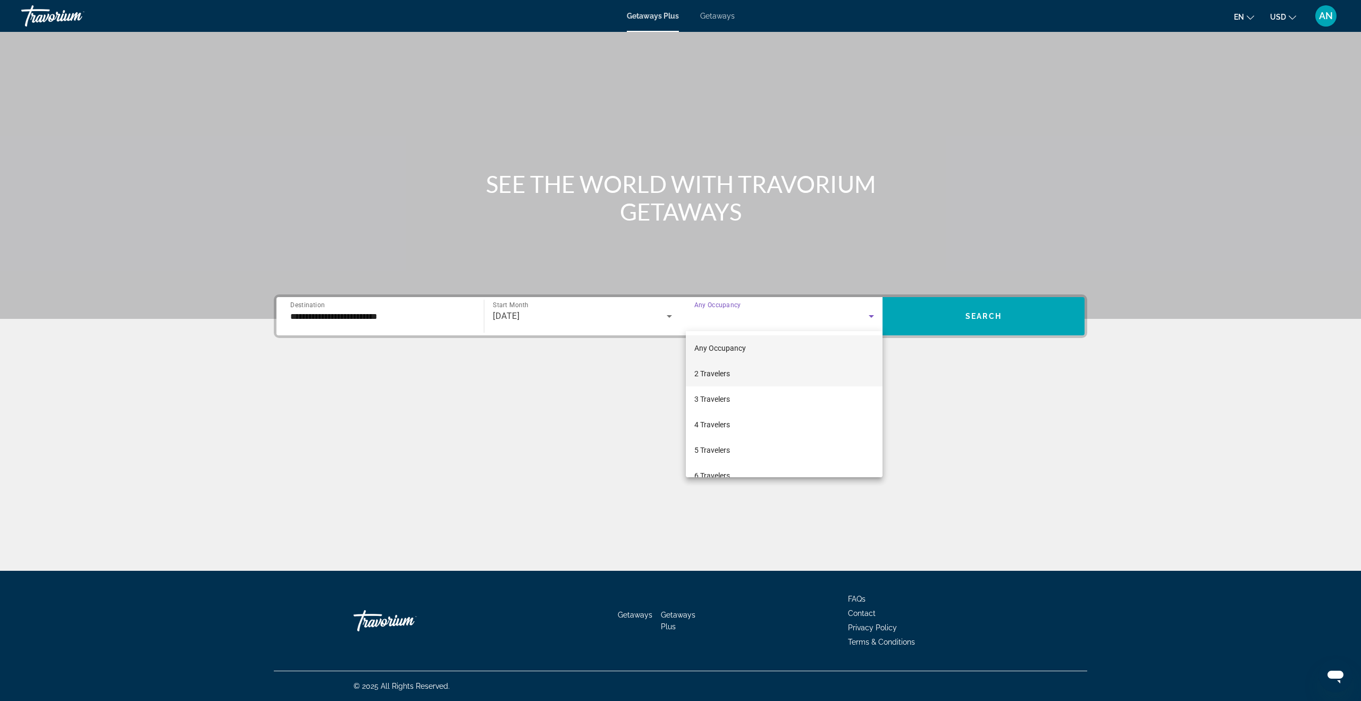
click at [742, 377] on mat-option "2 Travelers" at bounding box center [784, 374] width 197 height 26
click at [999, 322] on span "Search widget" at bounding box center [984, 317] width 202 height 26
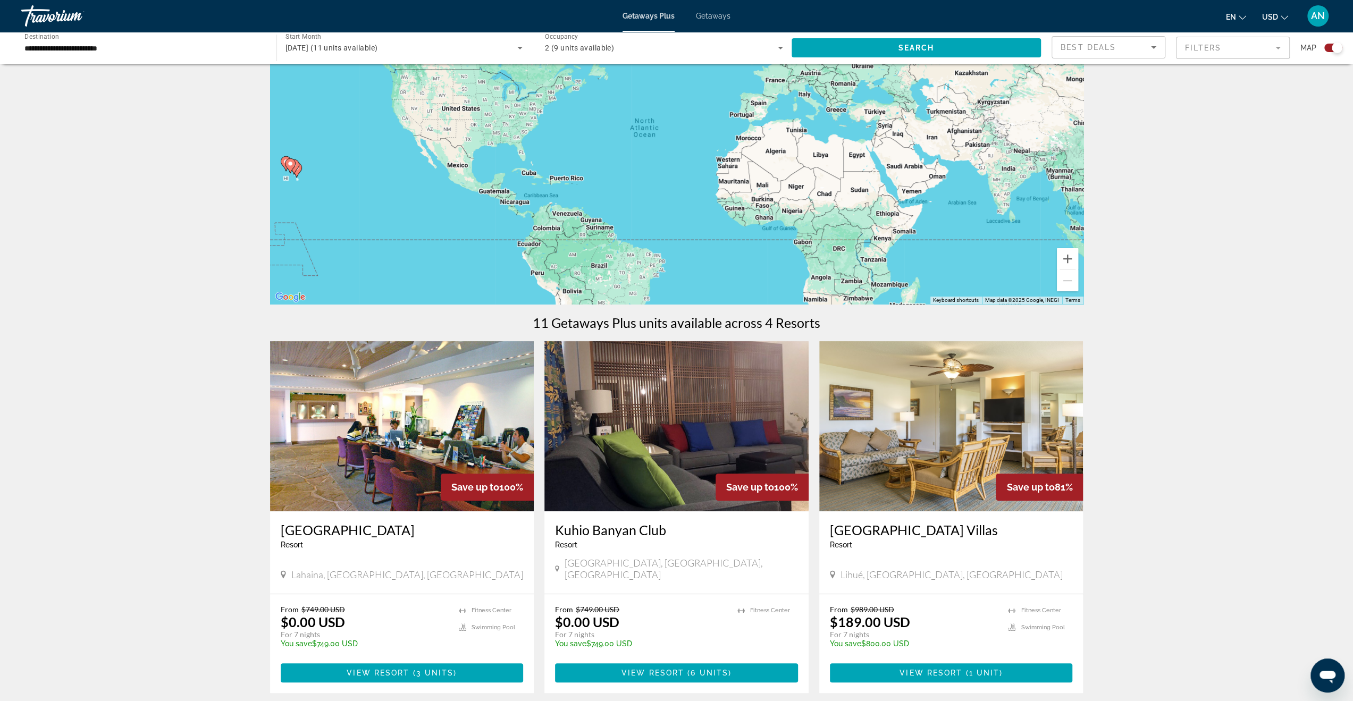
scroll to position [106, 0]
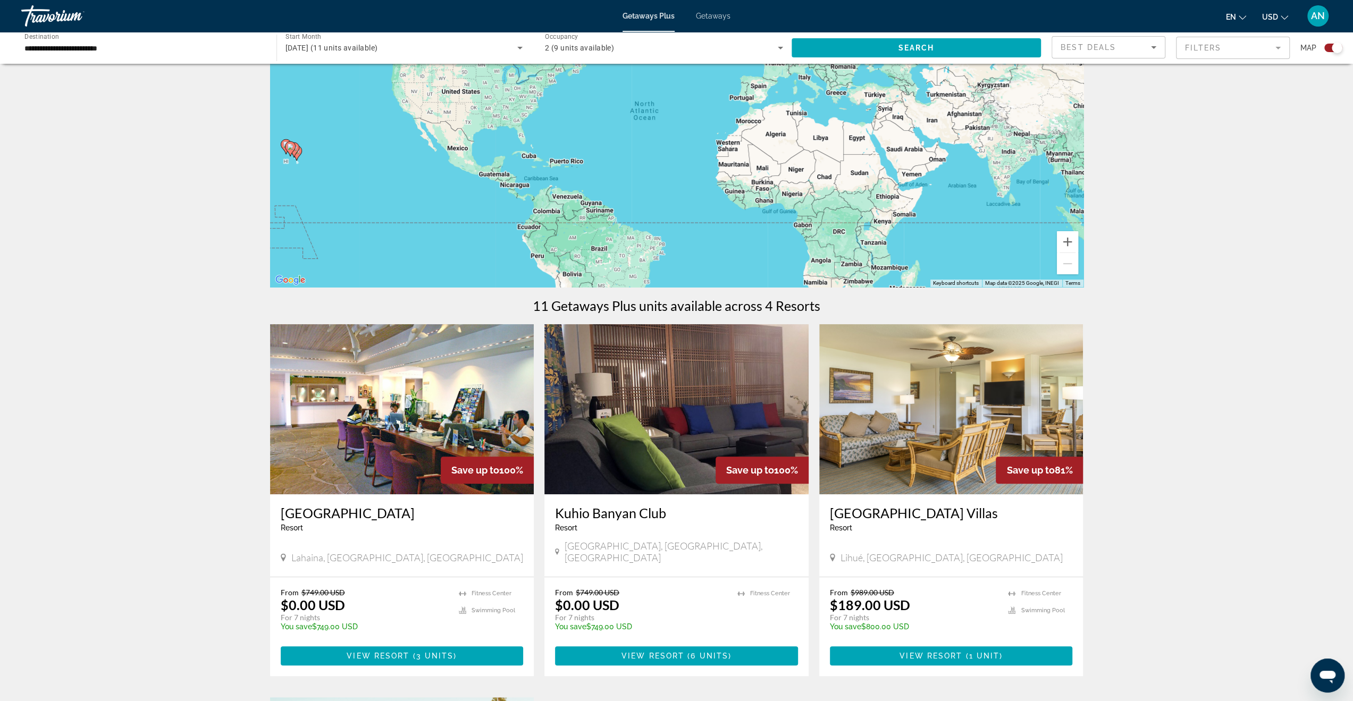
click at [1225, 154] on div "To navigate the map with touch gestures double-tap and hold your finger on the …" at bounding box center [676, 530] width 1353 height 1124
click at [1264, 146] on div "To navigate the map with touch gestures double-tap and hold your finger on the …" at bounding box center [676, 530] width 1353 height 1124
click at [1246, 146] on div "To navigate the map with touch gestures double-tap and hold your finger on the …" at bounding box center [676, 530] width 1353 height 1124
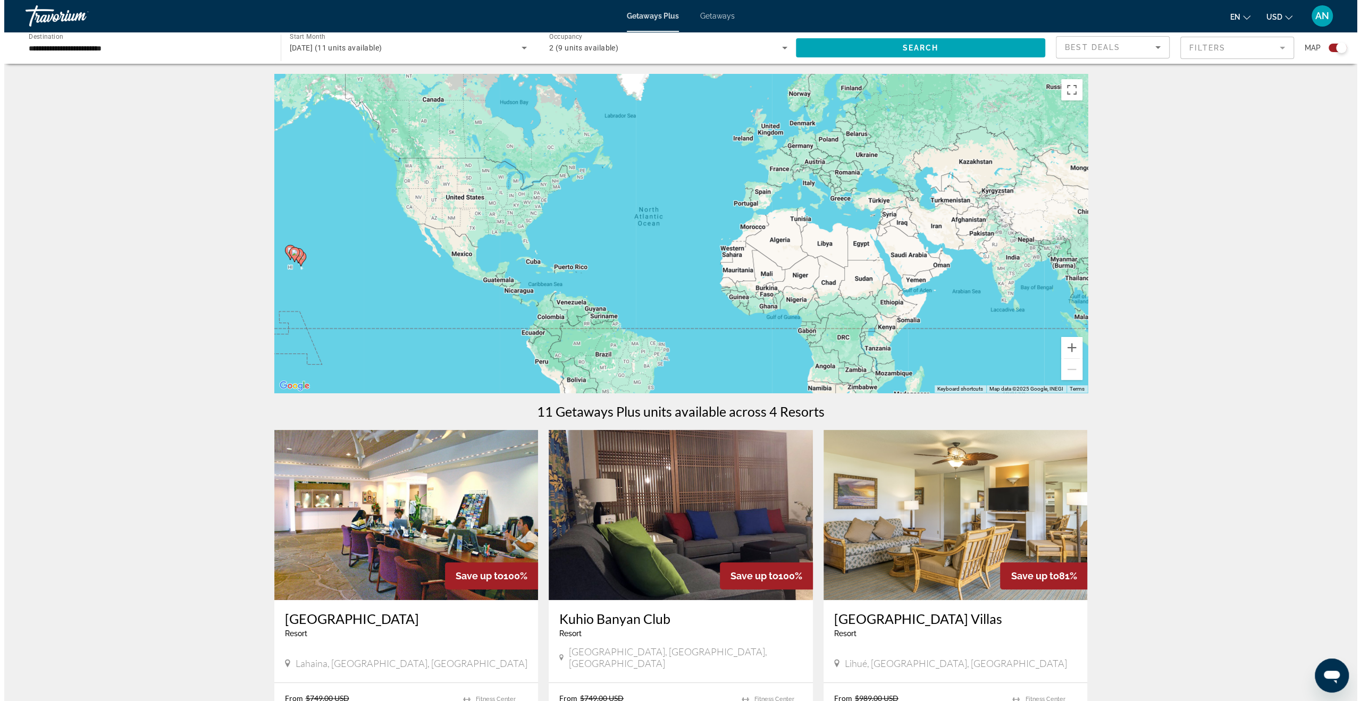
scroll to position [0, 0]
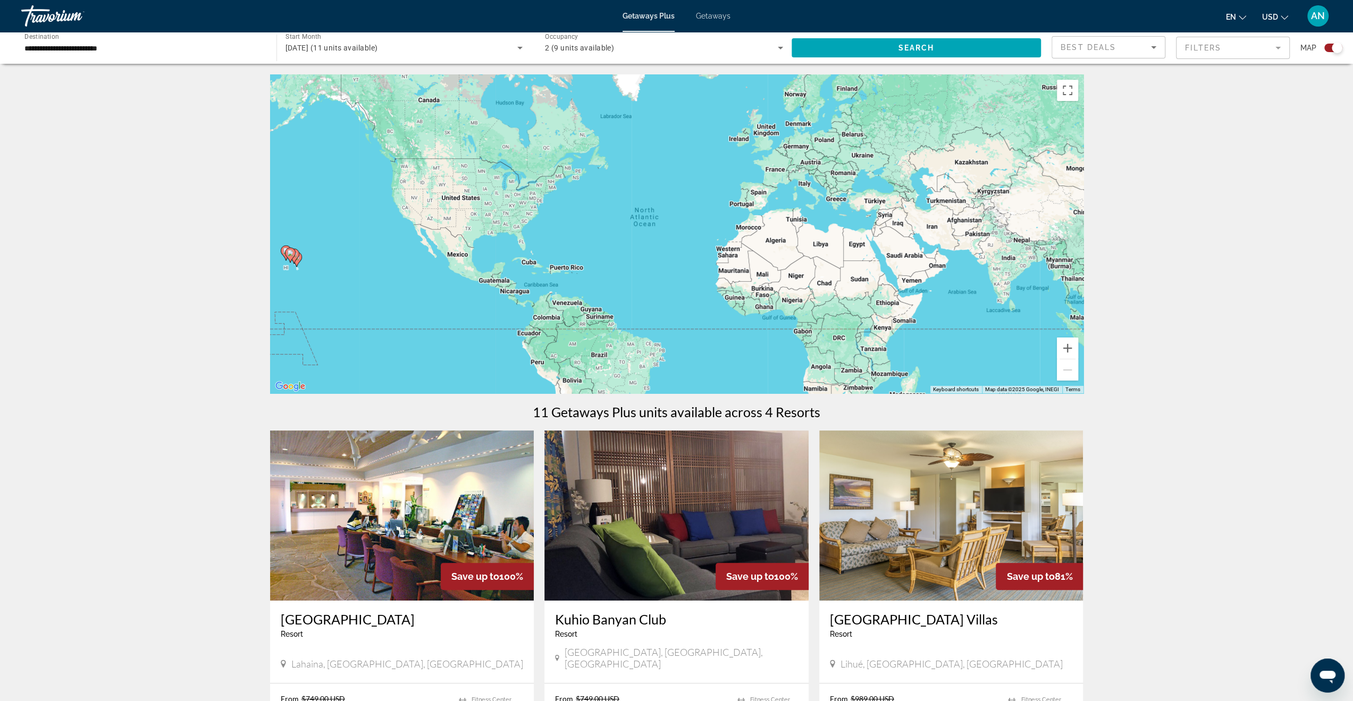
click at [718, 19] on span "Getaways" at bounding box center [713, 16] width 35 height 9
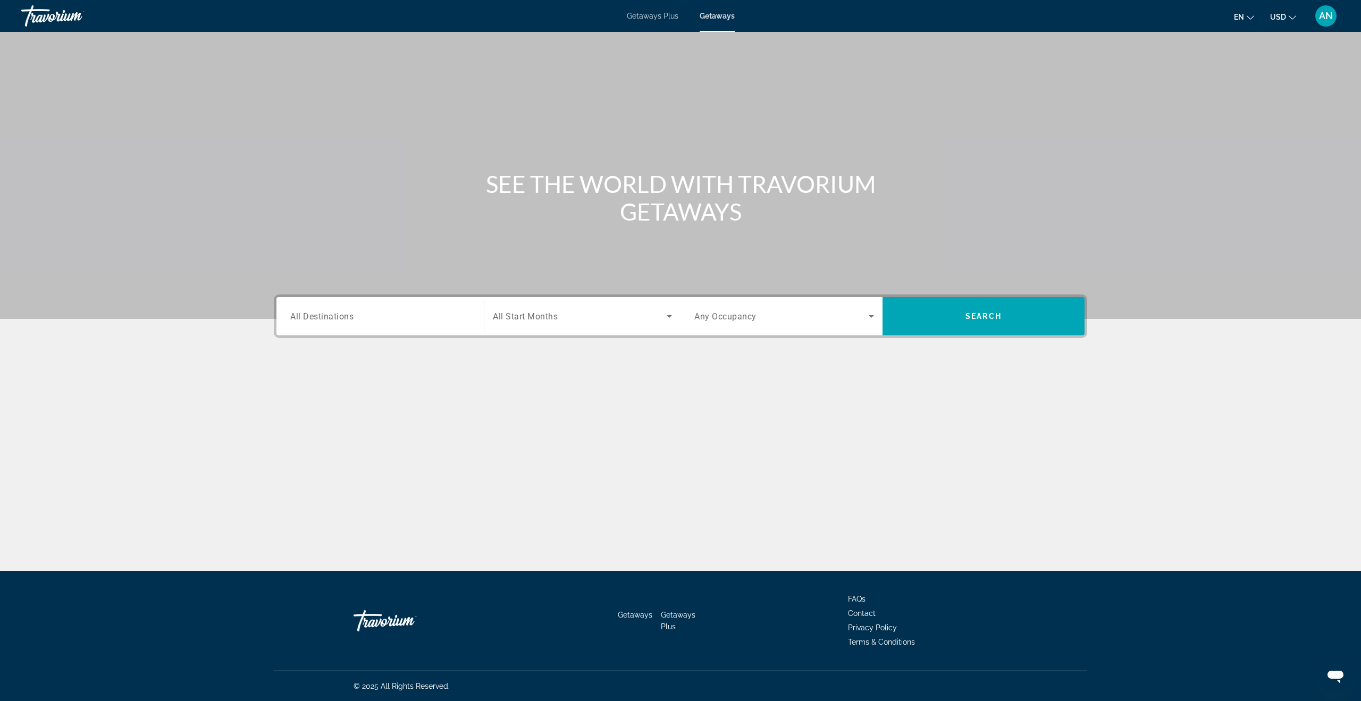
click at [427, 316] on input "Destination All Destinations" at bounding box center [380, 317] width 180 height 13
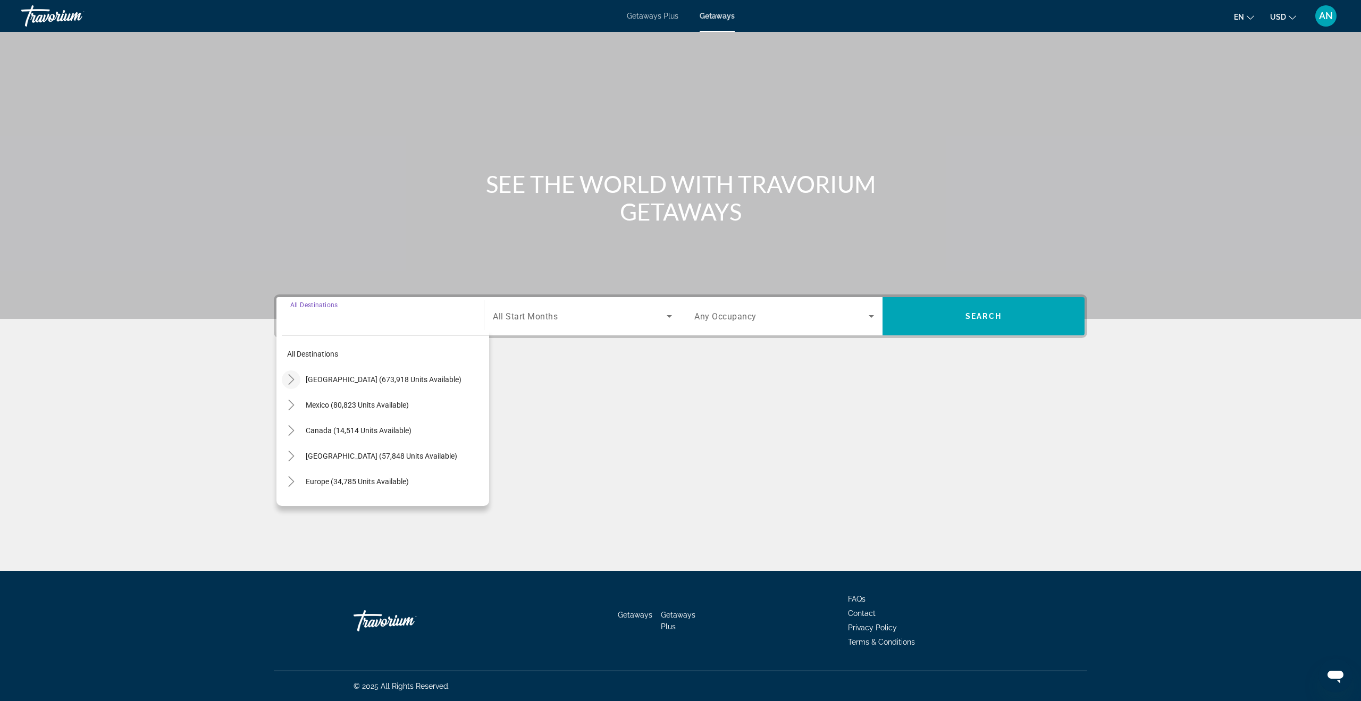
click at [291, 378] on icon "Toggle United States (673,918 units available)" at bounding box center [291, 379] width 11 height 11
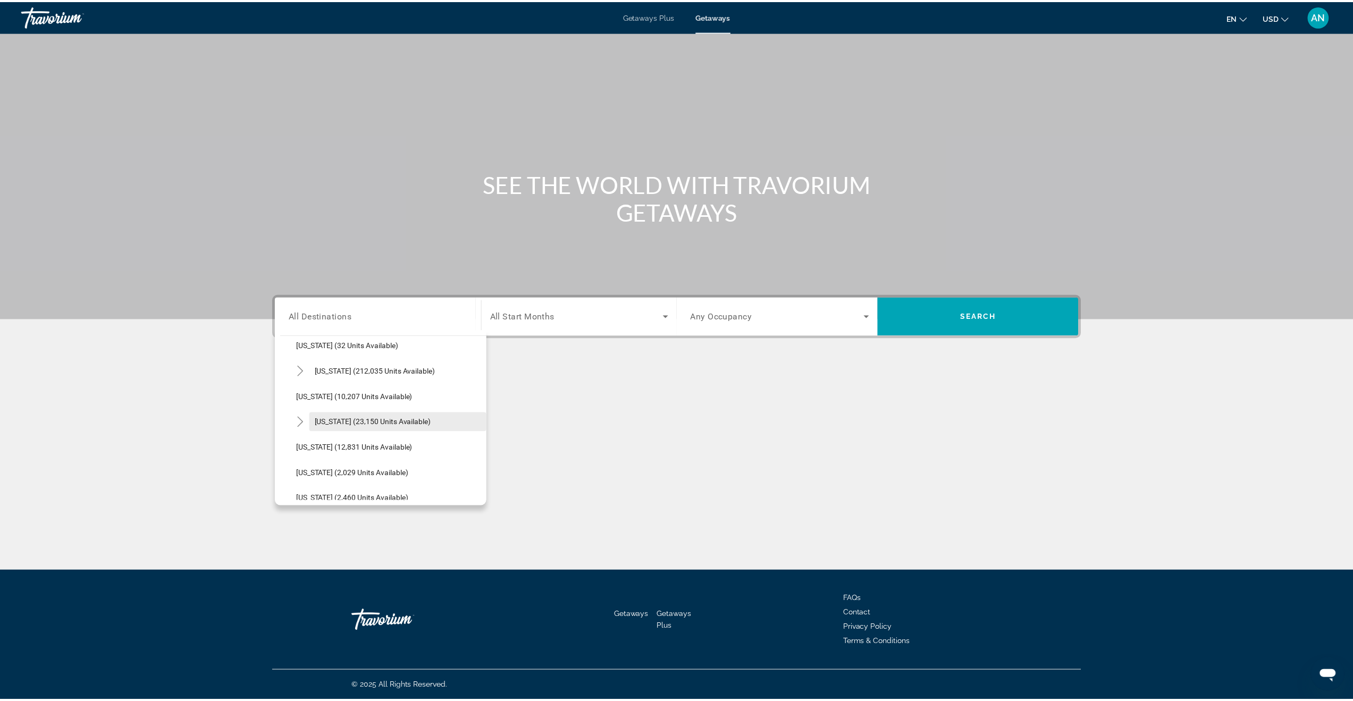
scroll to position [190, 0]
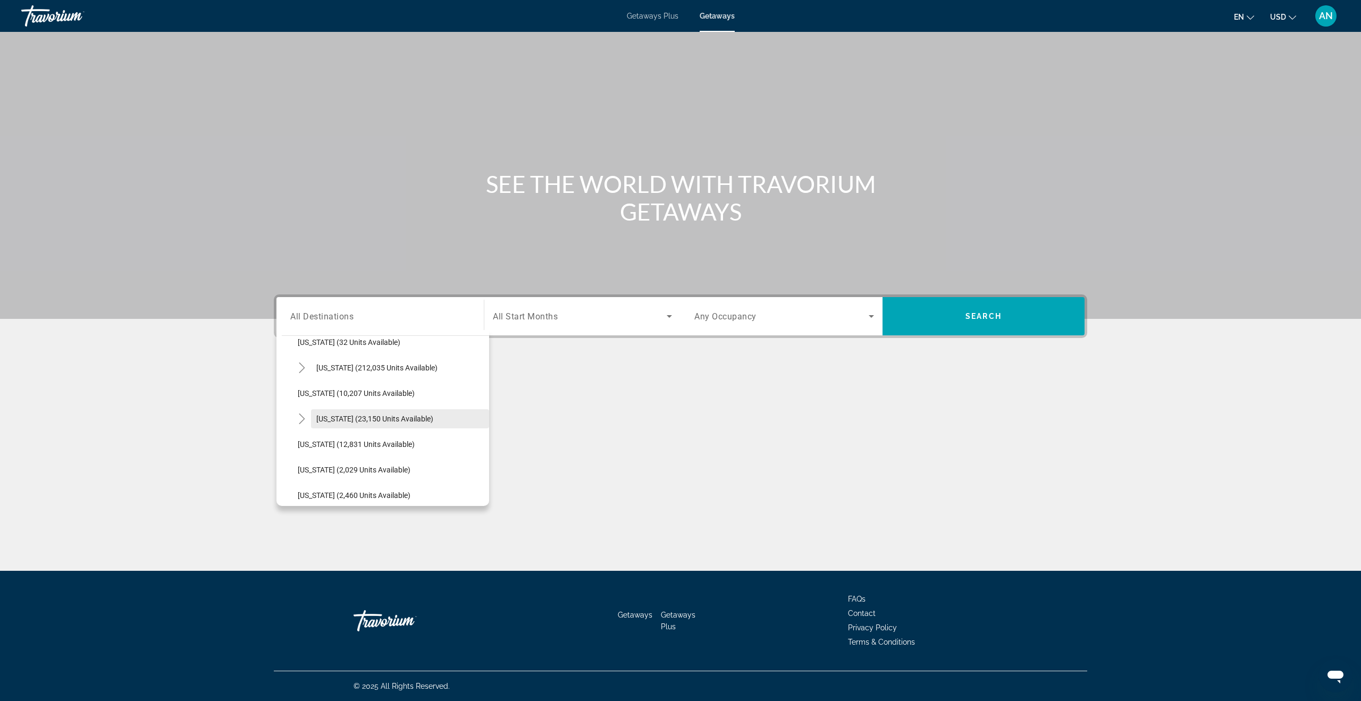
click at [331, 427] on span "Search widget" at bounding box center [400, 419] width 178 height 26
type input "**********"
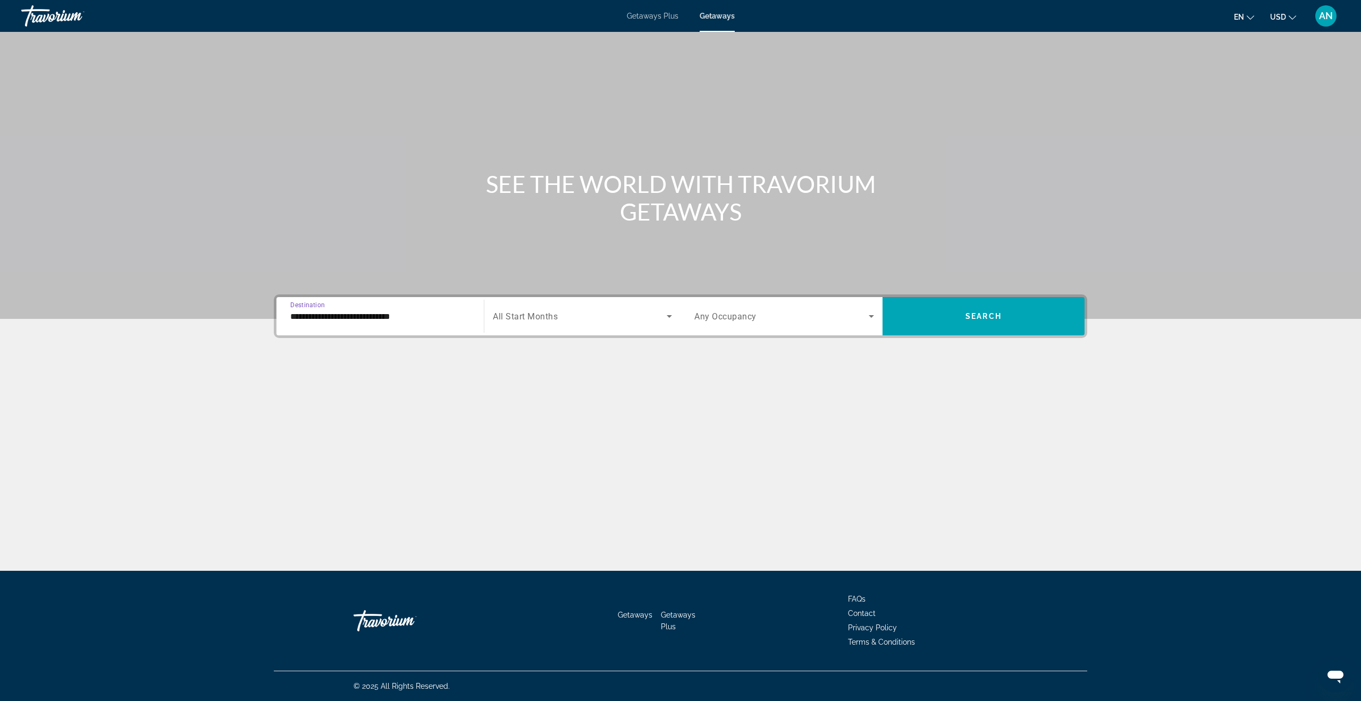
click at [508, 336] on div "**********" at bounding box center [681, 317] width 814 height 44
click at [514, 325] on div "Search widget" at bounding box center [582, 316] width 179 height 30
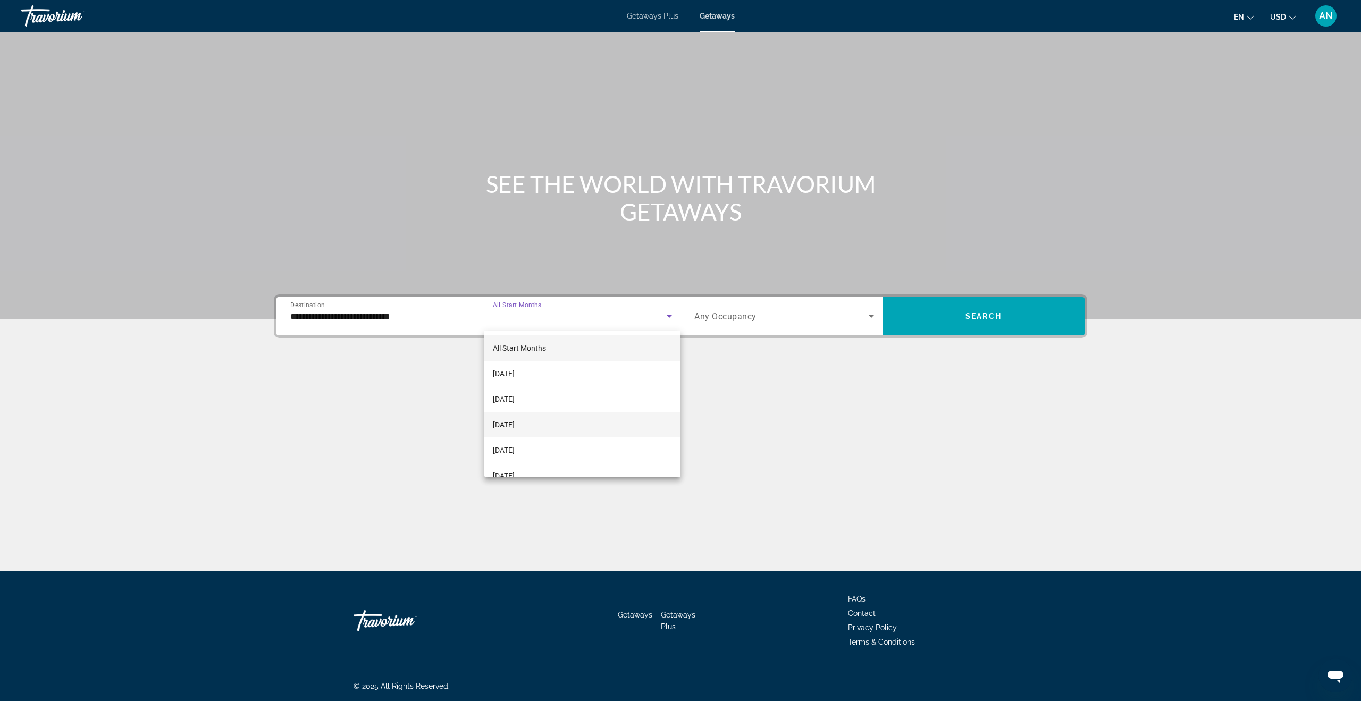
click at [515, 420] on span "[DATE]" at bounding box center [504, 424] width 22 height 13
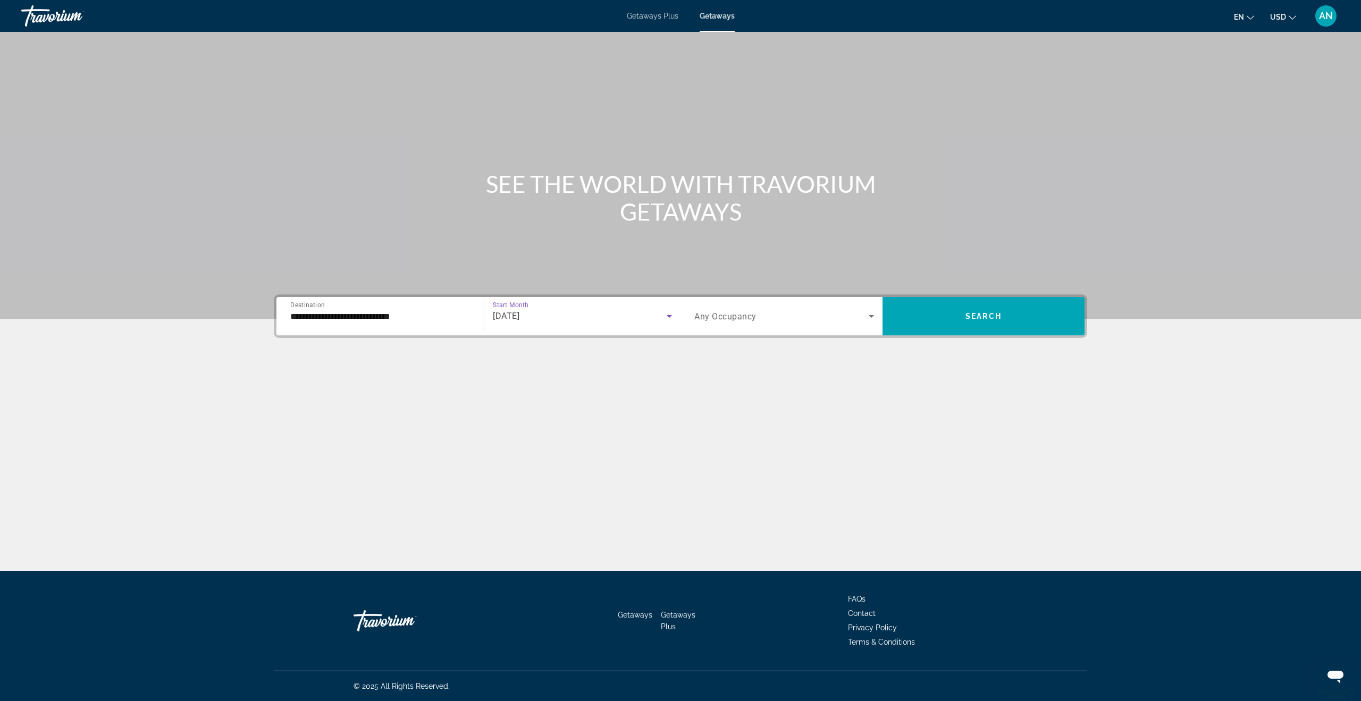
click at [731, 310] on span "Search widget" at bounding box center [781, 316] width 174 height 13
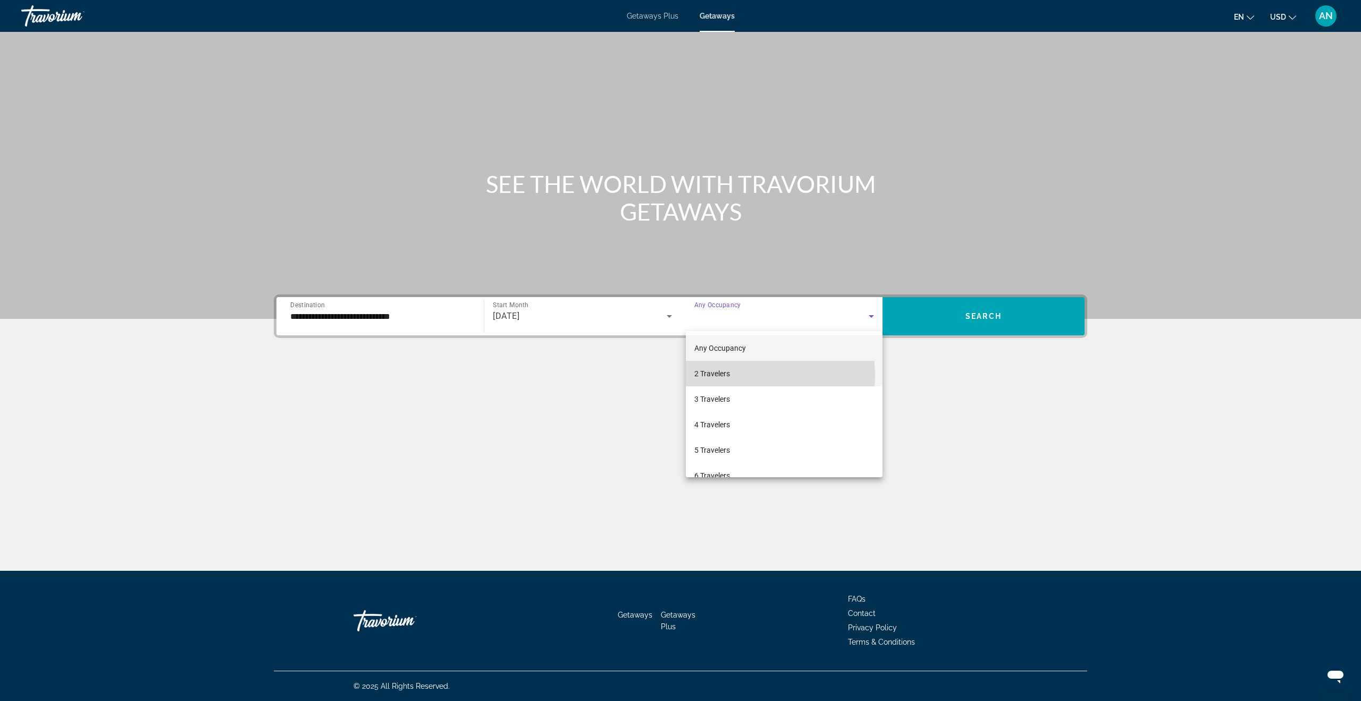
click at [735, 376] on mat-option "2 Travelers" at bounding box center [784, 374] width 197 height 26
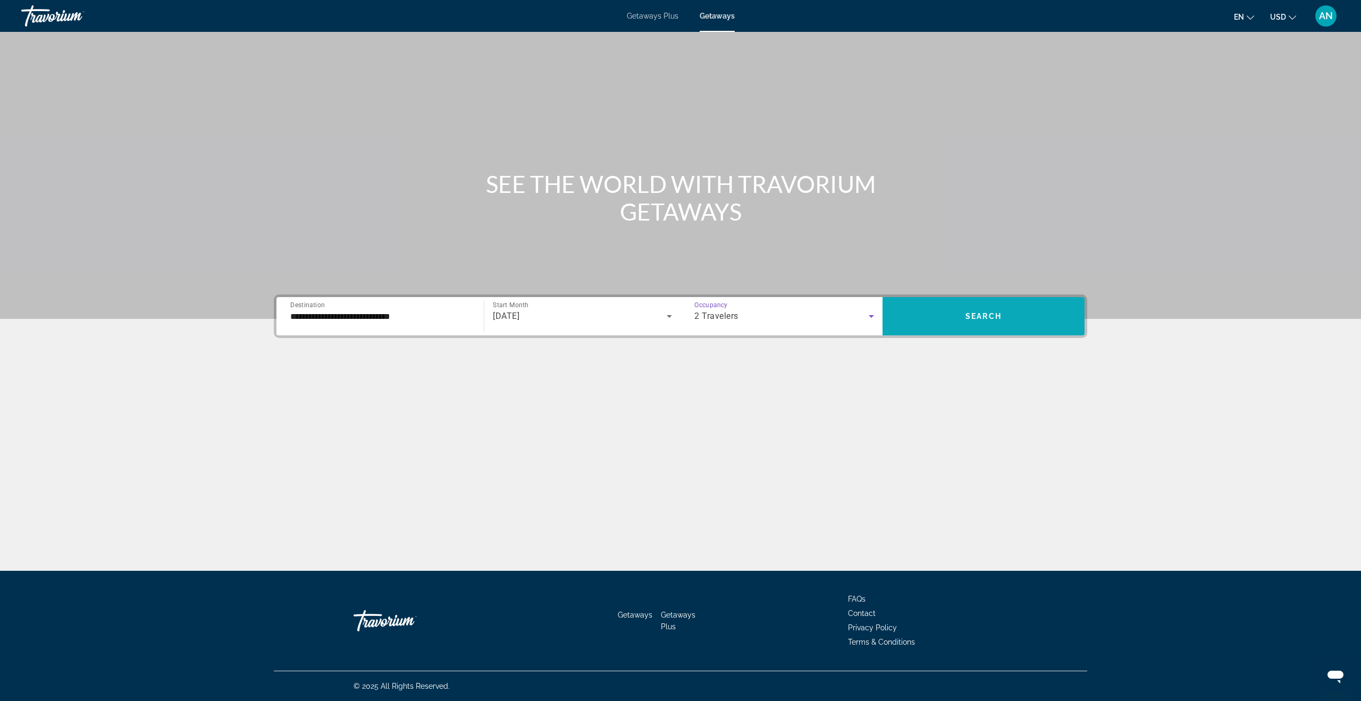
click at [978, 315] on span "Search" at bounding box center [984, 316] width 36 height 9
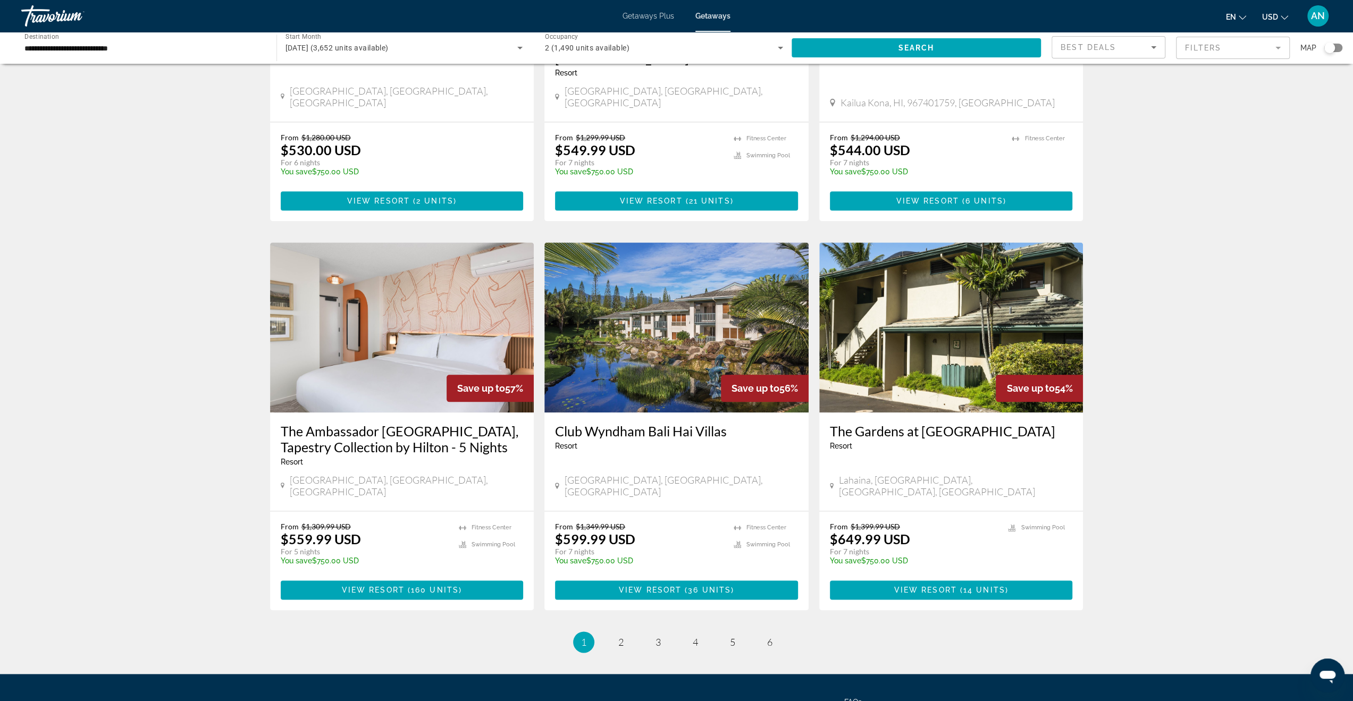
scroll to position [1066, 0]
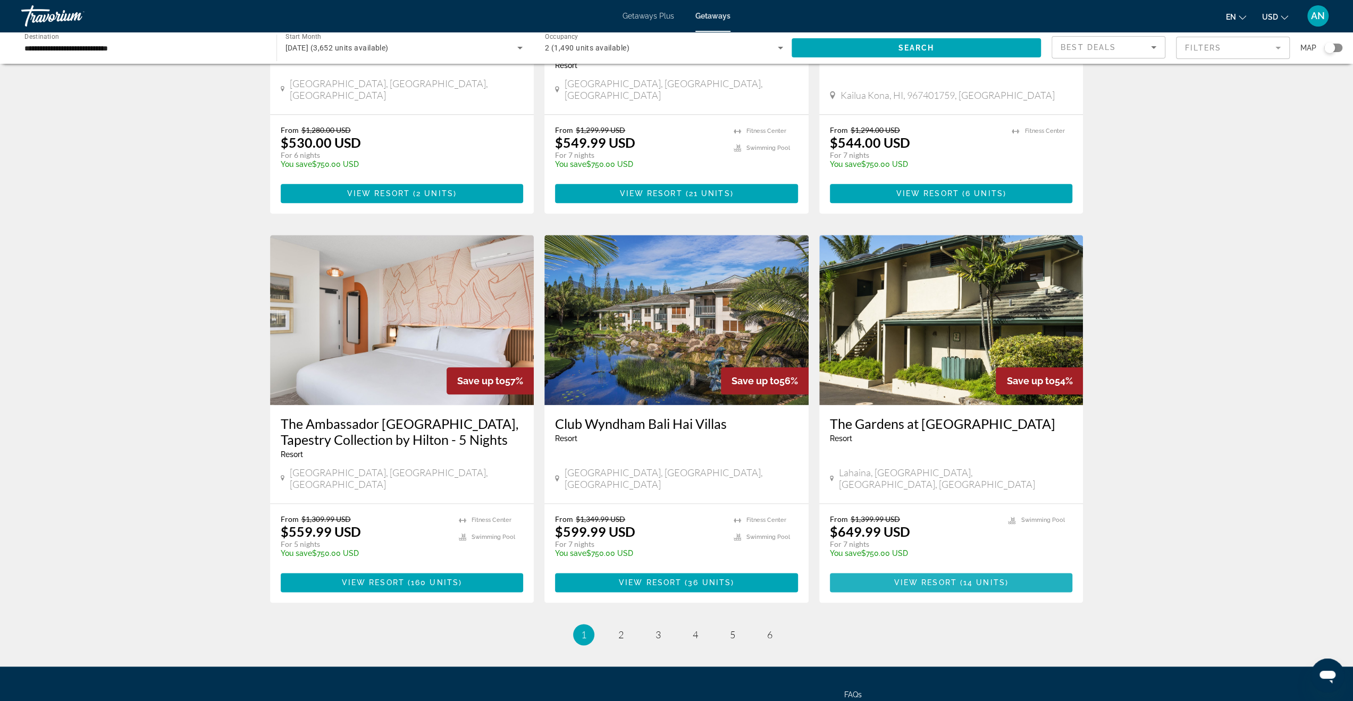
click at [983, 579] on span "14 units" at bounding box center [984, 583] width 42 height 9
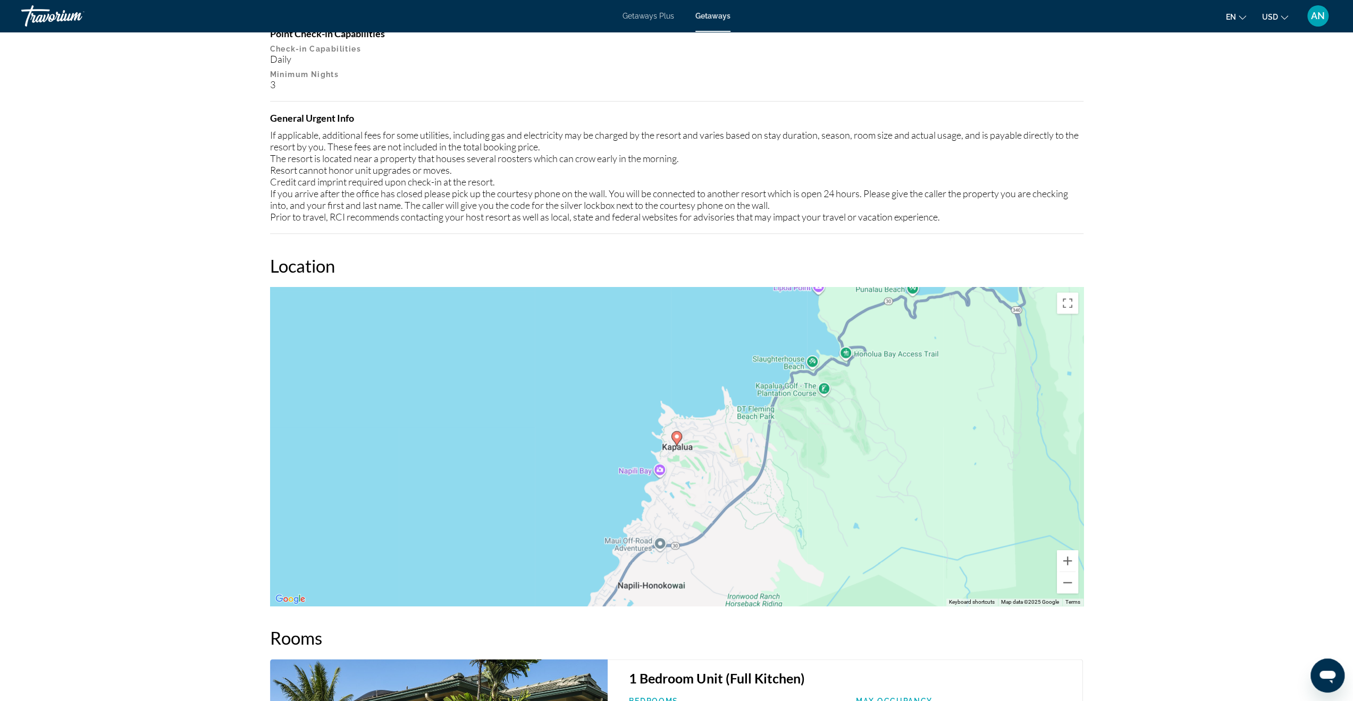
scroll to position [1489, 0]
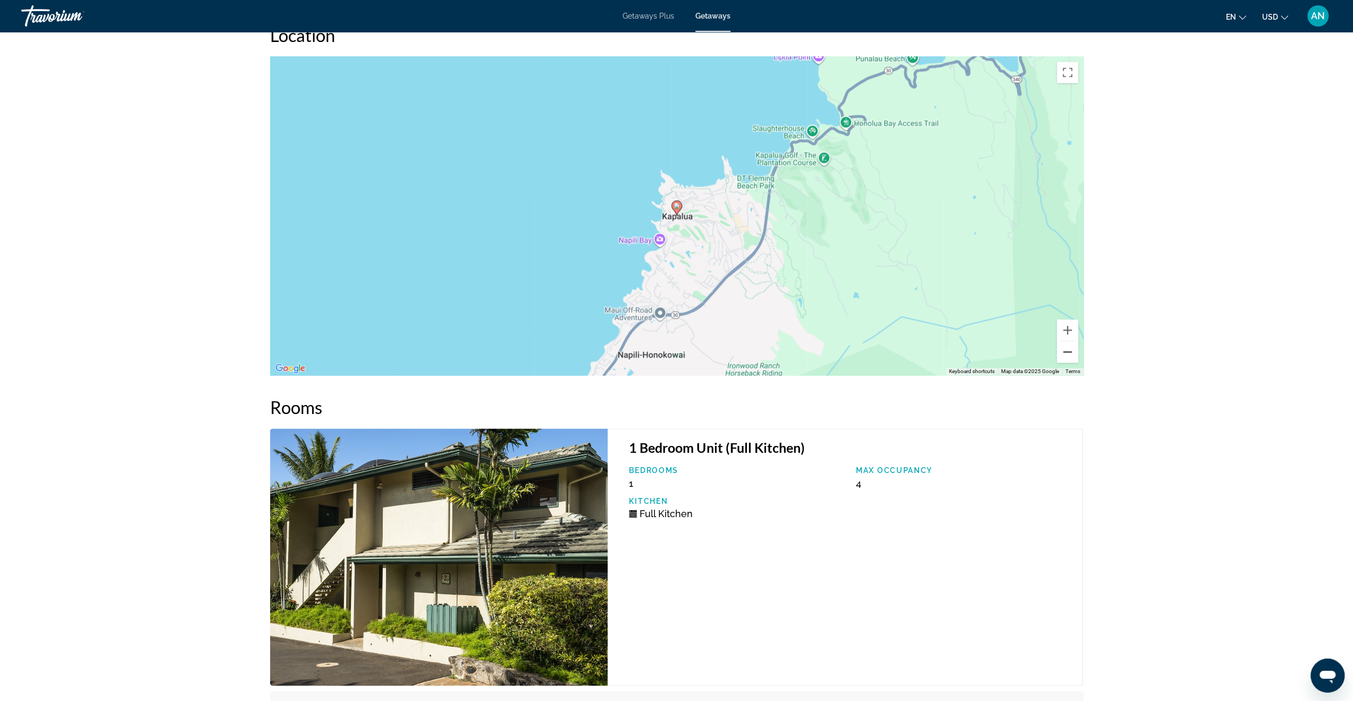
click at [1064, 342] on button "Zoom out" at bounding box center [1067, 351] width 21 height 21
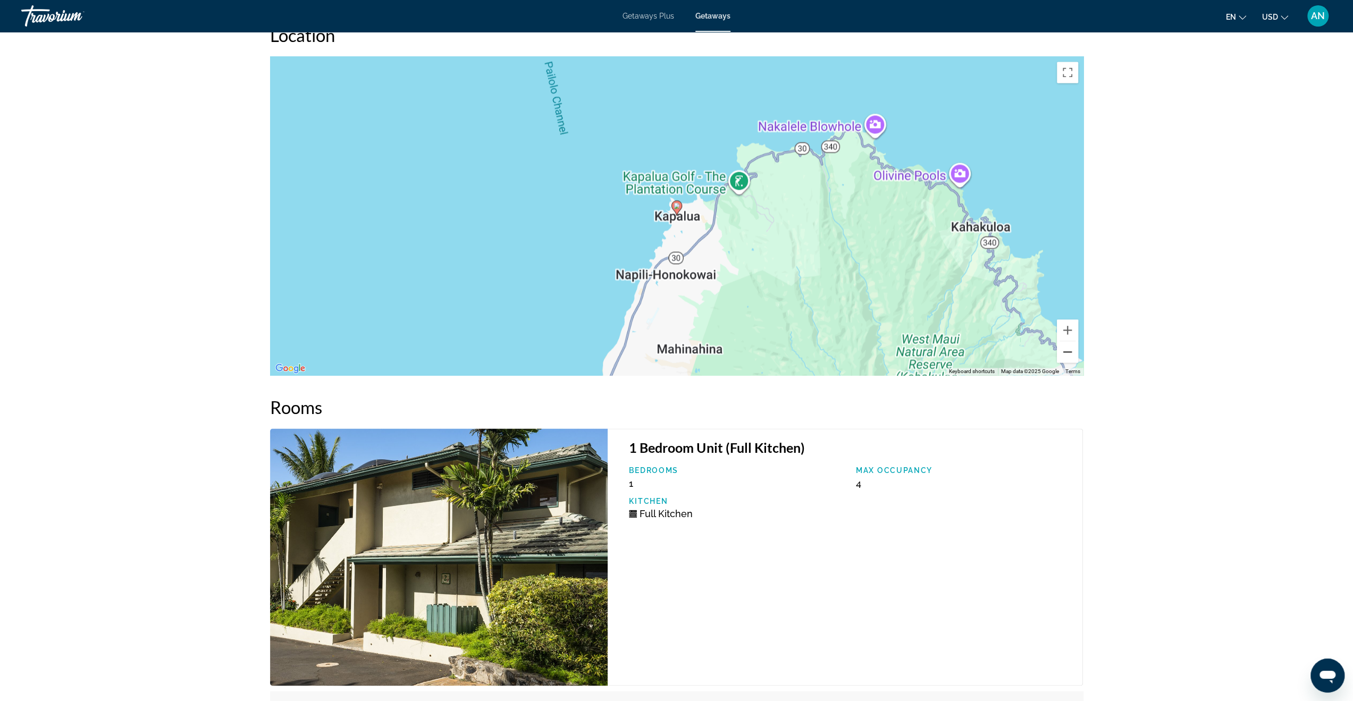
click at [1064, 342] on button "Zoom out" at bounding box center [1067, 351] width 21 height 21
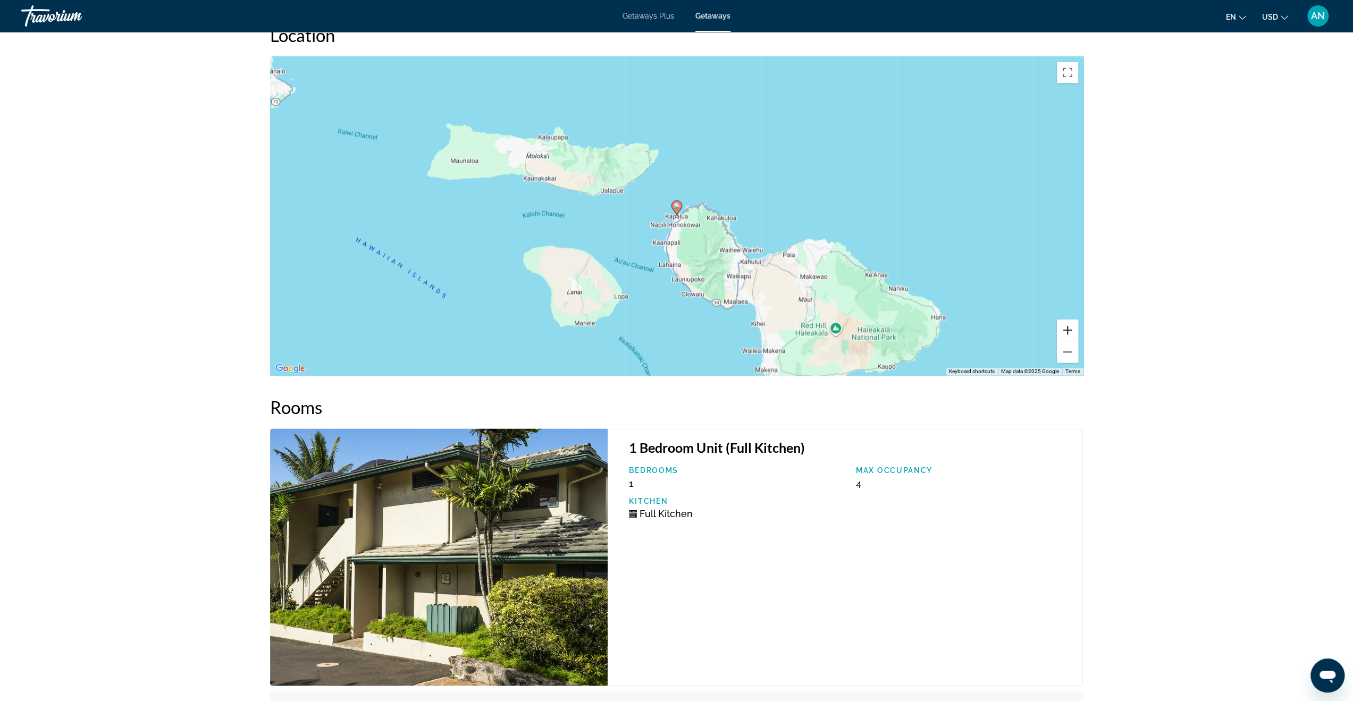
click at [1068, 321] on button "Zoom in" at bounding box center [1067, 330] width 21 height 21
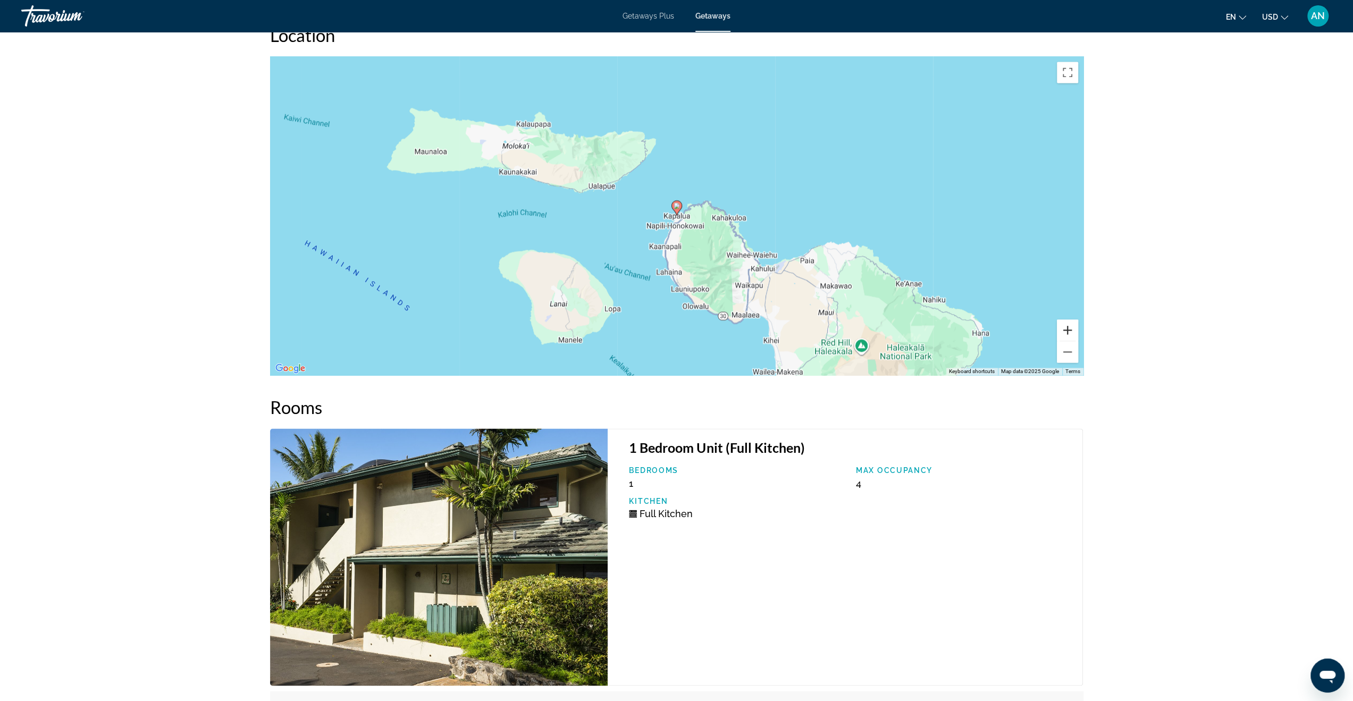
click at [1068, 321] on button "Zoom in" at bounding box center [1067, 330] width 21 height 21
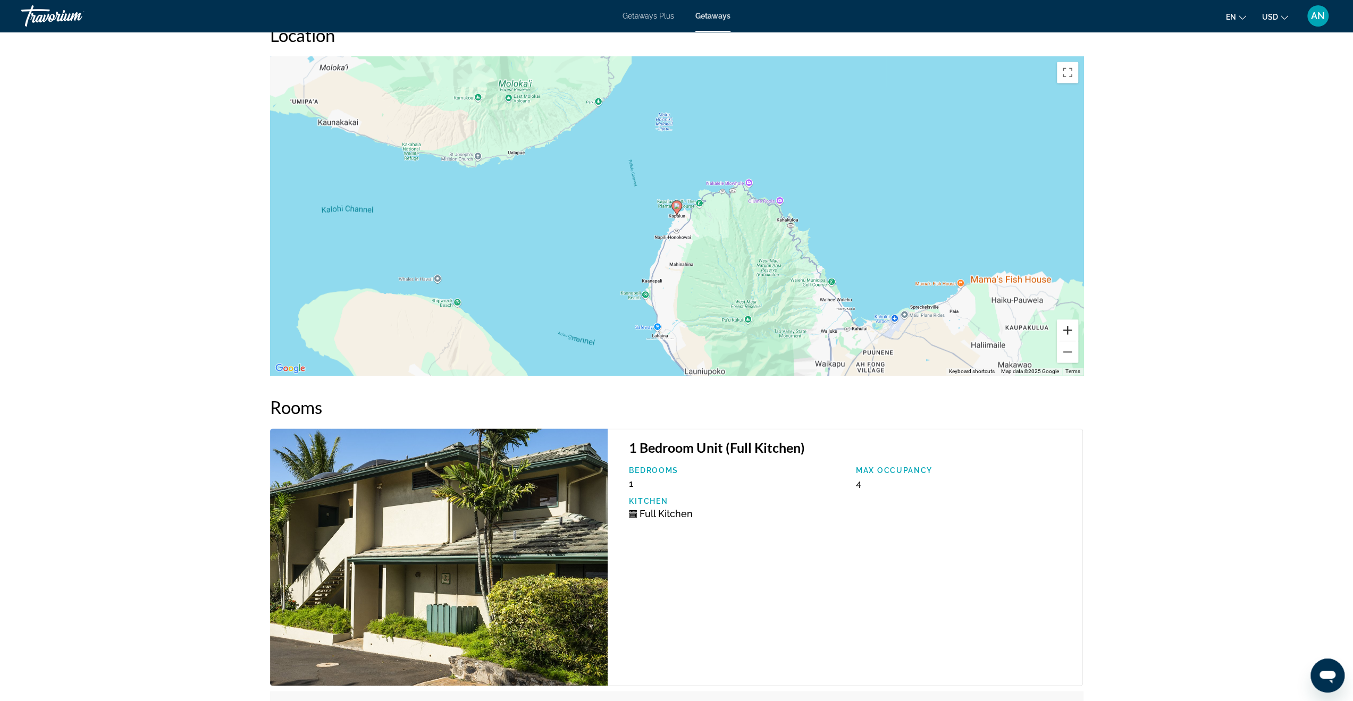
click at [1068, 321] on button "Zoom in" at bounding box center [1067, 330] width 21 height 21
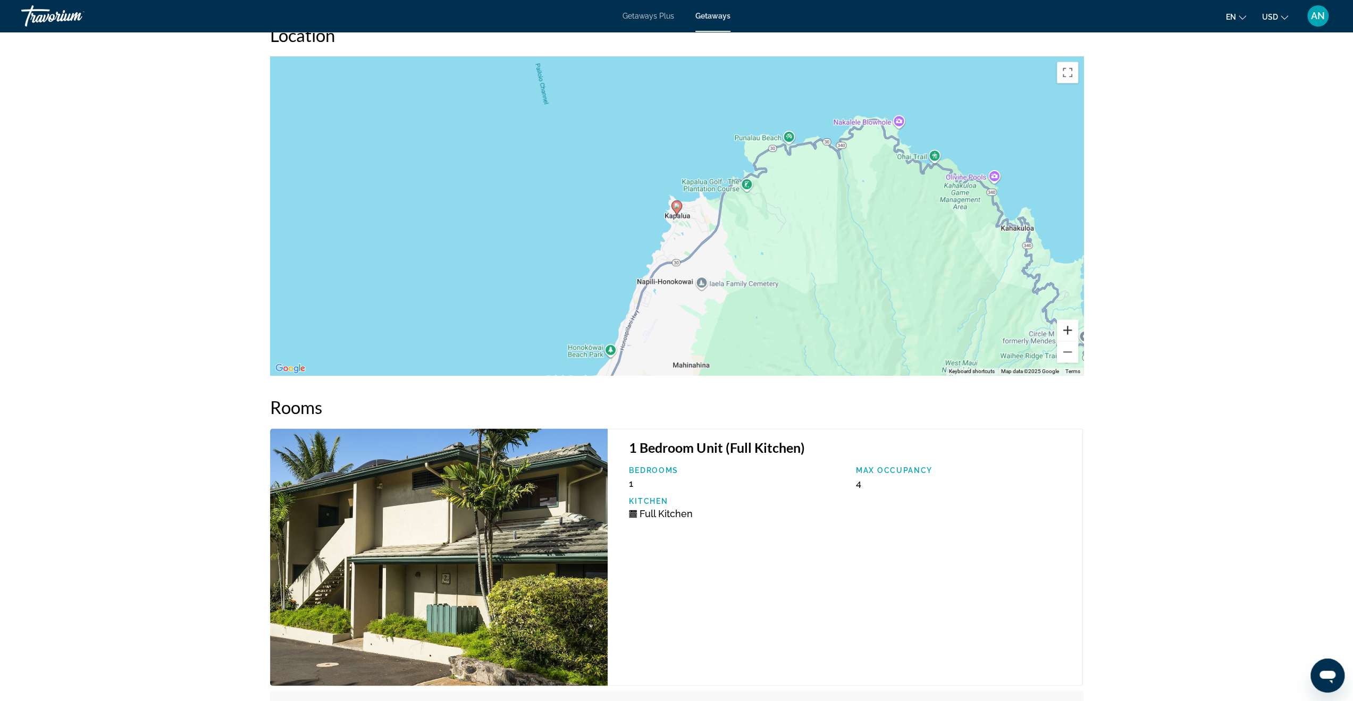
click at [1068, 321] on button "Zoom in" at bounding box center [1067, 330] width 21 height 21
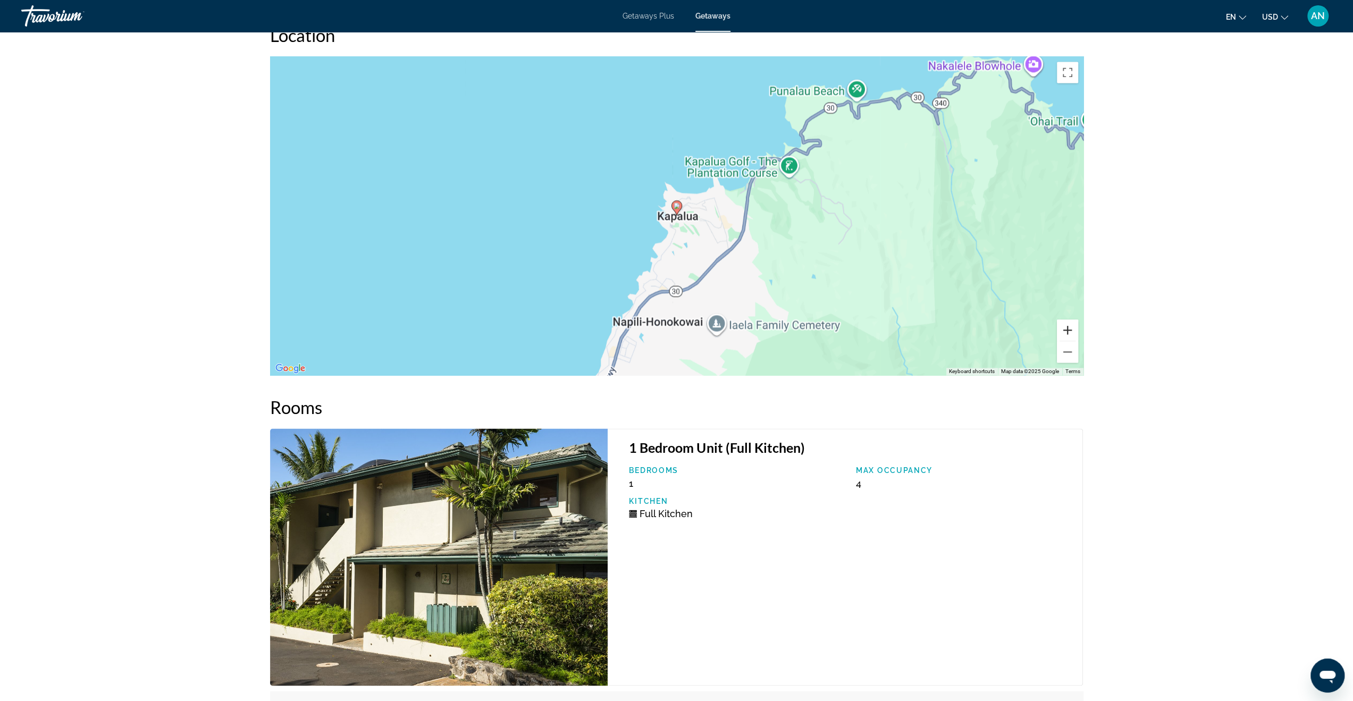
click at [1068, 321] on button "Zoom in" at bounding box center [1067, 330] width 21 height 21
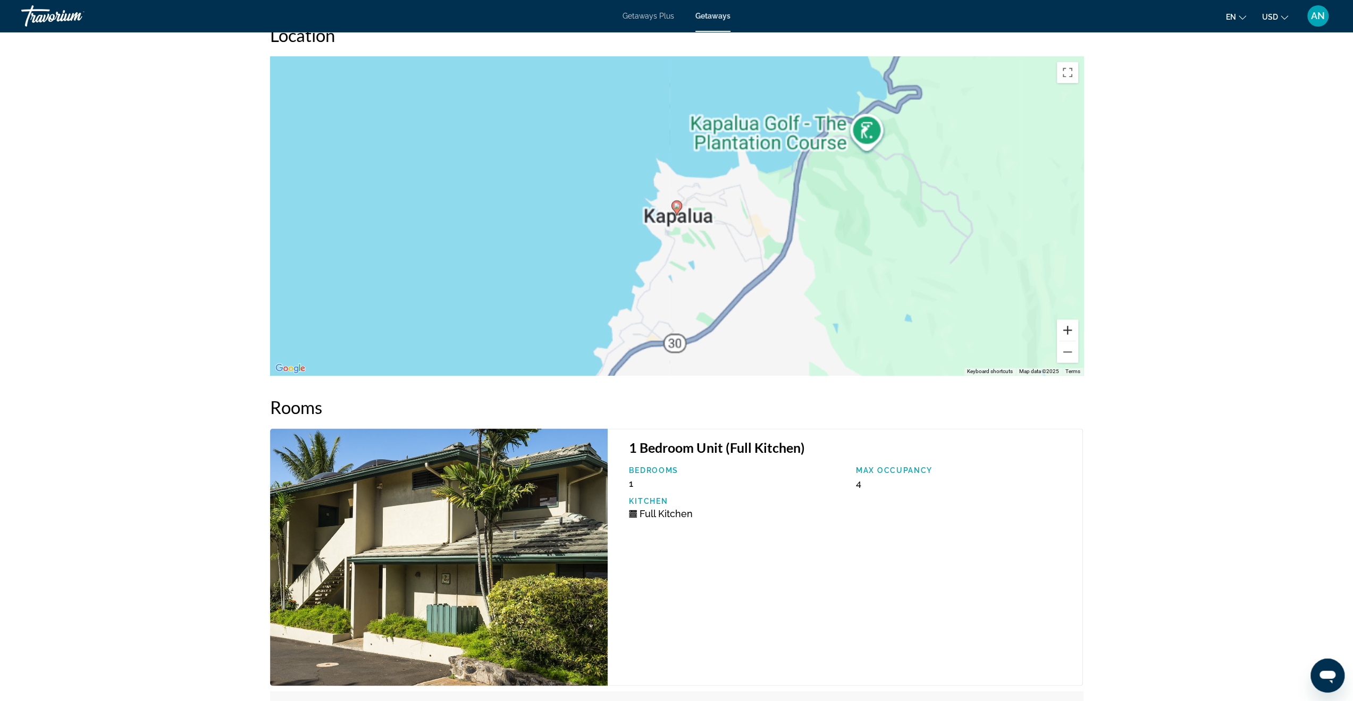
click at [1068, 321] on button "Zoom in" at bounding box center [1067, 330] width 21 height 21
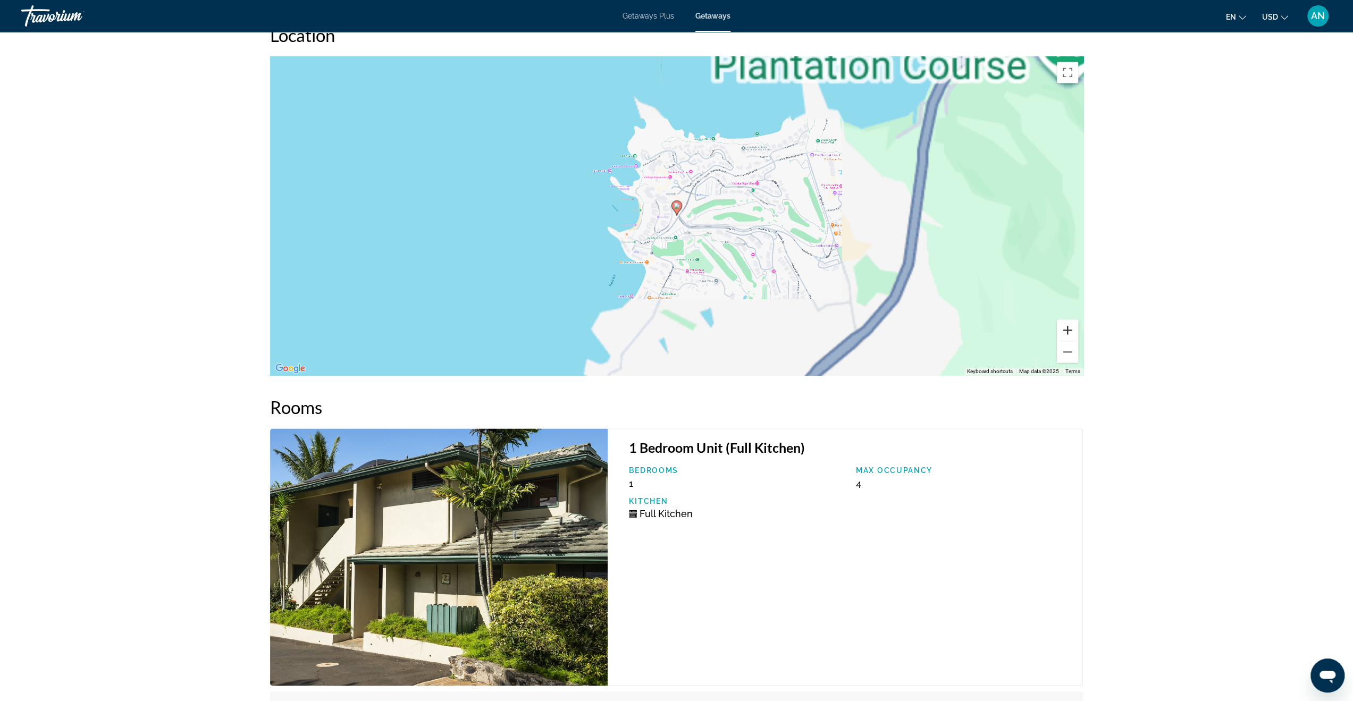
click at [1068, 321] on button "Zoom in" at bounding box center [1067, 330] width 21 height 21
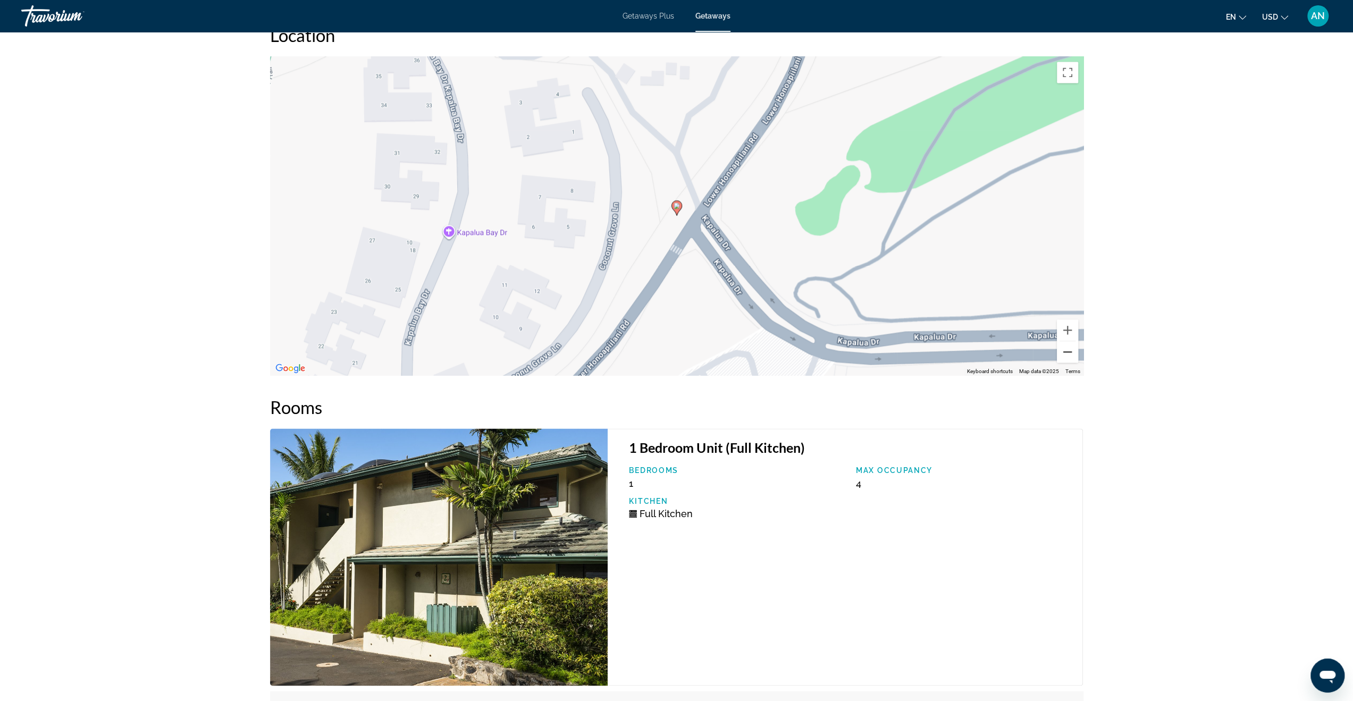
click at [1070, 343] on button "Zoom out" at bounding box center [1067, 351] width 21 height 21
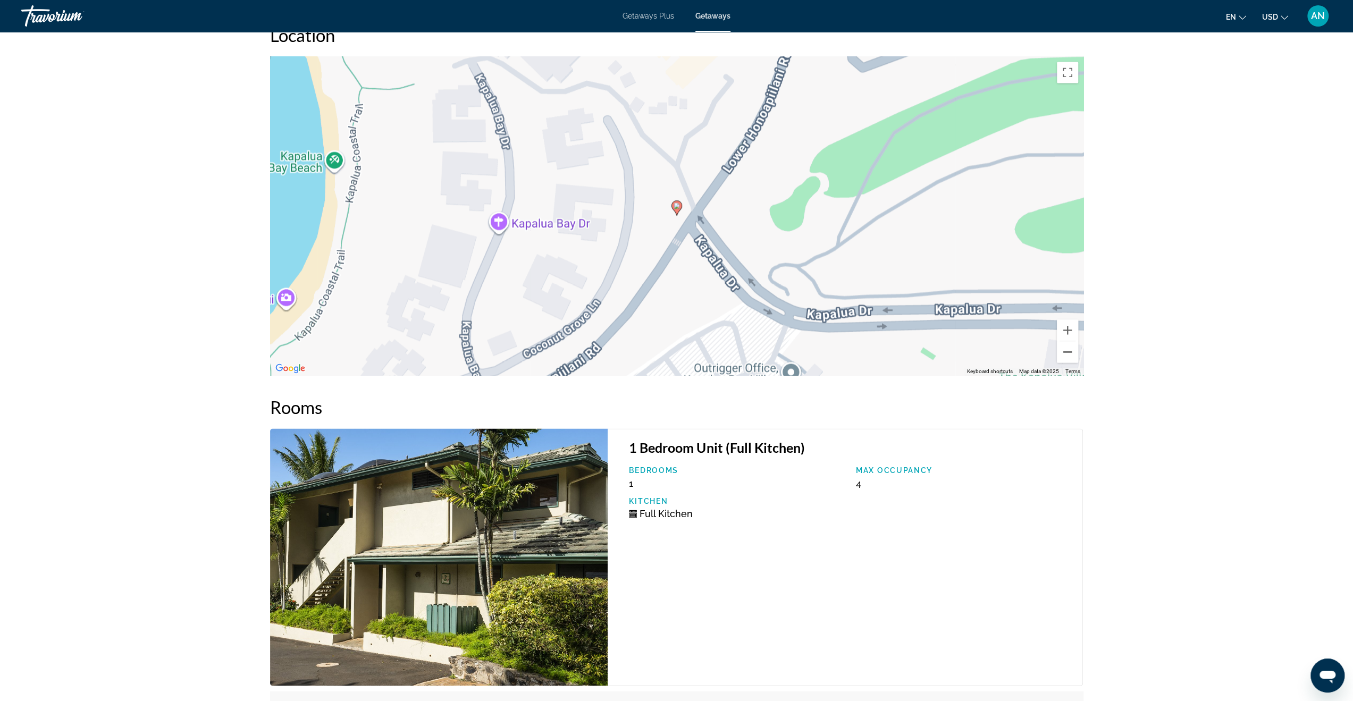
click at [1070, 343] on button "Zoom out" at bounding box center [1067, 351] width 21 height 21
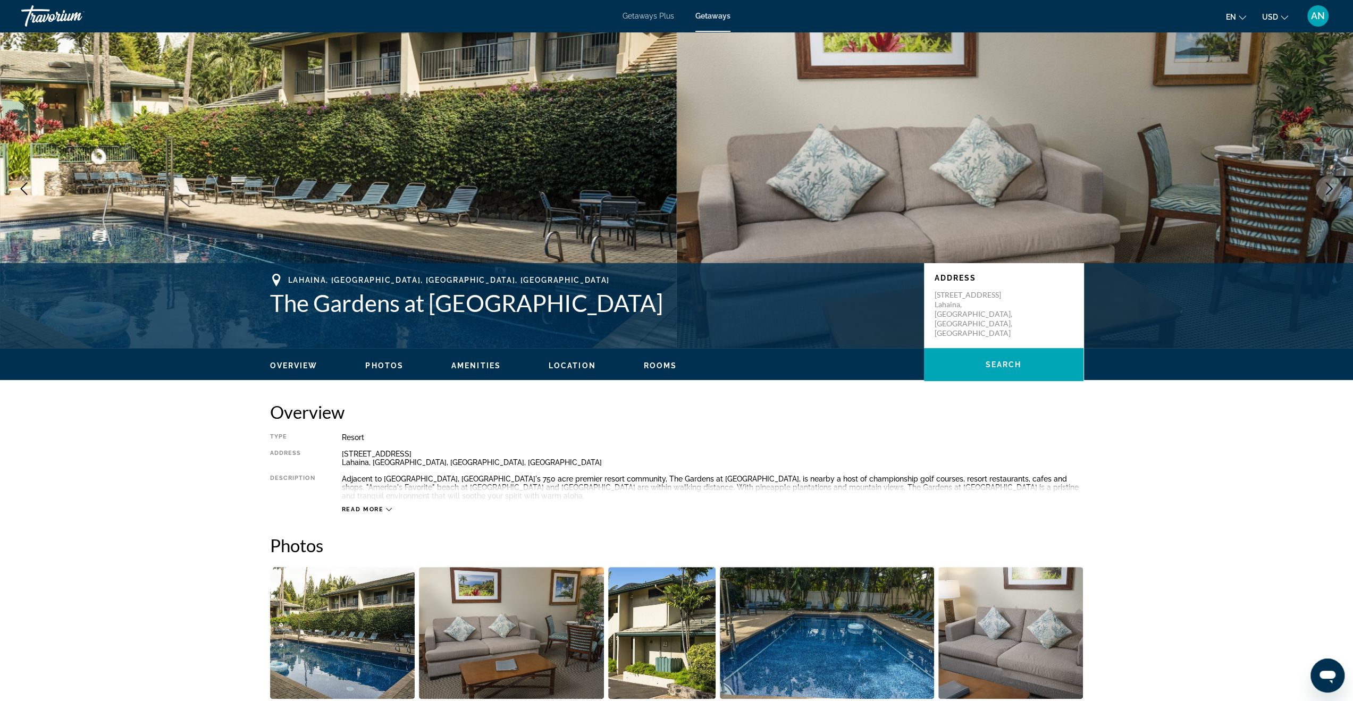
scroll to position [0, 0]
